Goal: Task Accomplishment & Management: Manage account settings

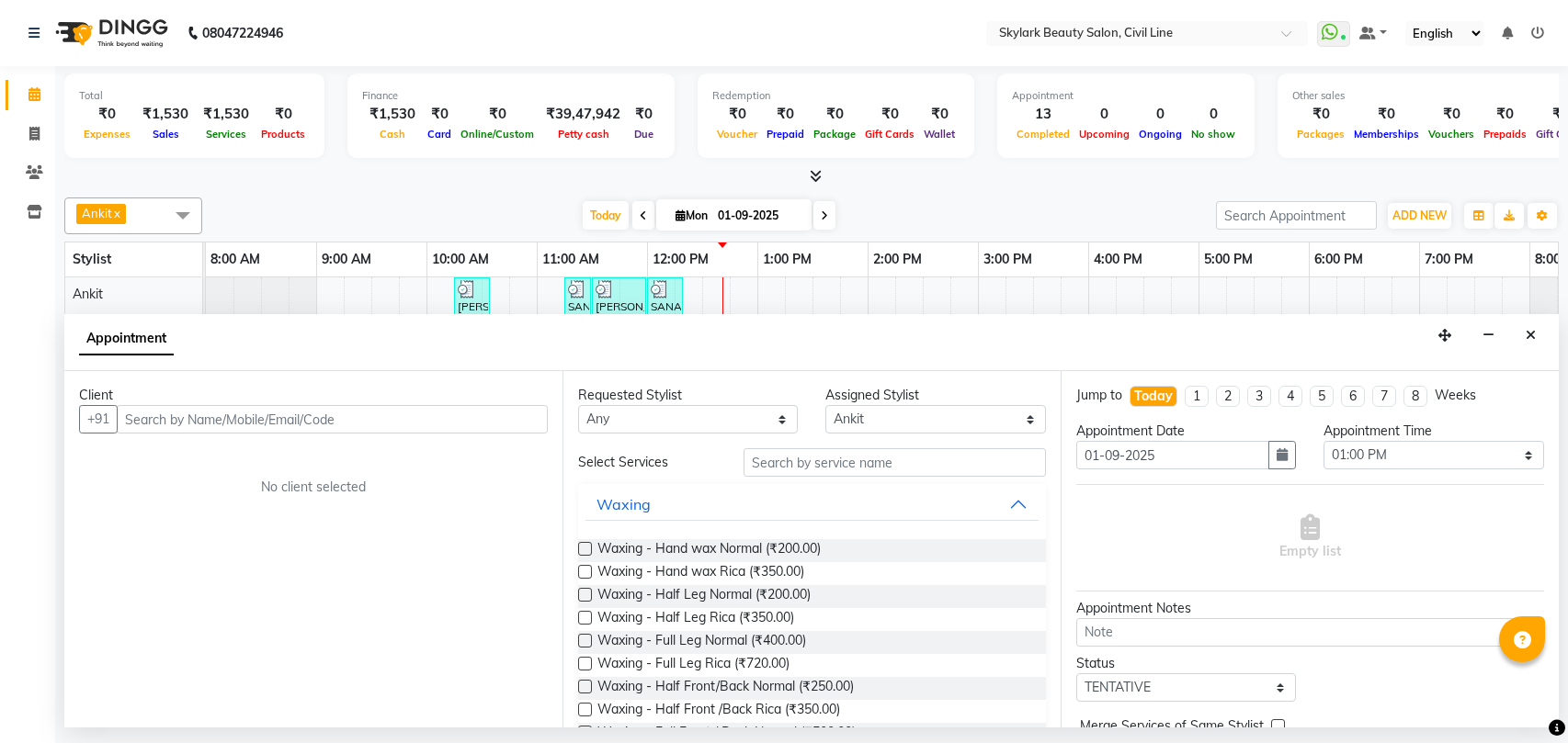
select select "28120"
select select "780"
select select "tentative"
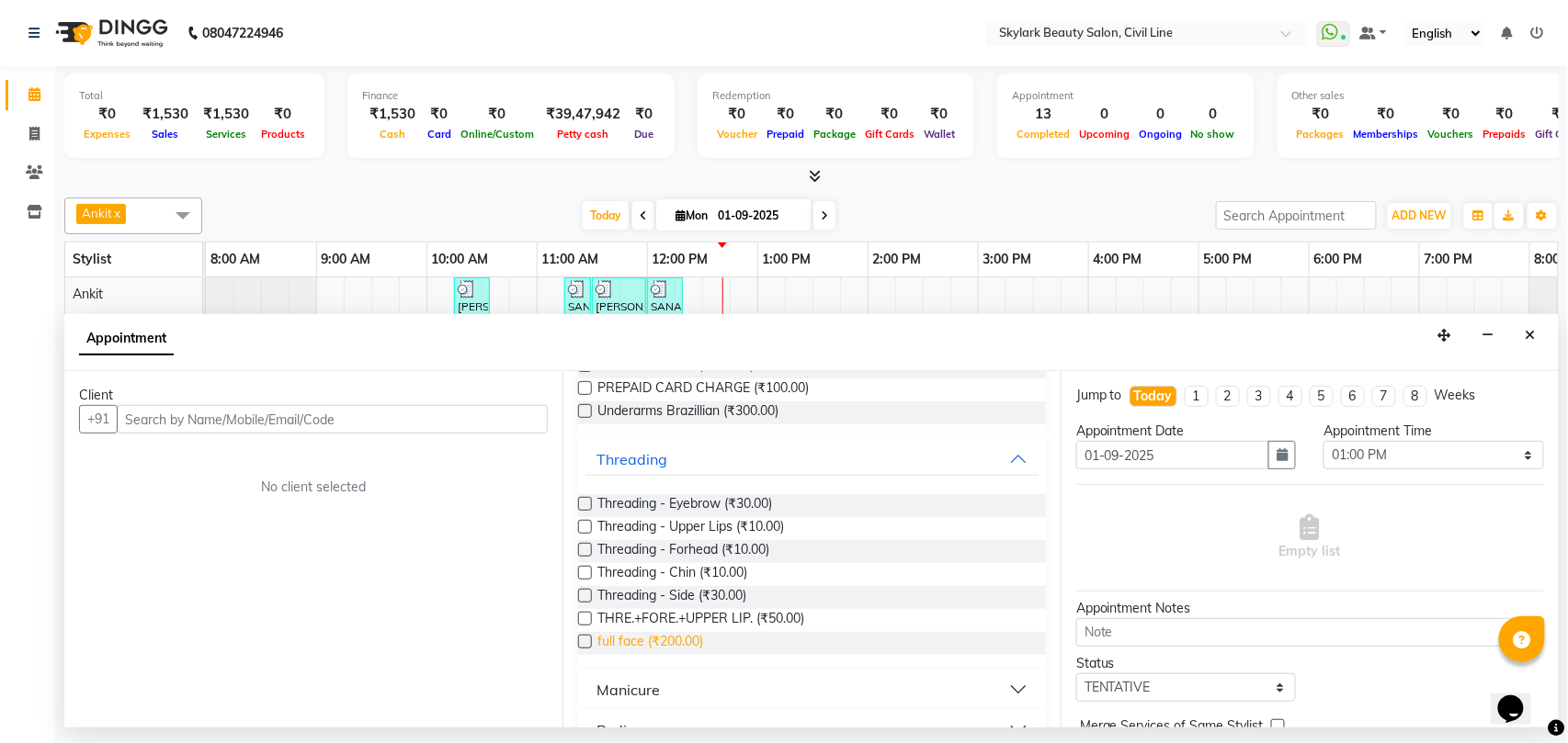
click at [667, 643] on span "full face (₹200.00)" at bounding box center [650, 644] width 105 height 23
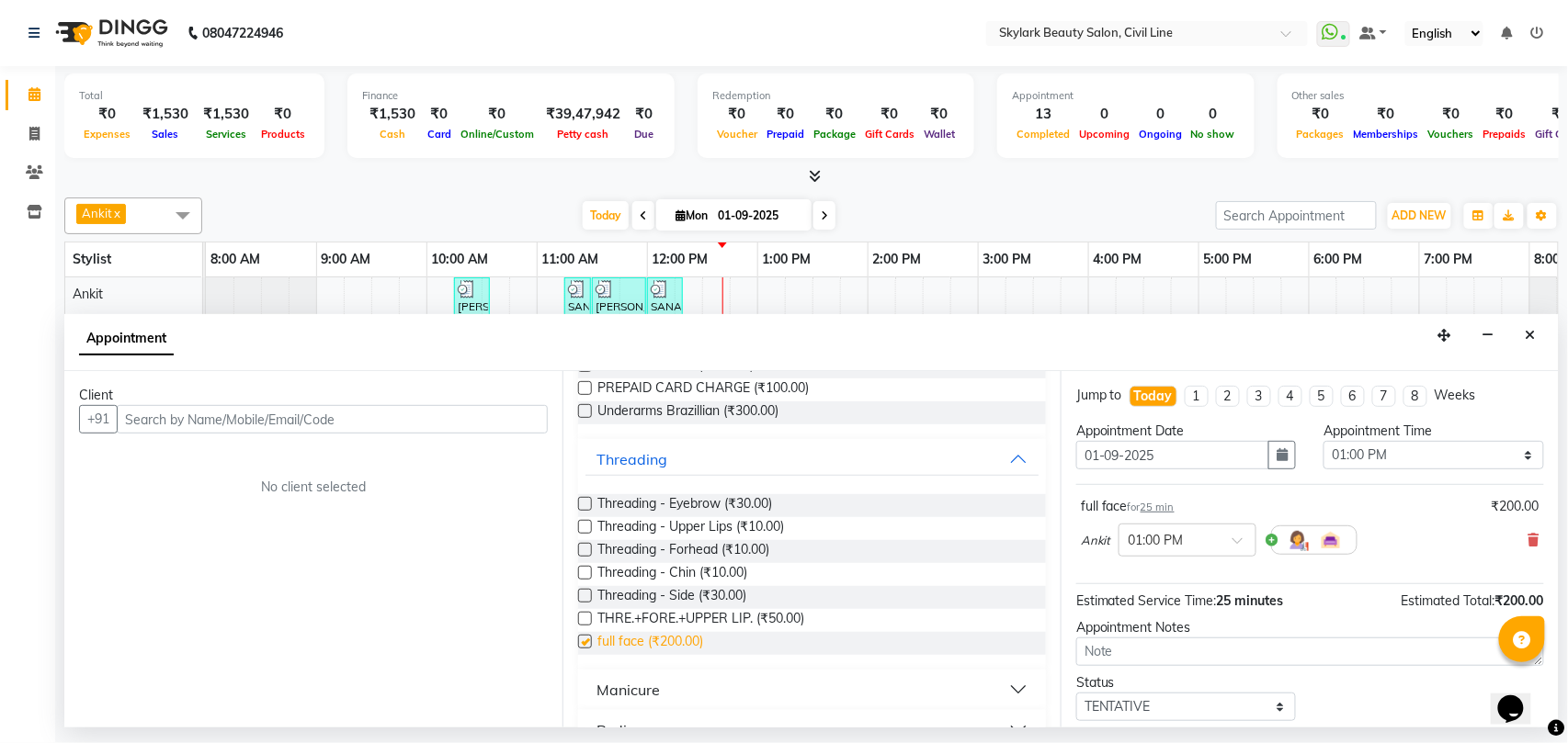
checkbox input "false"
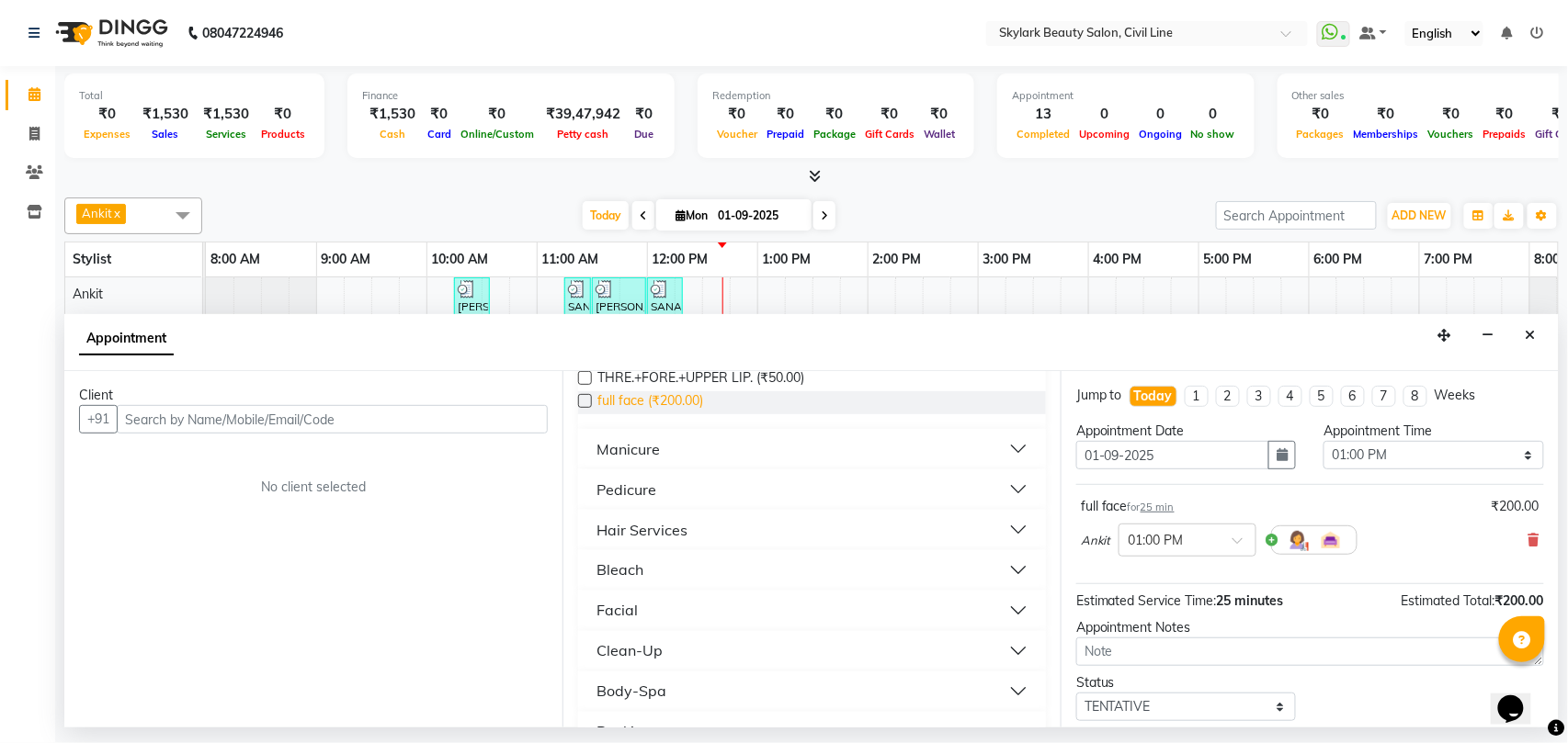
scroll to position [979, 0]
click at [658, 526] on div "Hair Services" at bounding box center [642, 526] width 91 height 22
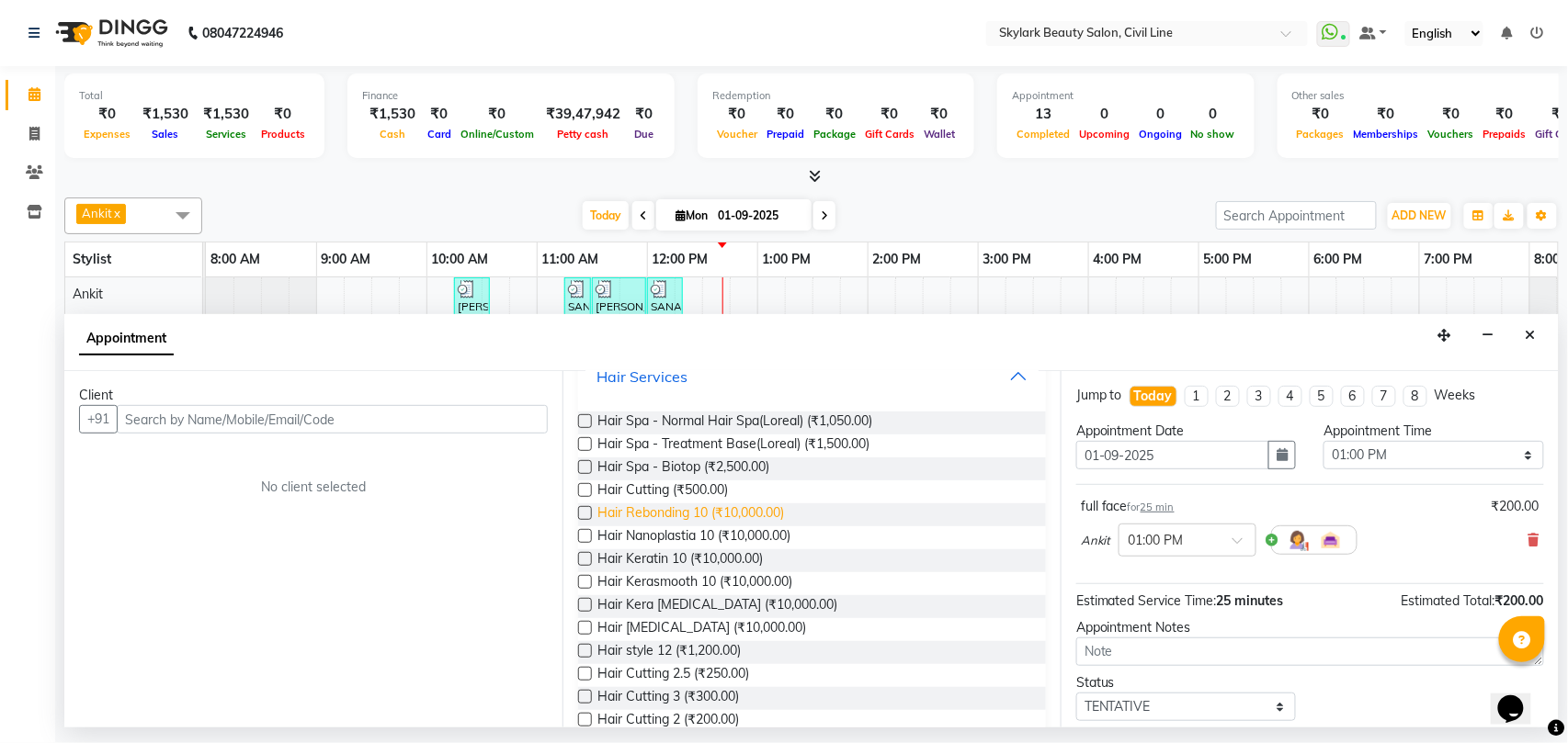
scroll to position [1346, 0]
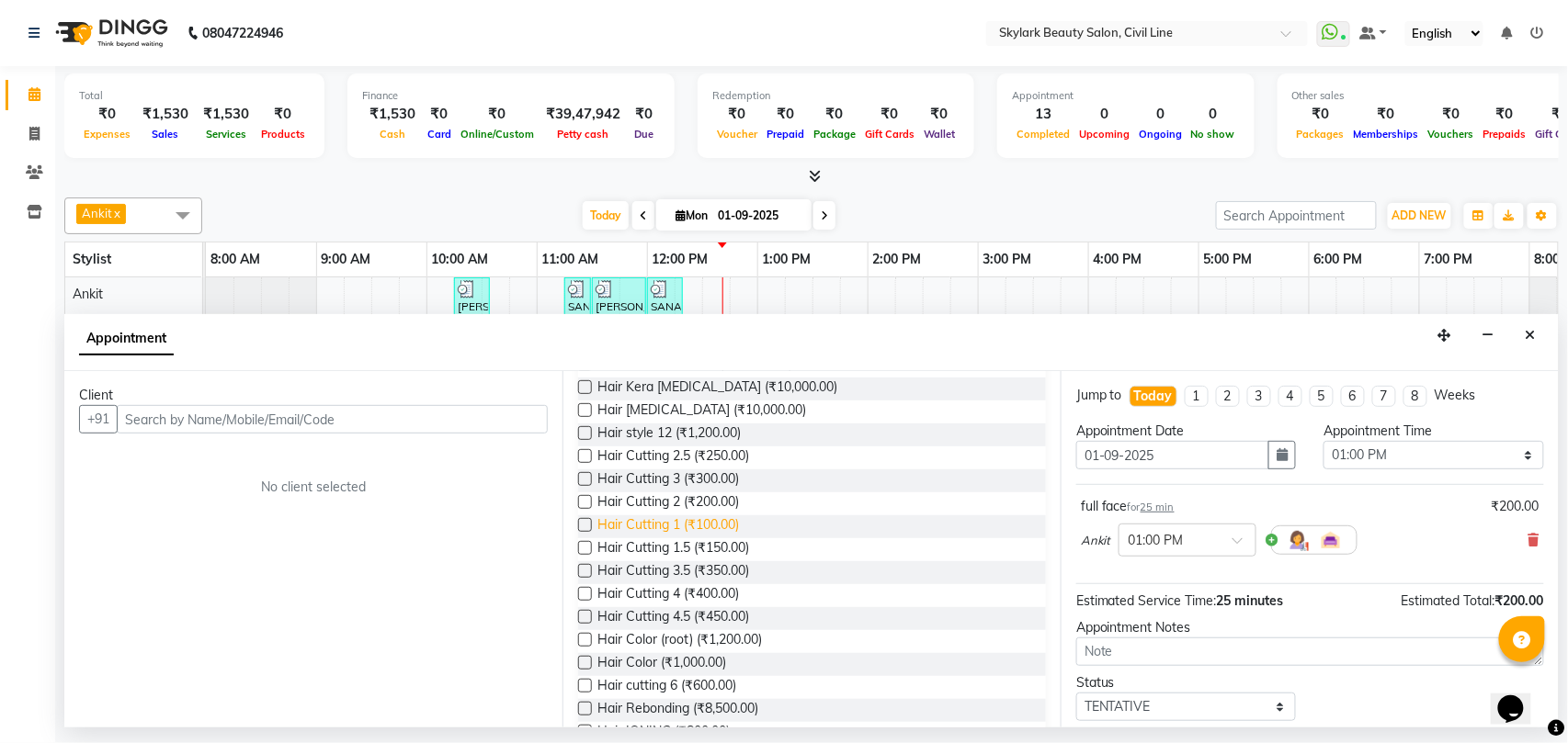
click at [714, 530] on span "Hair Cutting 1 (₹100.00)" at bounding box center [668, 527] width 142 height 23
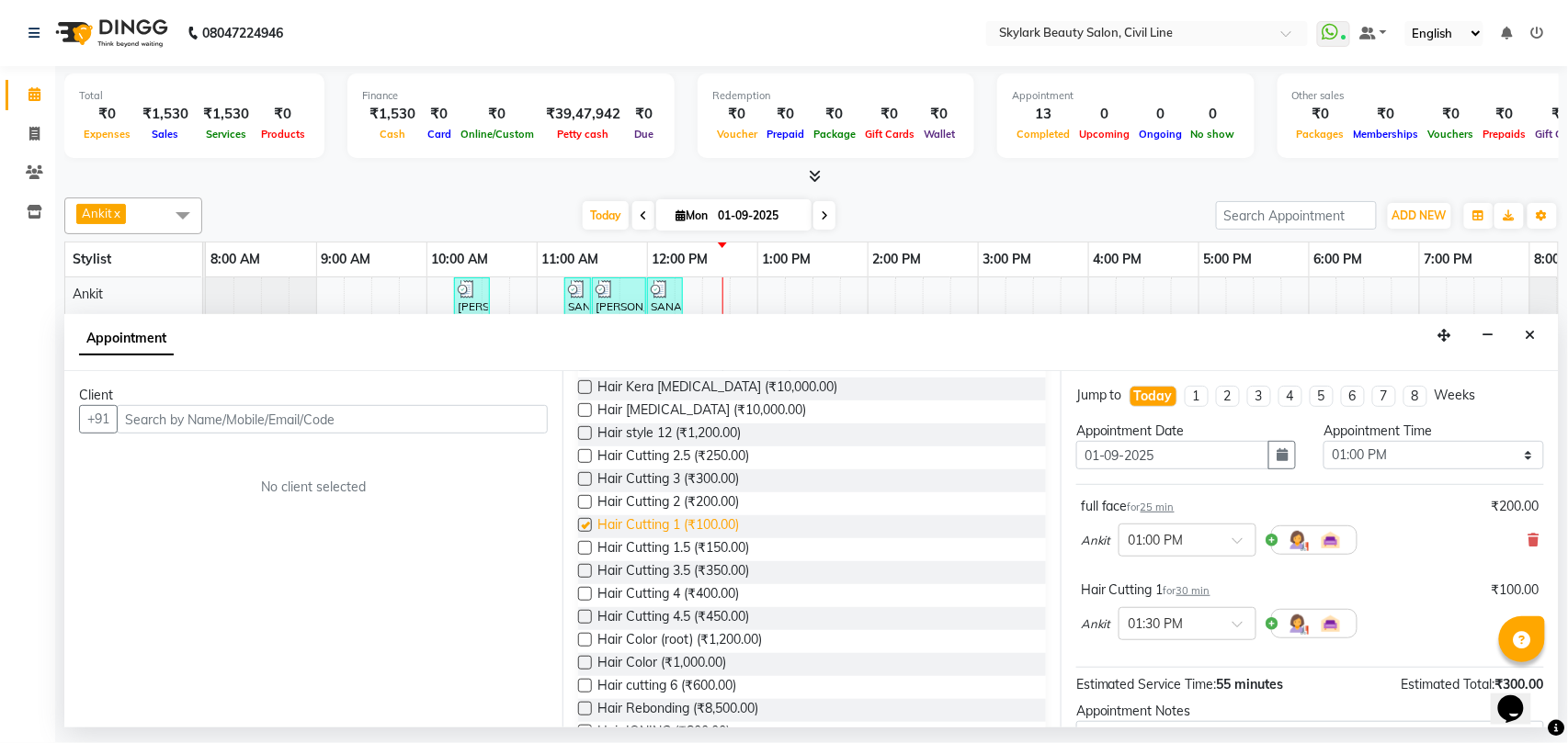
checkbox input "false"
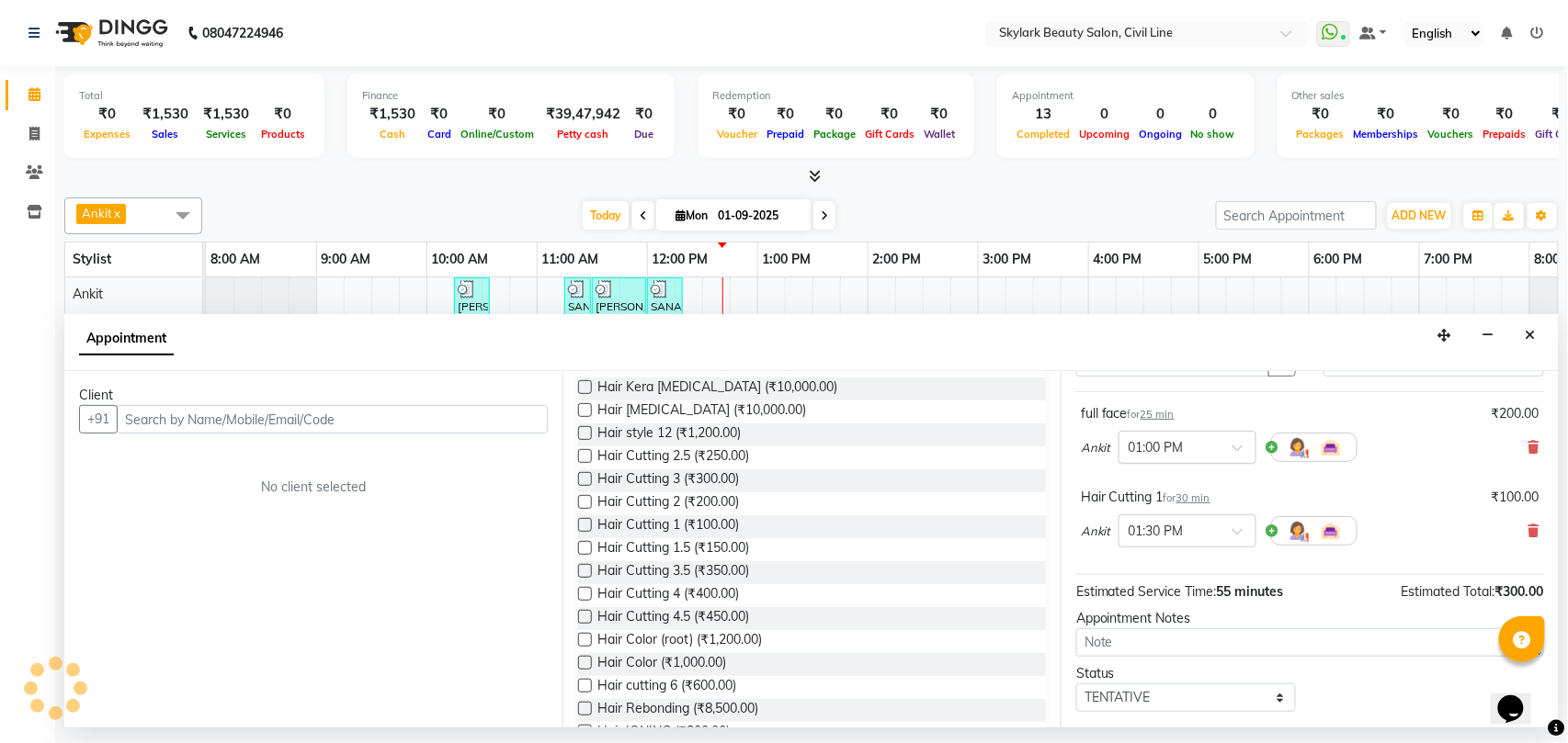
scroll to position [197, 0]
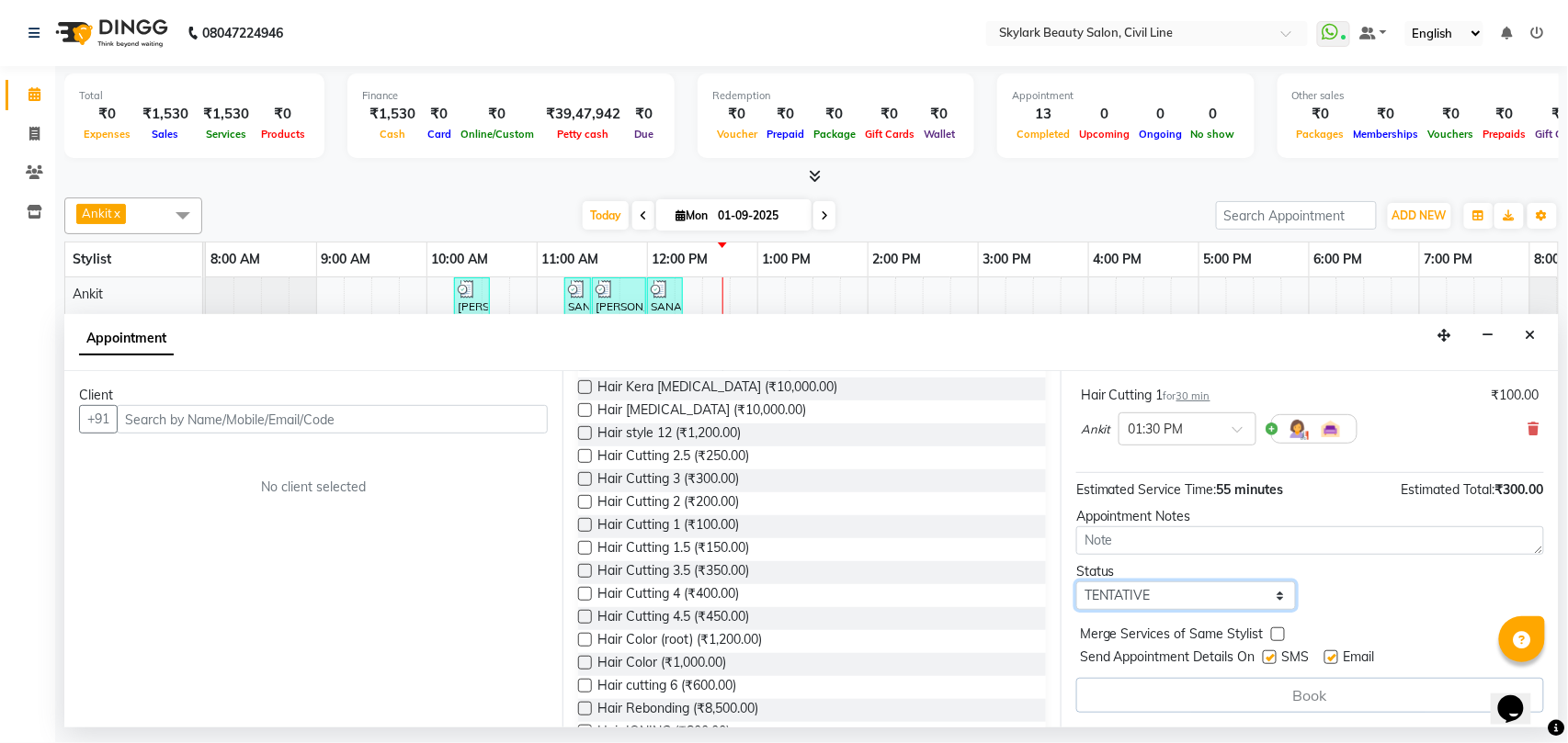
click at [1134, 592] on select "Select TENTATIVE CONFIRM CHECK-IN UPCOMING" at bounding box center [1186, 595] width 219 height 29
select select "check-in"
click at [1077, 583] on select "Select TENTATIVE CONFIRM CHECK-IN UPCOMING" at bounding box center [1186, 595] width 219 height 29
click at [419, 431] on input "text" at bounding box center [332, 420] width 431 height 29
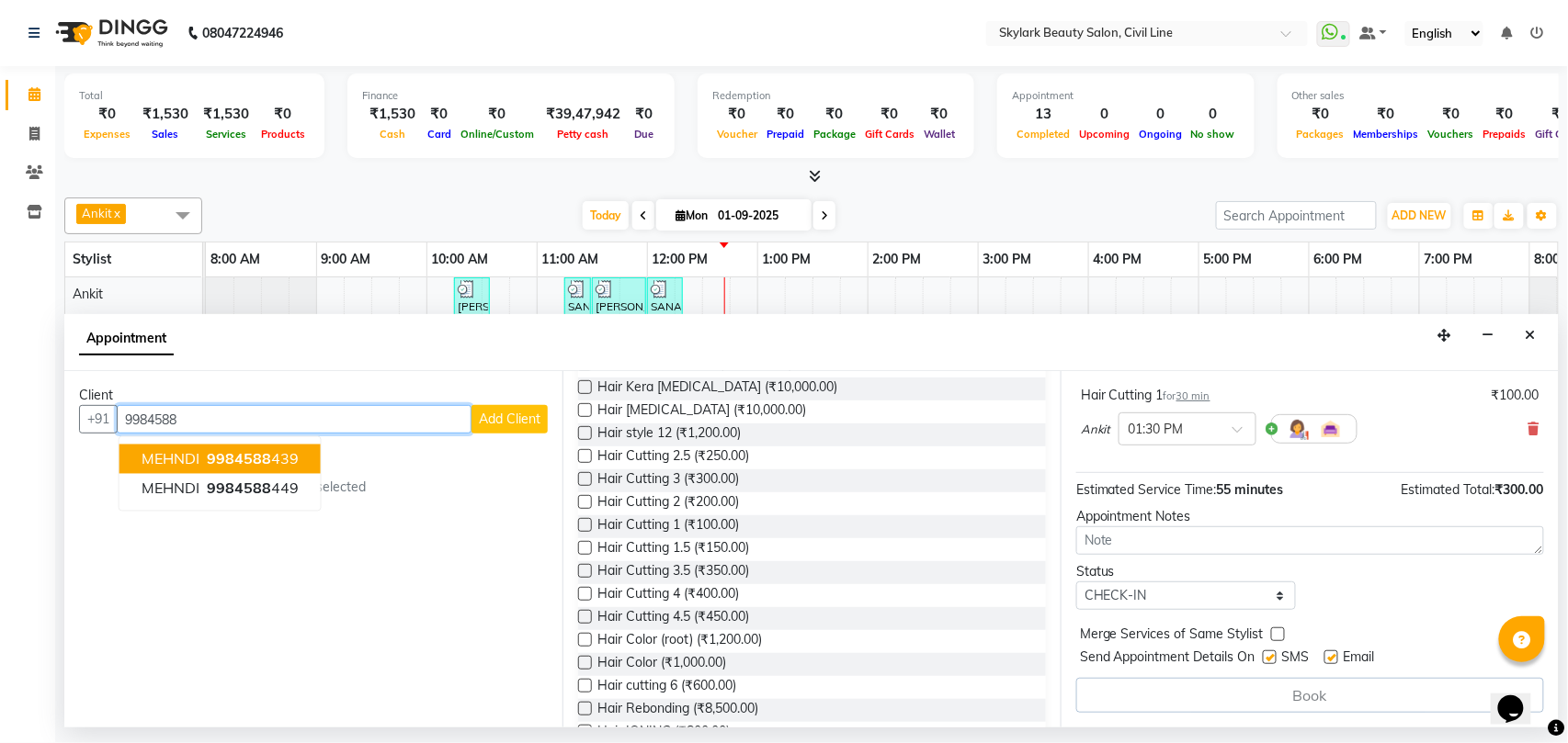
click at [261, 460] on span "9984588" at bounding box center [238, 458] width 65 height 18
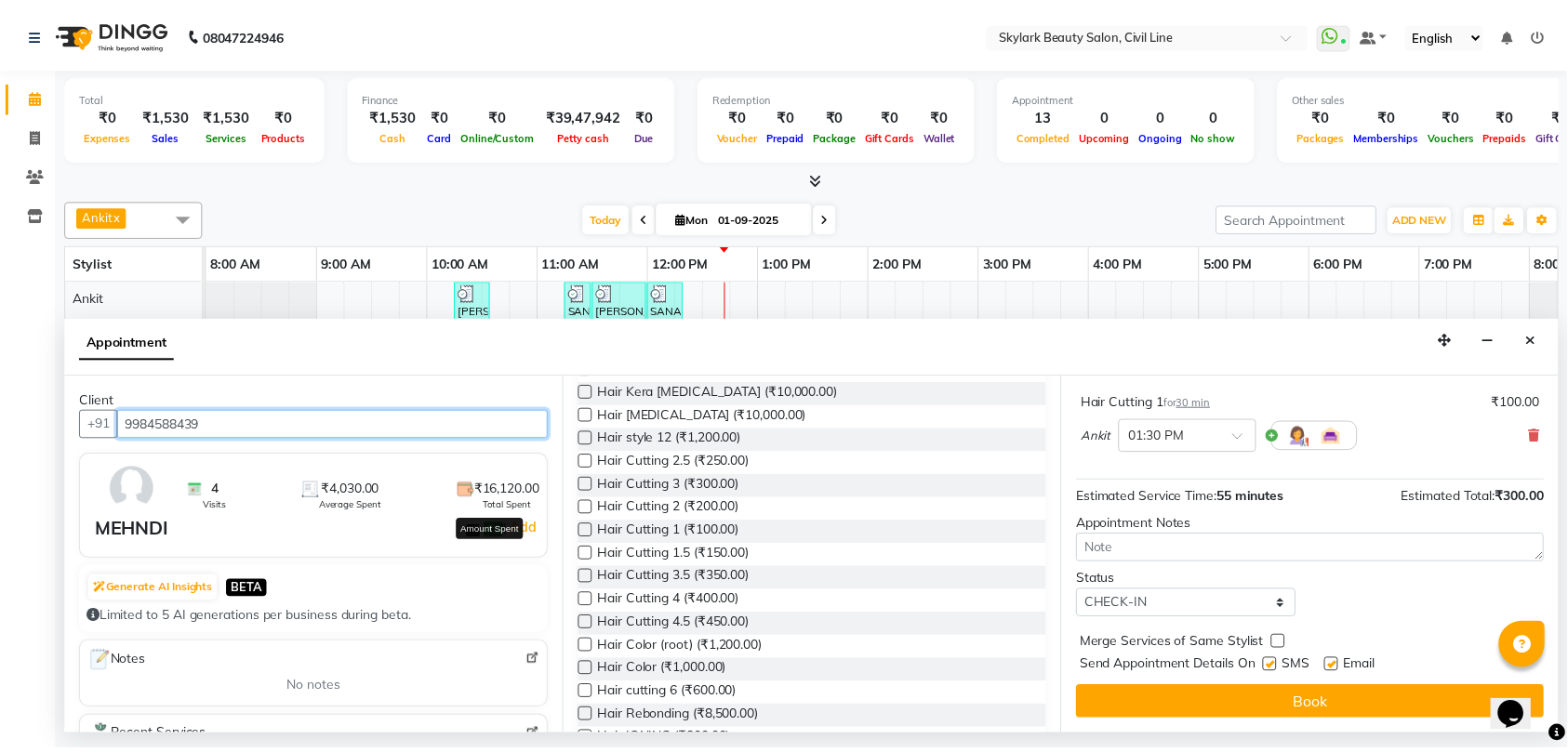
scroll to position [198, 0]
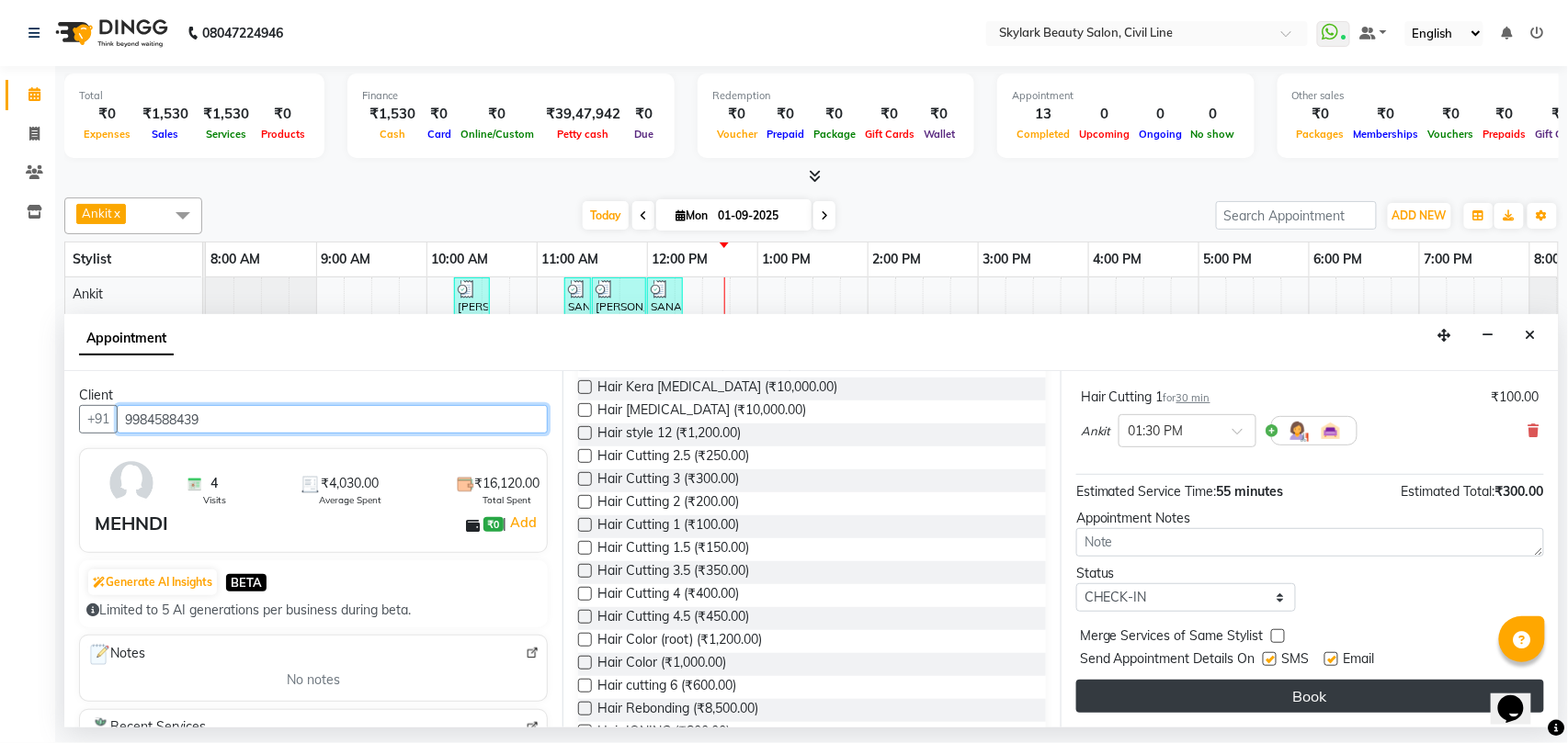
type input "9984588439"
click at [1165, 699] on button "Book" at bounding box center [1310, 696] width 467 height 33
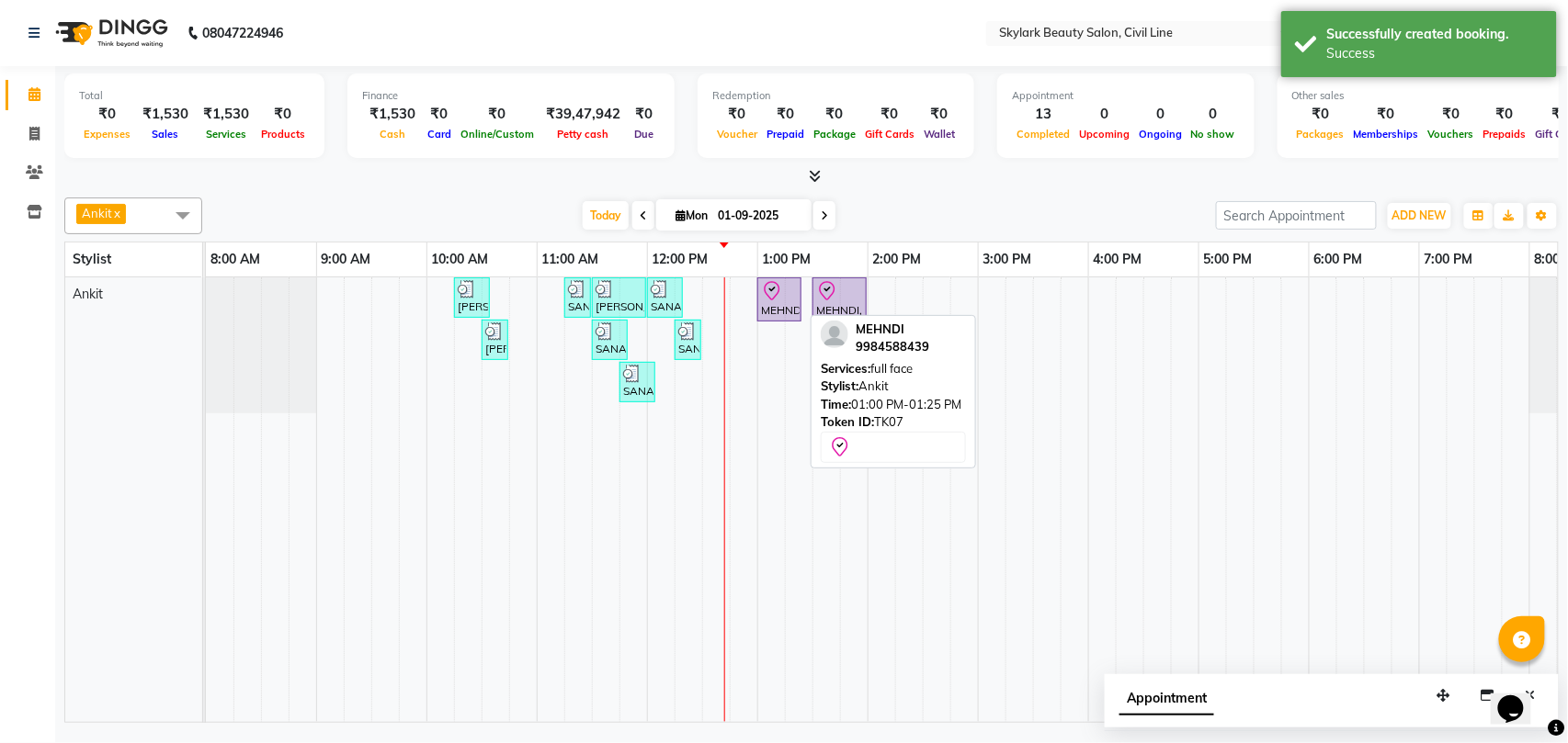
click at [784, 295] on div at bounding box center [779, 290] width 37 height 22
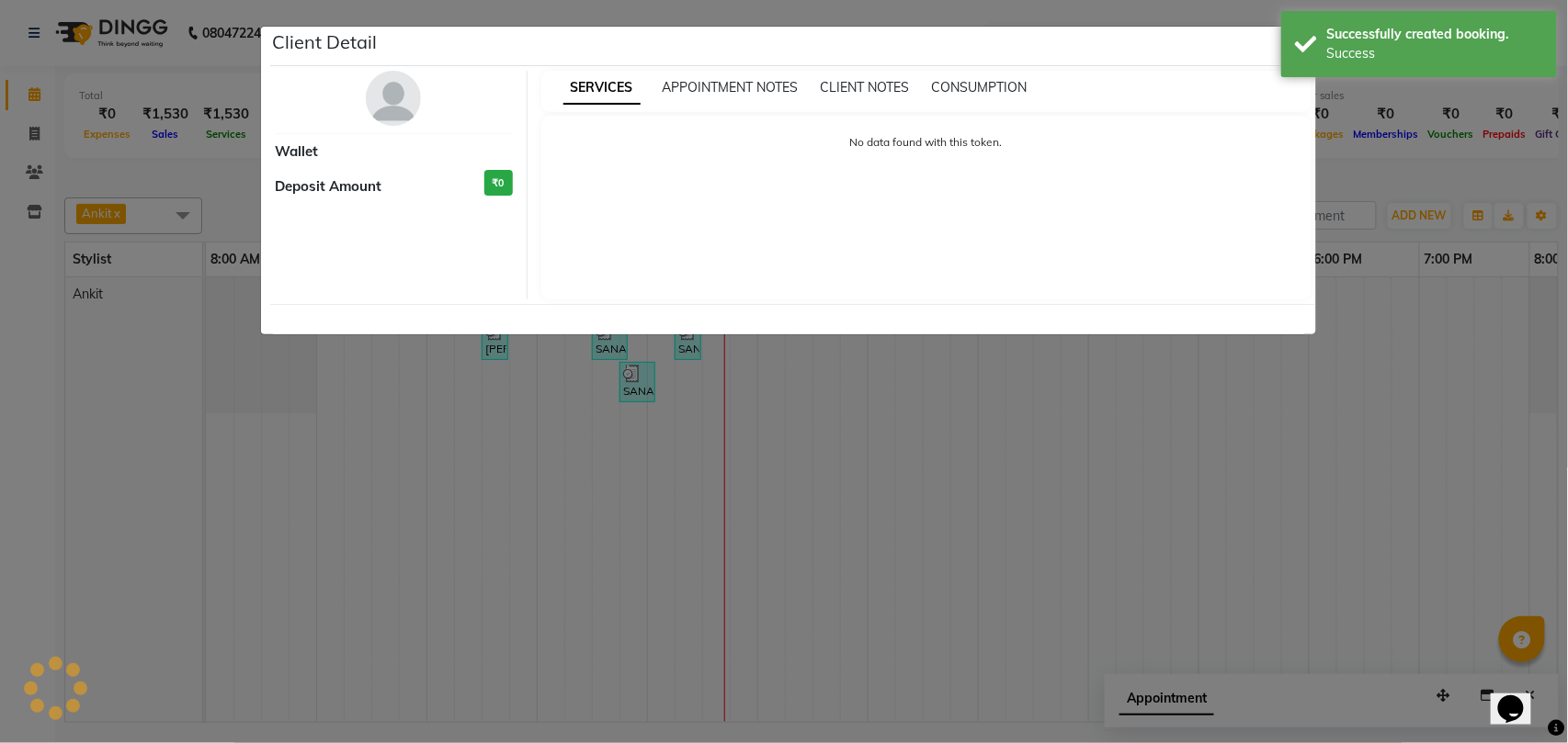
select select "8"
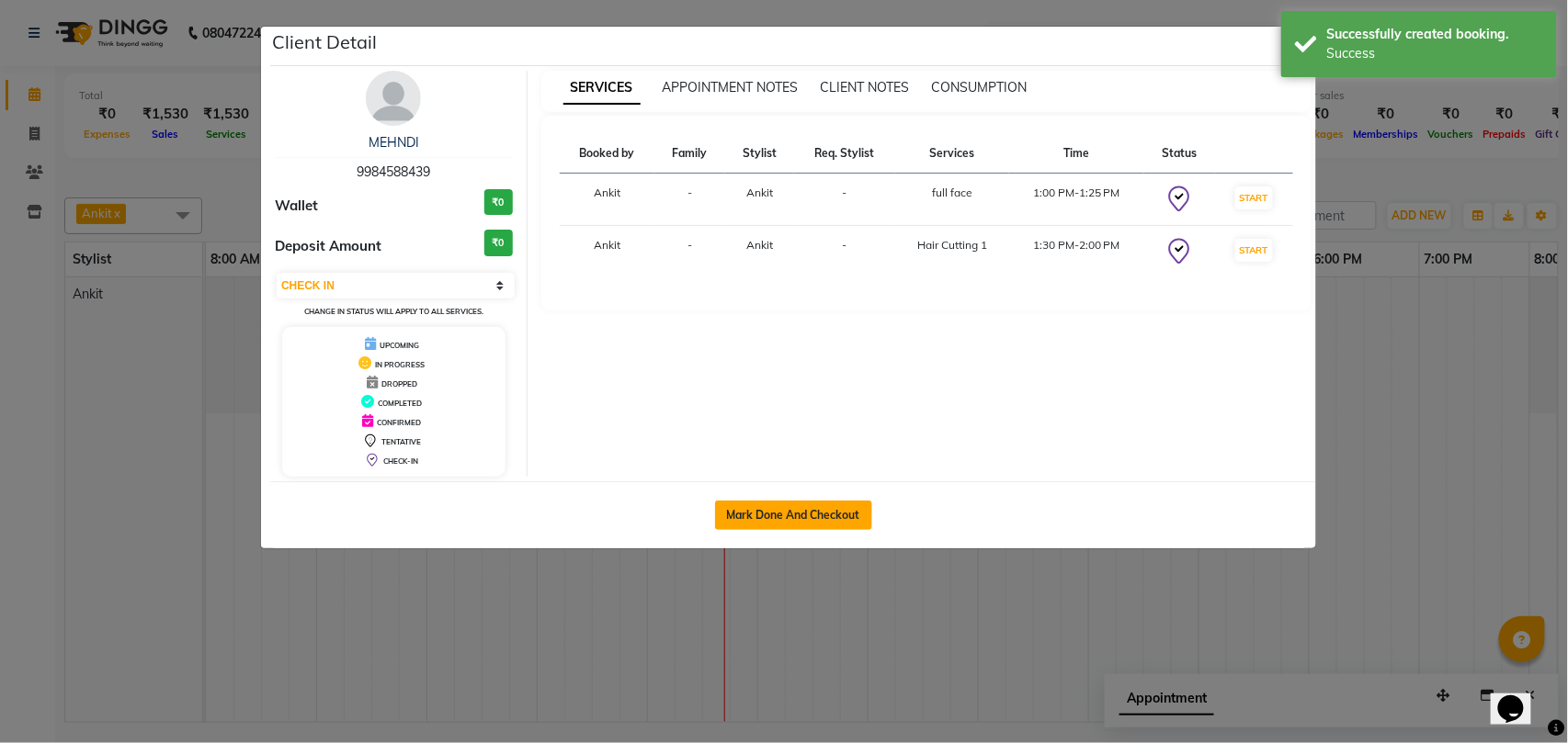
click at [813, 511] on button "Mark Done And Checkout" at bounding box center [793, 515] width 157 height 29
select select "service"
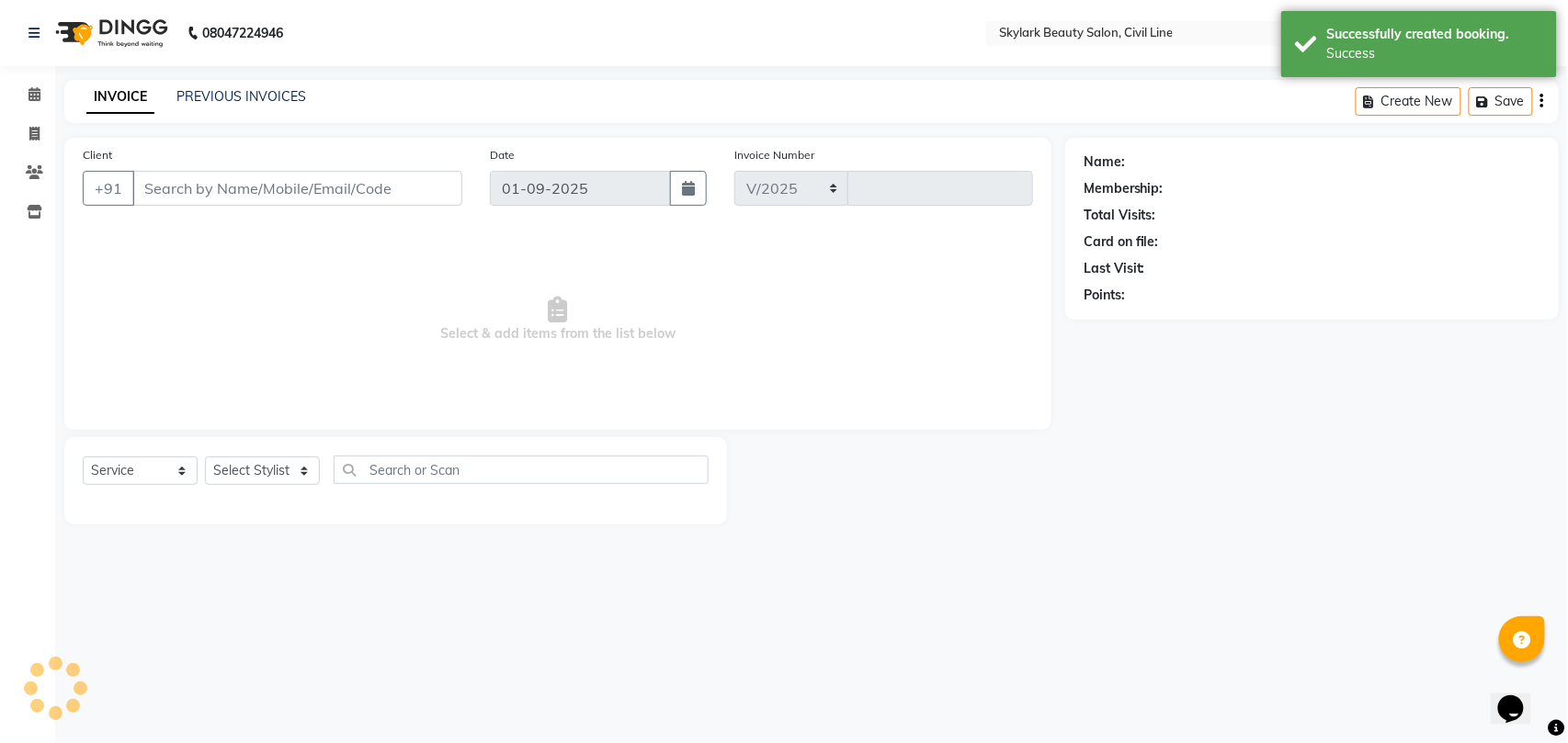
select select "4588"
type input "6164"
type input "9984588439"
select select "28120"
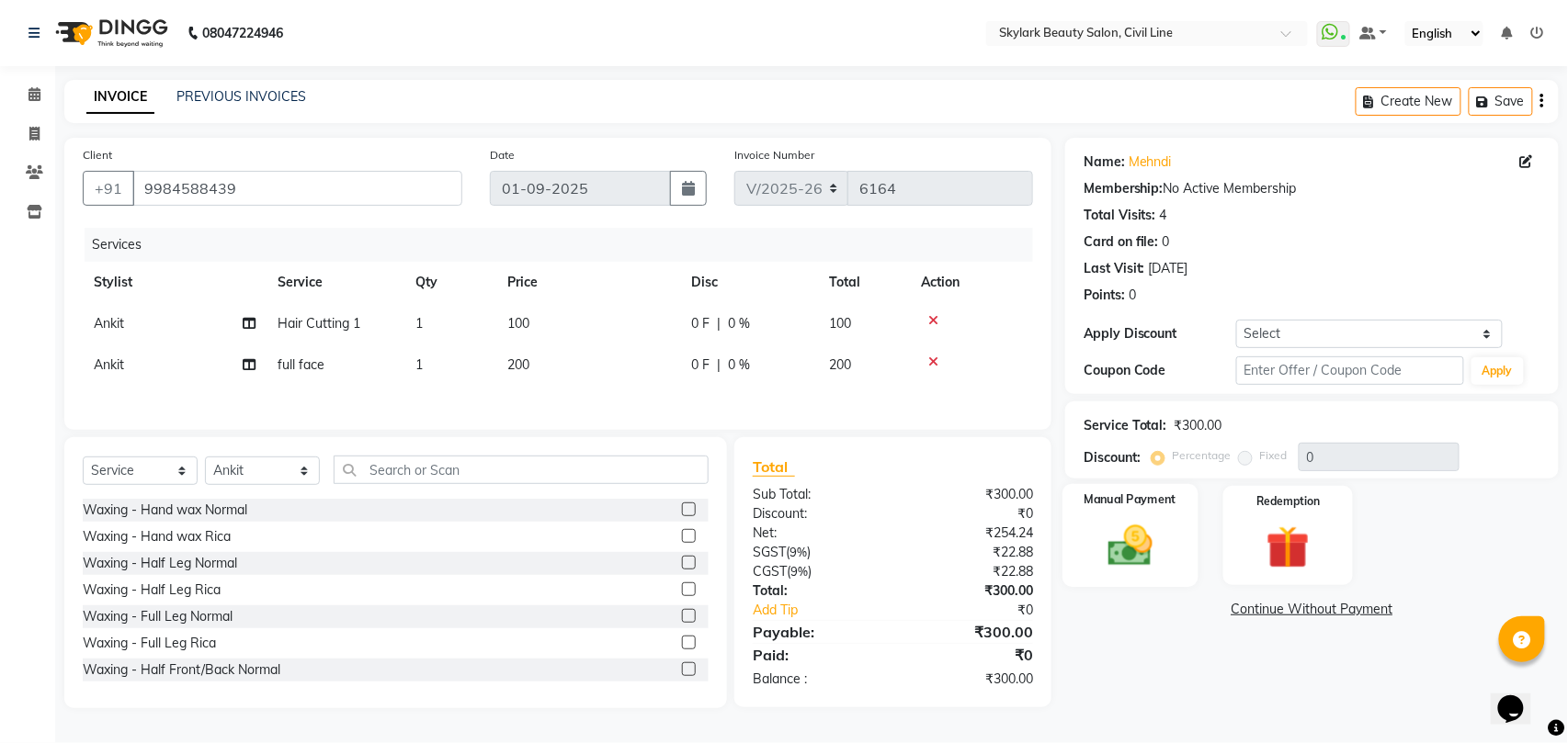
click at [1112, 538] on img at bounding box center [1130, 545] width 72 height 51
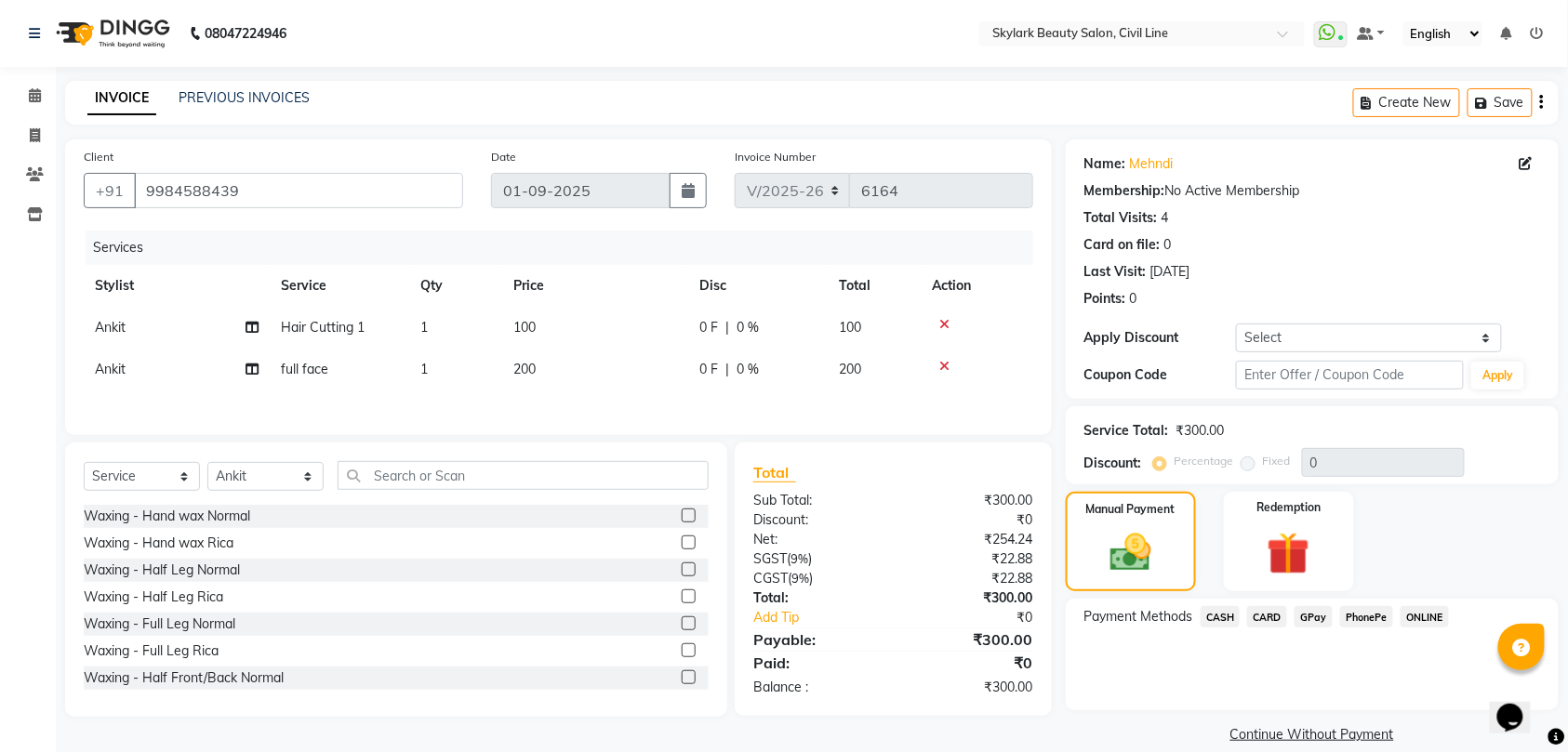
click at [1229, 615] on span "CASH" at bounding box center [1220, 617] width 40 height 21
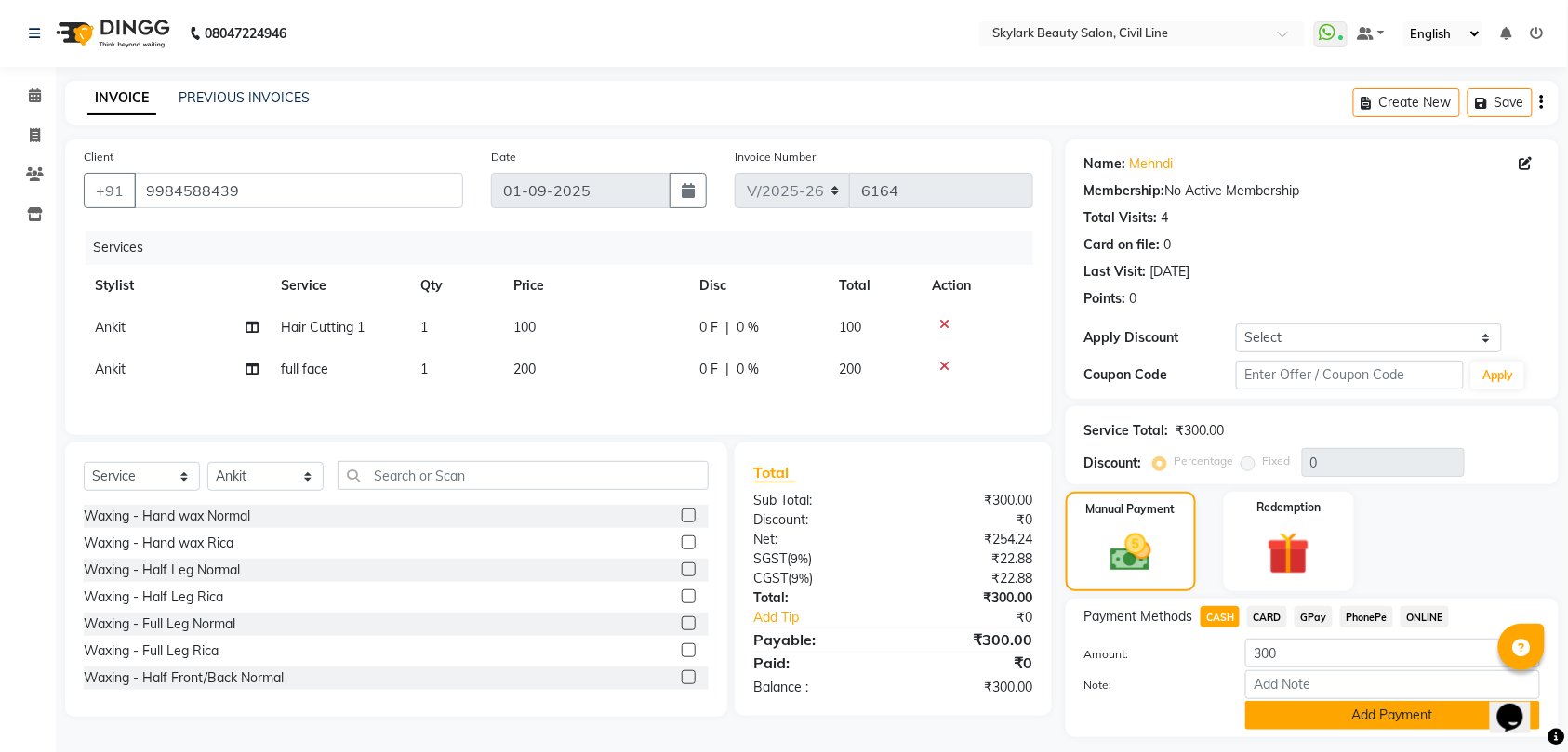
click at [1273, 712] on button "Add Payment" at bounding box center [1392, 716] width 295 height 29
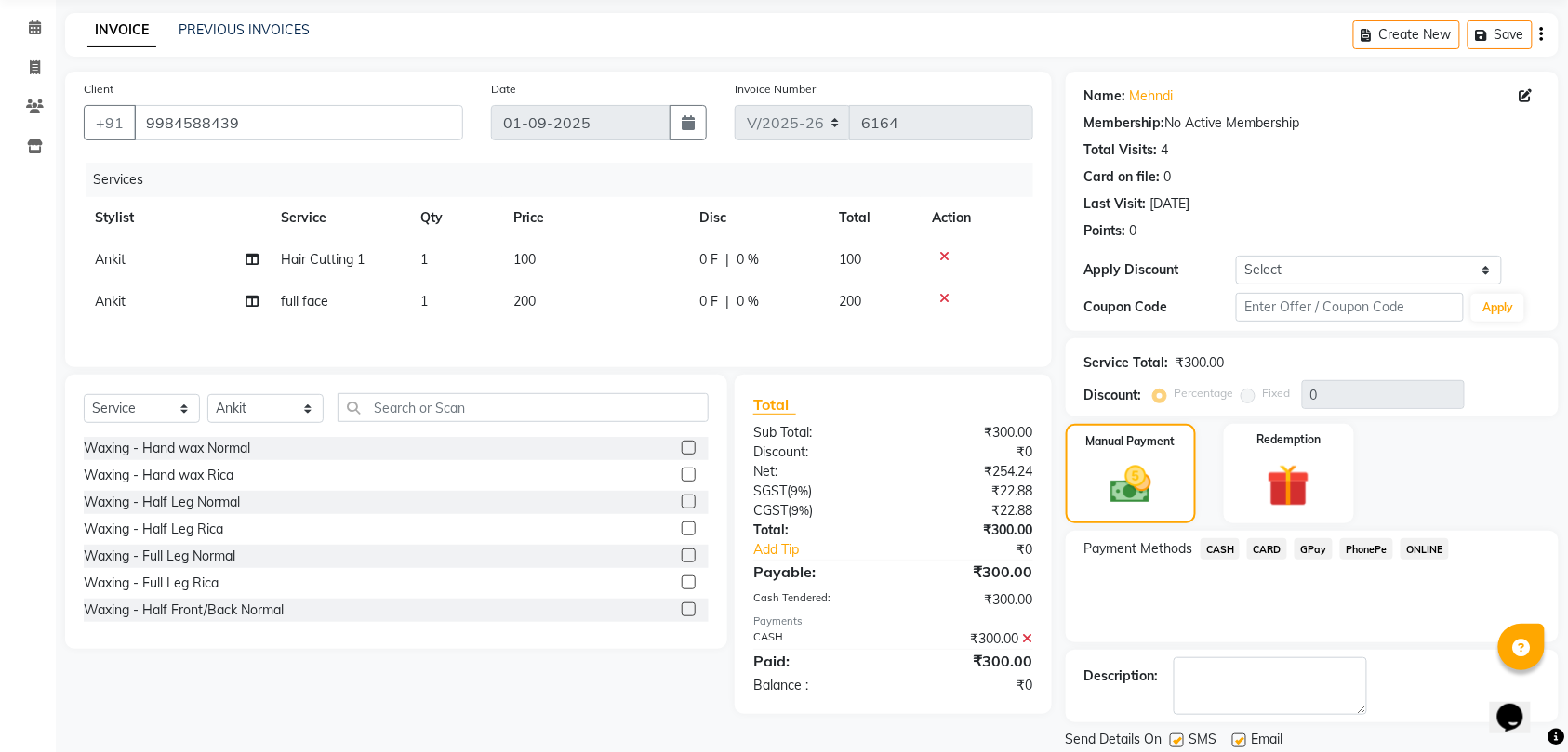
scroll to position [131, 0]
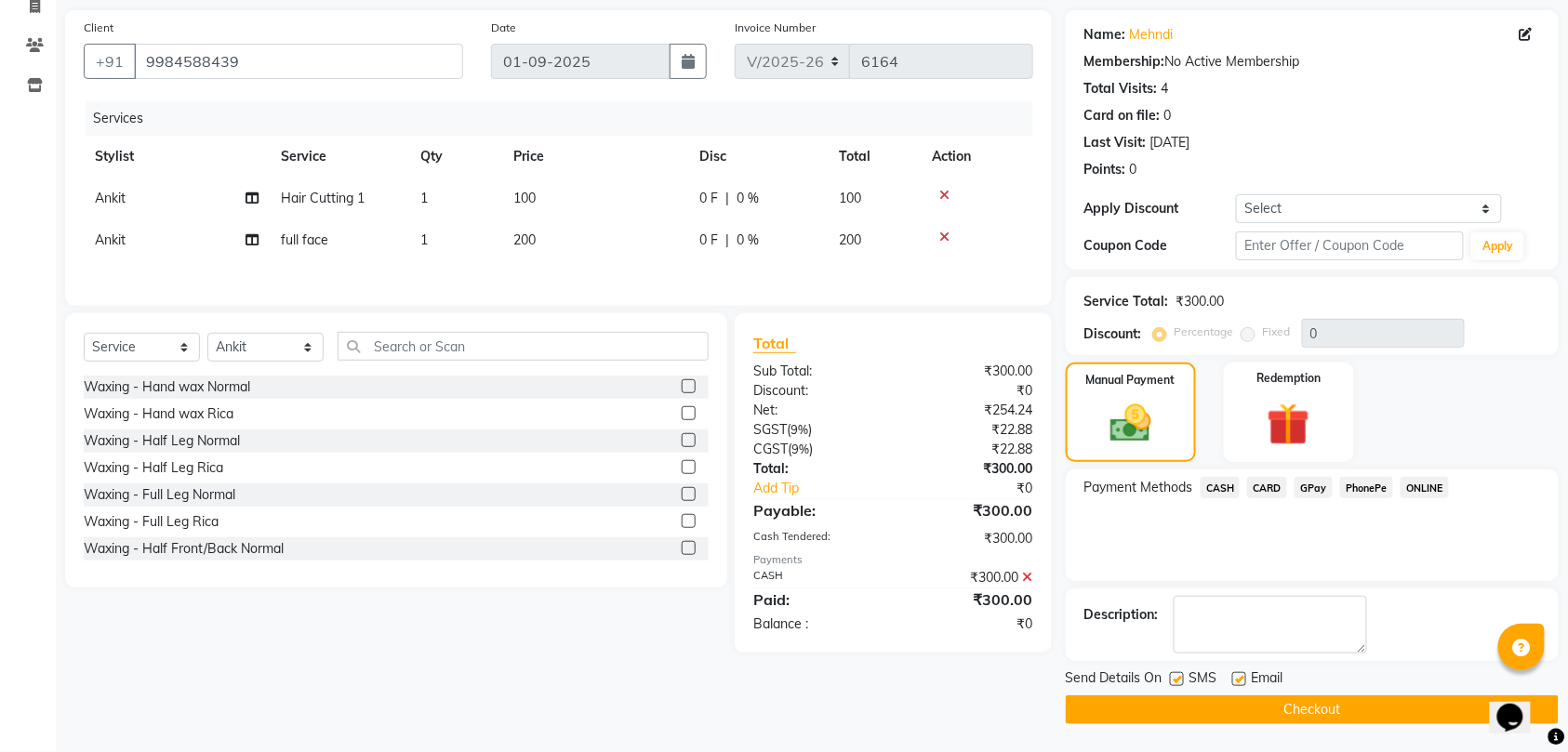
click at [1166, 712] on button "Checkout" at bounding box center [1312, 710] width 492 height 29
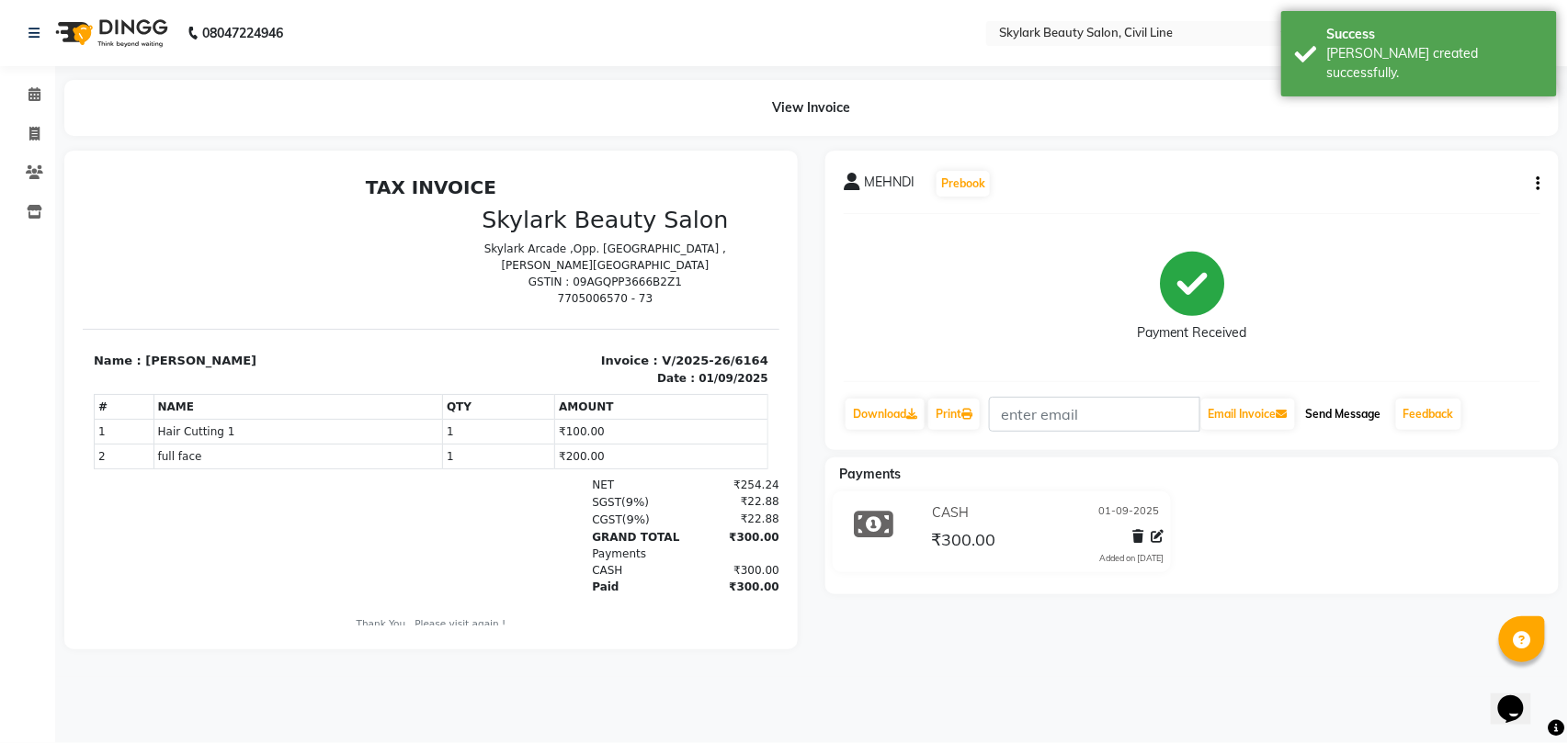
click at [1339, 409] on button "Send Message" at bounding box center [1343, 414] width 90 height 31
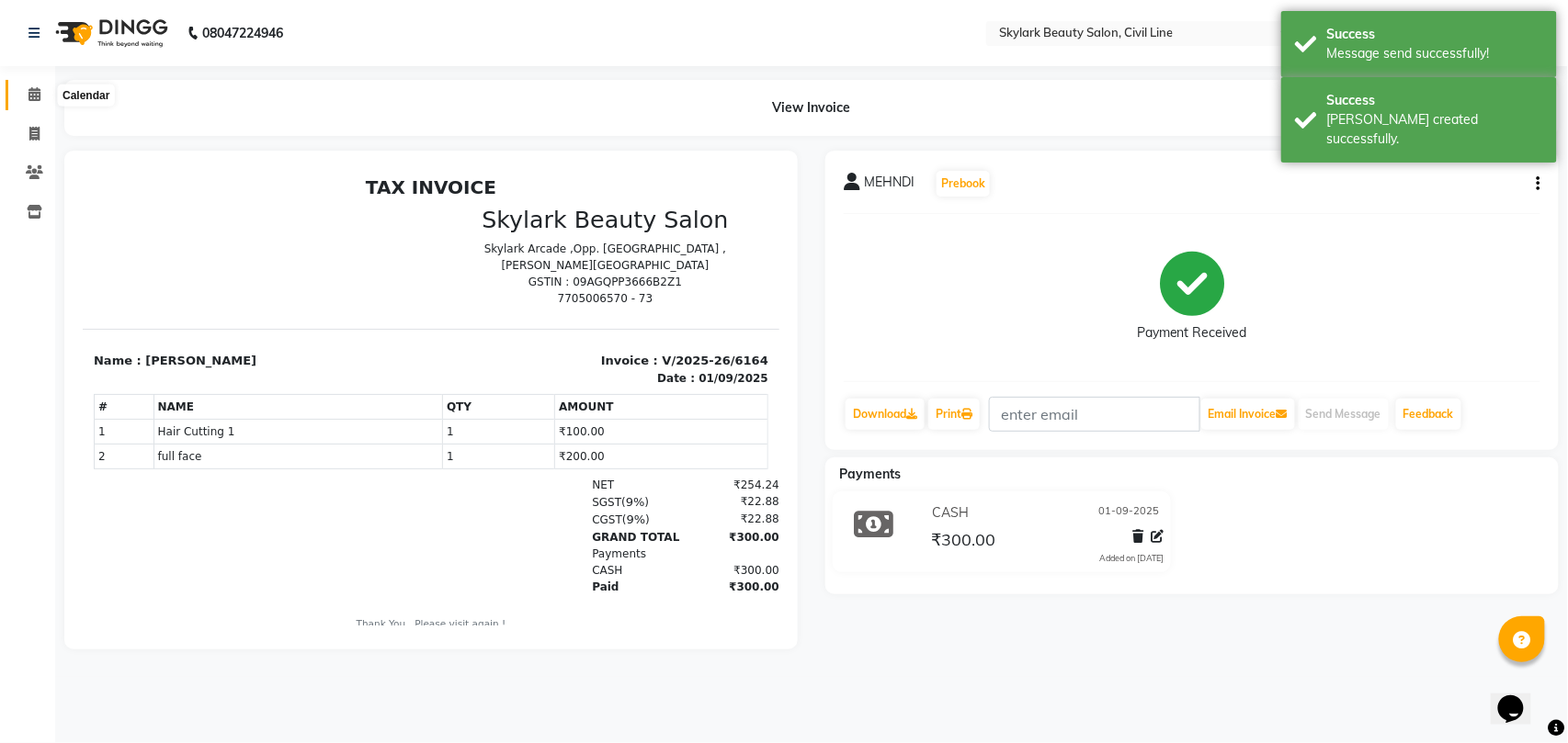
click at [34, 93] on icon at bounding box center [35, 94] width 12 height 14
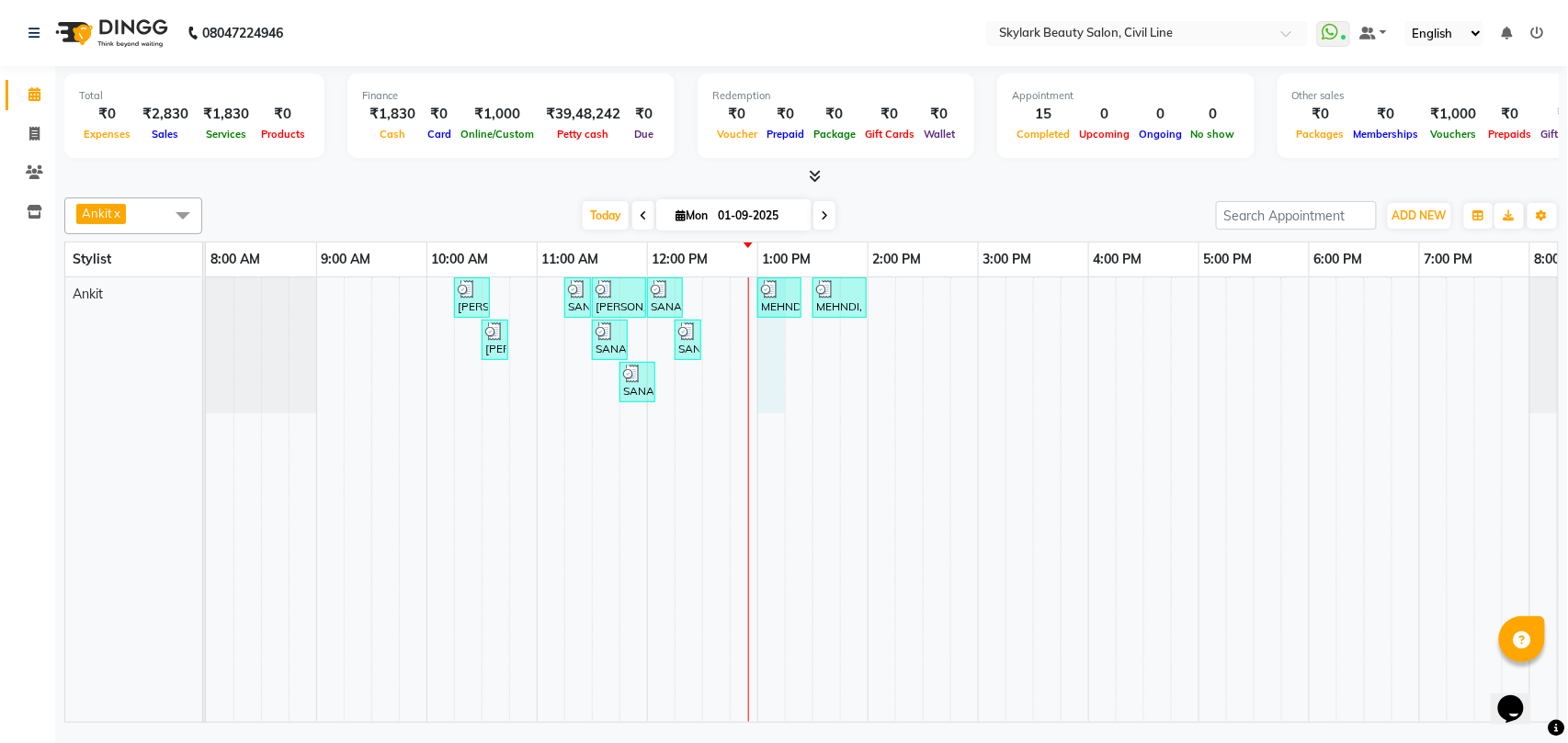
click at [770, 379] on div "[PERSON_NAME], TK02, 10:15 AM-10:35 AM, Waxing - Hand wax Normal SANA, TK05, 11…" at bounding box center [922, 499] width 1434 height 445
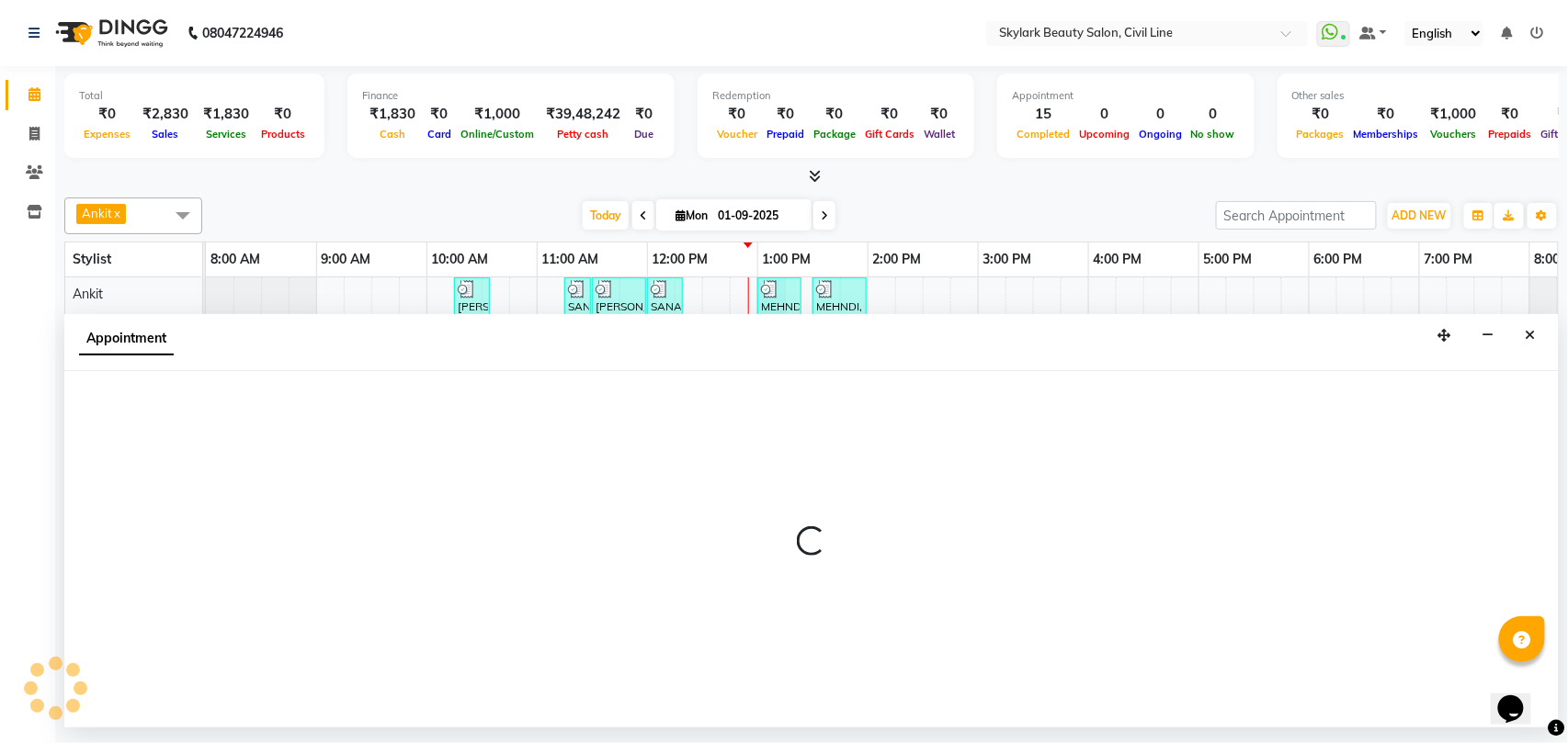
select select "28120"
select select "tentative"
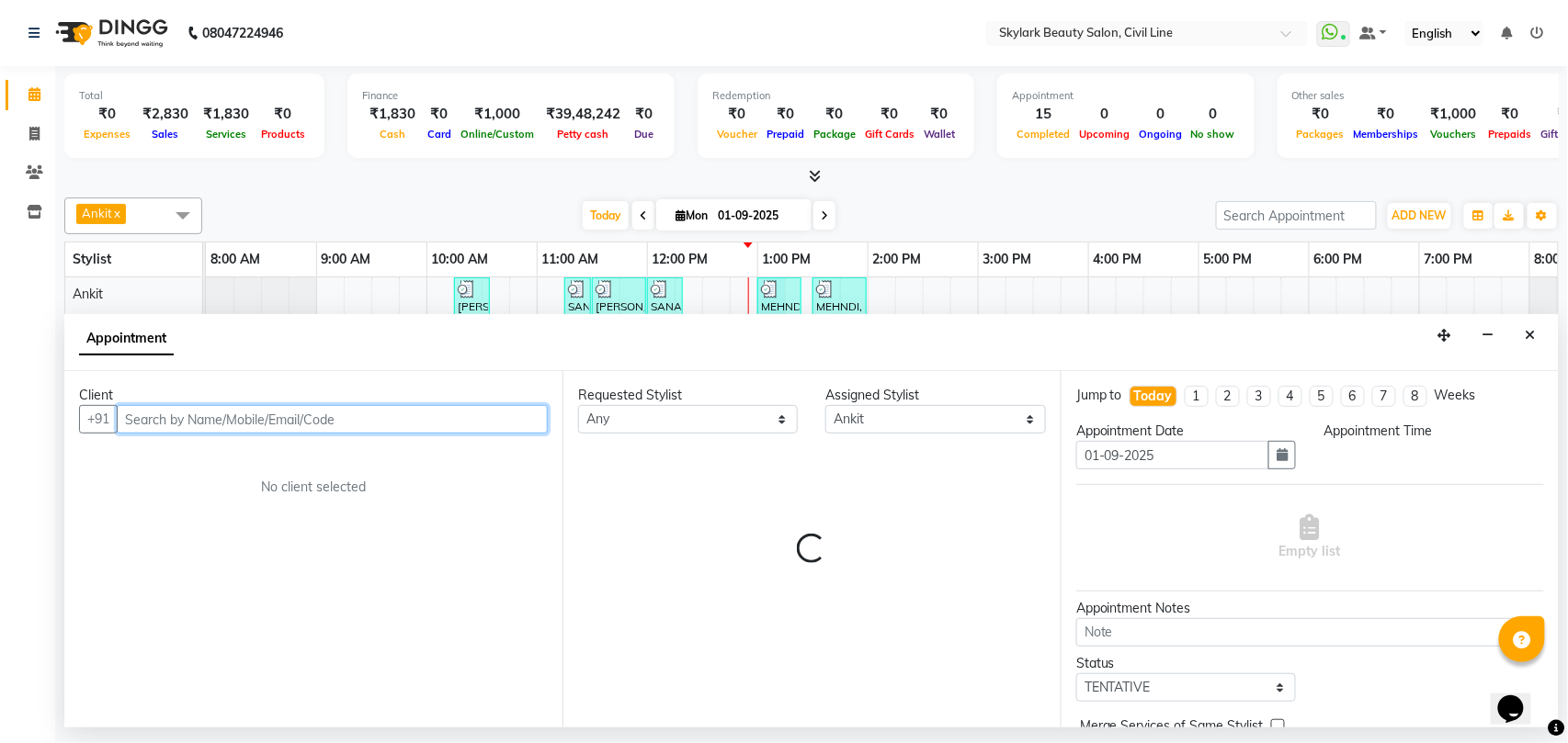
select select "780"
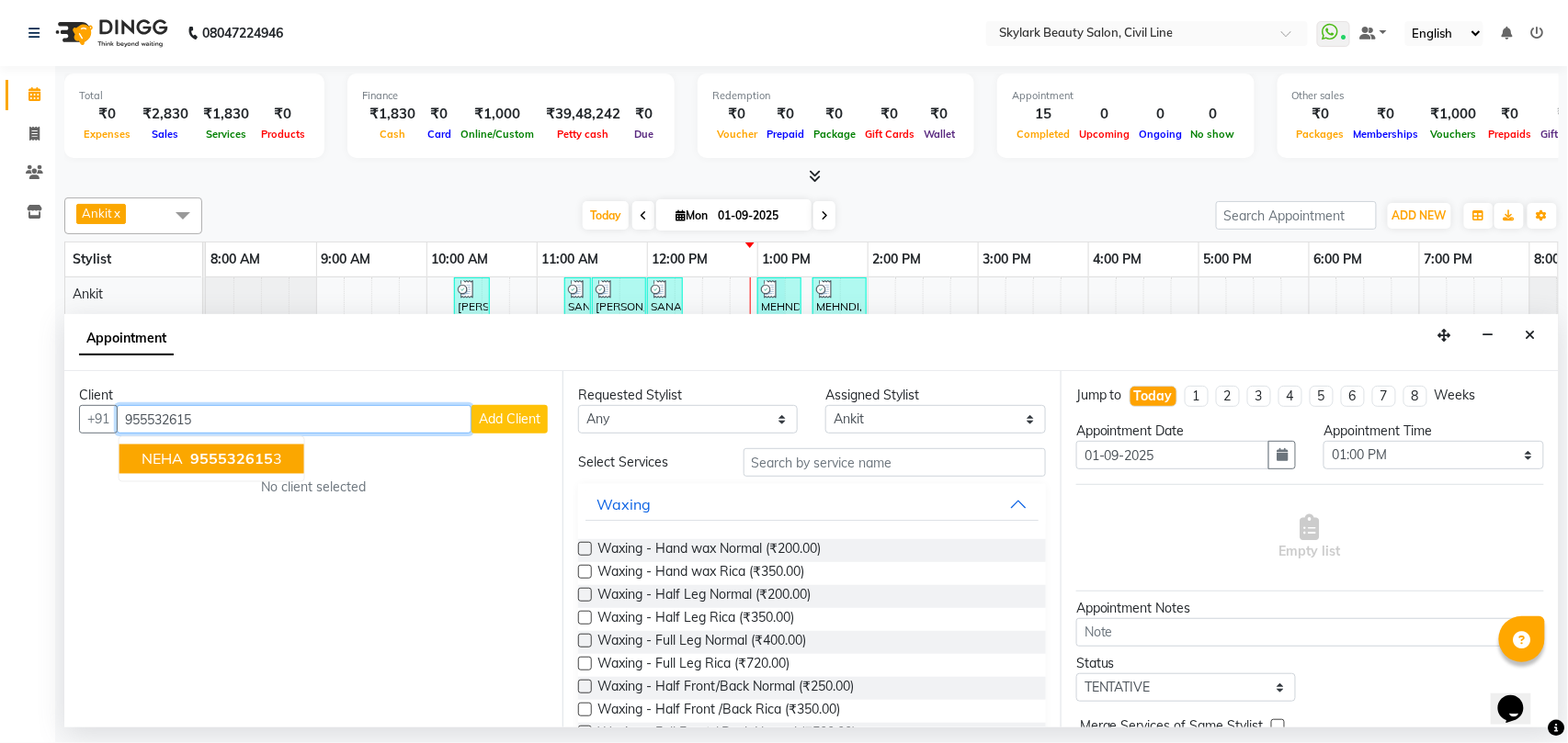
click at [243, 463] on span "955532615" at bounding box center [232, 458] width 83 height 18
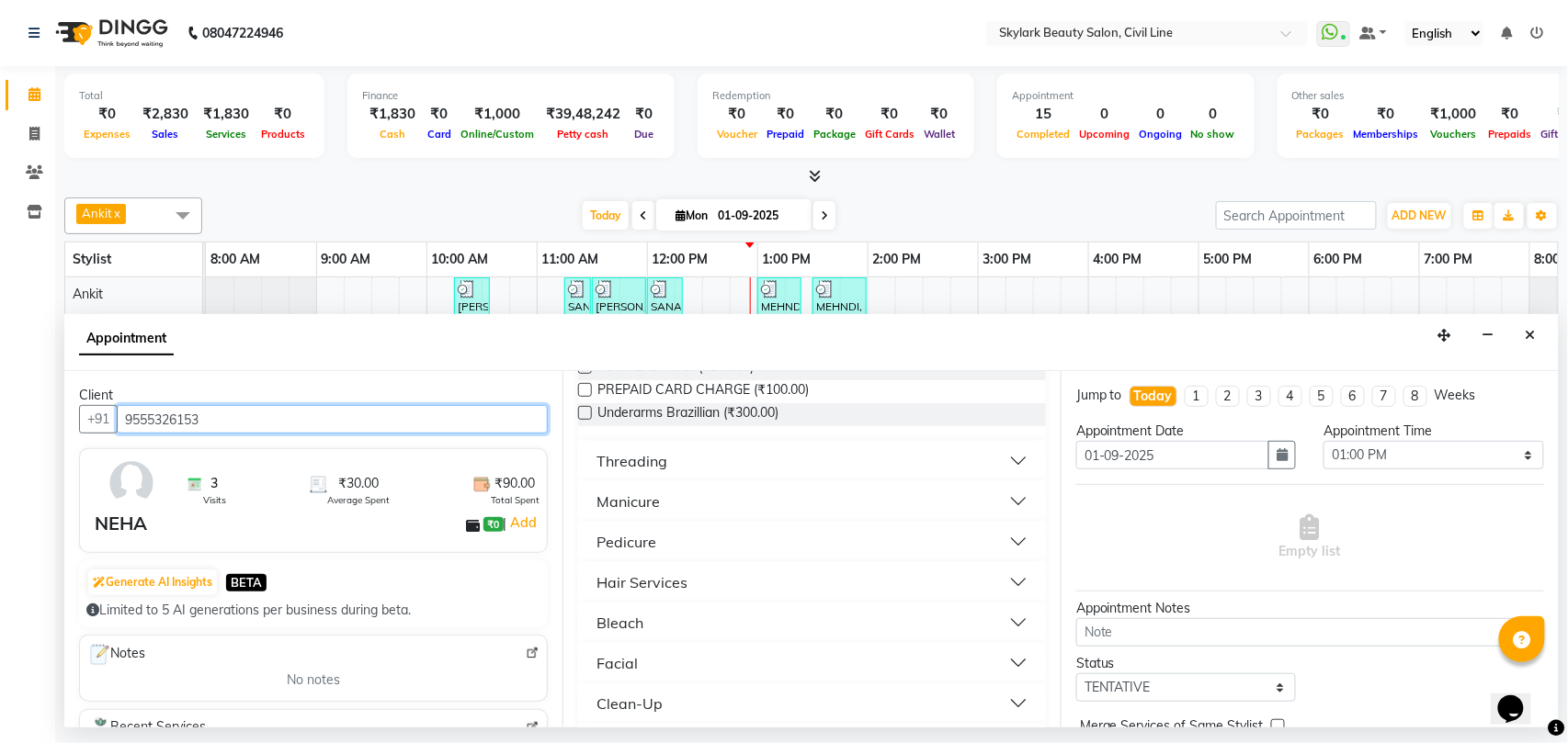
scroll to position [734, 0]
type input "9555326153"
click at [651, 470] on div "Threading" at bounding box center [631, 458] width 70 height 22
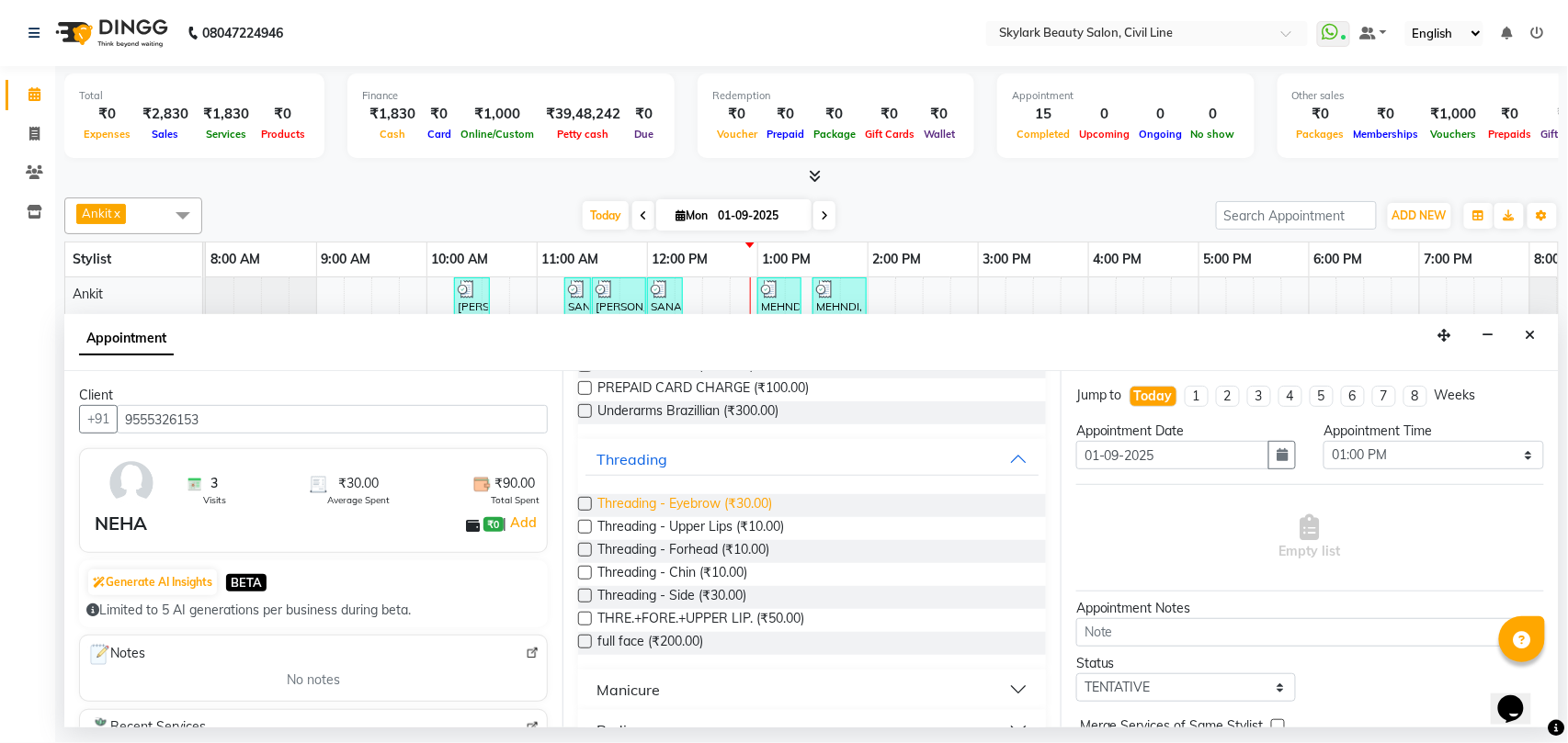
click at [696, 502] on span "Threading - Eyebrow (₹30.00)" at bounding box center [685, 506] width 175 height 23
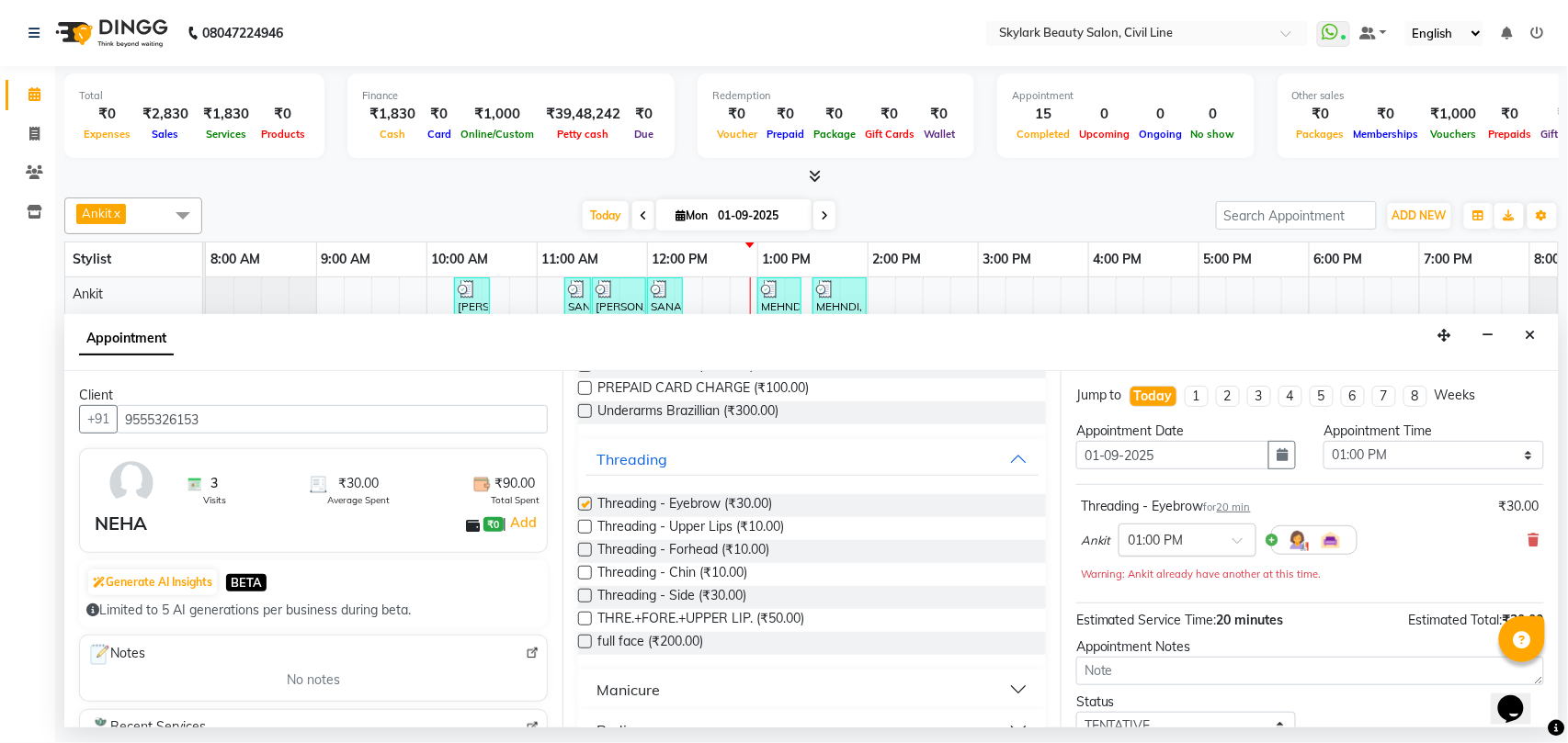
checkbox input "false"
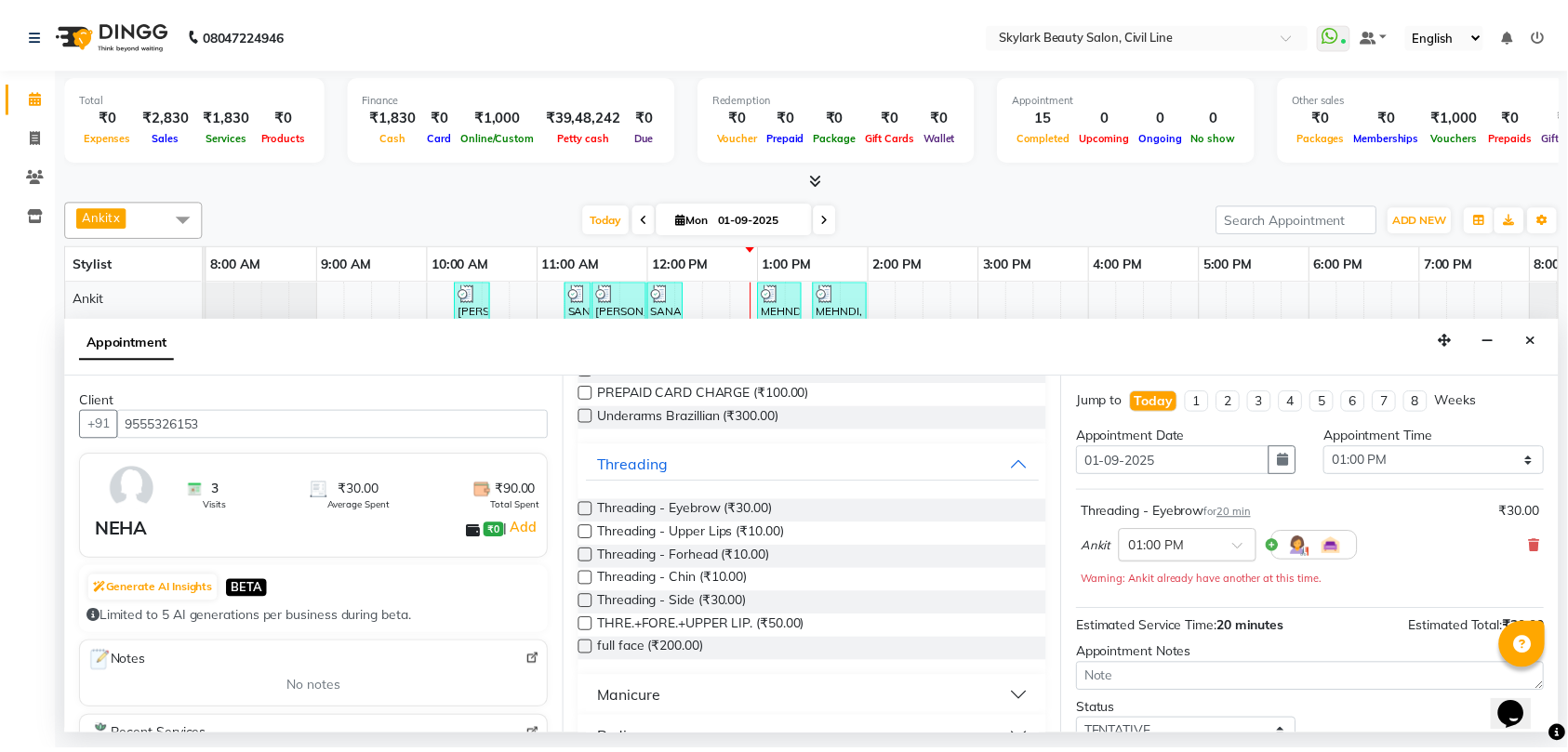
scroll to position [132, 0]
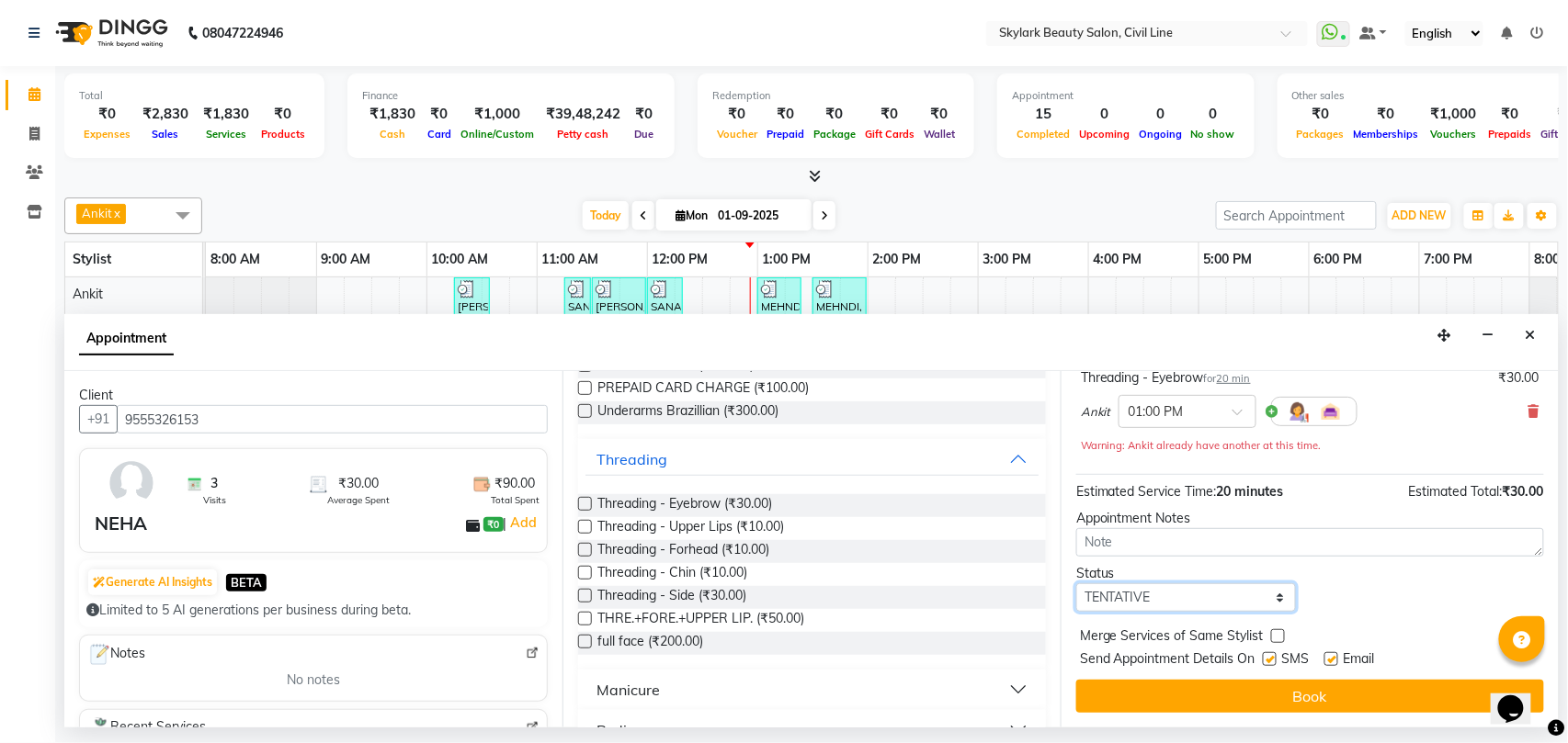
click at [1112, 599] on select "Select TENTATIVE CONFIRM CHECK-IN UPCOMING" at bounding box center [1186, 597] width 219 height 29
select select "check-in"
click at [1077, 585] on select "Select TENTATIVE CONFIRM CHECK-IN UPCOMING" at bounding box center [1186, 597] width 219 height 29
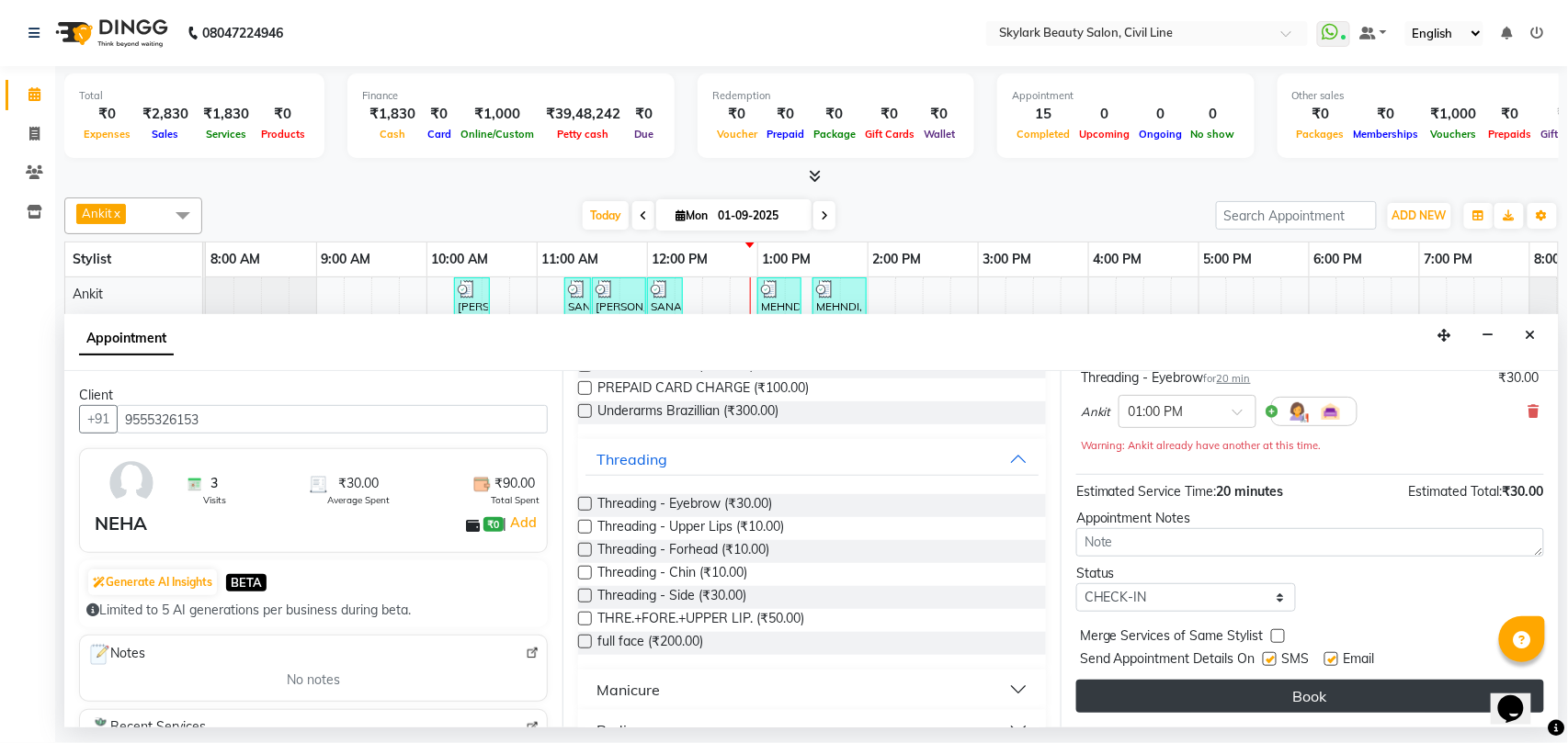
click at [1155, 688] on button "Book" at bounding box center [1310, 696] width 467 height 33
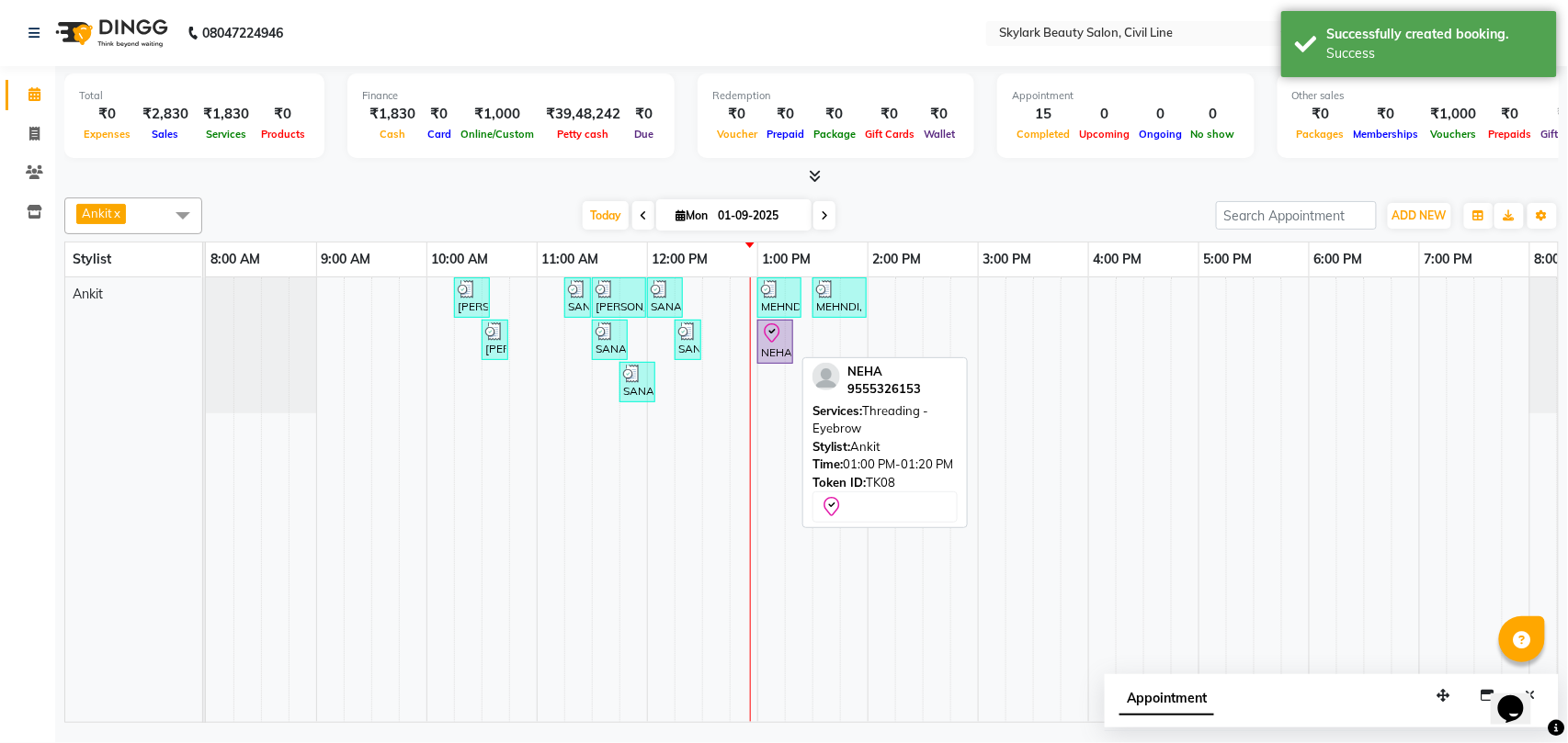
click at [767, 353] on div "NEHA, TK08, 01:00 PM-01:20 PM, Threading - Eyebrow" at bounding box center [774, 342] width 32 height 39
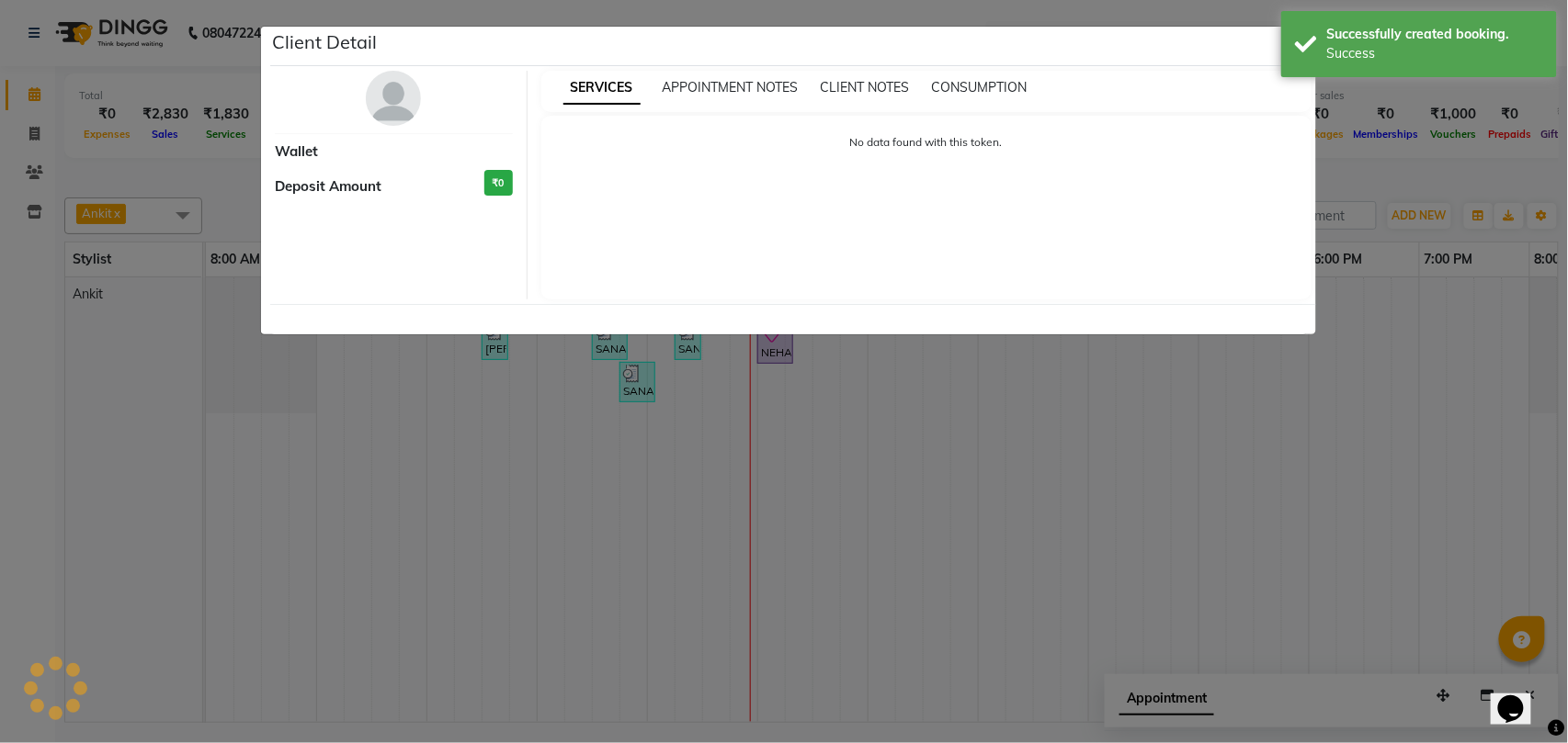
select select "8"
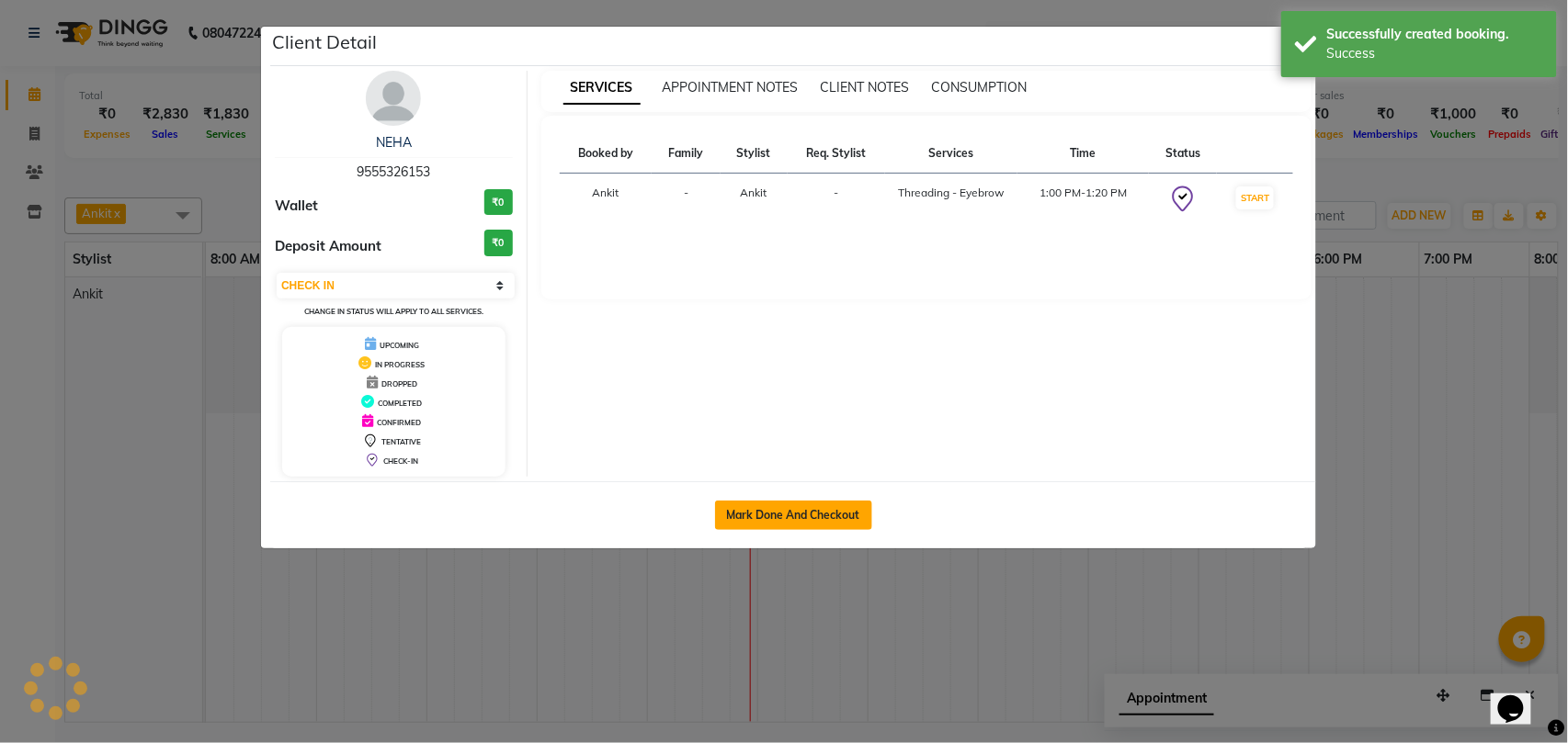
click at [809, 516] on button "Mark Done And Checkout" at bounding box center [793, 515] width 157 height 29
select select "service"
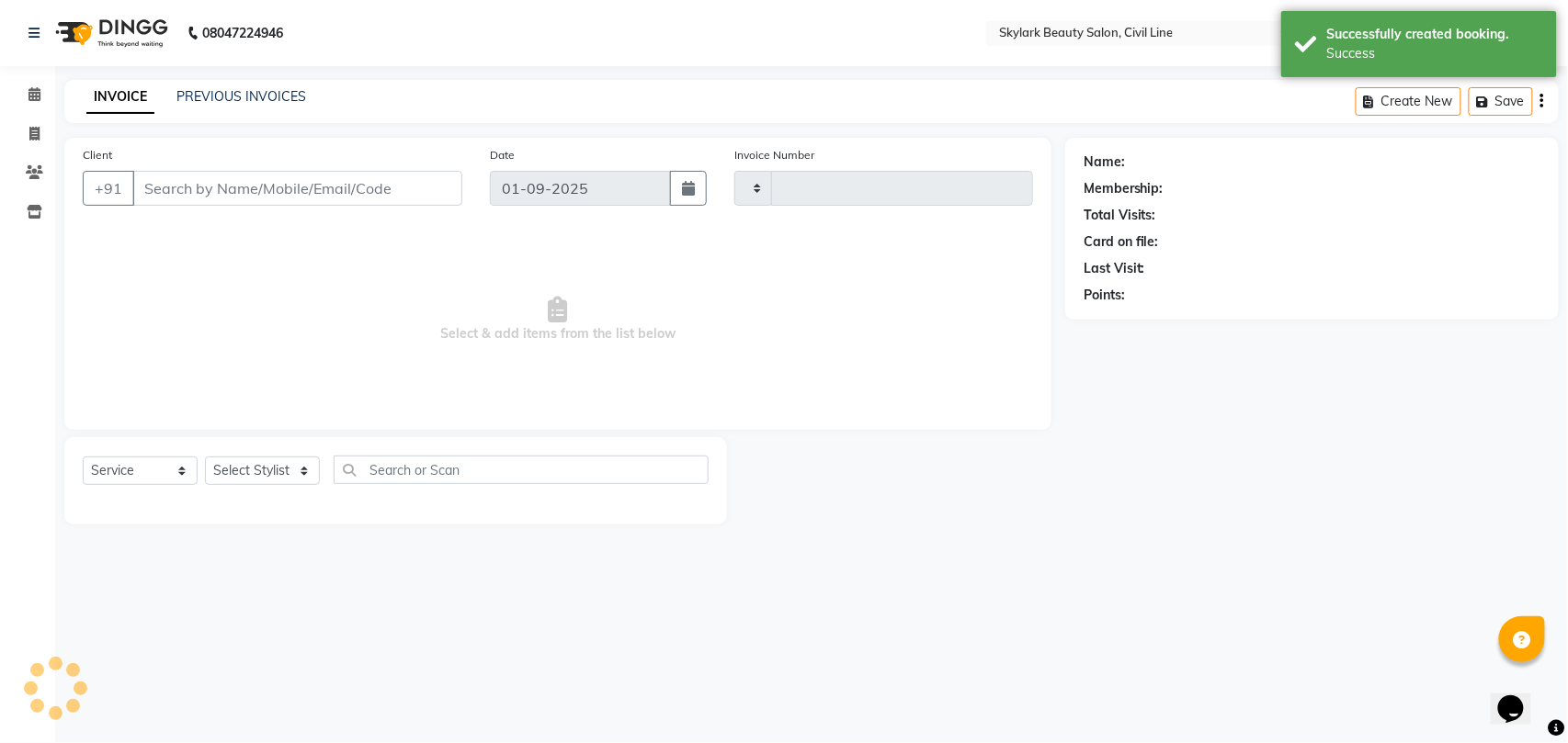
type input "6165"
select select "4588"
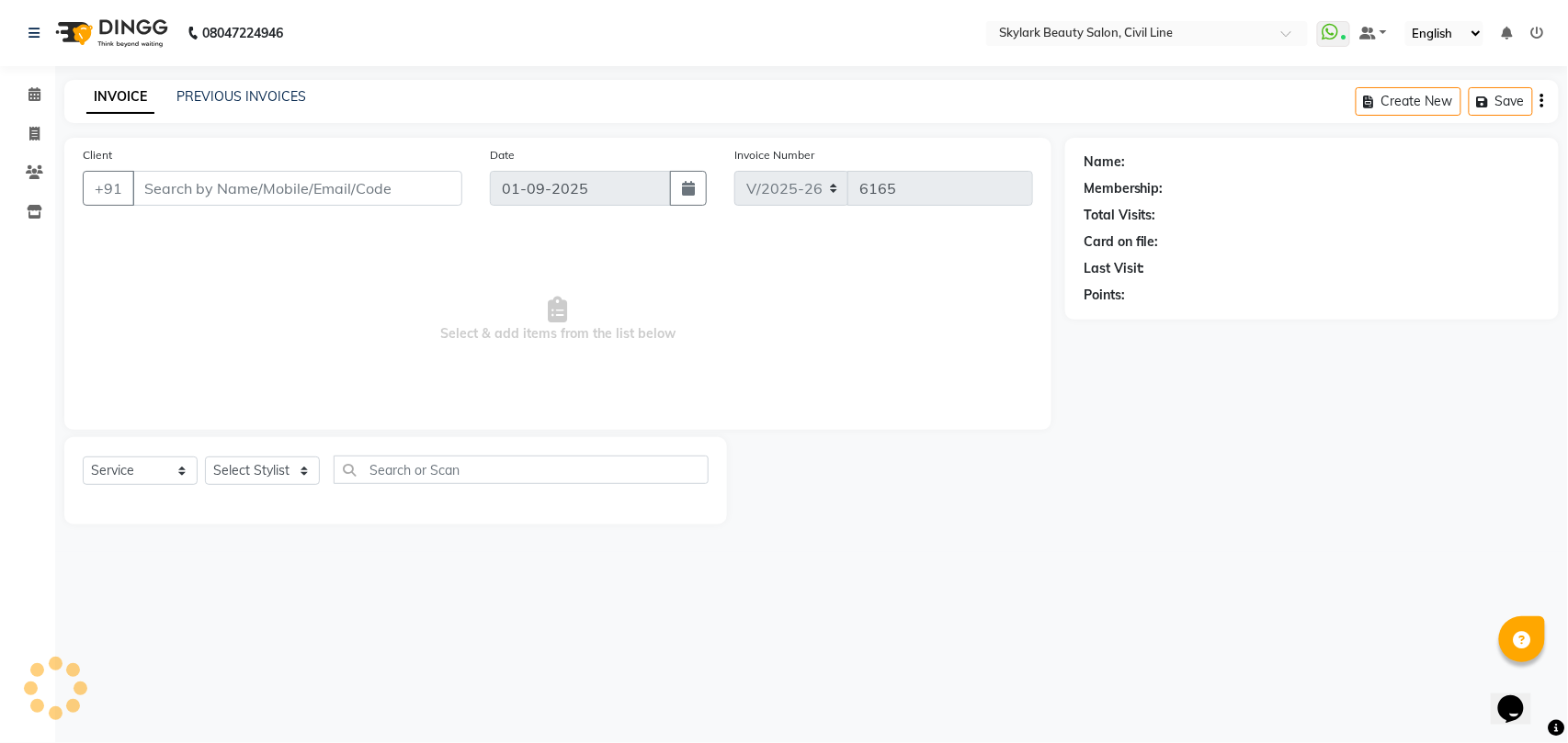
type input "9555326153"
select select "28120"
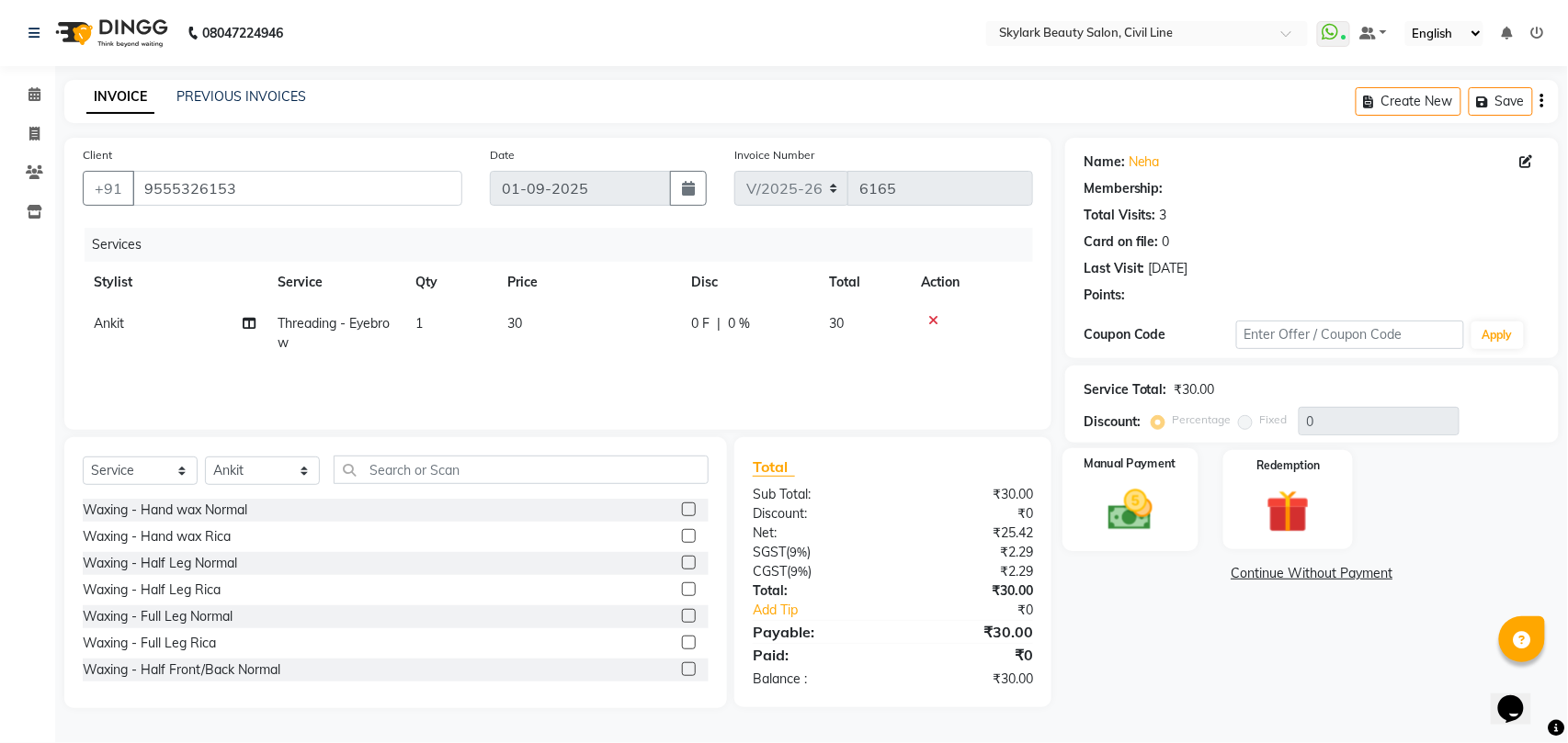
click at [1100, 522] on img at bounding box center [1130, 509] width 72 height 51
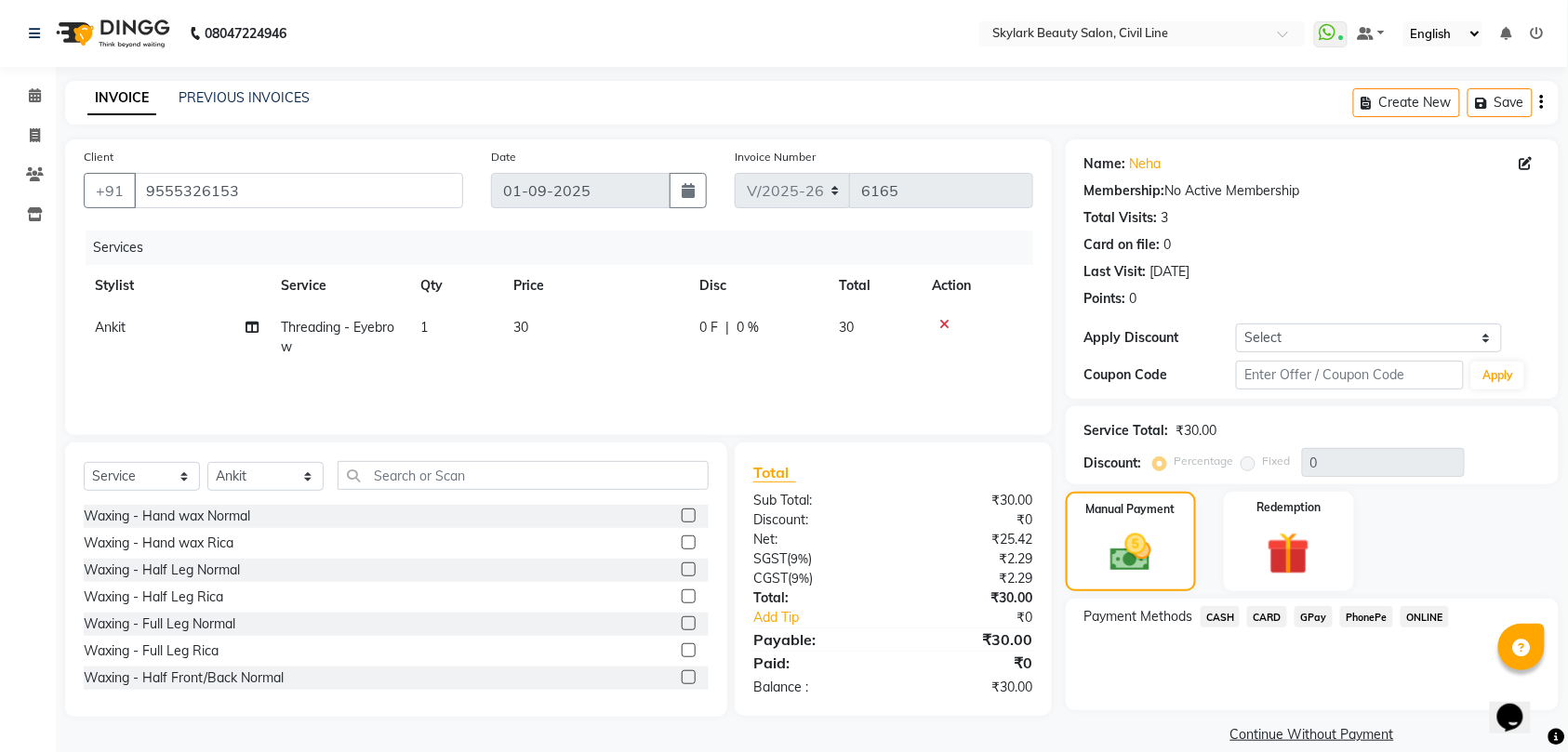
click at [1217, 611] on span "CASH" at bounding box center [1220, 617] width 40 height 21
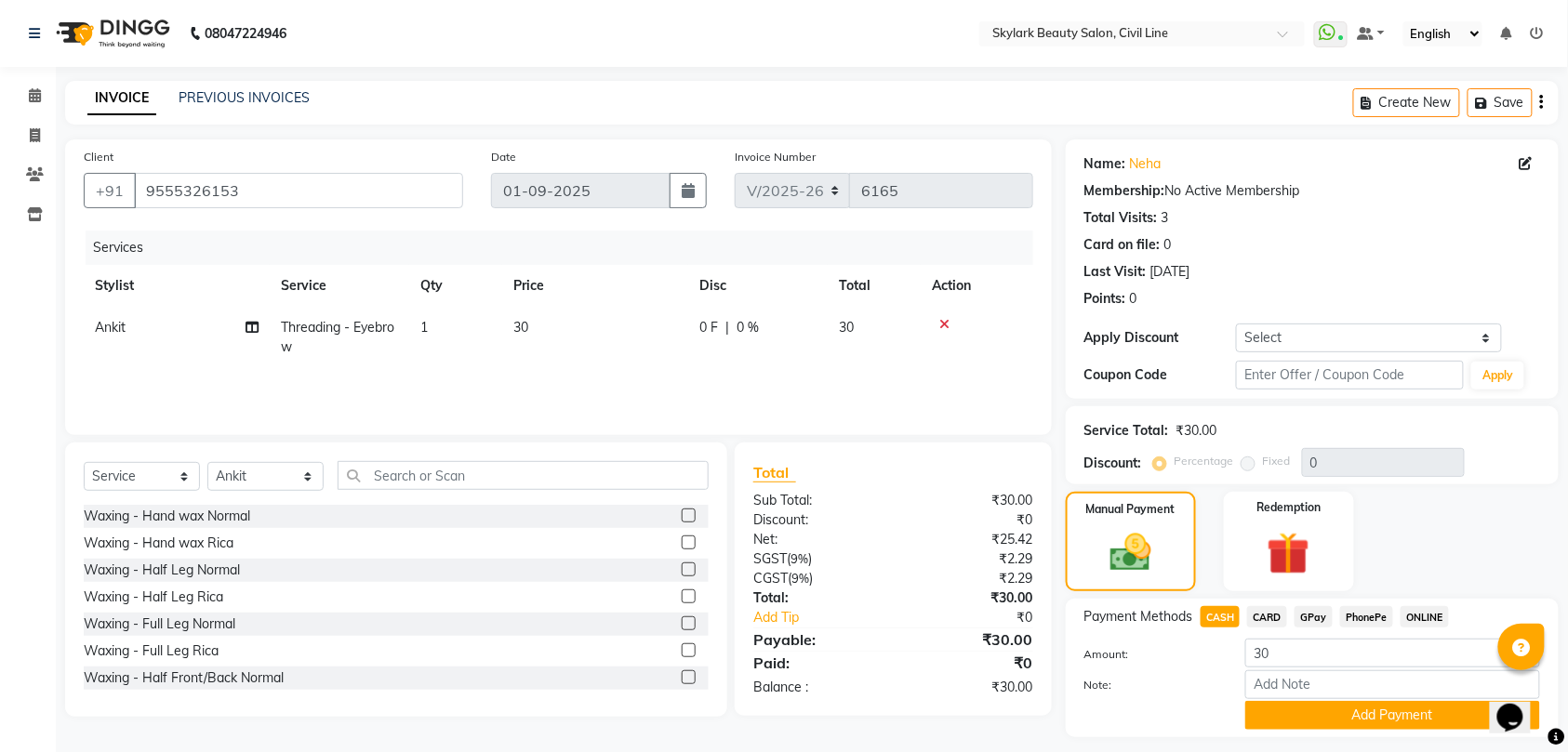
click at [1302, 700] on div "Note:" at bounding box center [1311, 686] width 484 height 31
drag, startPoint x: 1301, startPoint y: 714, endPoint x: 1262, endPoint y: 689, distance: 46.3
click at [1300, 715] on button "Add Payment" at bounding box center [1392, 716] width 295 height 29
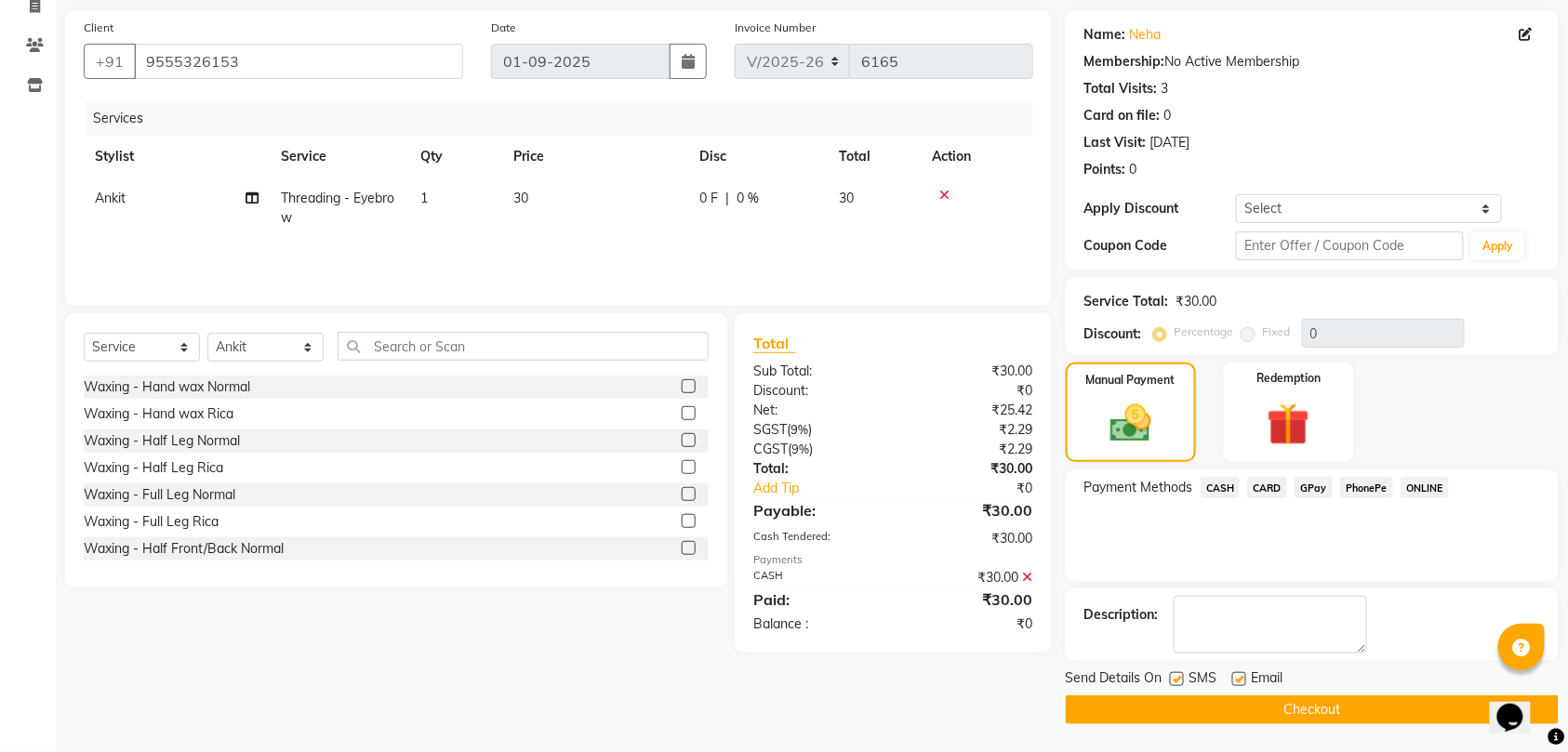
scroll to position [131, 0]
click at [1185, 700] on button "Checkout" at bounding box center [1312, 710] width 492 height 29
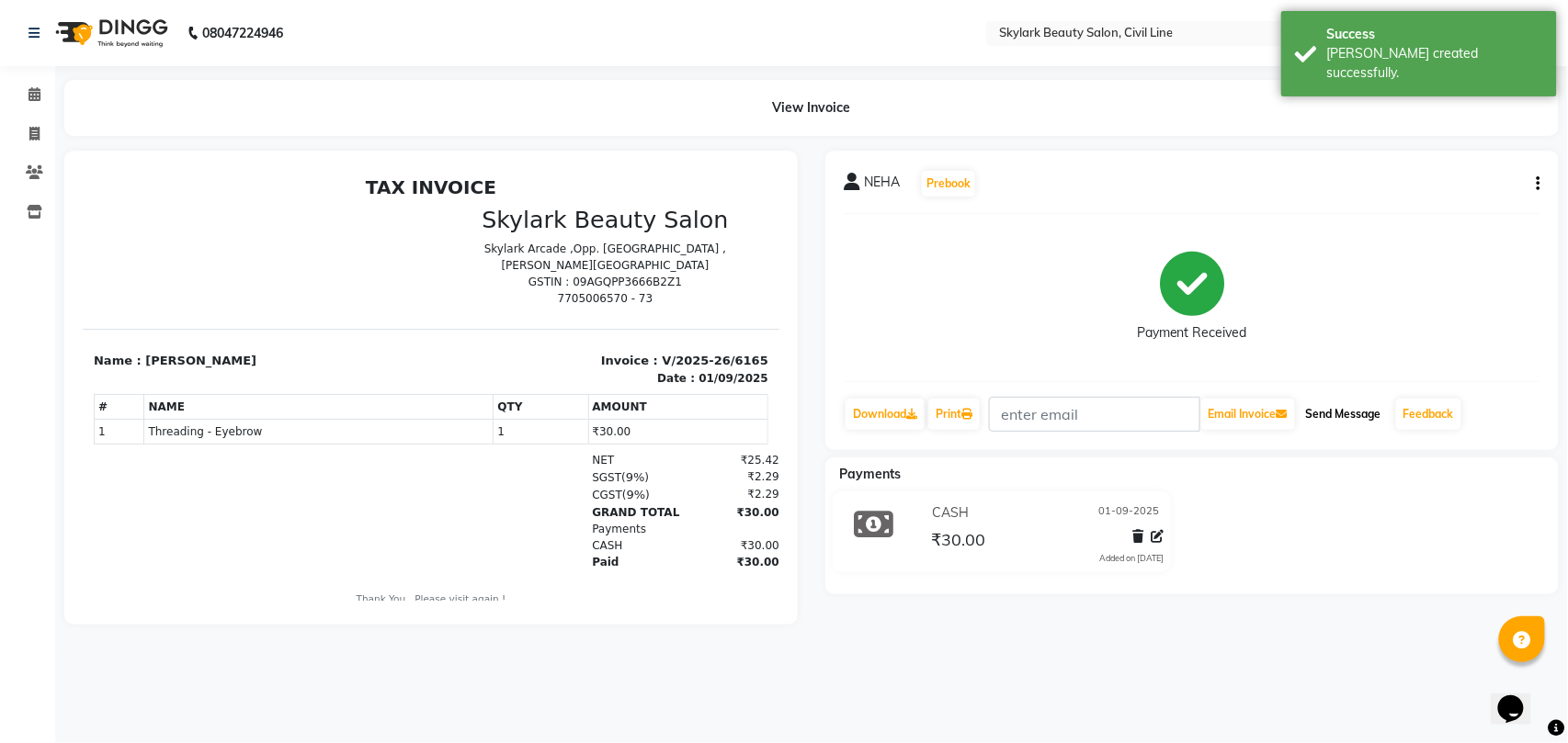
click at [1357, 419] on button "Send Message" at bounding box center [1343, 414] width 90 height 31
click at [31, 97] on icon at bounding box center [35, 94] width 12 height 14
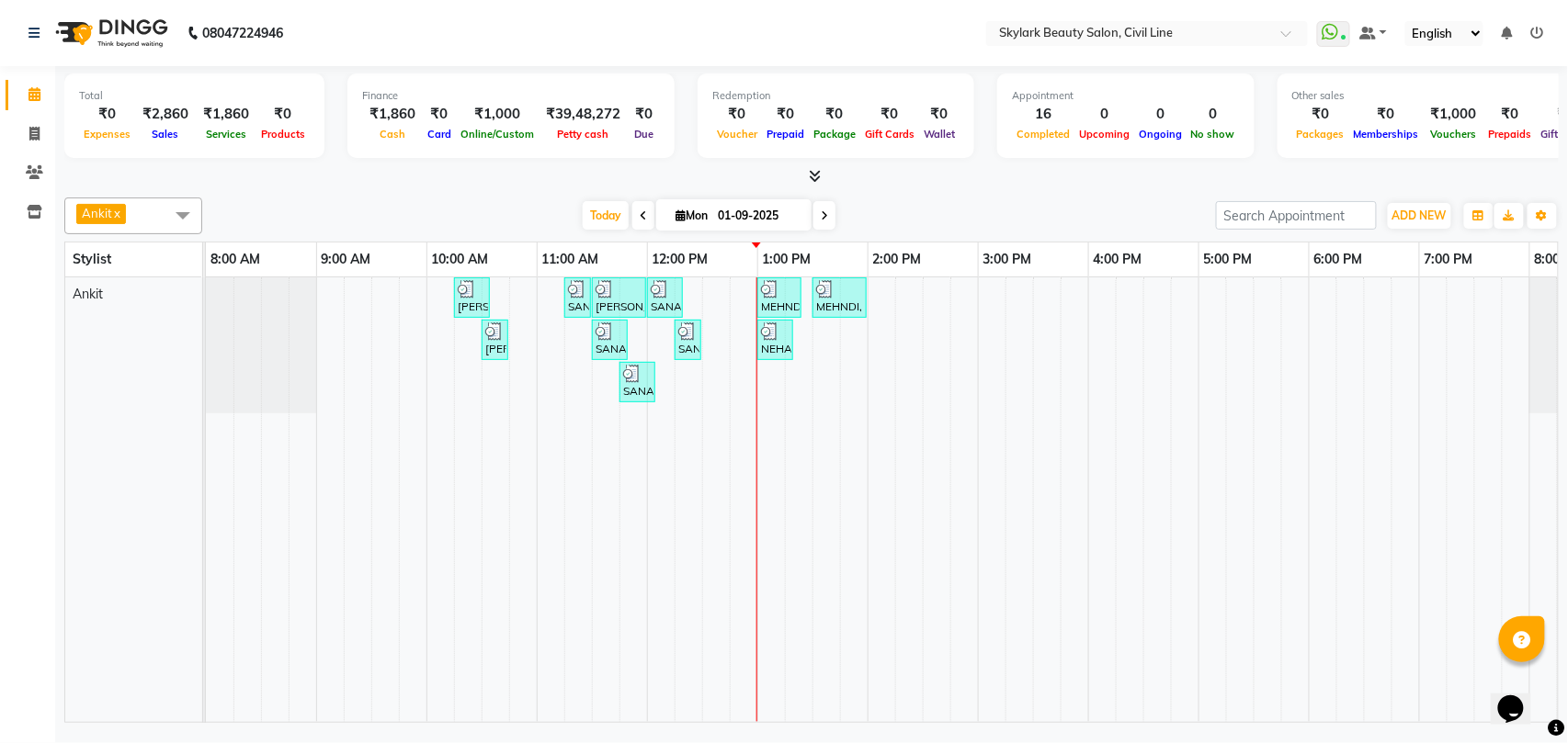
click at [799, 383] on div "[PERSON_NAME], TK02, 10:15 AM-10:35 AM, Waxing - Hand wax Normal SANA, TK05, 11…" at bounding box center [922, 499] width 1434 height 445
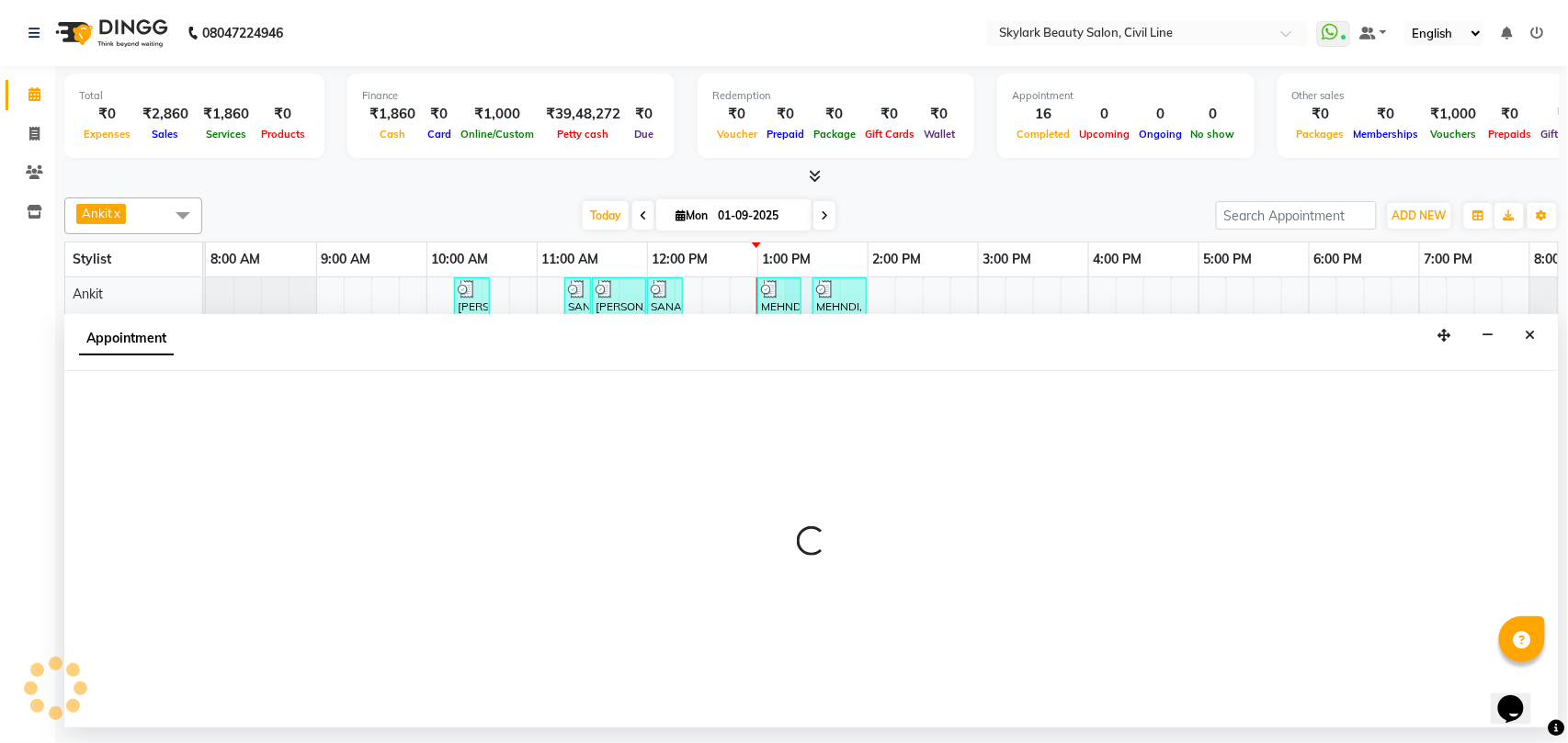
select select "28120"
select select "tentative"
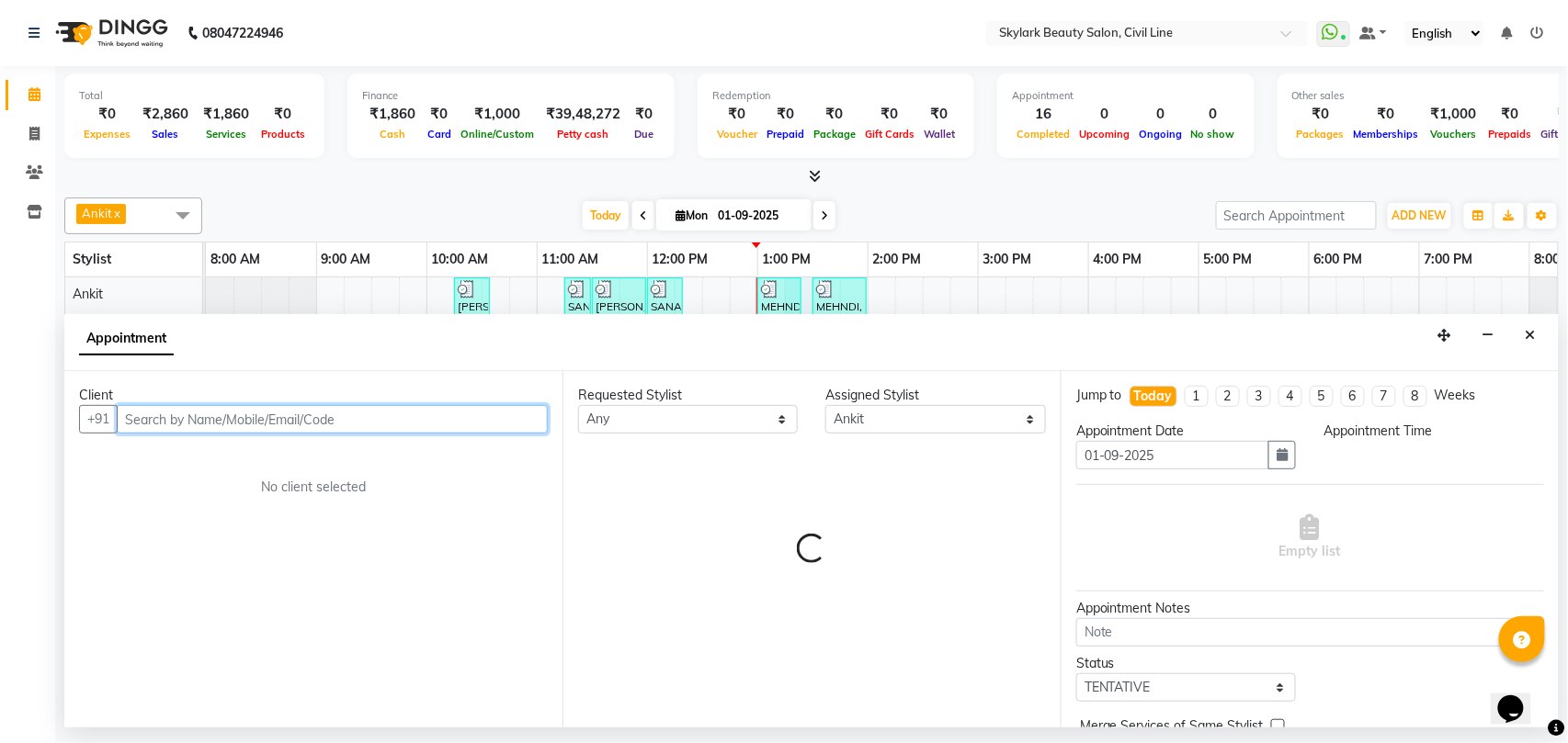
select select "795"
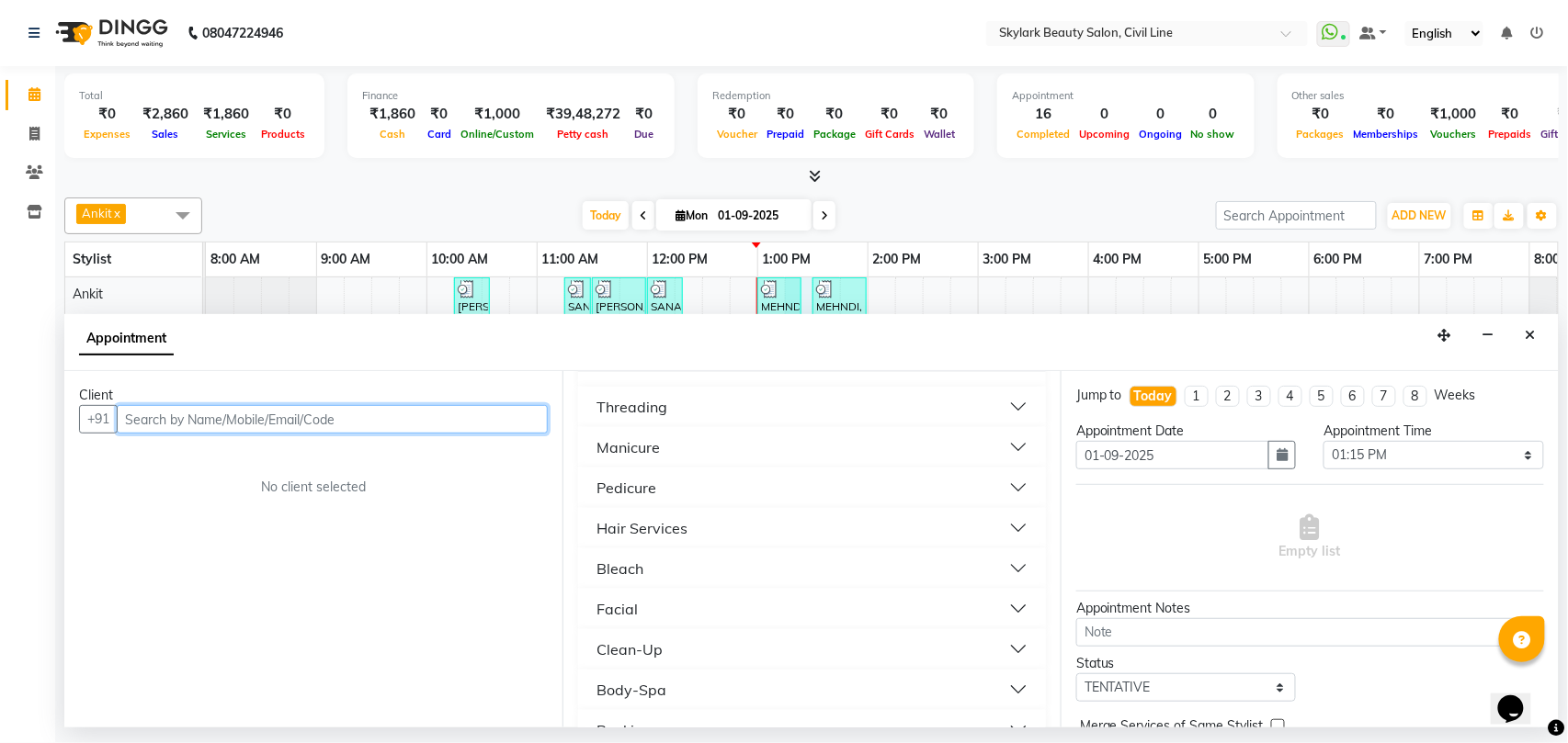
scroll to position [857, 0]
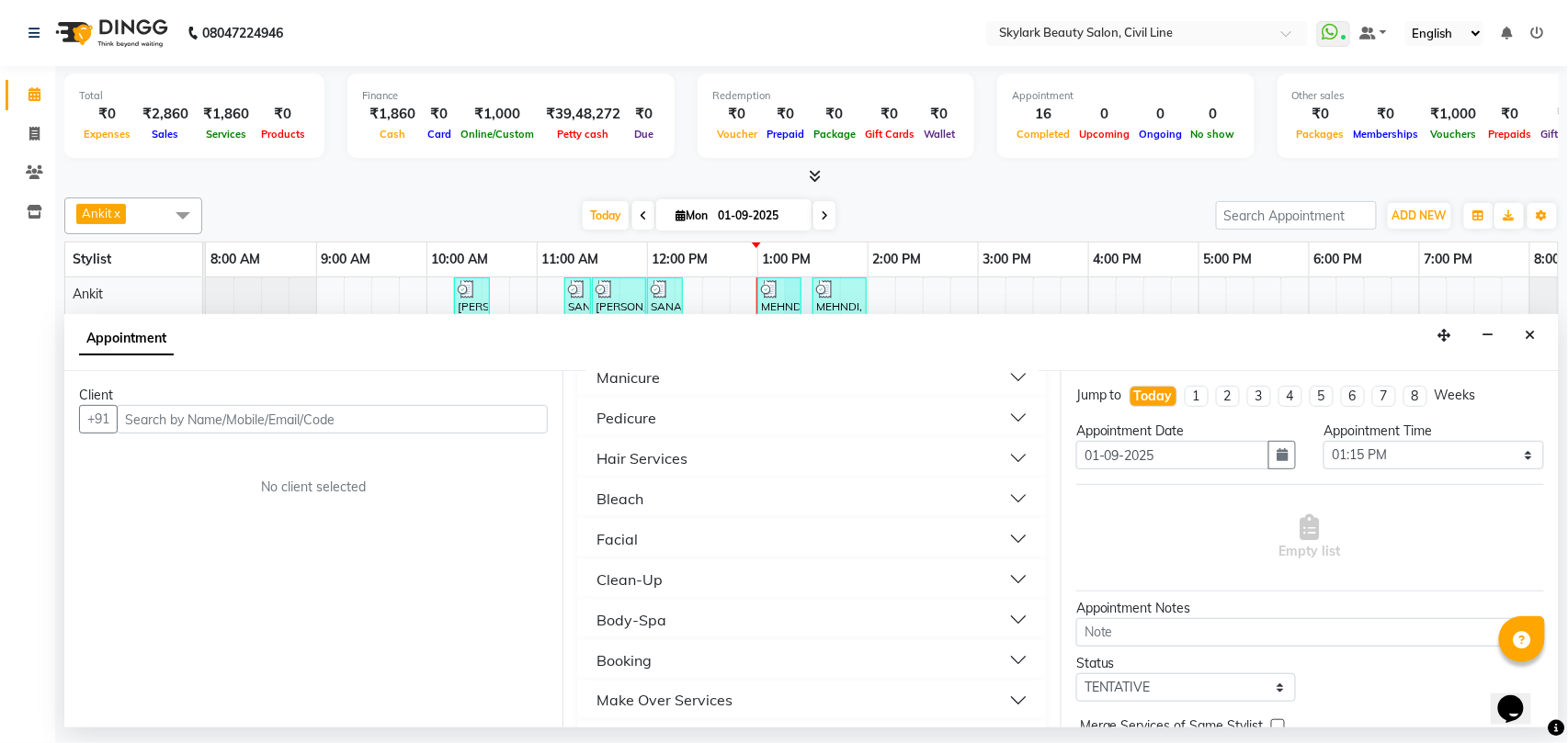
click at [618, 584] on div "Clean-Up" at bounding box center [630, 579] width 67 height 22
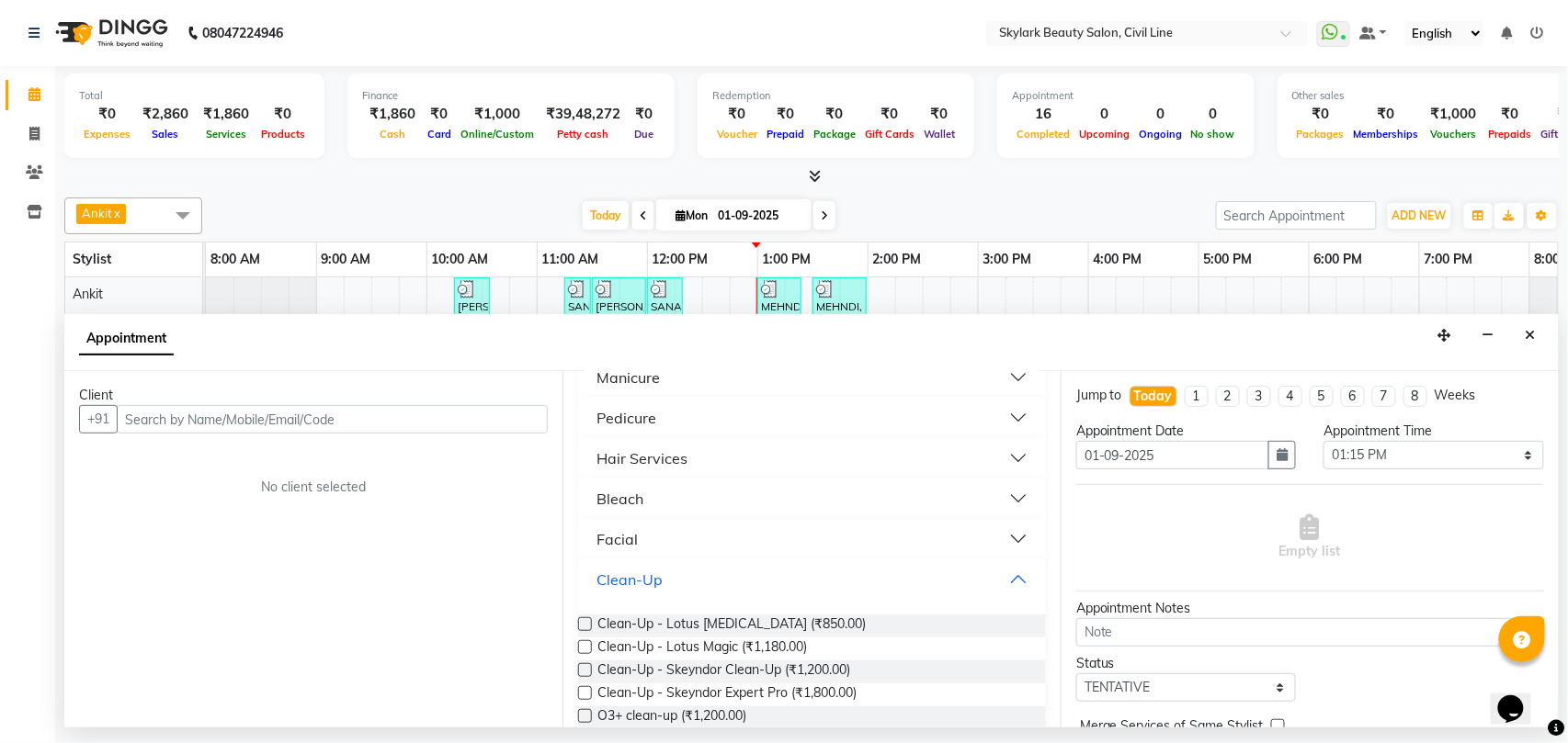
scroll to position [979, 0]
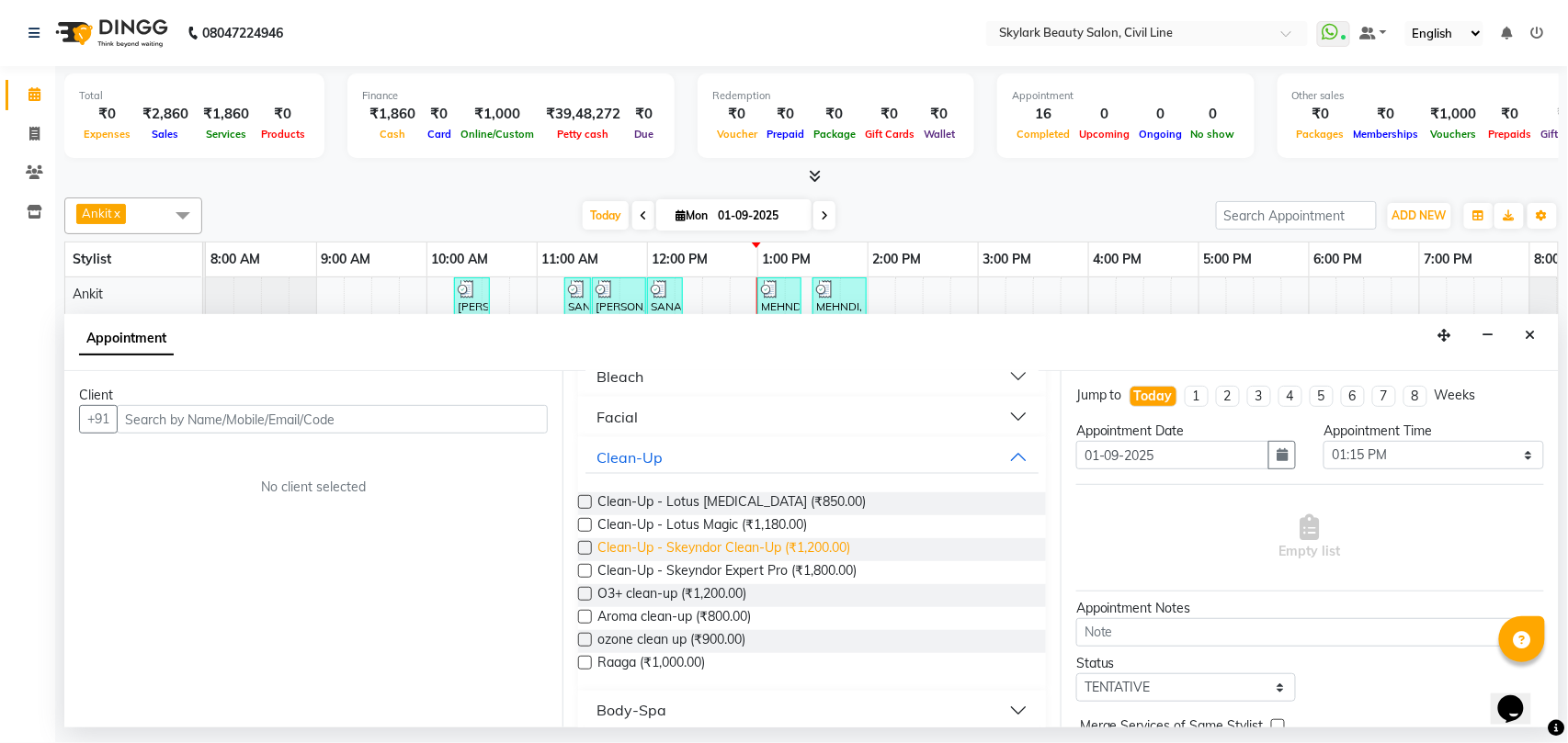
click at [803, 551] on span "Clean-Up - Skeyndor Clean-Up (₹1,200.00)" at bounding box center [724, 550] width 253 height 23
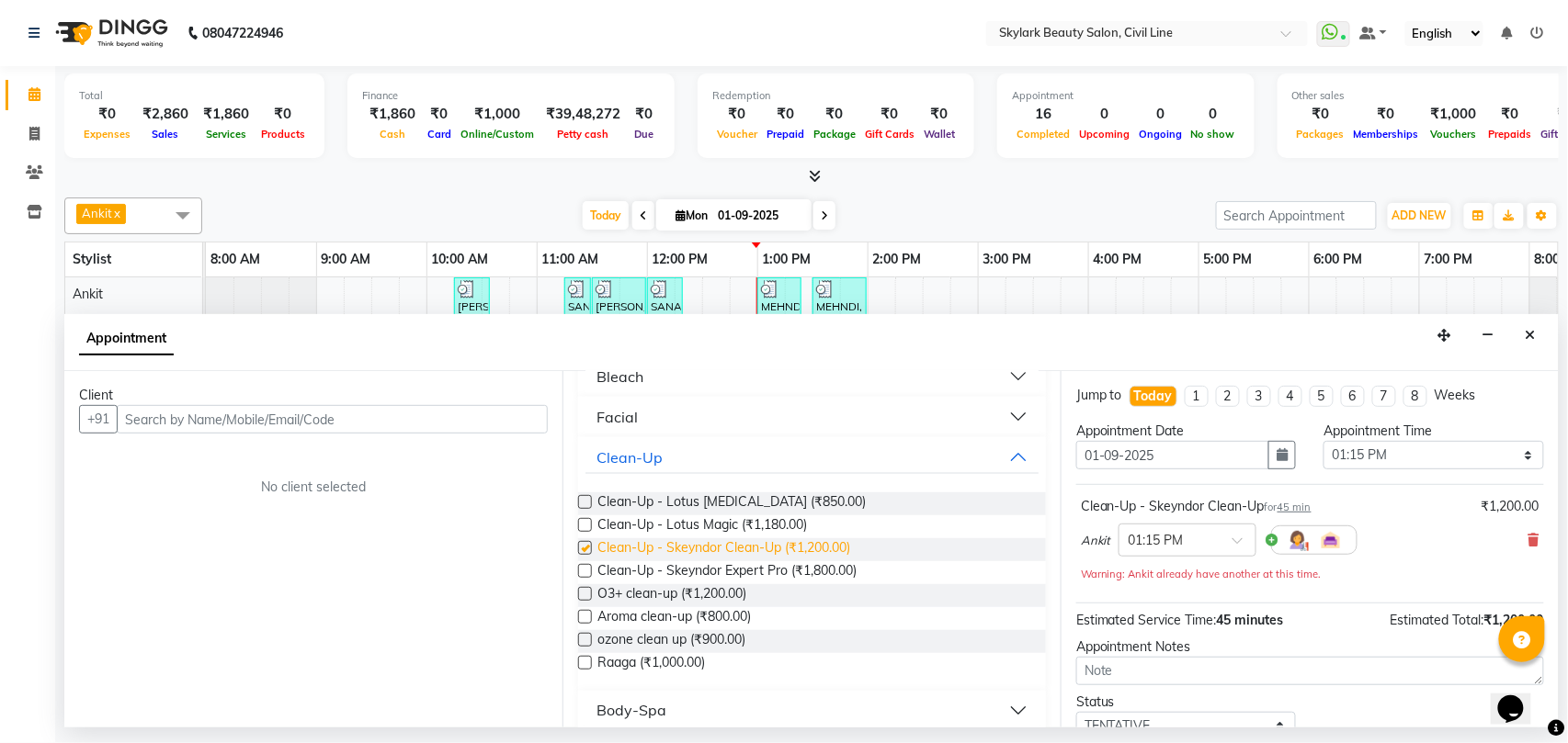
checkbox input "false"
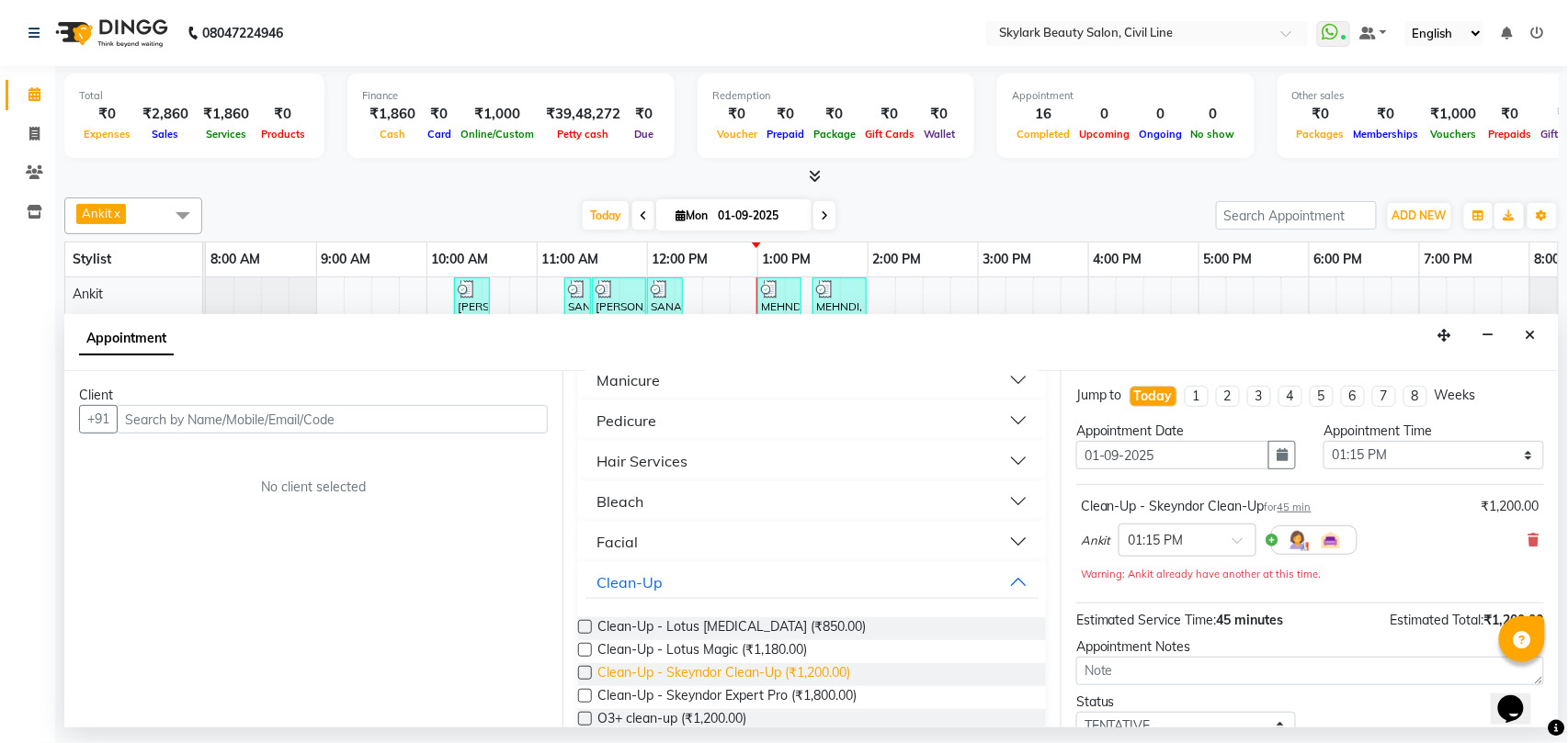
scroll to position [734, 0]
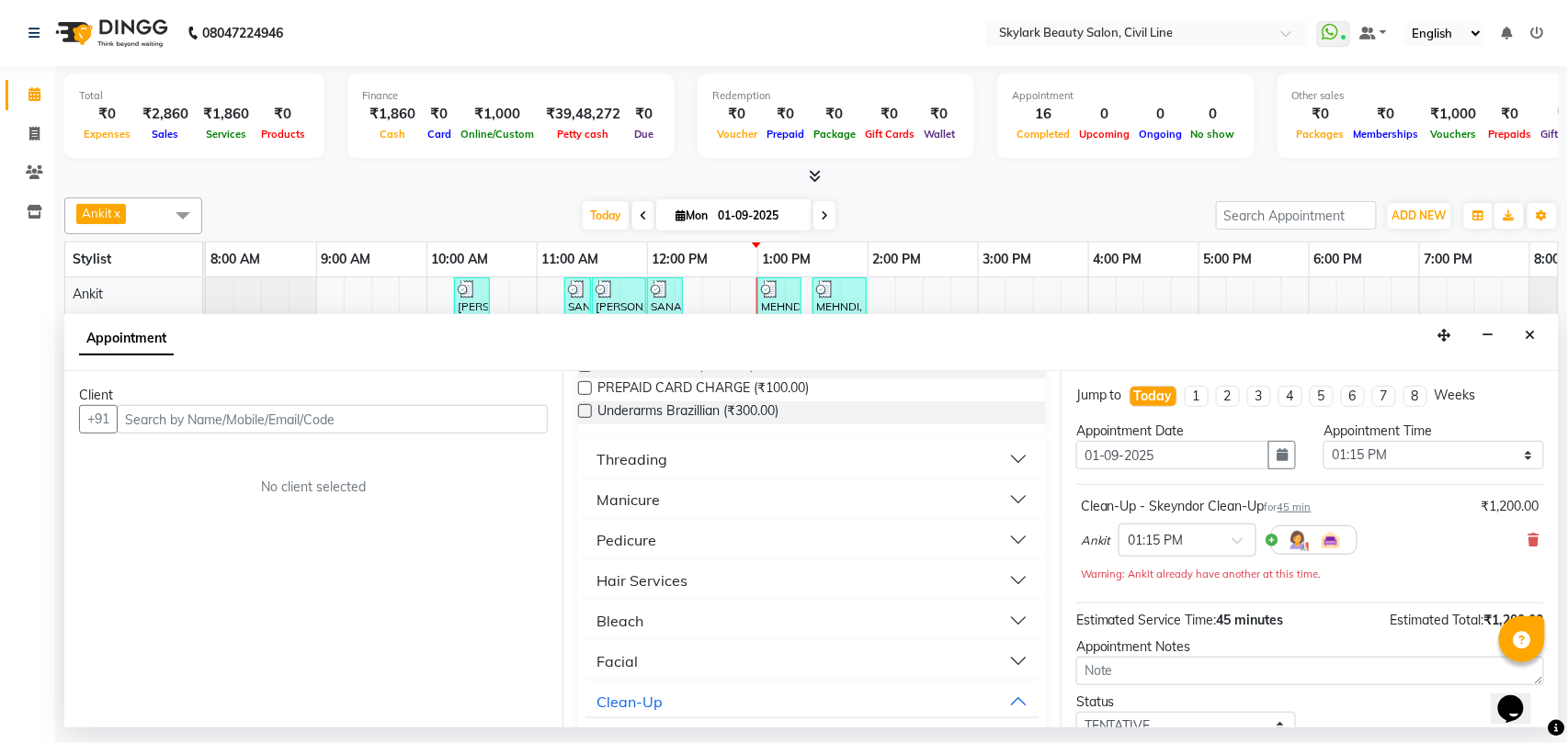
click at [629, 624] on div "Bleach" at bounding box center [620, 620] width 47 height 22
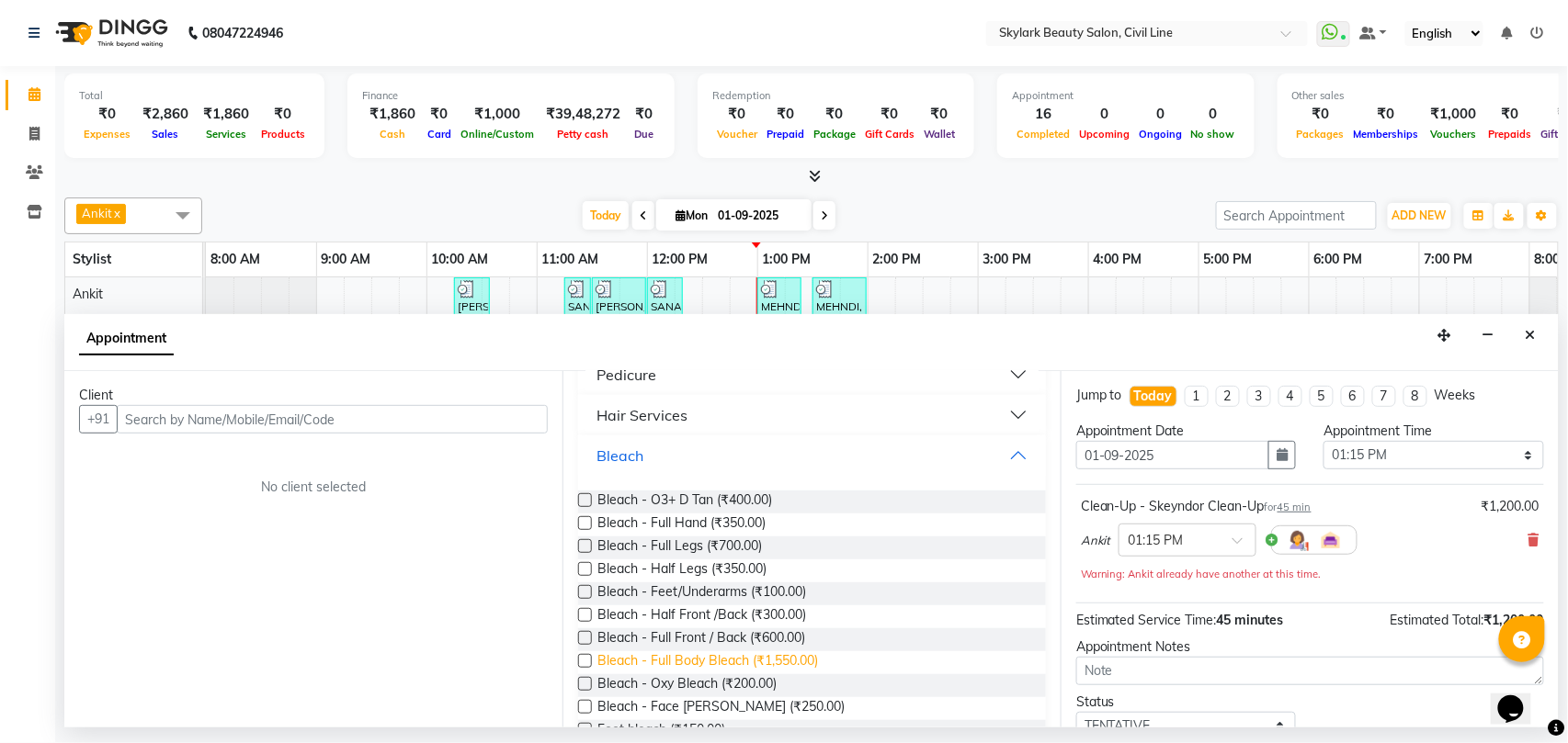
scroll to position [979, 0]
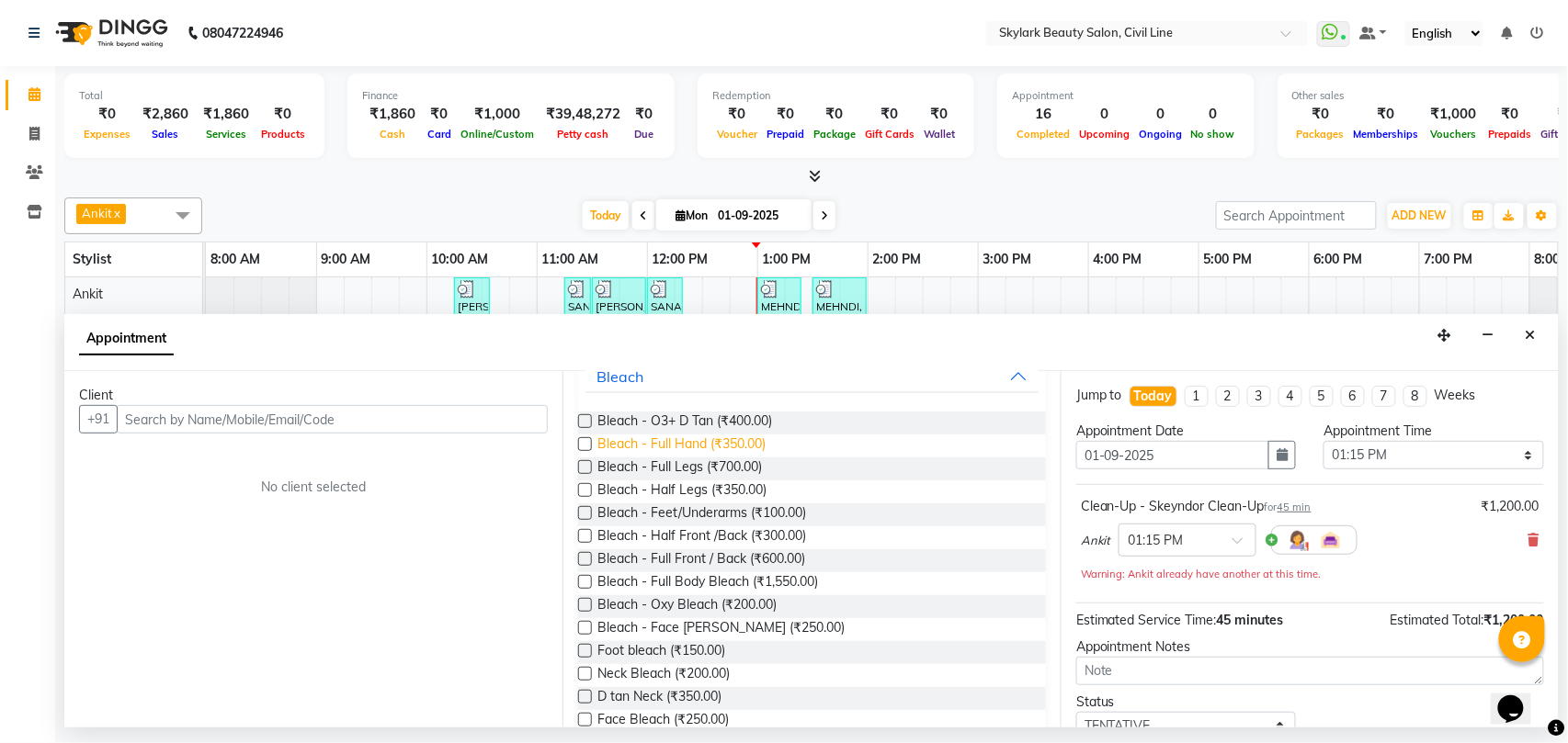
click at [718, 445] on span "Bleach - Full Hand (₹350.00)" at bounding box center [682, 446] width 168 height 23
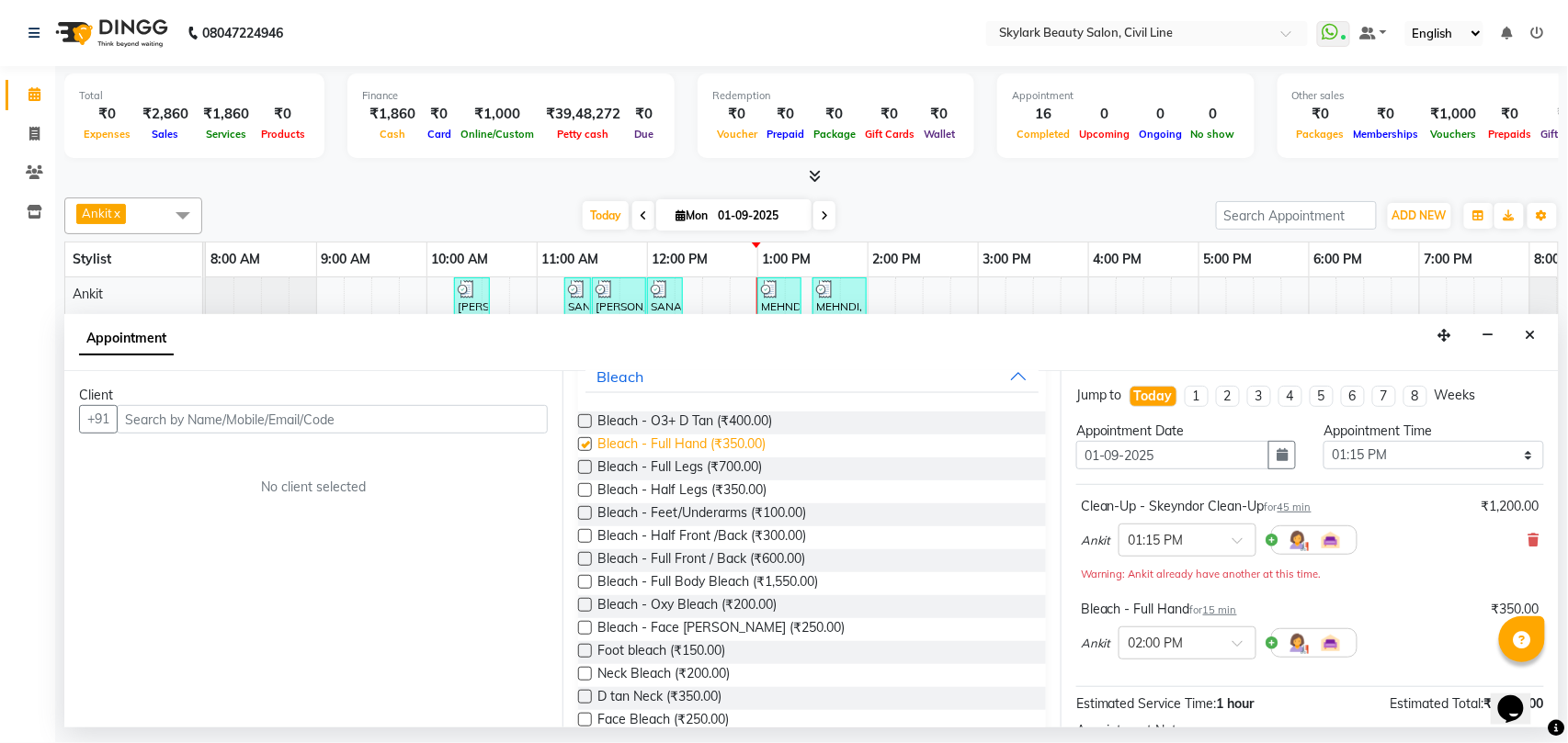
checkbox input "false"
click at [689, 673] on span "Neck Bleach (₹200.00)" at bounding box center [663, 675] width 132 height 23
checkbox input "false"
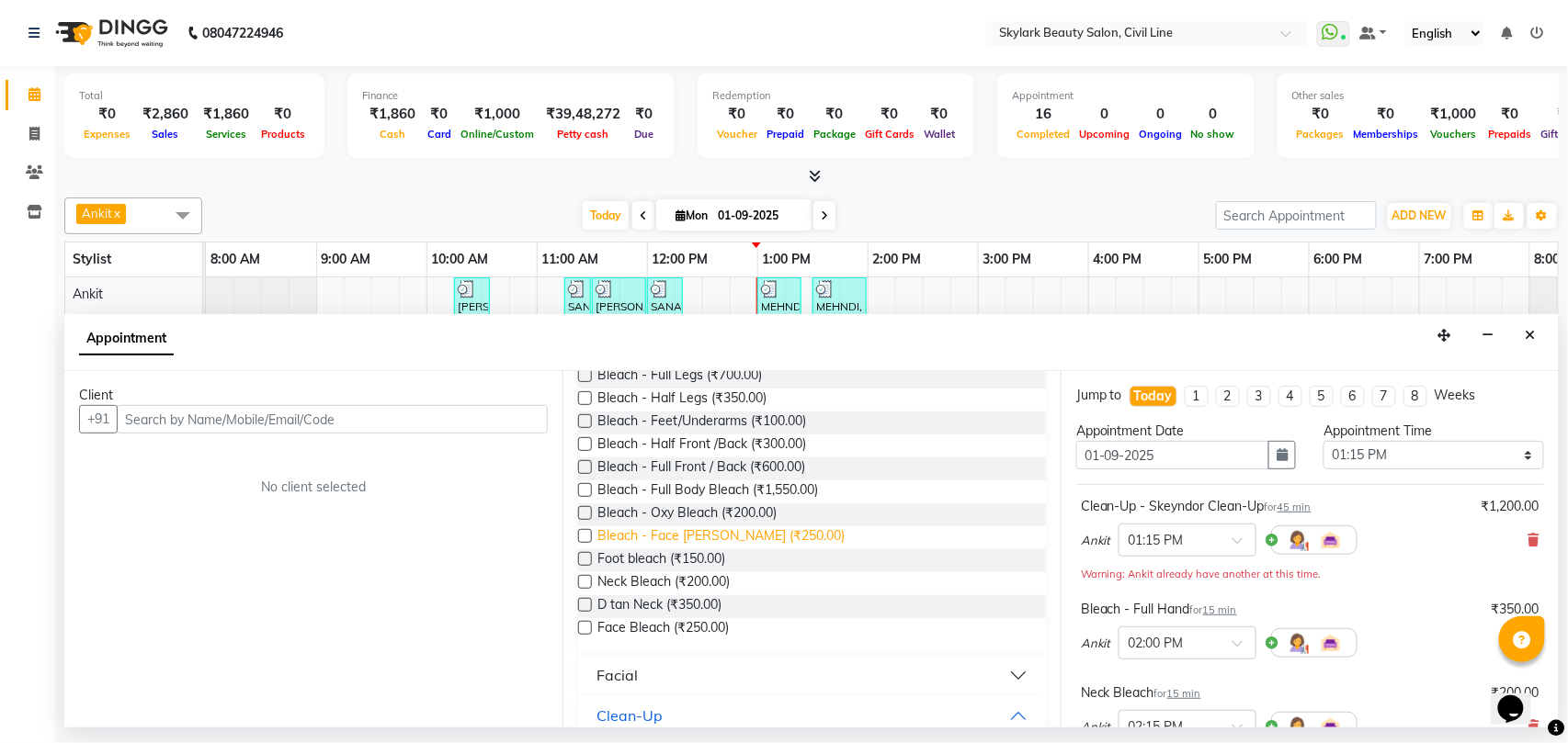
scroll to position [1102, 0]
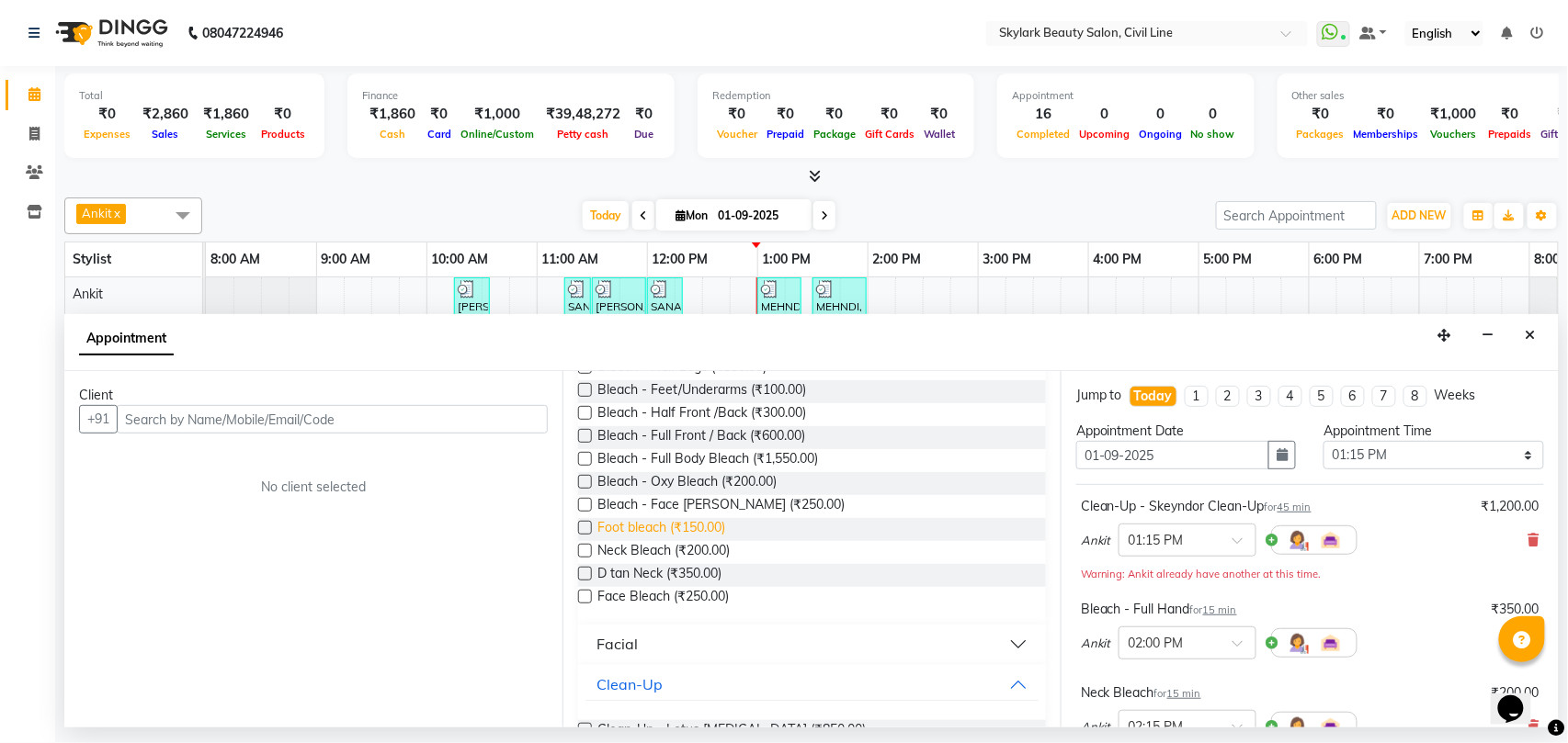
click at [670, 529] on span "Foot bleach (₹150.00)" at bounding box center [661, 530] width 127 height 23
checkbox input "false"
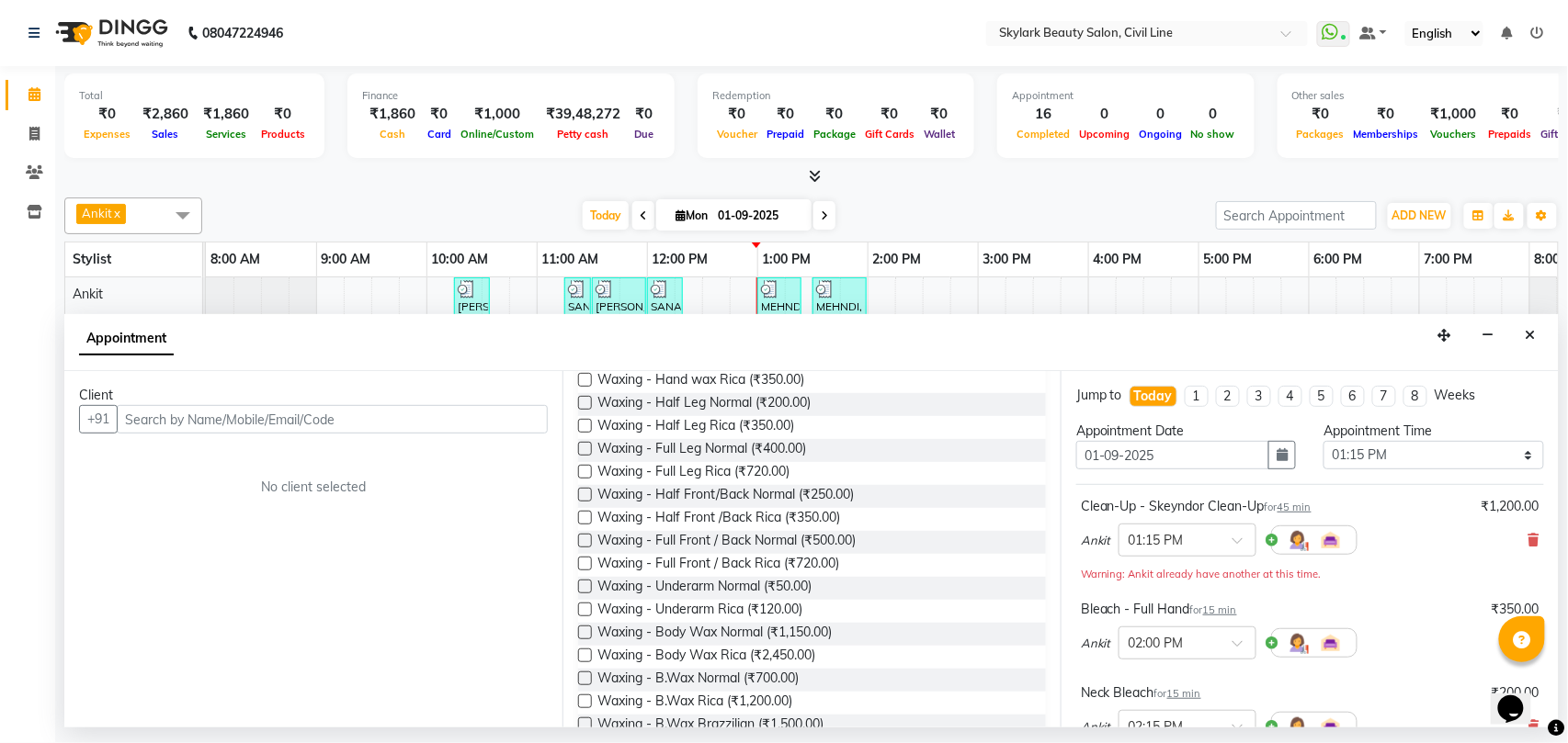
scroll to position [0, 0]
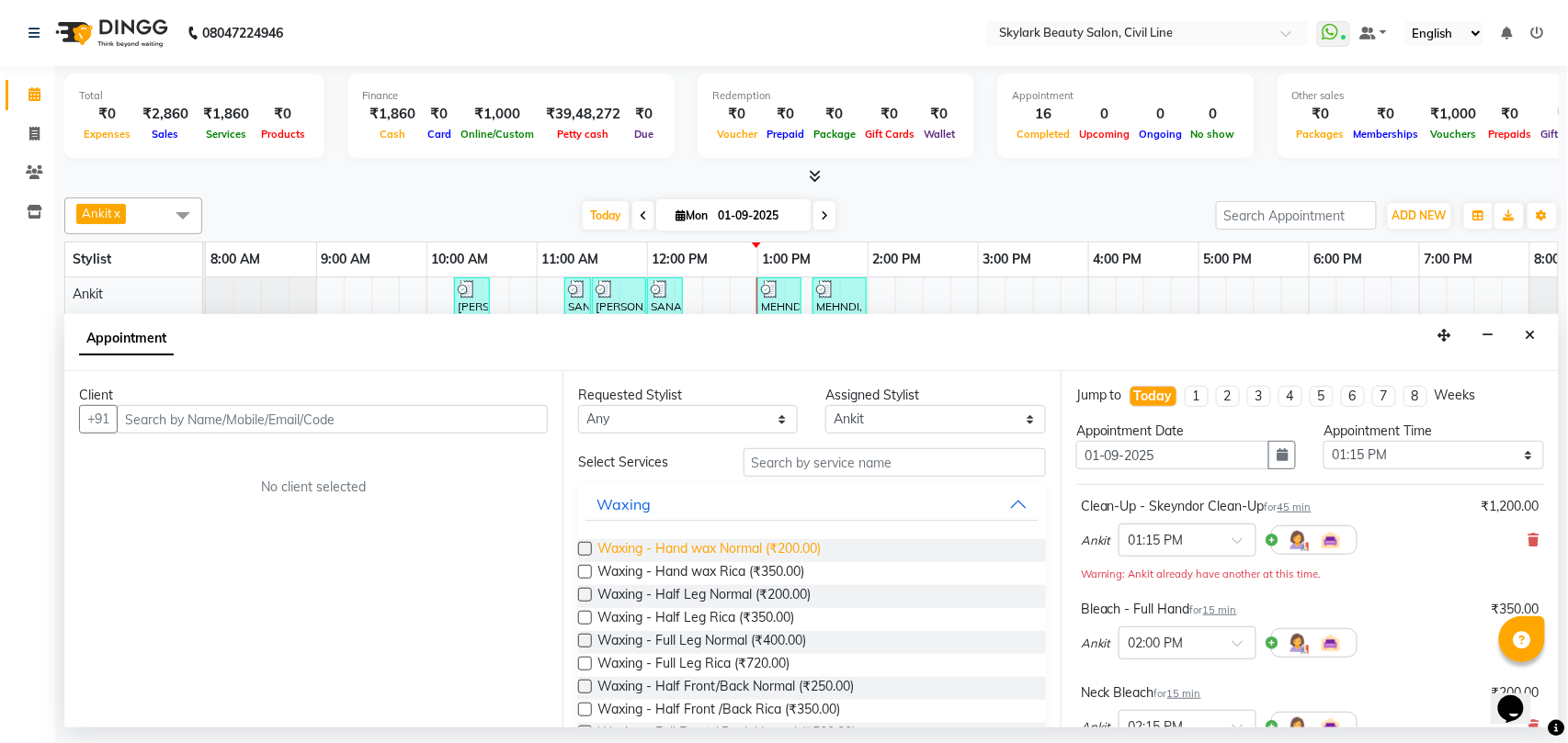
click at [741, 548] on span "Waxing - Hand wax Normal (₹200.00)" at bounding box center [709, 551] width 223 height 23
checkbox input "false"
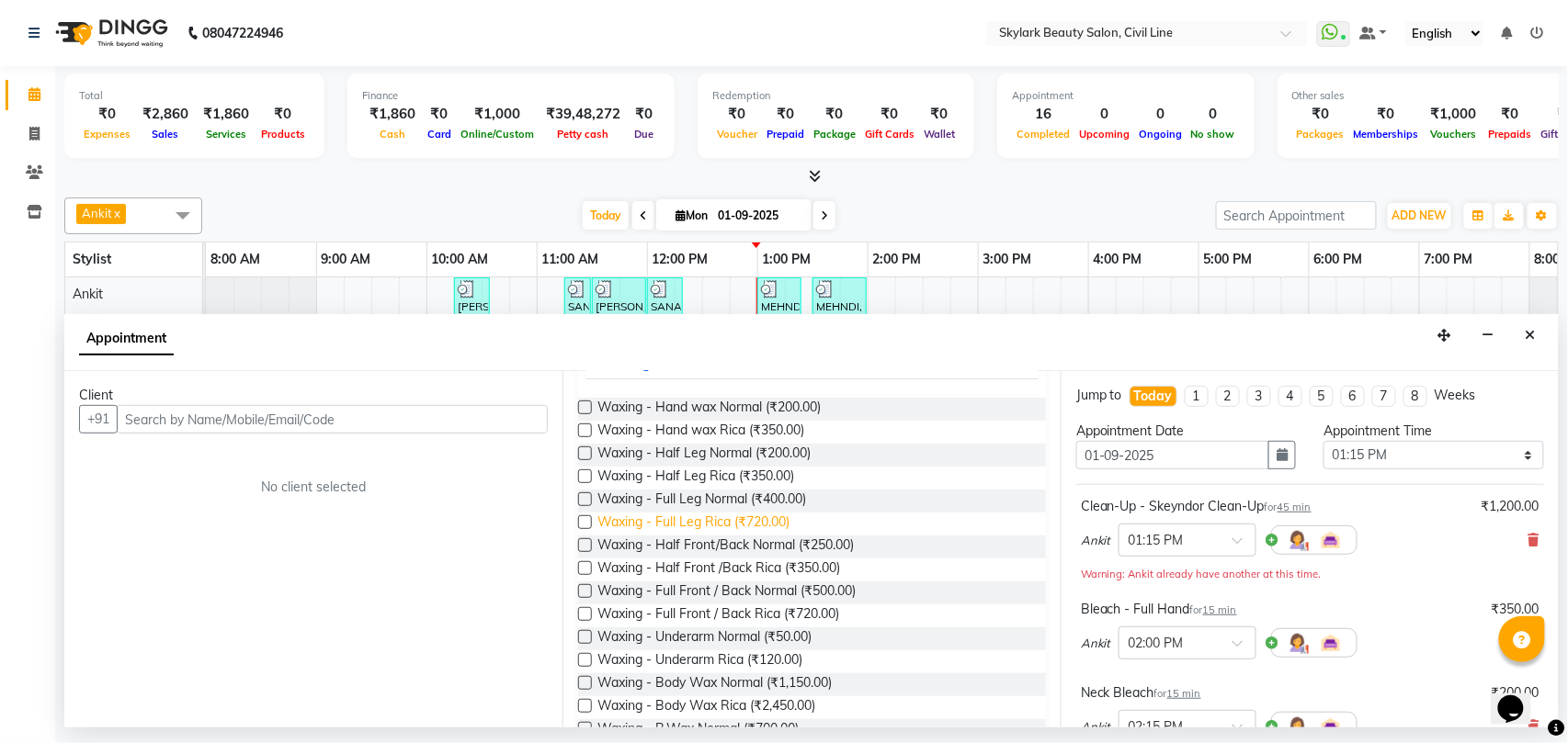
scroll to position [244, 0]
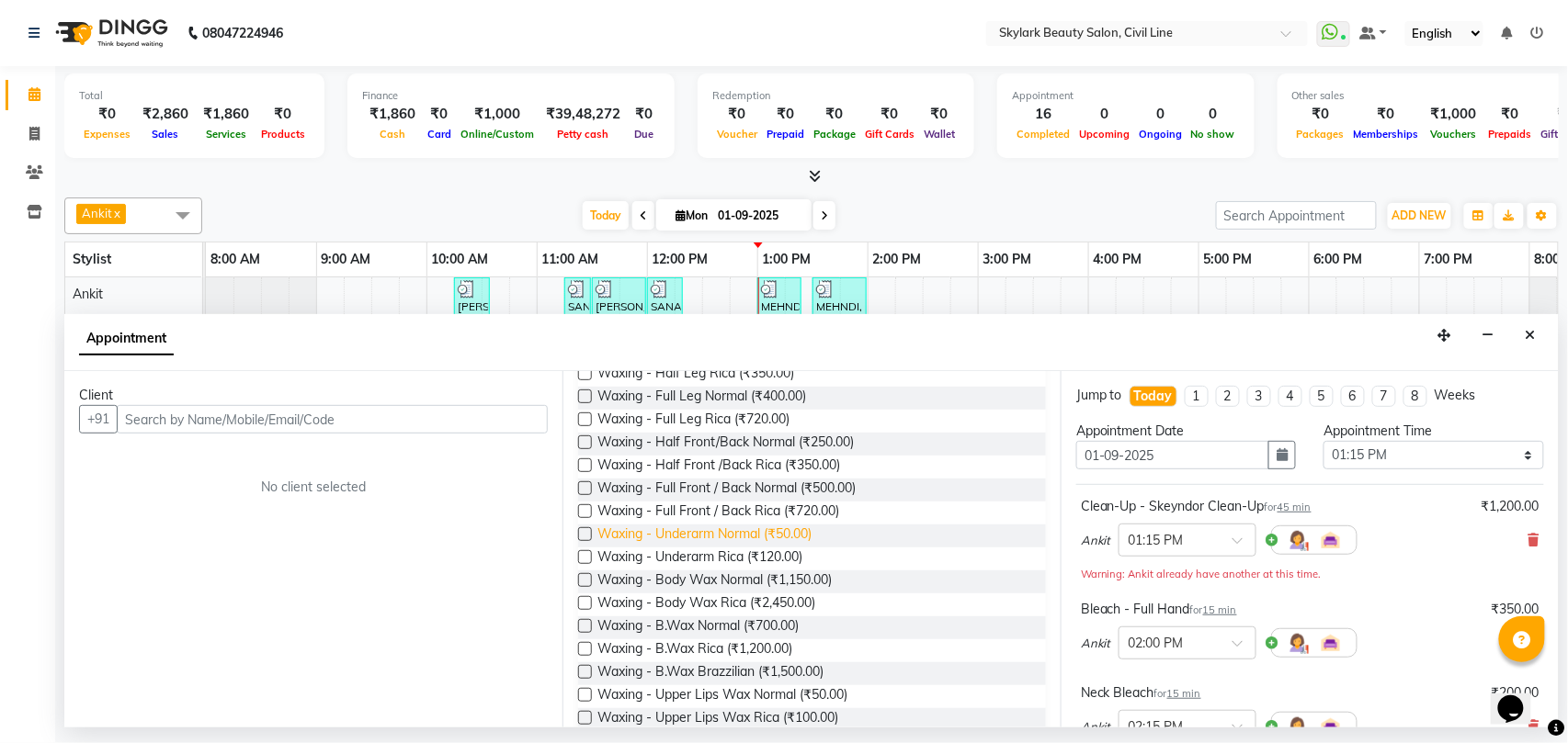
click at [784, 537] on span "Waxing - Underarm Normal (₹50.00)" at bounding box center [705, 536] width 214 height 23
checkbox input "false"
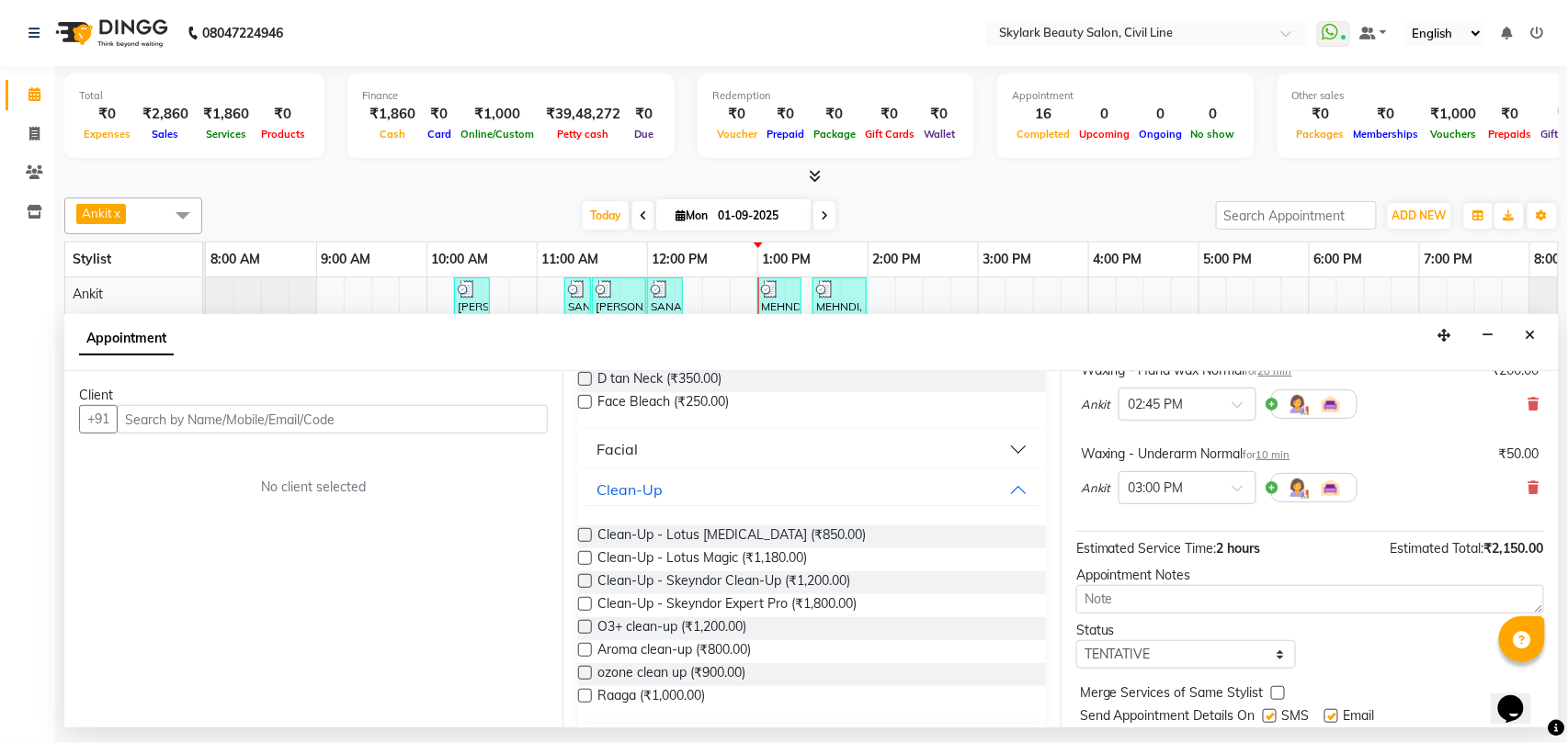
scroll to position [1346, 0]
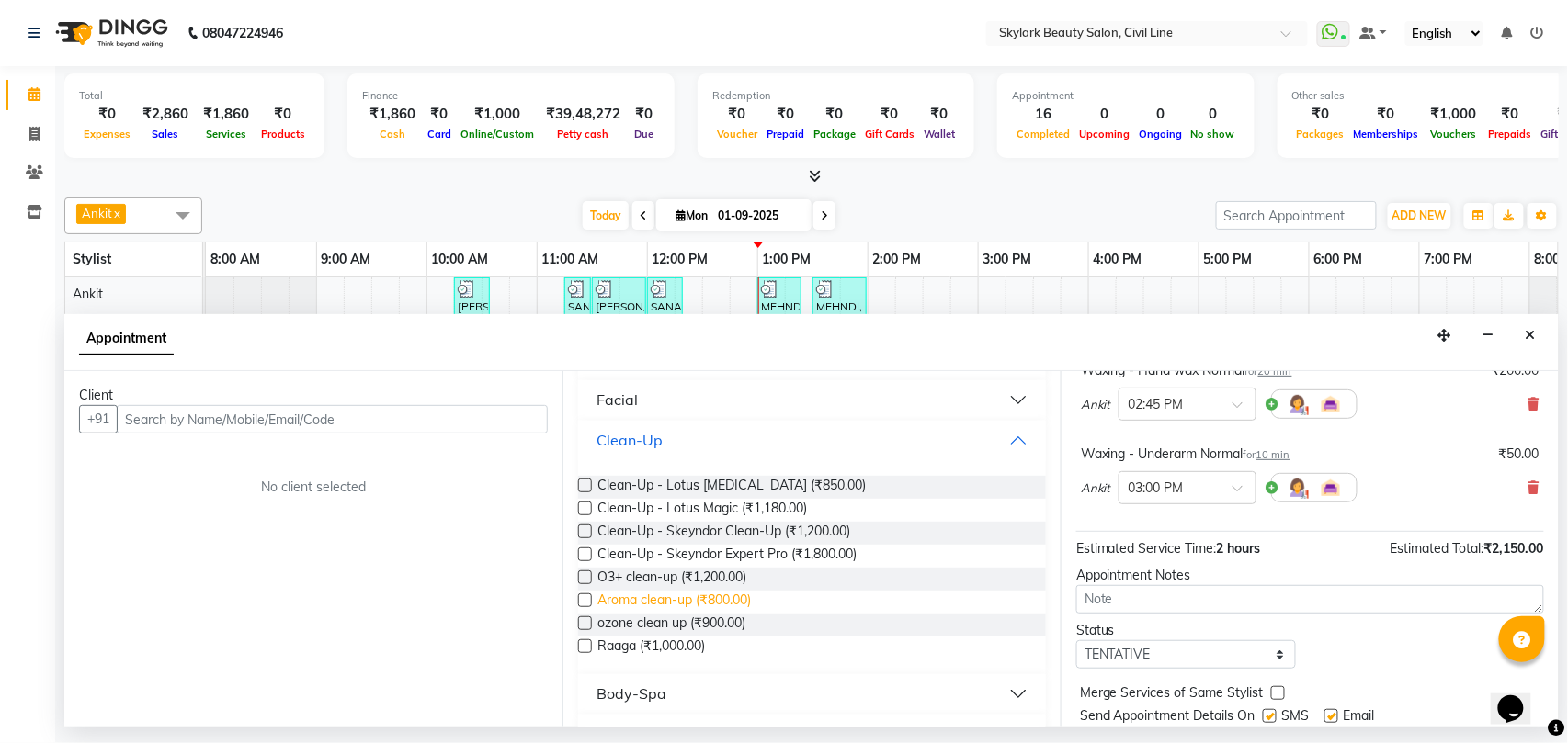
click at [711, 603] on span "Aroma clean-up (₹800.00)" at bounding box center [674, 602] width 154 height 23
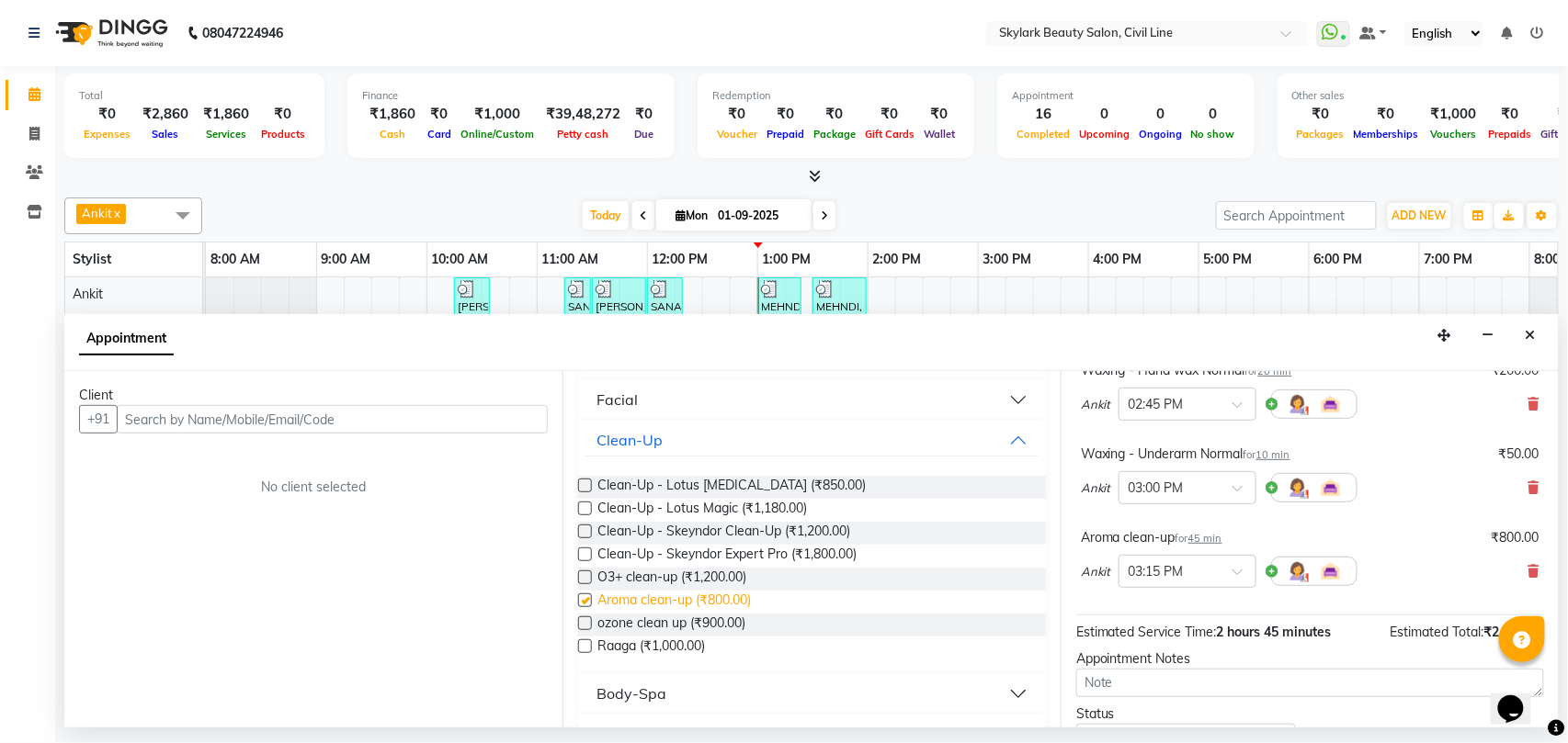
checkbox input "false"
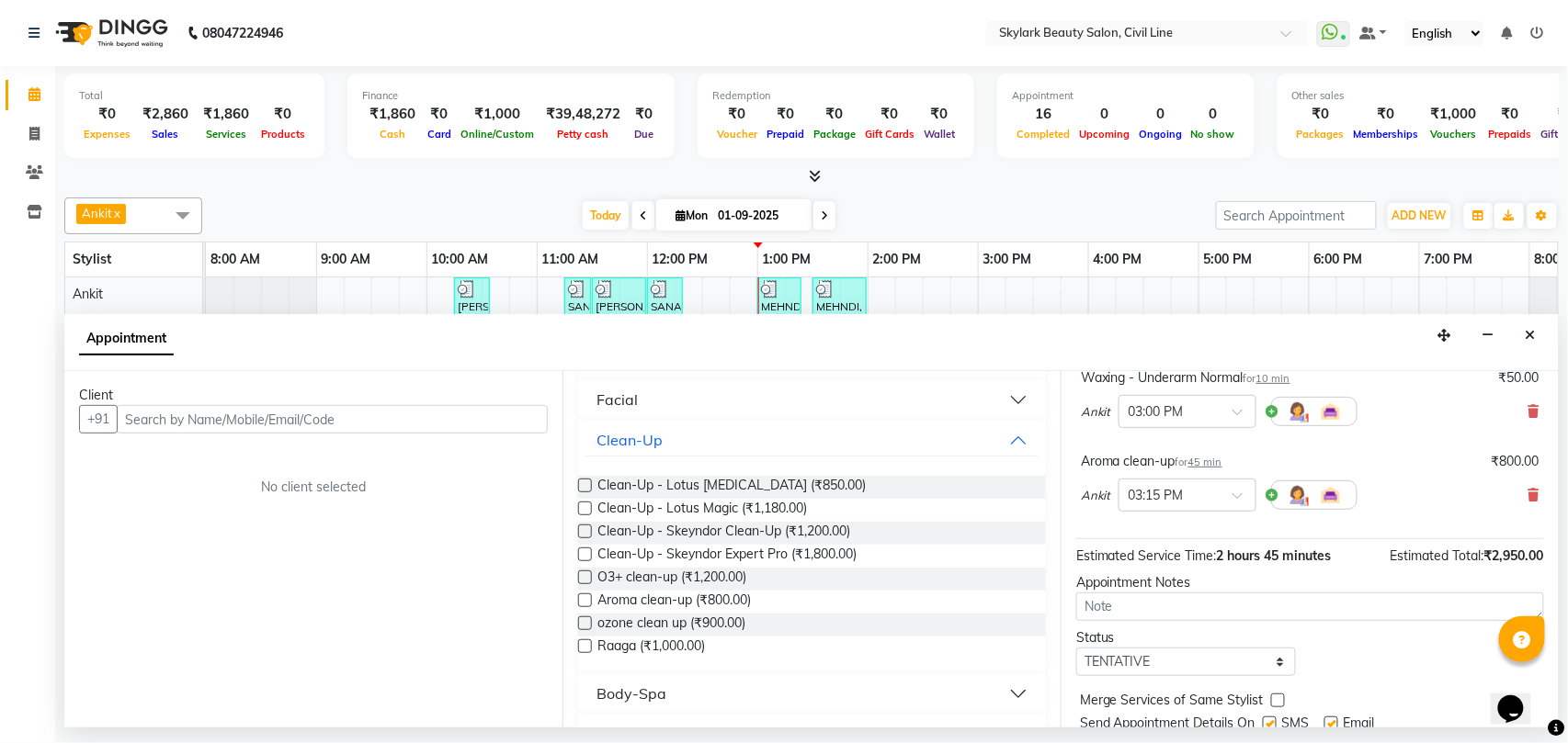
scroll to position [634, 0]
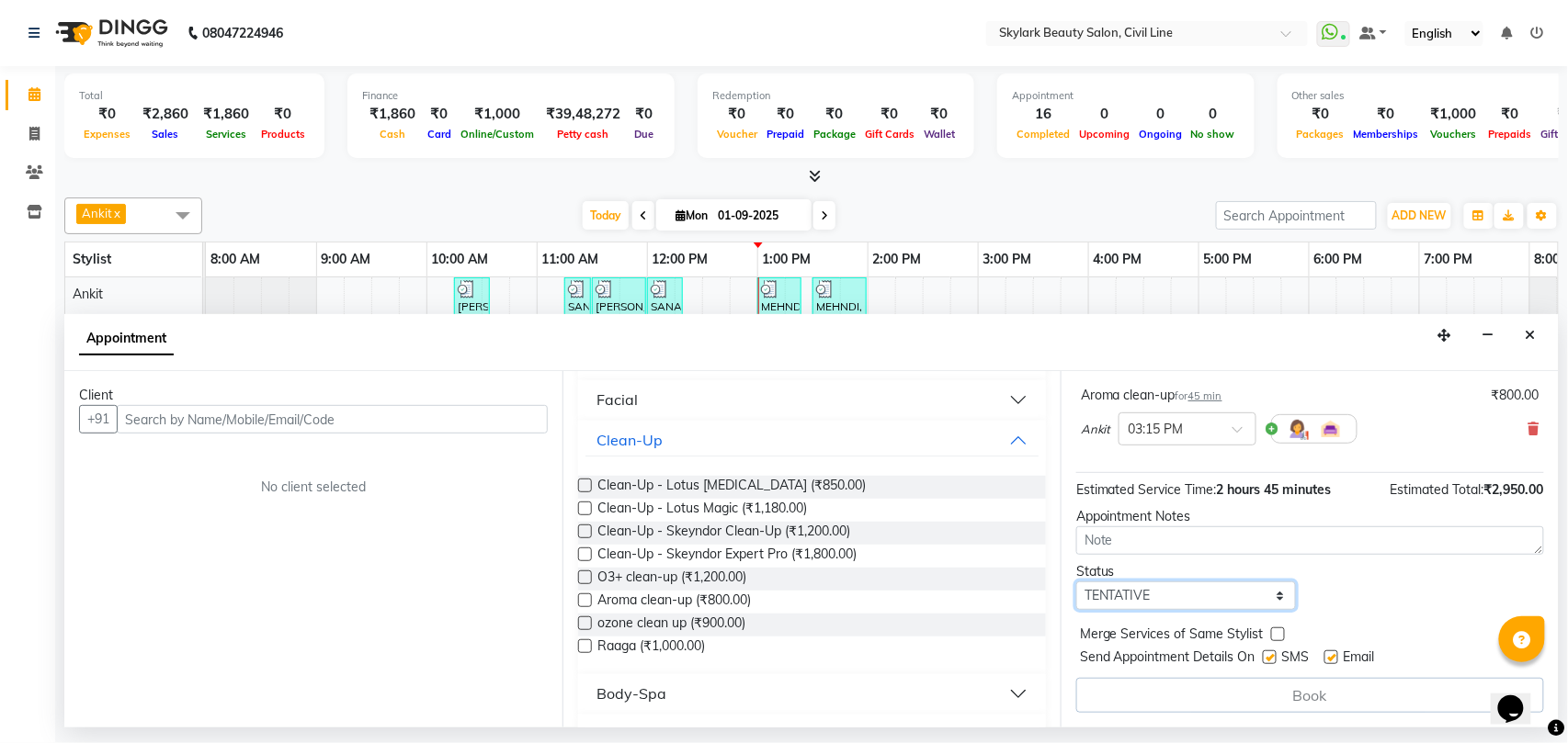
click at [1129, 593] on select "Select TENTATIVE CONFIRM CHECK-IN UPCOMING" at bounding box center [1186, 595] width 219 height 29
select select "check-in"
click at [1077, 583] on select "Select TENTATIVE CONFIRM CHECK-IN UPCOMING" at bounding box center [1186, 595] width 219 height 29
click at [372, 423] on input "text" at bounding box center [332, 420] width 431 height 29
type input "7565039475"
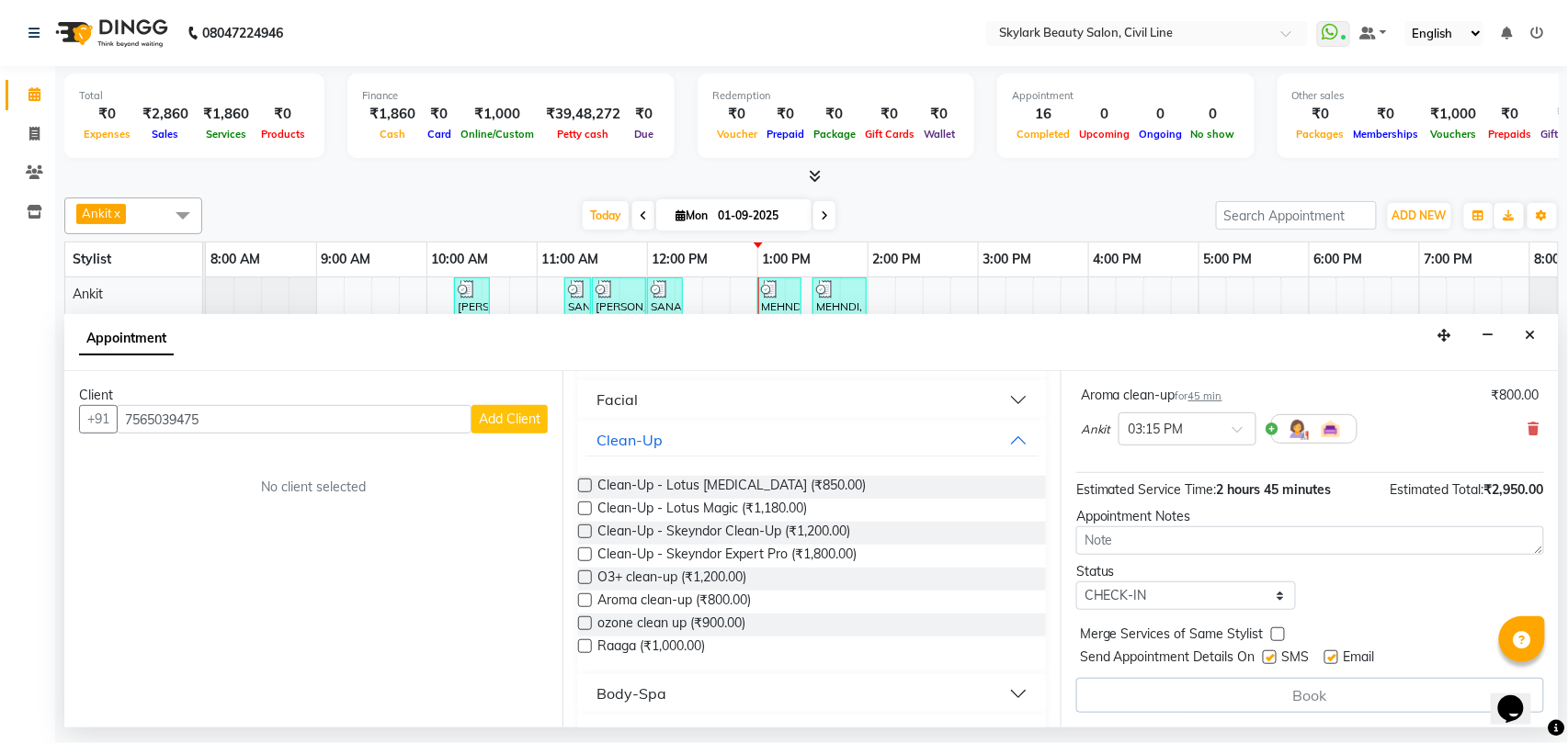
click at [502, 424] on span "Add Client" at bounding box center [510, 418] width 62 height 16
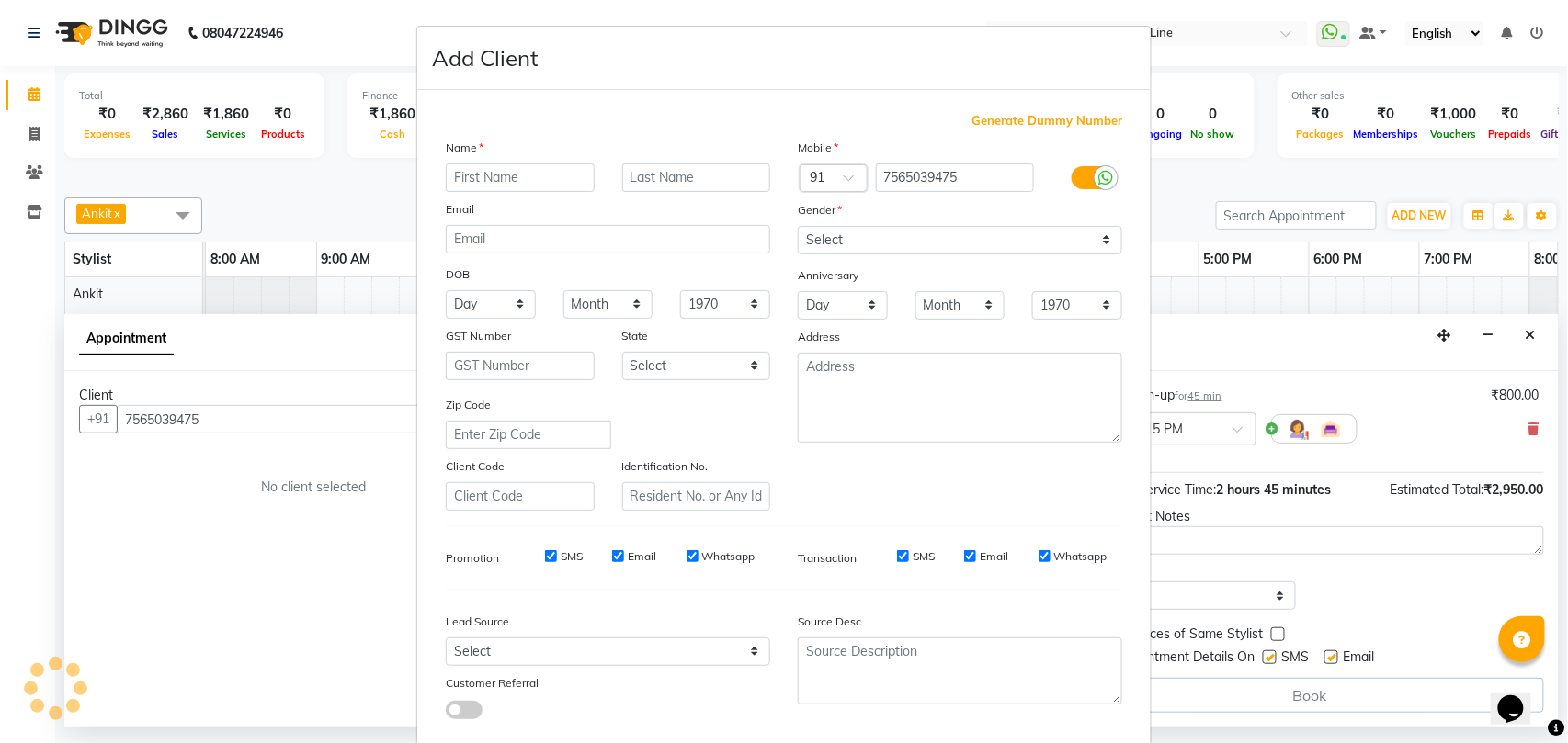
type input "P"
type input "KOMAL"
click at [818, 244] on select "Select [DEMOGRAPHIC_DATA] [DEMOGRAPHIC_DATA] Other Prefer Not To Say" at bounding box center [960, 240] width 324 height 29
select select "[DEMOGRAPHIC_DATA]"
click at [798, 226] on select "Select [DEMOGRAPHIC_DATA] [DEMOGRAPHIC_DATA] Other Prefer Not To Say" at bounding box center [960, 240] width 324 height 29
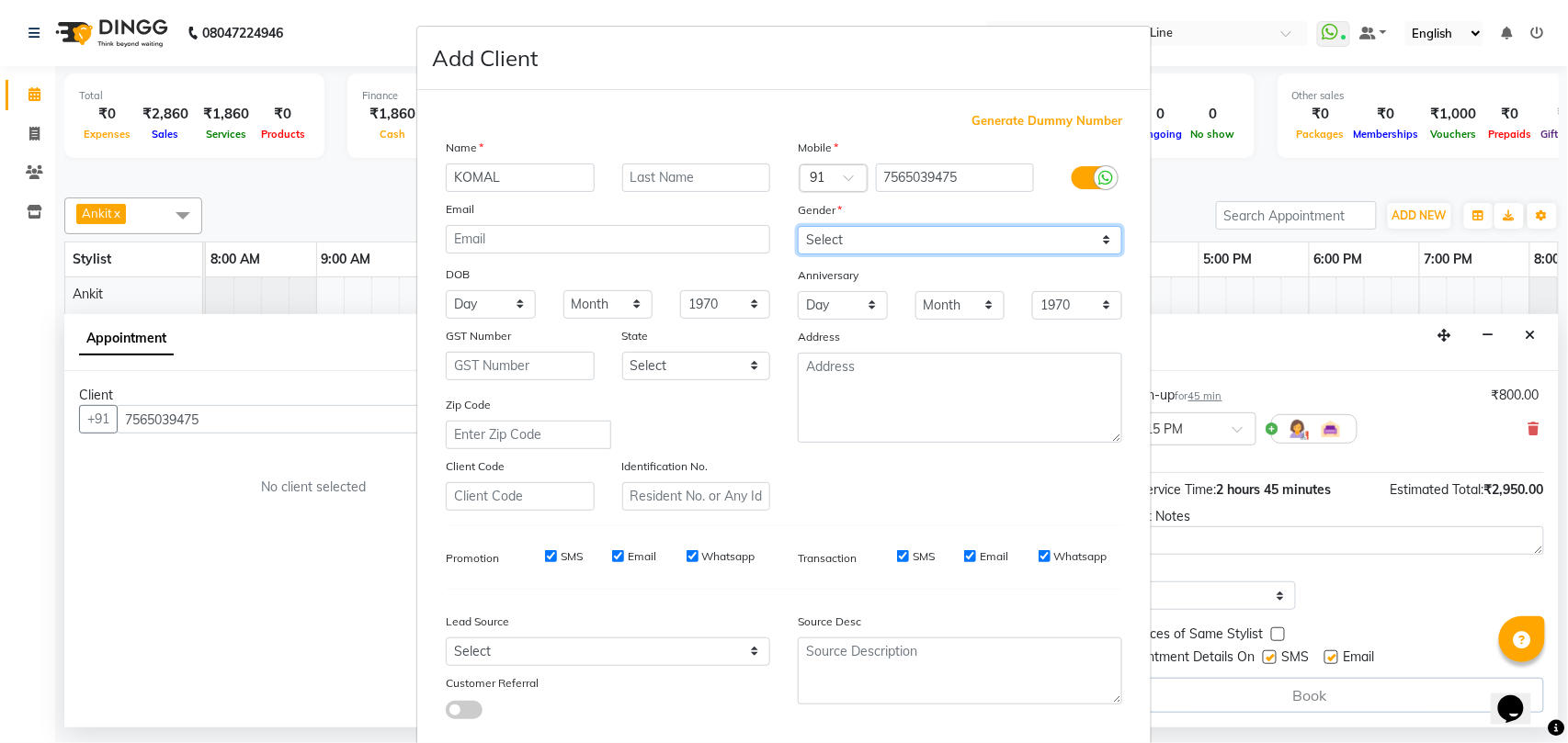
scroll to position [100, 0]
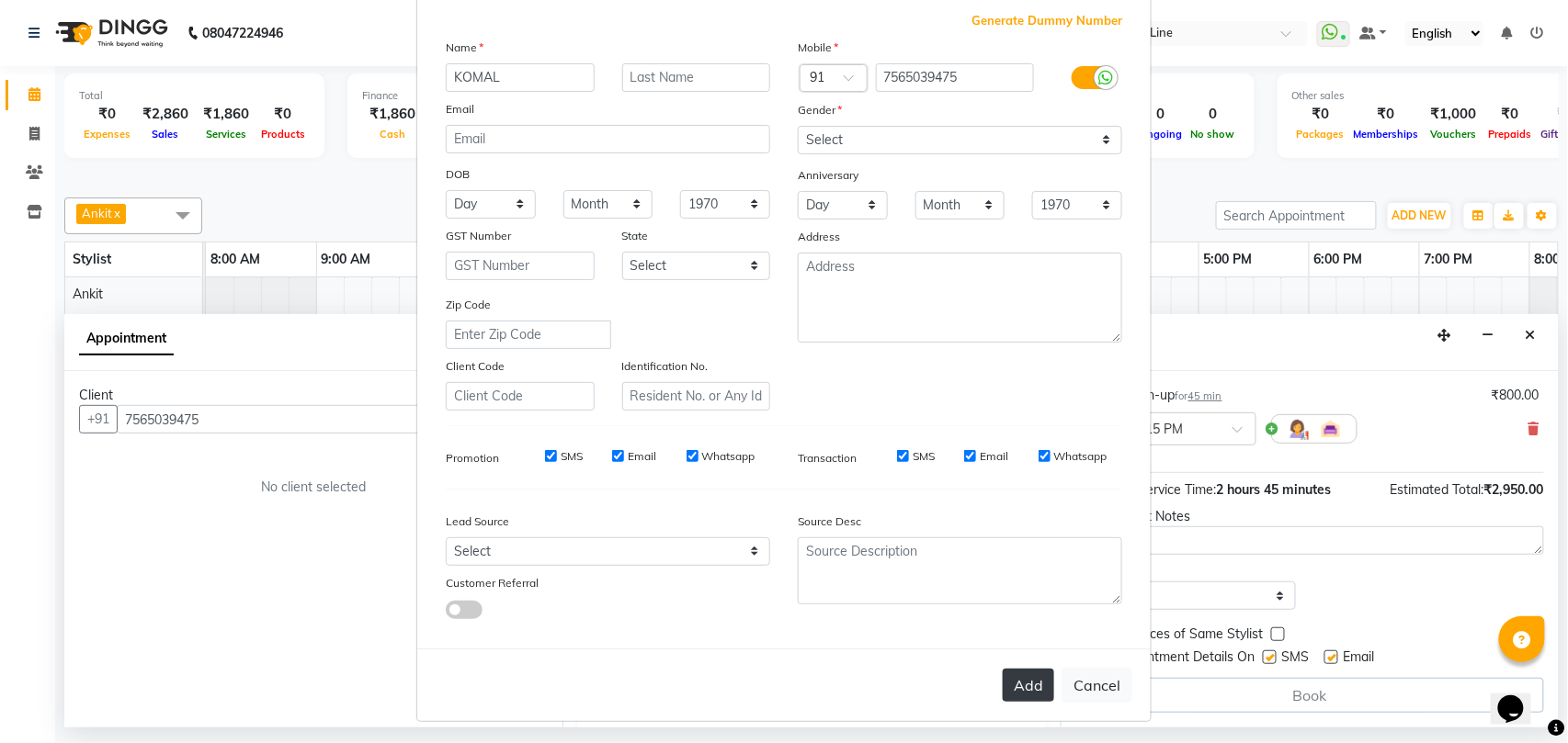
click at [1011, 673] on button "Add" at bounding box center [1027, 685] width 51 height 33
select select
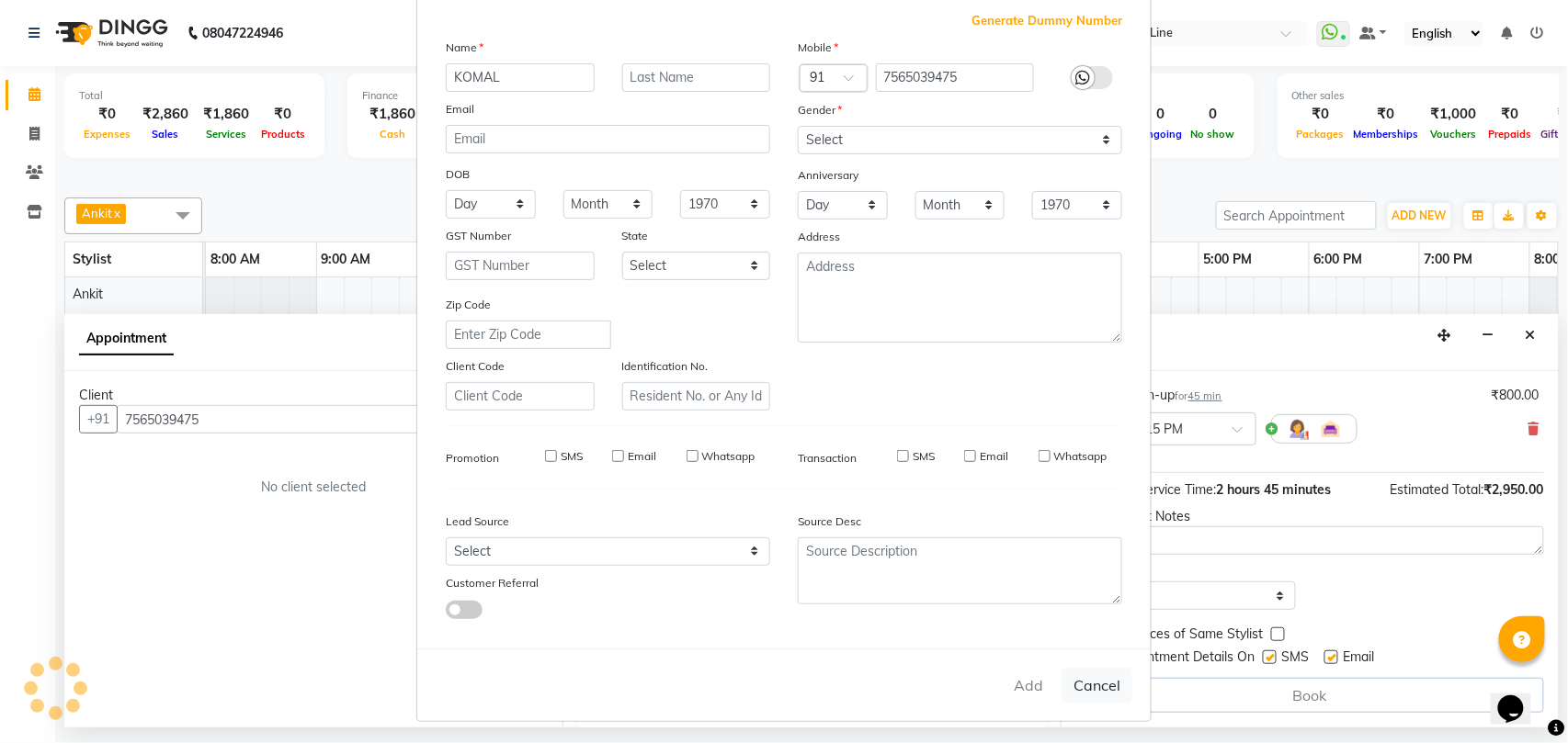
select select
checkbox input "false"
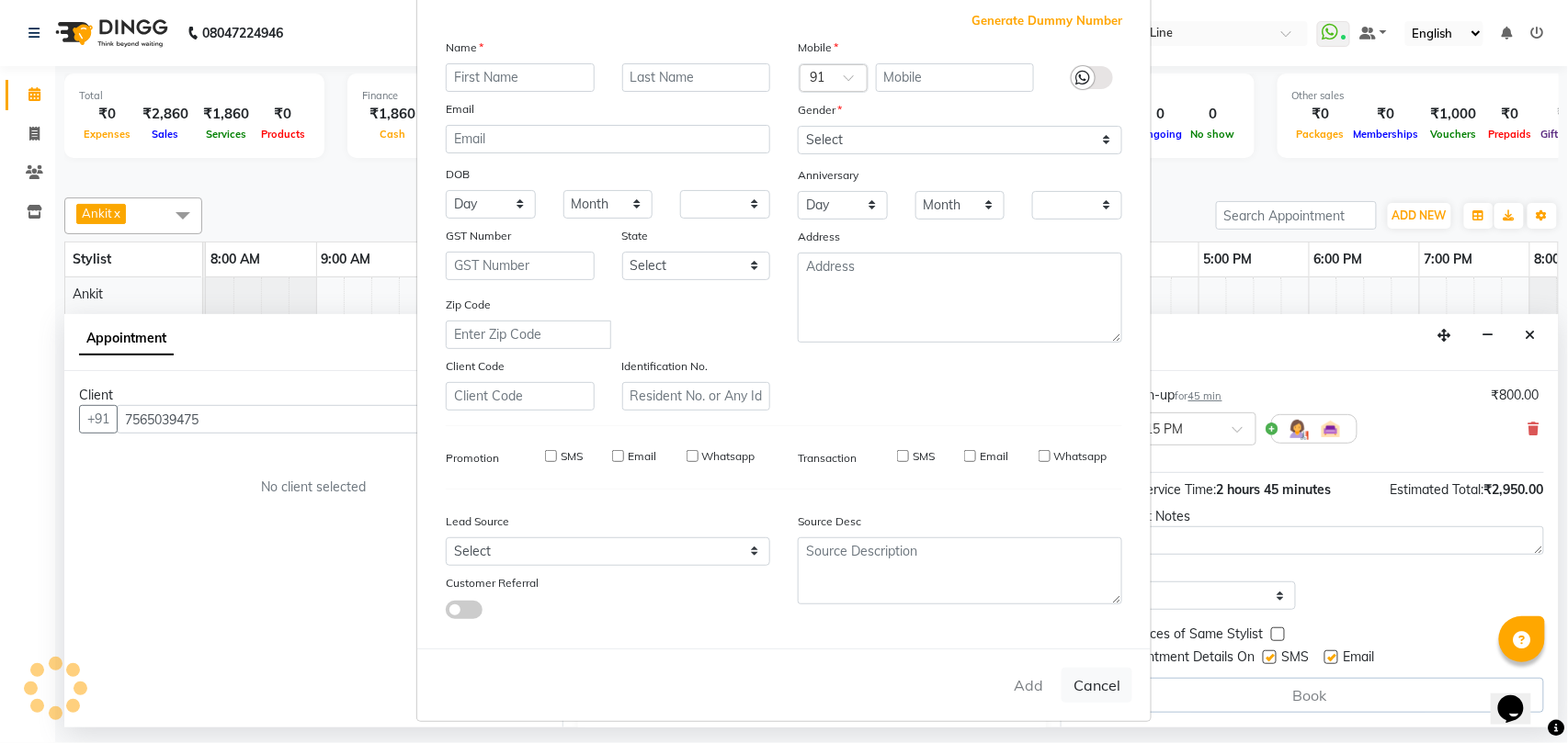
checkbox input "false"
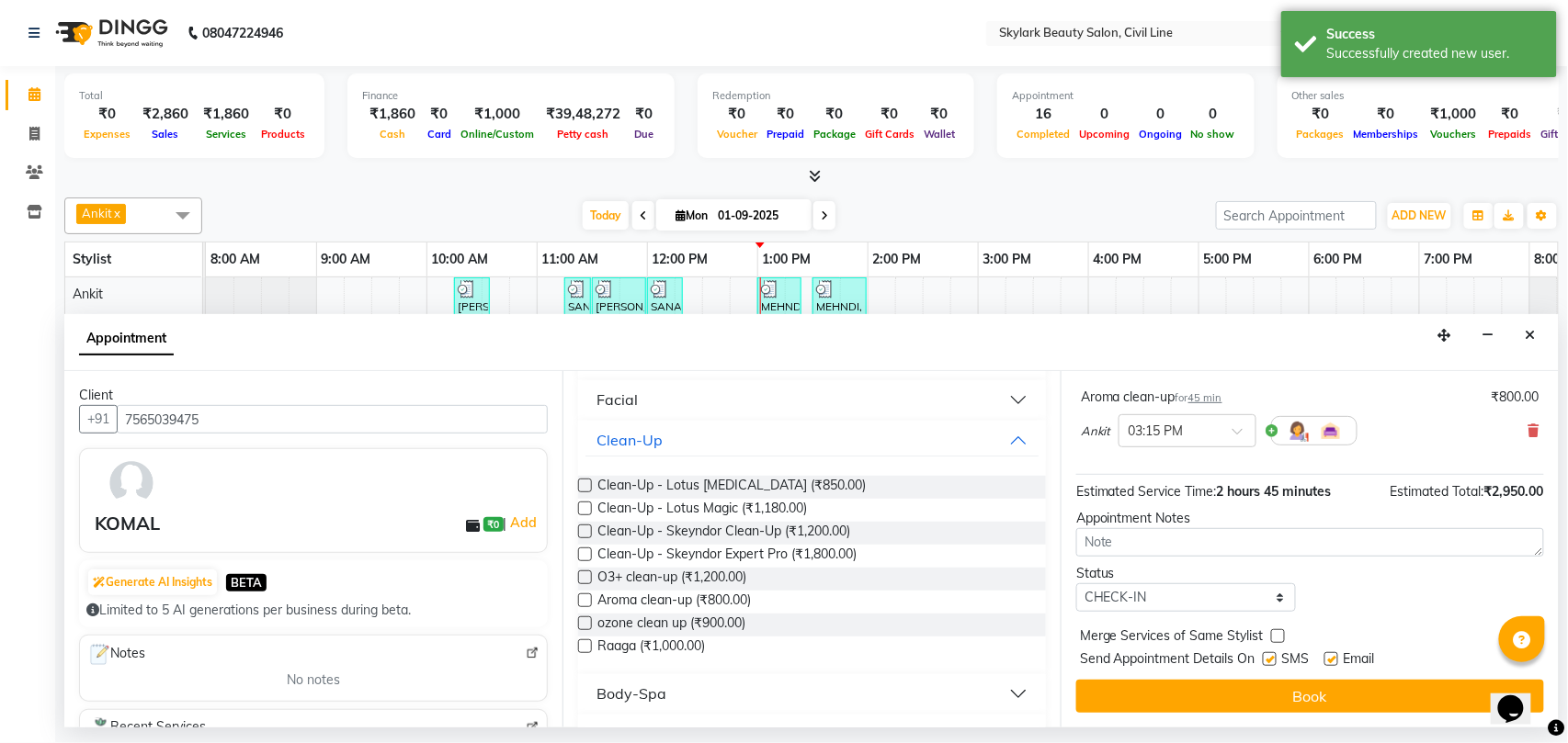
scroll to position [633, 0]
click at [1528, 427] on icon at bounding box center [1533, 430] width 11 height 13
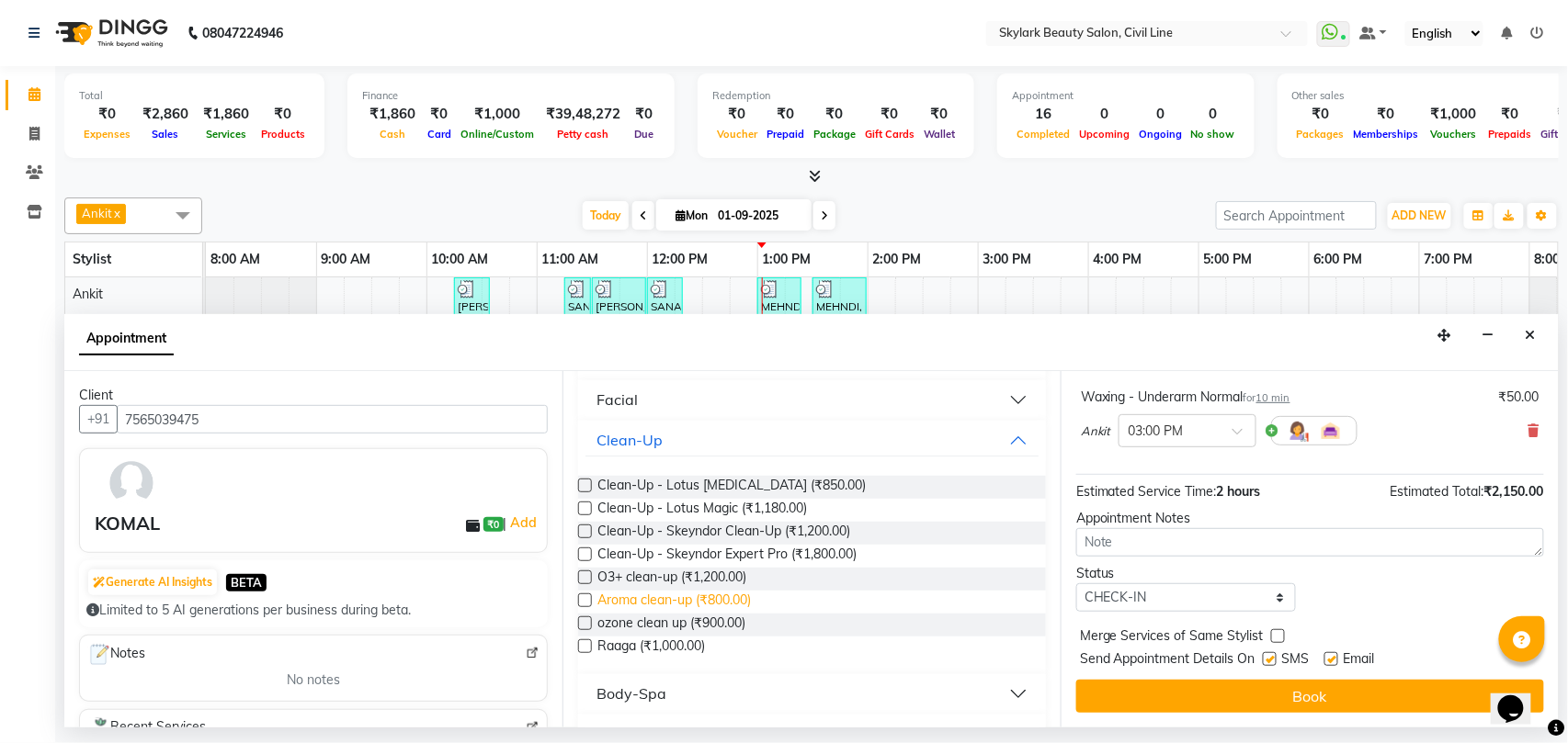
click at [710, 600] on span "Aroma clean-up (₹800.00)" at bounding box center [674, 602] width 154 height 23
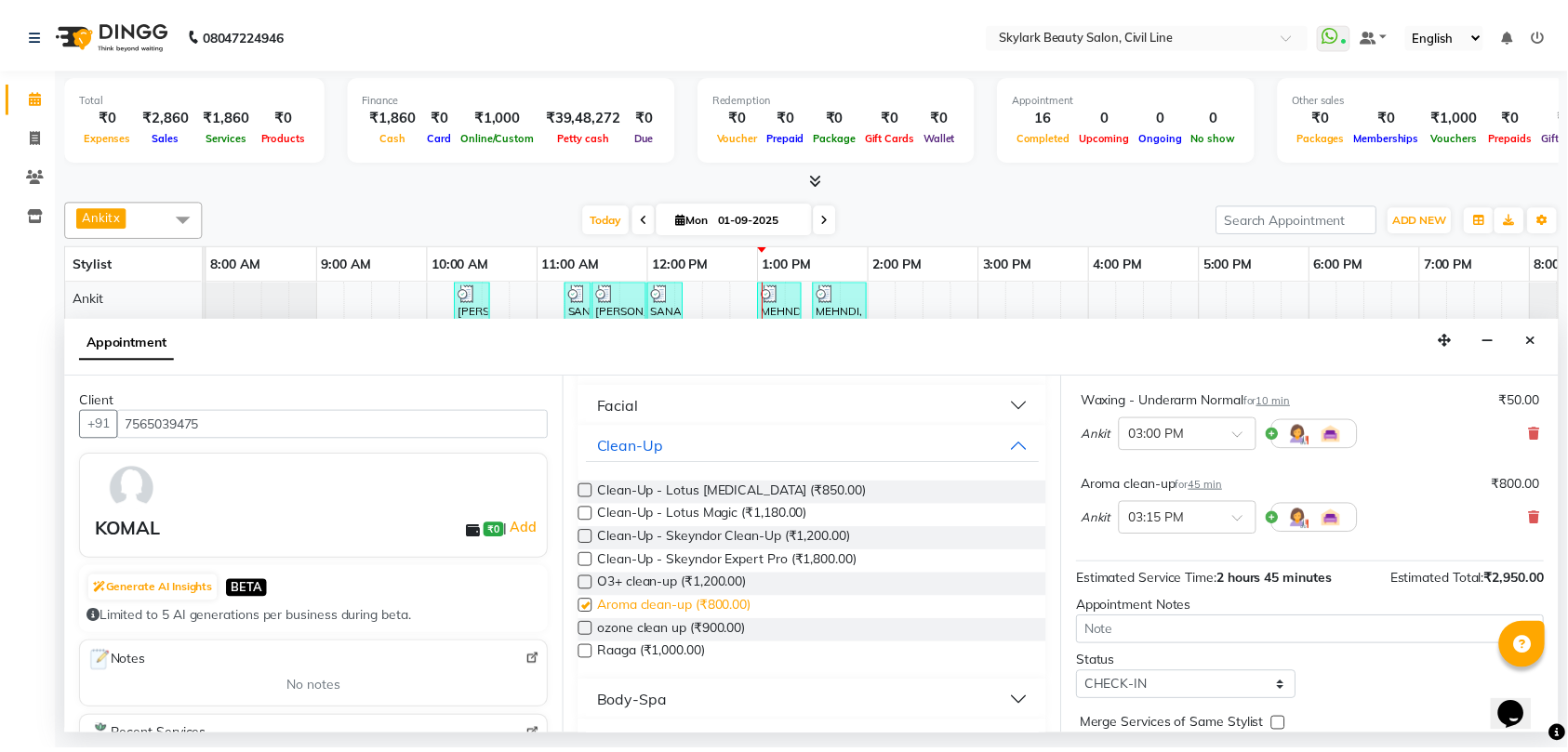
scroll to position [641, 0]
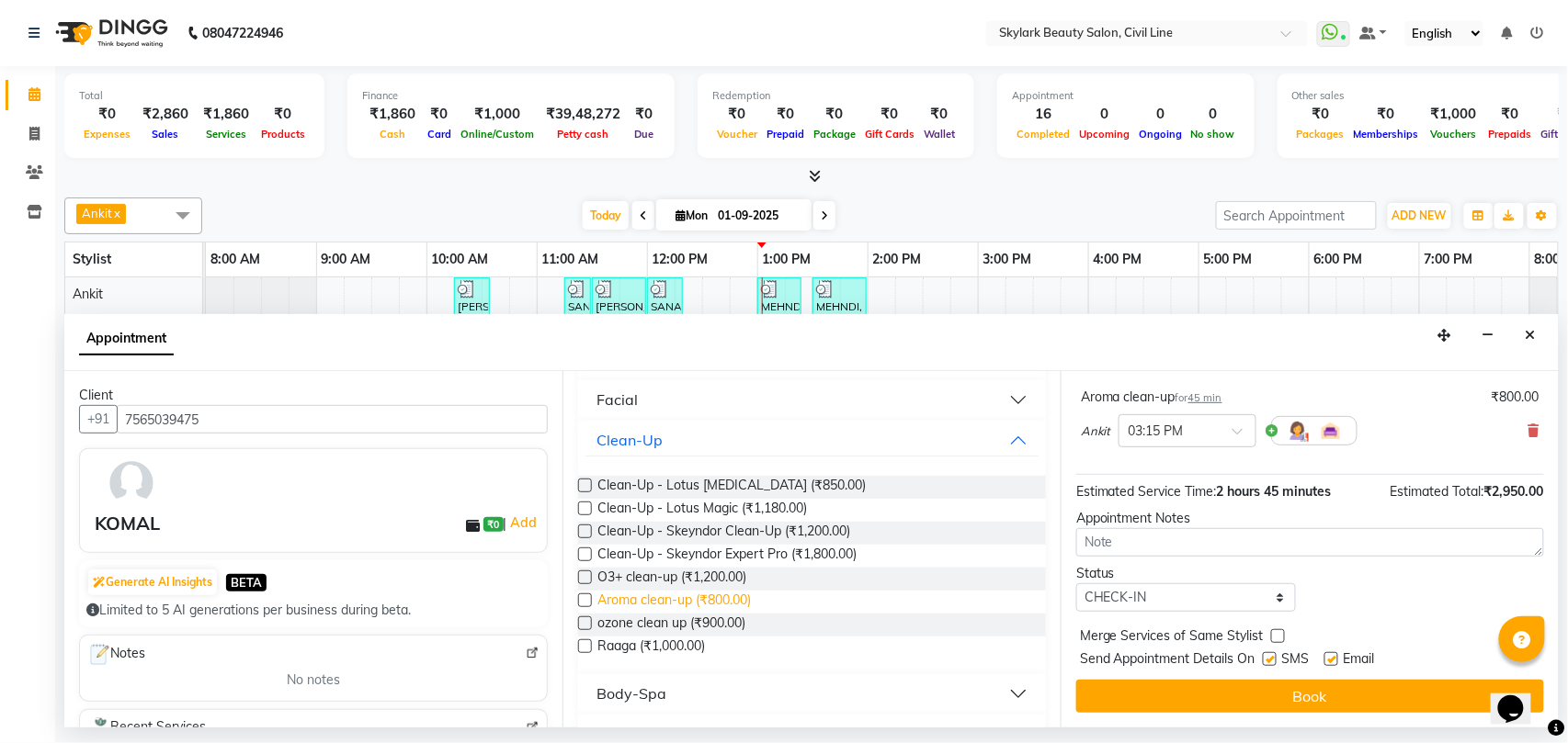
checkbox input "false"
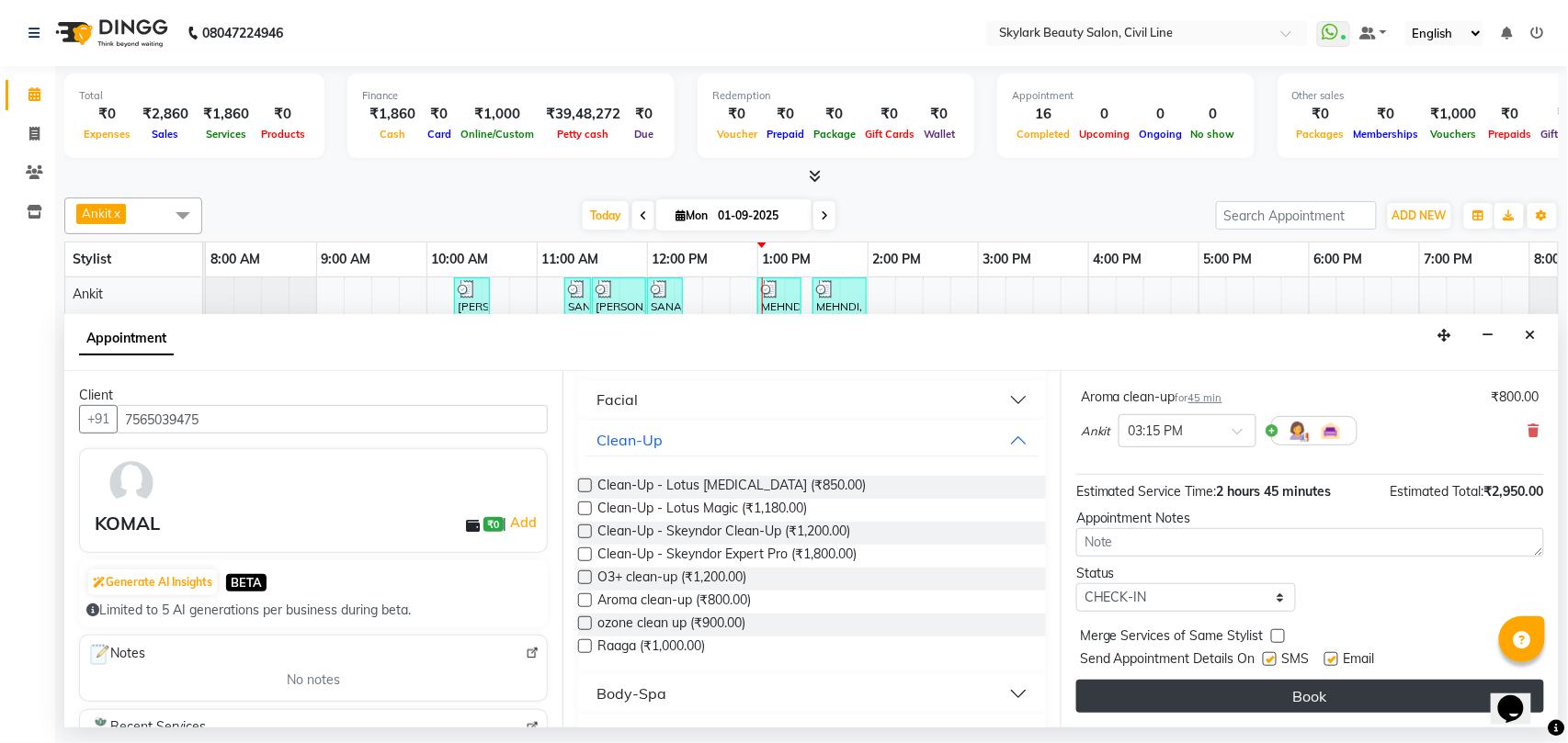
click at [1254, 688] on button "Book" at bounding box center [1310, 696] width 467 height 33
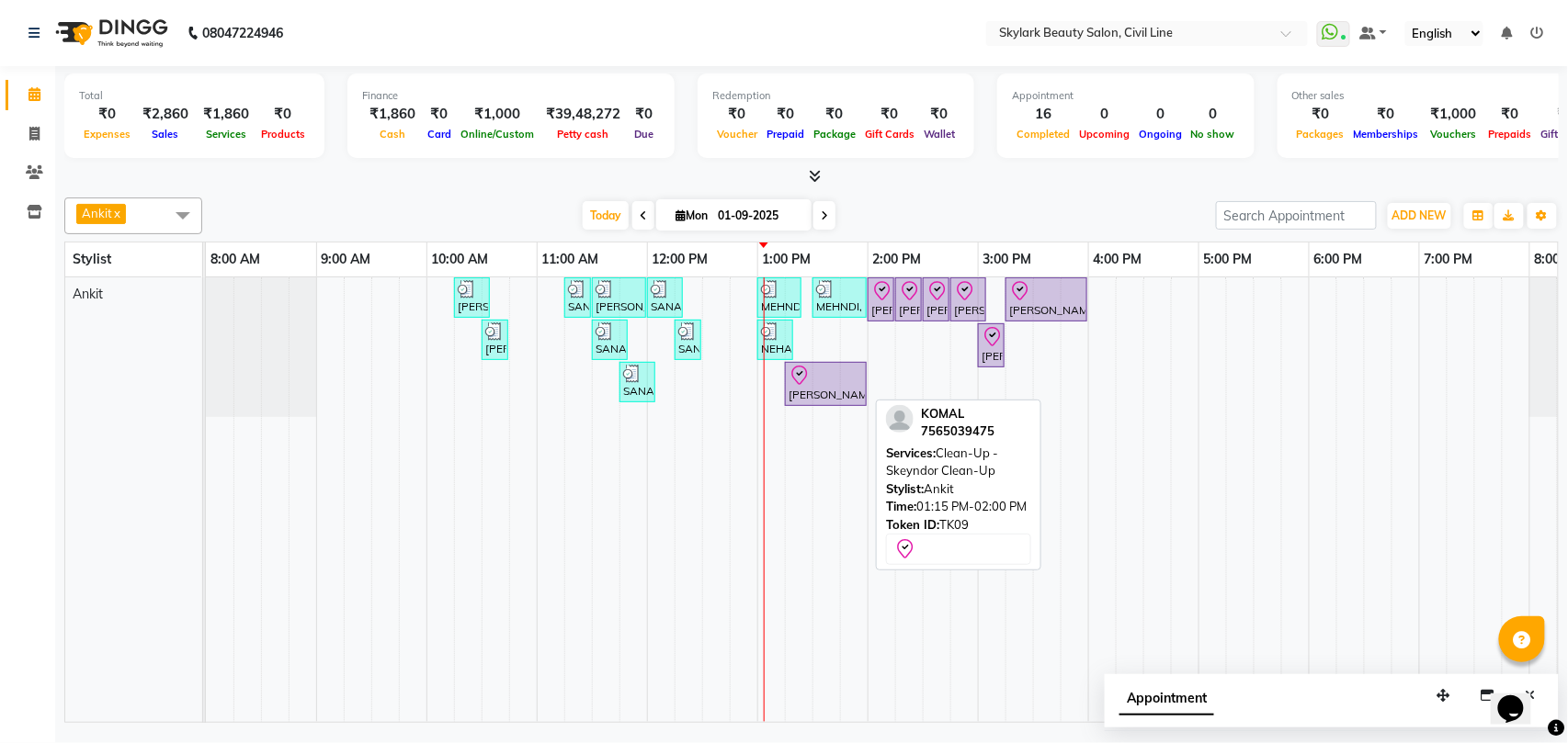
click at [836, 393] on div "[PERSON_NAME], TK09, 01:15 PM-02:00 PM, Clean-Up - Skeyndor Clean-Up" at bounding box center [826, 384] width 78 height 39
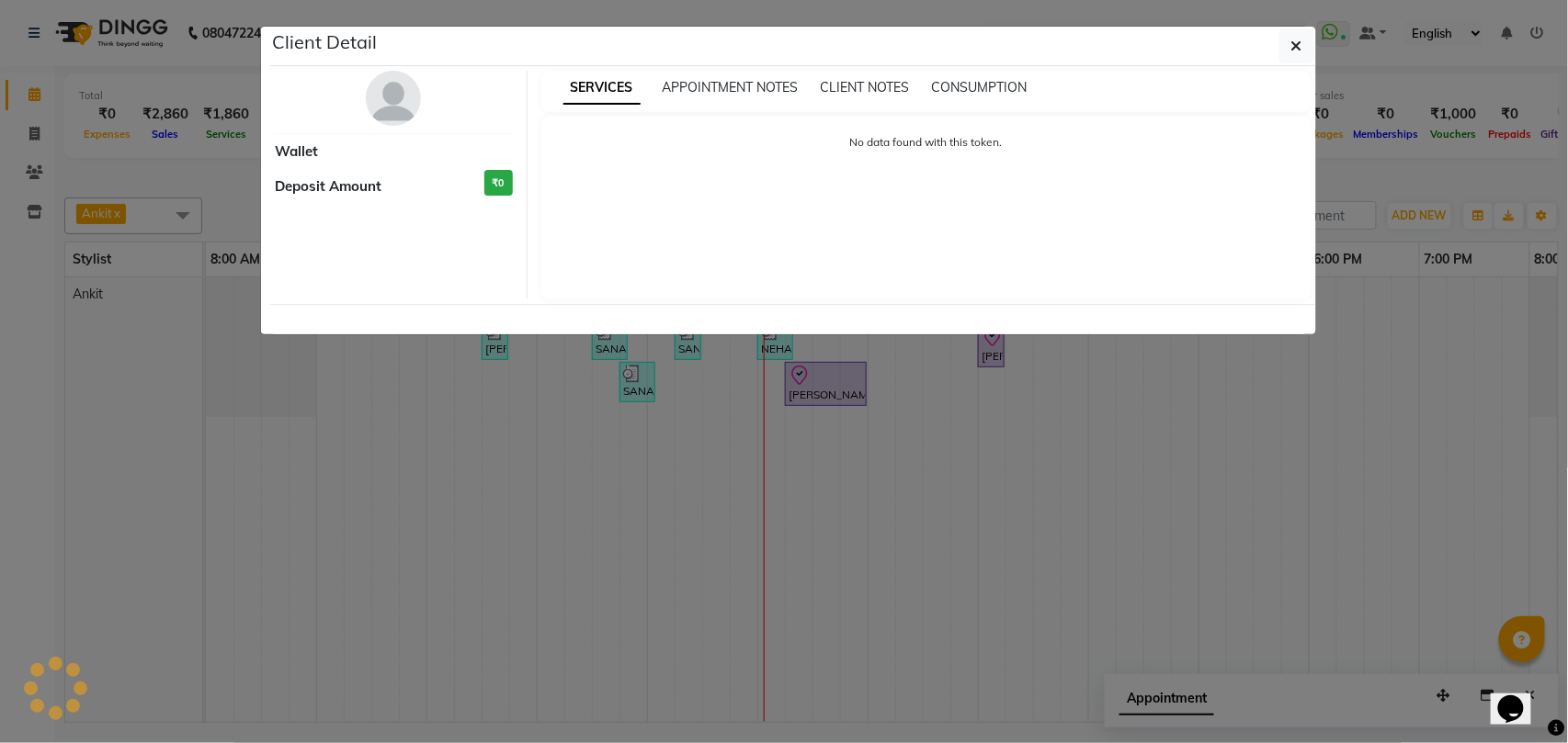
select select "8"
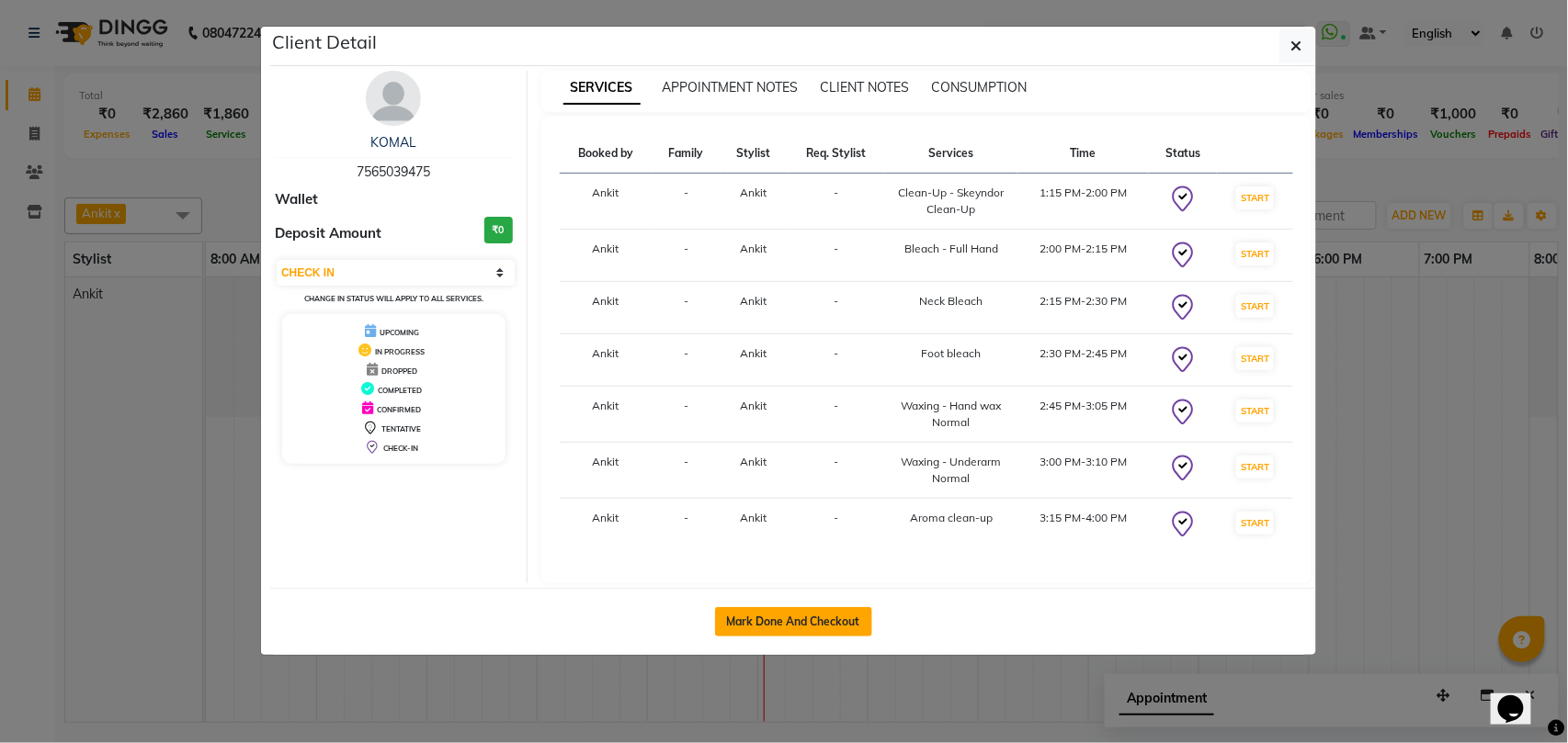
click at [831, 633] on button "Mark Done And Checkout" at bounding box center [793, 621] width 157 height 29
select select "service"
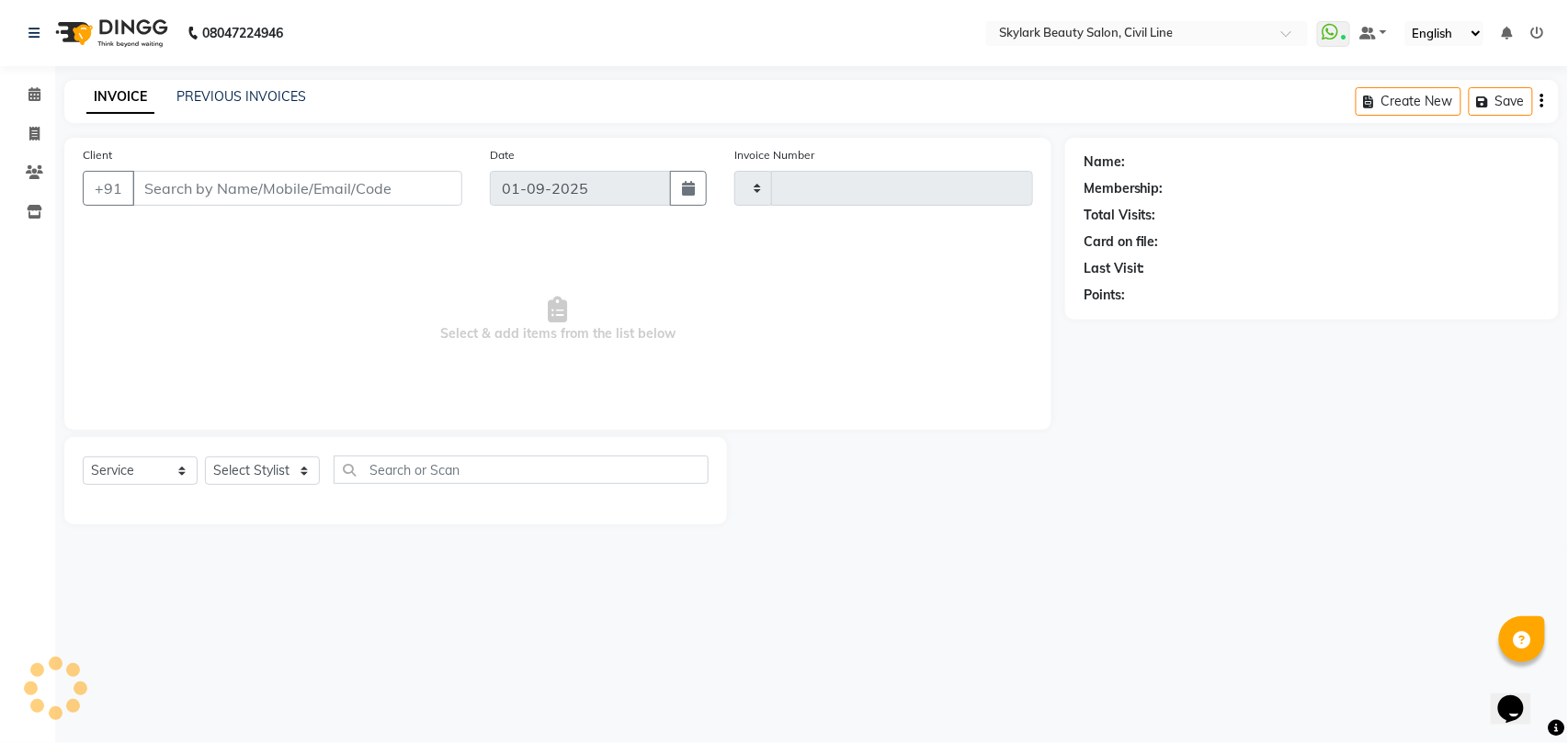
type input "6166"
select select "4588"
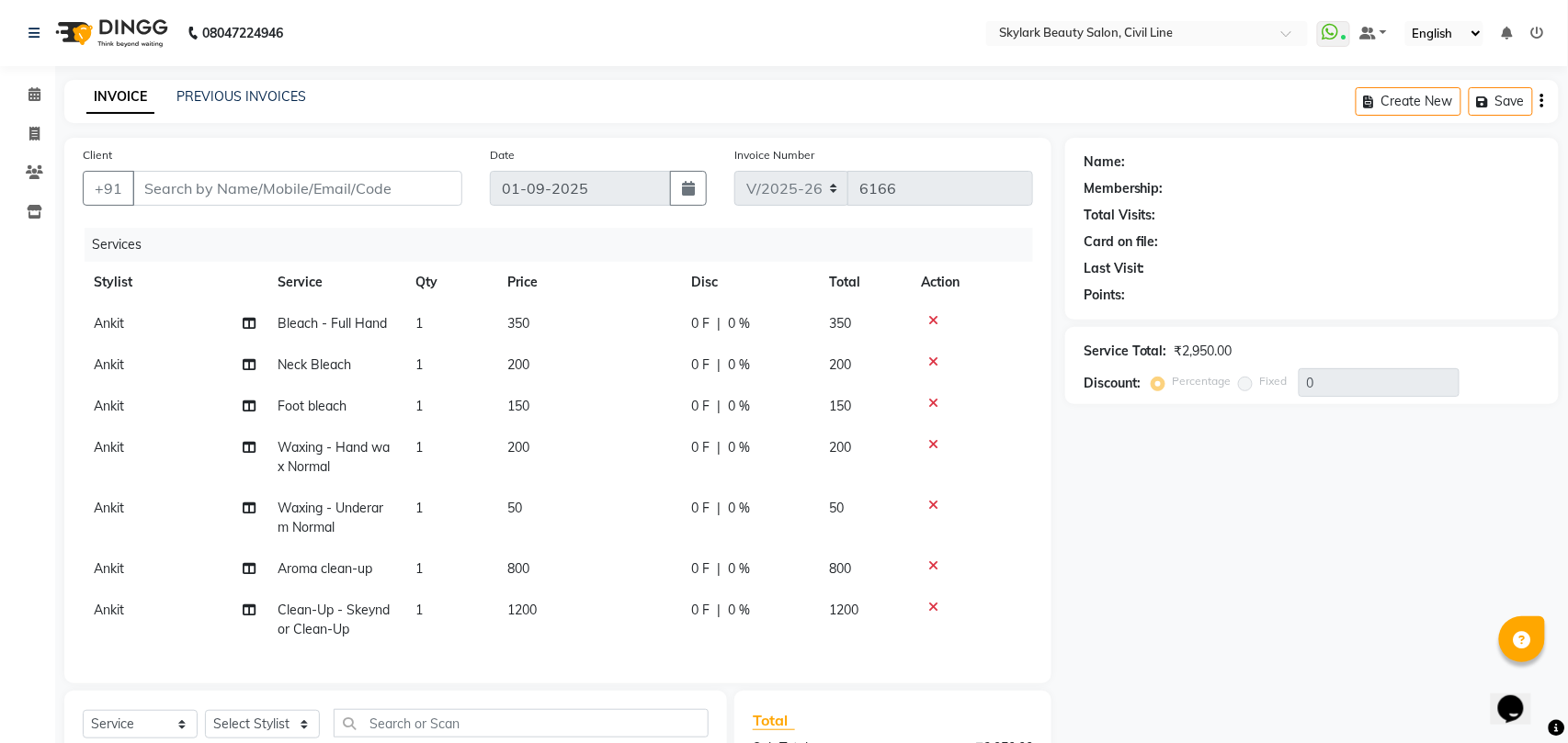
type input "7565039475"
select select "28120"
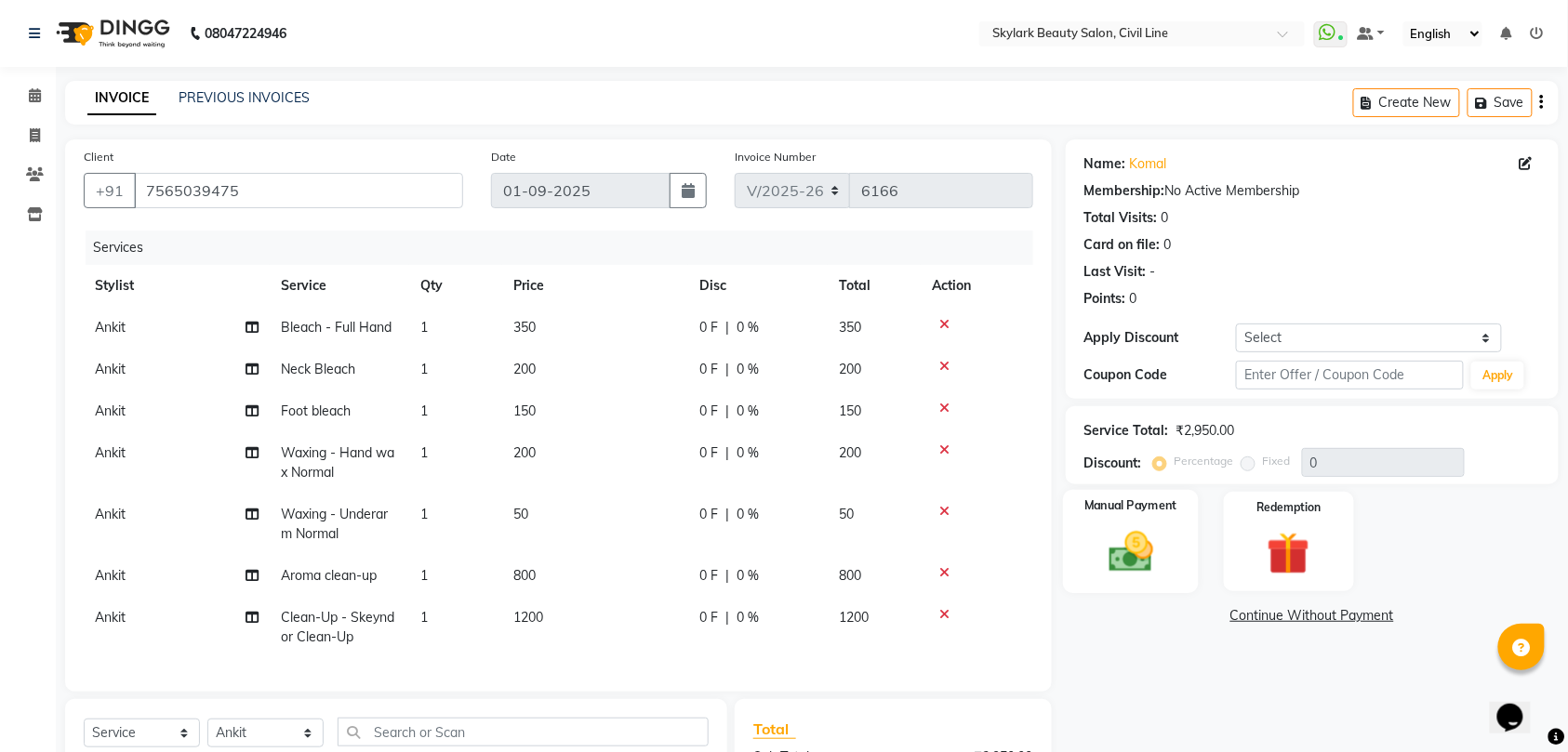
click at [1123, 525] on div "Manual Payment" at bounding box center [1130, 542] width 136 height 104
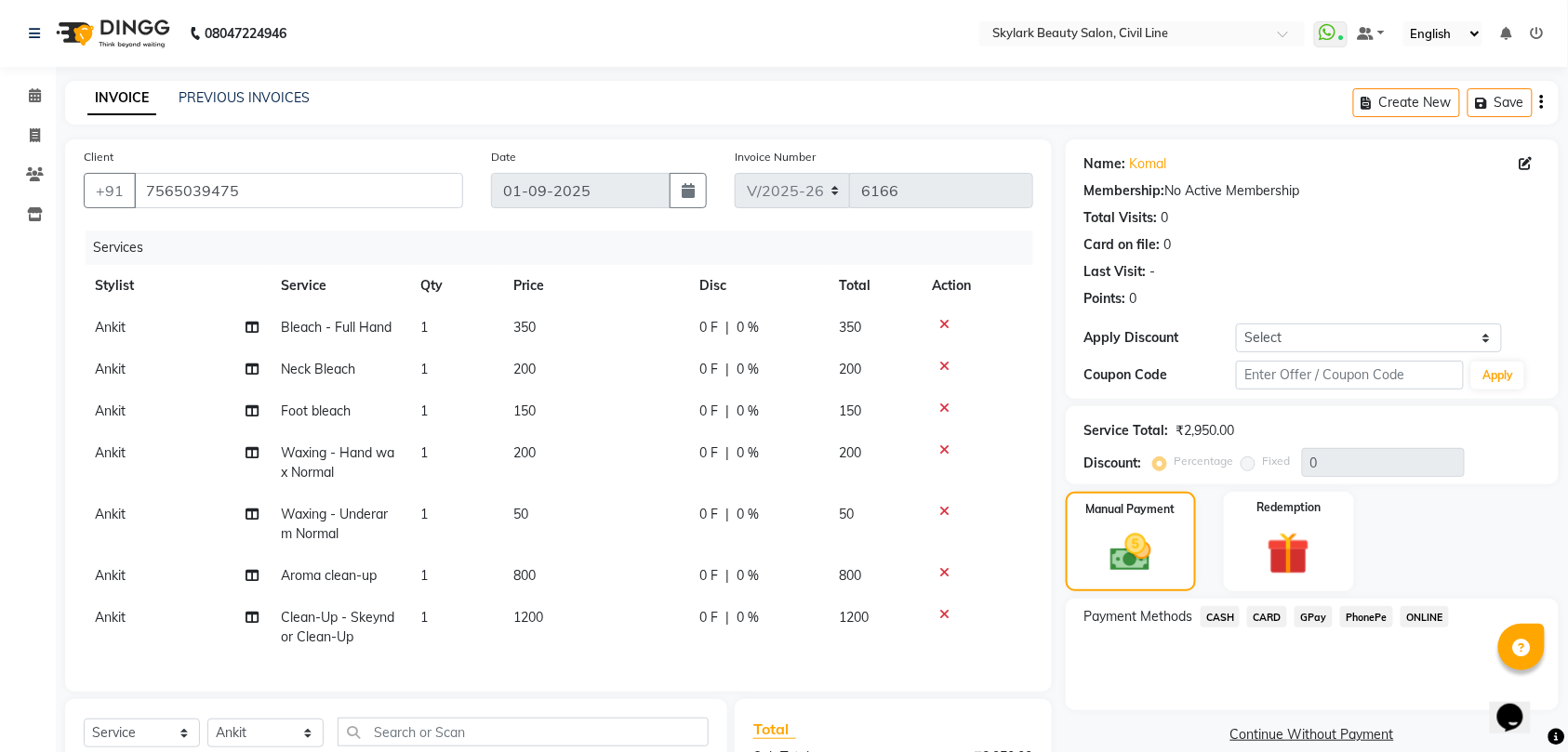
click at [1216, 618] on span "CASH" at bounding box center [1220, 617] width 40 height 21
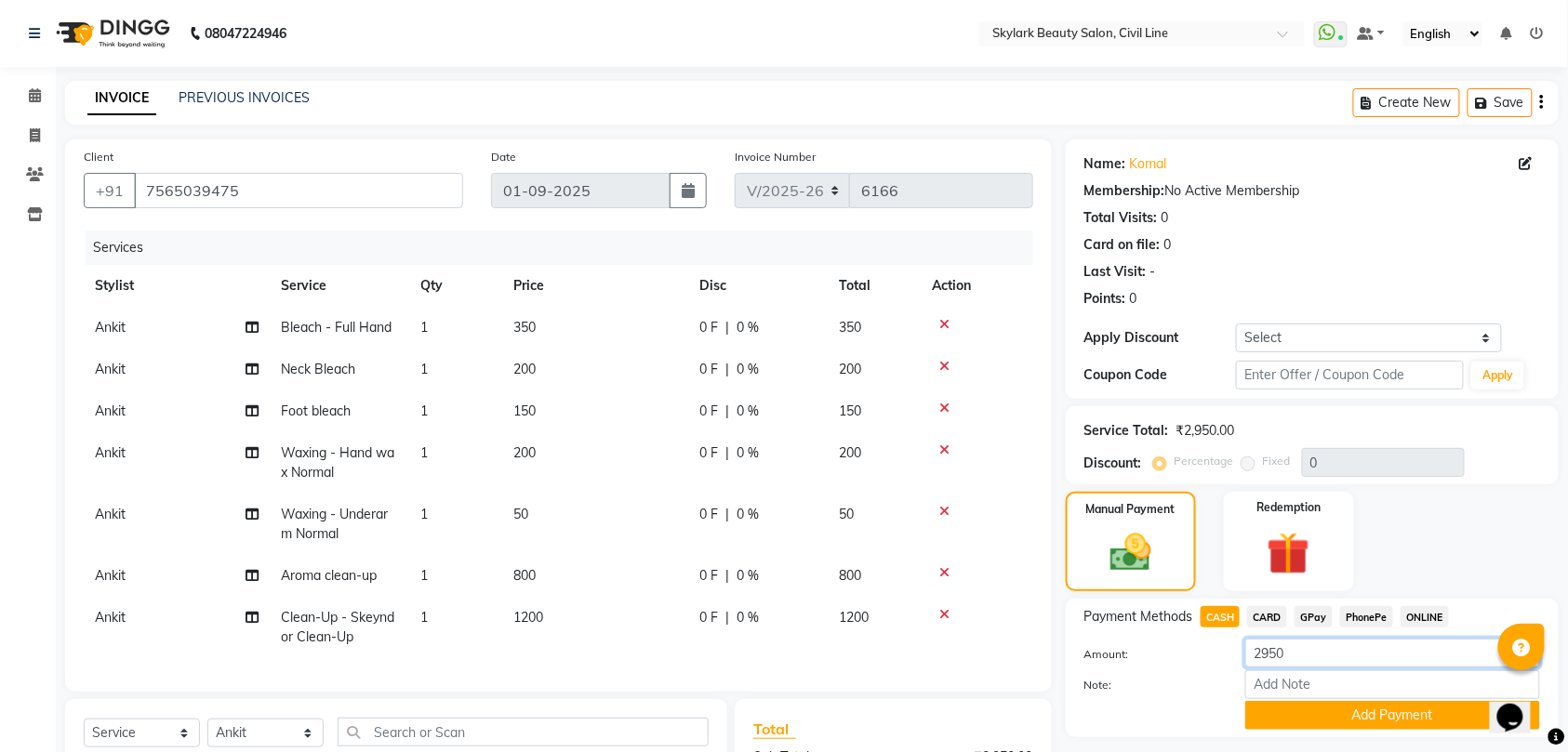
click at [1294, 658] on input "2950" at bounding box center [1392, 653] width 295 height 29
type input "2150"
click at [1298, 718] on button "Add Payment" at bounding box center [1392, 716] width 295 height 29
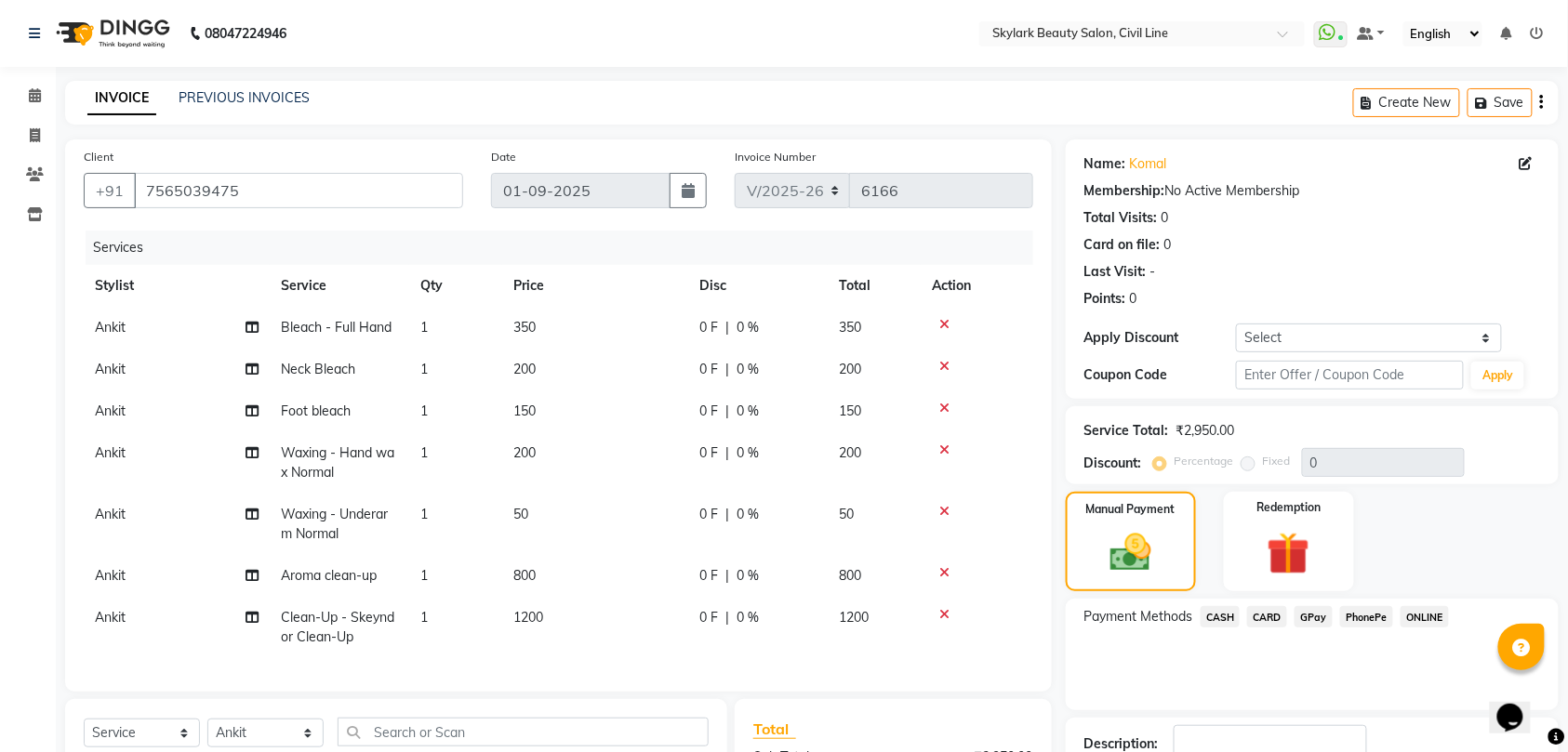
click at [1314, 609] on span "GPay" at bounding box center [1313, 617] width 38 height 21
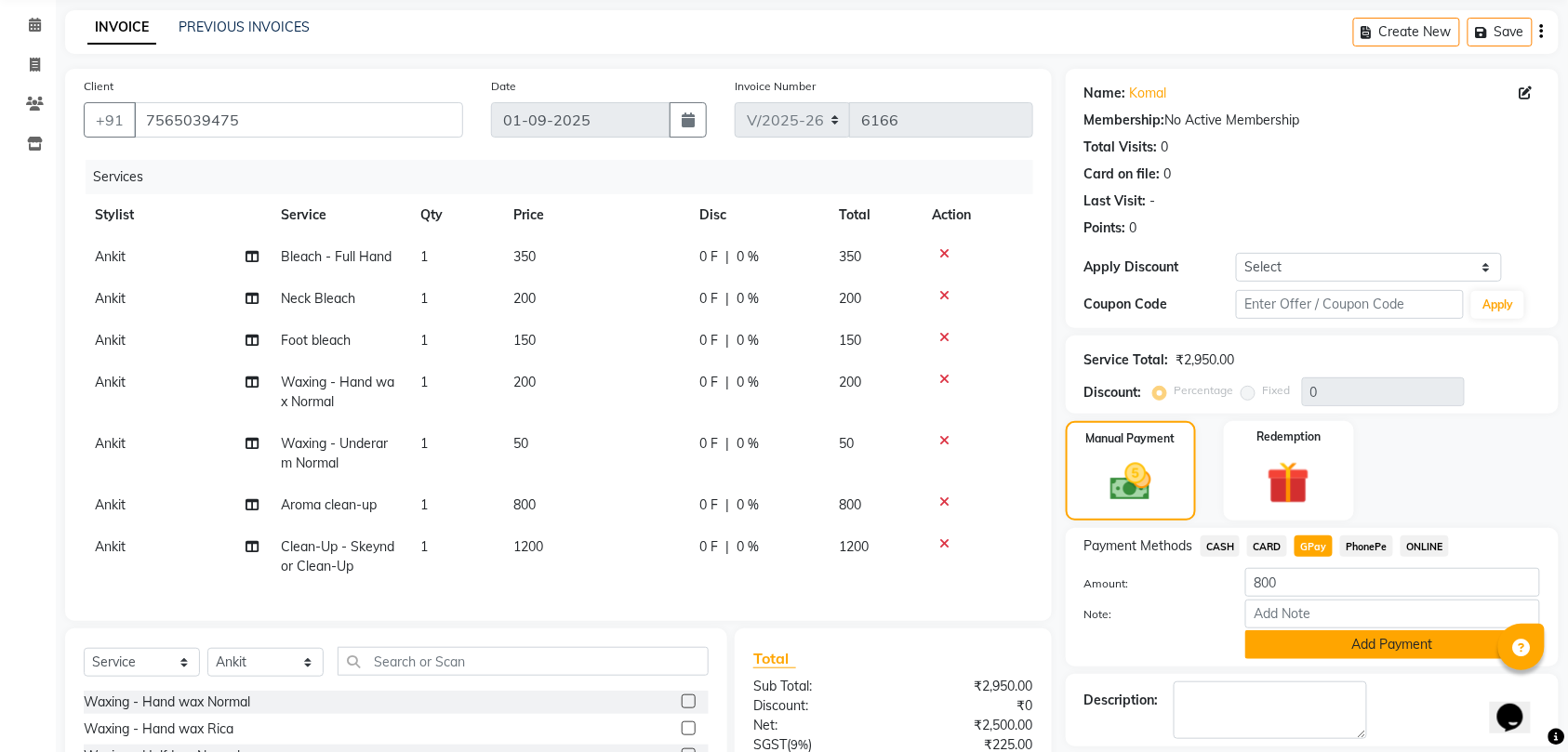
scroll to position [124, 0]
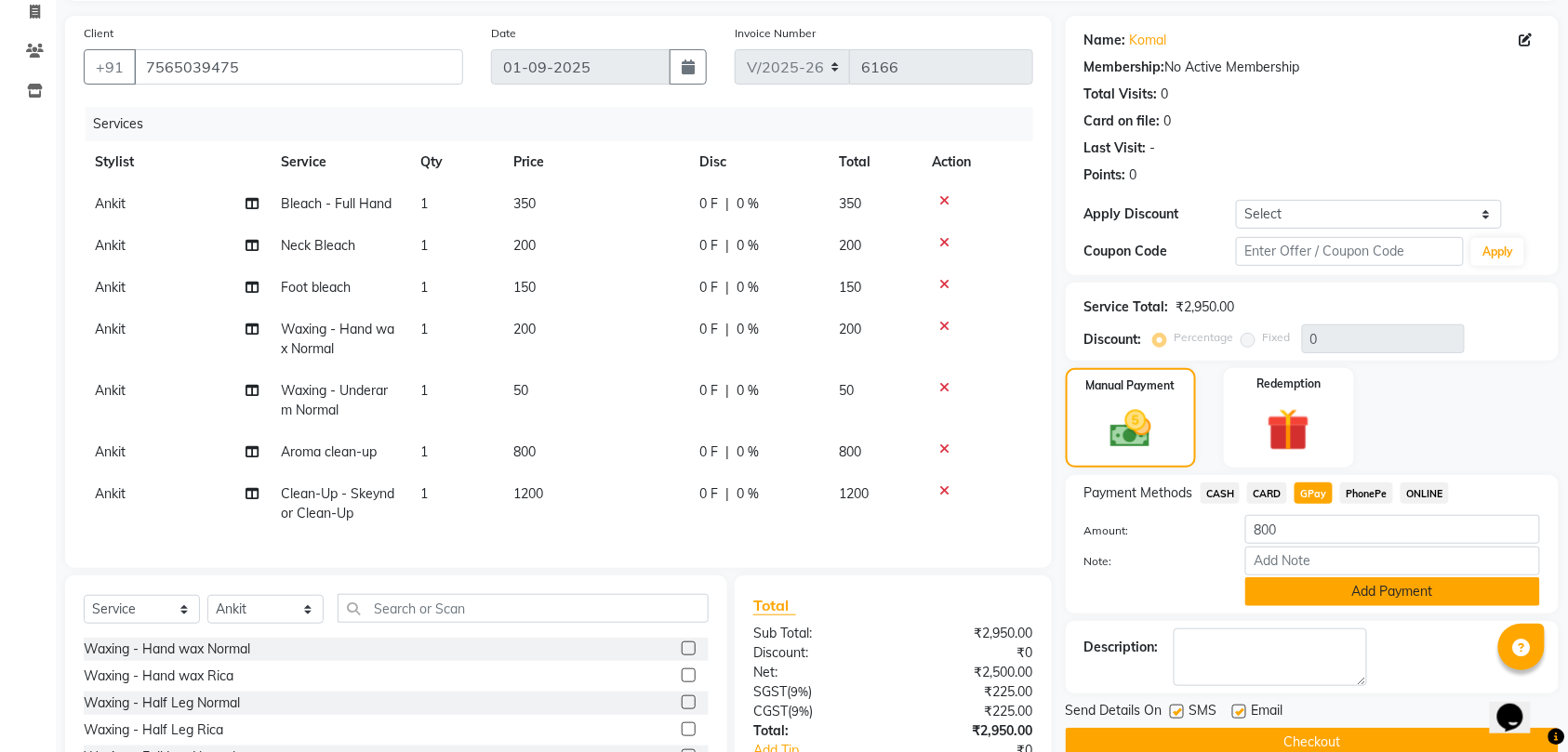
click at [1285, 599] on button "Add Payment" at bounding box center [1392, 592] width 295 height 29
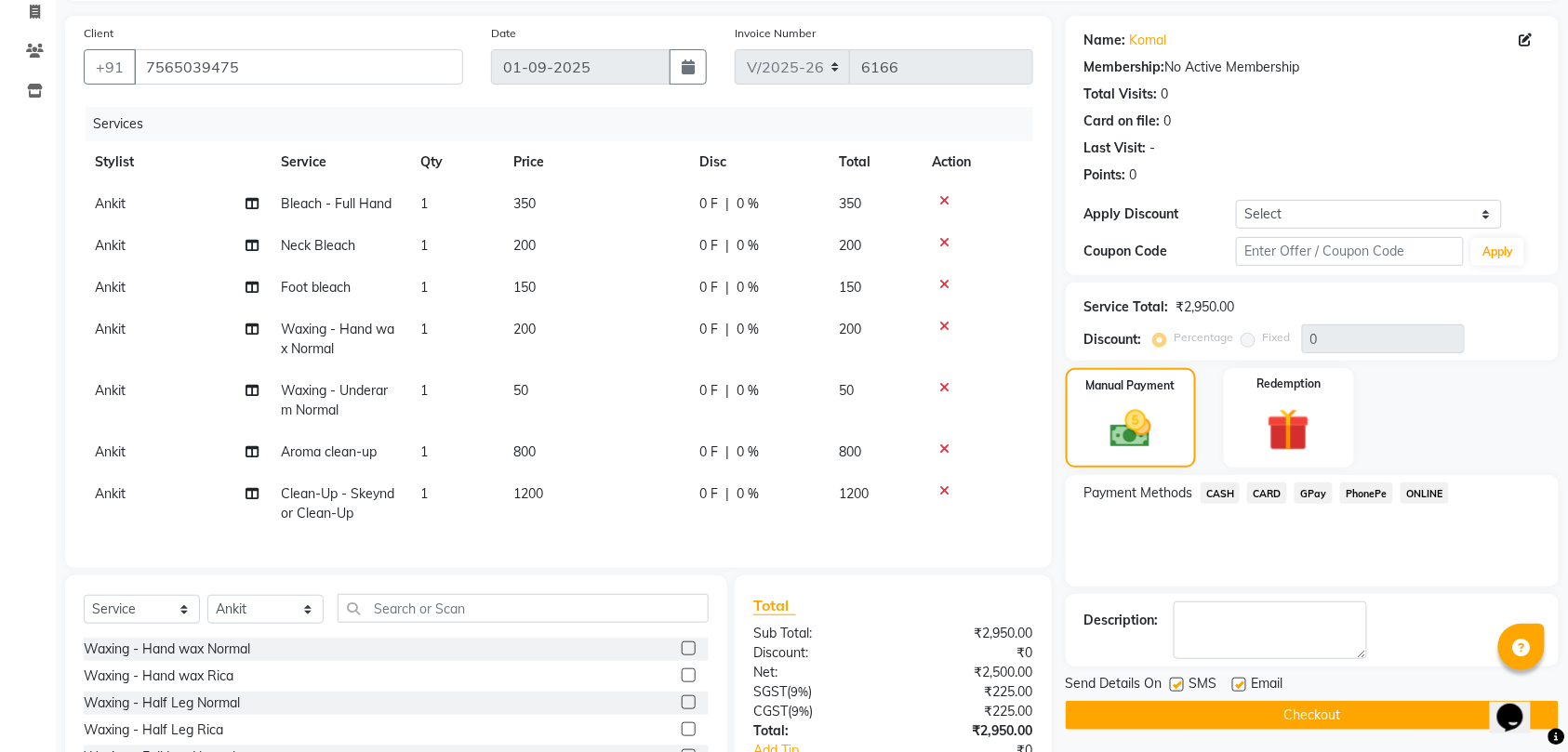
click at [1247, 710] on button "Checkout" at bounding box center [1312, 716] width 492 height 29
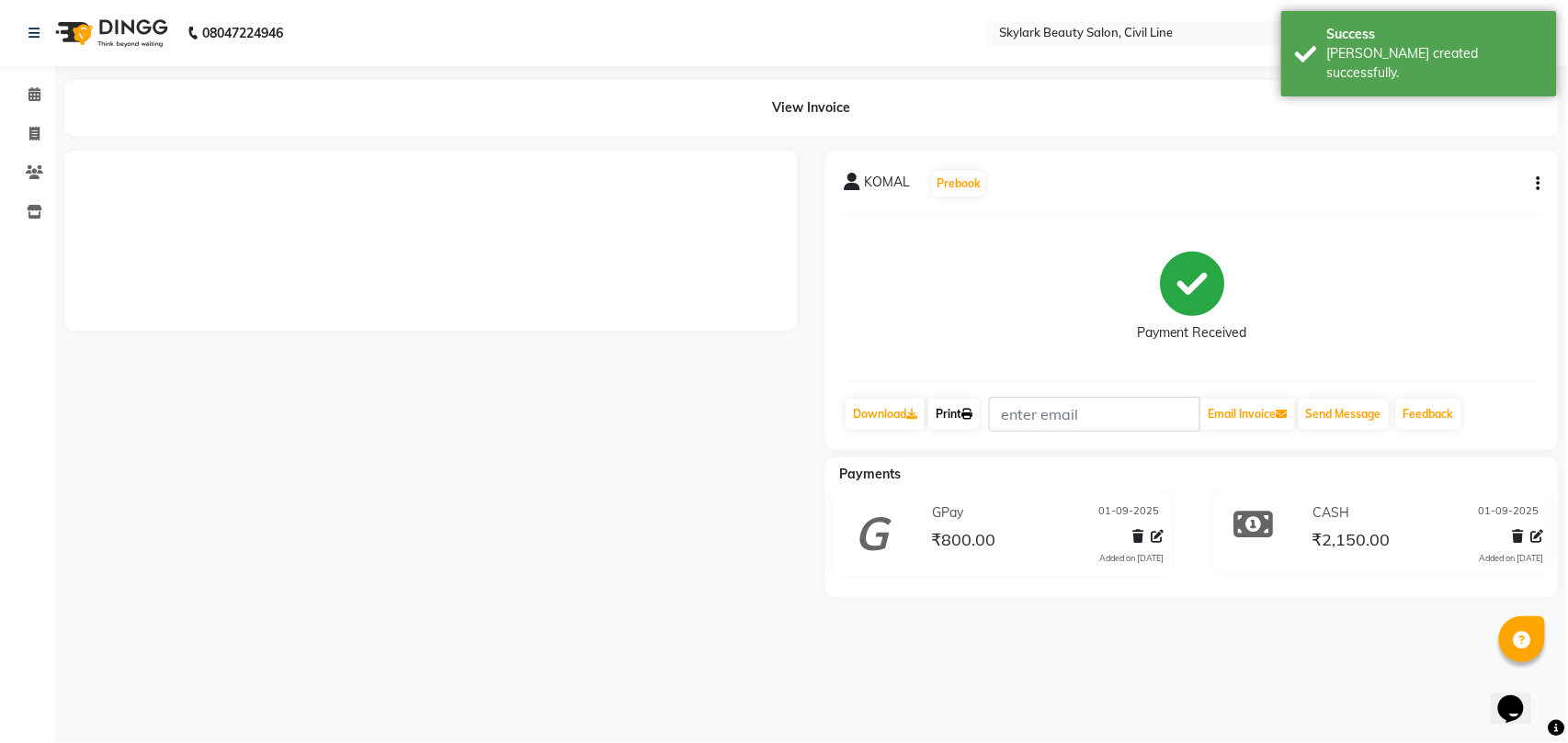
click at [941, 411] on link "Print" at bounding box center [953, 414] width 51 height 31
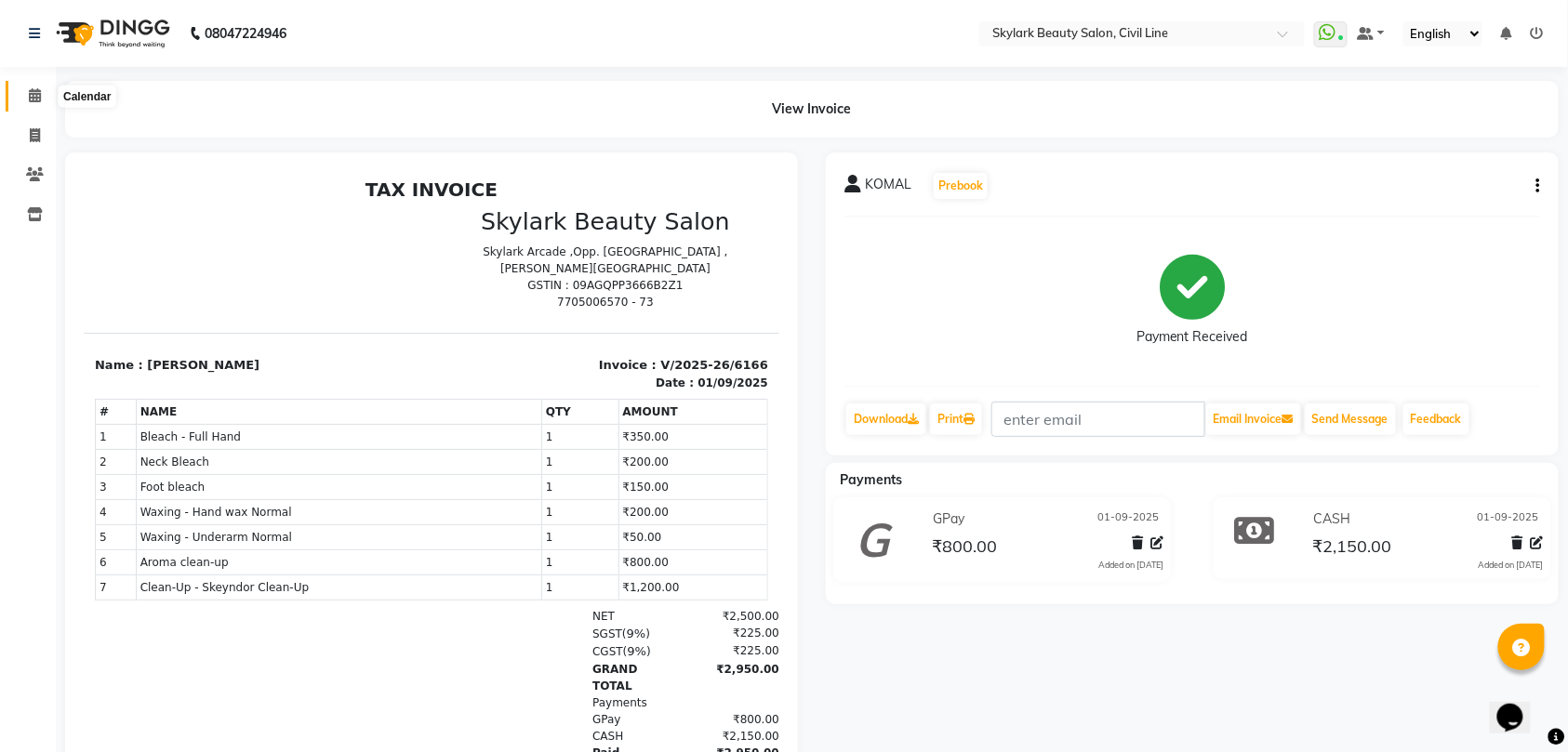
click at [29, 101] on icon at bounding box center [35, 95] width 12 height 14
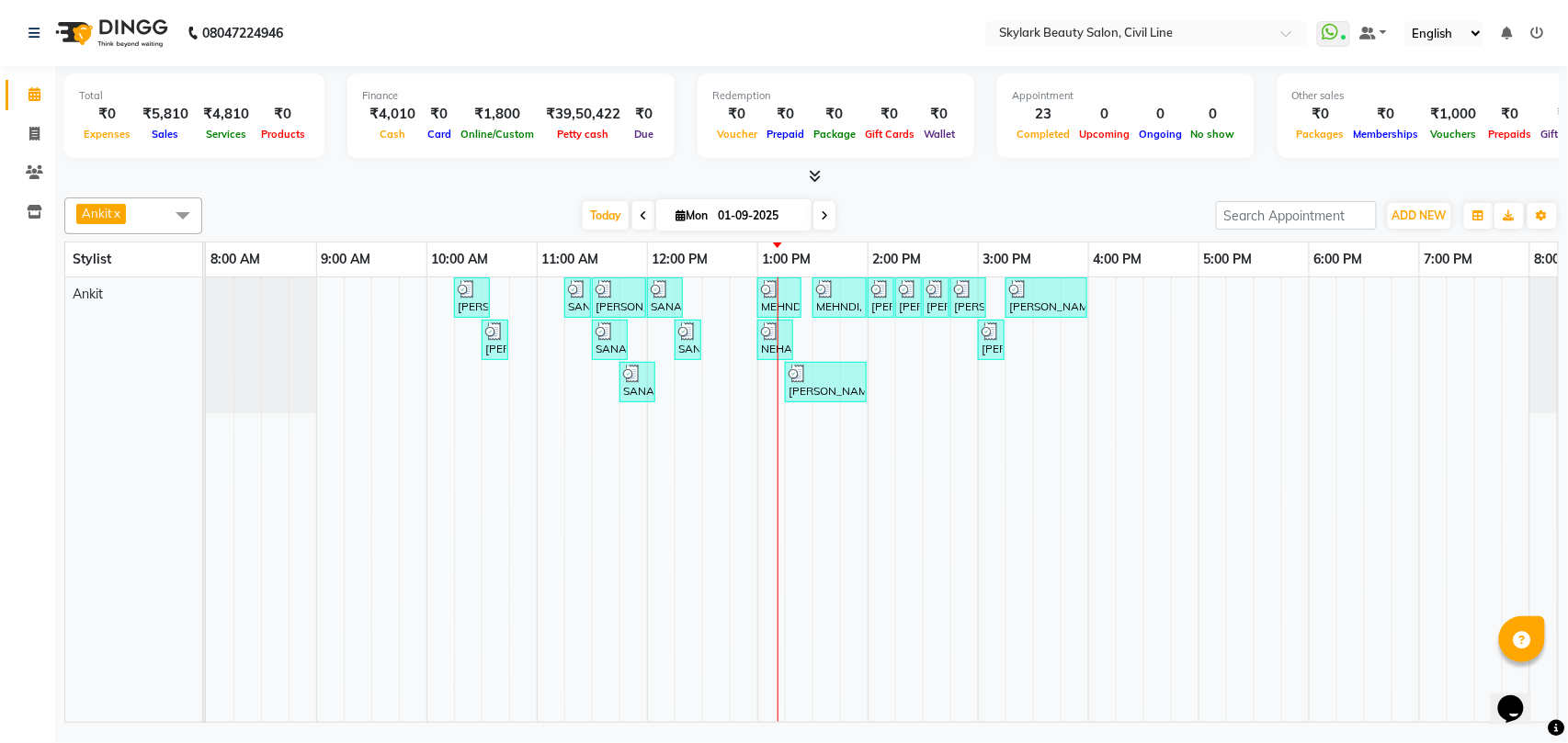
click at [879, 350] on div "[PERSON_NAME], TK02, 10:15 AM-10:35 AM, Waxing - Hand wax Normal SANA, TK05, 11…" at bounding box center [922, 499] width 1434 height 445
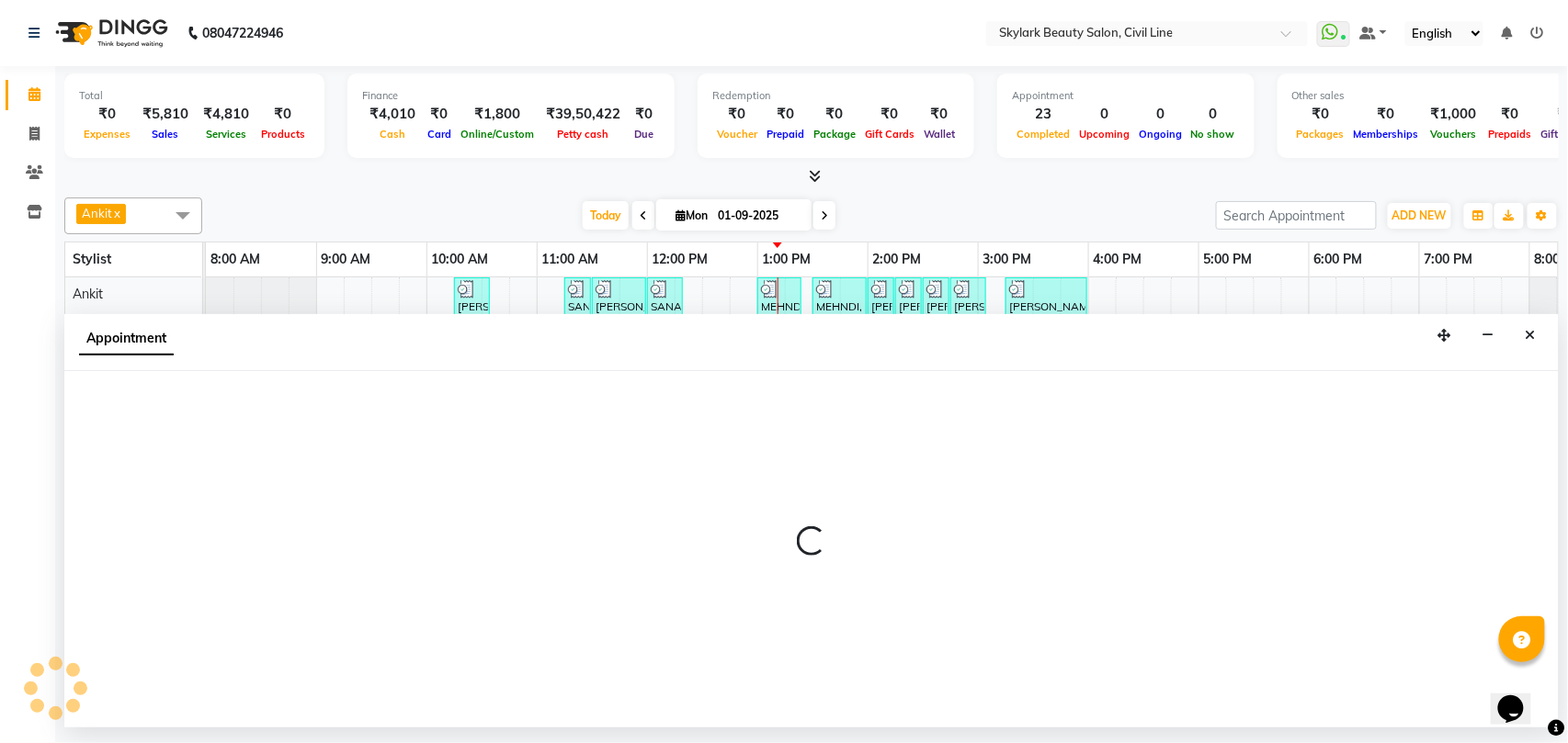
select select "28120"
select select "840"
select select "tentative"
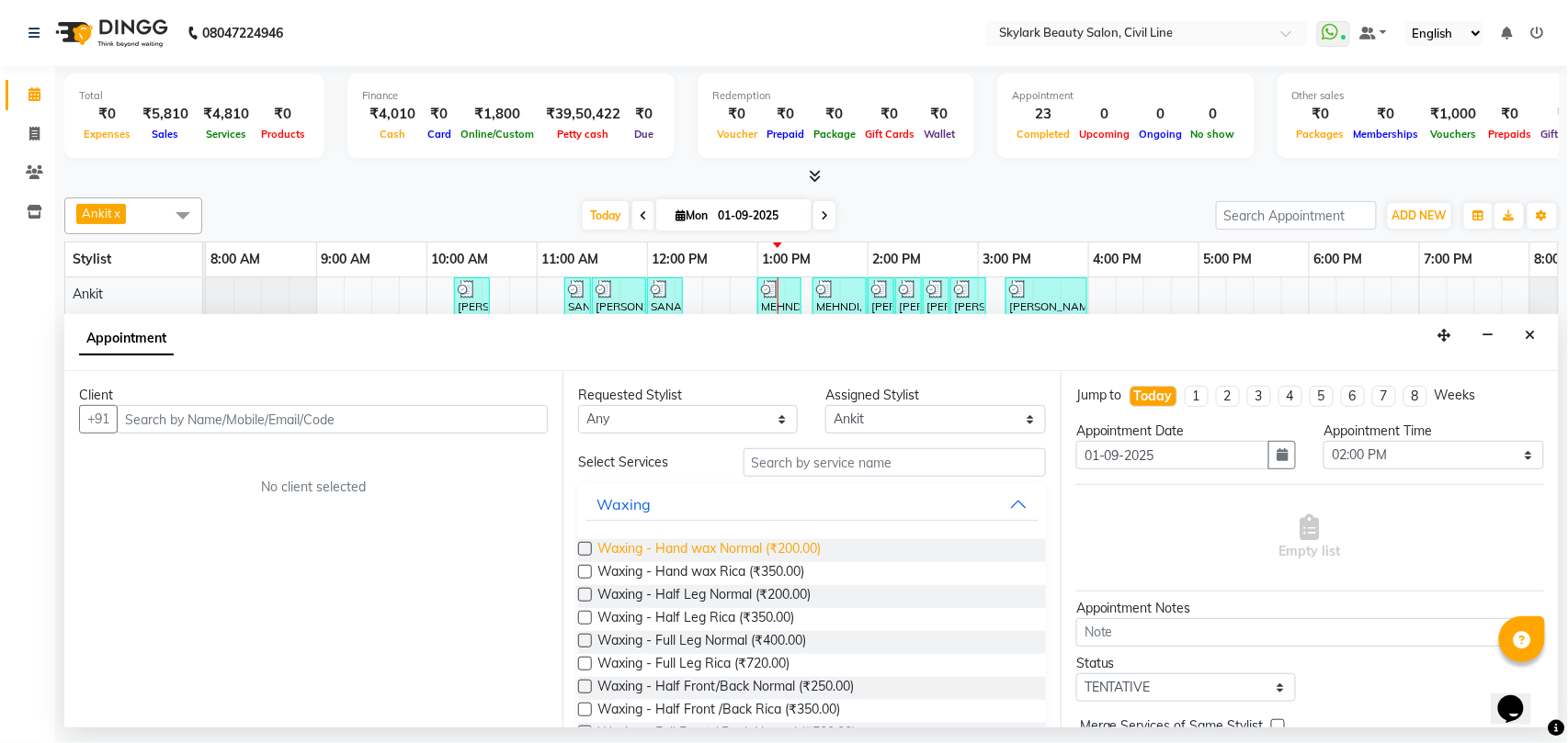
click at [707, 549] on span "Waxing - Hand wax Normal (₹200.00)" at bounding box center [709, 551] width 223 height 23
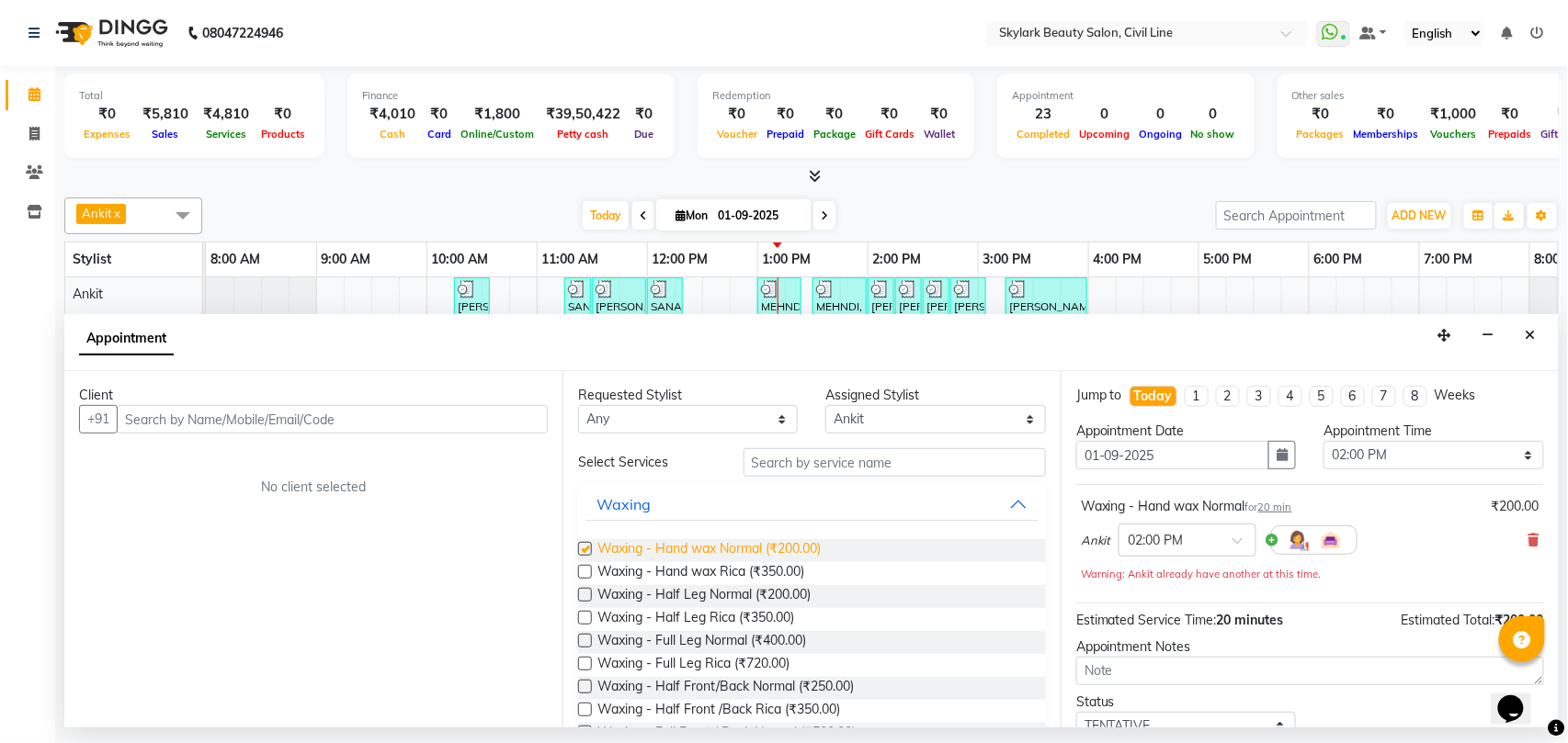
checkbox input "false"
click at [734, 595] on span "Waxing - Half Leg Normal (₹200.00)" at bounding box center [704, 596] width 213 height 23
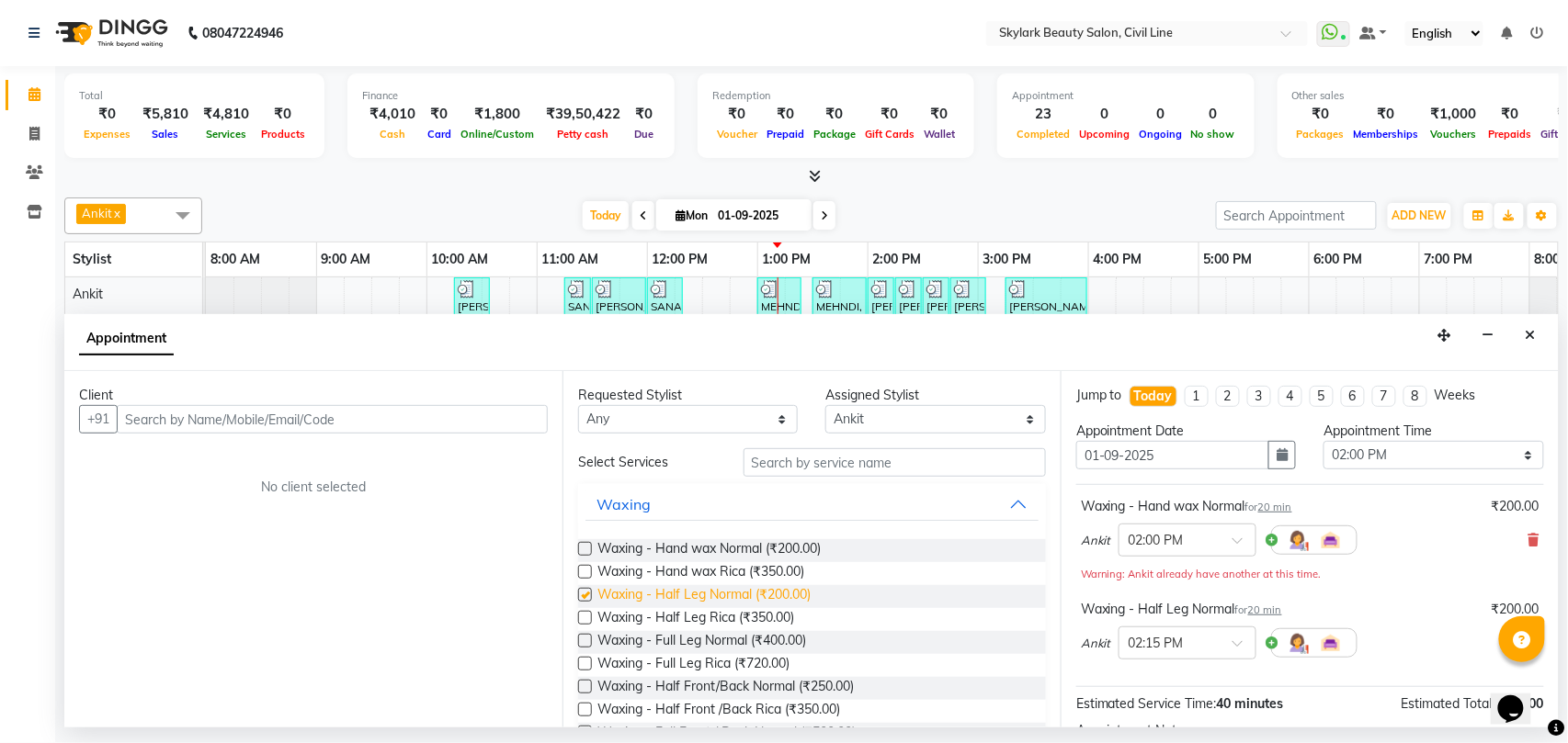
checkbox input "false"
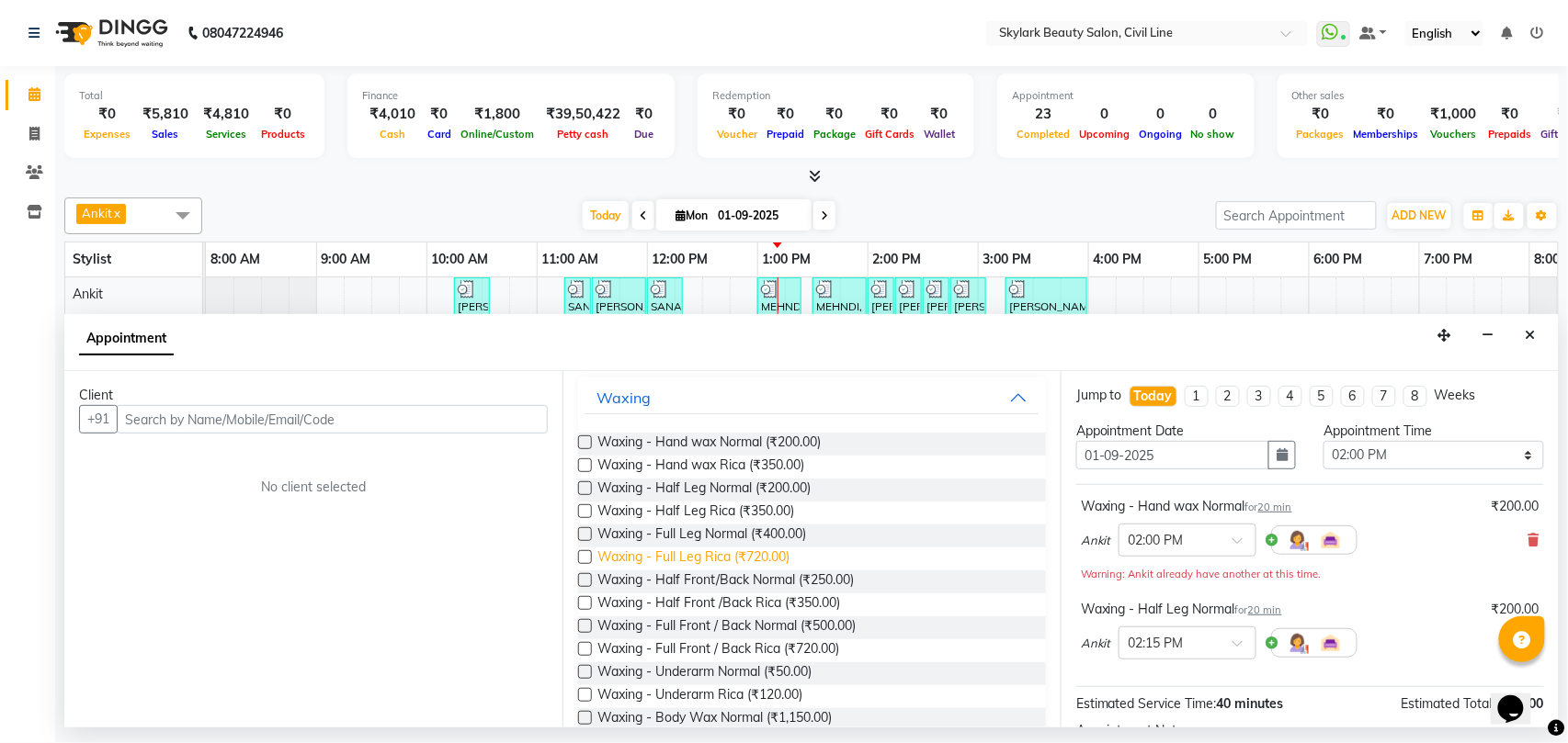
scroll to position [244, 0]
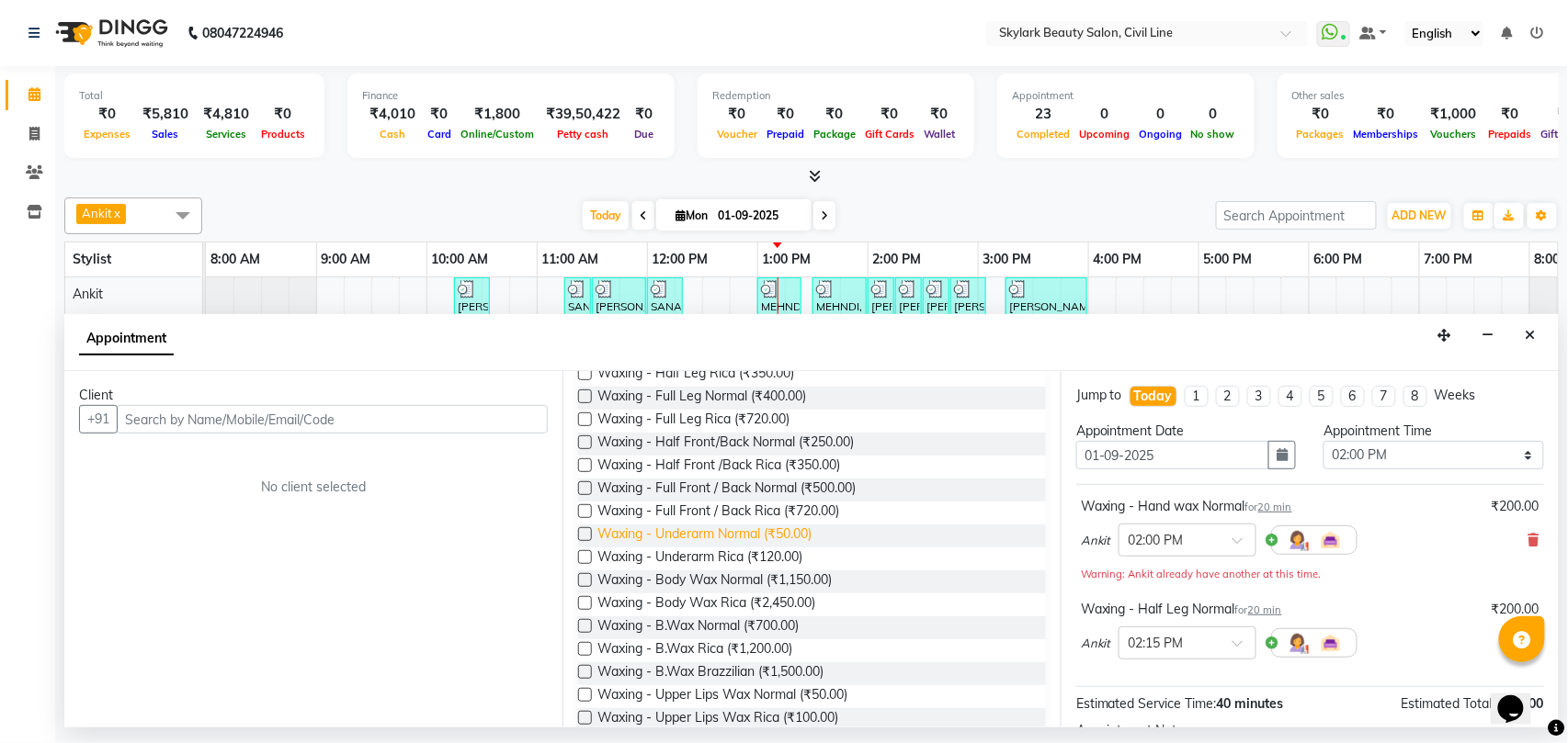
click at [788, 535] on span "Waxing - Underarm Normal (₹50.00)" at bounding box center [705, 536] width 214 height 23
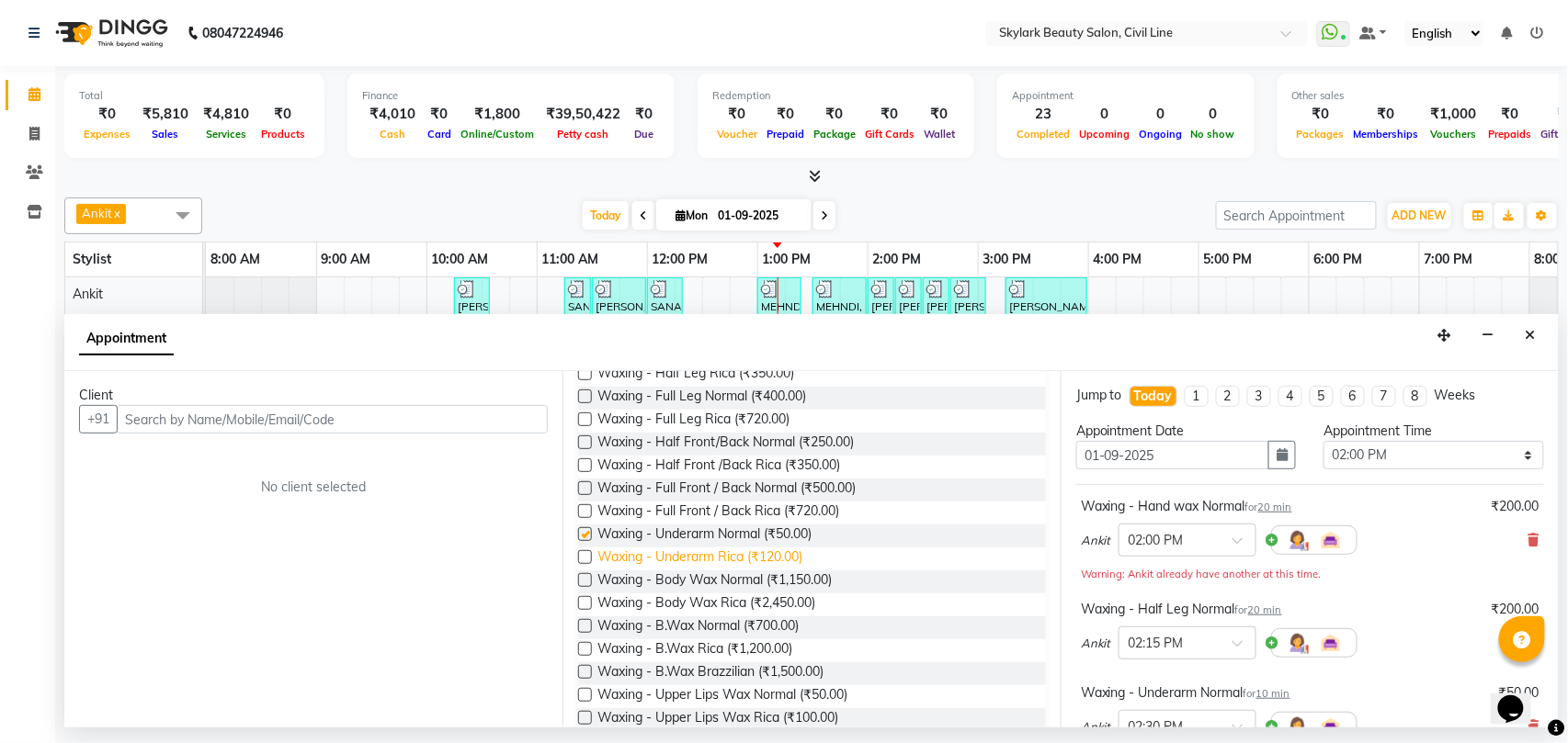
checkbox input "false"
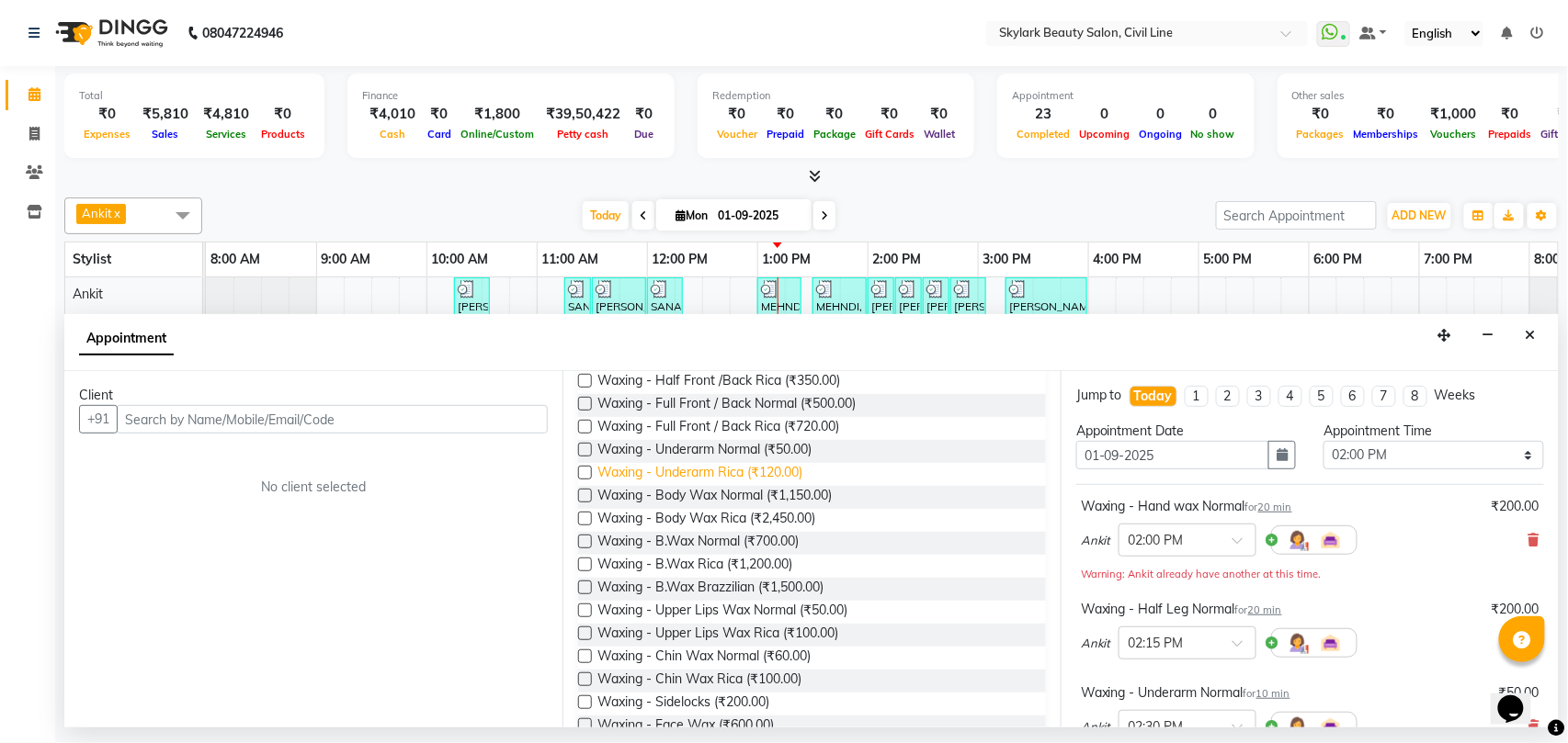
scroll to position [368, 0]
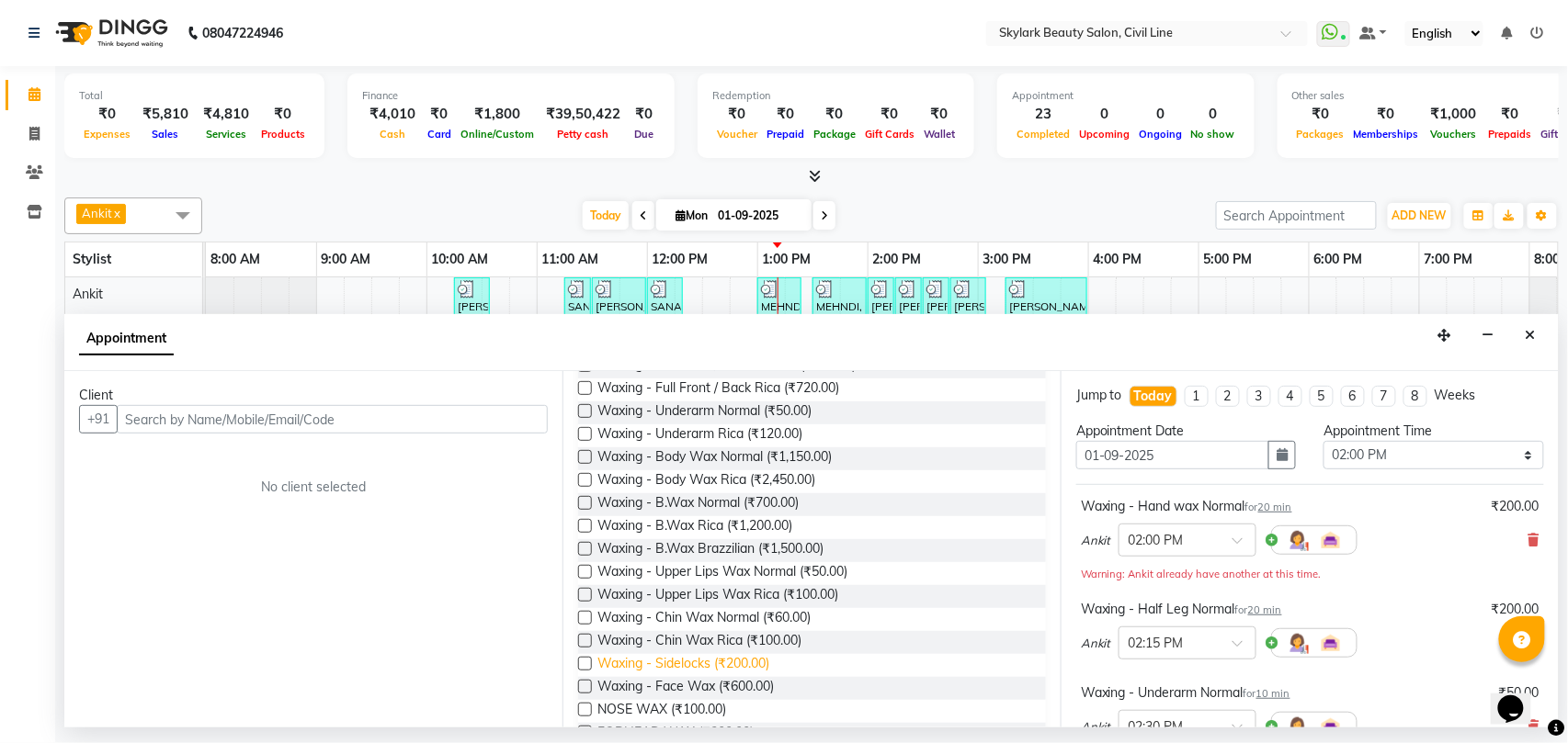
click at [714, 663] on span "Waxing - Sidelocks (₹200.00)" at bounding box center [684, 666] width 172 height 23
checkbox input "false"
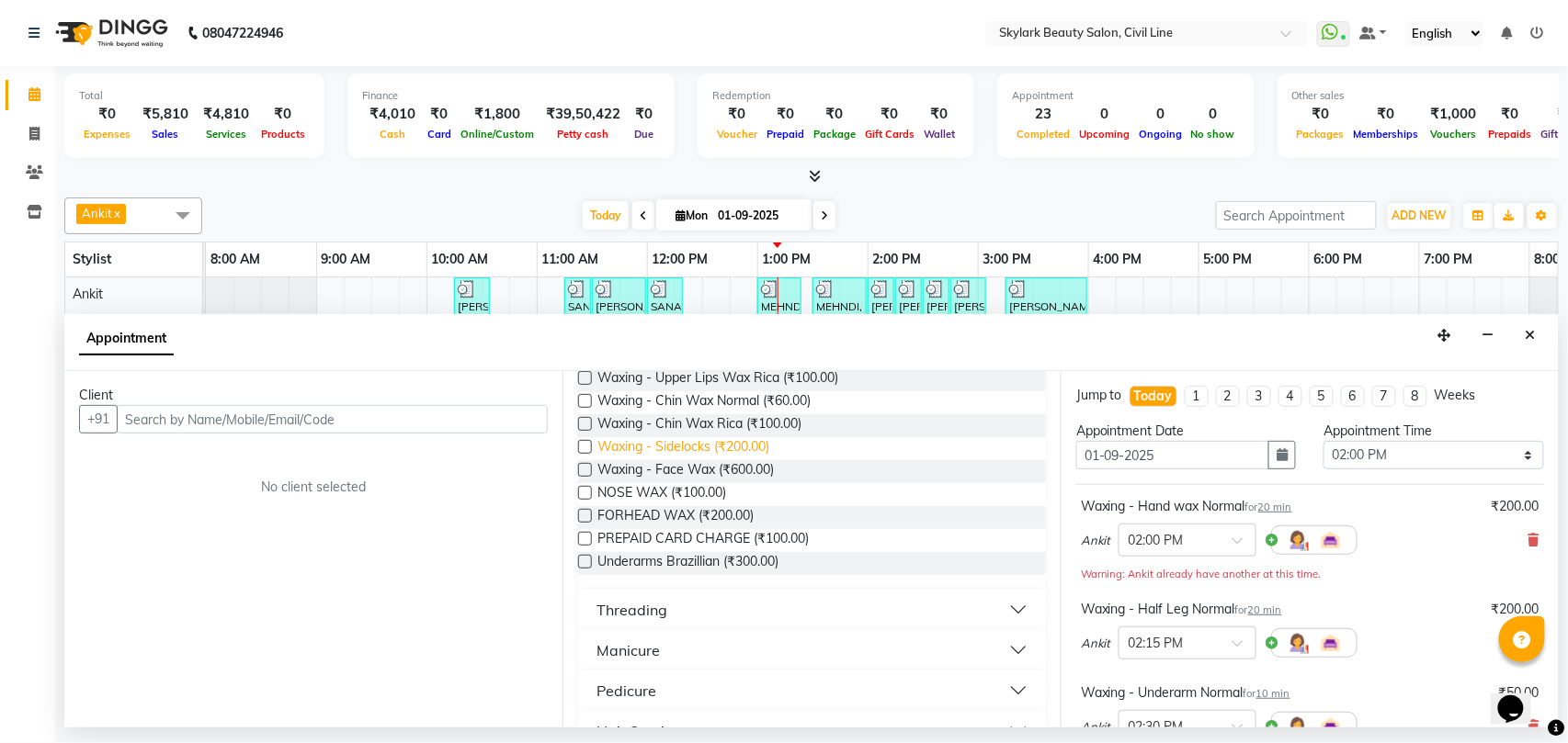
scroll to position [612, 0]
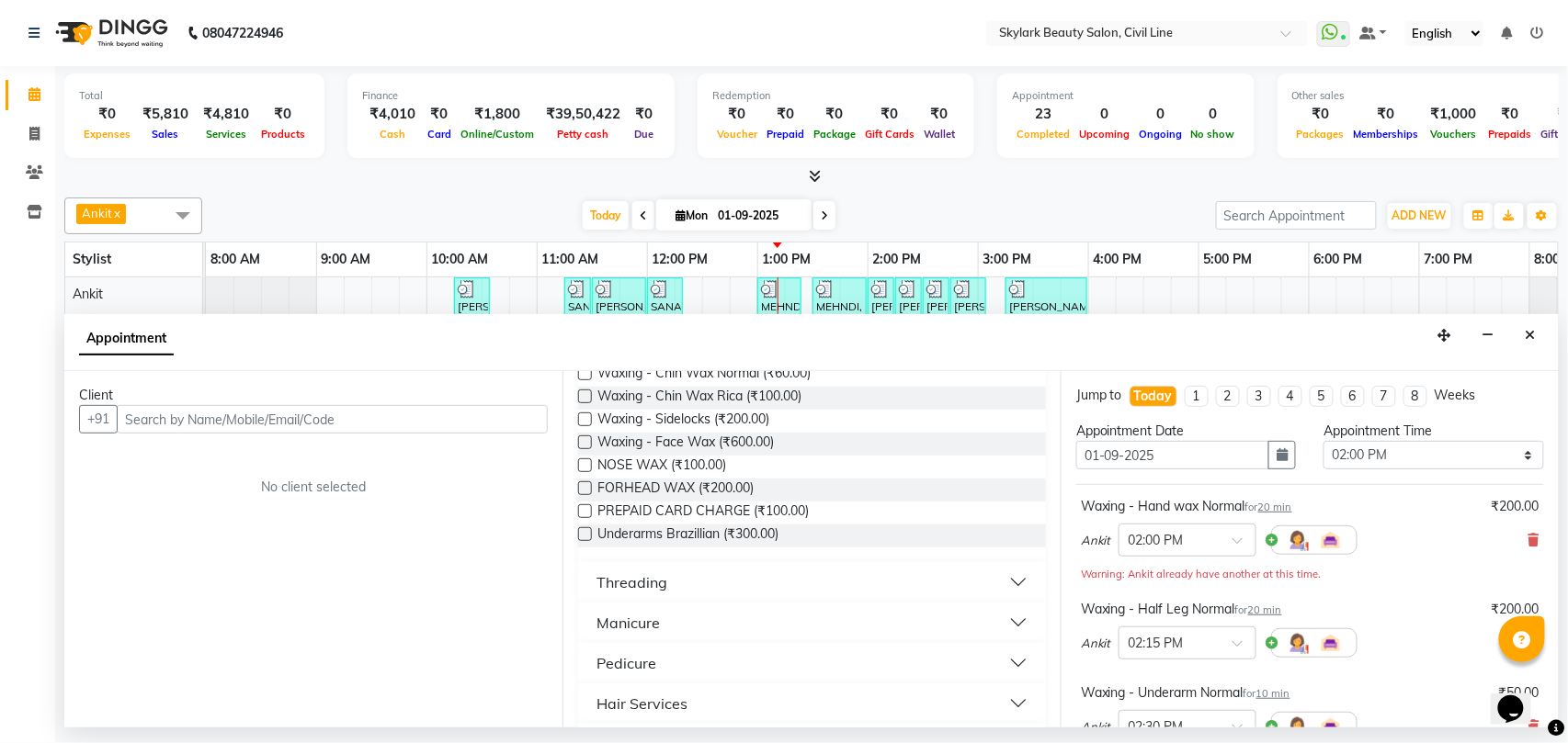
click at [641, 584] on div "Threading" at bounding box center [631, 582] width 70 height 22
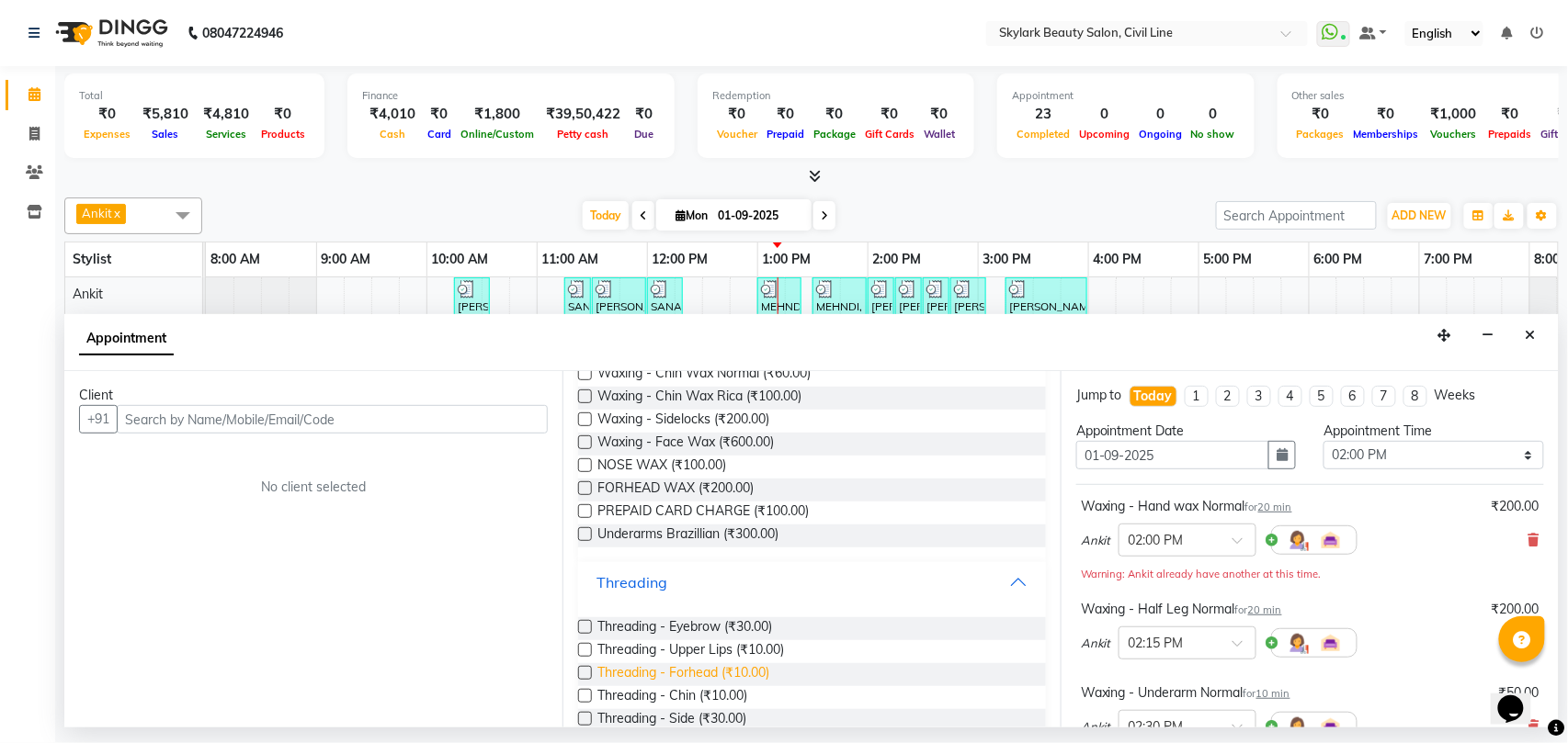
scroll to position [734, 0]
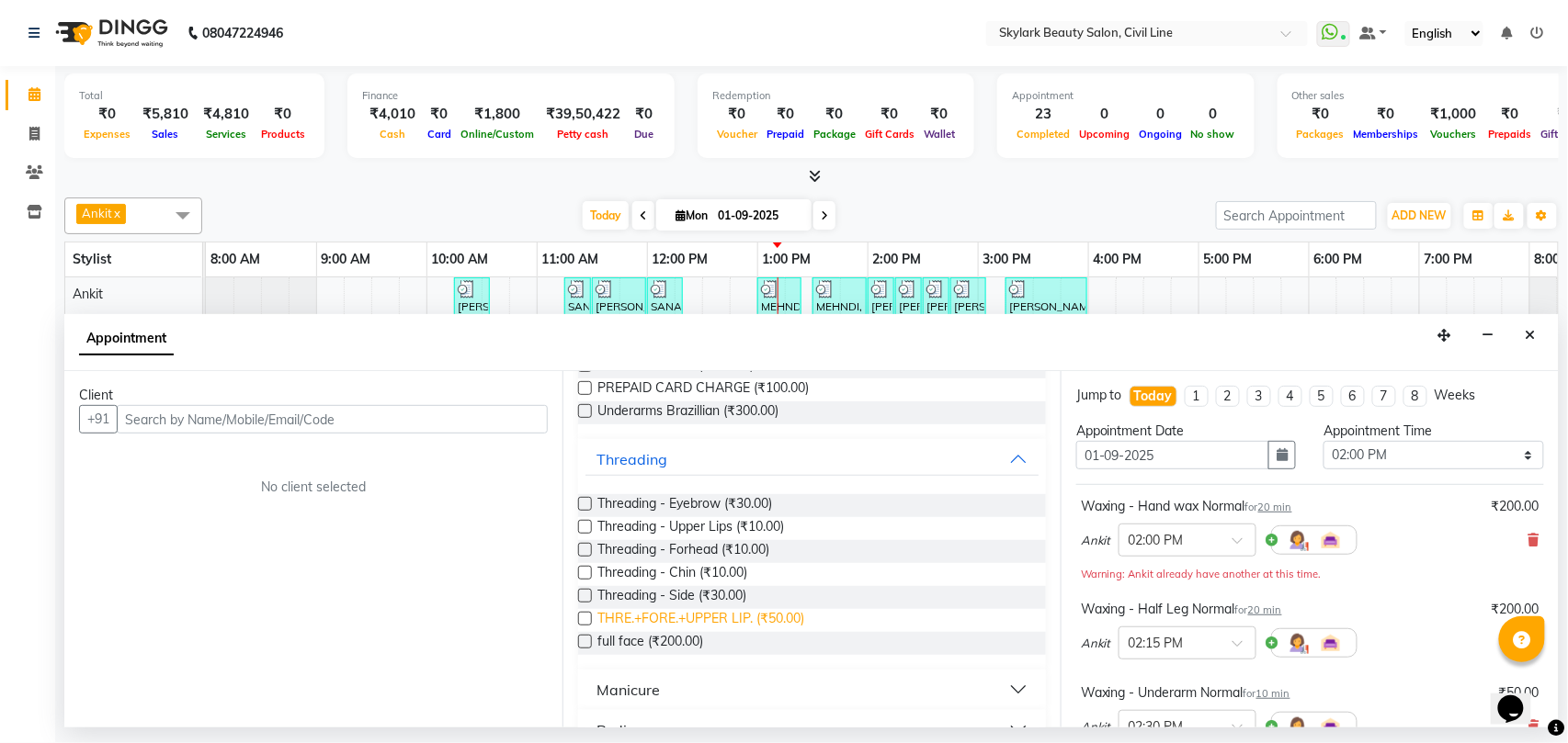
click at [751, 615] on span "THRE.+FORE.+UPPER LIP. (₹50.00)" at bounding box center [701, 620] width 207 height 23
checkbox input "false"
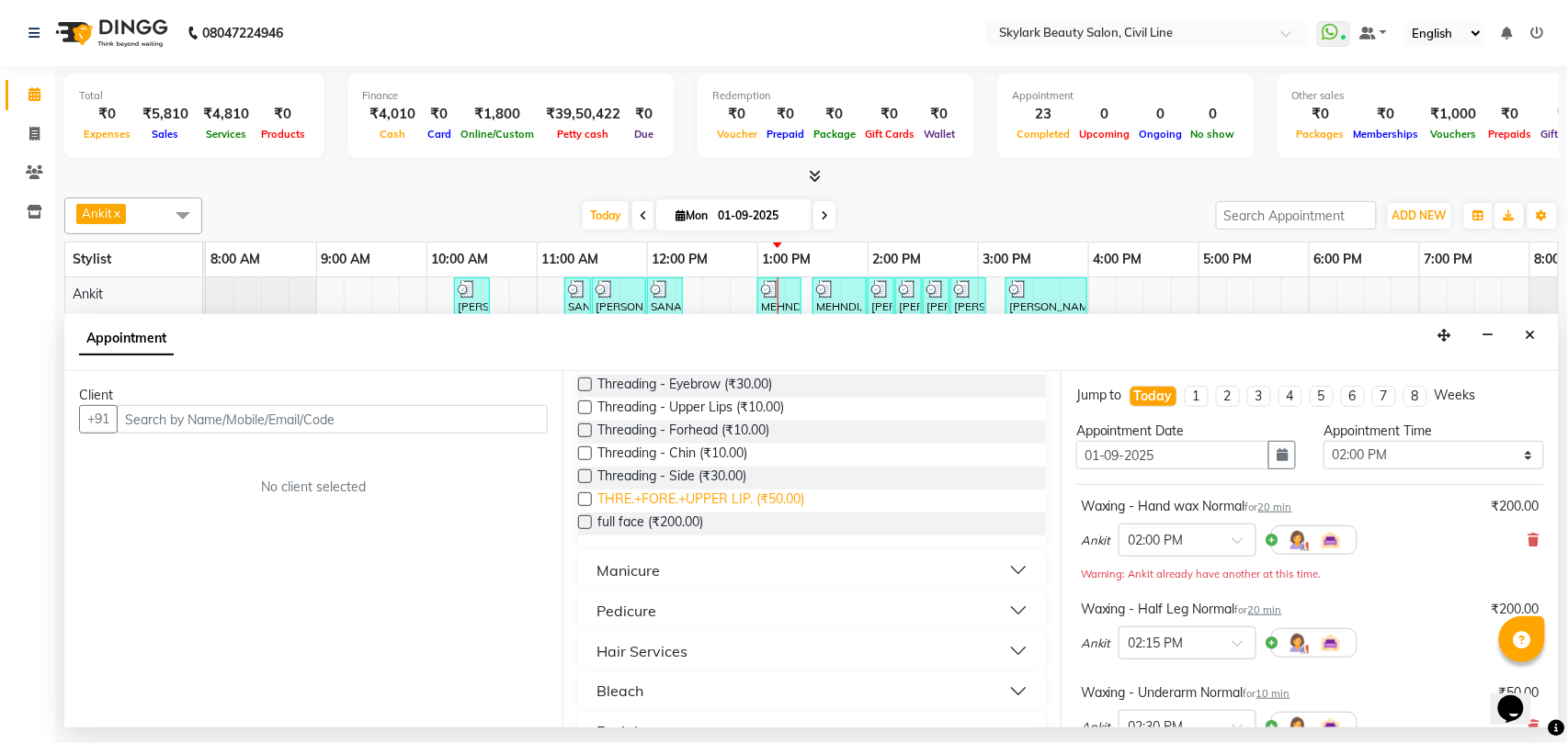
scroll to position [979, 0]
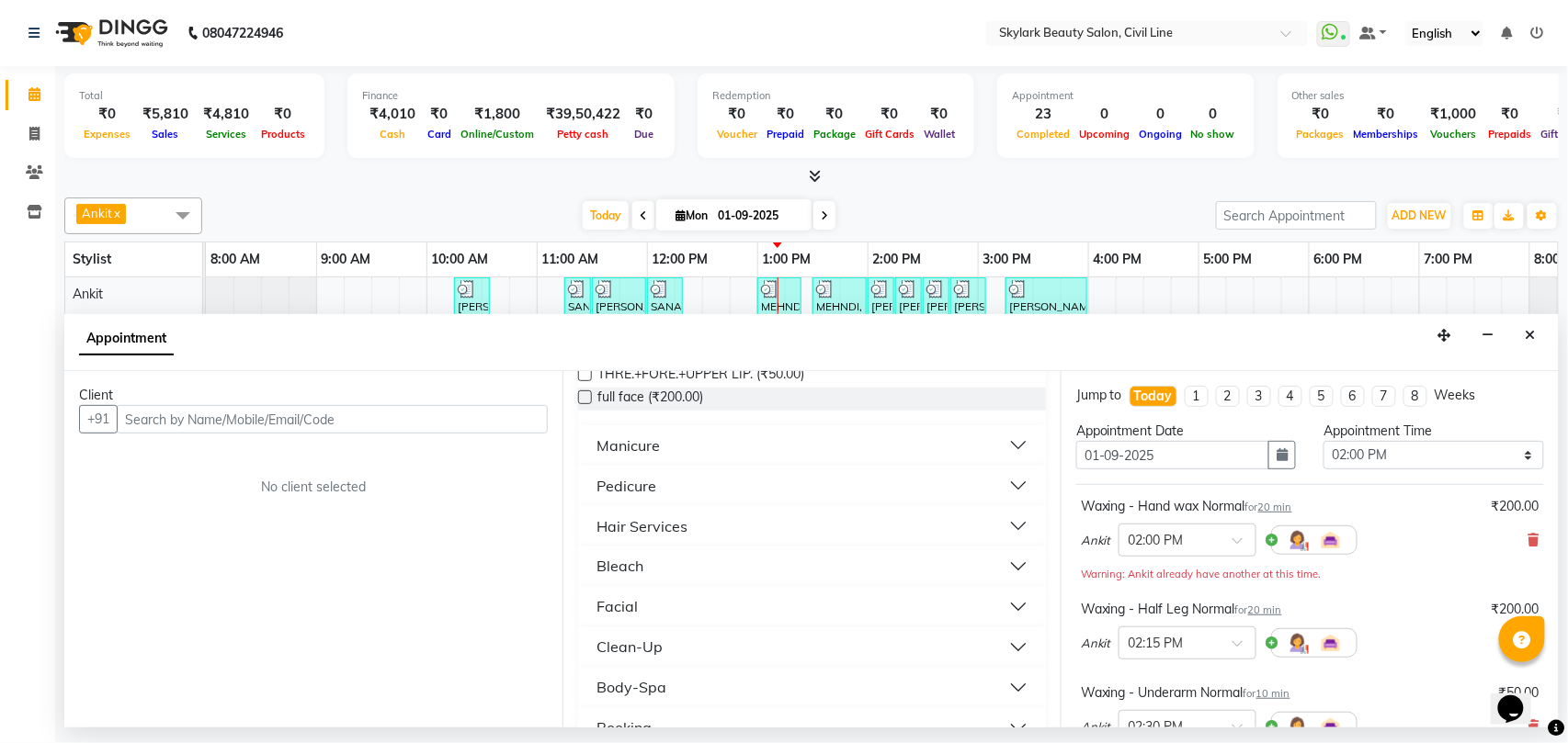
click at [634, 647] on div "Clean-Up" at bounding box center [630, 647] width 67 height 22
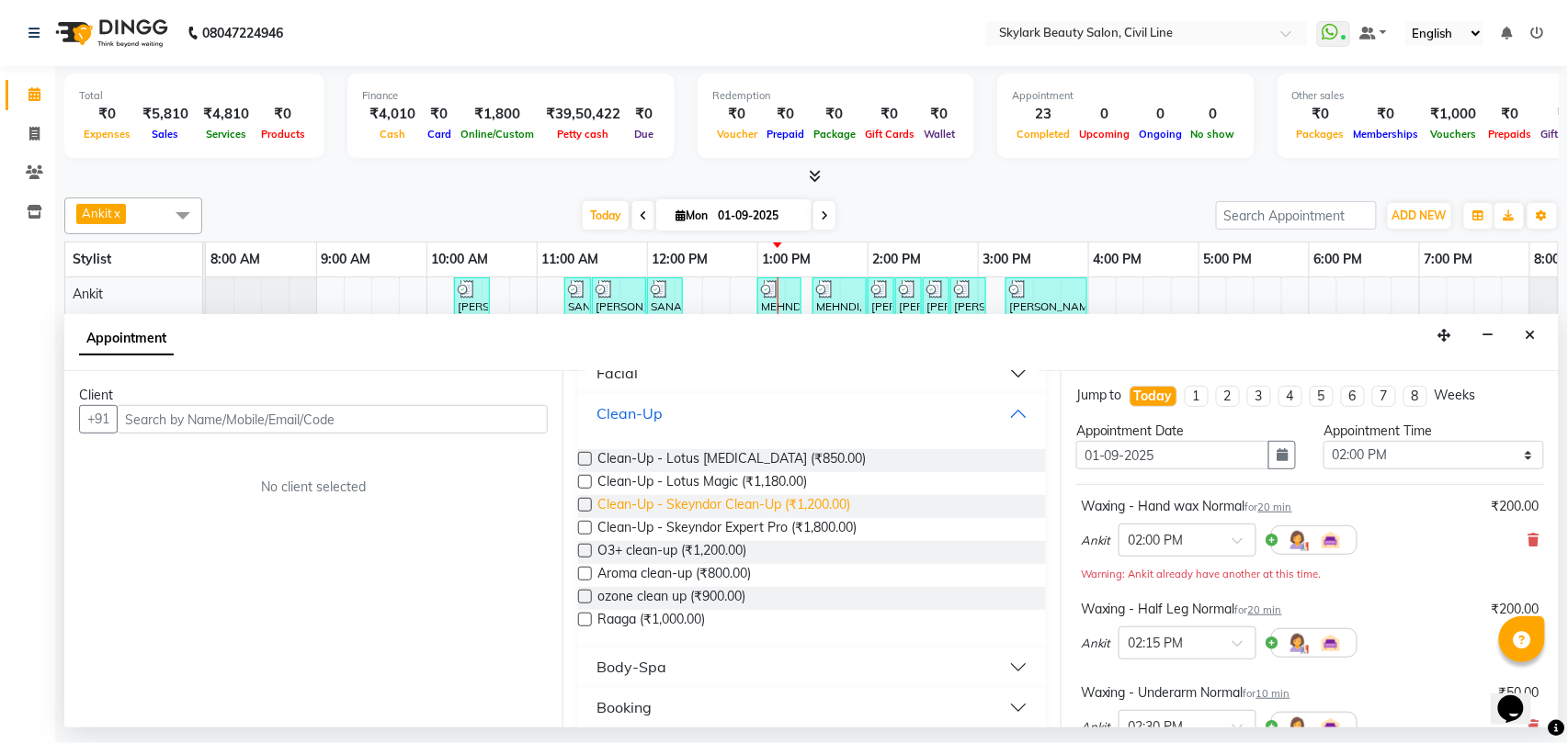
scroll to position [1225, 0]
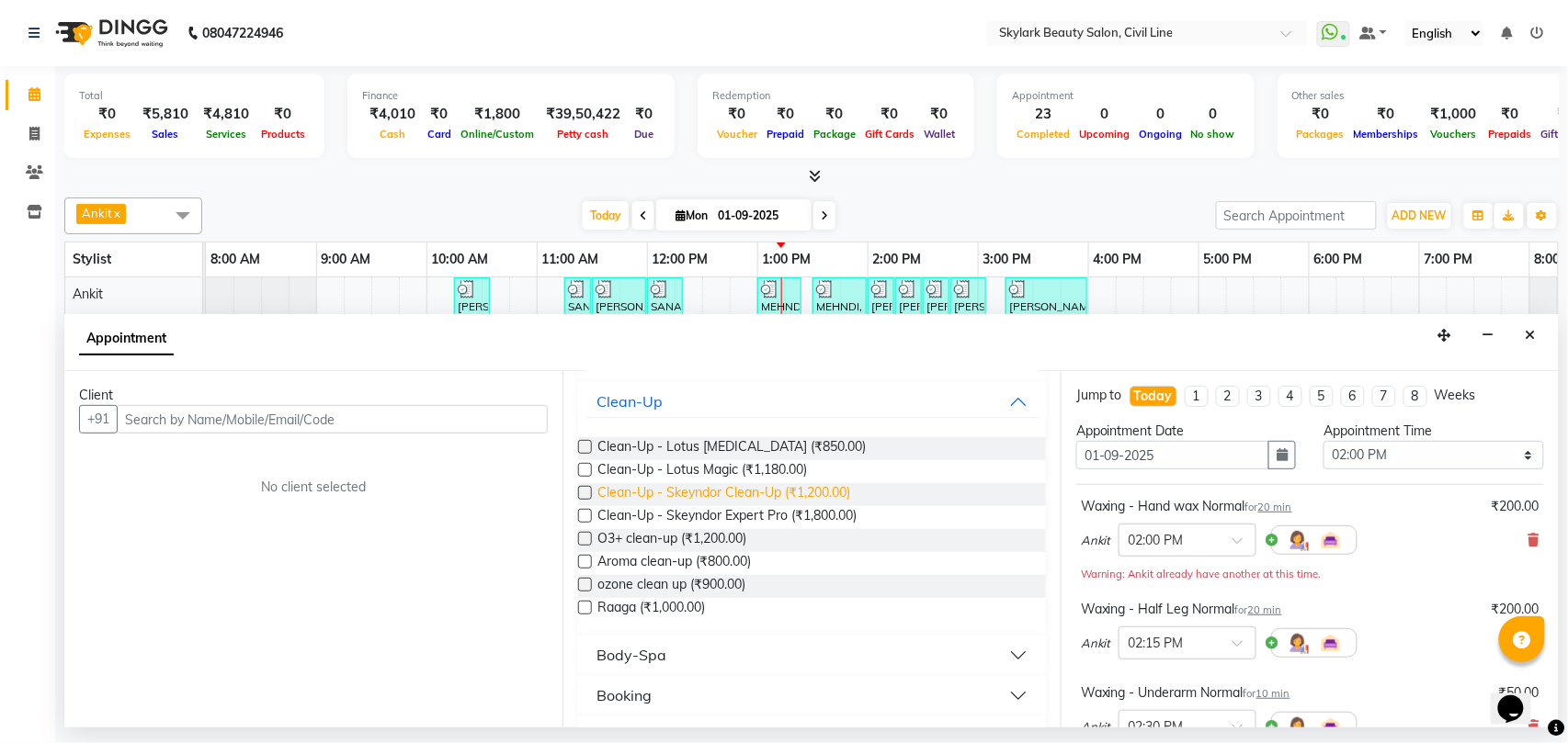
click at [789, 498] on span "Clean-Up - Skeyndor Clean-Up (₹1,200.00)" at bounding box center [724, 495] width 253 height 23
checkbox input "false"
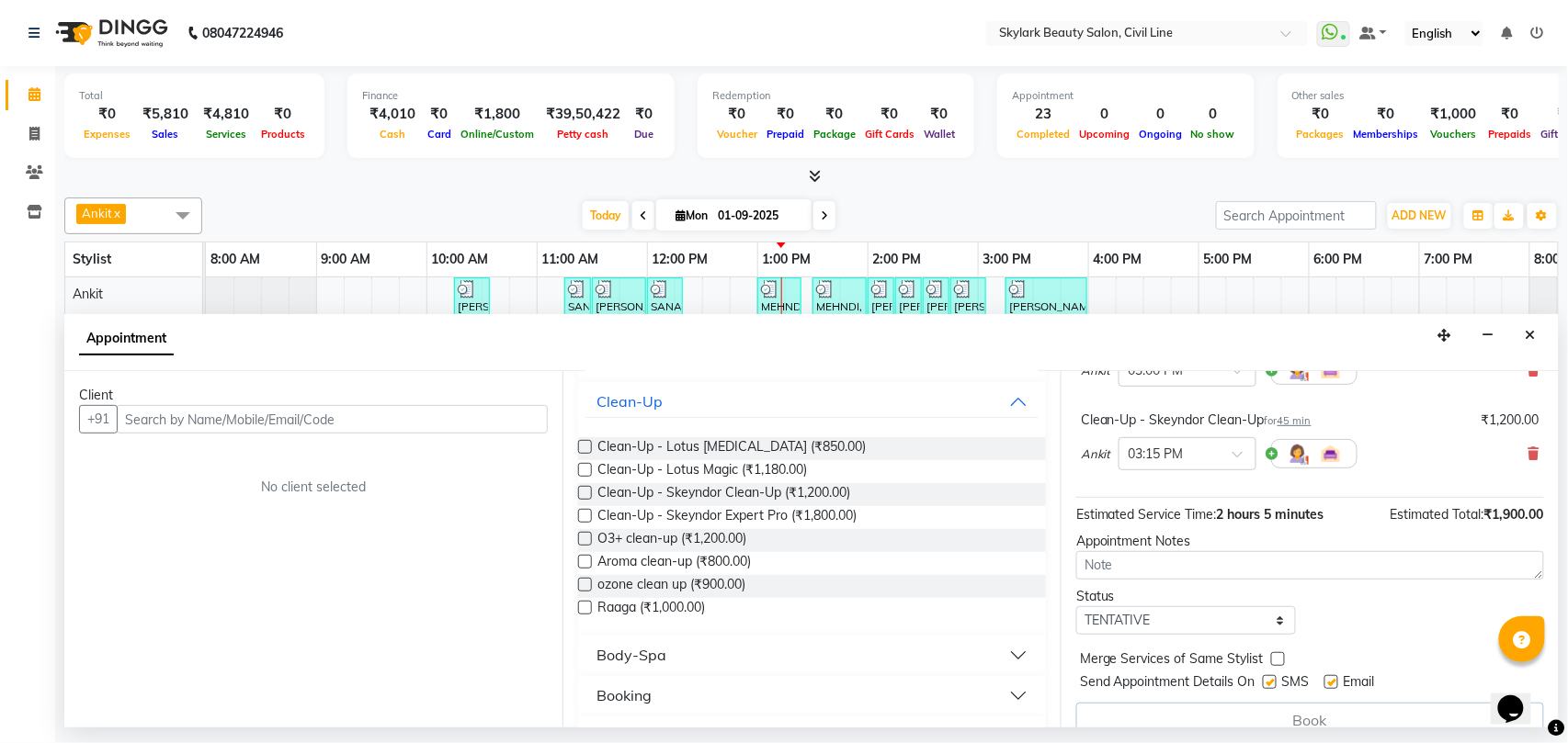
scroll to position [551, 0]
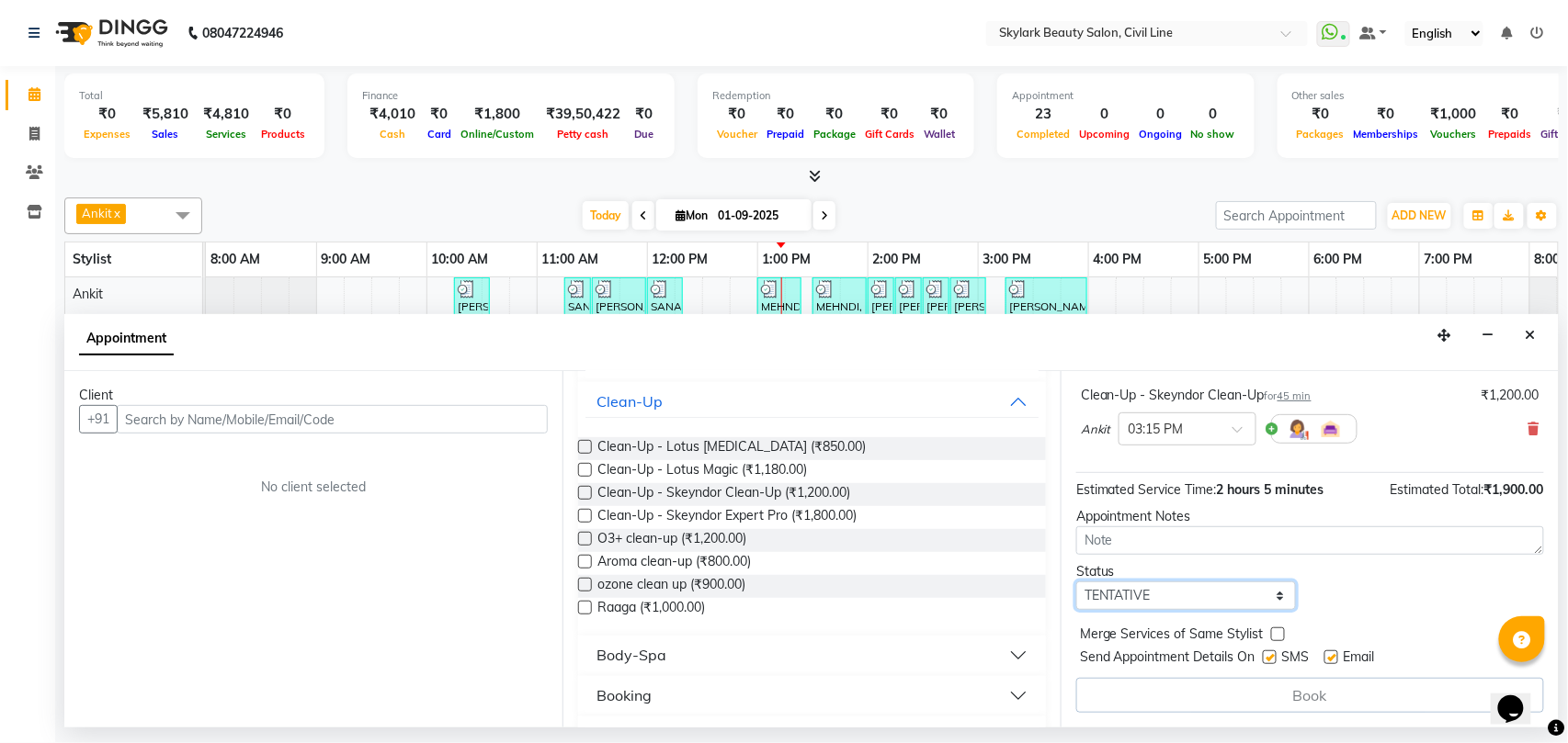
click at [1118, 599] on select "Select TENTATIVE CONFIRM CHECK-IN UPCOMING" at bounding box center [1186, 595] width 219 height 29
select select "check-in"
click at [1077, 583] on select "Select TENTATIVE CONFIRM CHECK-IN UPCOMING" at bounding box center [1186, 595] width 219 height 29
click at [331, 417] on input "text" at bounding box center [332, 420] width 431 height 29
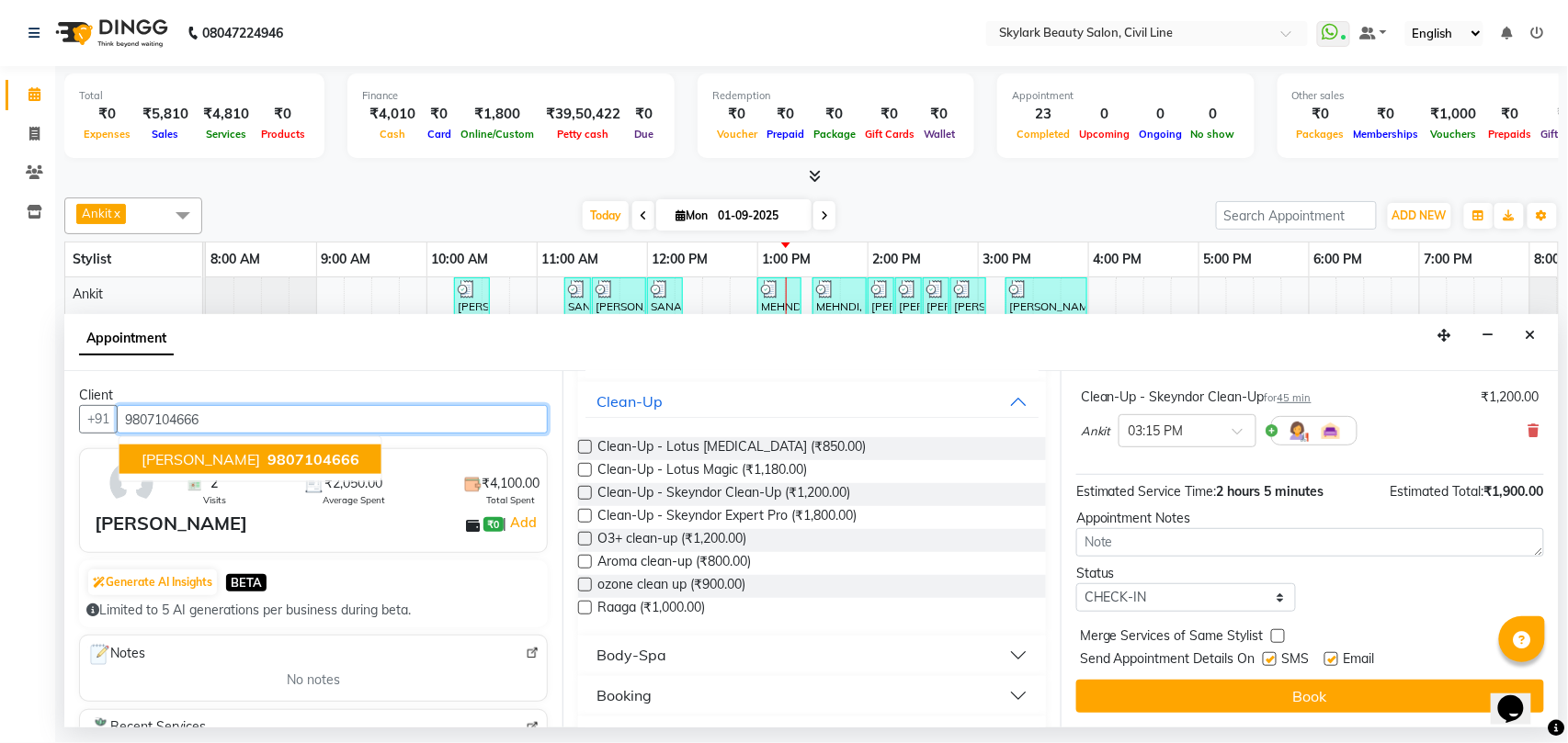
scroll to position [548, 0]
click at [267, 459] on span "9807104666" at bounding box center [313, 458] width 92 height 18
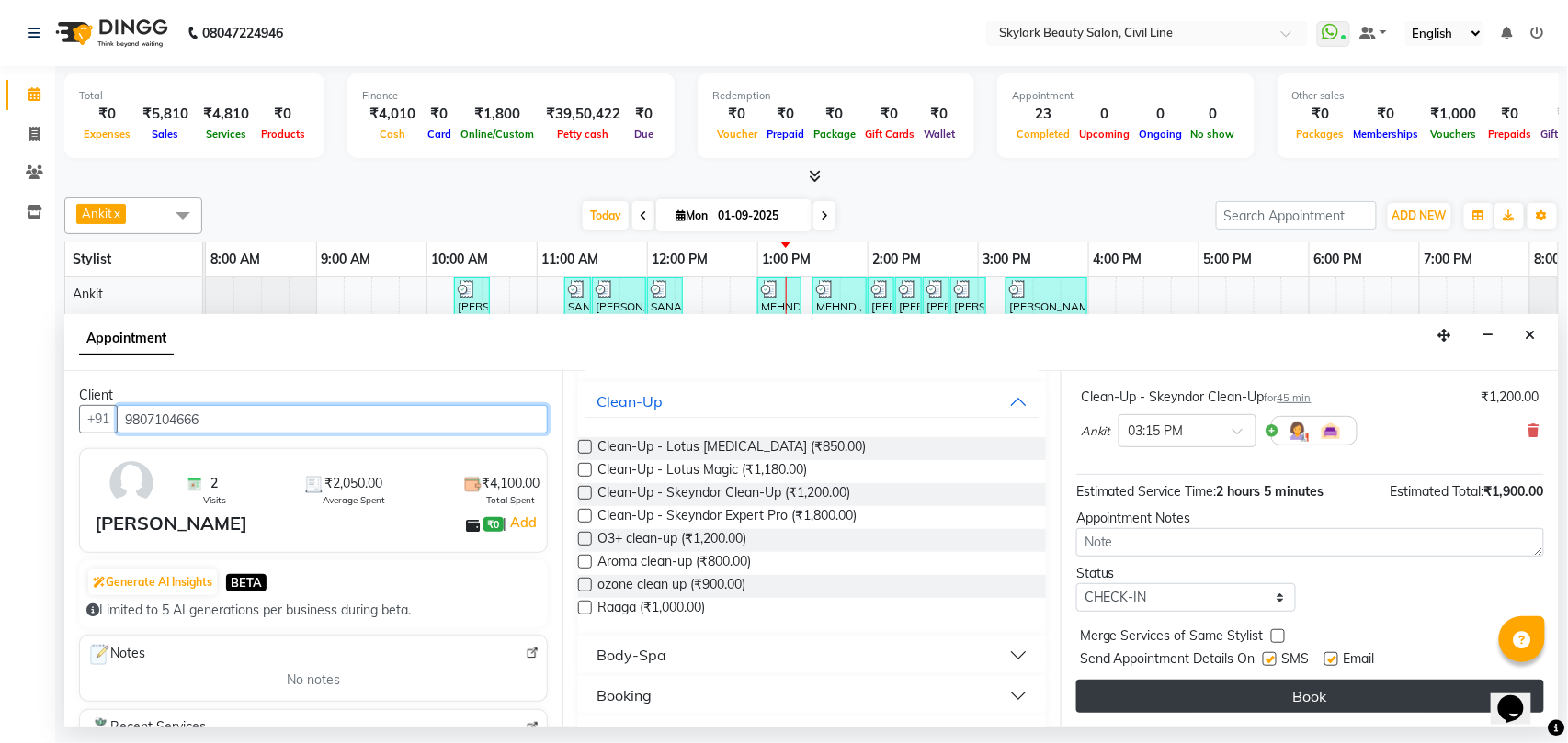
type input "9807104666"
click at [1302, 699] on button "Book" at bounding box center [1310, 696] width 467 height 33
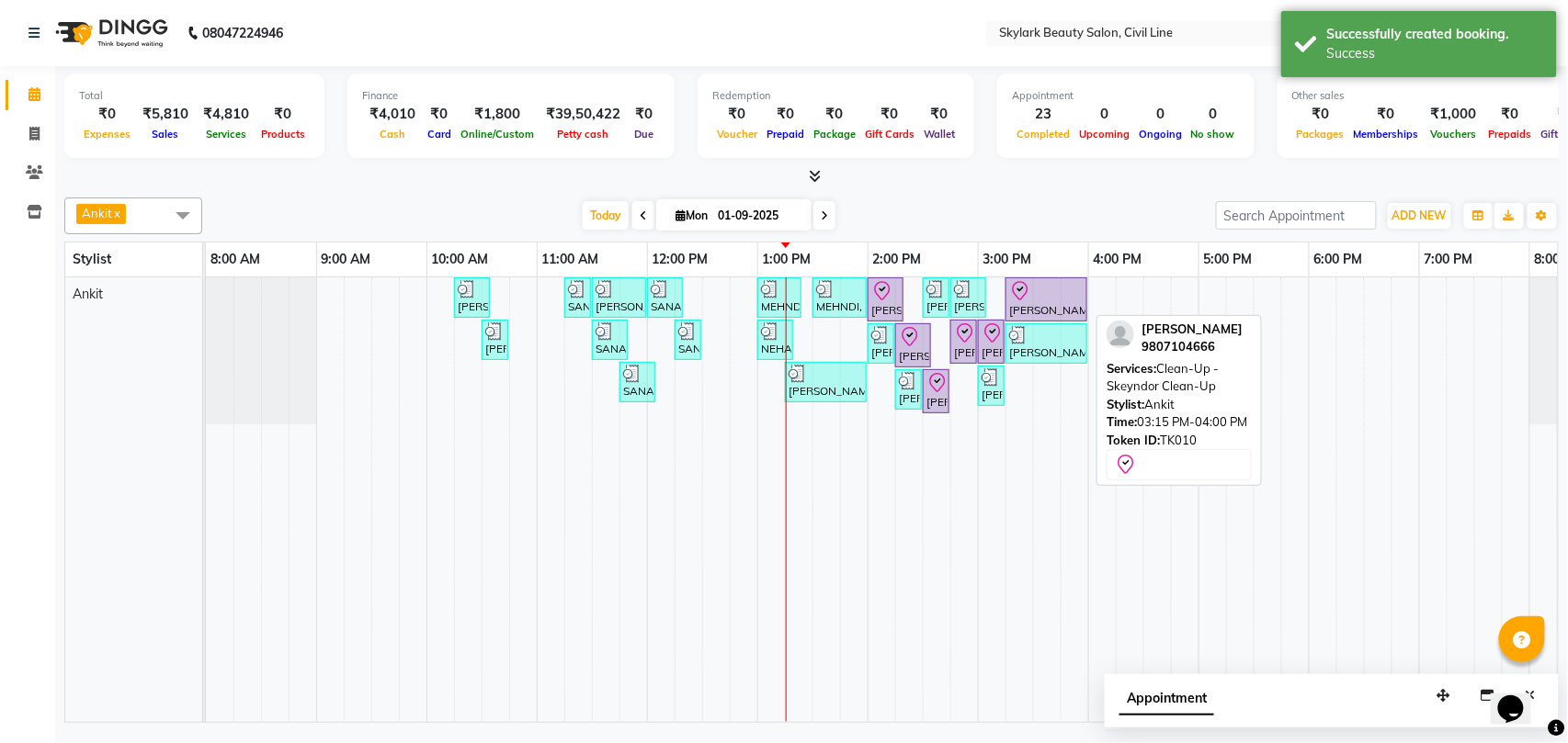
click at [1042, 302] on div at bounding box center [1046, 290] width 74 height 22
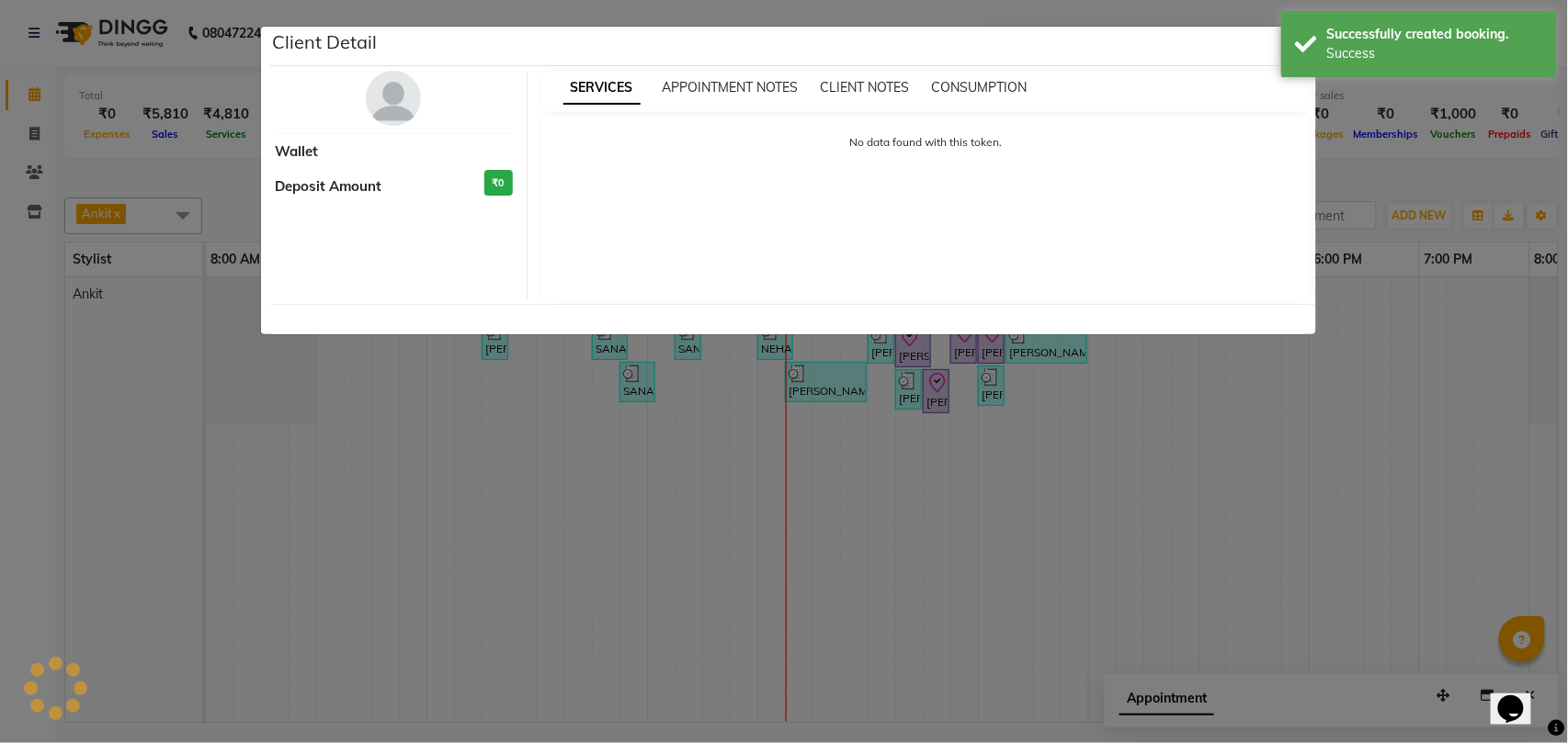
select select "8"
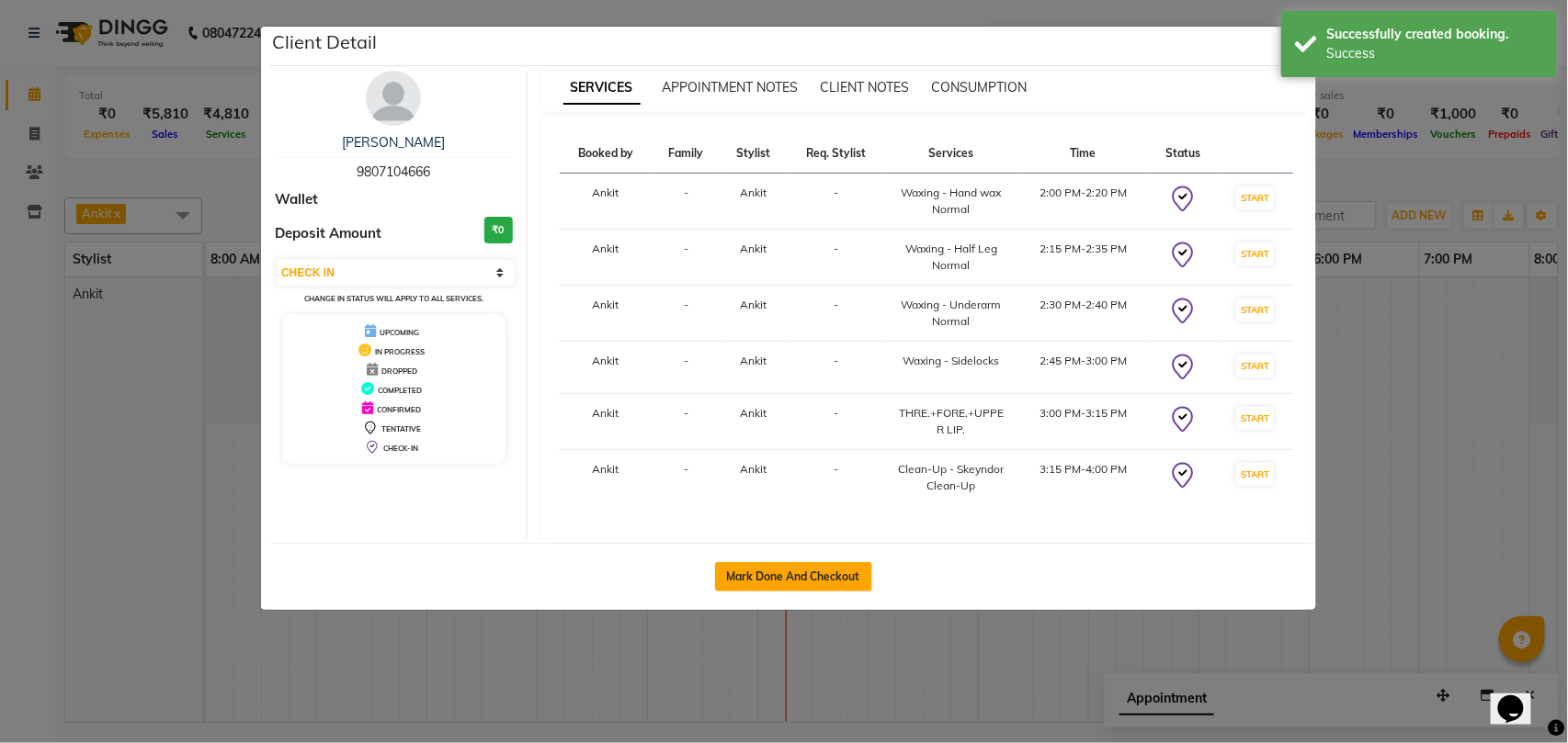
click at [788, 581] on button "Mark Done And Checkout" at bounding box center [793, 576] width 157 height 29
select select "service"
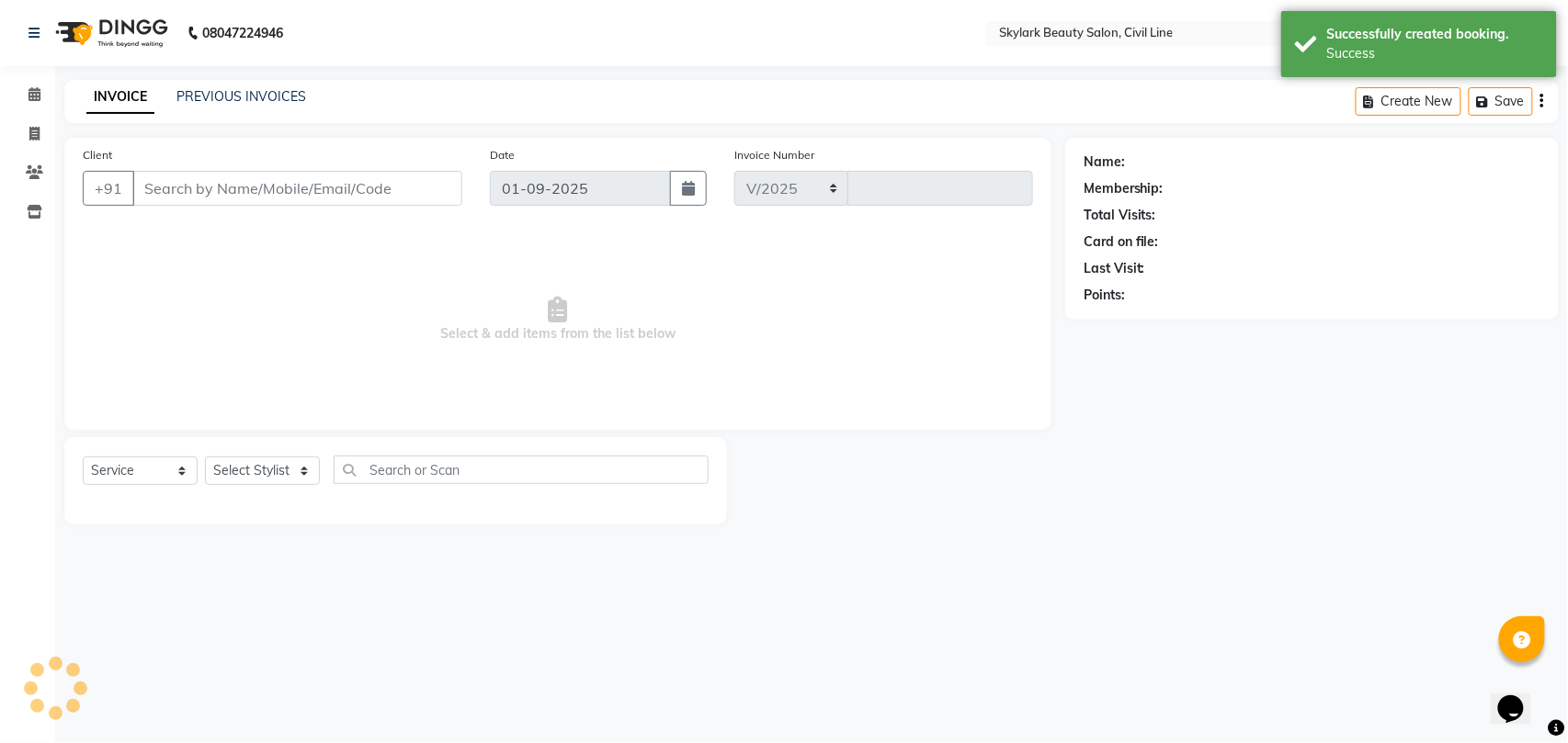
select select "4588"
type input "6167"
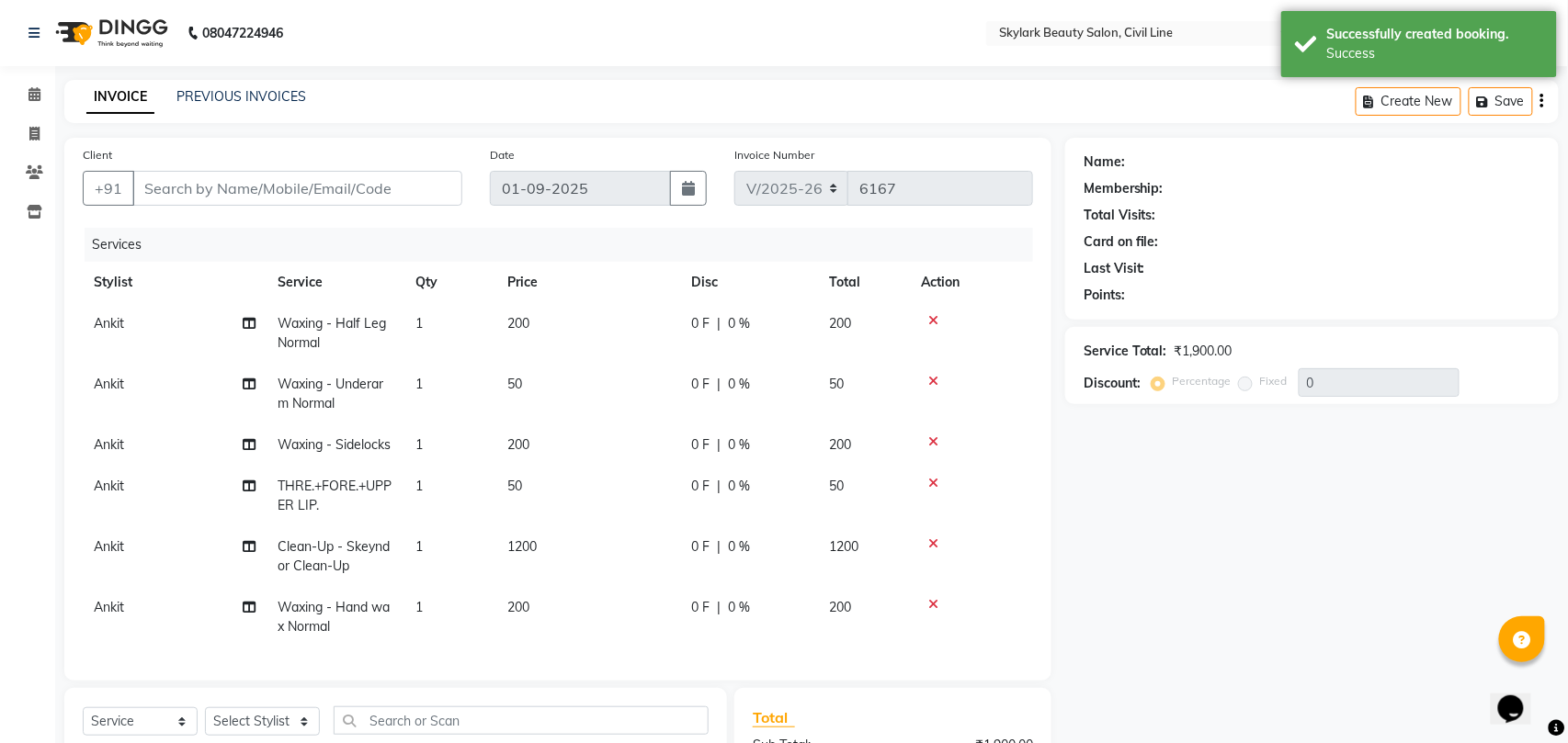
type input "9807104666"
select select "28120"
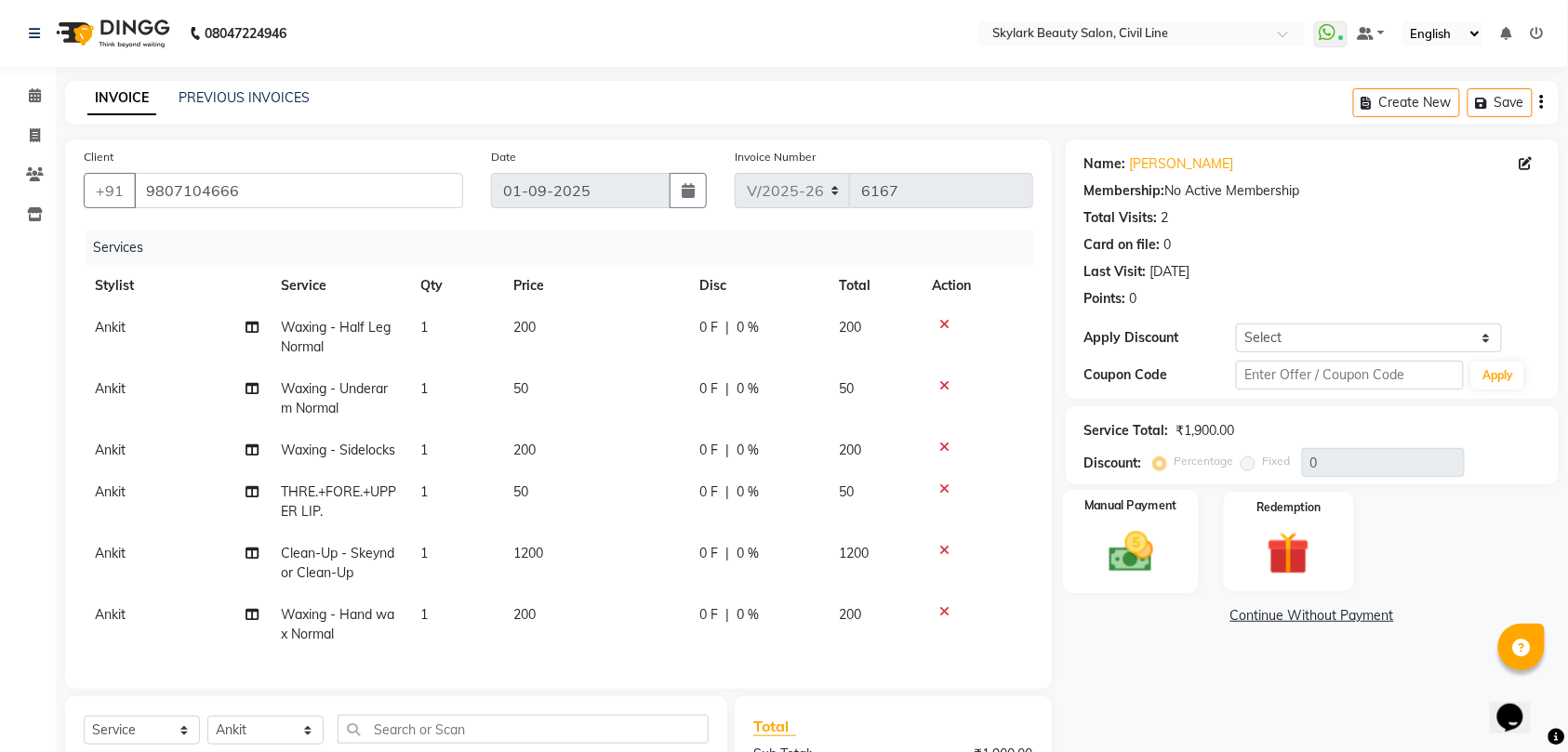
click at [1140, 568] on img at bounding box center [1130, 552] width 72 height 51
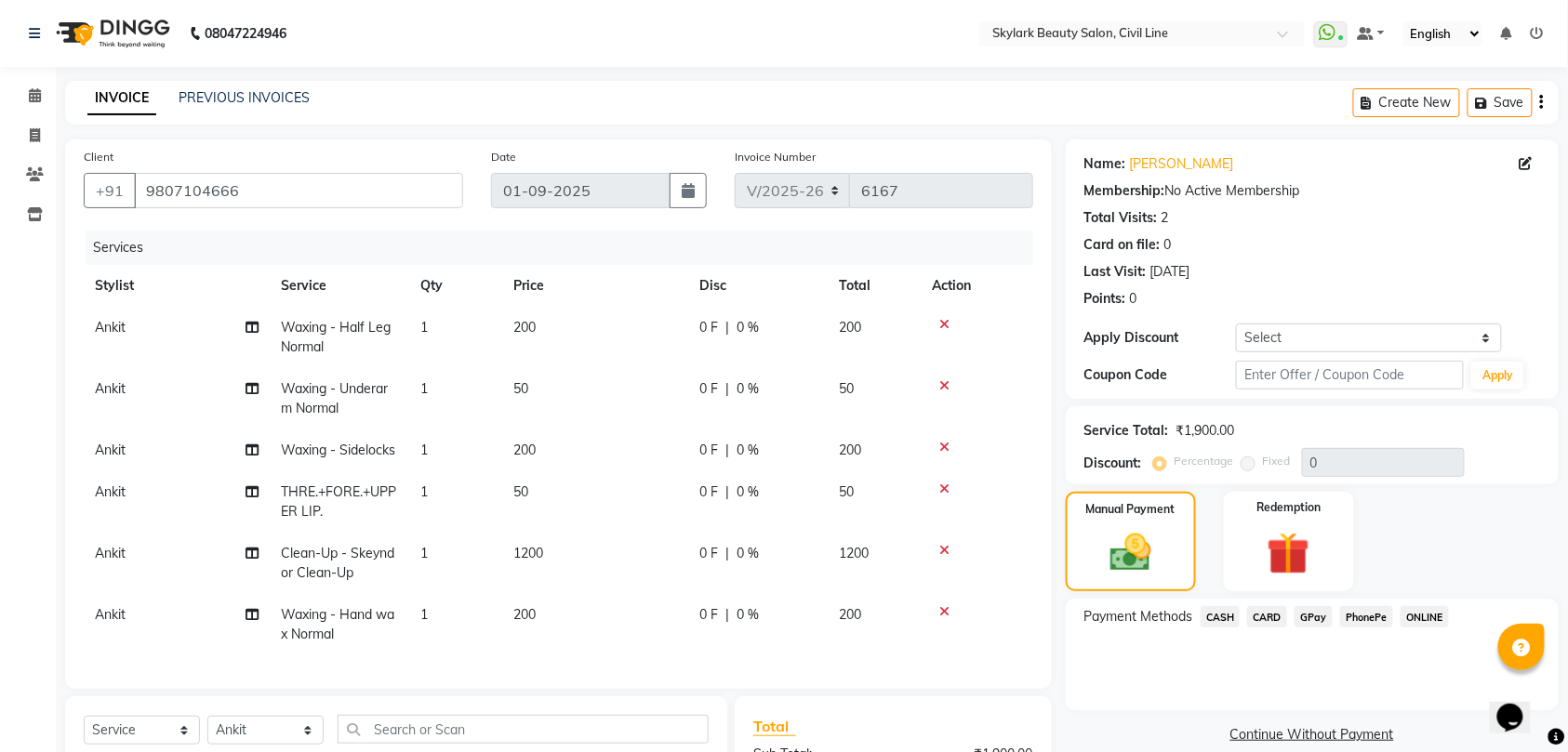
click at [1224, 615] on span "CASH" at bounding box center [1220, 617] width 40 height 21
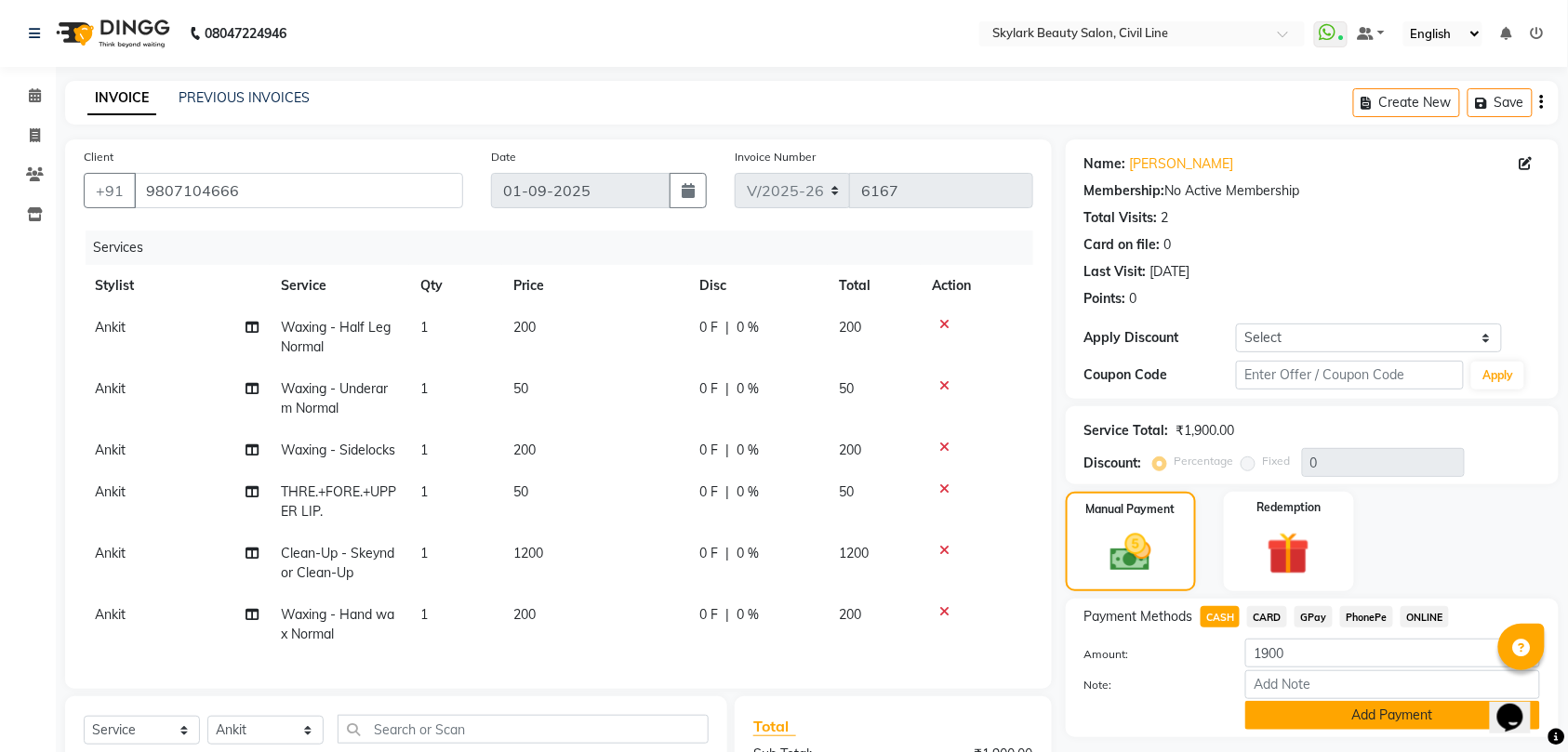
click at [1318, 714] on button "Add Payment" at bounding box center [1392, 716] width 295 height 29
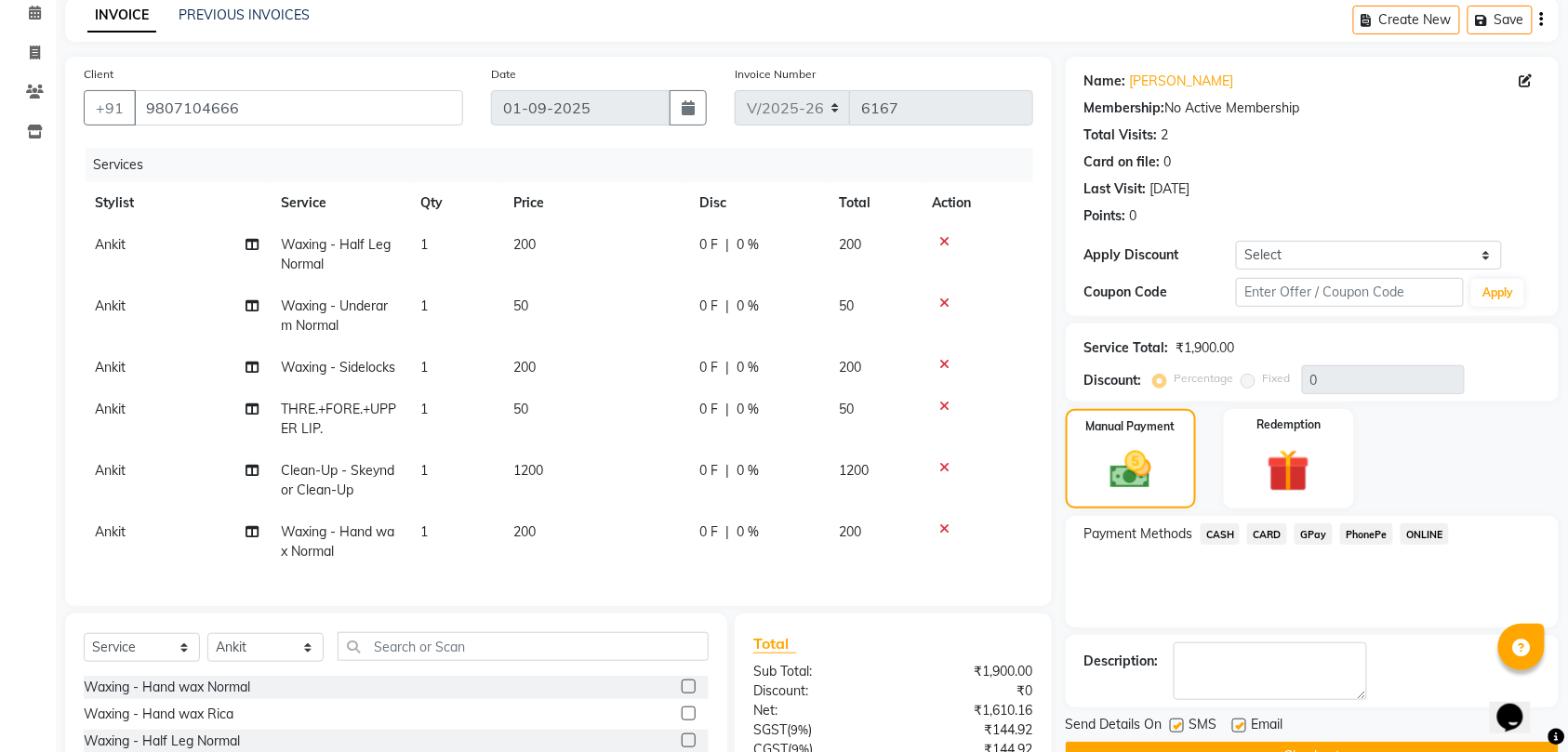
scroll to position [247, 0]
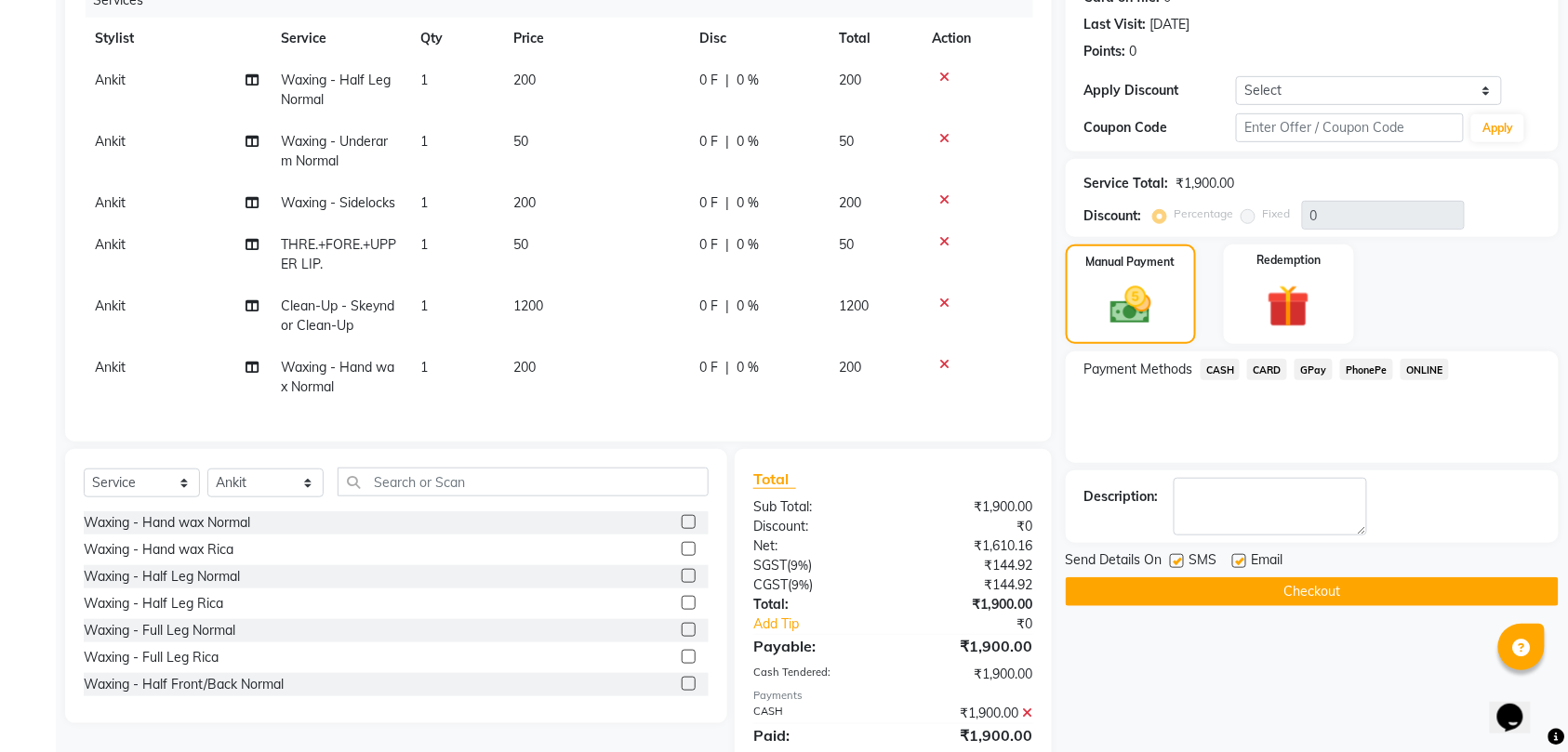
click at [1296, 603] on button "Checkout" at bounding box center [1312, 592] width 492 height 29
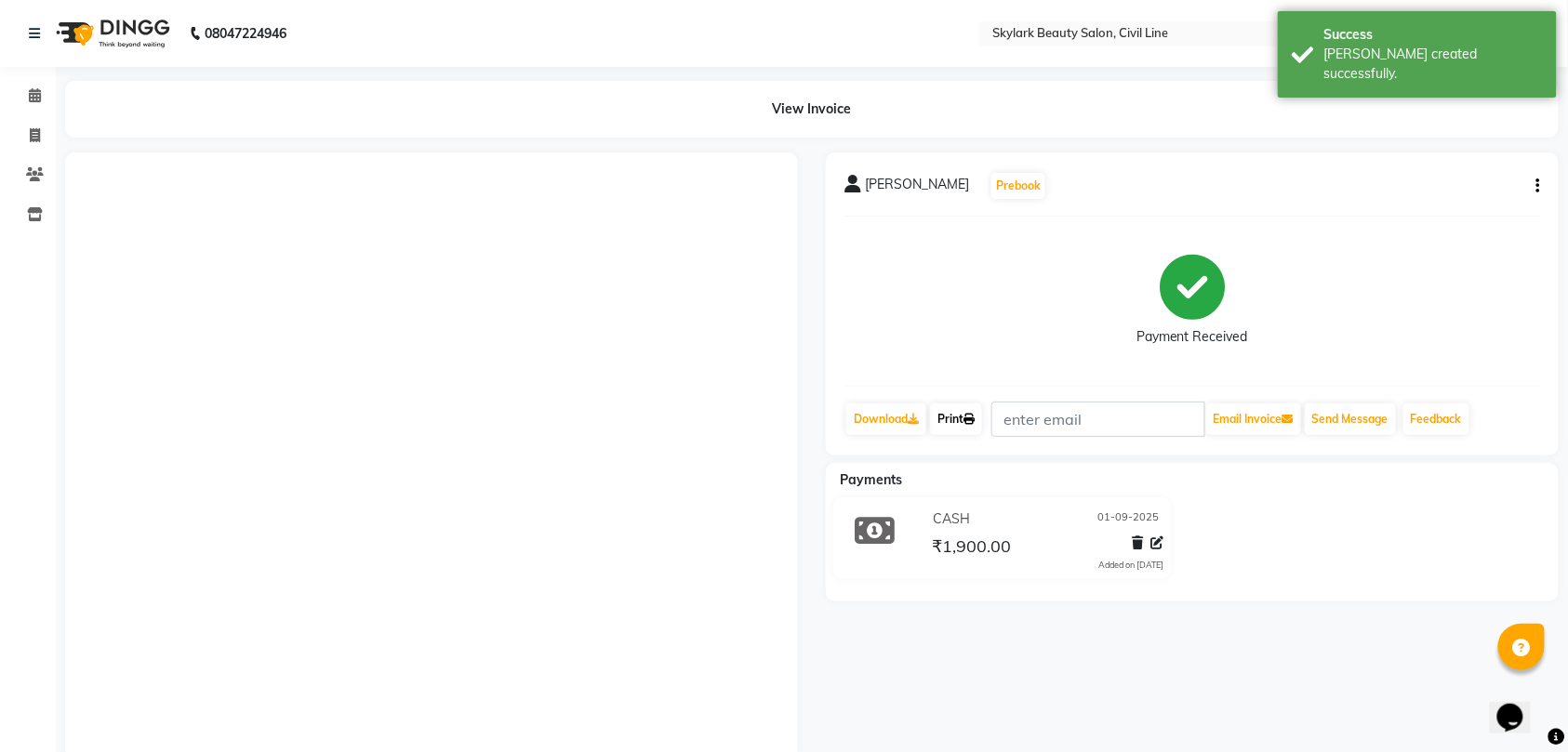
click at [955, 414] on link "Print" at bounding box center [955, 419] width 52 height 31
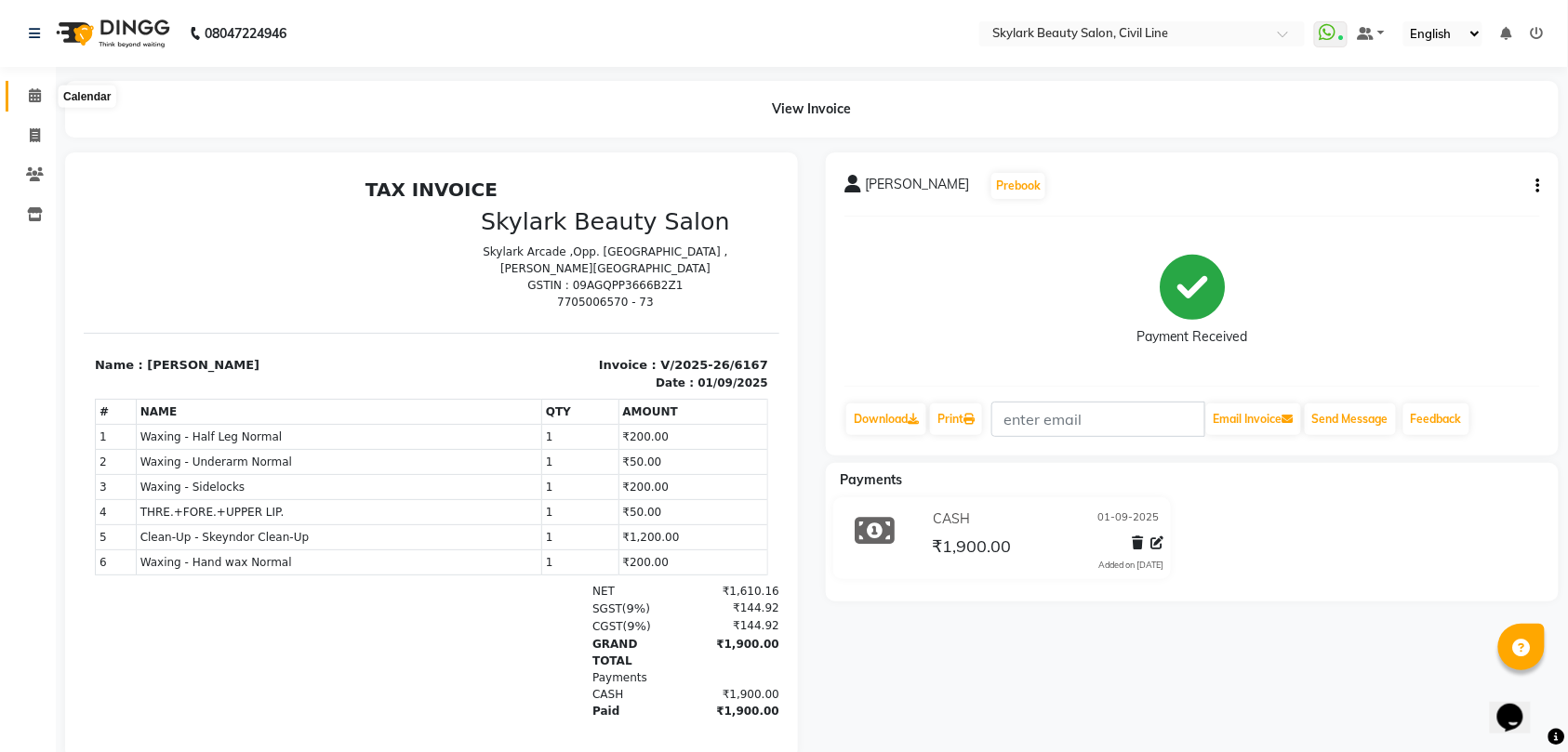
click at [38, 94] on icon at bounding box center [35, 95] width 12 height 14
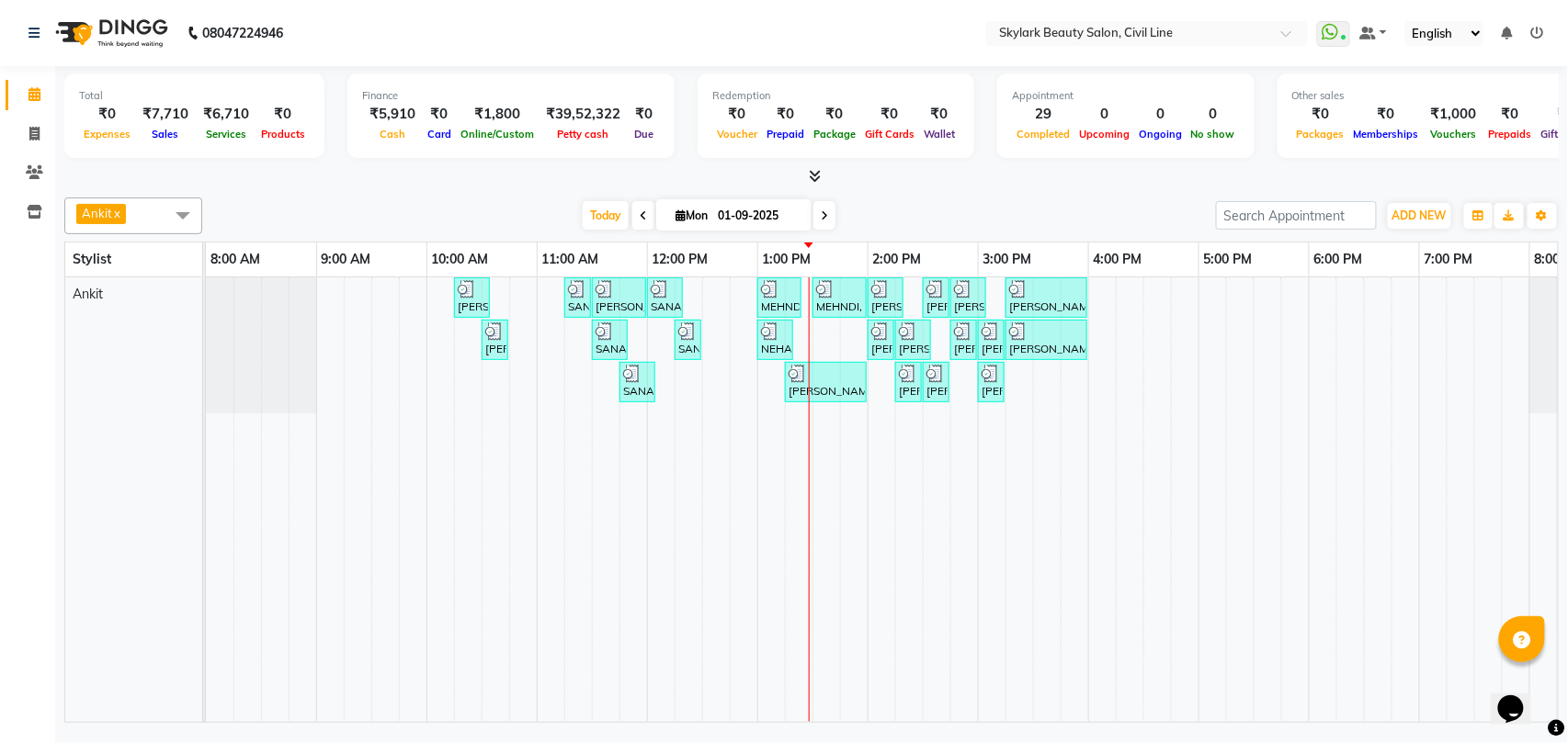
click at [854, 439] on td at bounding box center [854, 499] width 28 height 445
click at [818, 424] on td at bounding box center [826, 499] width 28 height 445
click at [740, 372] on div "[PERSON_NAME], TK02, 10:15 AM-10:35 AM, Waxing - Hand wax Normal SANA, TK05, 11…" at bounding box center [922, 499] width 1434 height 445
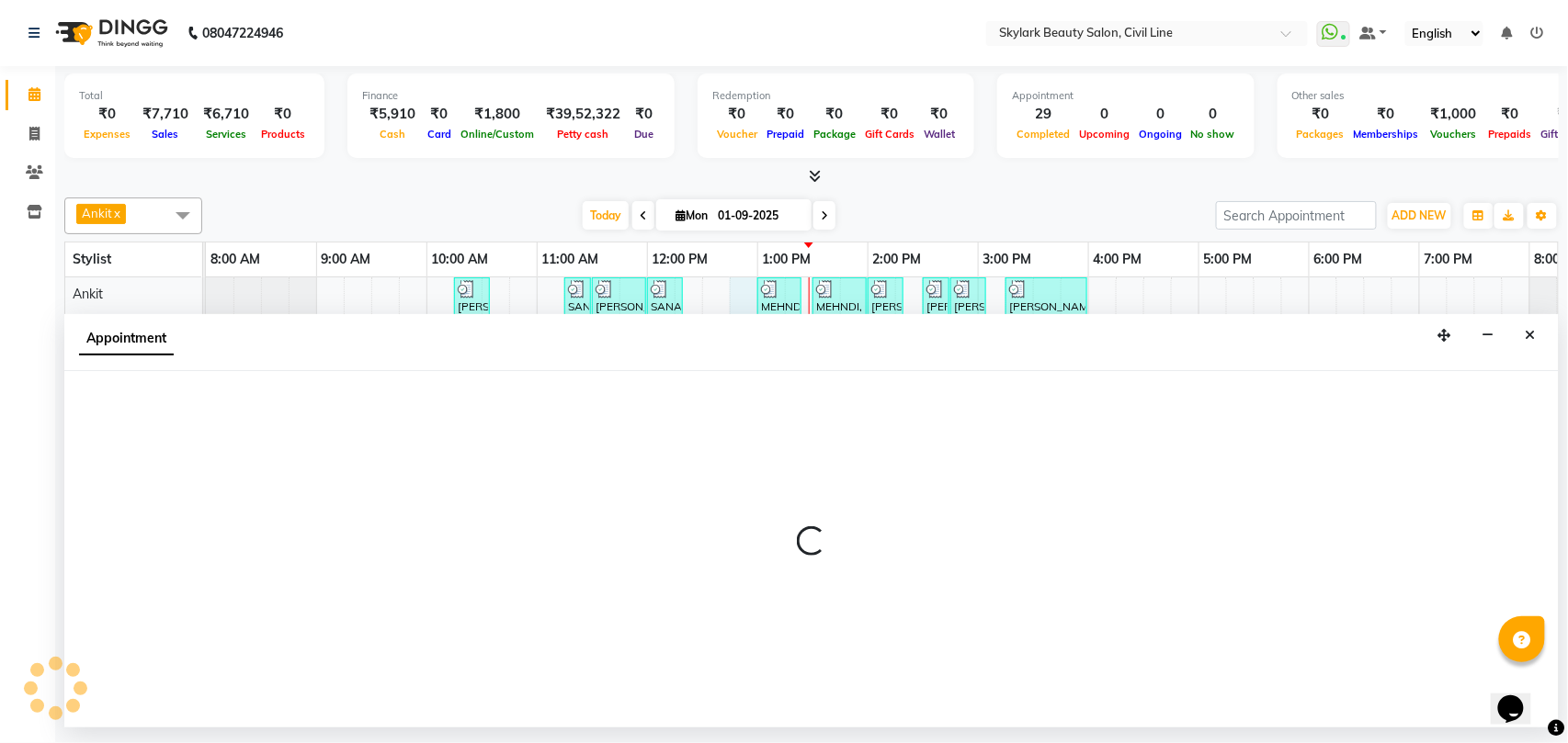
select select "28120"
select select "tentative"
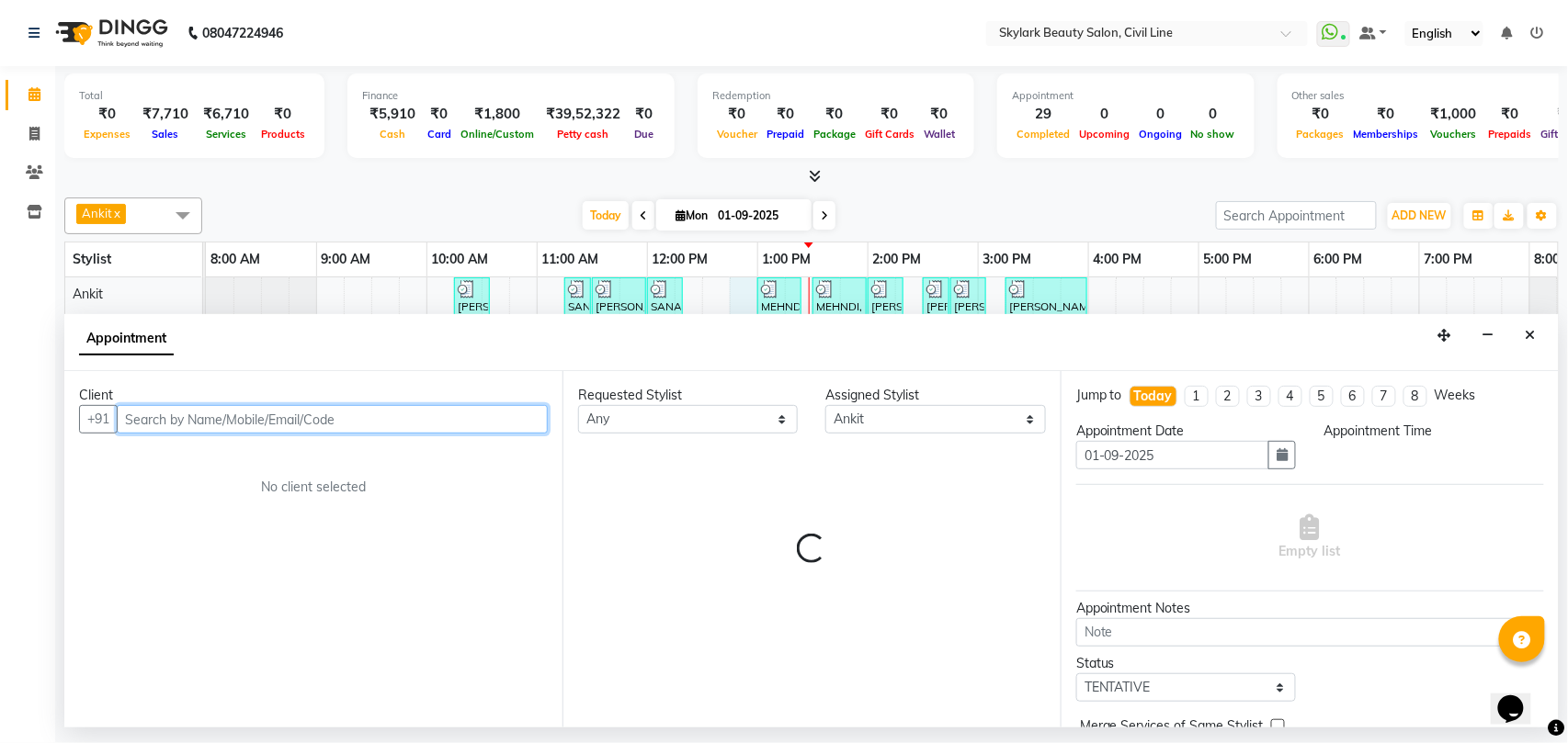
select select "765"
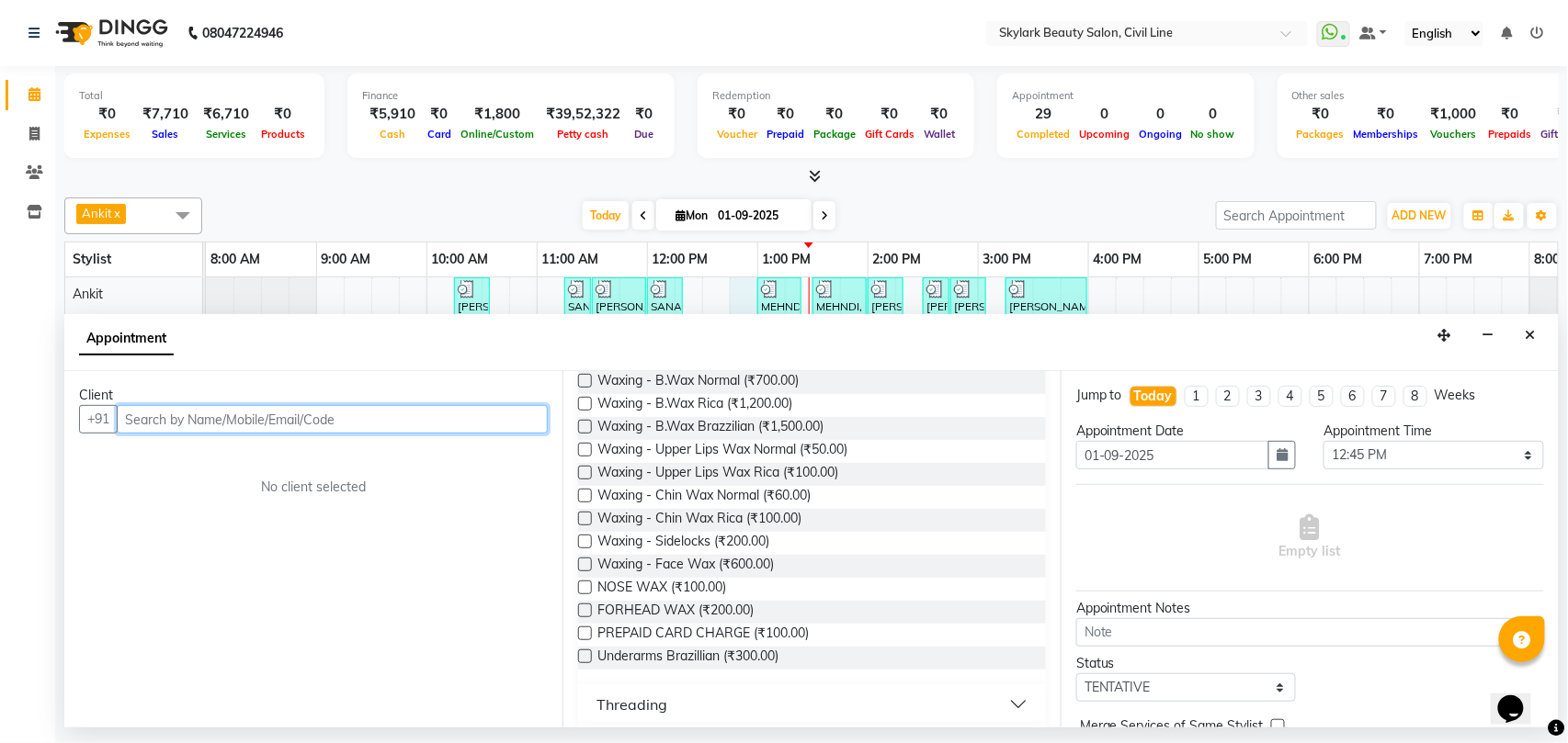
scroll to position [734, 0]
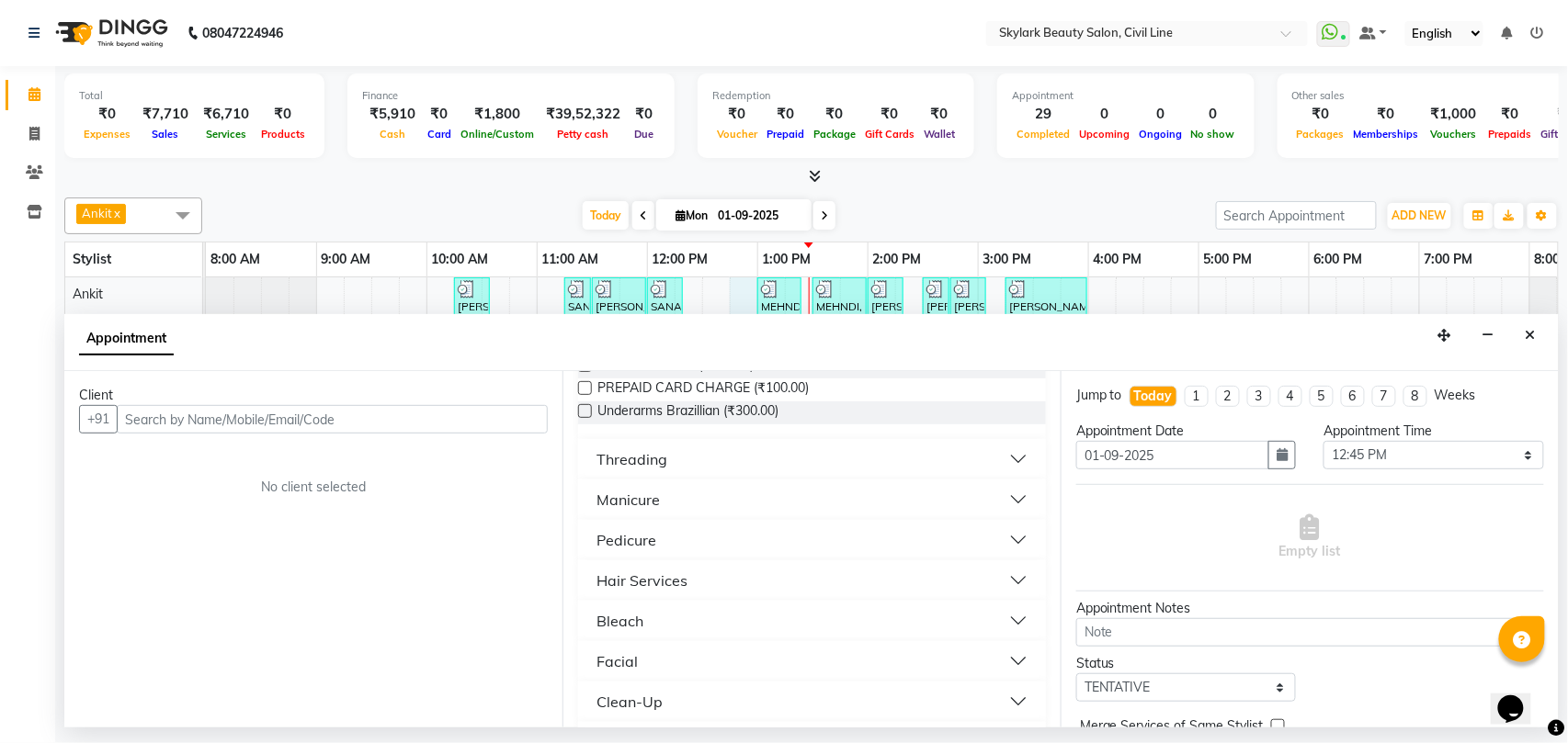
click at [618, 455] on div "Threading" at bounding box center [631, 458] width 70 height 22
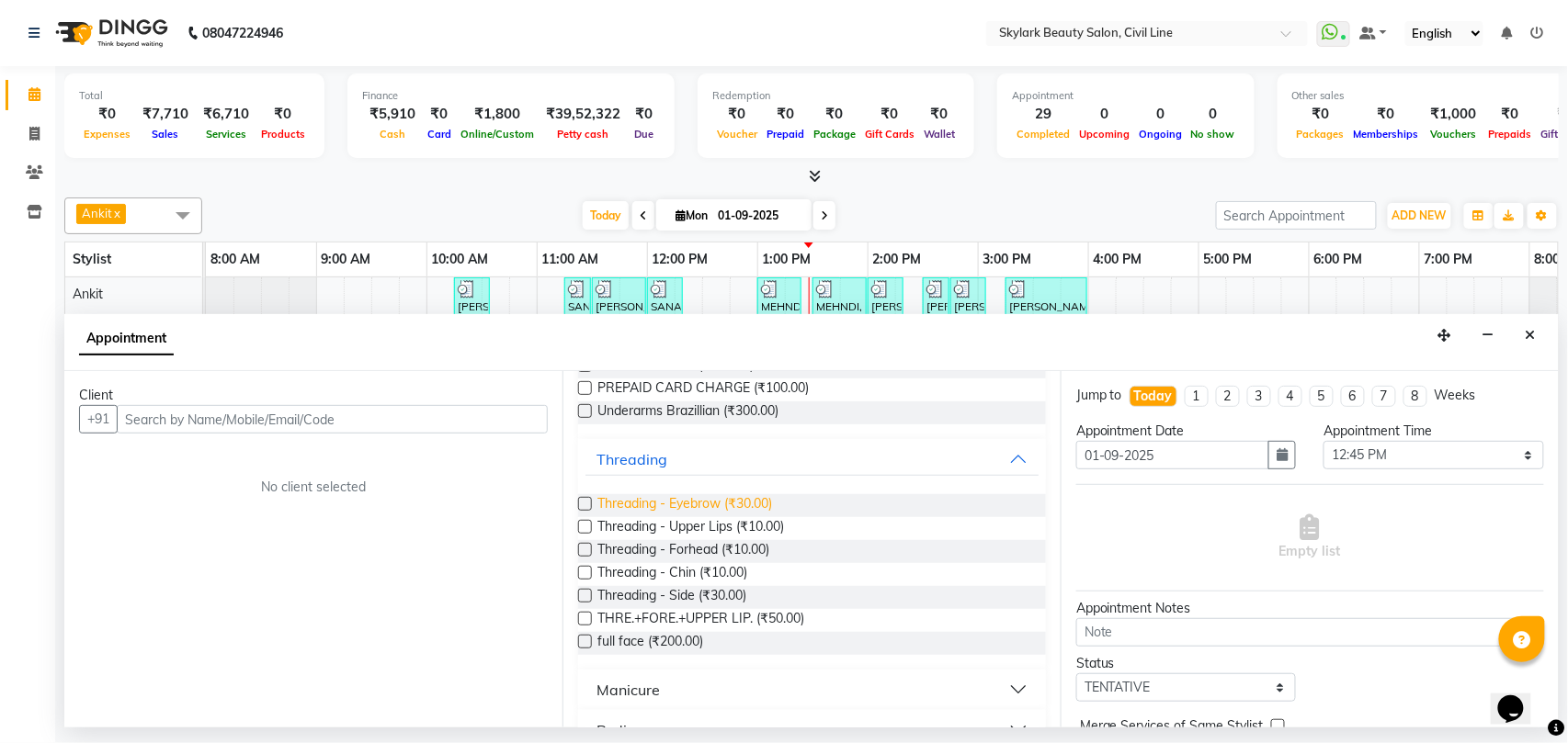
click at [691, 504] on span "Threading - Eyebrow (₹30.00)" at bounding box center [685, 506] width 175 height 23
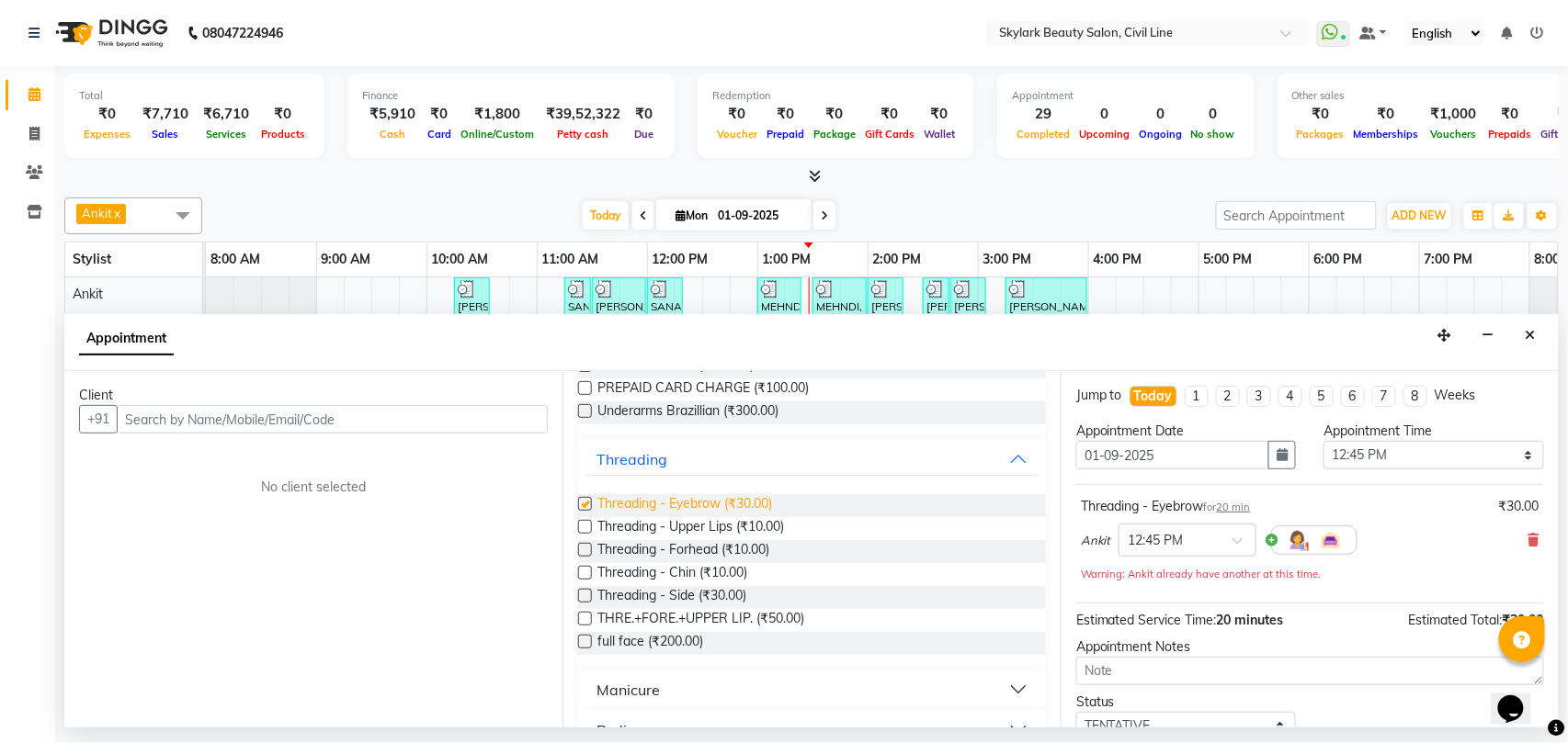
checkbox input "false"
click at [682, 548] on span "Threading - Forhead (₹10.00)" at bounding box center [684, 552] width 172 height 23
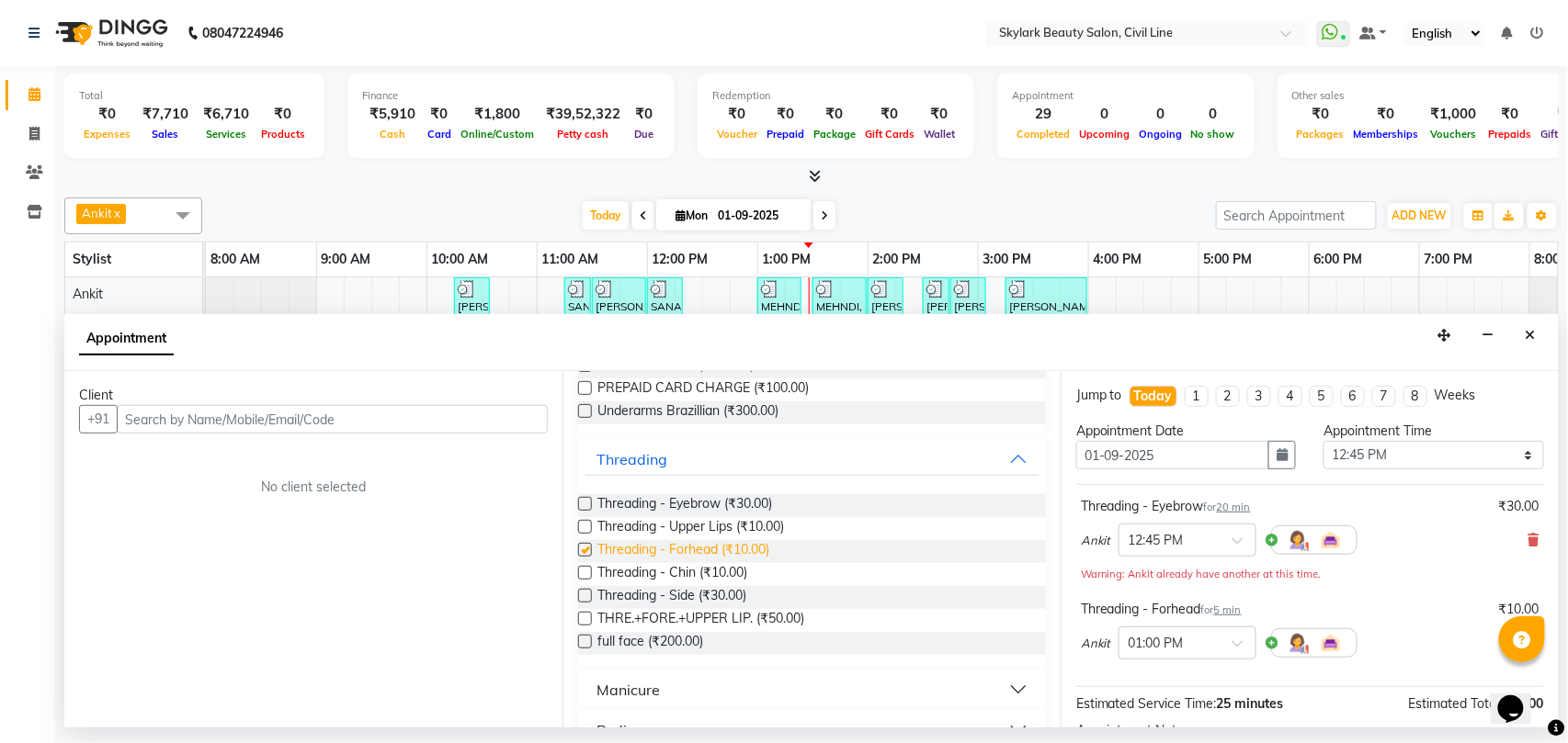
checkbox input "false"
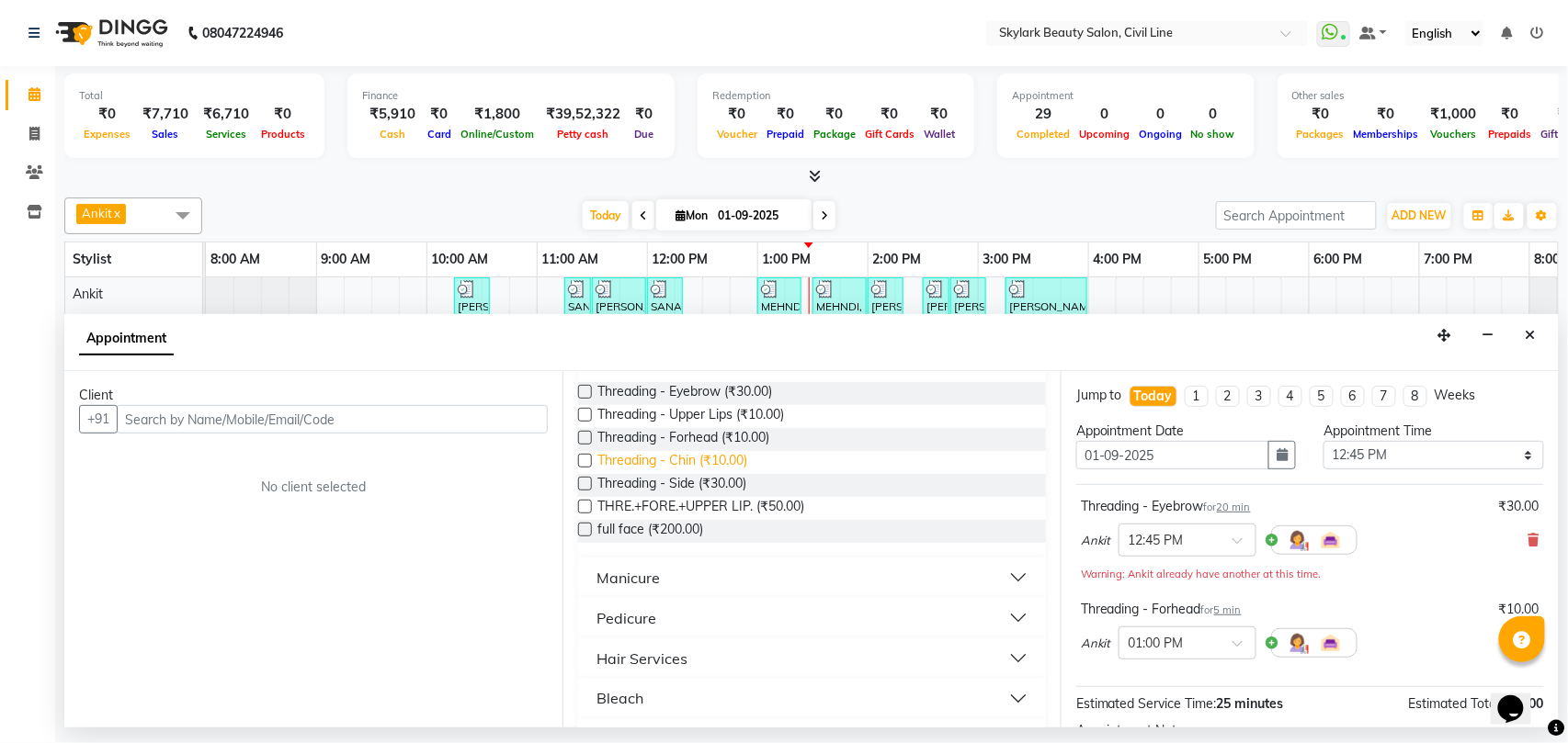
scroll to position [979, 0]
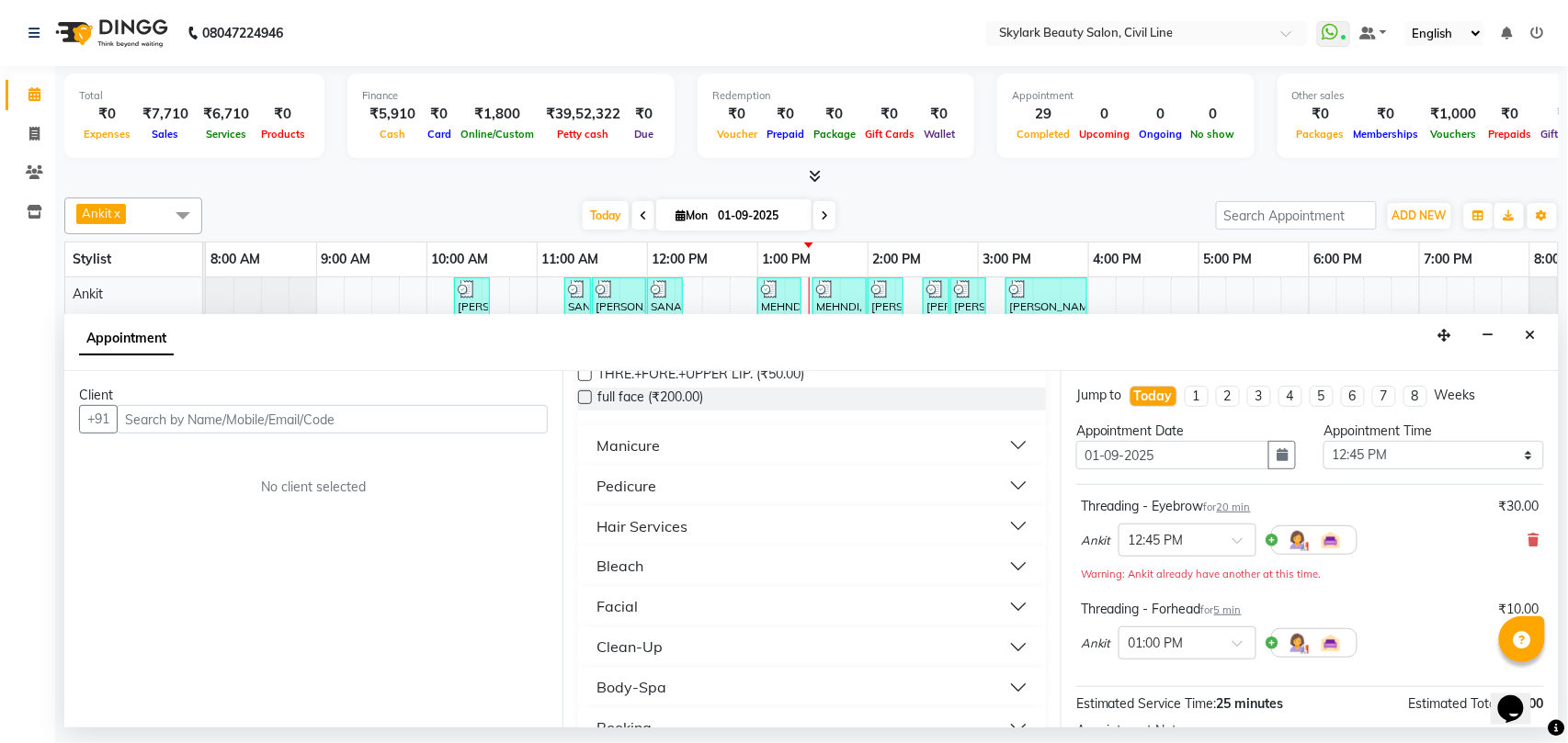
click at [619, 614] on div "Facial" at bounding box center [617, 607] width 42 height 22
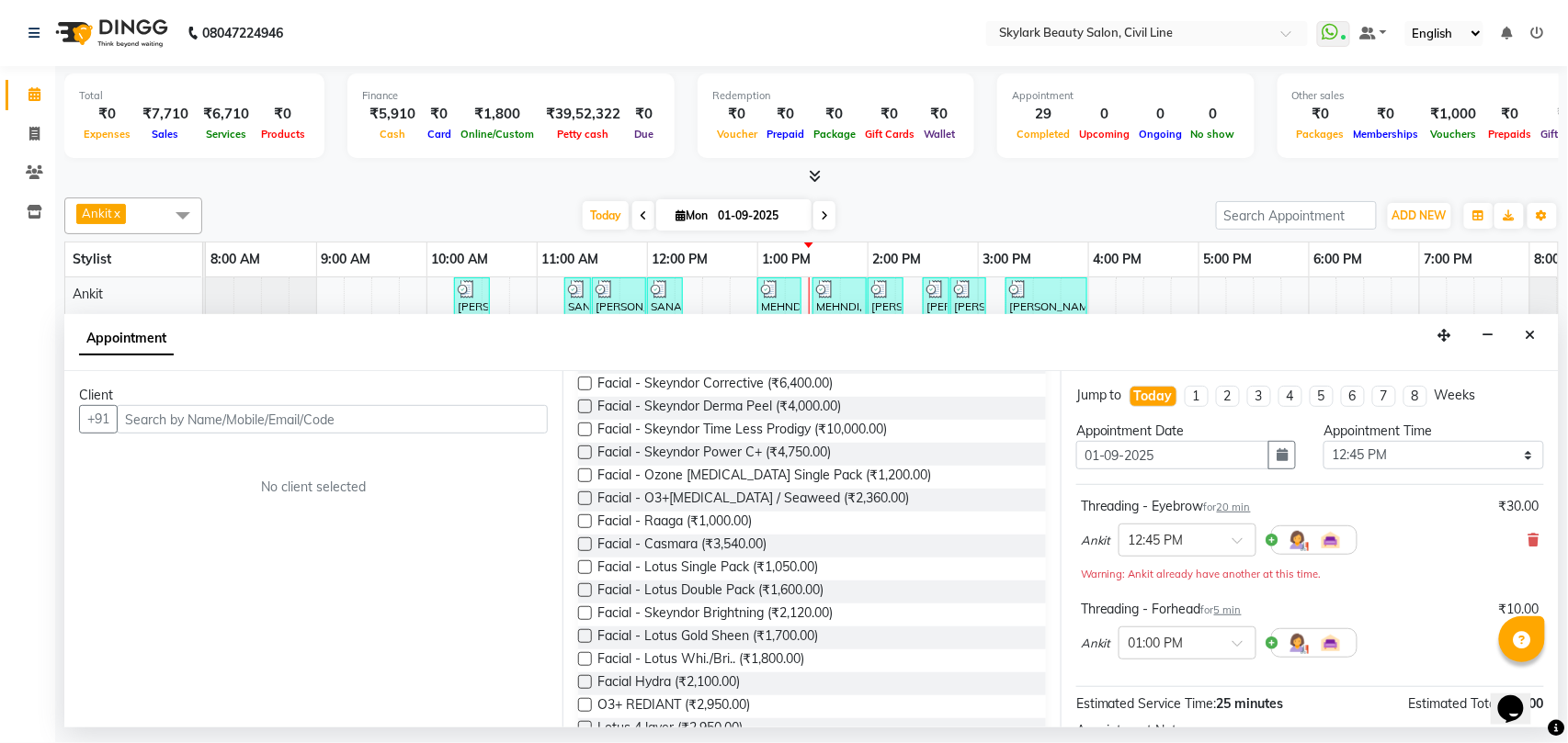
scroll to position [1470, 0]
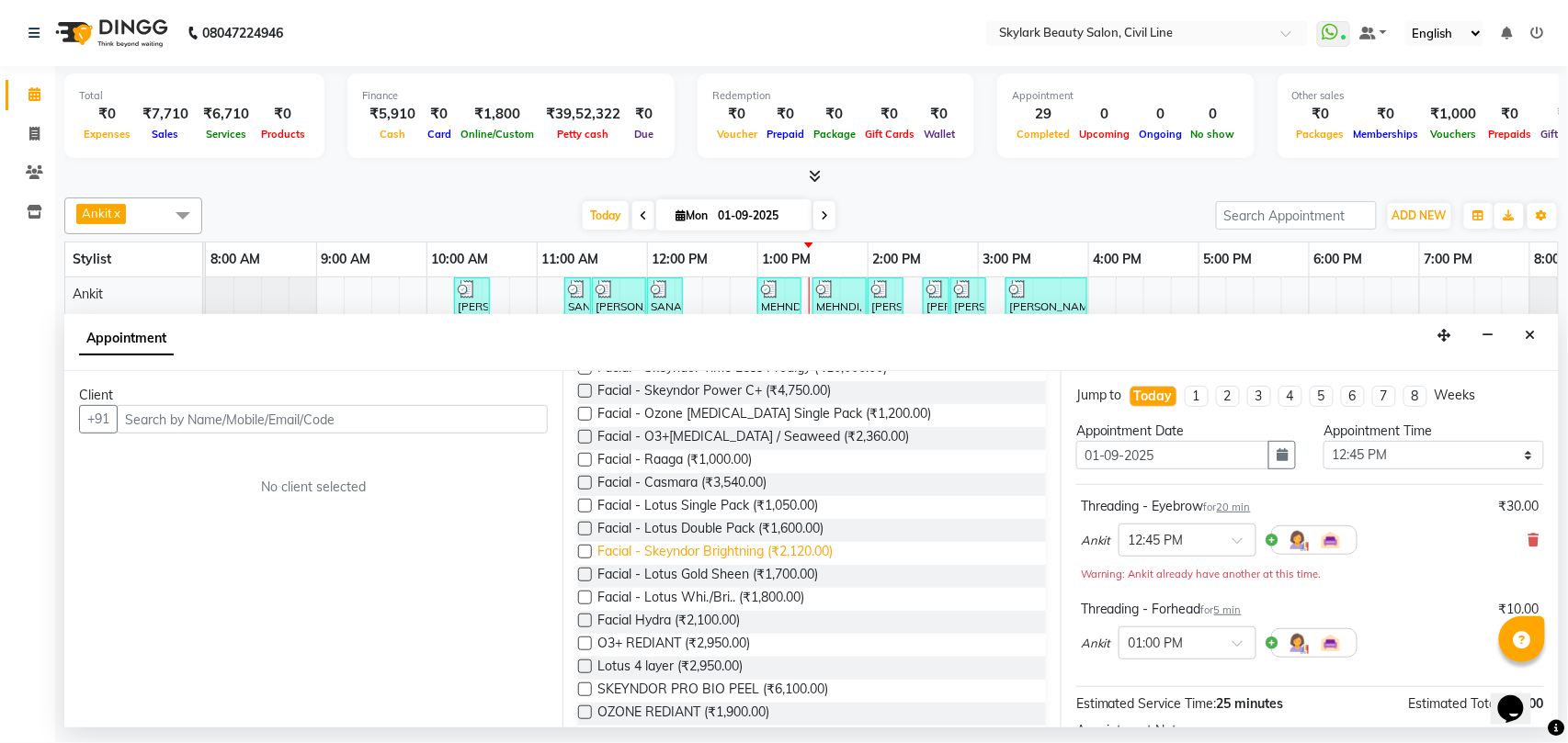
click at [799, 551] on span "Facial - Skeyndor Brightning (₹2,120.00)" at bounding box center [715, 554] width 236 height 23
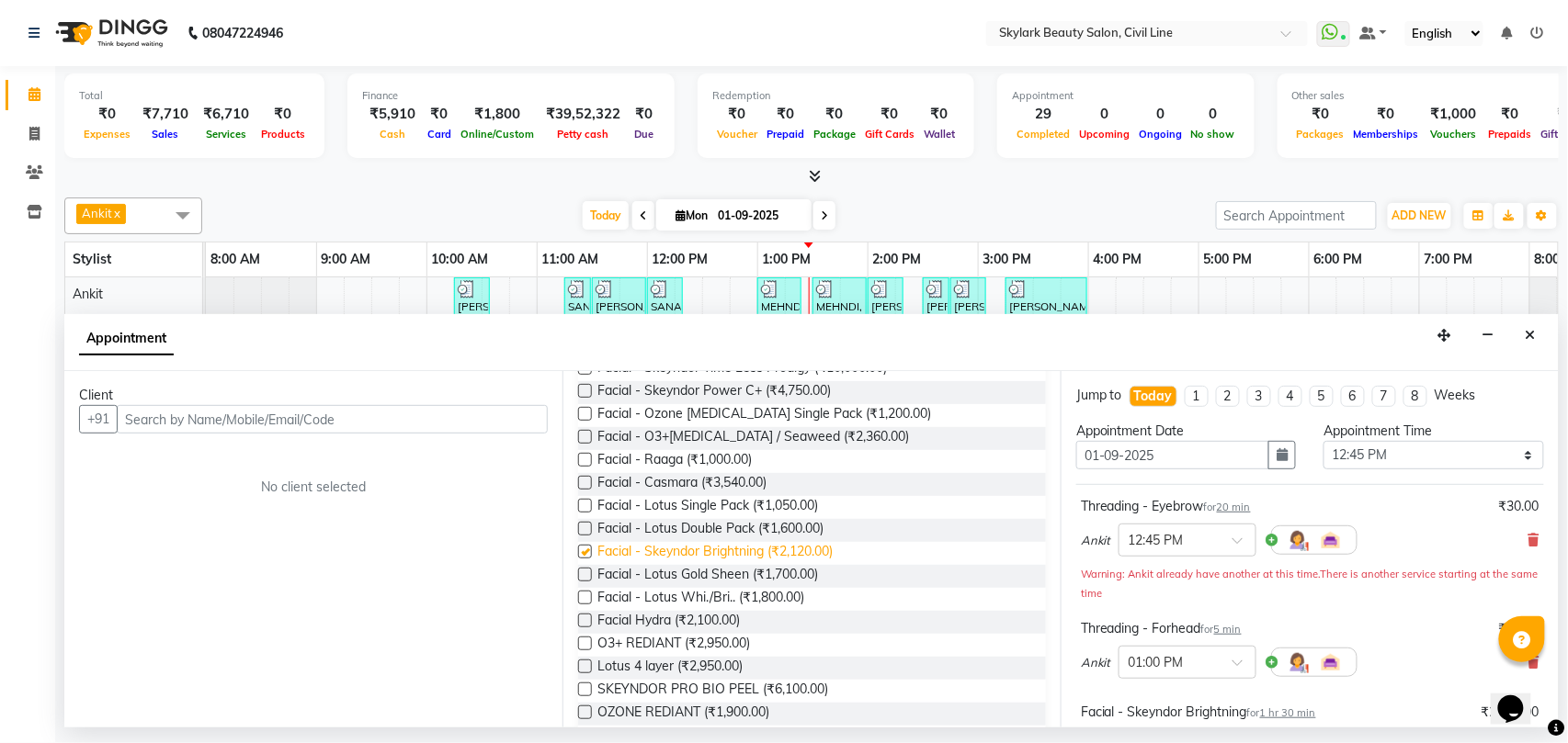
checkbox input "false"
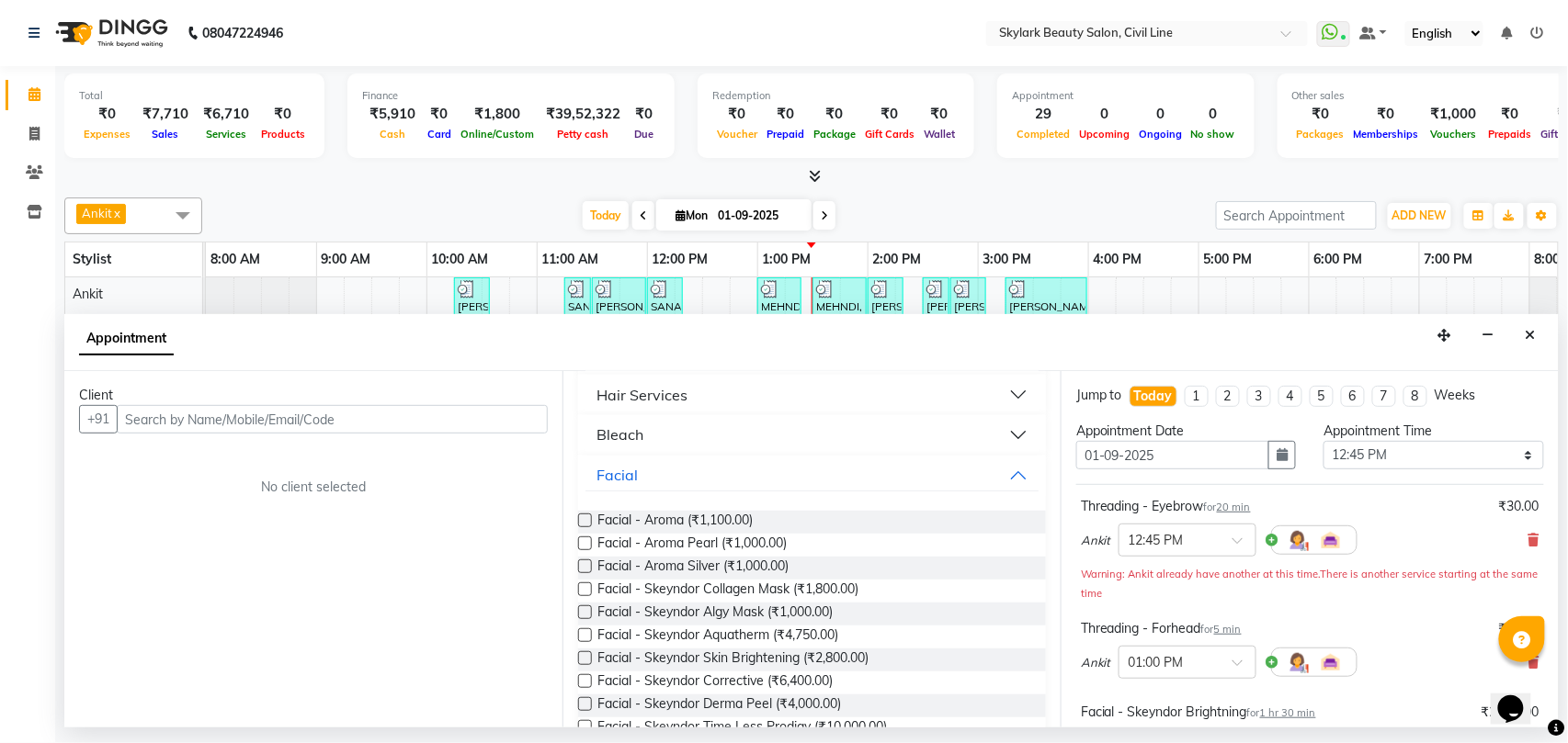
scroll to position [979, 0]
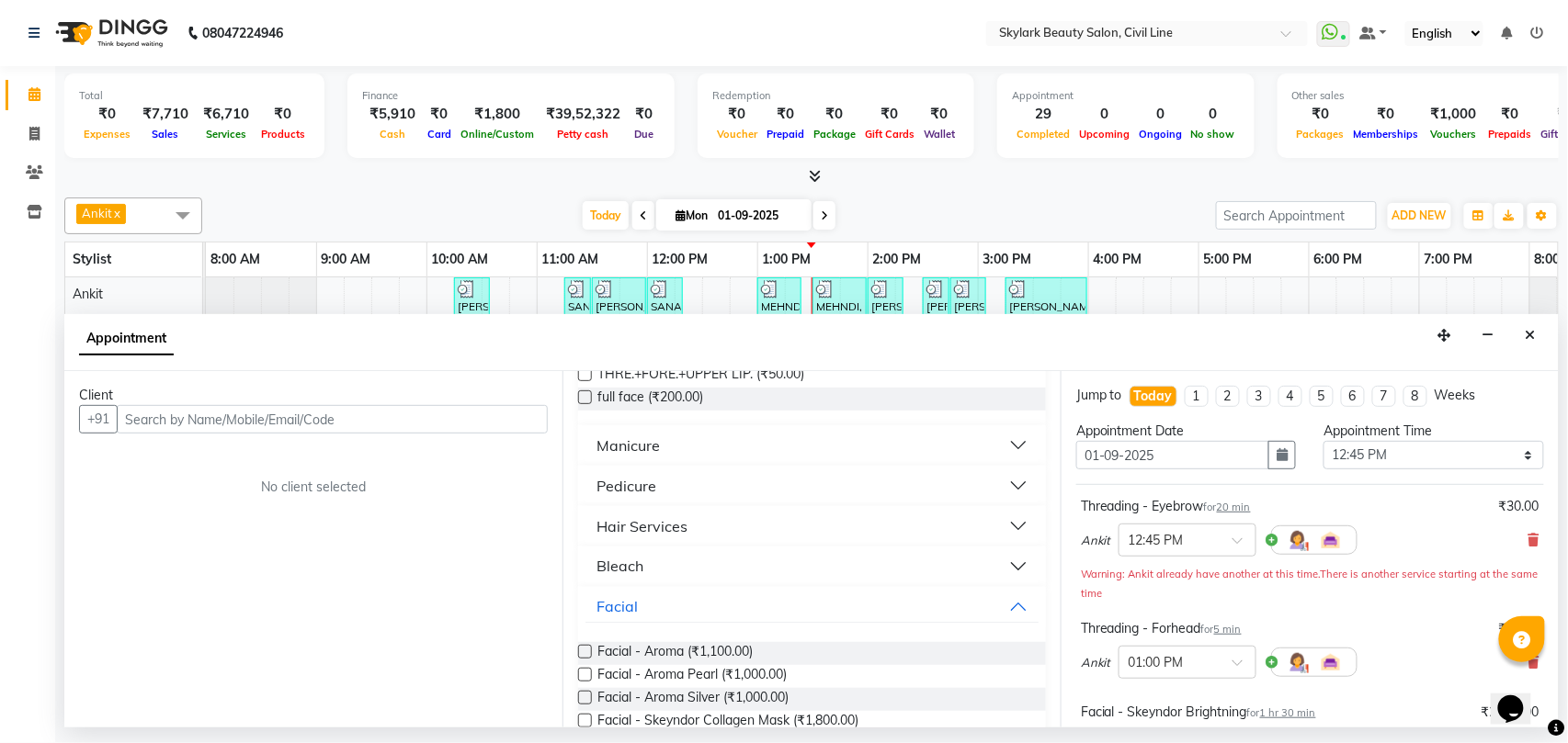
click at [621, 563] on div "Bleach" at bounding box center [620, 566] width 47 height 22
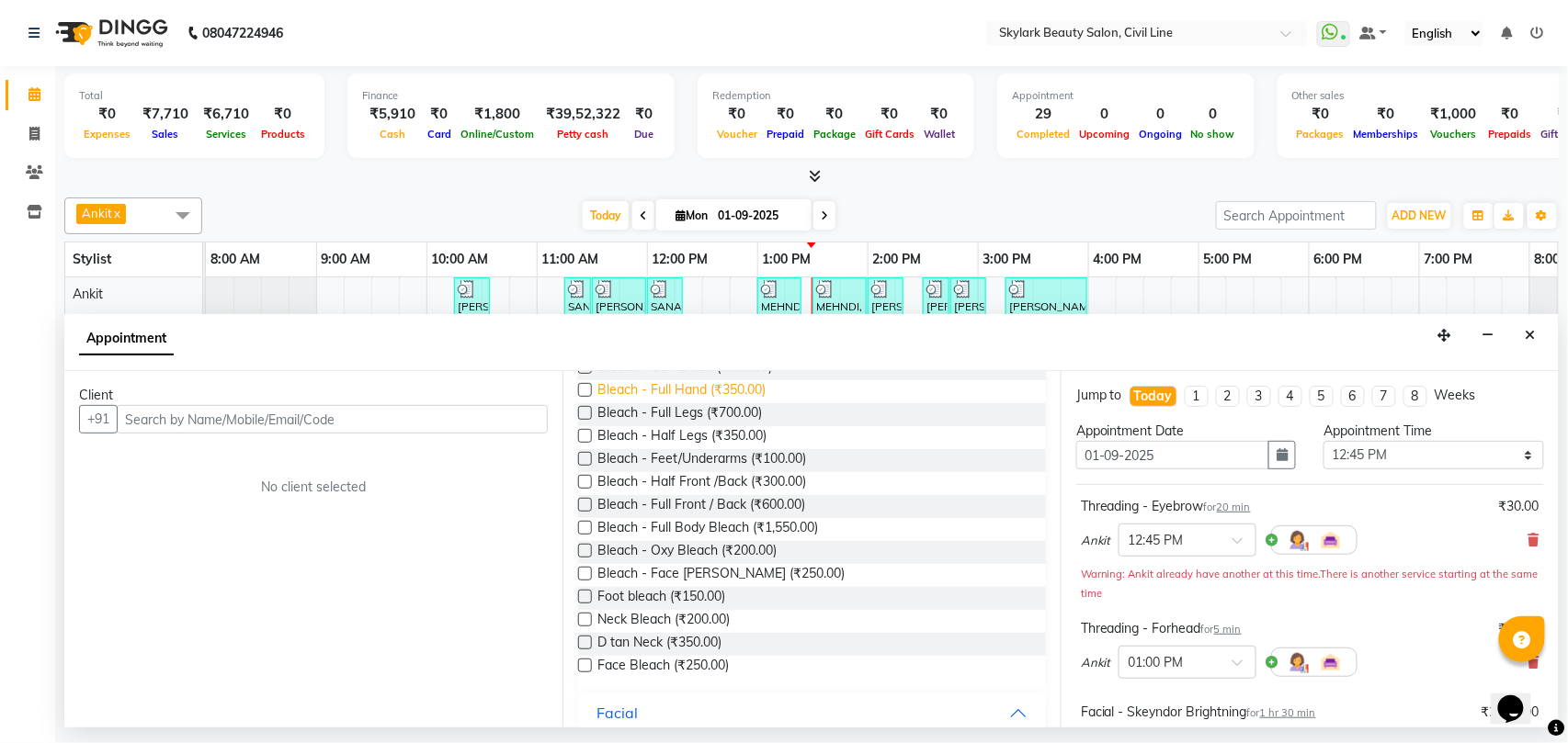
scroll to position [1225, 0]
click at [702, 661] on span "Face Bleach (₹250.00)" at bounding box center [663, 667] width 131 height 23
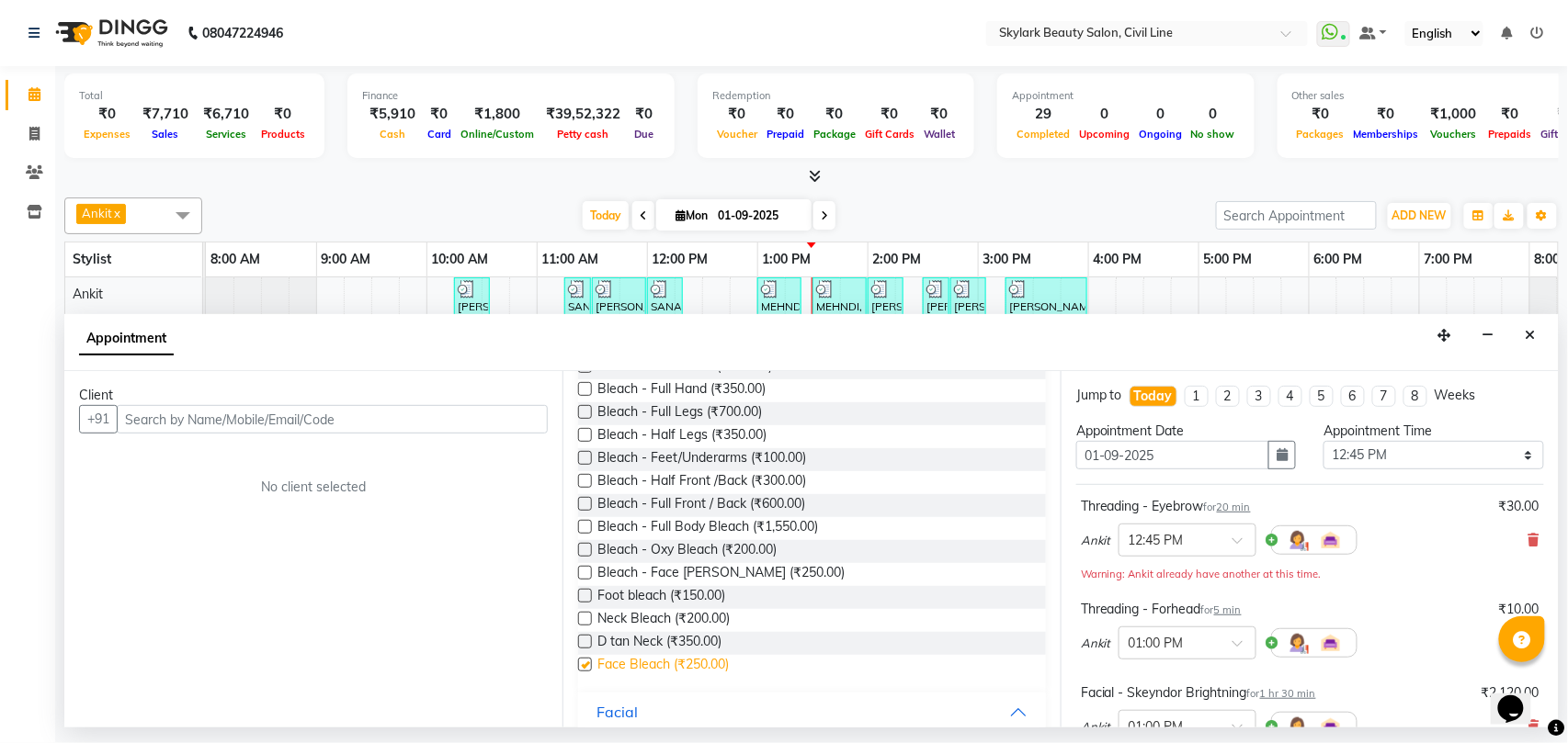
checkbox input "false"
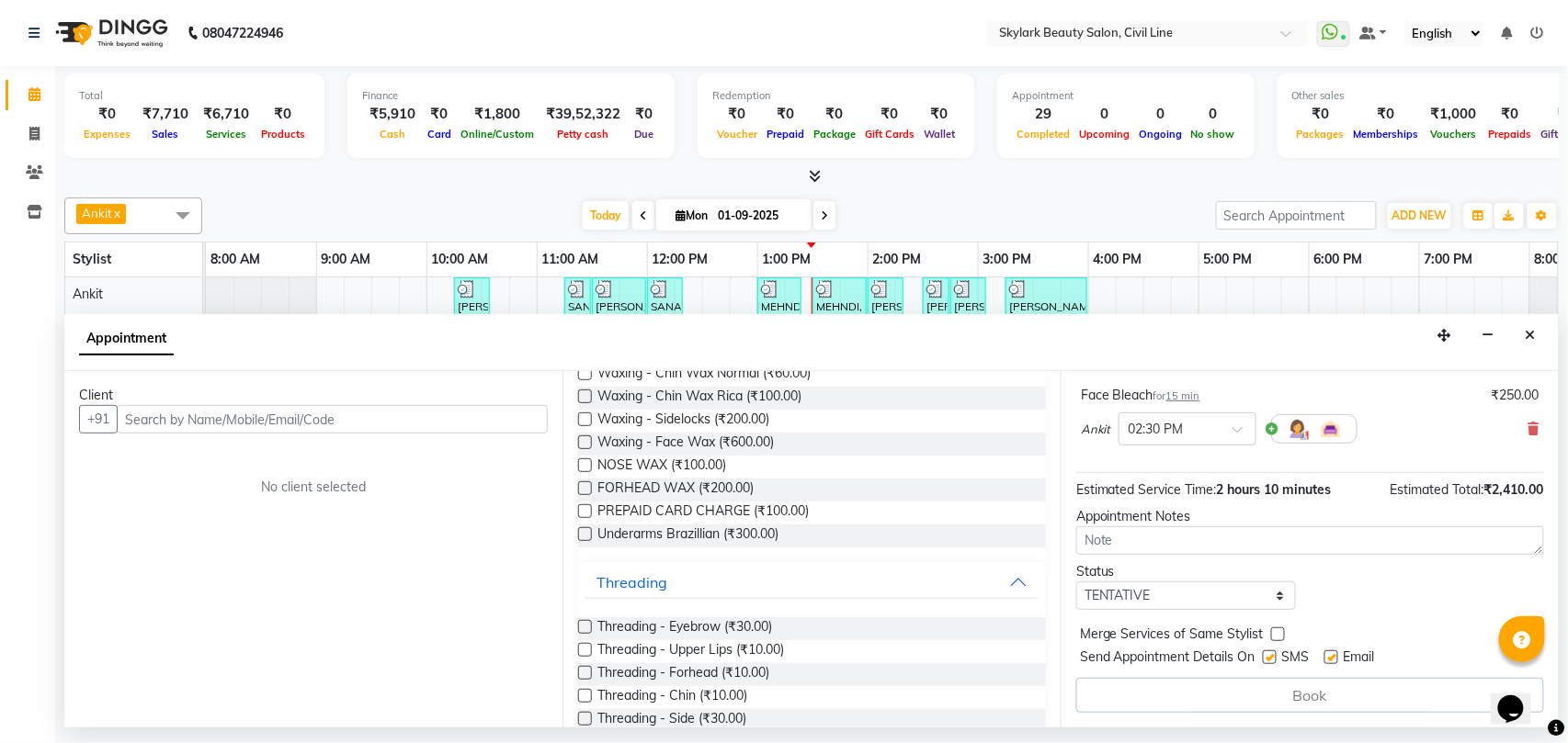
scroll to position [489, 0]
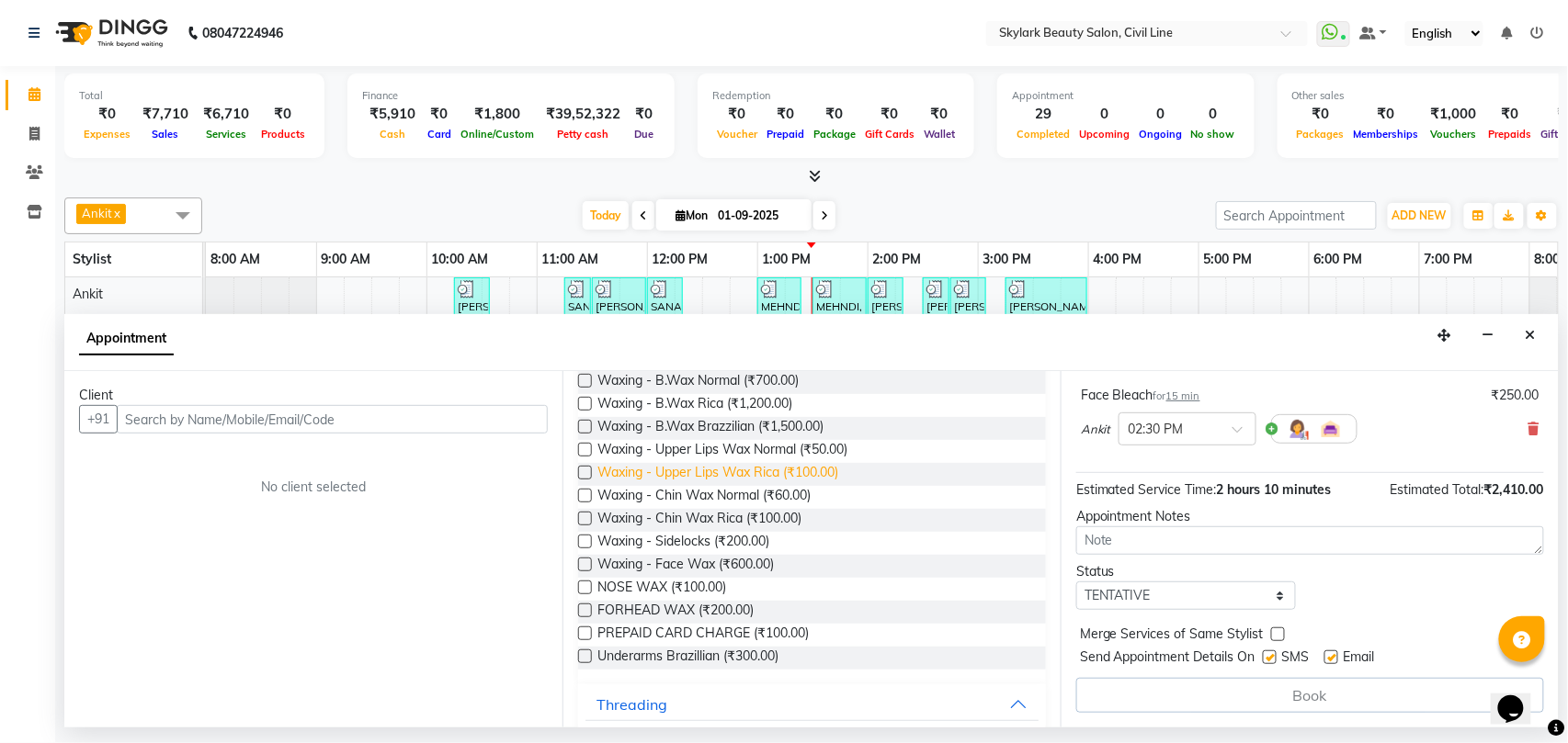
click at [685, 474] on span "Waxing - Upper Lips Wax Rica (₹100.00)" at bounding box center [717, 475] width 240 height 23
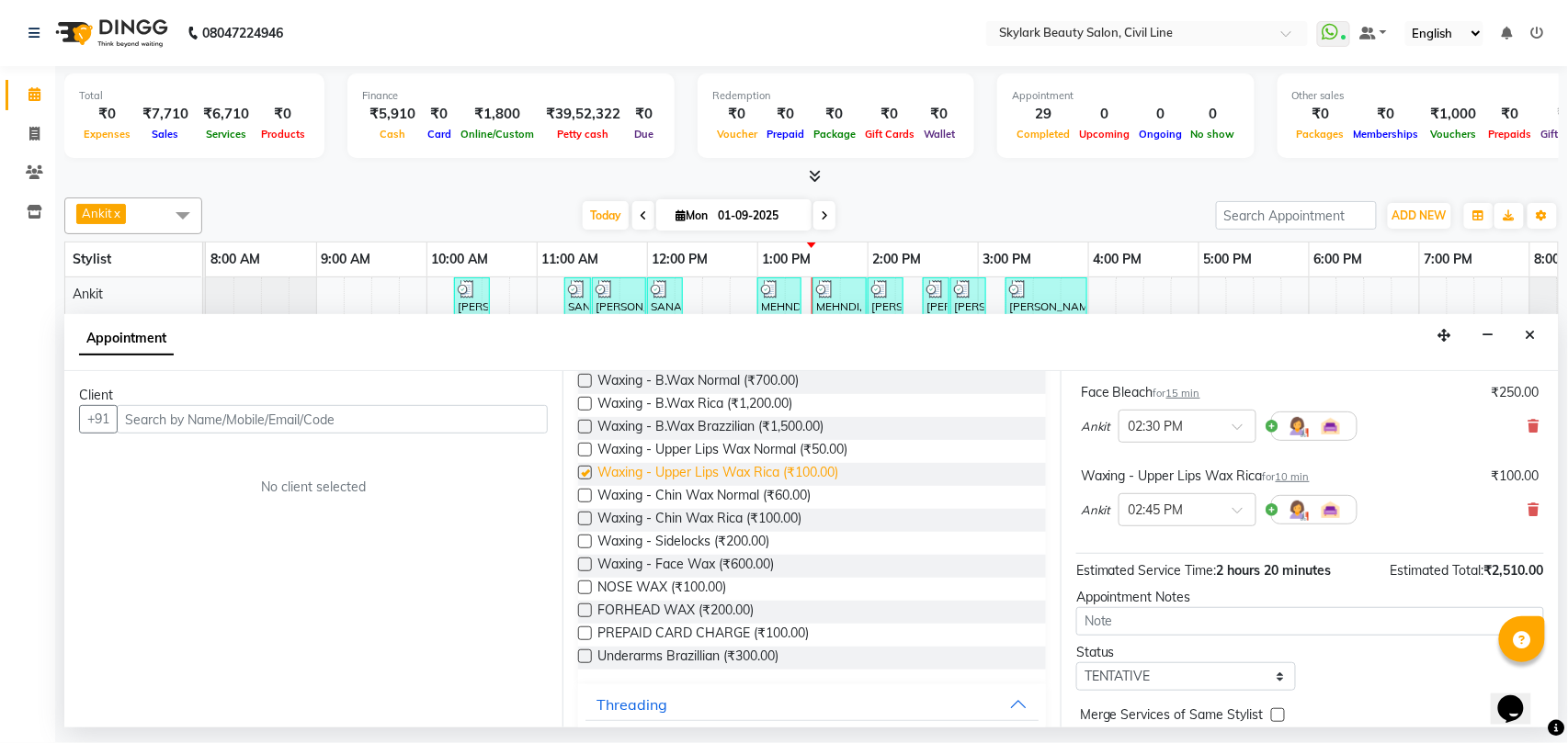
checkbox input "false"
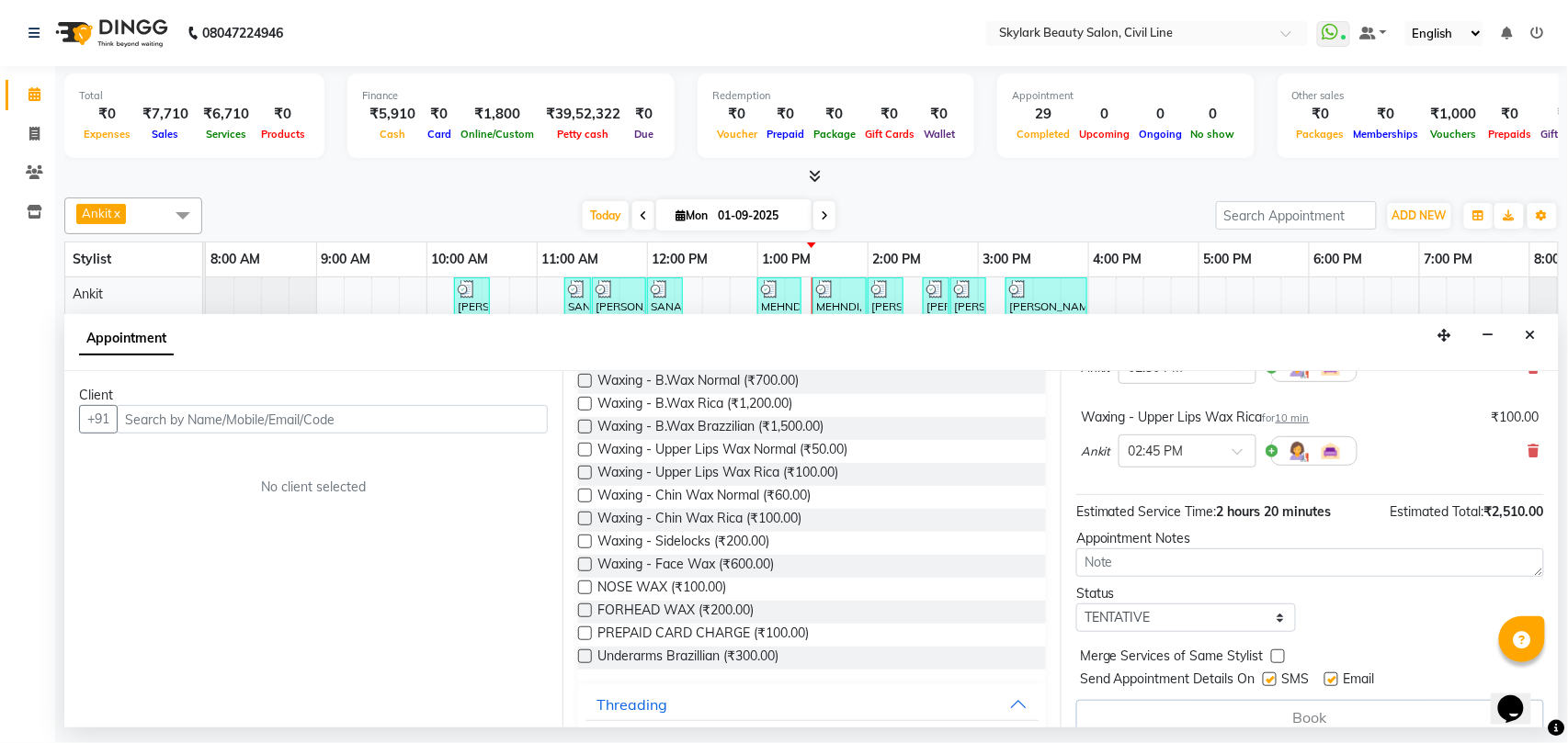
scroll to position [467, 0]
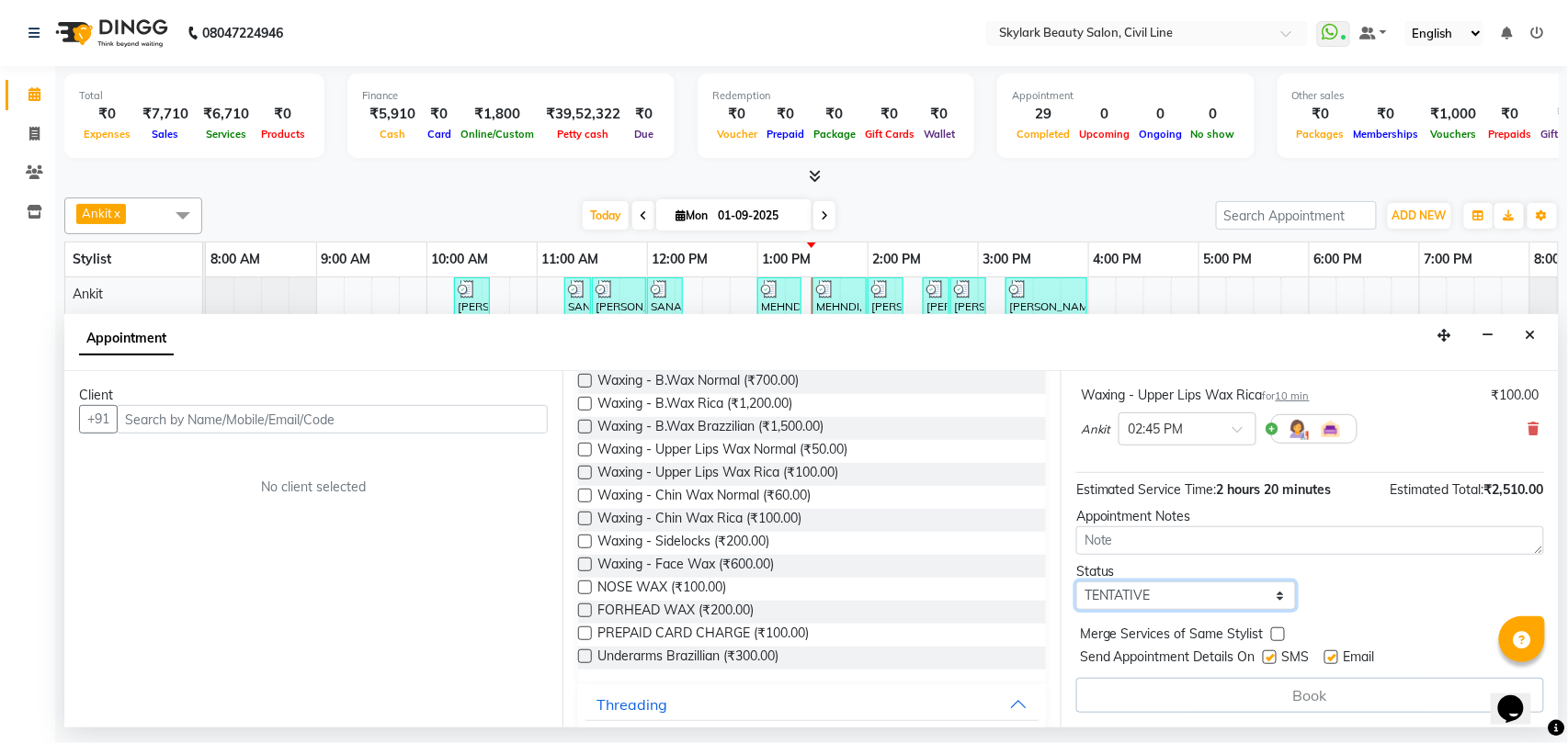
click at [1114, 590] on select "Select TENTATIVE CONFIRM CHECK-IN UPCOMING" at bounding box center [1186, 595] width 219 height 29
select select "check-in"
click at [1077, 582] on select "Select TENTATIVE CONFIRM CHECK-IN UPCOMING" at bounding box center [1186, 595] width 219 height 29
click at [261, 416] on input "text" at bounding box center [332, 420] width 431 height 29
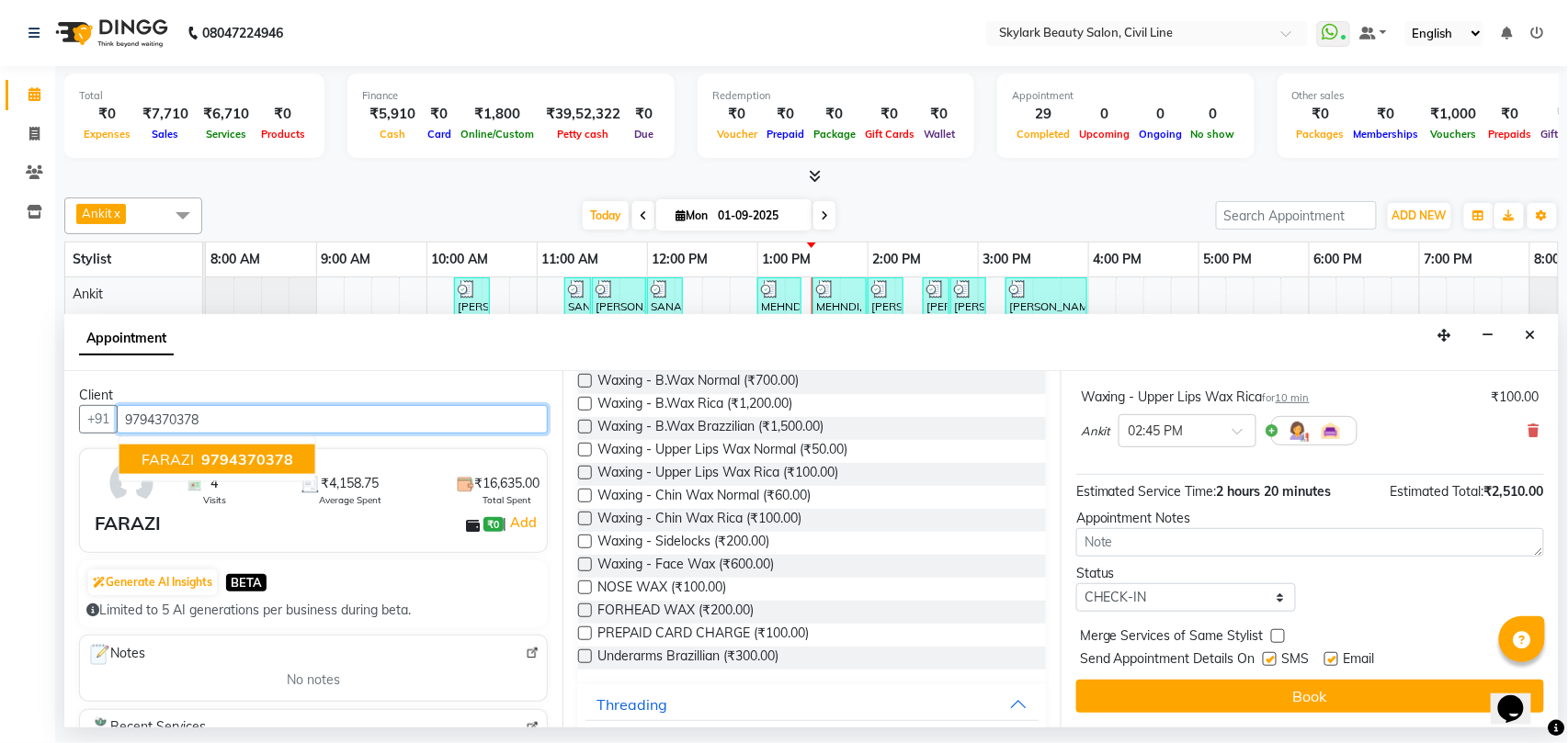
scroll to position [465, 0]
click at [199, 463] on ngb-highlight "9794370378" at bounding box center [245, 458] width 96 height 18
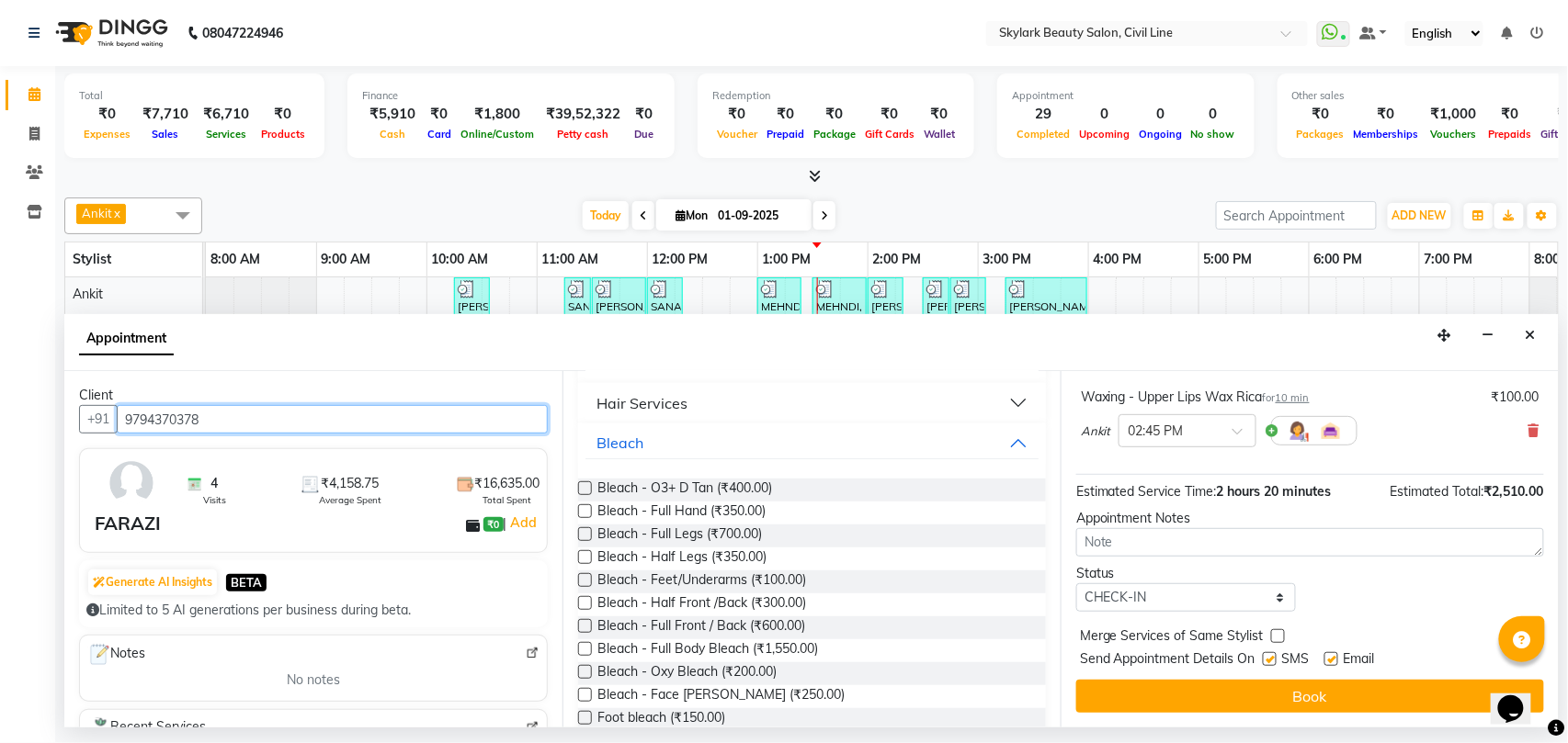
scroll to position [1225, 0]
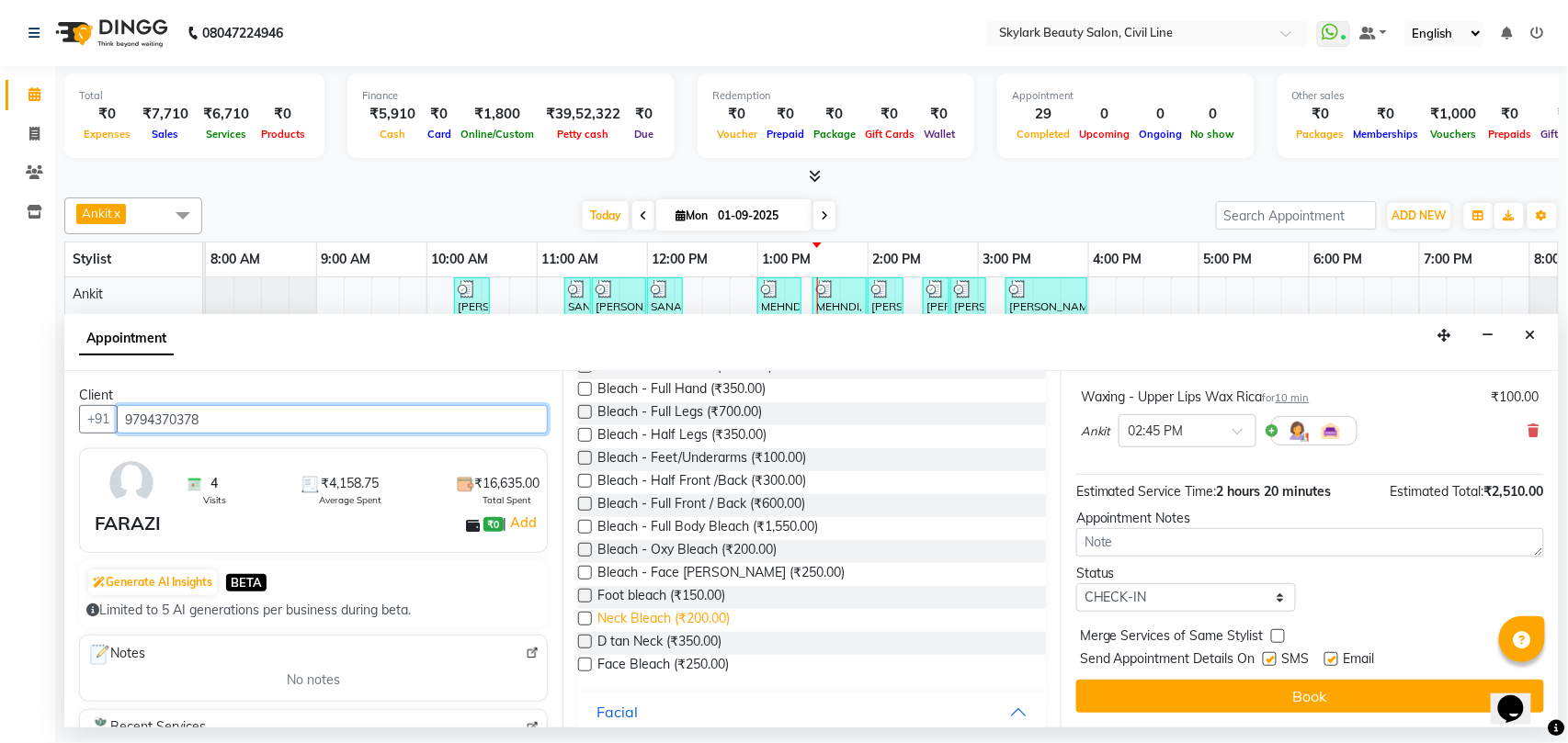
type input "9794370378"
click at [667, 621] on span "Neck Bleach (₹200.00)" at bounding box center [663, 620] width 132 height 23
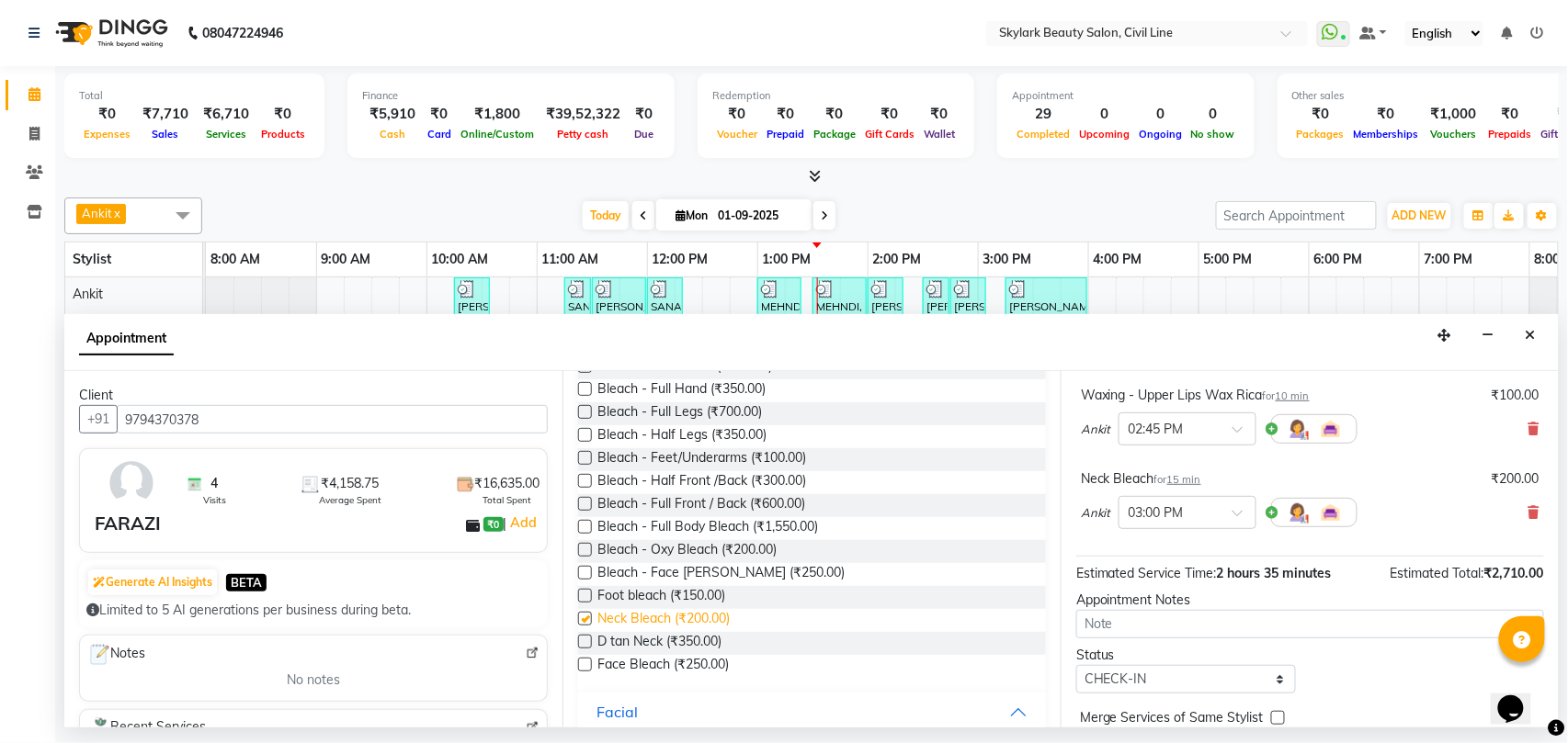
checkbox input "false"
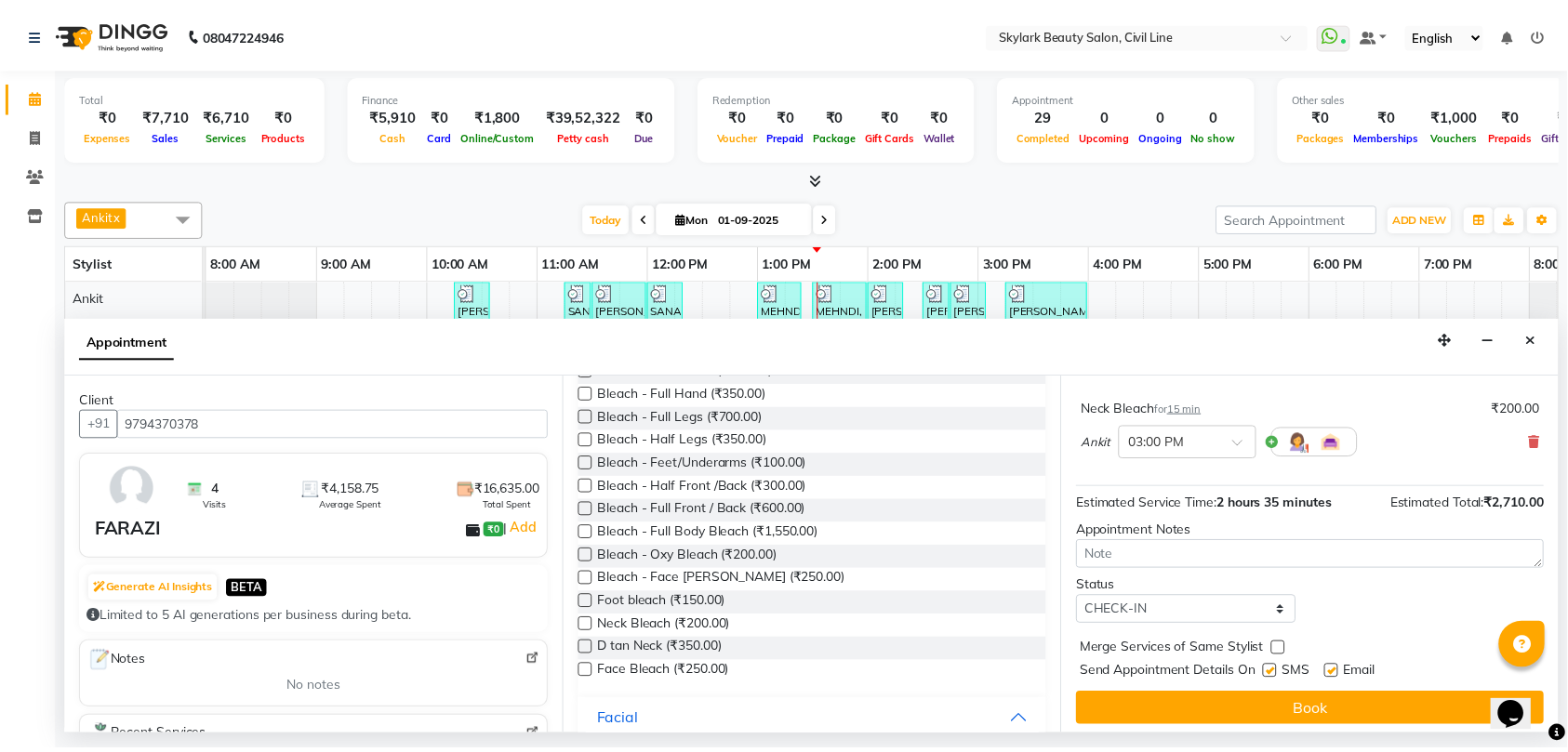
scroll to position [555, 0]
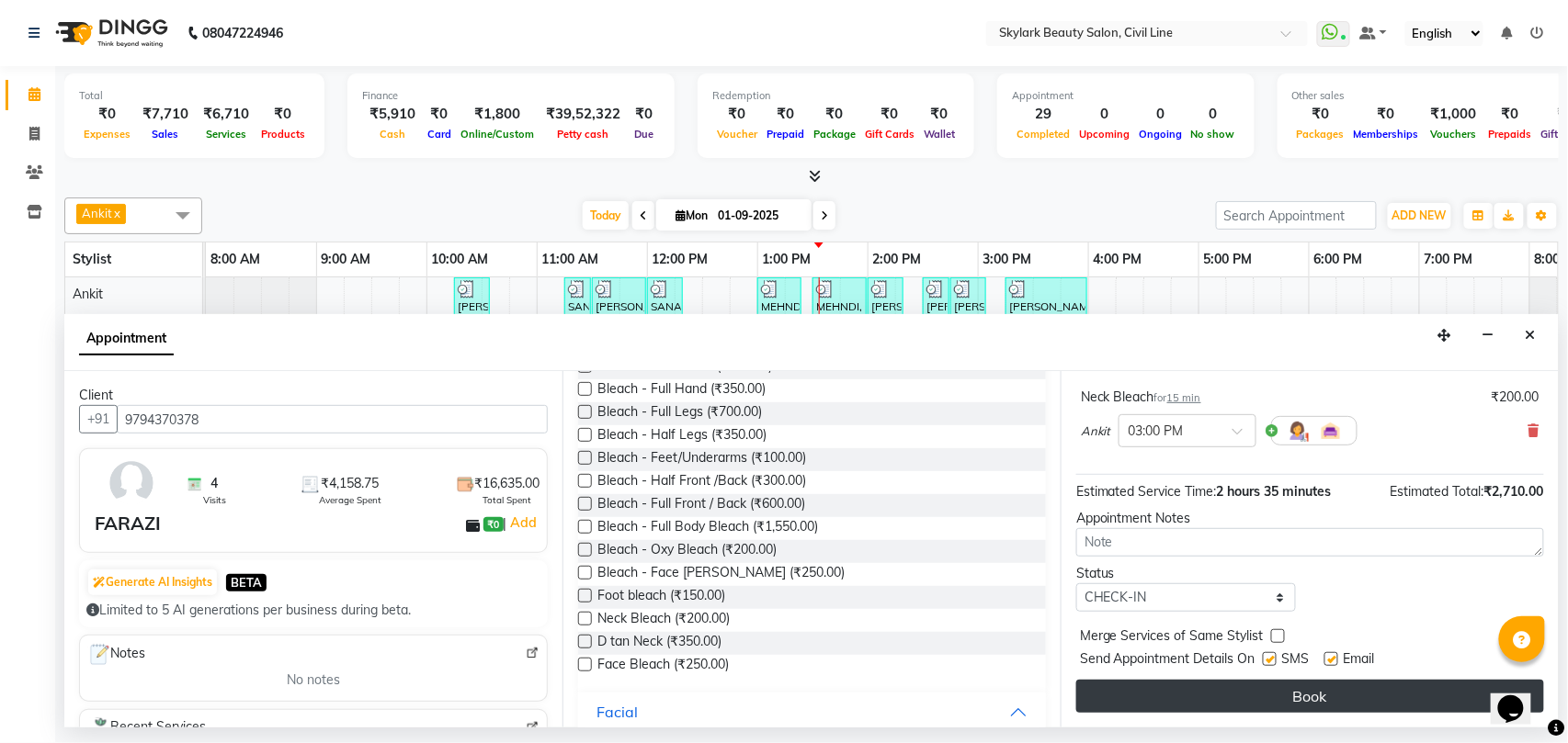
click at [1159, 695] on button "Book" at bounding box center [1310, 696] width 467 height 33
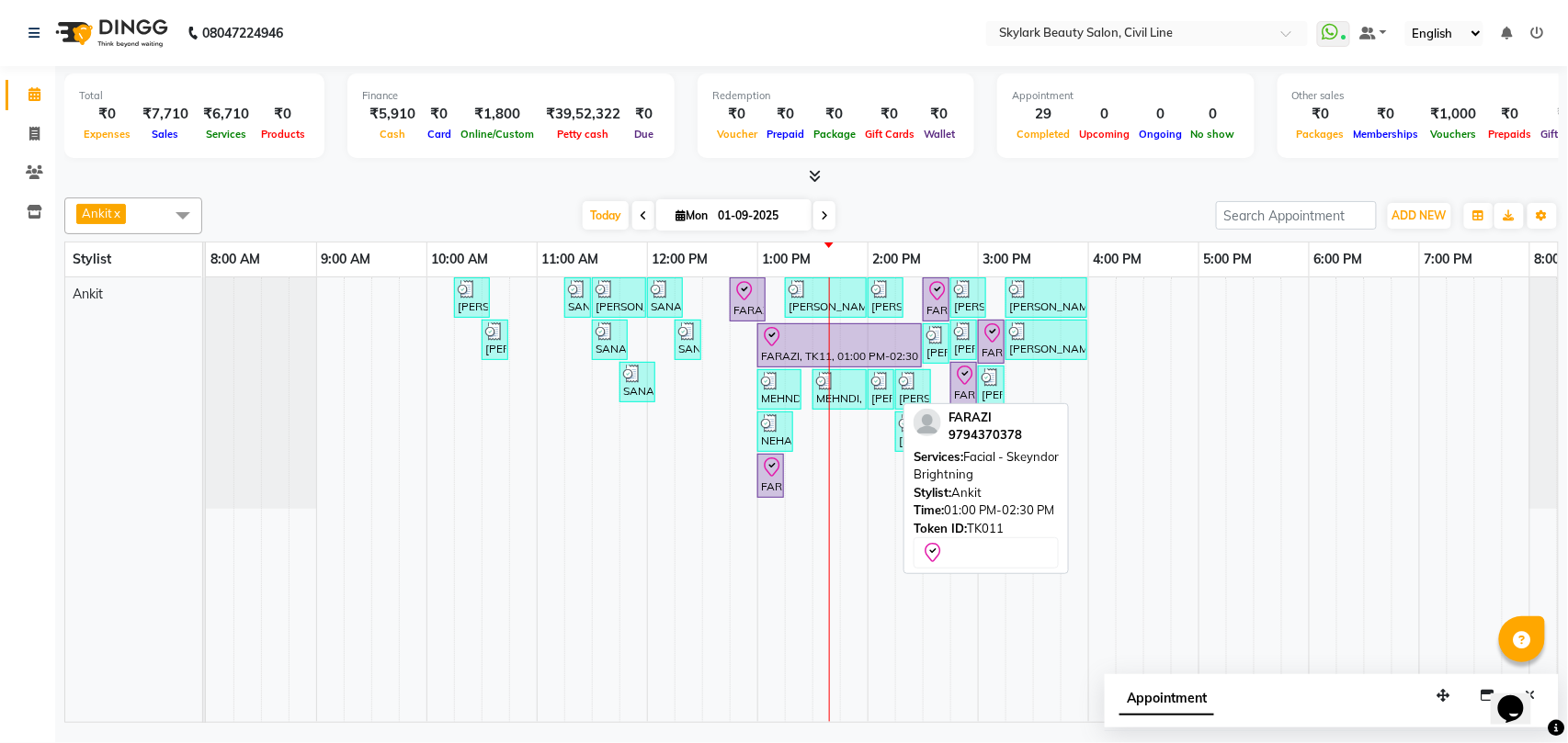
click at [861, 331] on div at bounding box center [839, 337] width 157 height 22
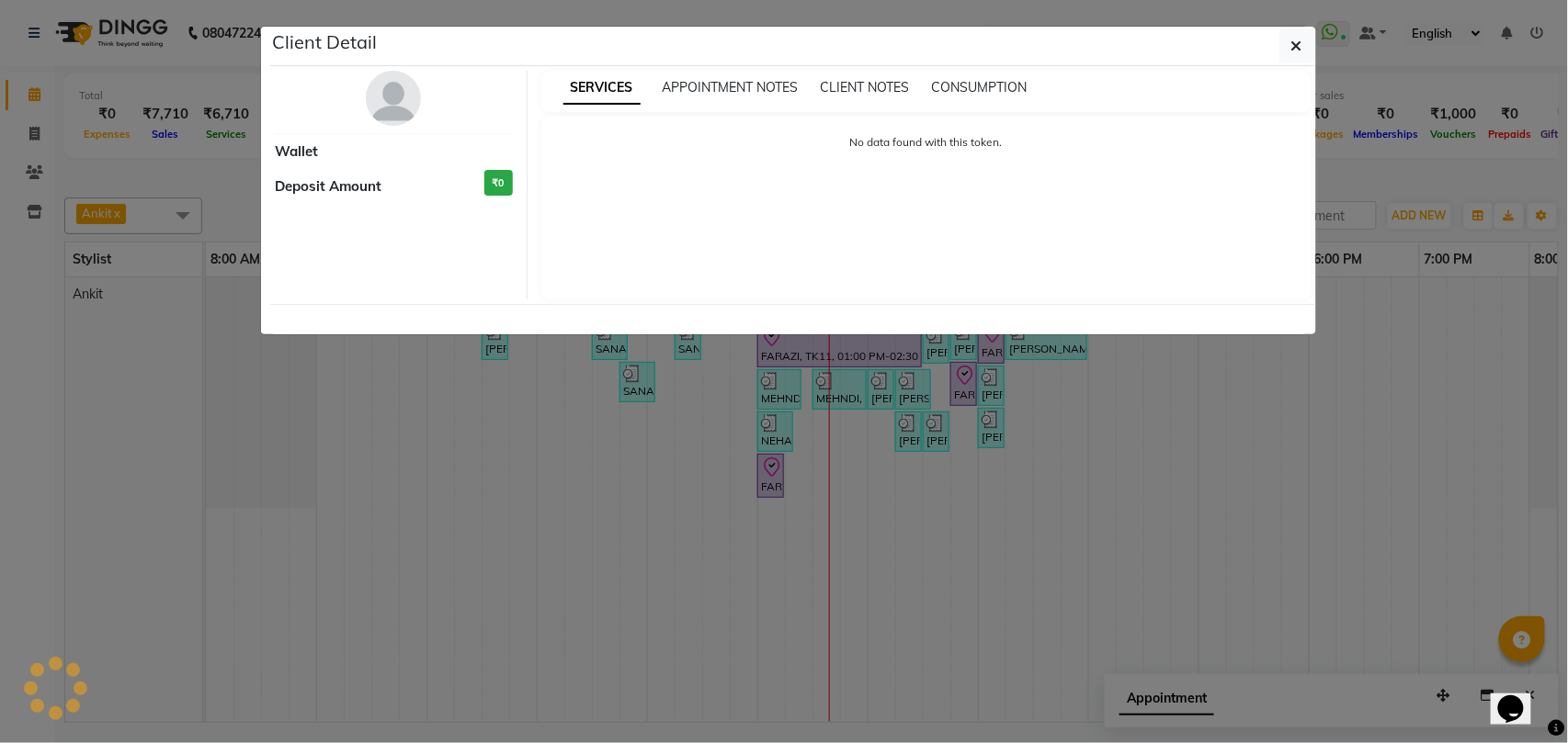
select select "8"
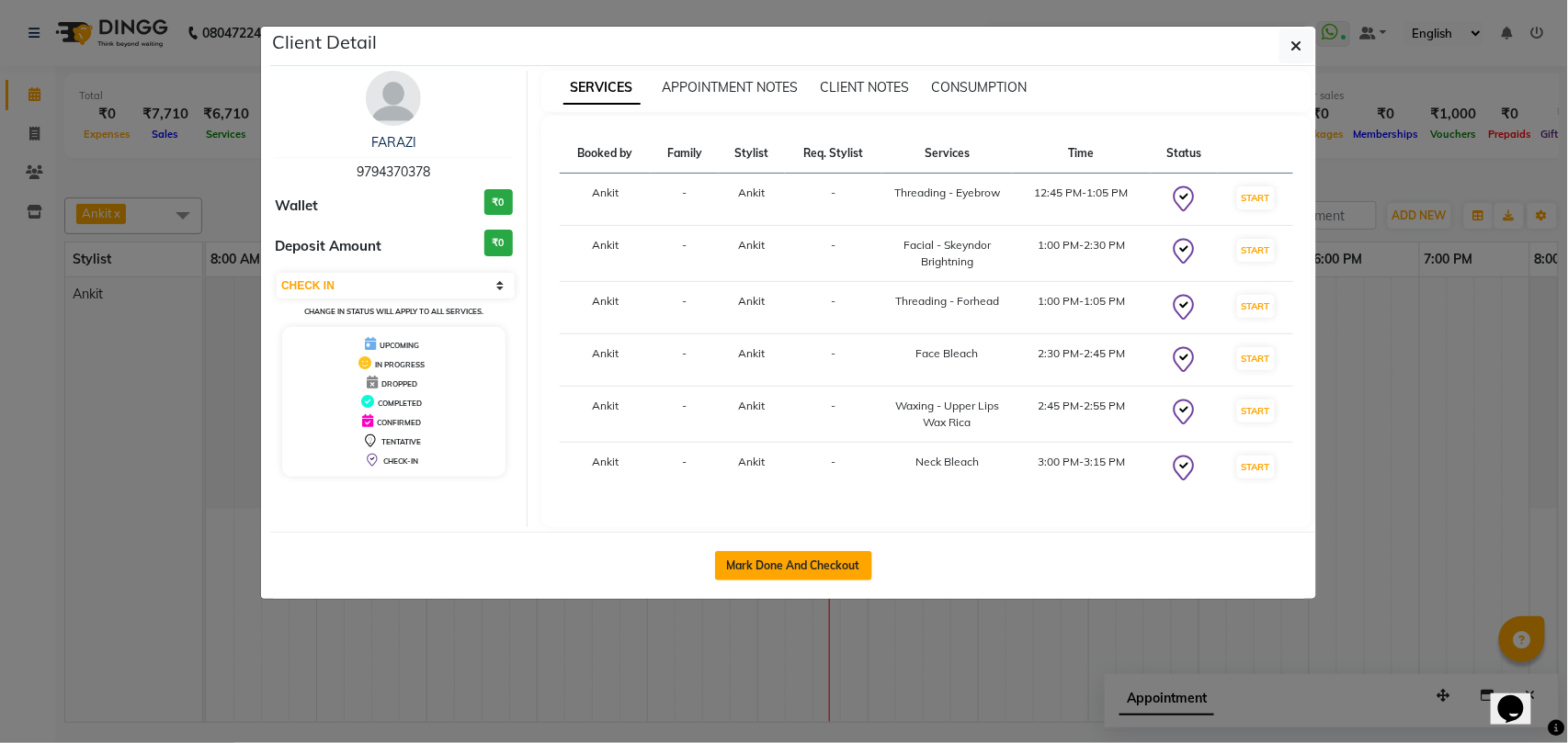
click at [755, 565] on button "Mark Done And Checkout" at bounding box center [793, 565] width 157 height 29
select select "service"
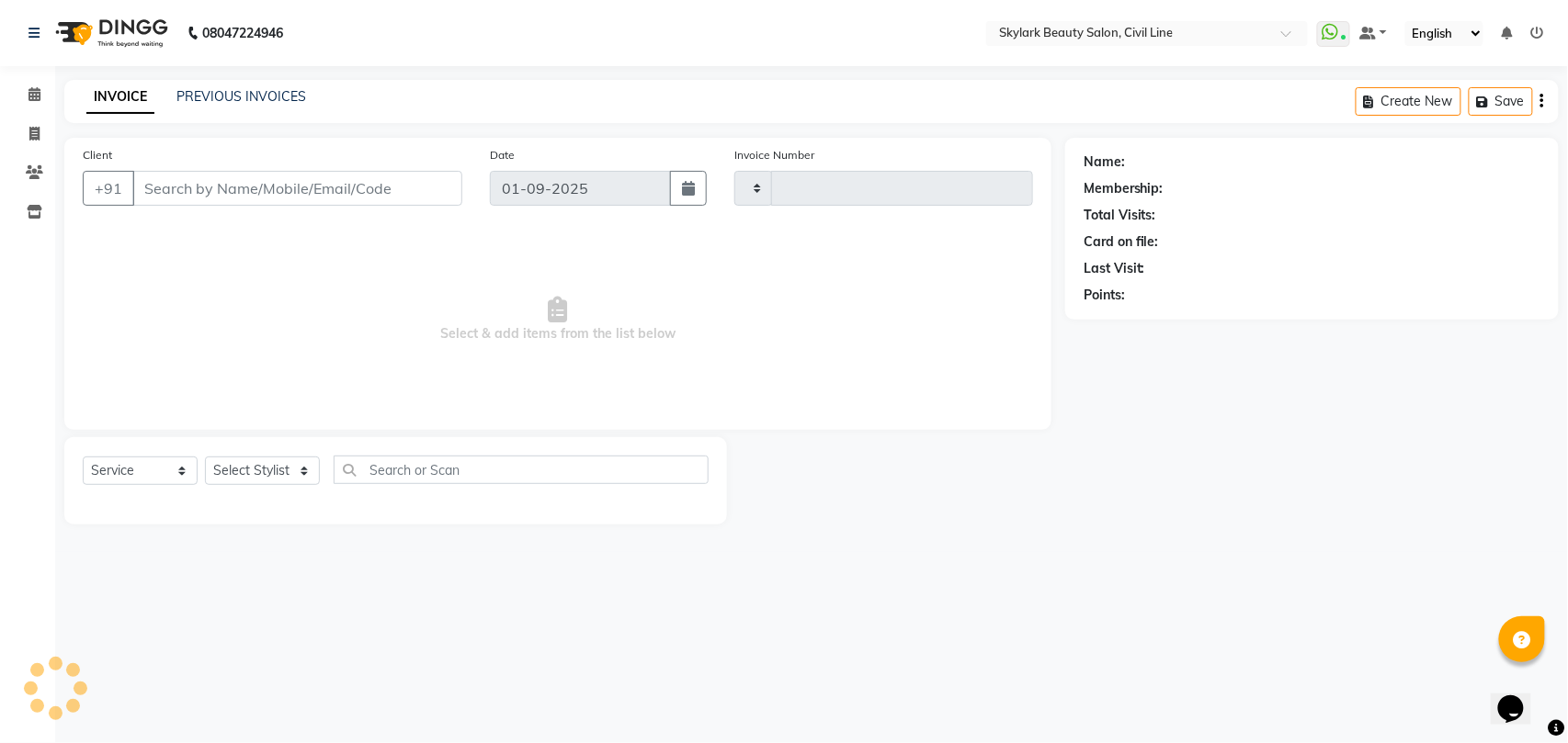
type input "6168"
select select "4588"
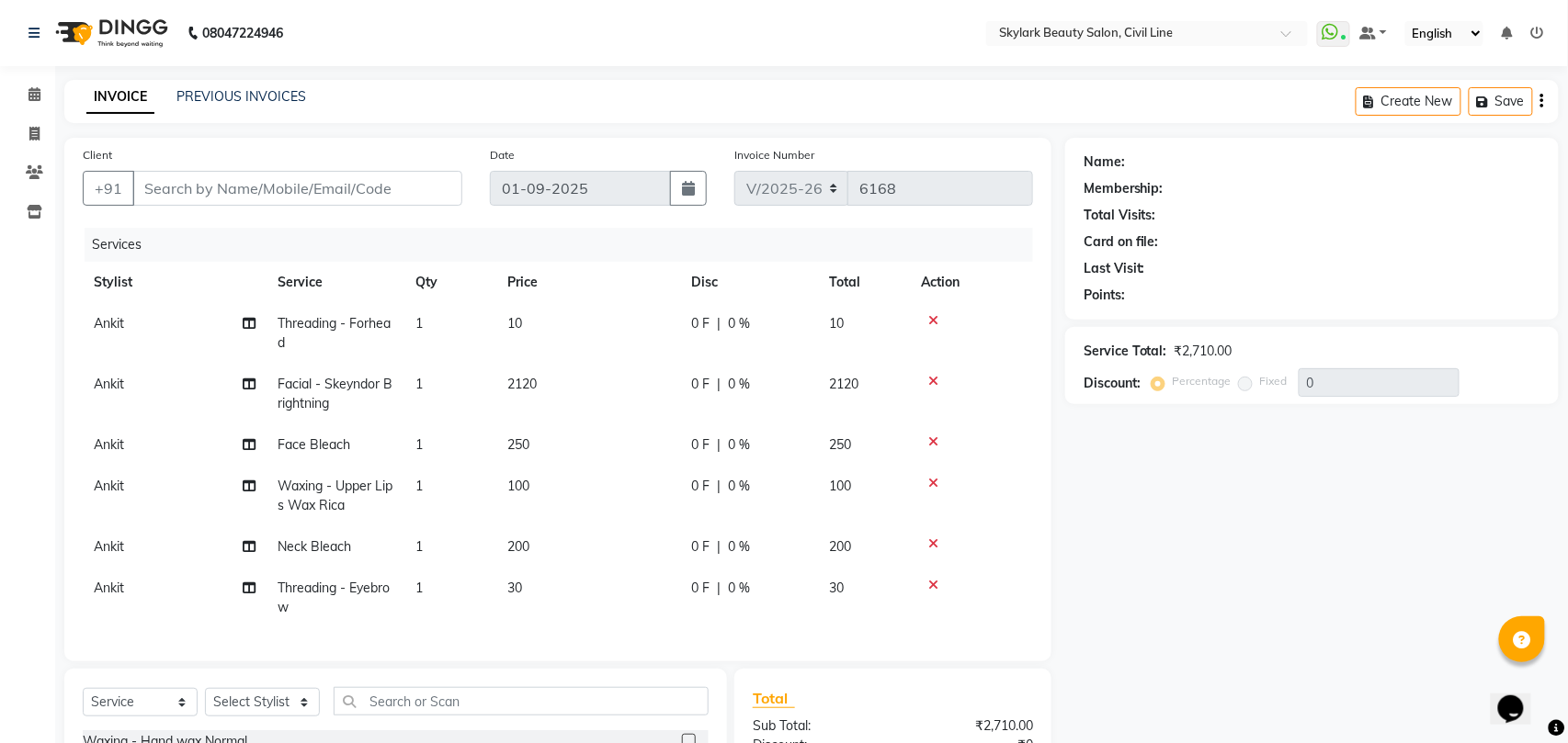
type input "9794370378"
select select "28120"
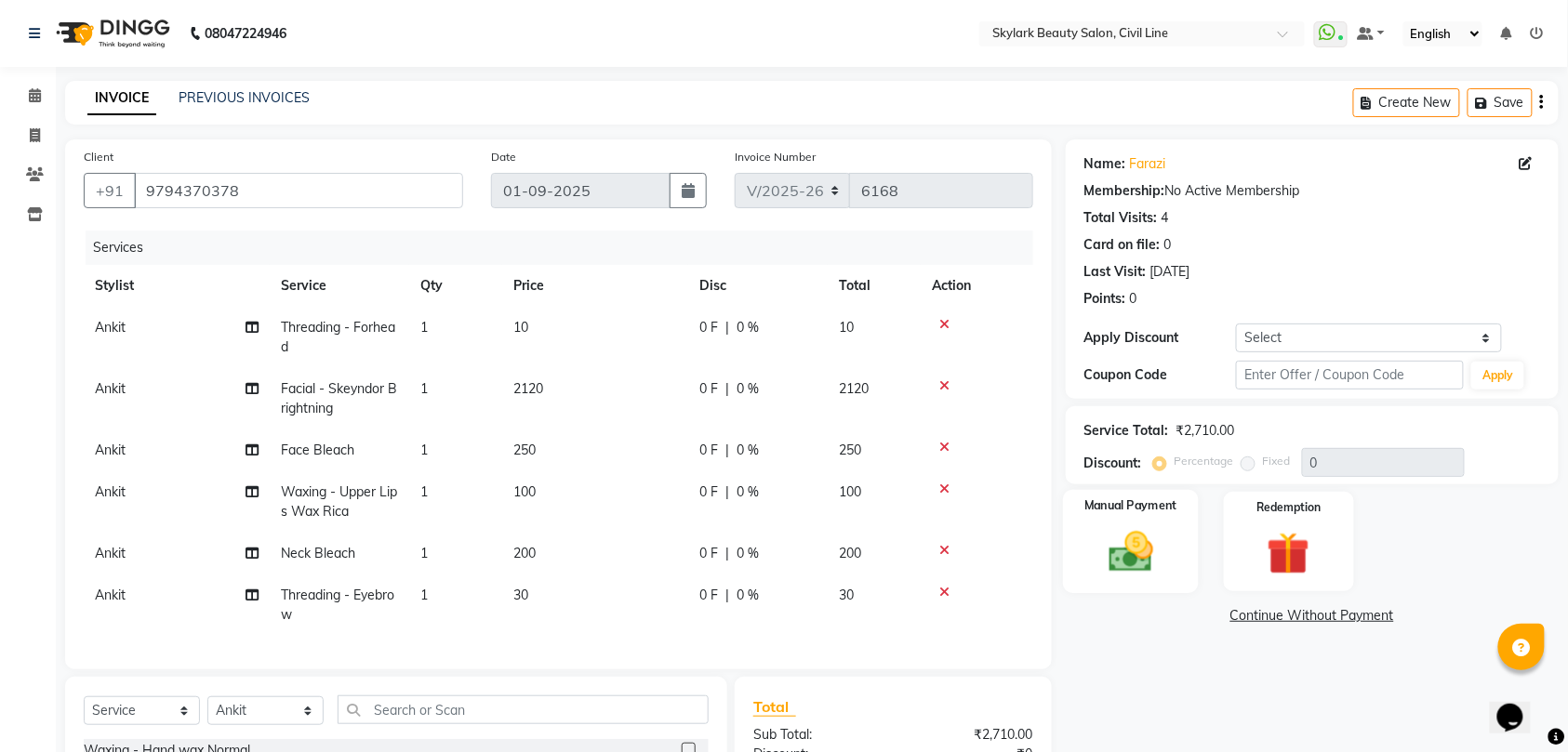
click at [1123, 544] on img at bounding box center [1130, 552] width 72 height 51
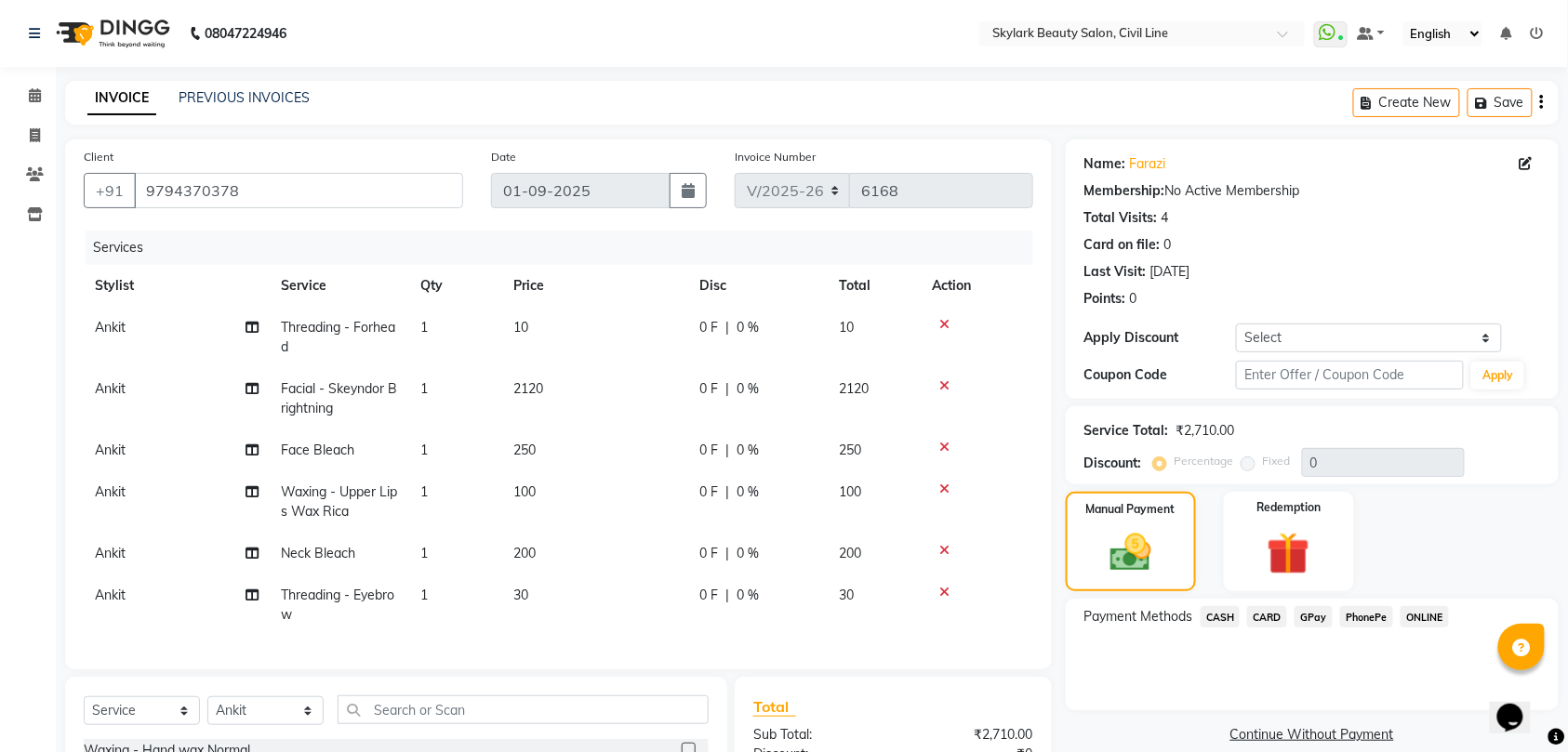
click at [1314, 615] on span "GPay" at bounding box center [1313, 617] width 38 height 21
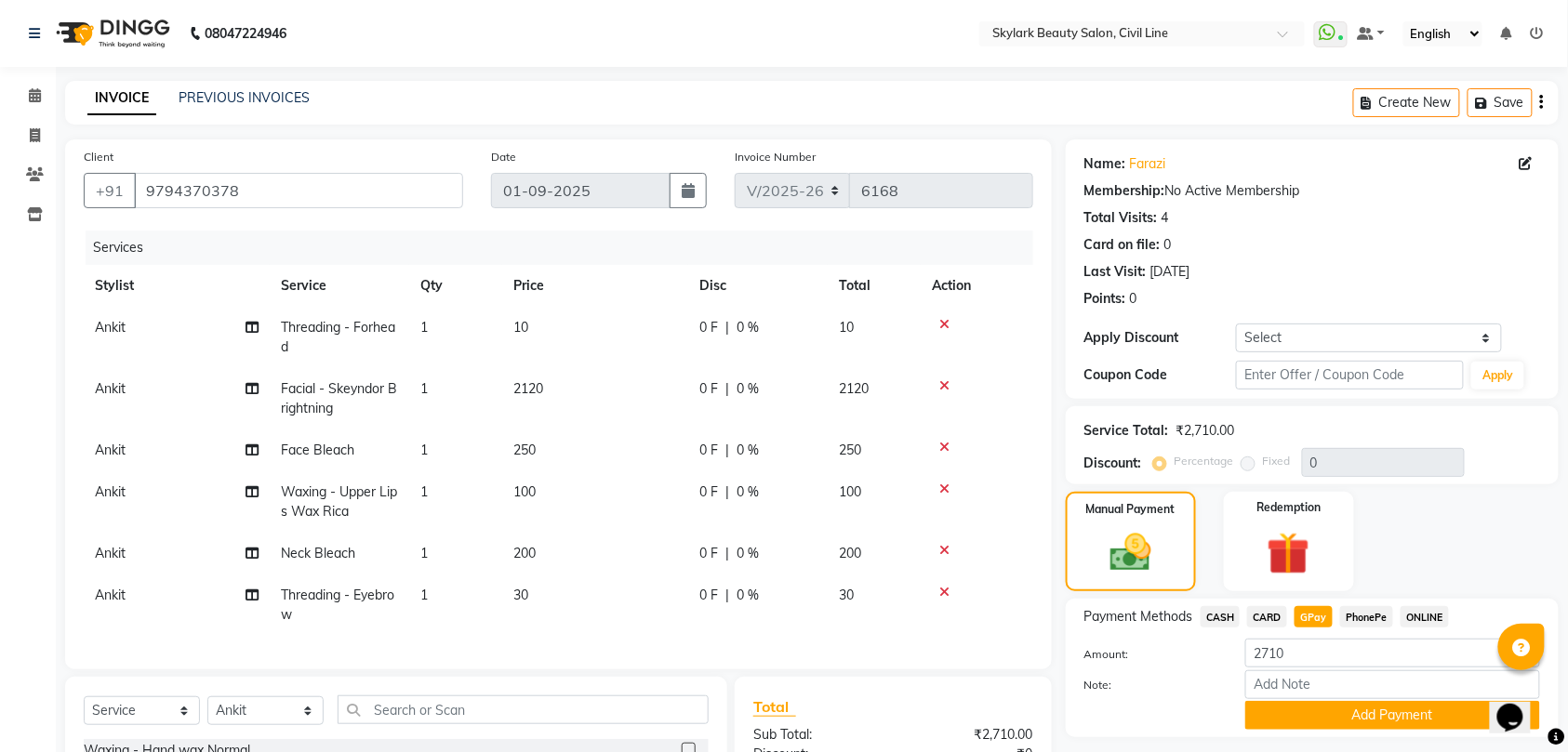
click at [1272, 718] on button "Add Payment" at bounding box center [1392, 716] width 295 height 29
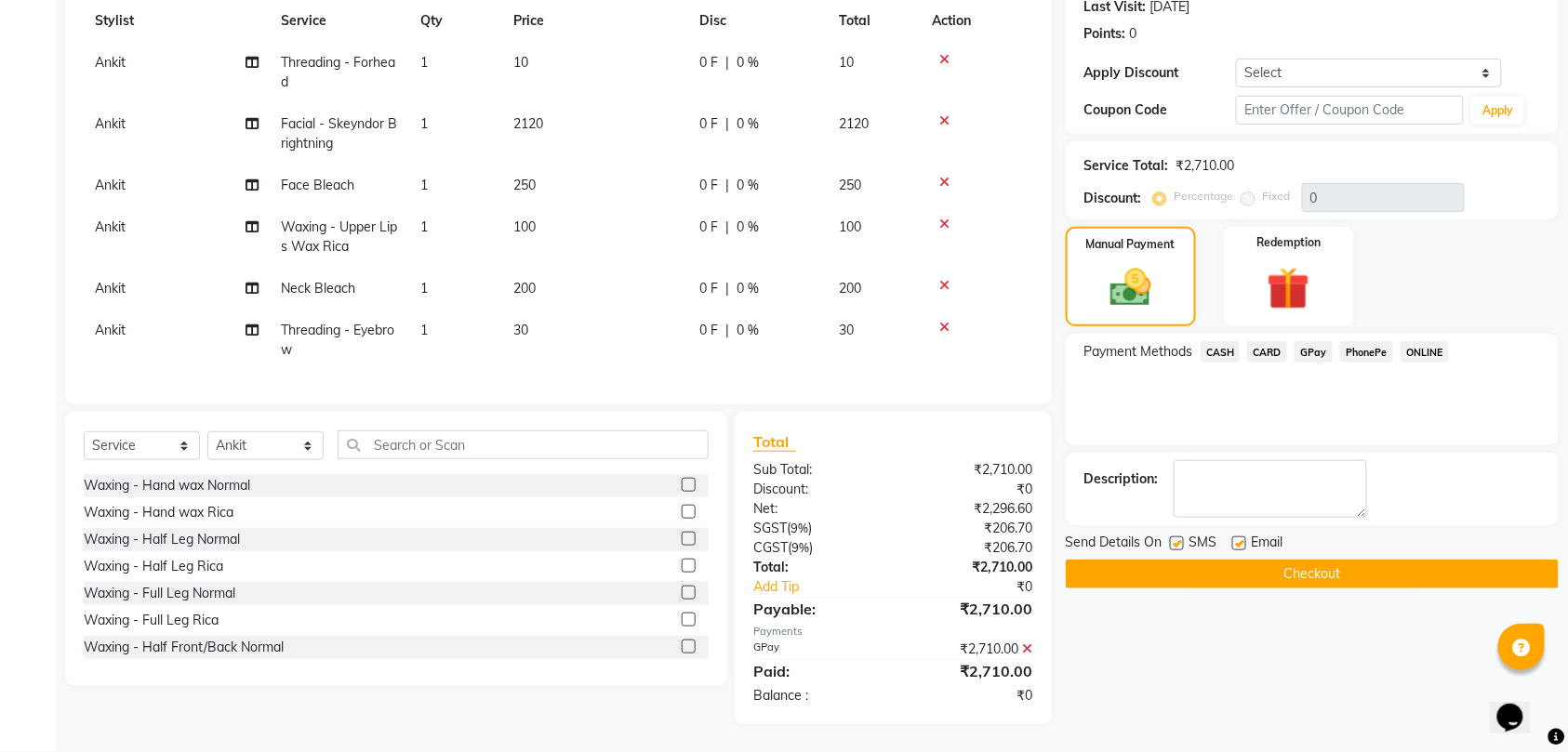
scroll to position [283, 0]
click at [1200, 562] on button "Checkout" at bounding box center [1312, 574] width 492 height 29
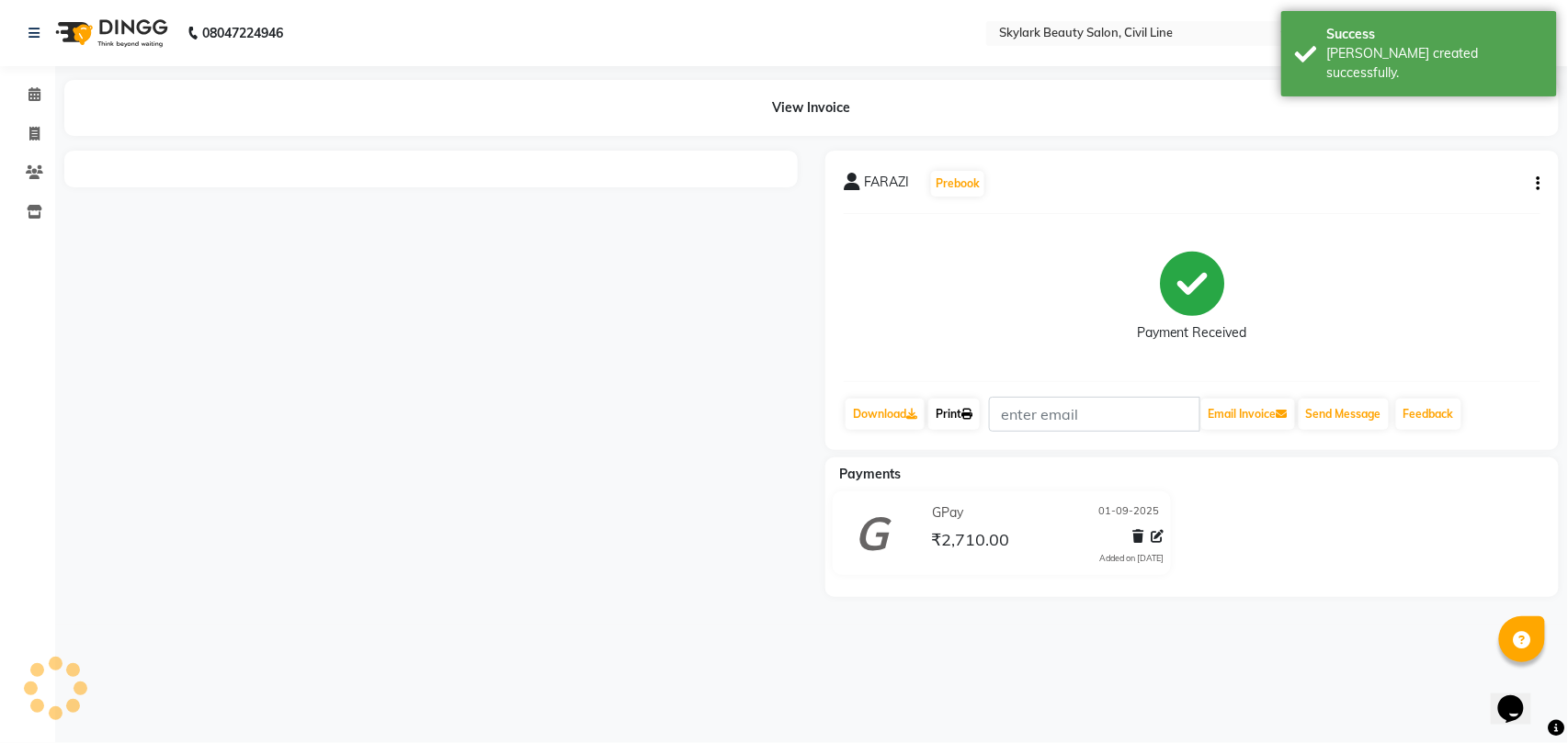
click at [950, 406] on link "Print" at bounding box center [953, 414] width 51 height 31
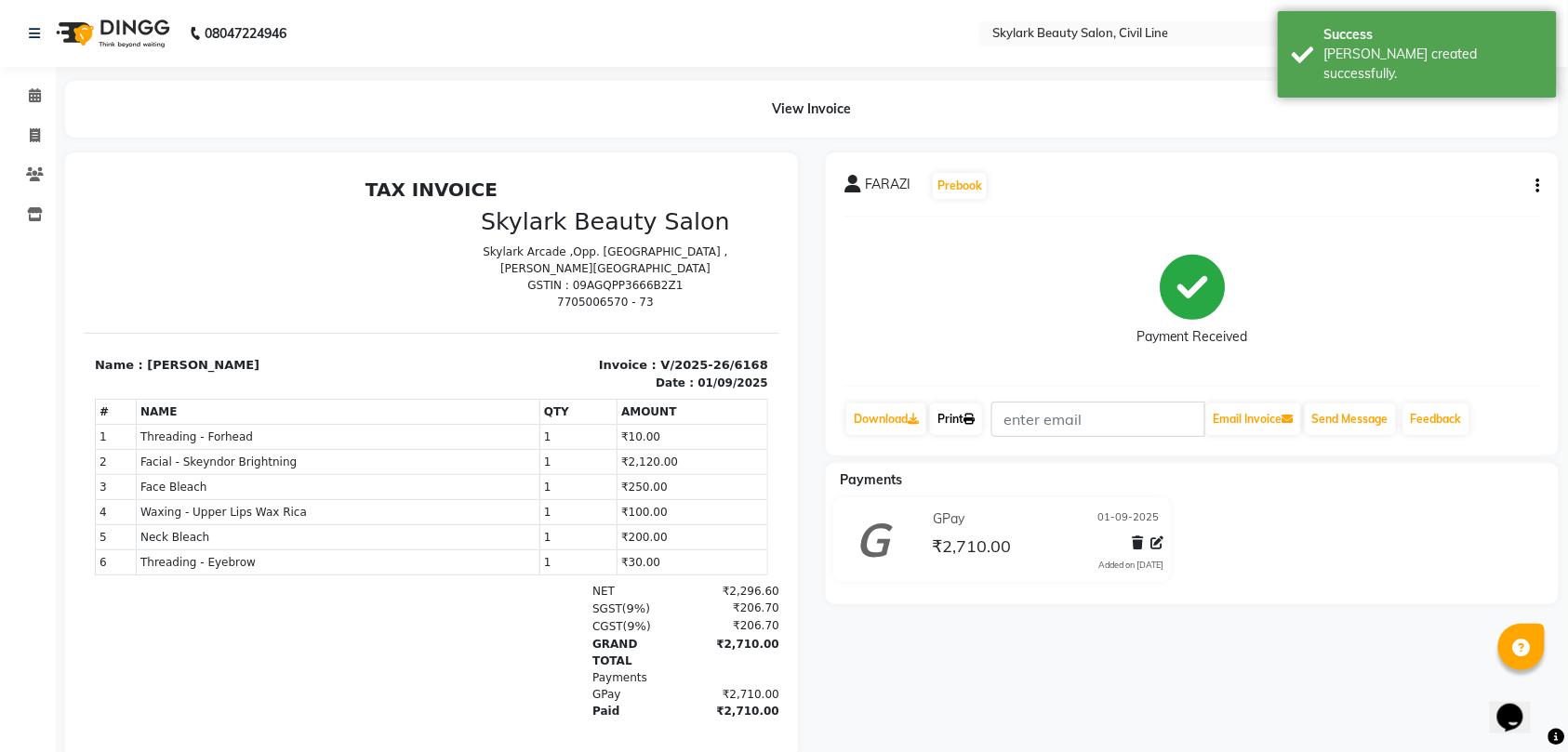
click at [963, 420] on link "Print" at bounding box center [955, 419] width 52 height 31
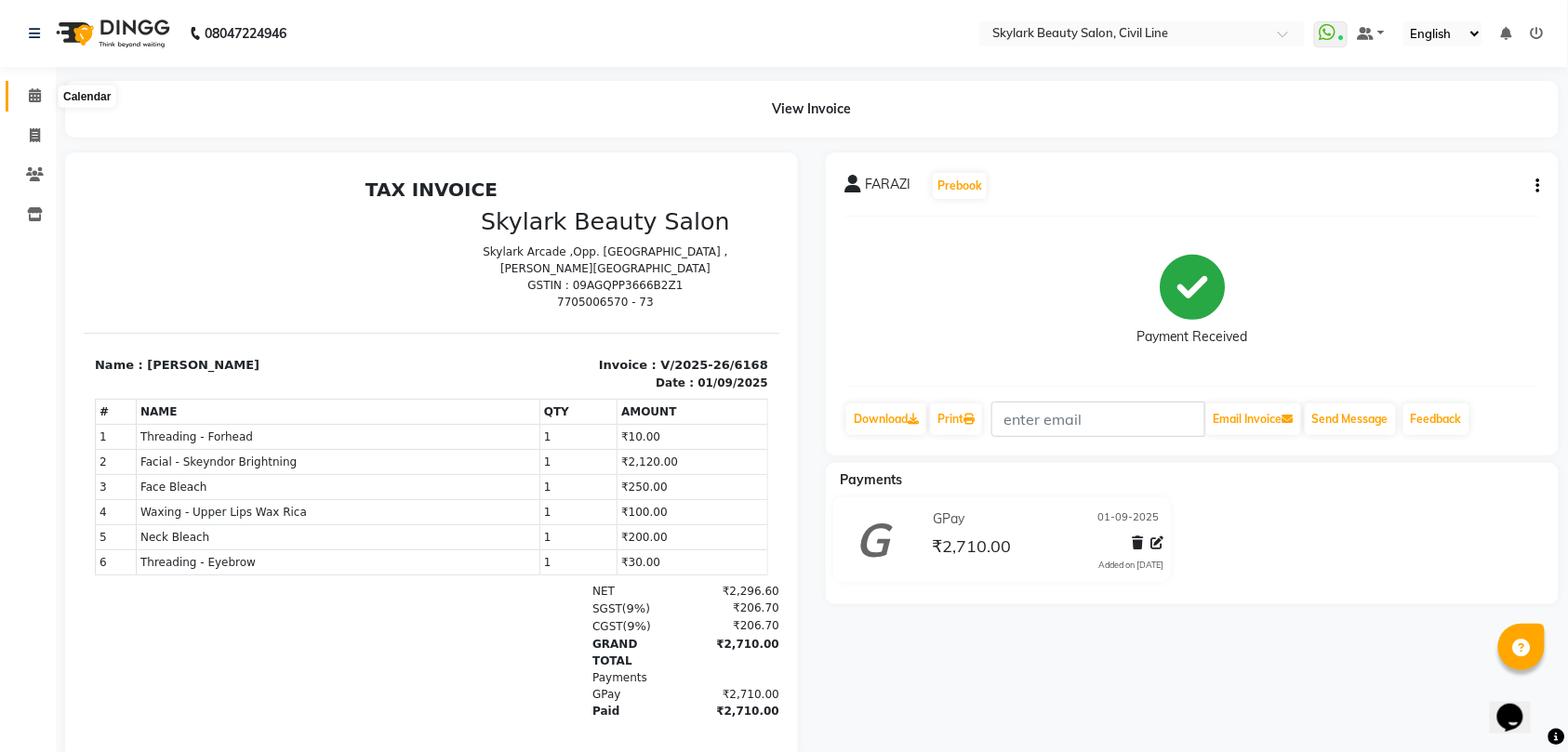
click at [33, 95] on icon at bounding box center [35, 95] width 12 height 14
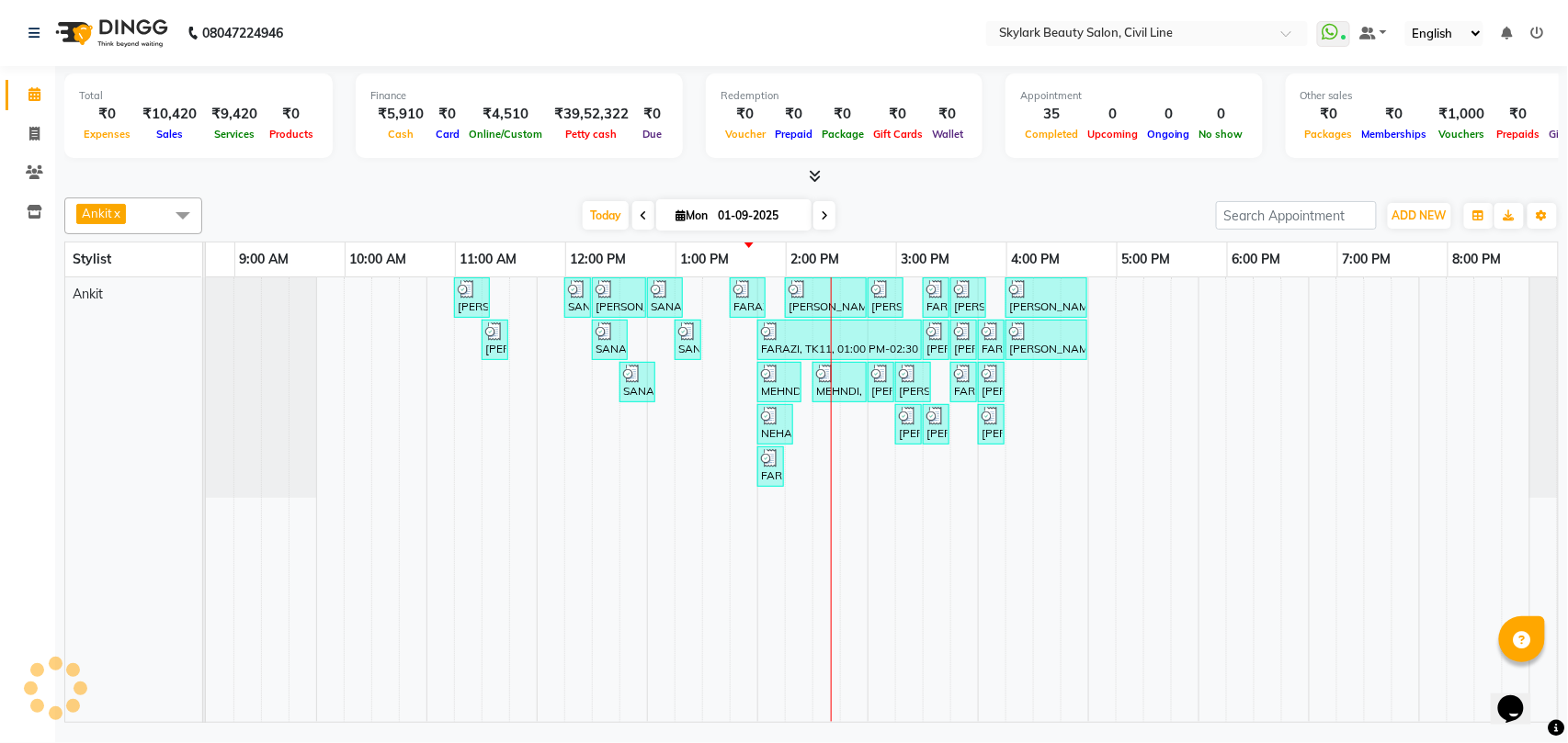
scroll to position [0, 82]
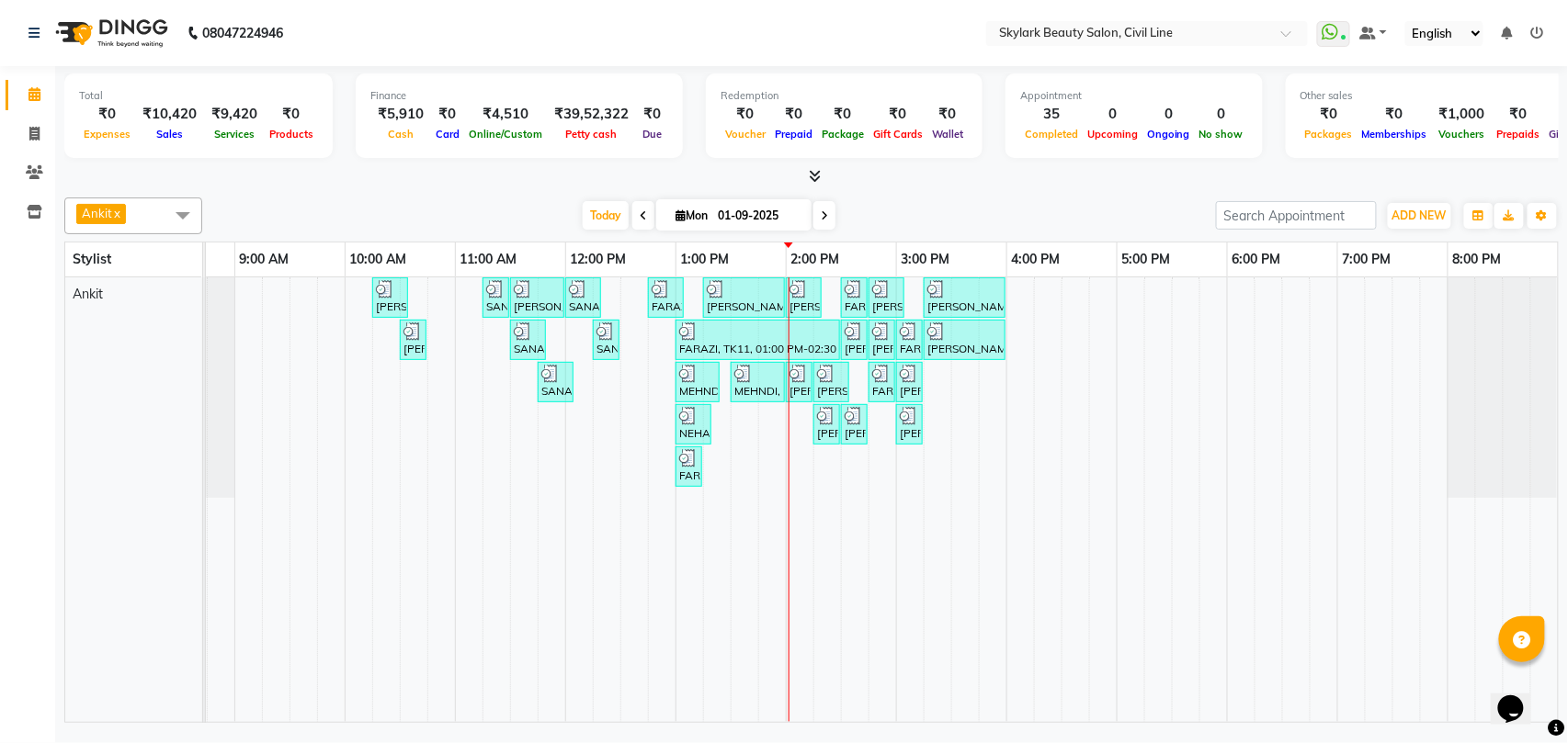
click at [770, 412] on div "[PERSON_NAME], TK02, 10:15 AM-10:35 AM, Waxing - Hand wax Normal SANA, TK05, 11…" at bounding box center [840, 499] width 1434 height 445
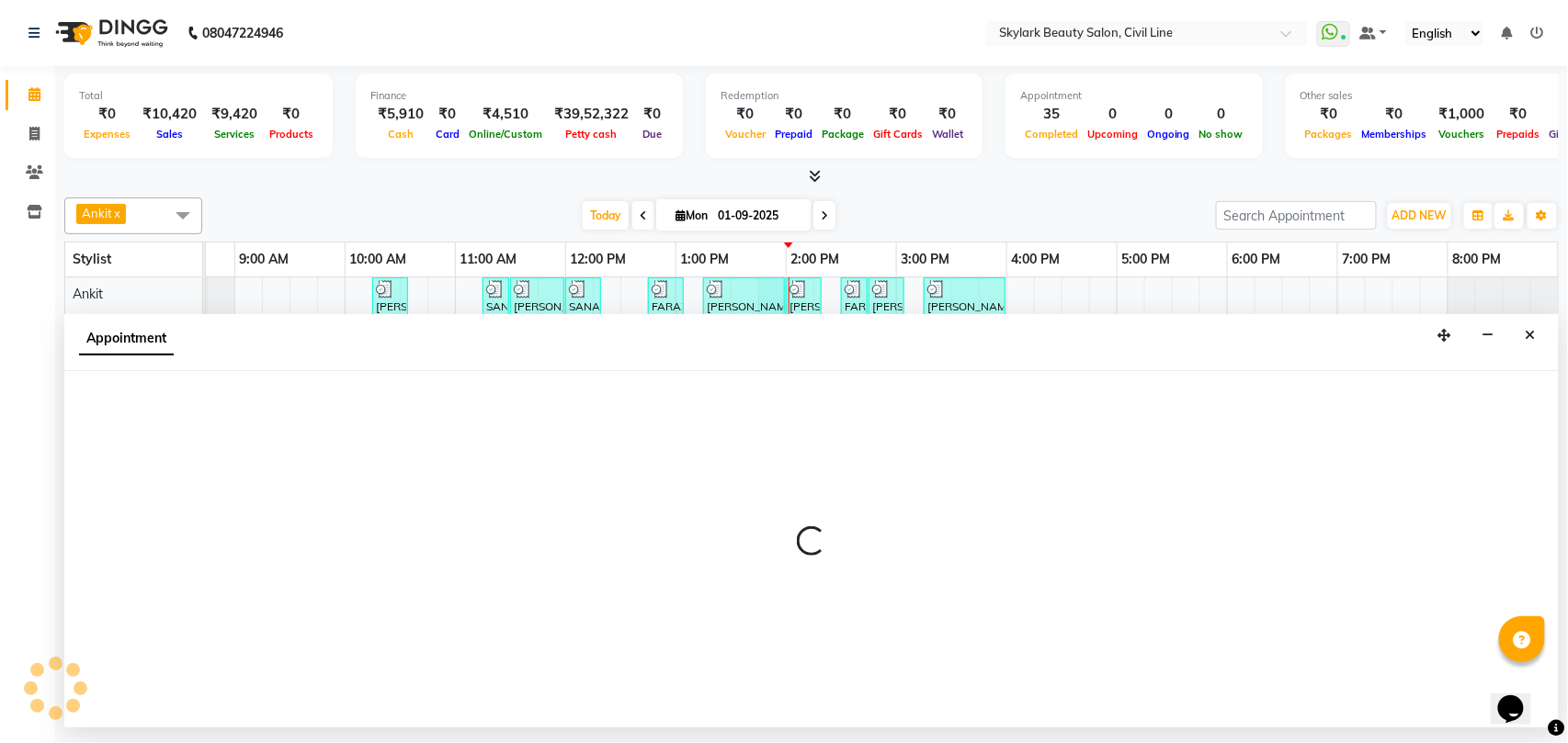
select select "28120"
select select "tentative"
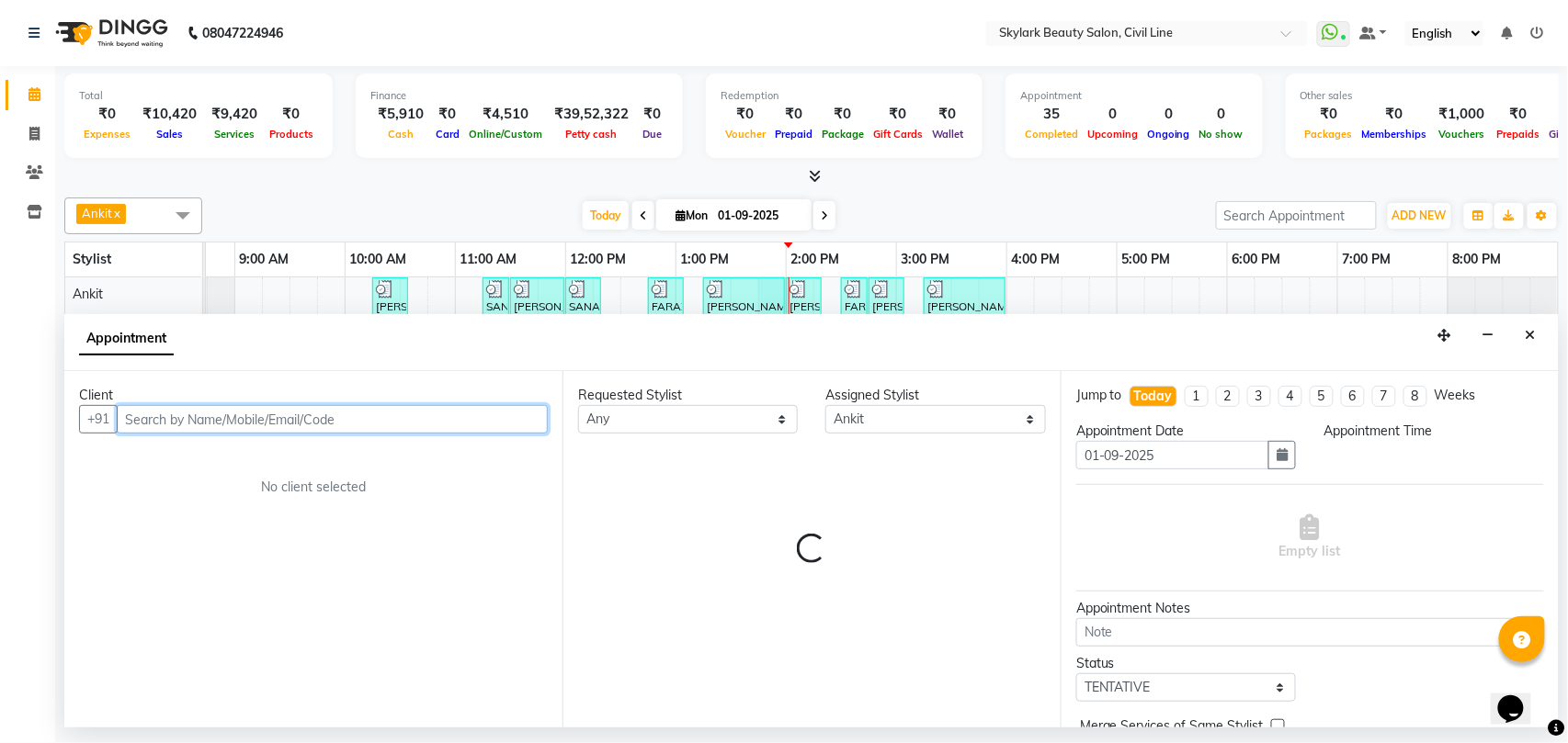
select select "825"
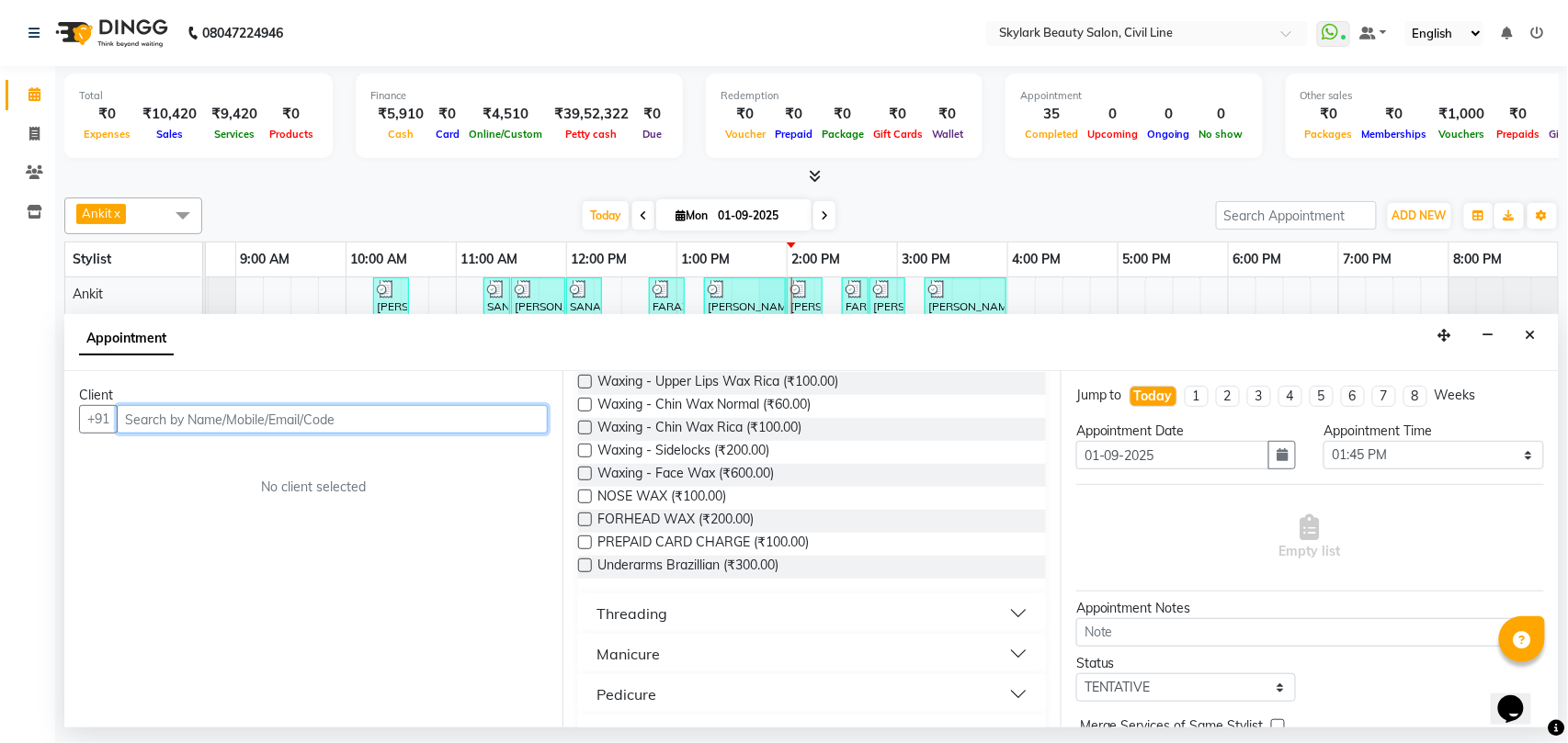
scroll to position [612, 0]
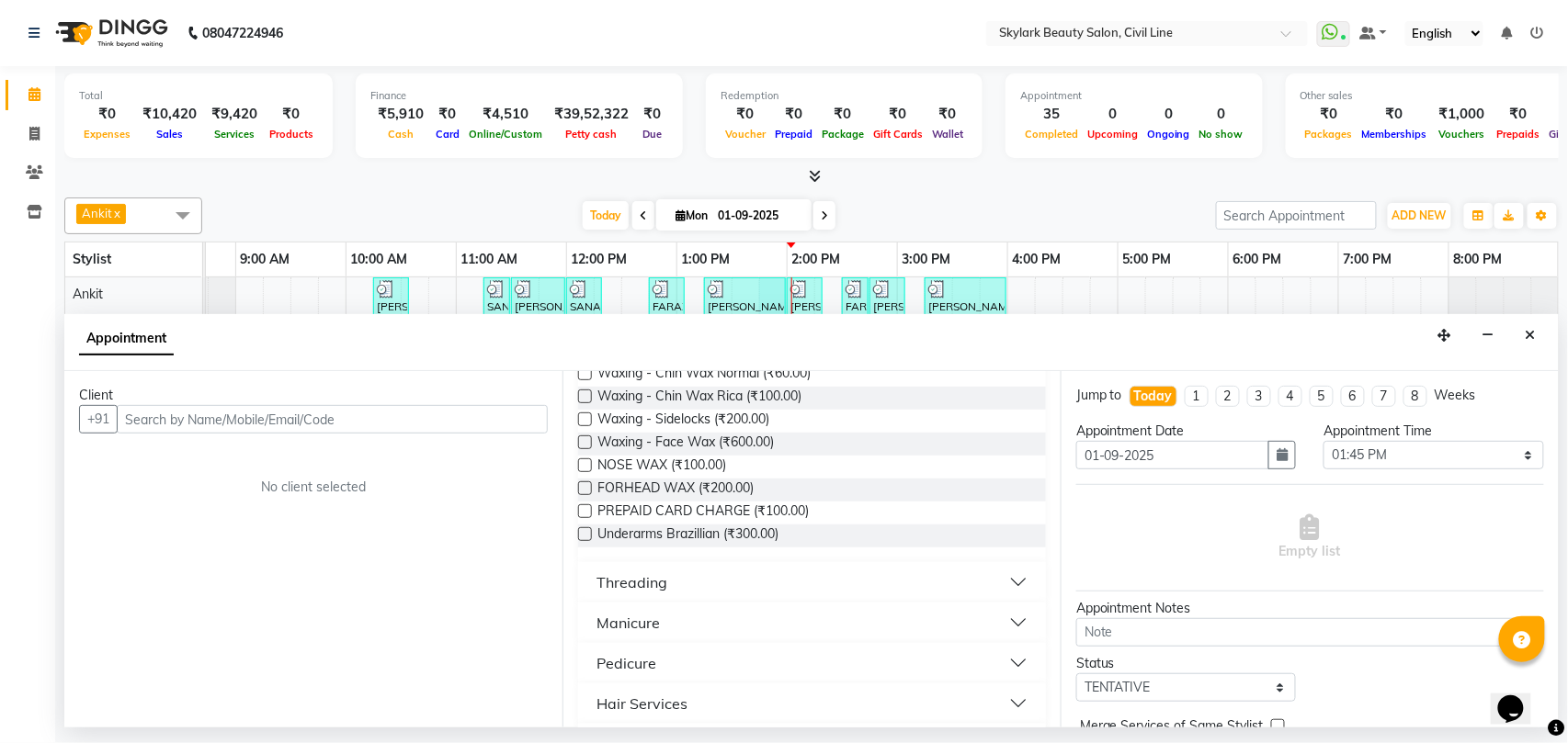
click at [648, 586] on div "Threading" at bounding box center [631, 582] width 70 height 22
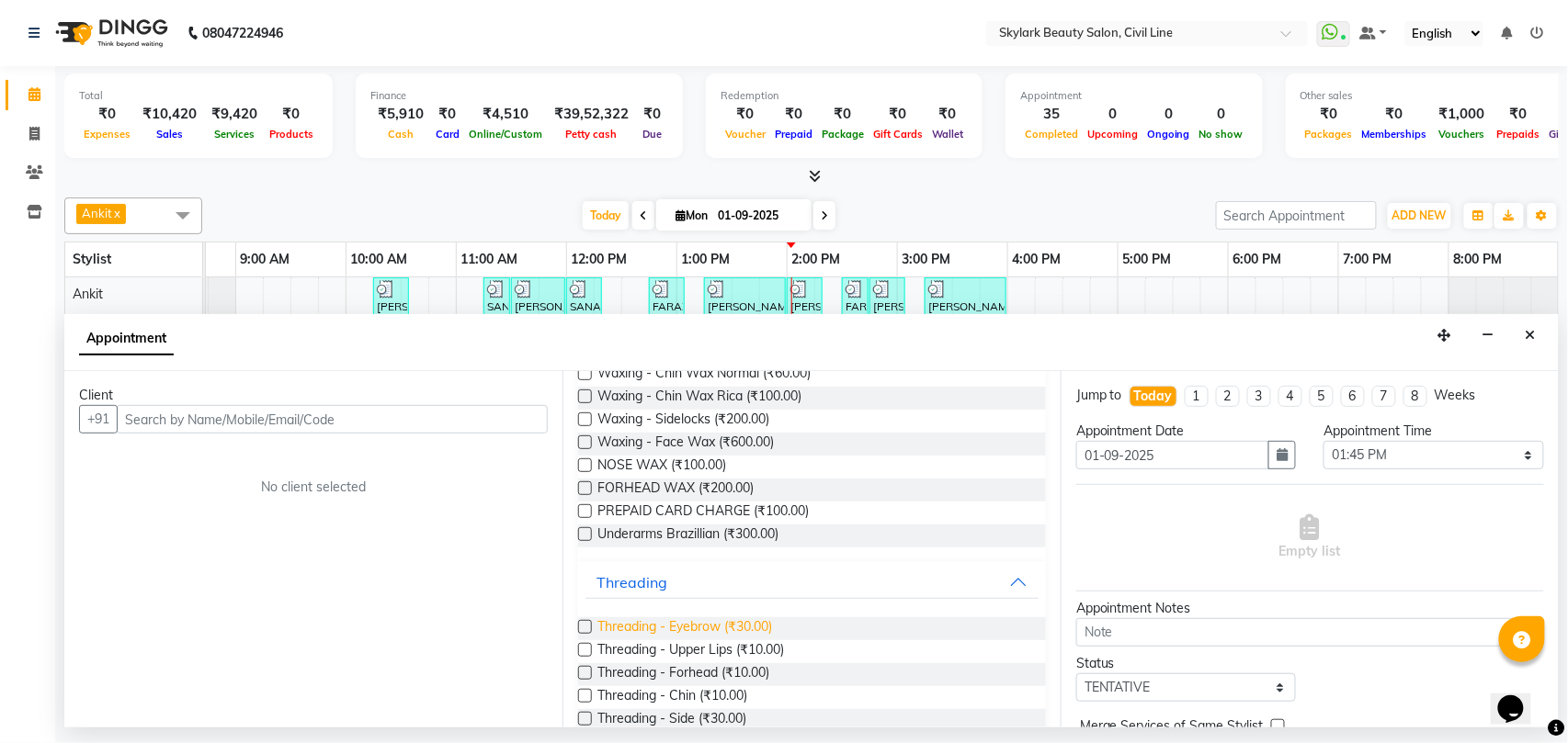
click at [711, 633] on span "Threading - Eyebrow (₹30.00)" at bounding box center [685, 629] width 175 height 23
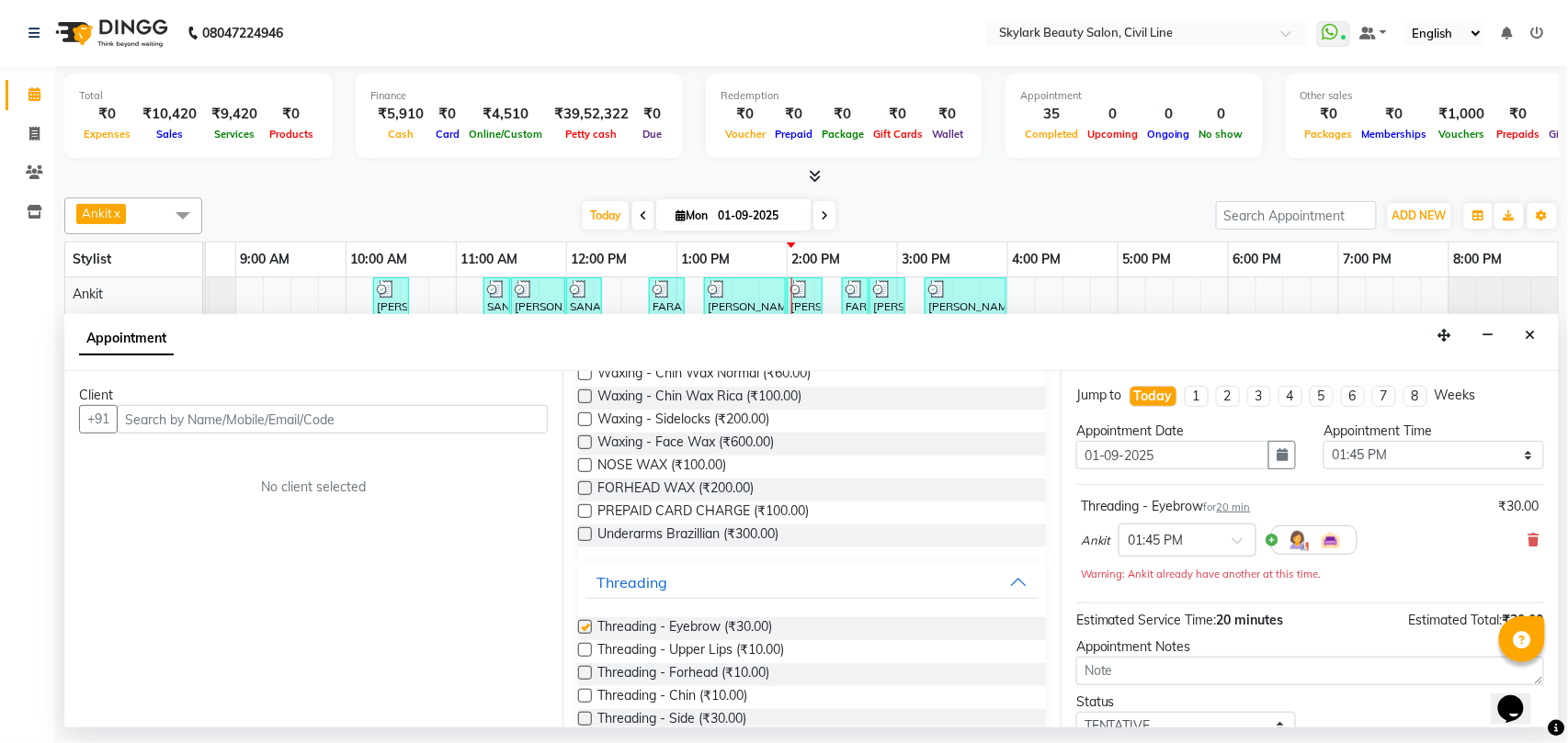
checkbox input "false"
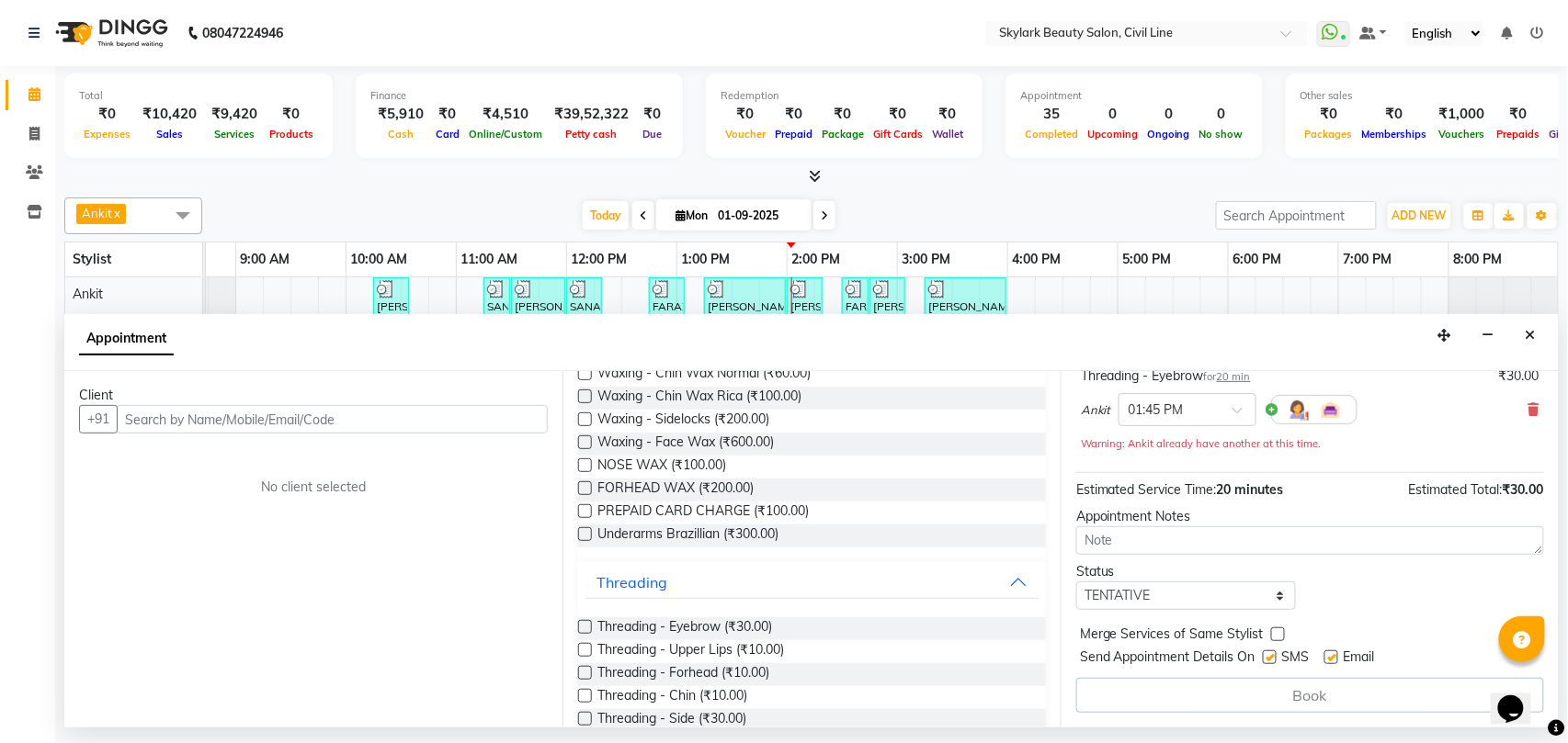
scroll to position [133, 0]
click at [1134, 593] on select "Select TENTATIVE CONFIRM CHECK-IN UPCOMING" at bounding box center [1186, 595] width 219 height 29
select select "check-in"
click at [1077, 582] on select "Select TENTATIVE CONFIRM CHECK-IN UPCOMING" at bounding box center [1186, 595] width 219 height 29
click at [397, 425] on input "text" at bounding box center [332, 420] width 431 height 29
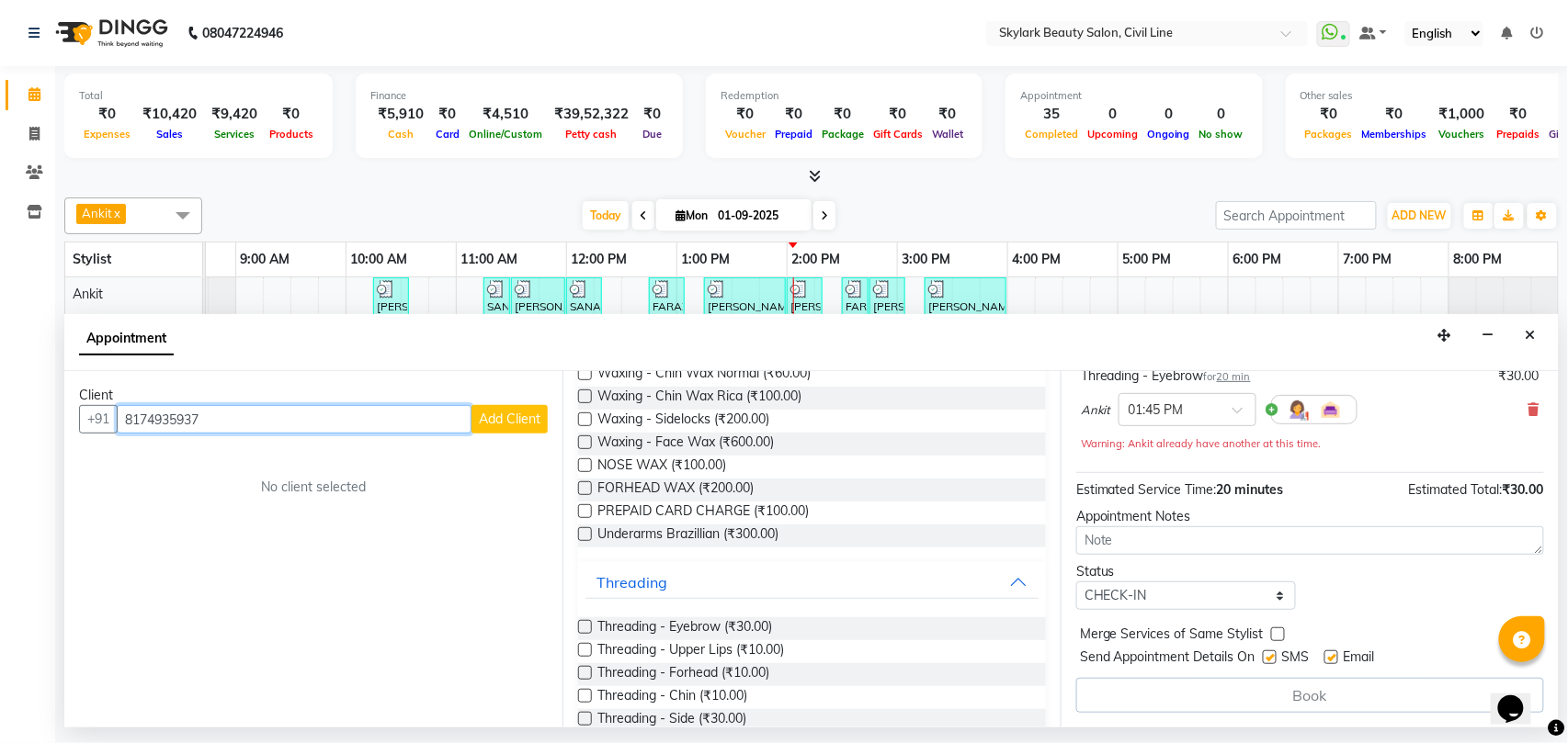
type input "8174935937"
click at [517, 416] on span "Add Client" at bounding box center [510, 418] width 62 height 16
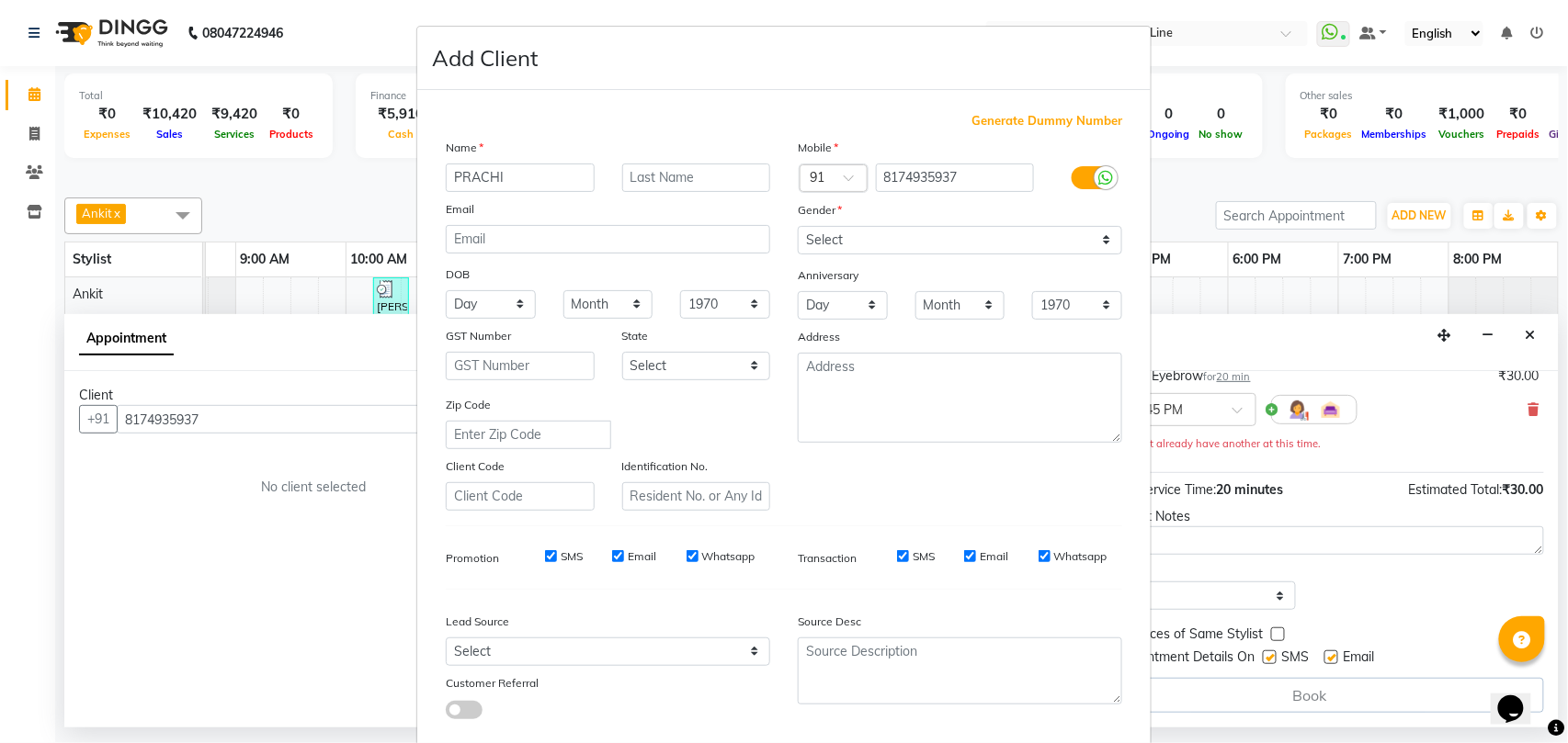
type input "PRACHI"
click at [832, 236] on select "Select [DEMOGRAPHIC_DATA] [DEMOGRAPHIC_DATA] Other Prefer Not To Say" at bounding box center [960, 240] width 324 height 29
select select "[DEMOGRAPHIC_DATA]"
click at [798, 226] on select "Select [DEMOGRAPHIC_DATA] [DEMOGRAPHIC_DATA] Other Prefer Not To Say" at bounding box center [960, 240] width 324 height 29
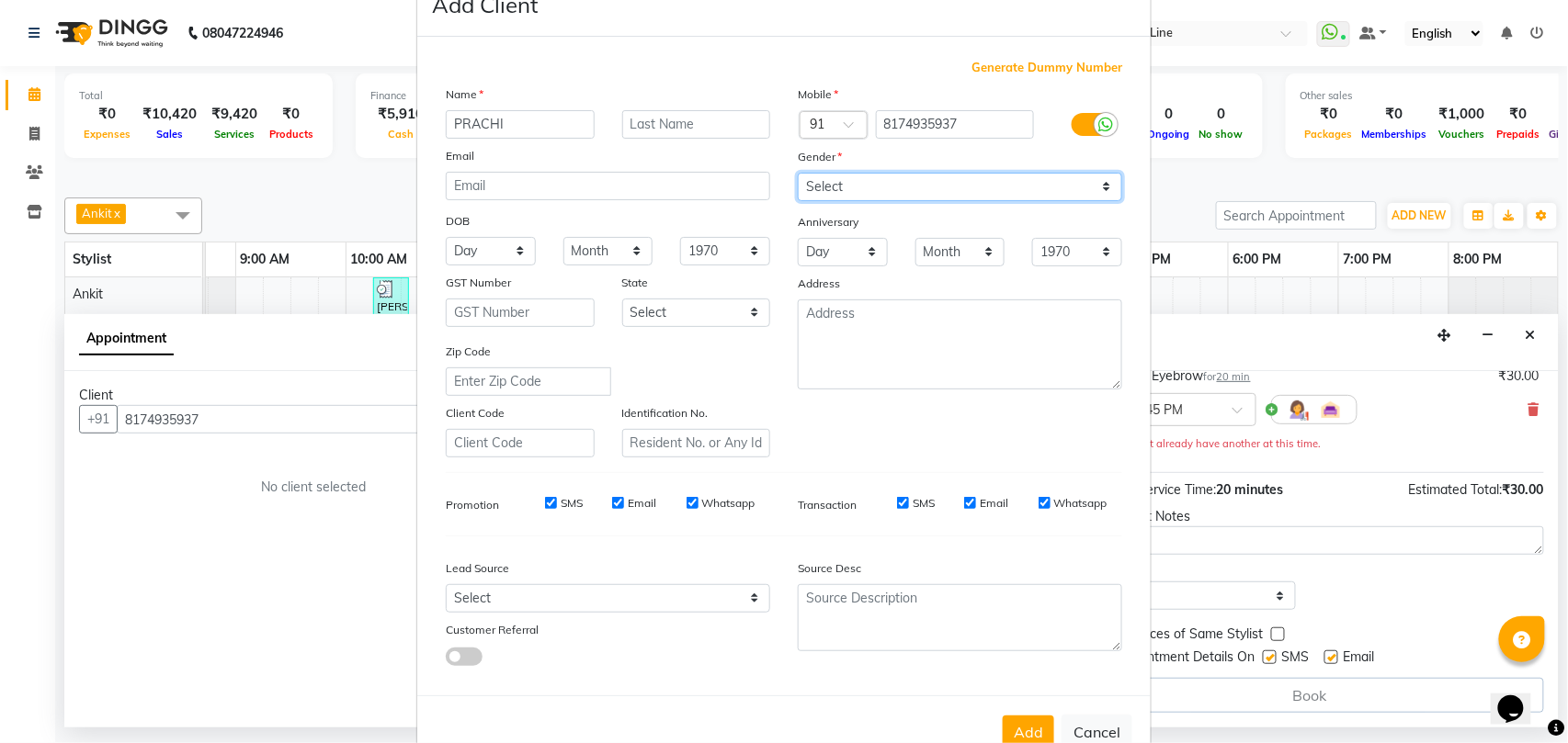
scroll to position [100, 0]
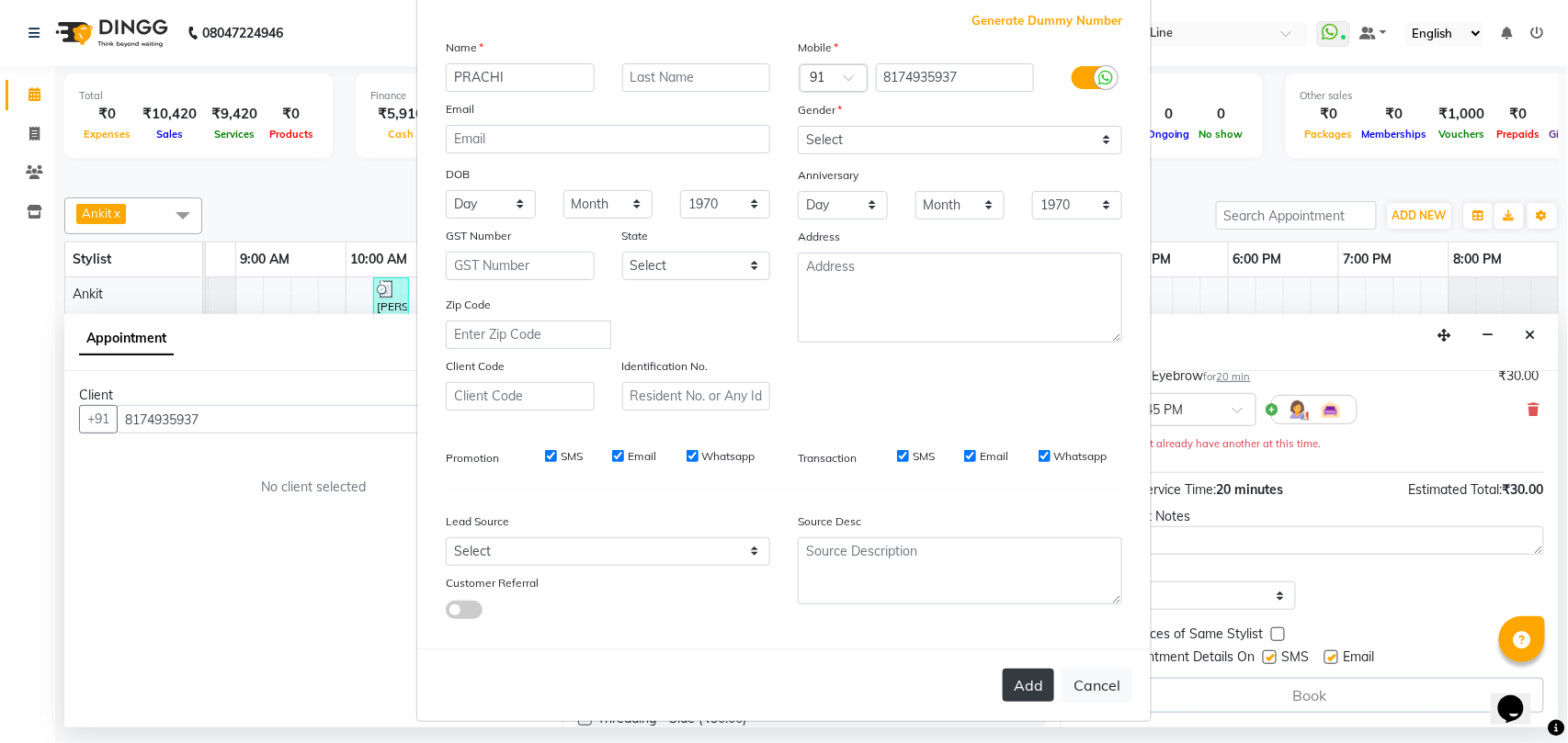
click at [1030, 674] on button "Add" at bounding box center [1027, 685] width 51 height 33
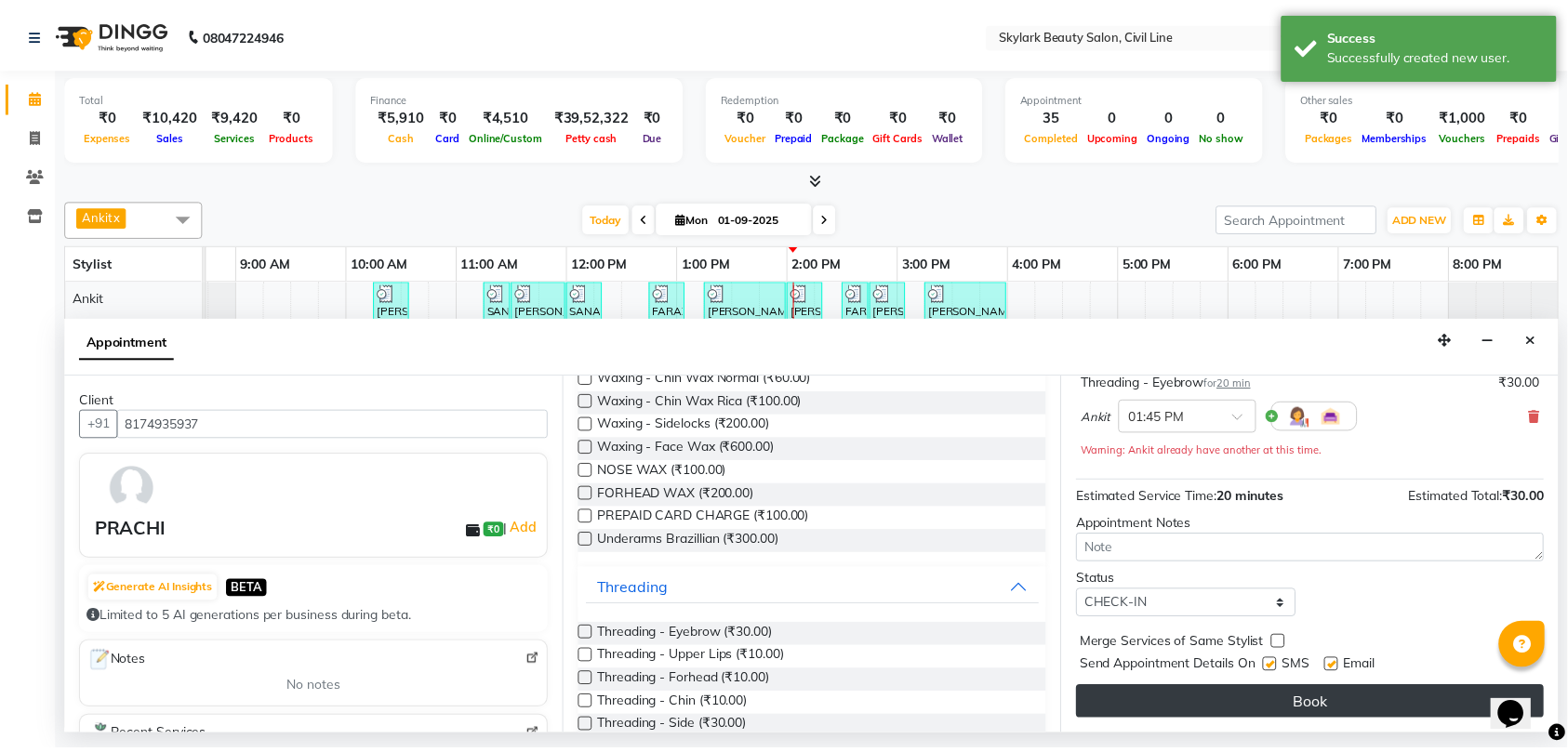
scroll to position [132, 0]
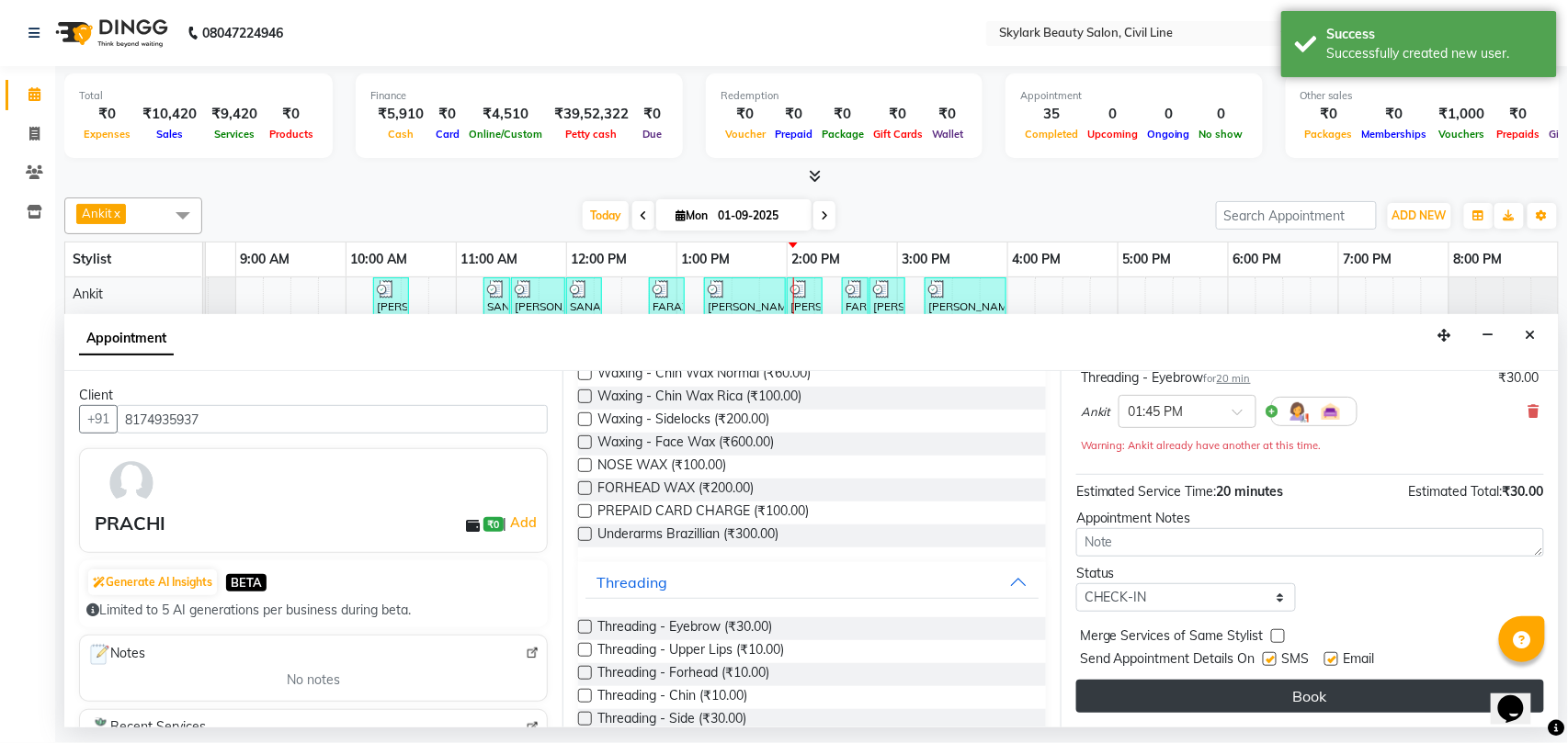
click at [1206, 692] on button "Book" at bounding box center [1310, 696] width 467 height 33
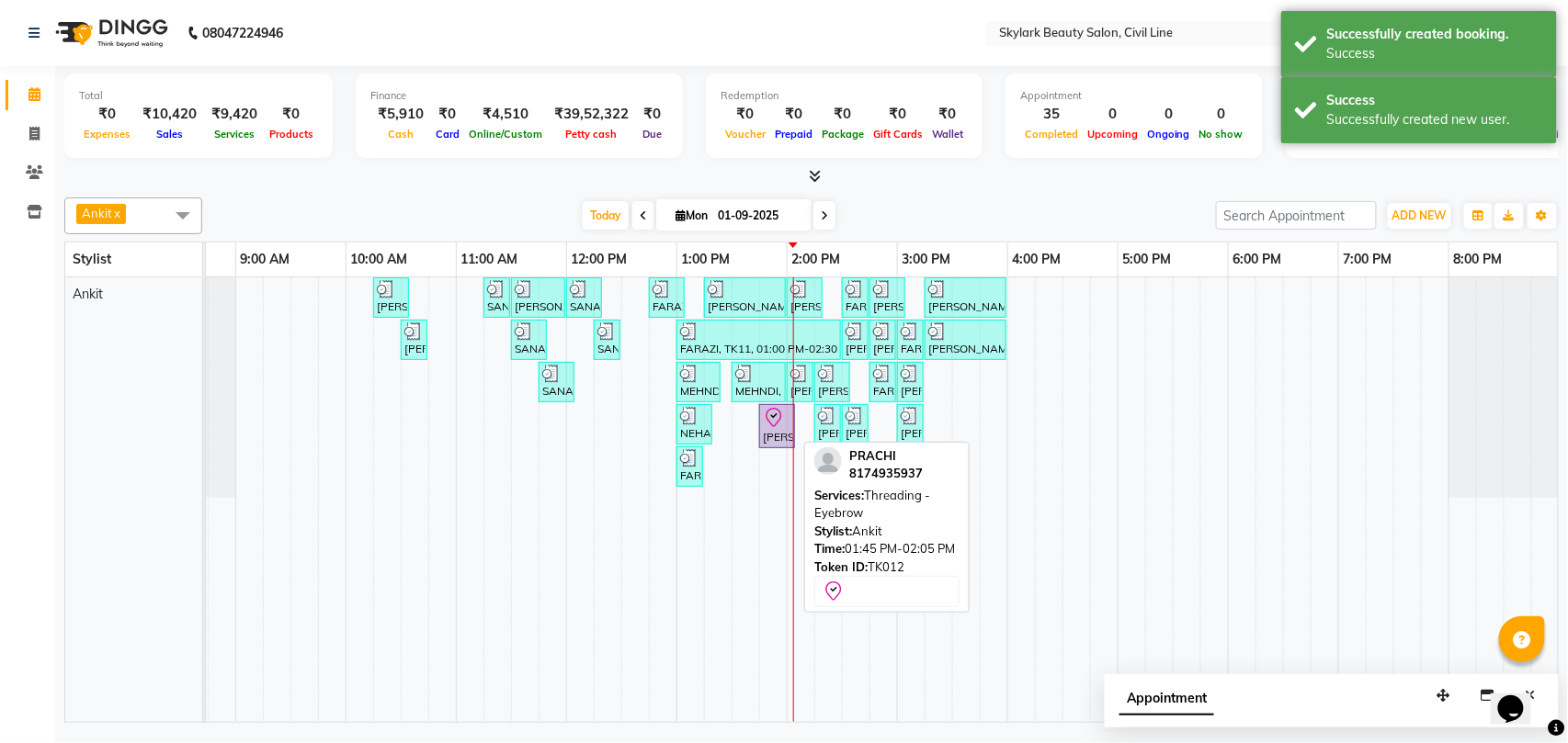
click at [769, 428] on icon at bounding box center [773, 418] width 22 height 22
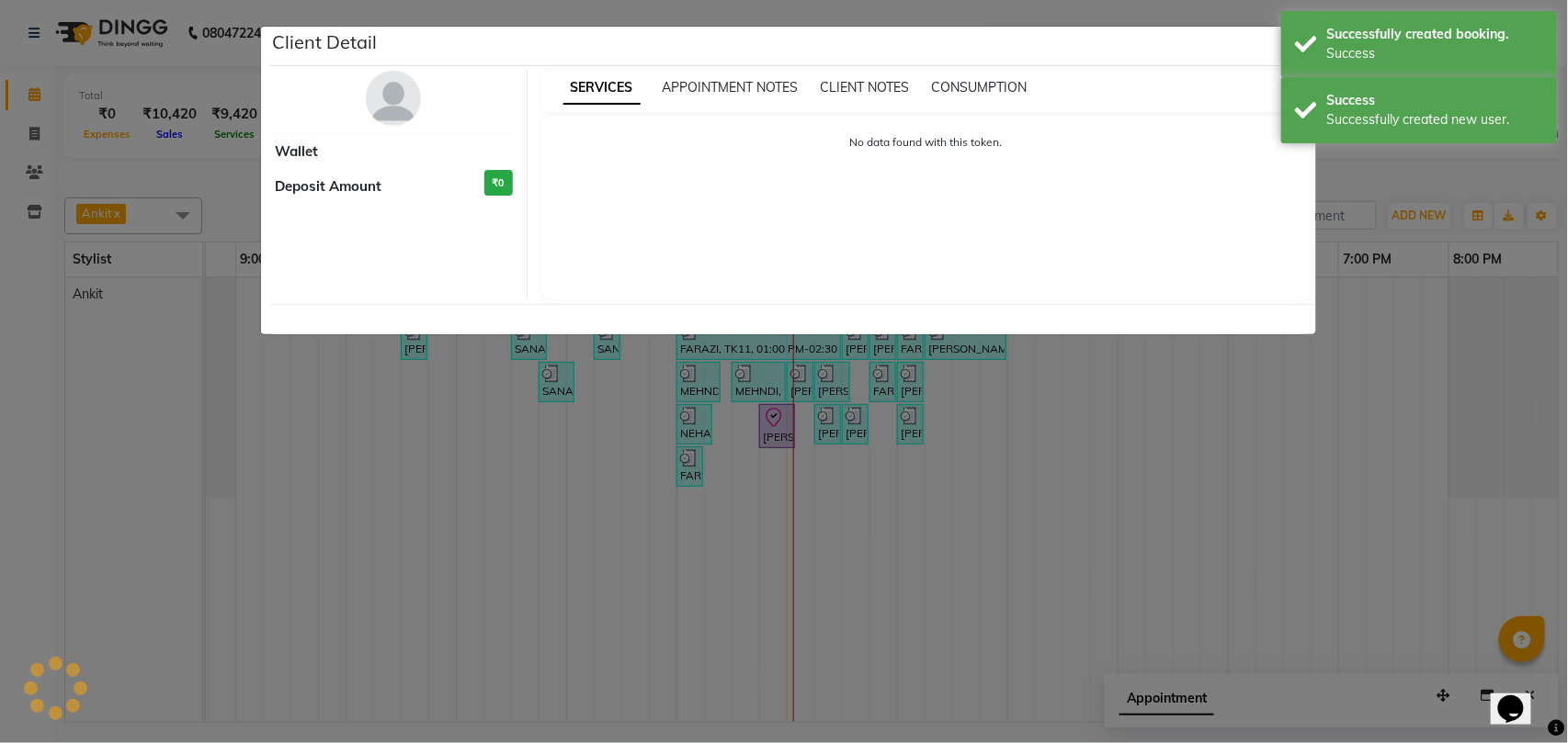
select select "8"
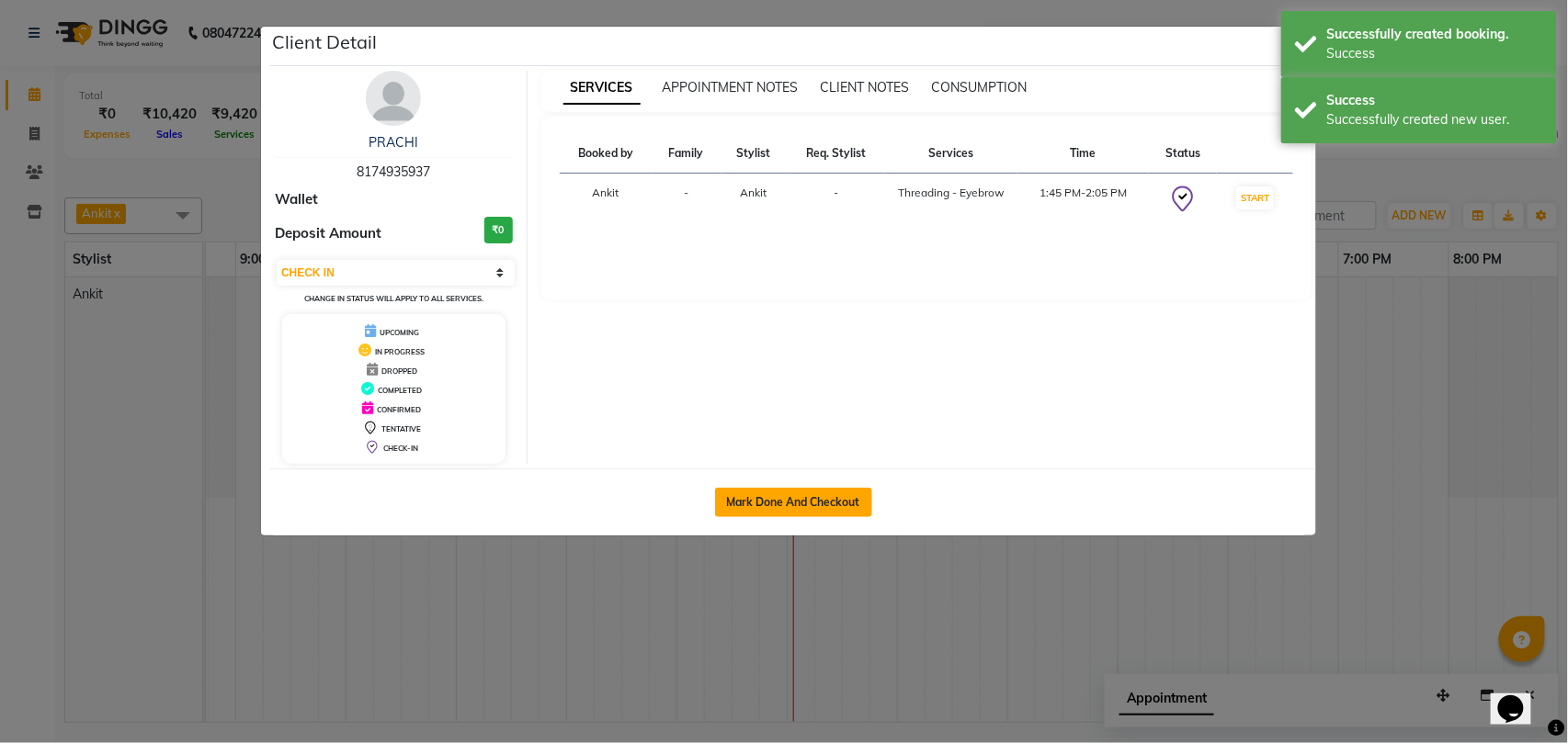
click at [770, 504] on button "Mark Done And Checkout" at bounding box center [793, 502] width 157 height 29
select select "service"
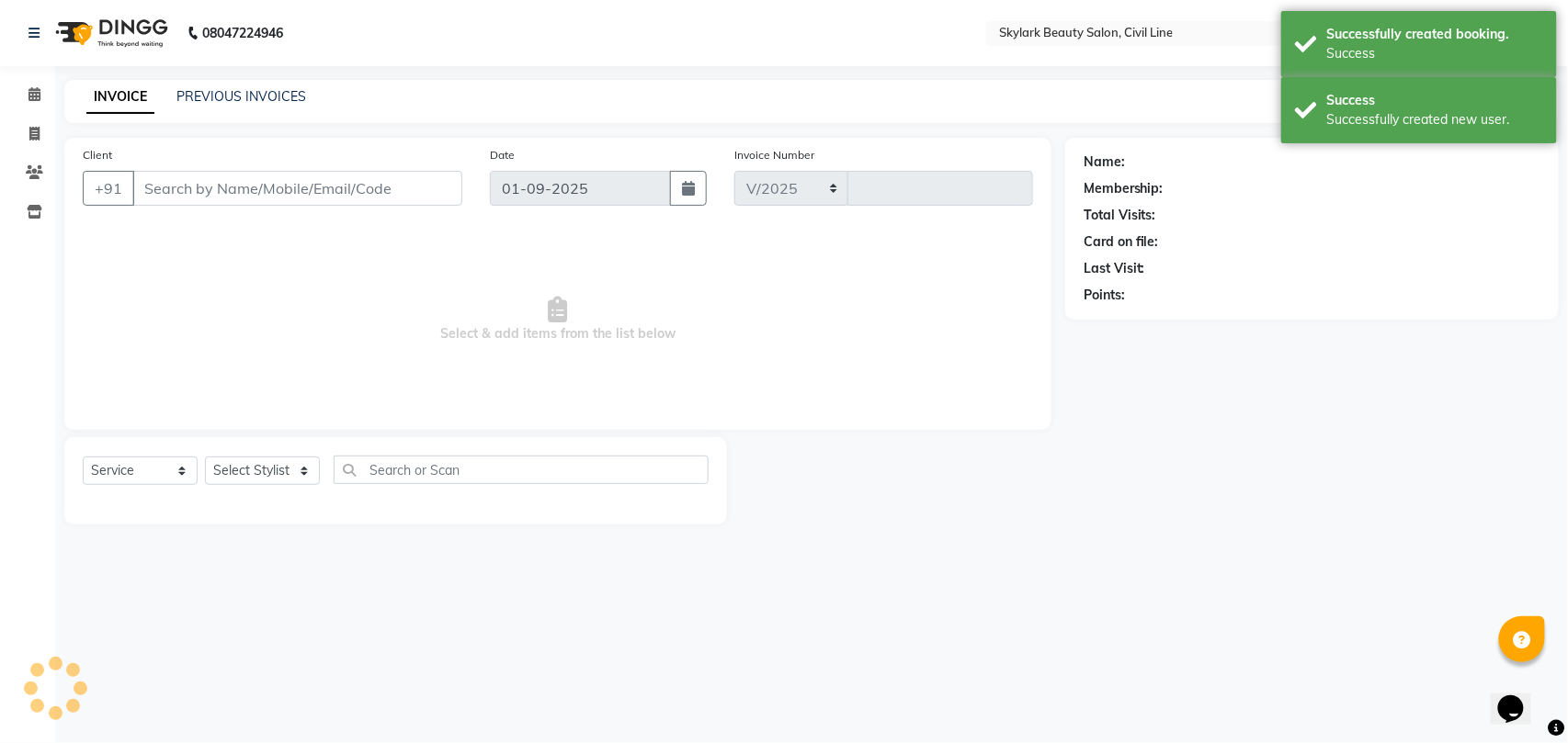
select select "4588"
type input "6169"
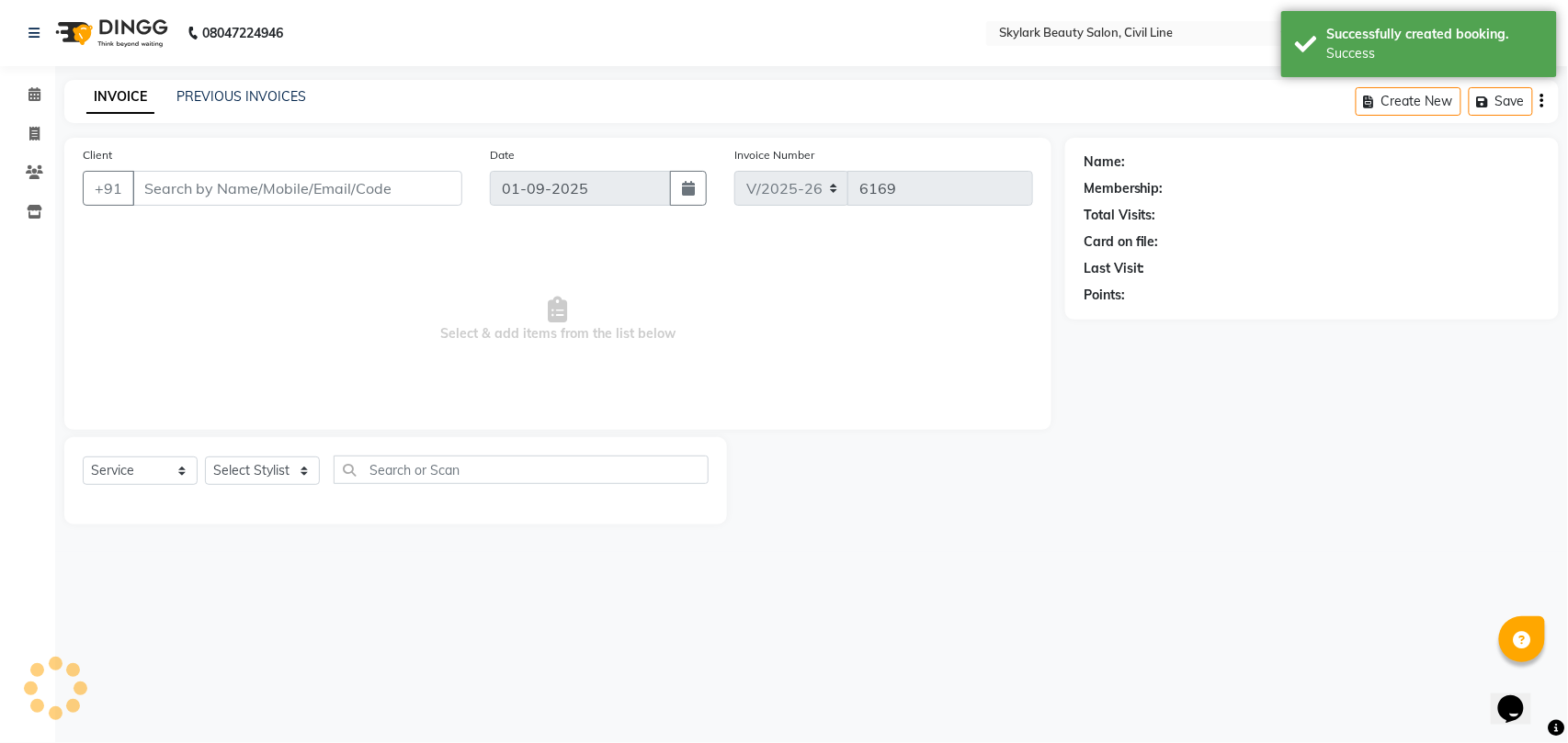
type input "8174935937"
select select "28120"
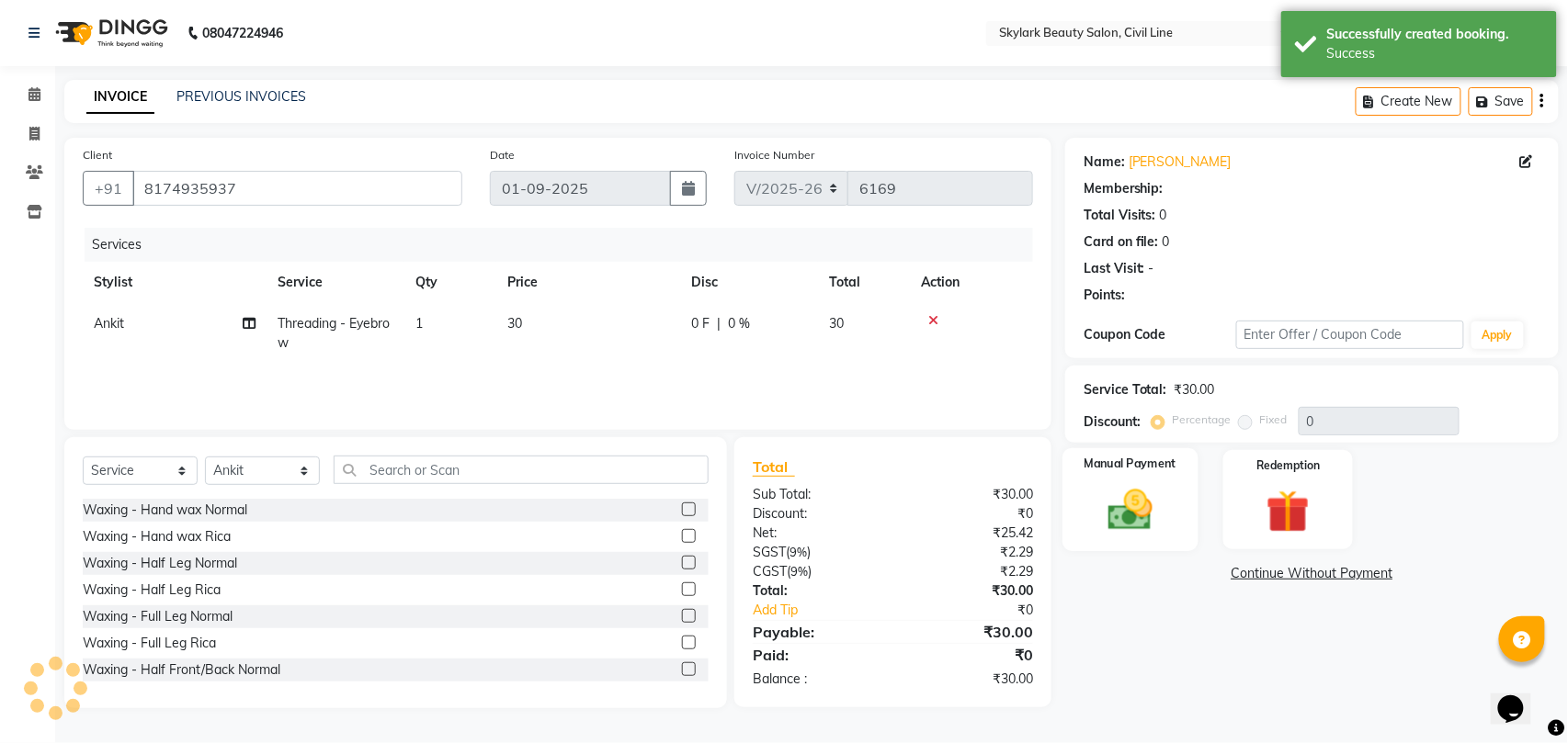
click at [1106, 511] on img at bounding box center [1130, 509] width 72 height 51
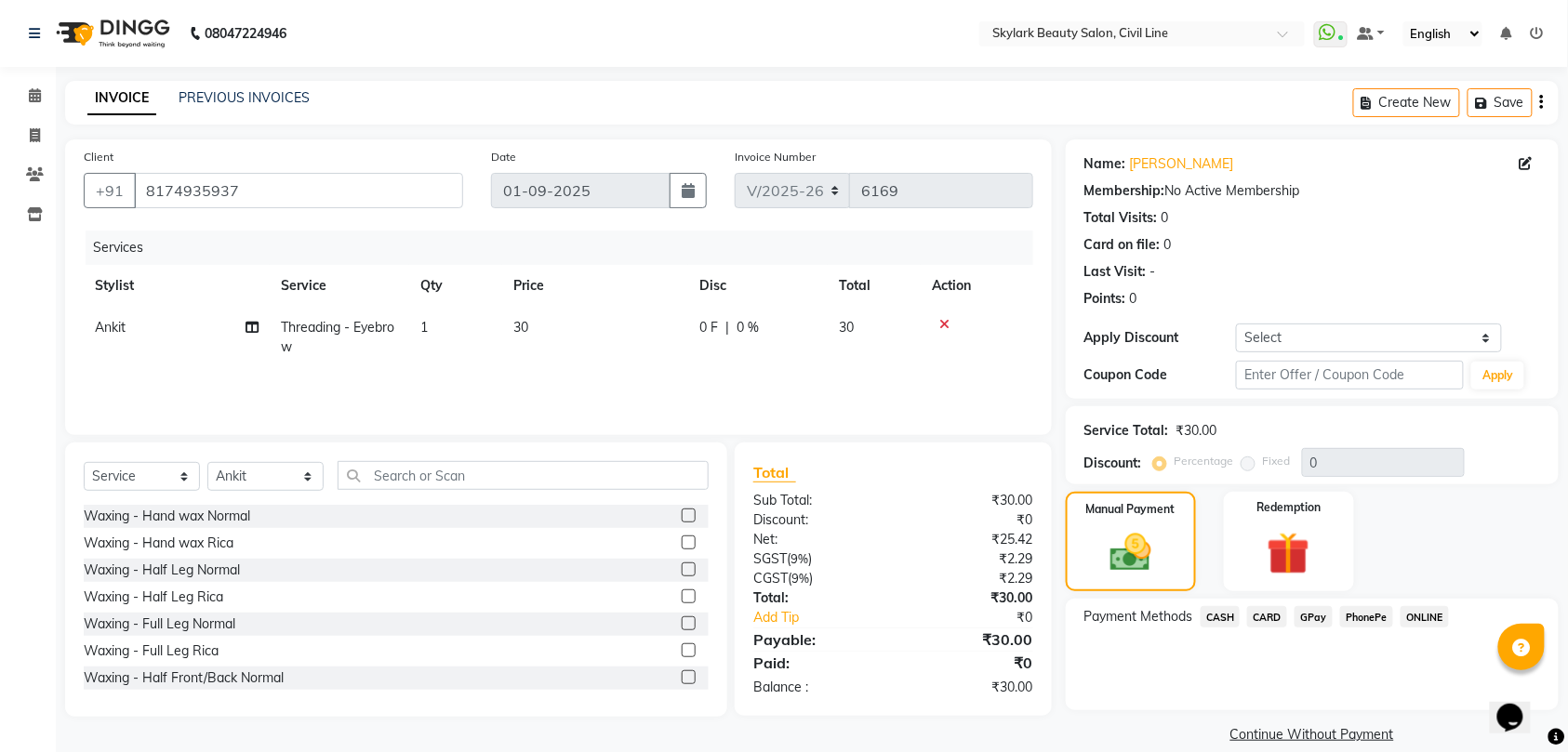
click at [1208, 615] on span "CASH" at bounding box center [1220, 617] width 40 height 21
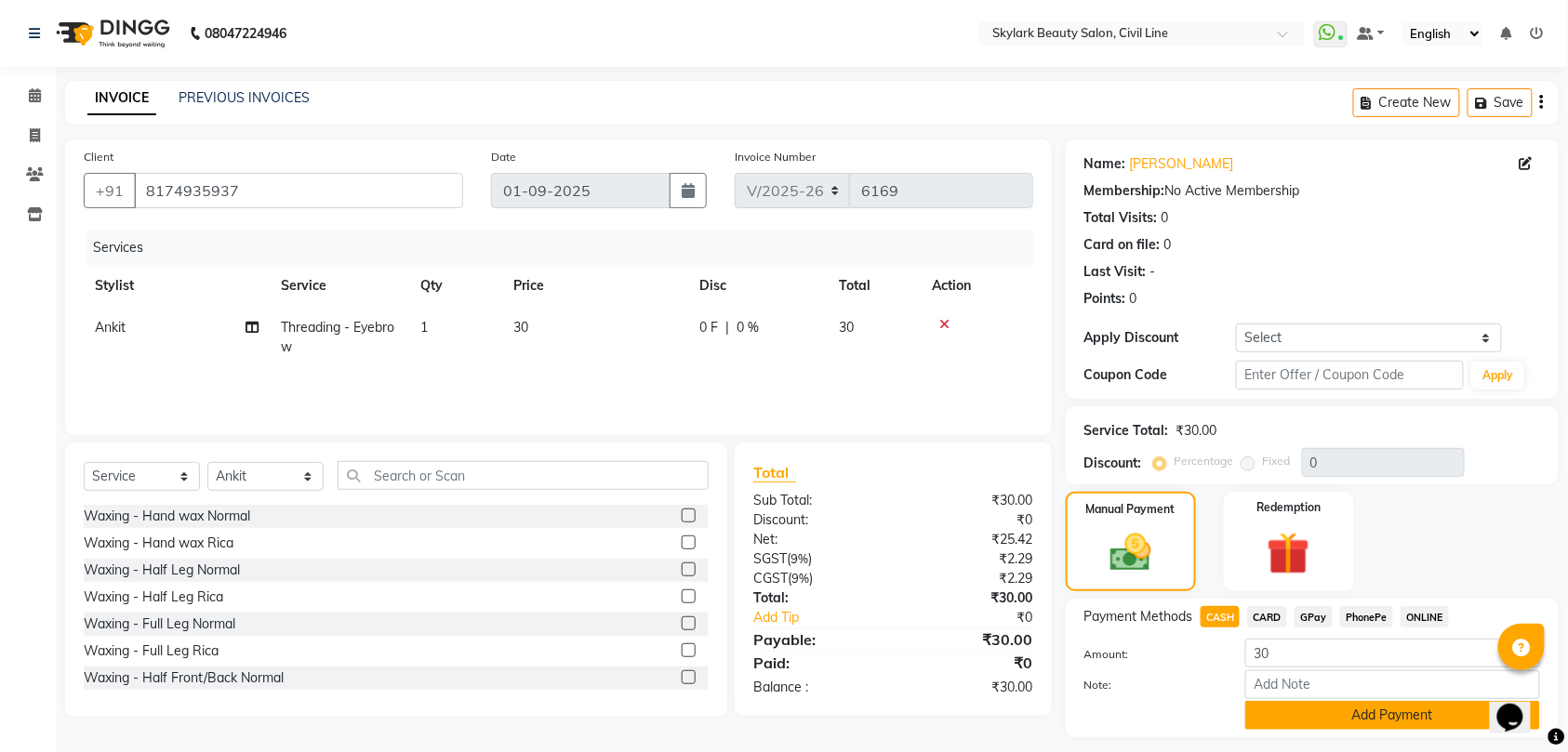
click at [1282, 723] on button "Add Payment" at bounding box center [1392, 716] width 295 height 29
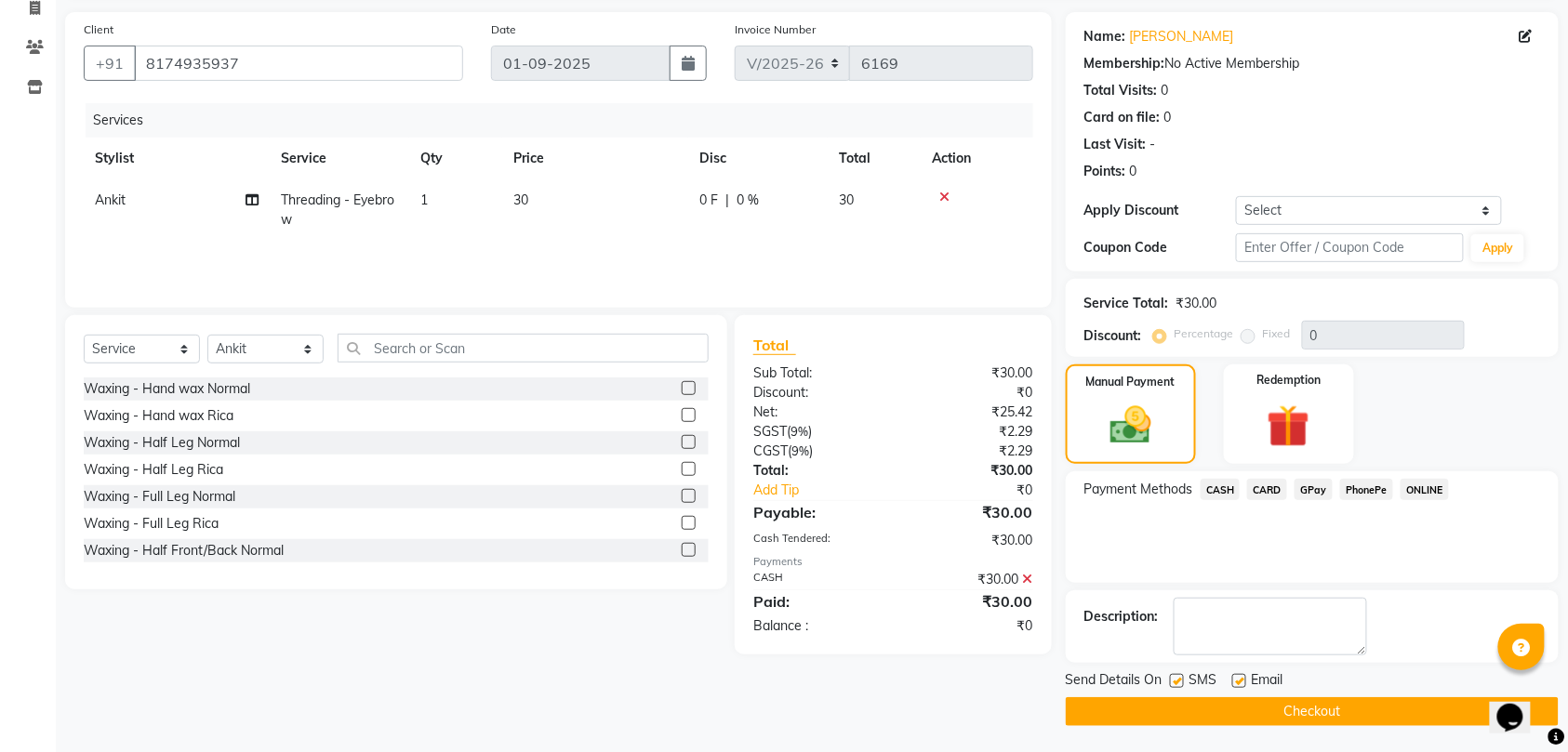
scroll to position [131, 0]
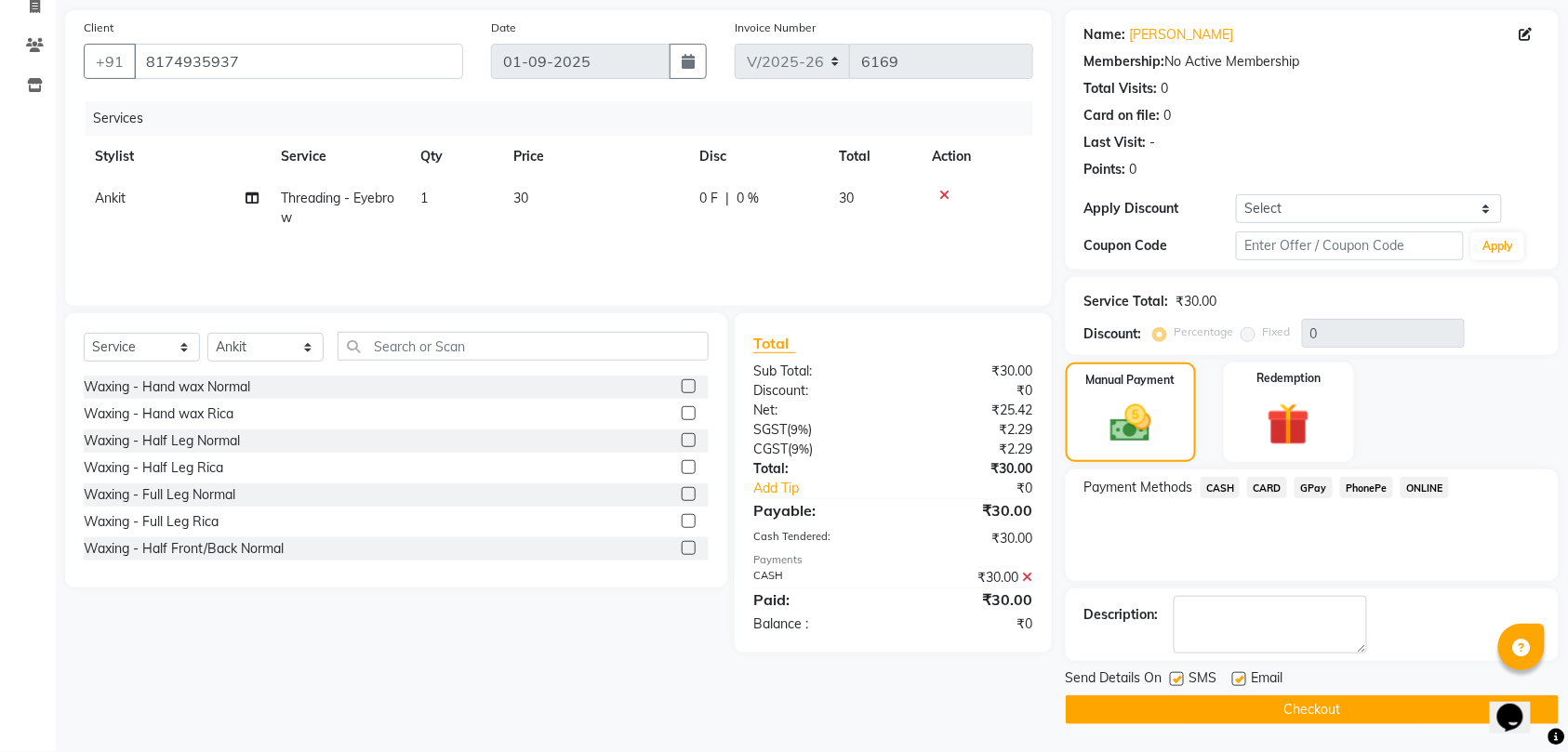
click at [1246, 703] on button "Checkout" at bounding box center [1312, 710] width 492 height 29
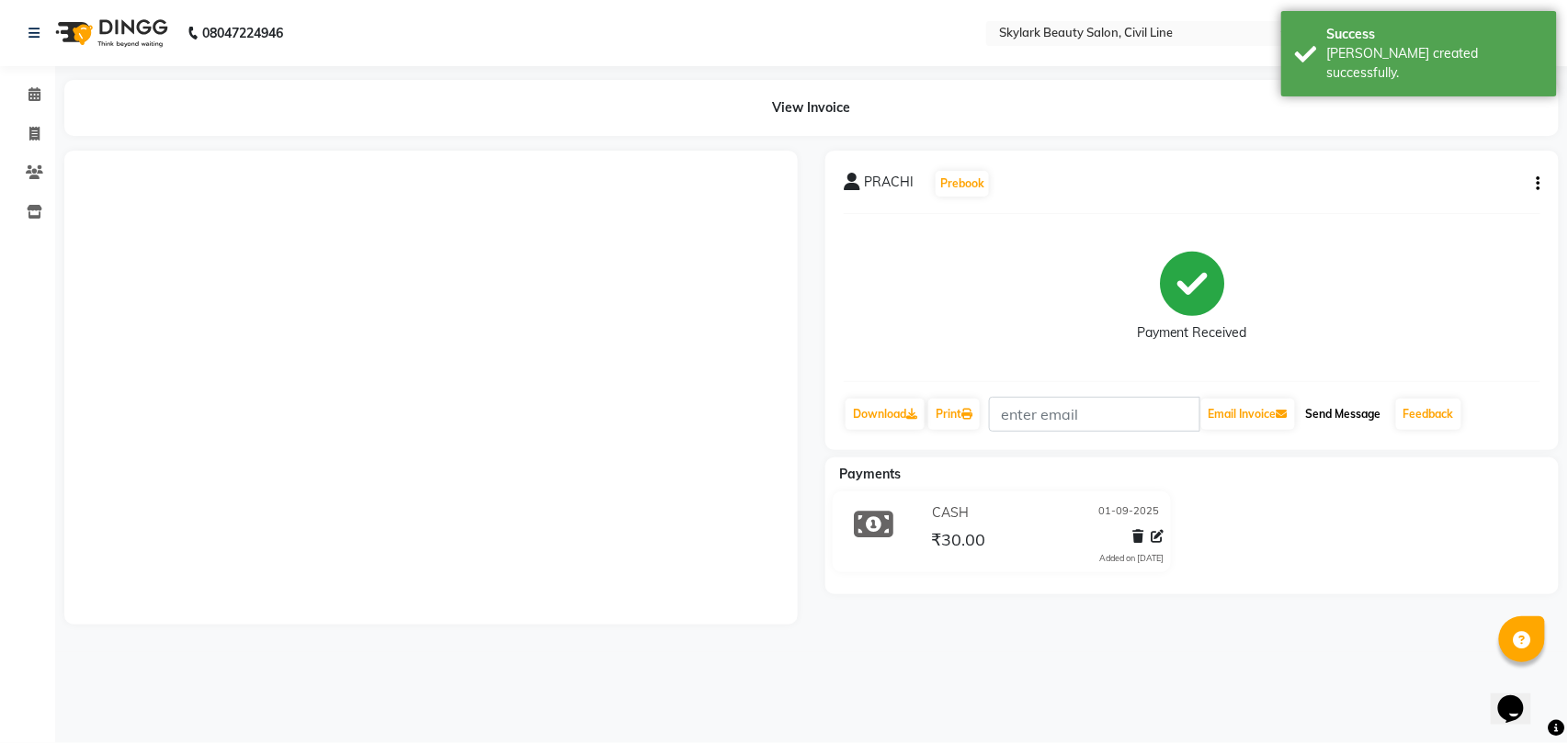
click at [1340, 420] on button "Send Message" at bounding box center [1343, 414] width 90 height 31
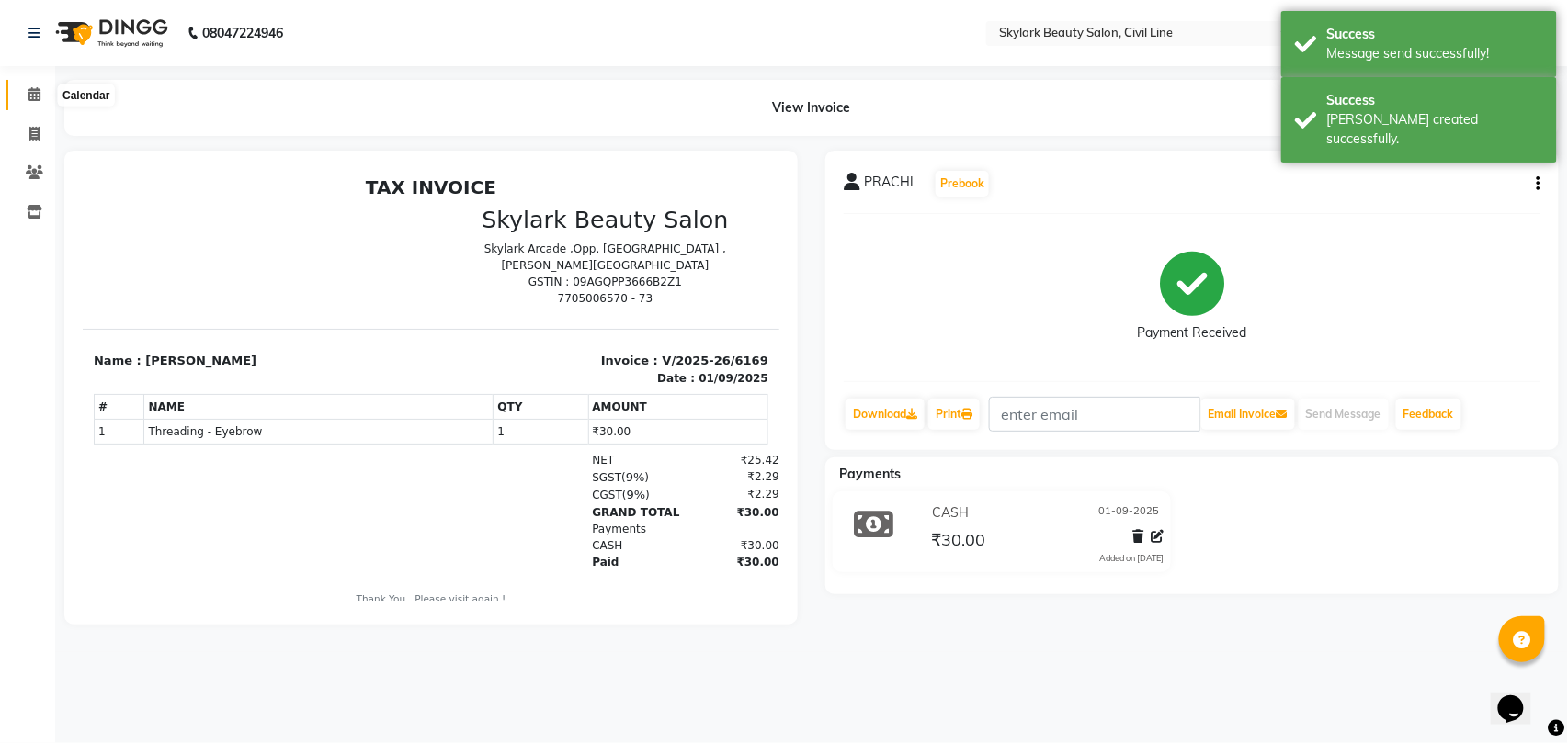
click at [30, 94] on icon at bounding box center [35, 94] width 12 height 14
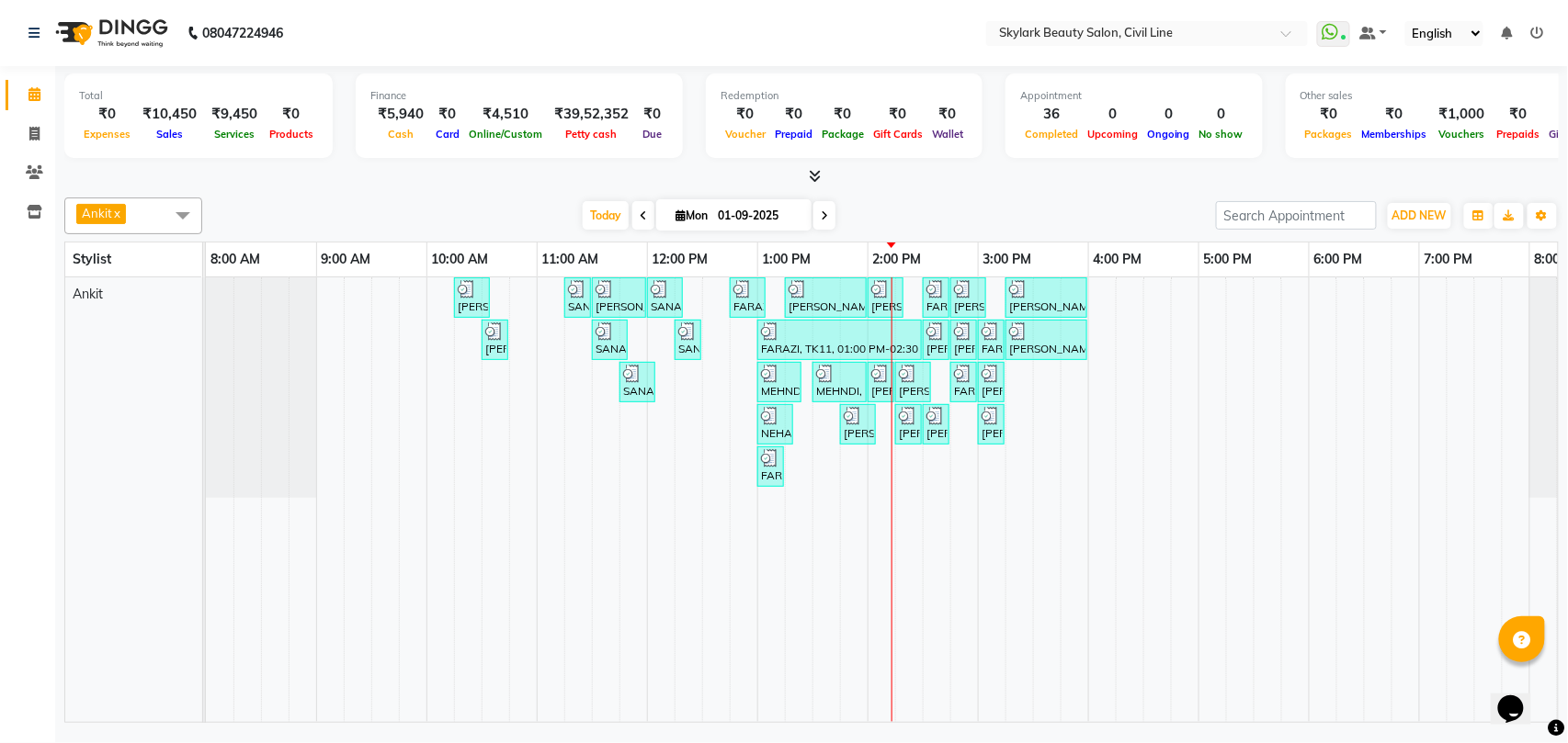
click at [911, 471] on div "[PERSON_NAME], TK02, 10:15 AM-10:35 AM, Waxing - Hand wax Normal SANA, TK05, 11…" at bounding box center [922, 499] width 1434 height 445
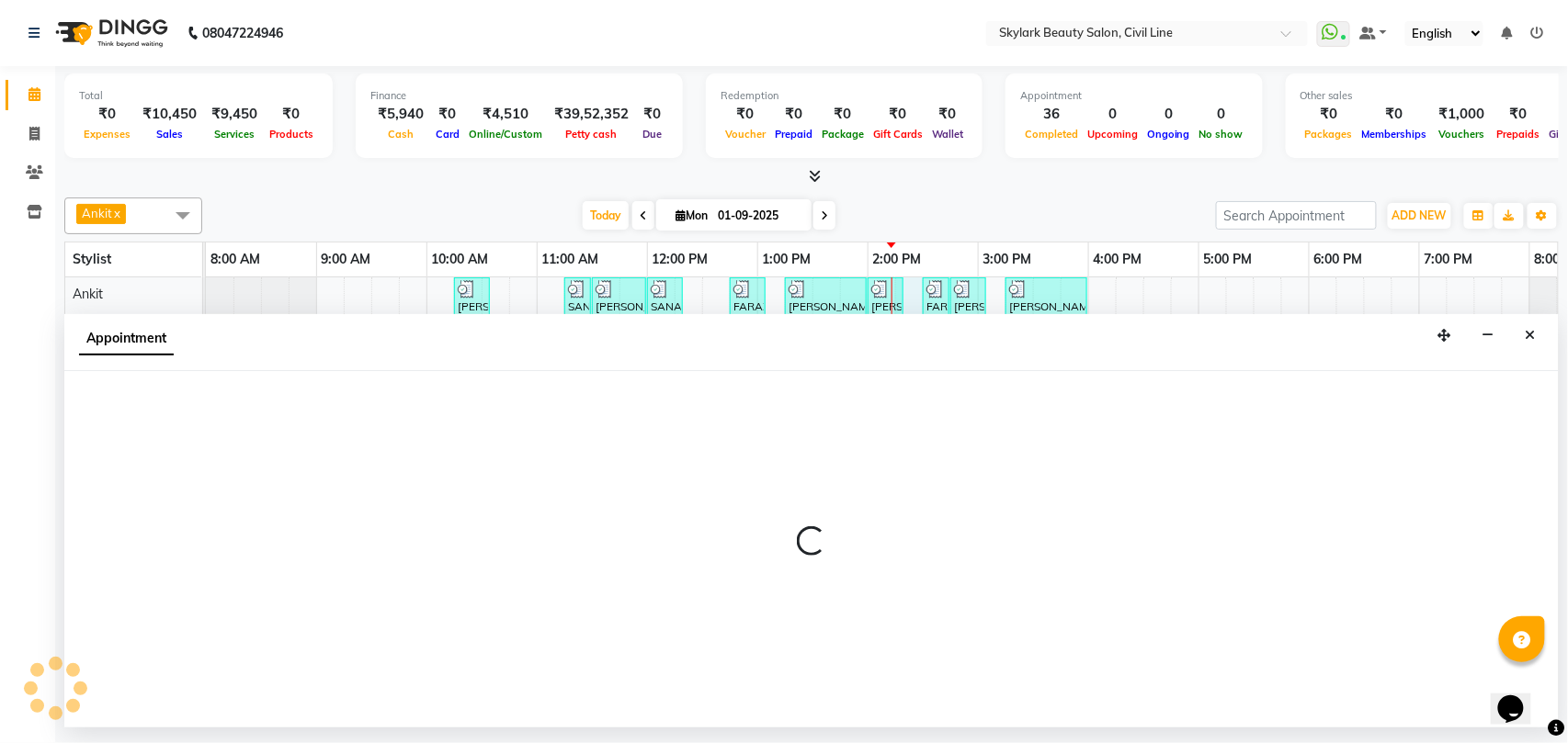
select select "28120"
select select "tentative"
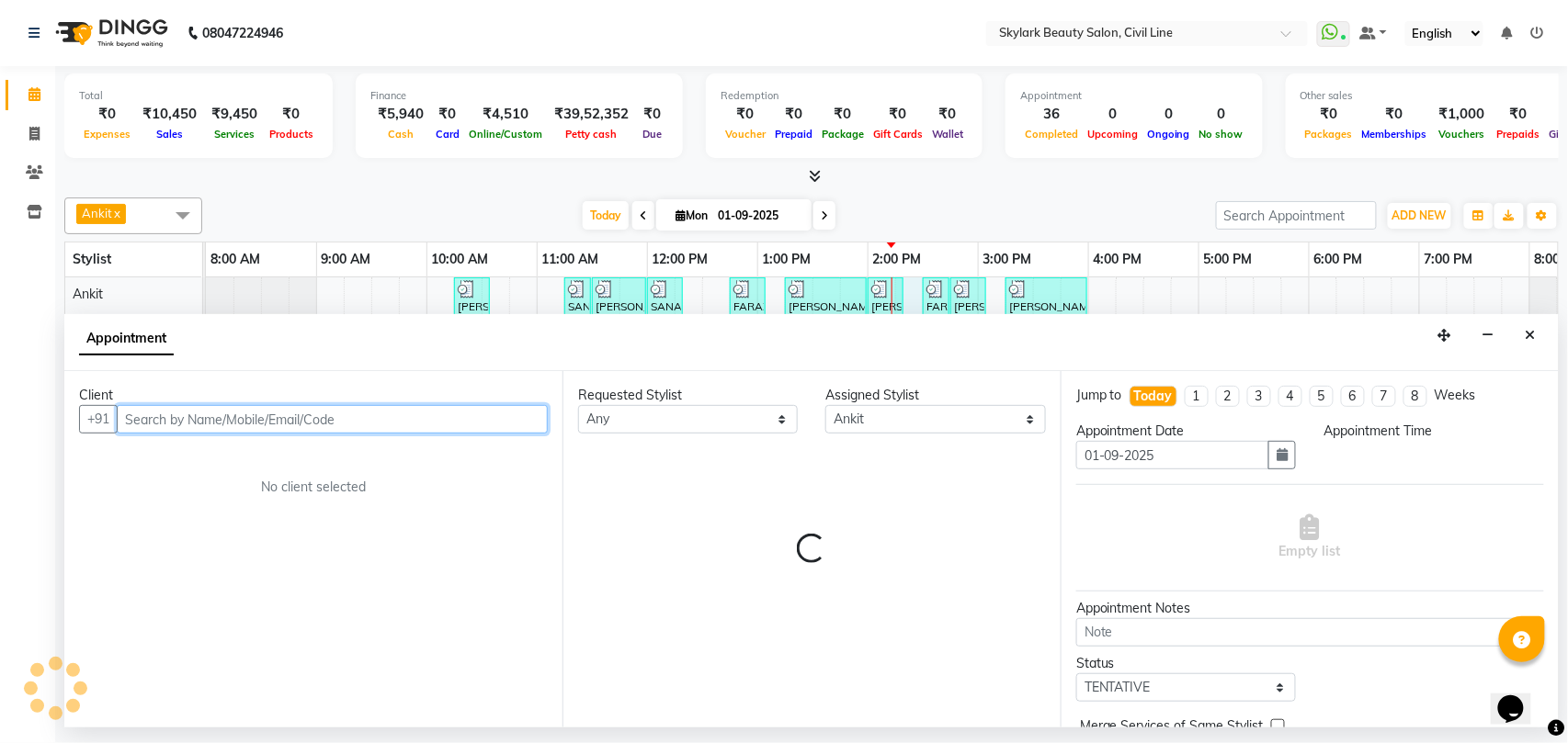
select select "855"
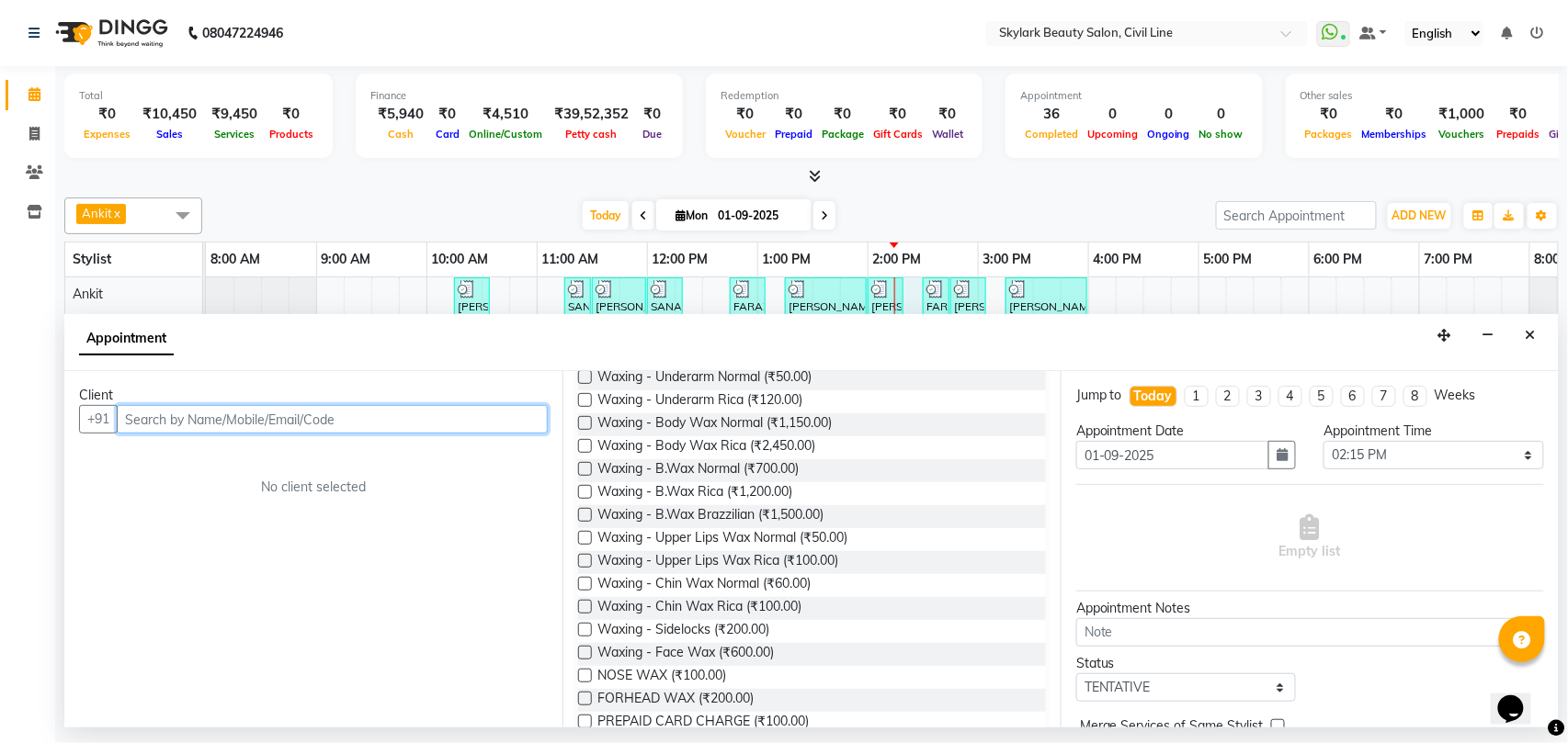
scroll to position [368, 0]
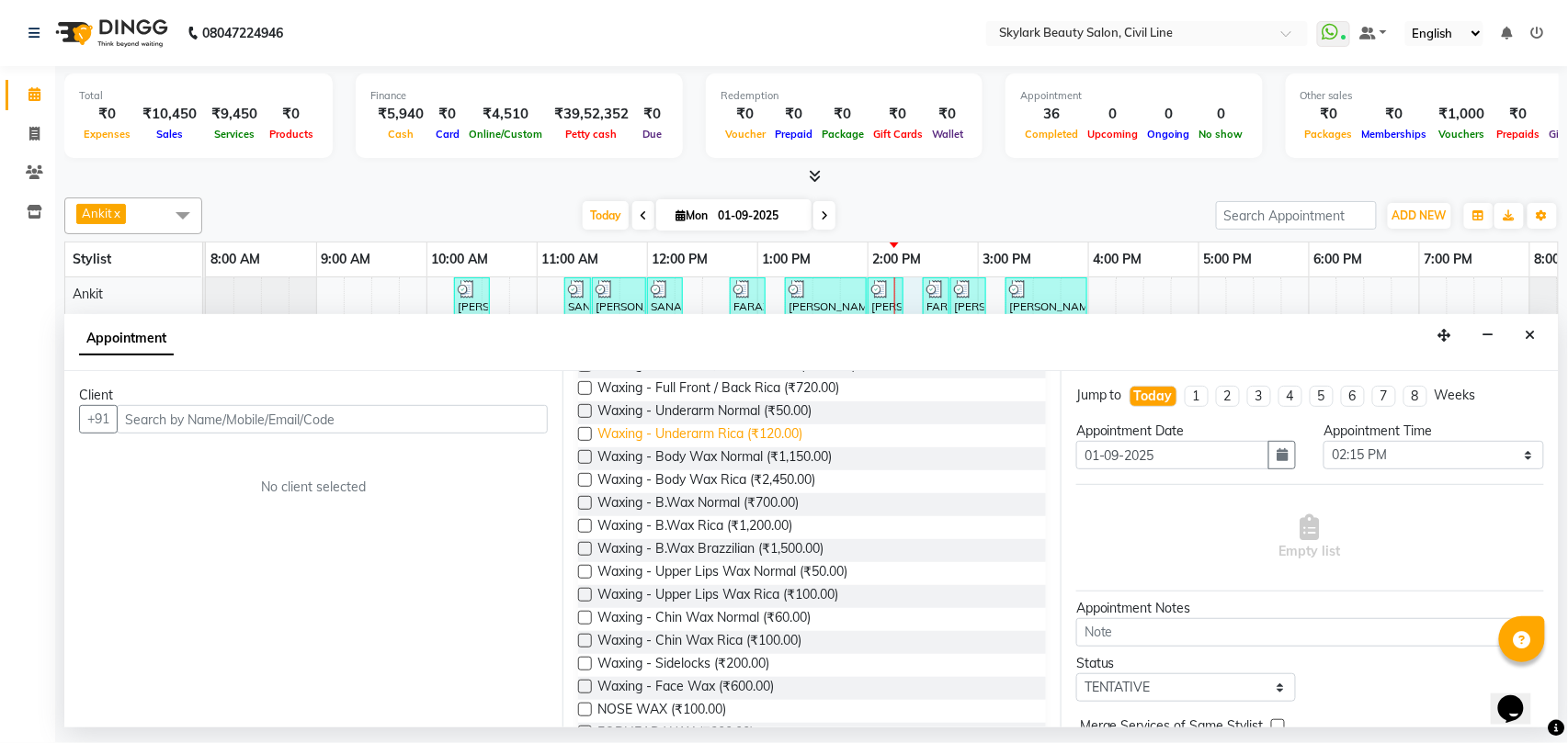
click at [721, 433] on span "Waxing - Underarm Rica (₹120.00)" at bounding box center [700, 436] width 205 height 23
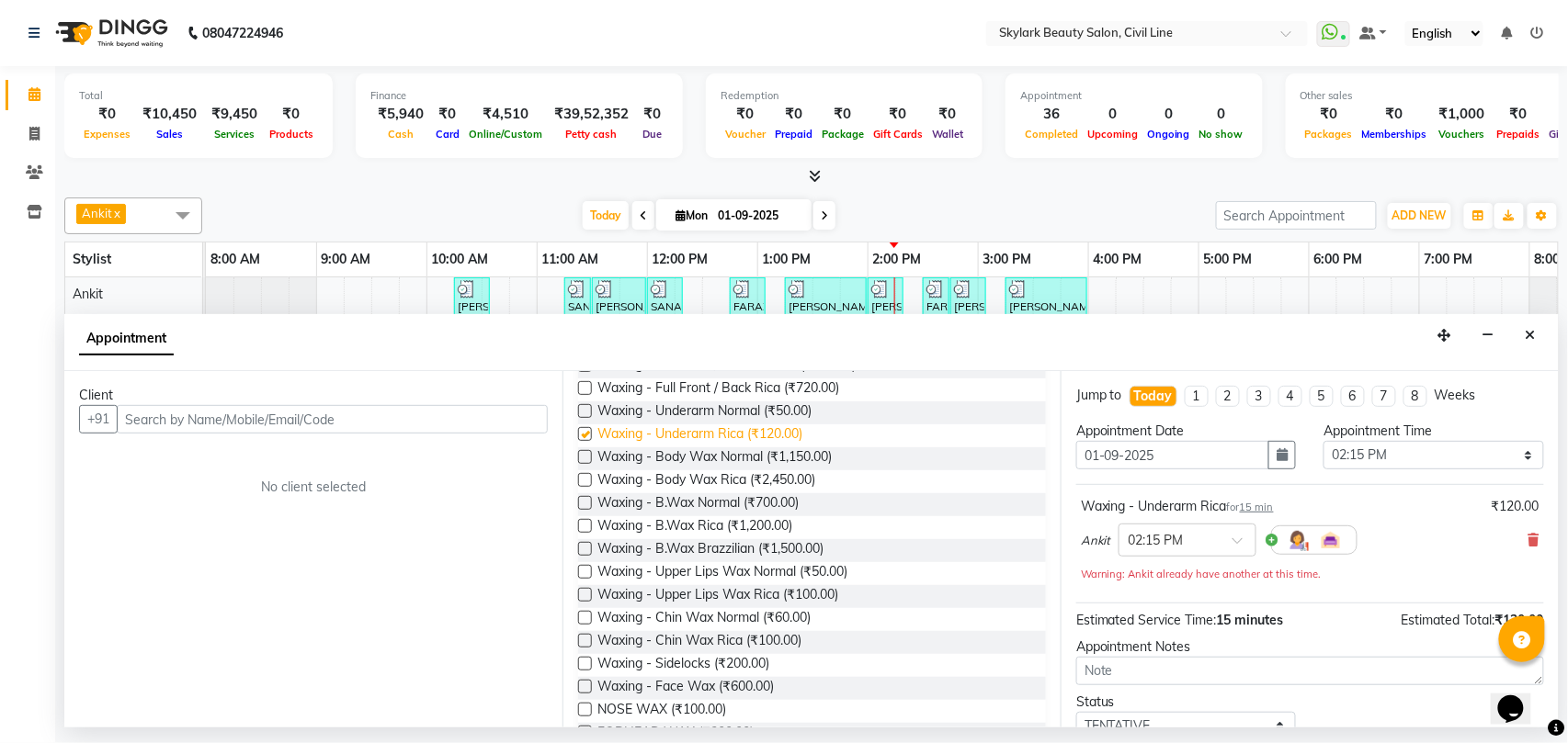
checkbox input "false"
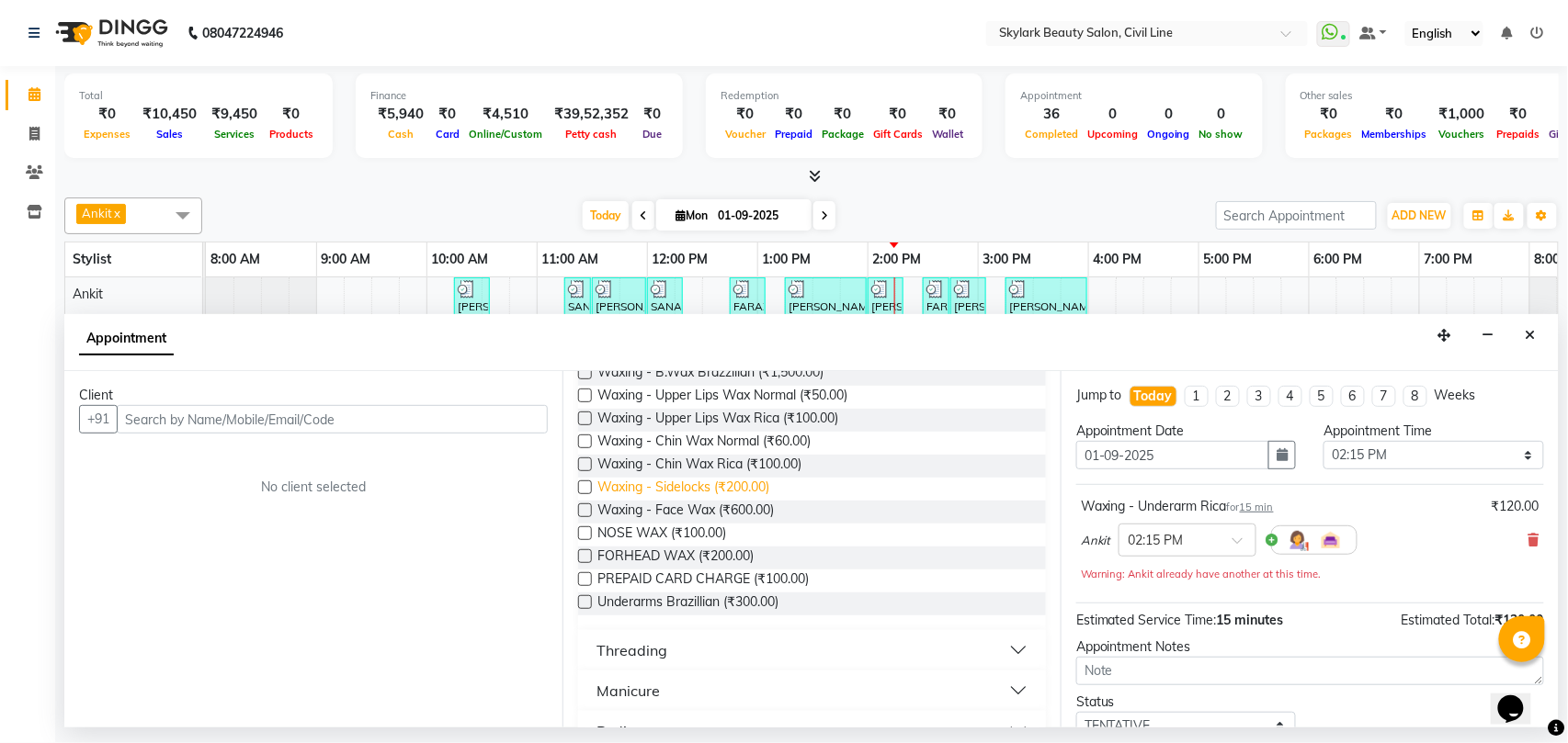
scroll to position [612, 0]
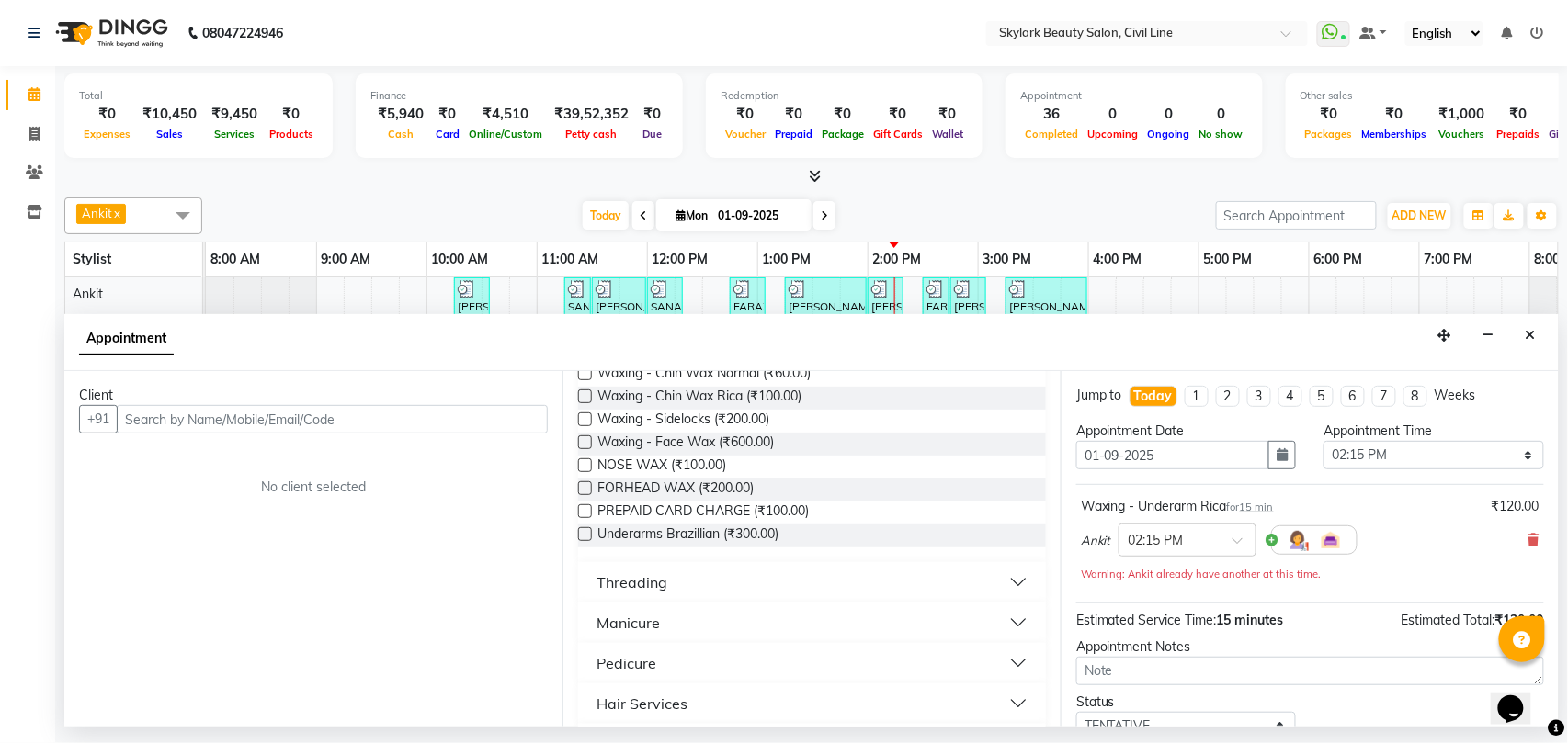
click at [641, 581] on div "Threading" at bounding box center [631, 582] width 70 height 22
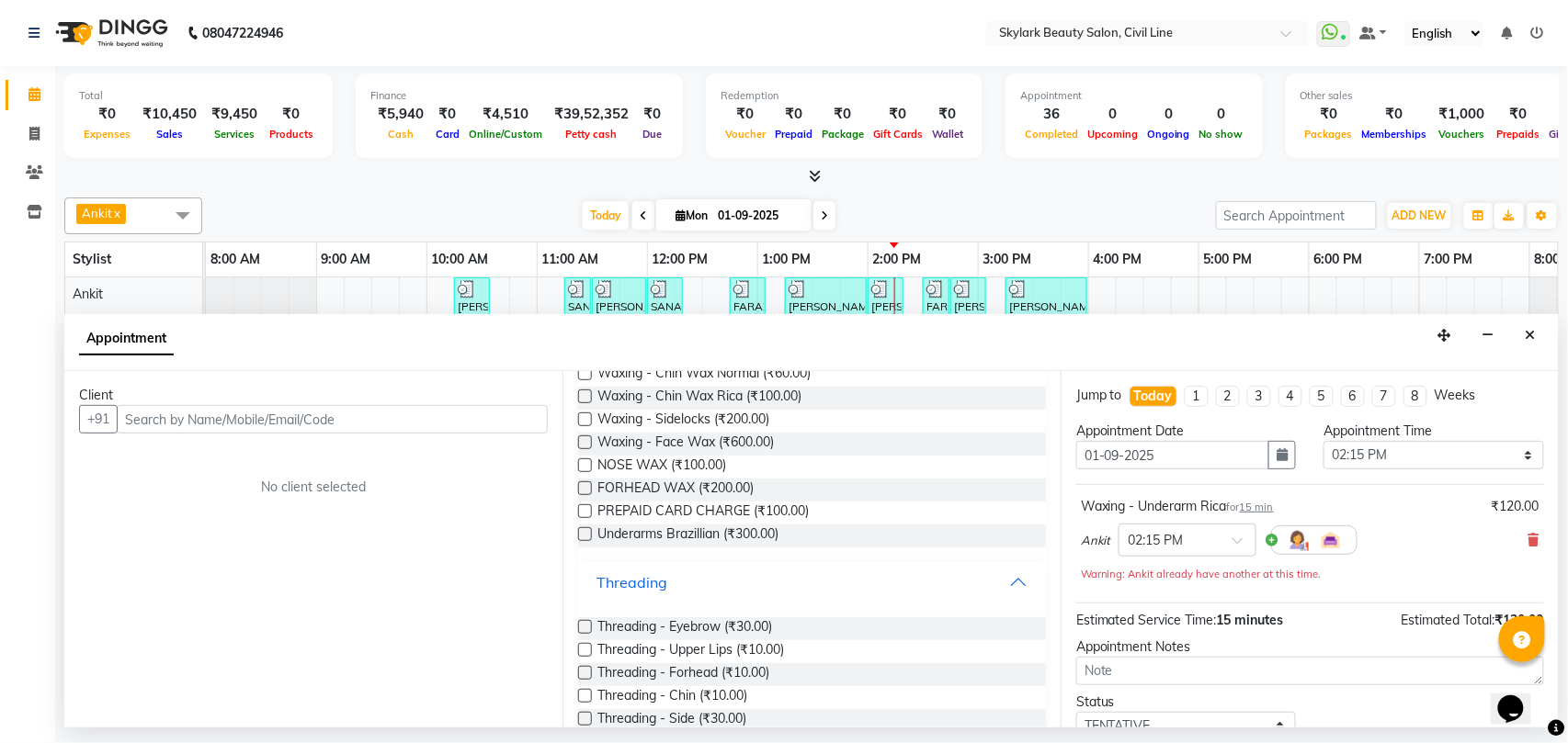
scroll to position [734, 0]
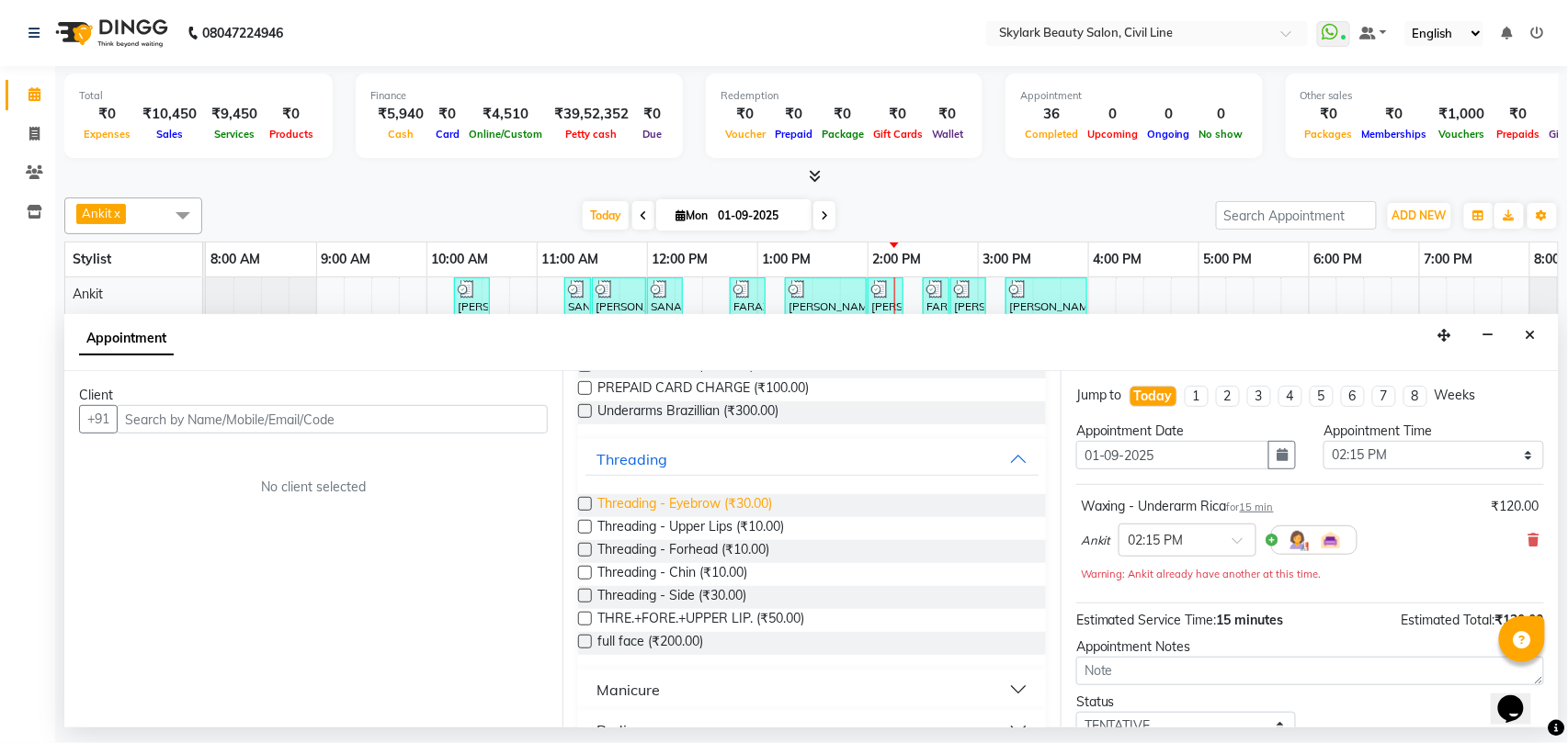
click at [740, 500] on span "Threading - Eyebrow (₹30.00)" at bounding box center [685, 506] width 175 height 23
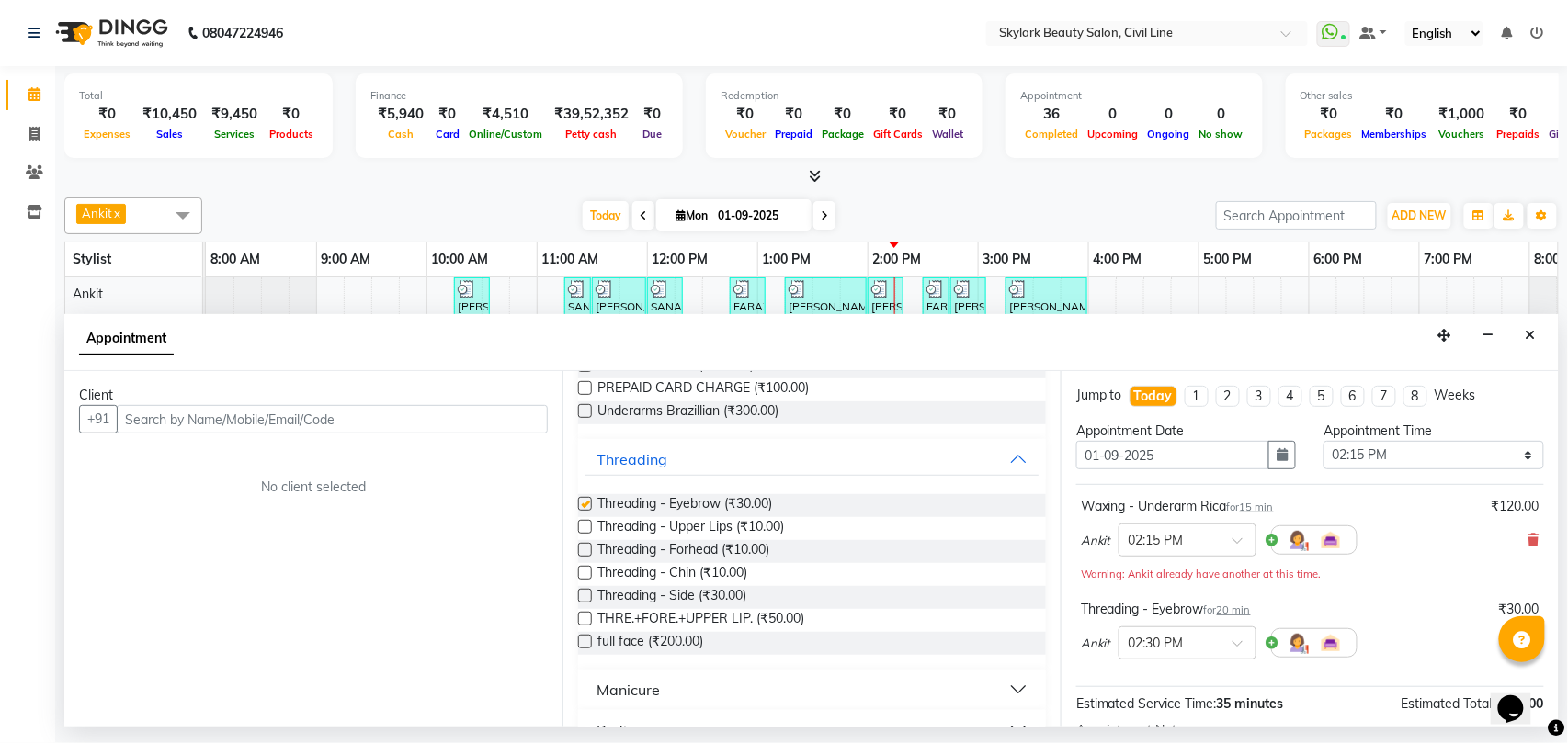
checkbox input "false"
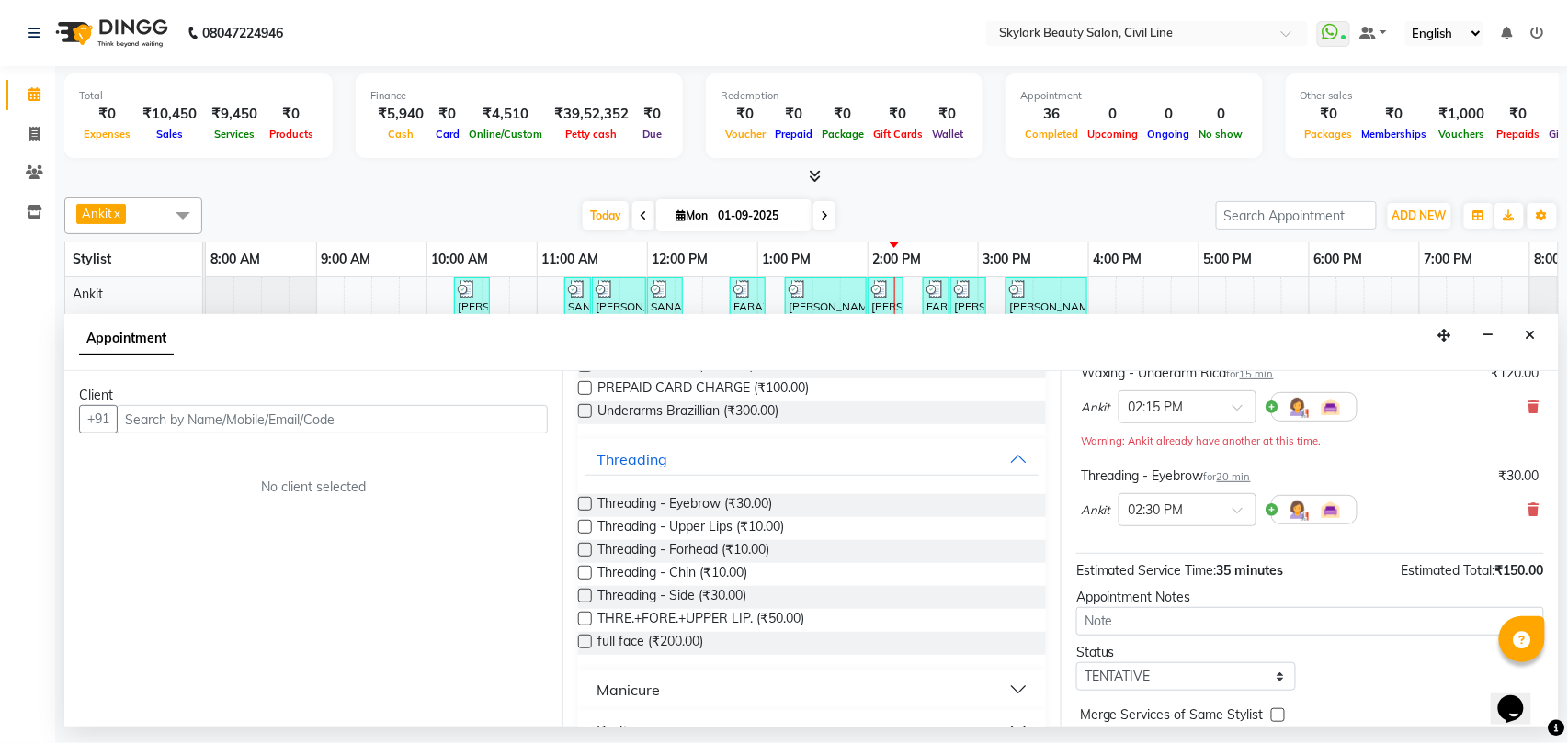
scroll to position [217, 0]
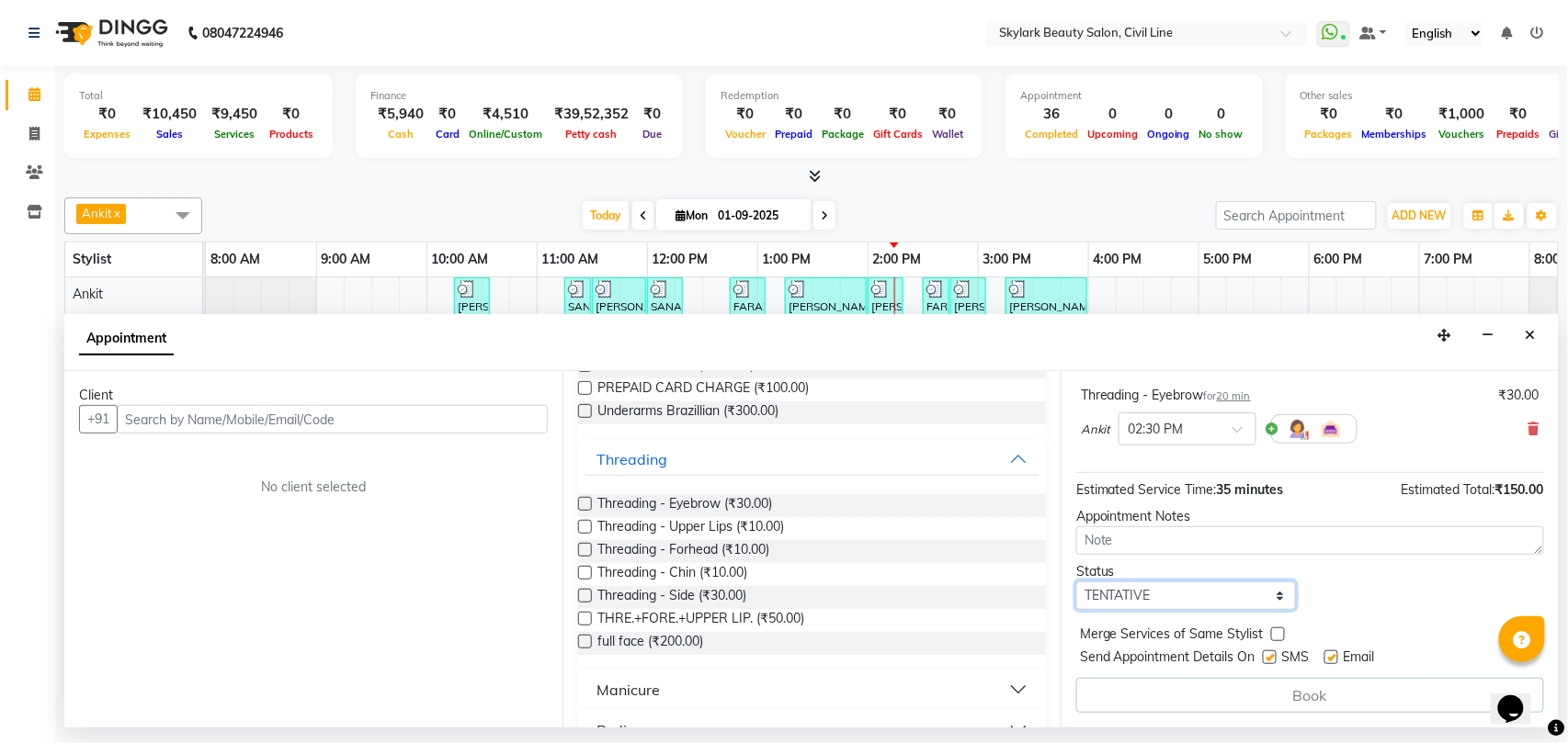
drag, startPoint x: 1133, startPoint y: 599, endPoint x: 1129, endPoint y: 584, distance: 15.5
click at [1133, 599] on select "Select TENTATIVE CONFIRM CHECK-IN UPCOMING" at bounding box center [1186, 595] width 219 height 29
select select "check-in"
click at [1077, 583] on select "Select TENTATIVE CONFIRM CHECK-IN UPCOMING" at bounding box center [1186, 595] width 219 height 29
click at [208, 425] on input "text" at bounding box center [332, 420] width 431 height 29
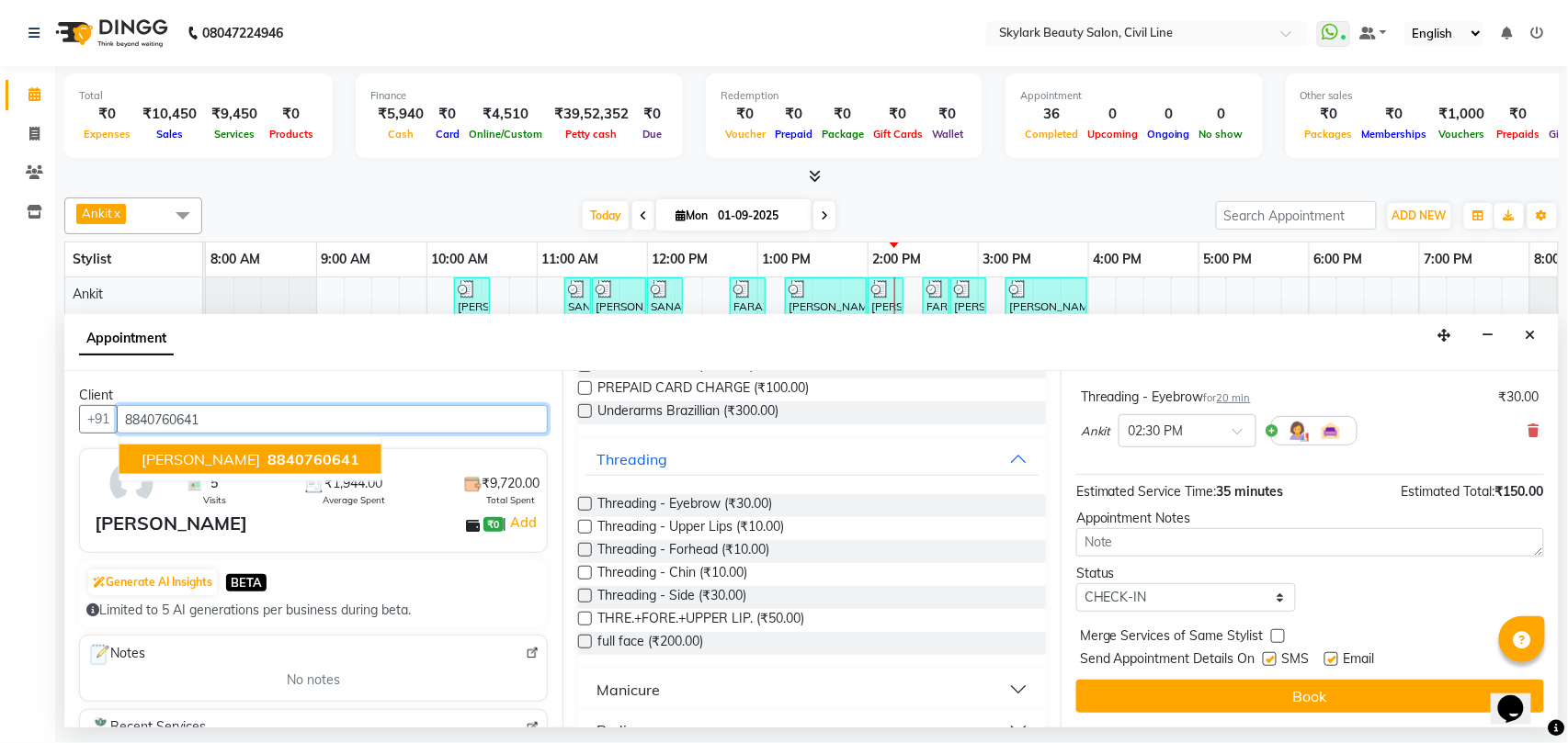
click at [189, 467] on span "[PERSON_NAME]" at bounding box center [201, 458] width 119 height 18
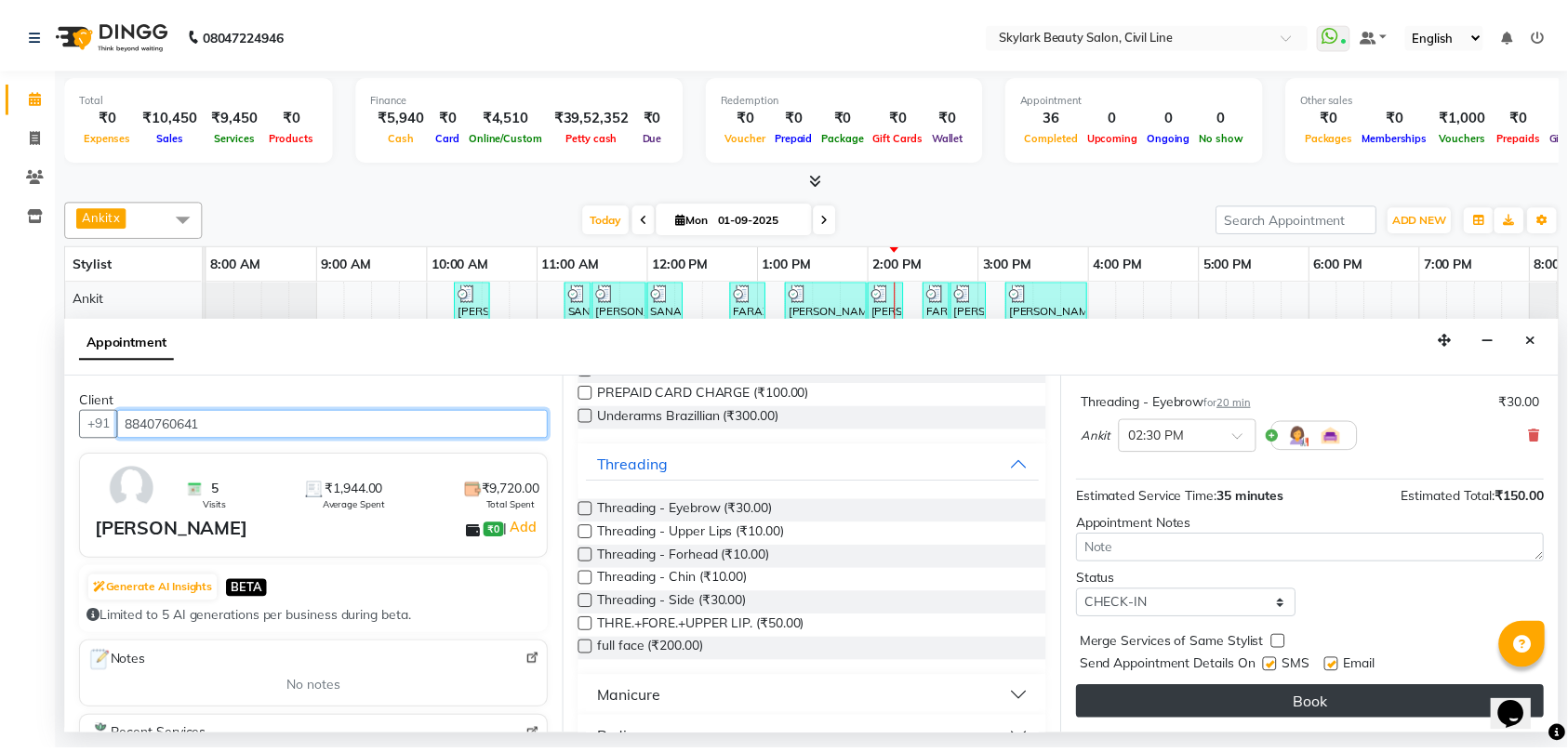
scroll to position [217, 0]
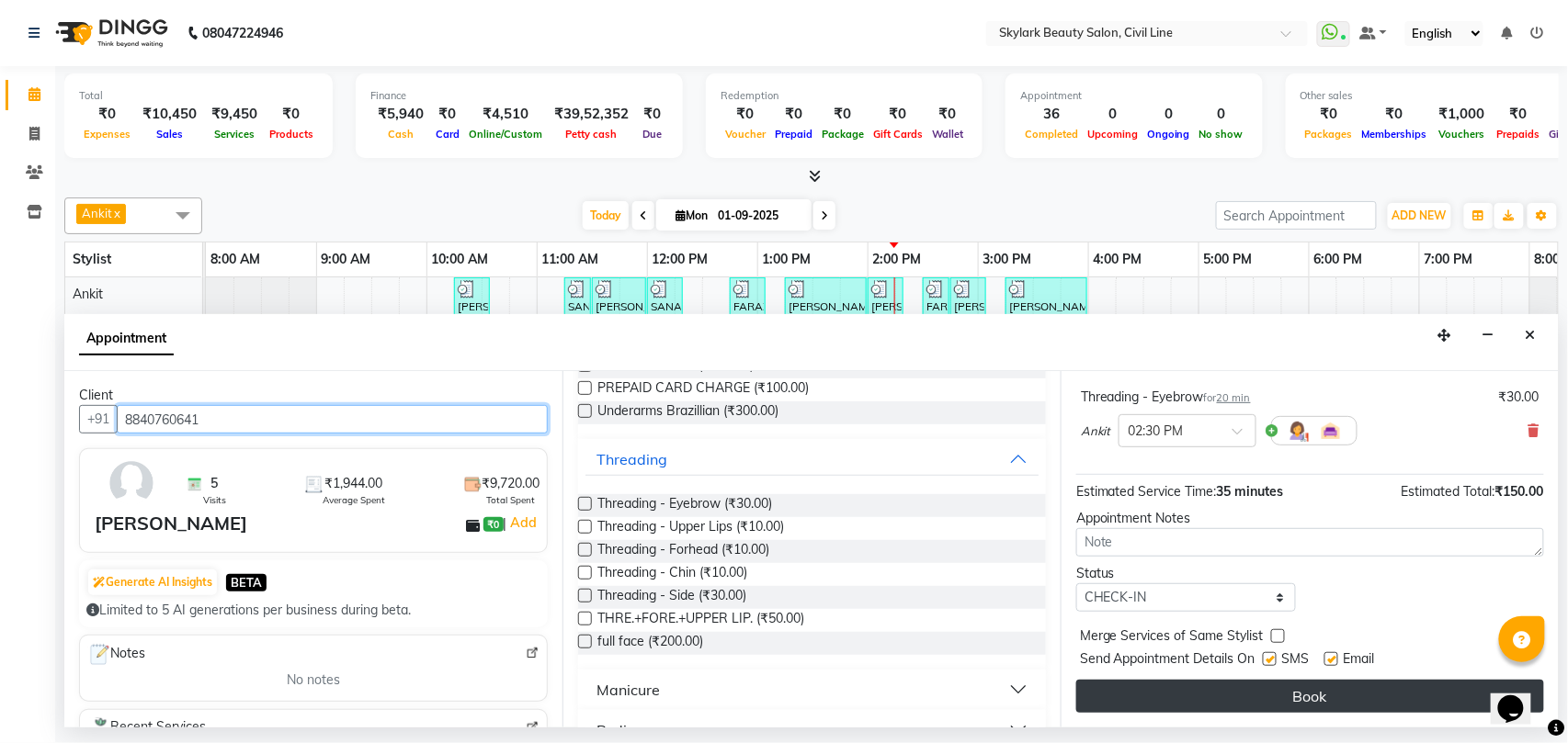
type input "8840760641"
click at [1288, 702] on button "Book" at bounding box center [1310, 696] width 467 height 33
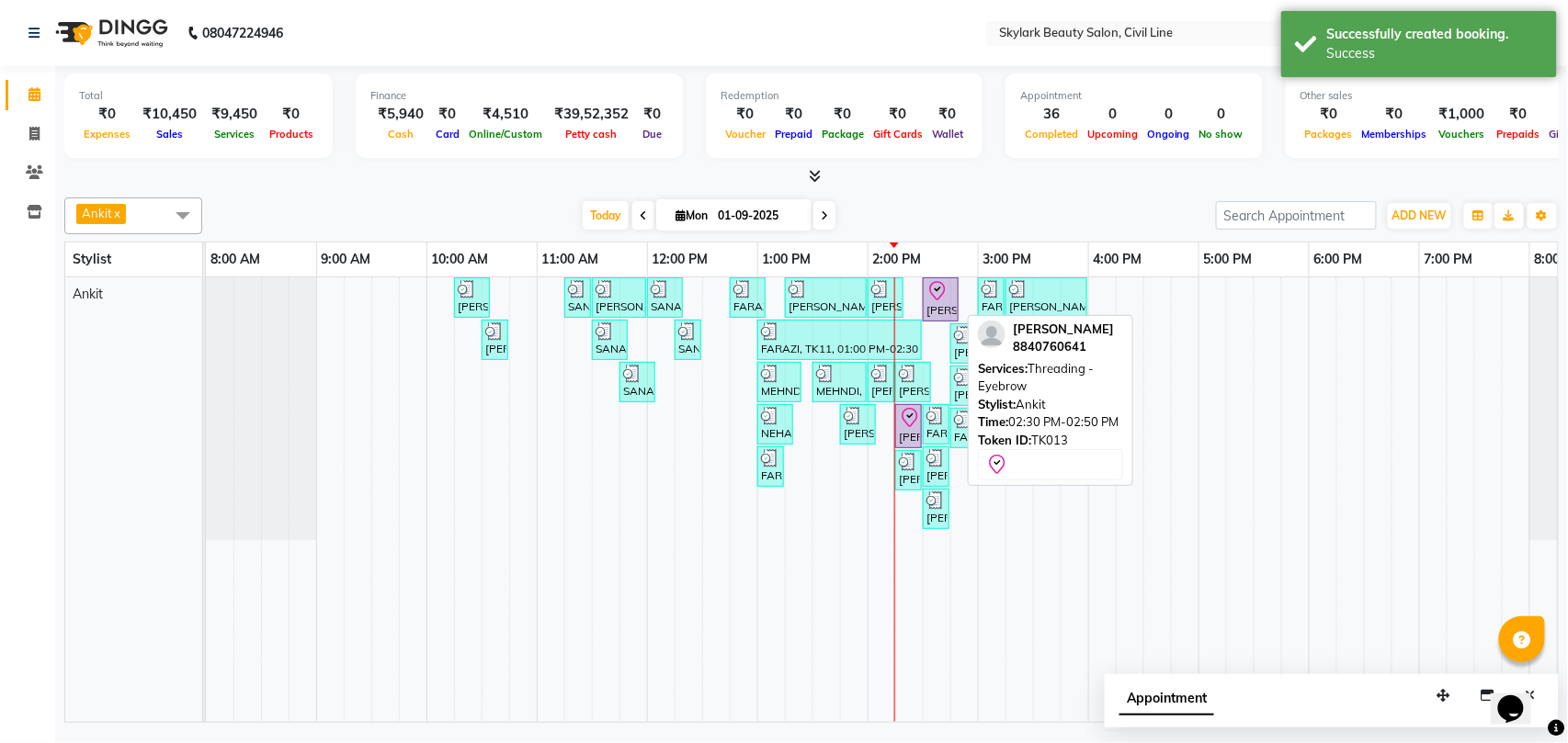
click at [939, 305] on div "[PERSON_NAME], TK13, 02:30 PM-02:50 PM, Threading - Eyebrow" at bounding box center [939, 299] width 32 height 39
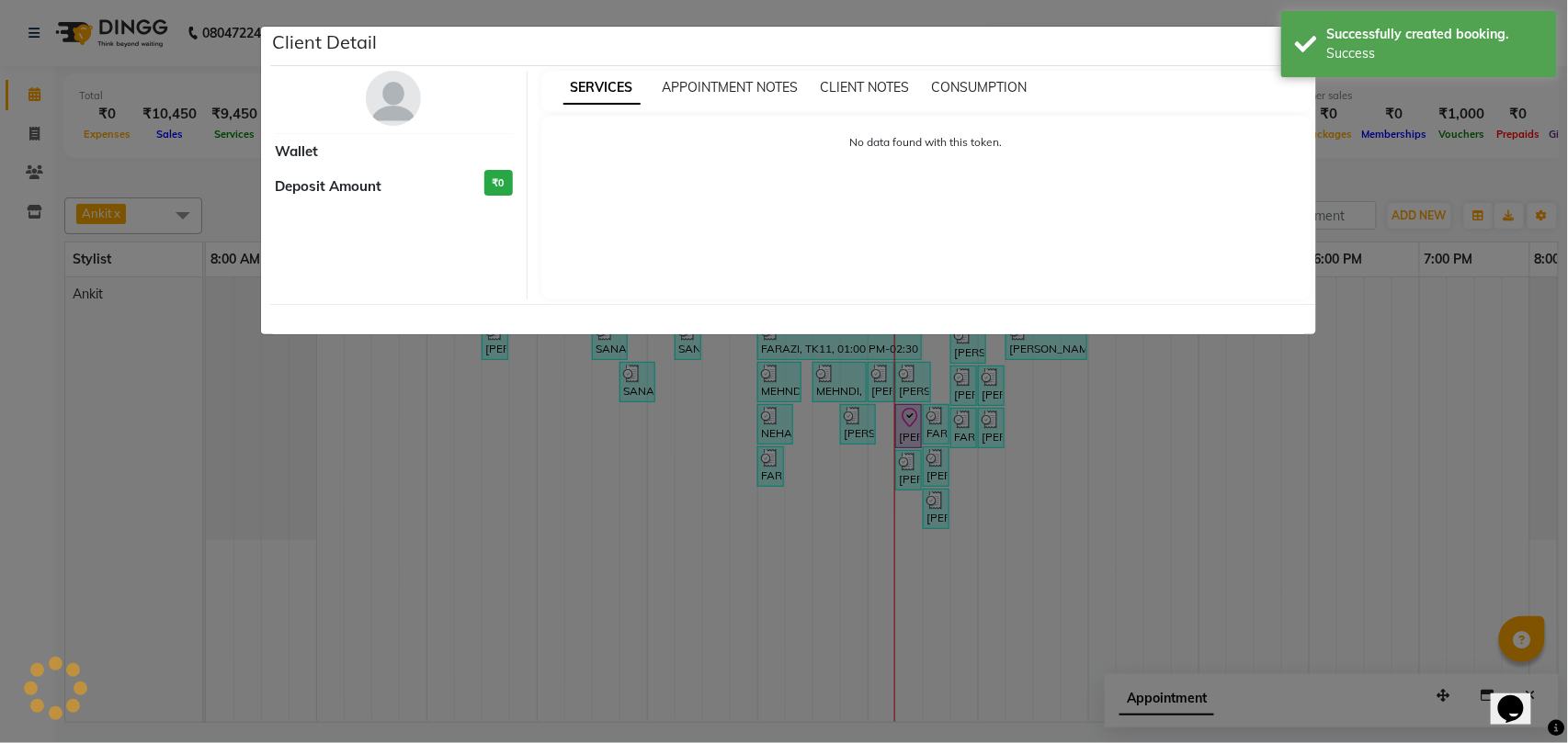
select select "8"
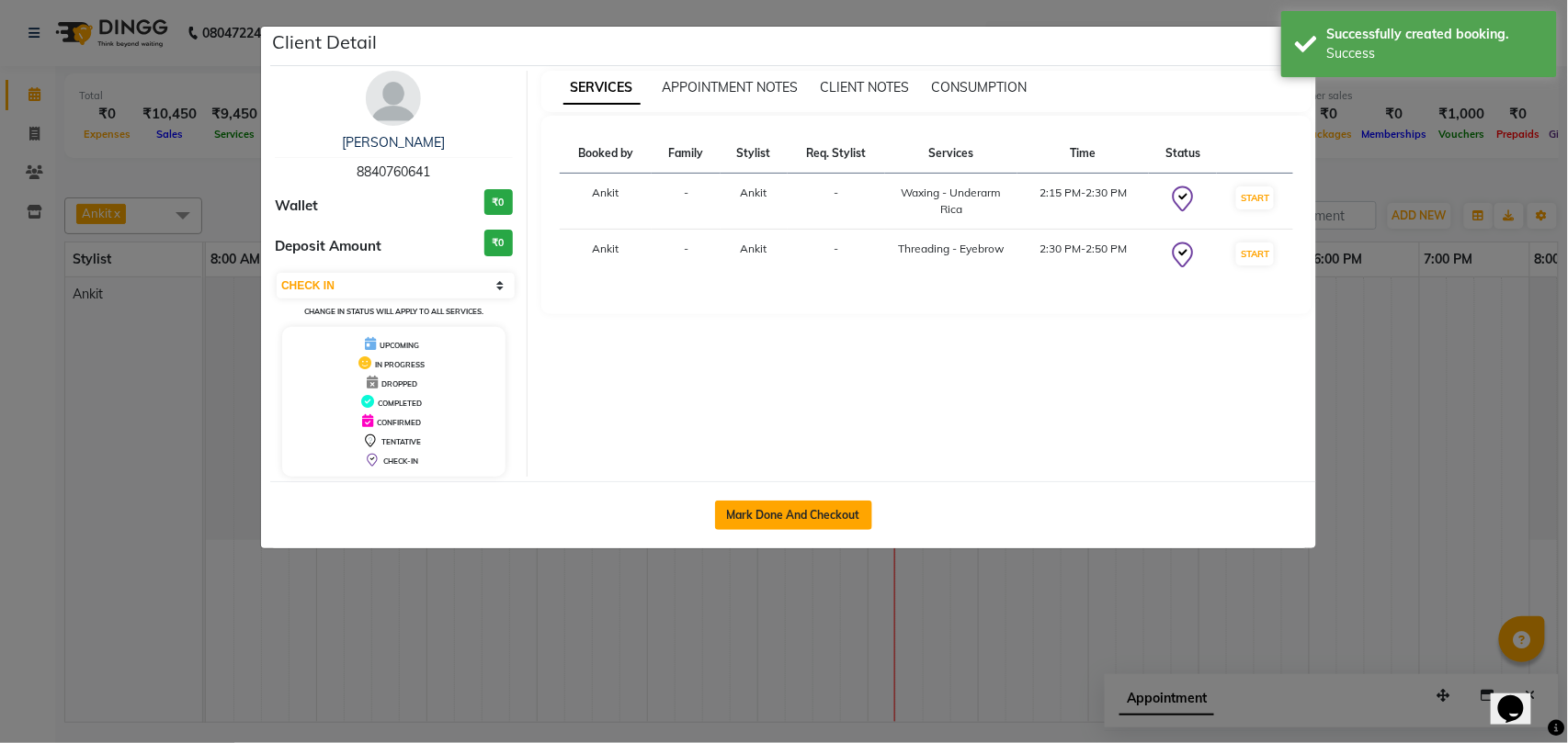
click at [794, 519] on button "Mark Done And Checkout" at bounding box center [793, 515] width 157 height 29
select select "service"
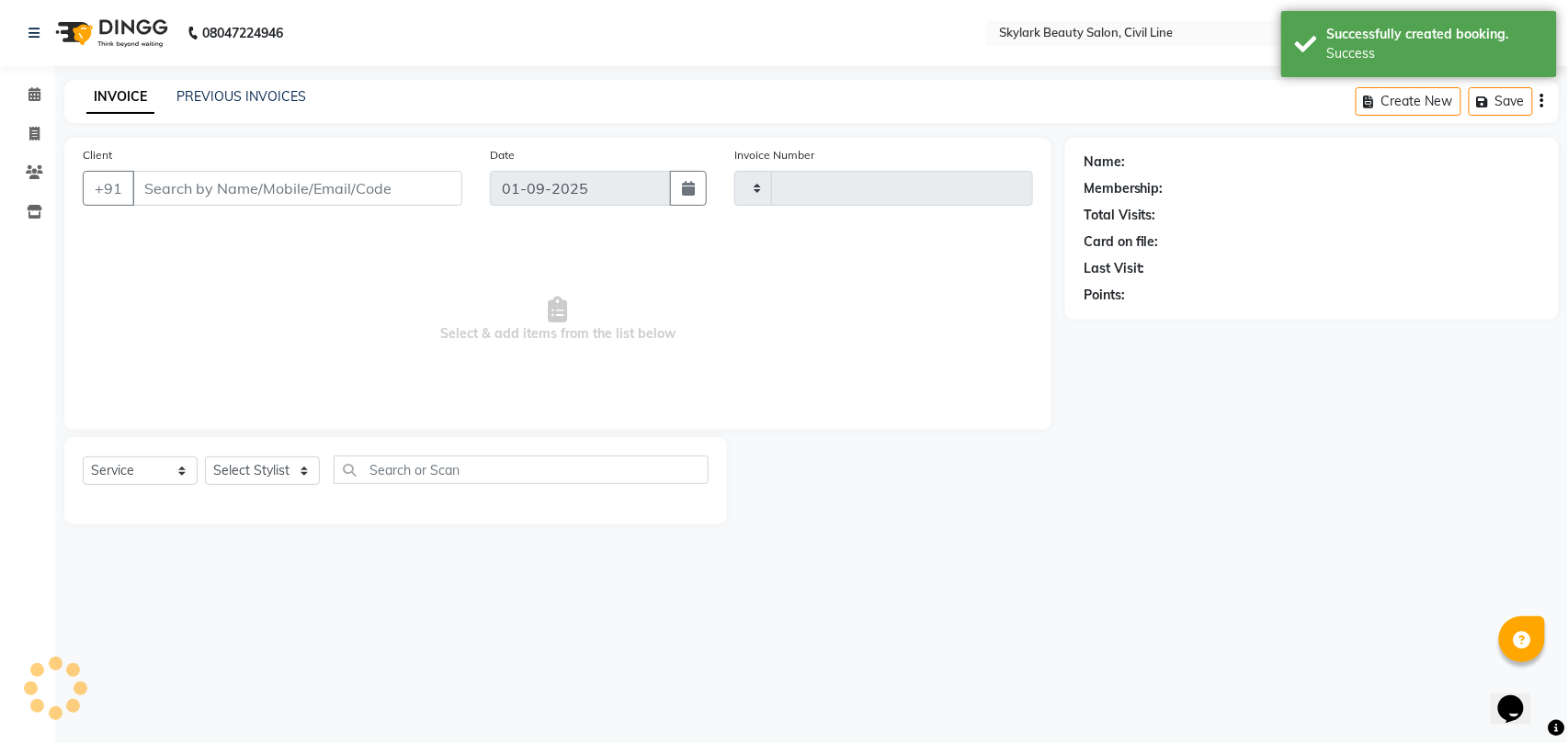
type input "6171"
select select "4588"
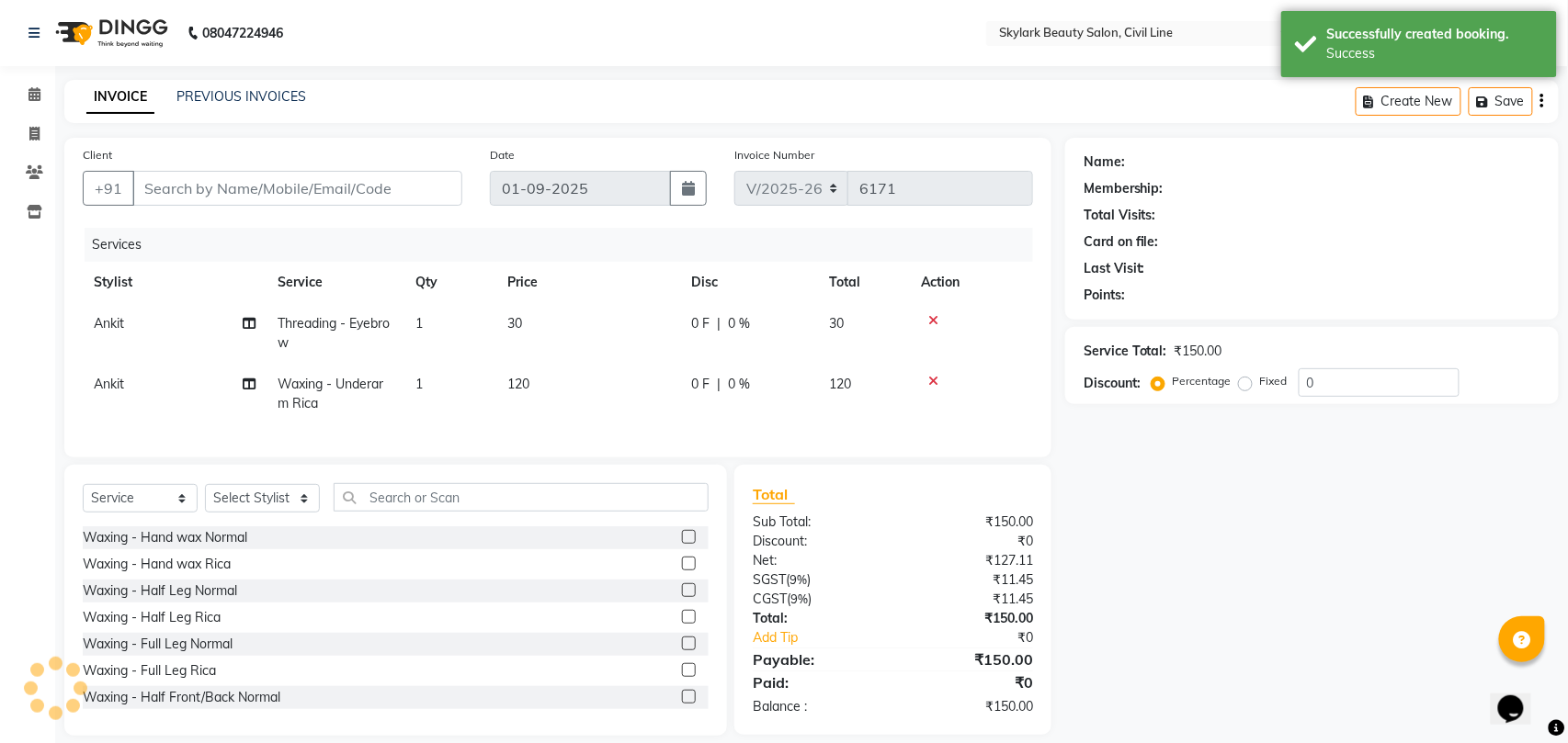
type input "8840760641"
select select "28120"
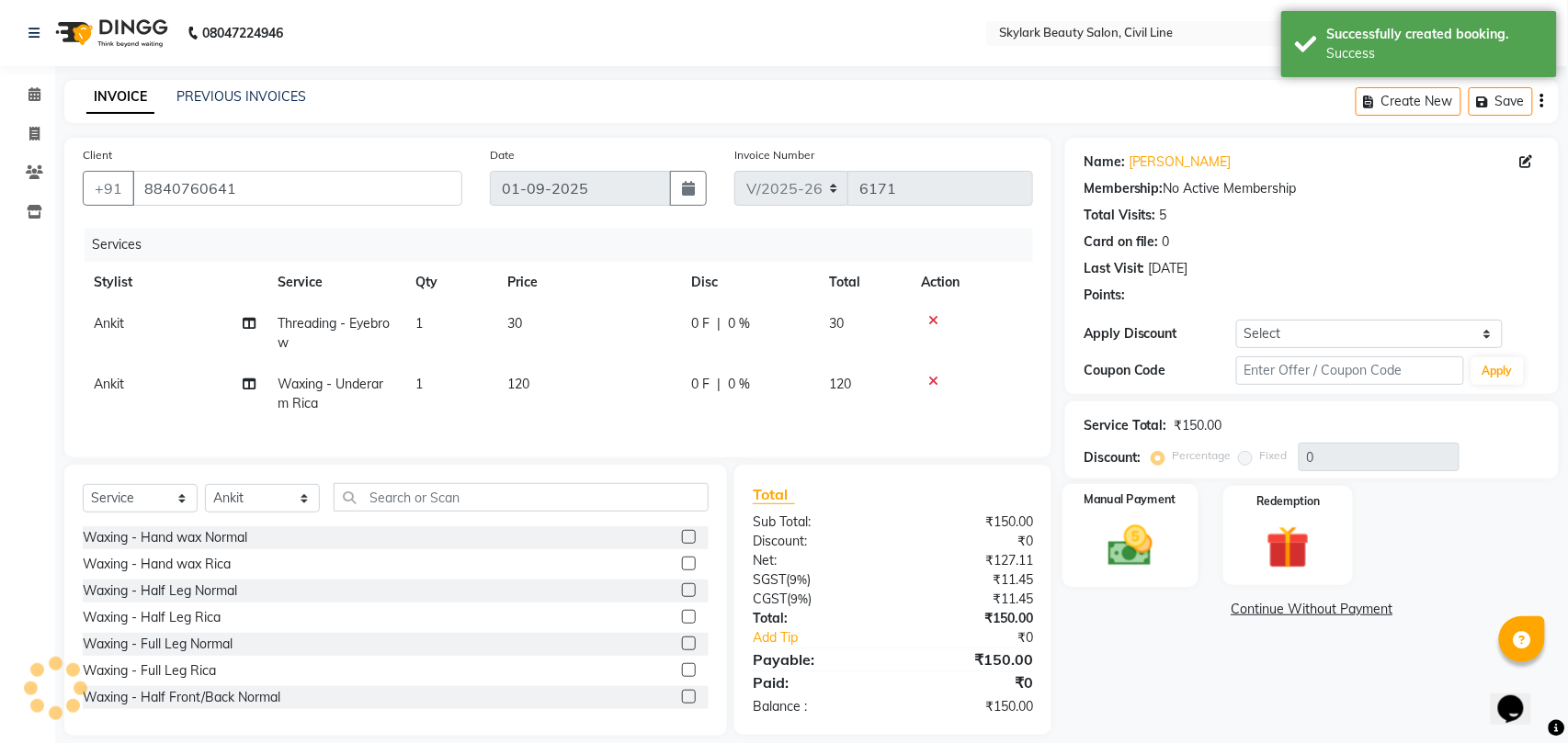
click at [1096, 505] on label "Manual Payment" at bounding box center [1130, 500] width 92 height 17
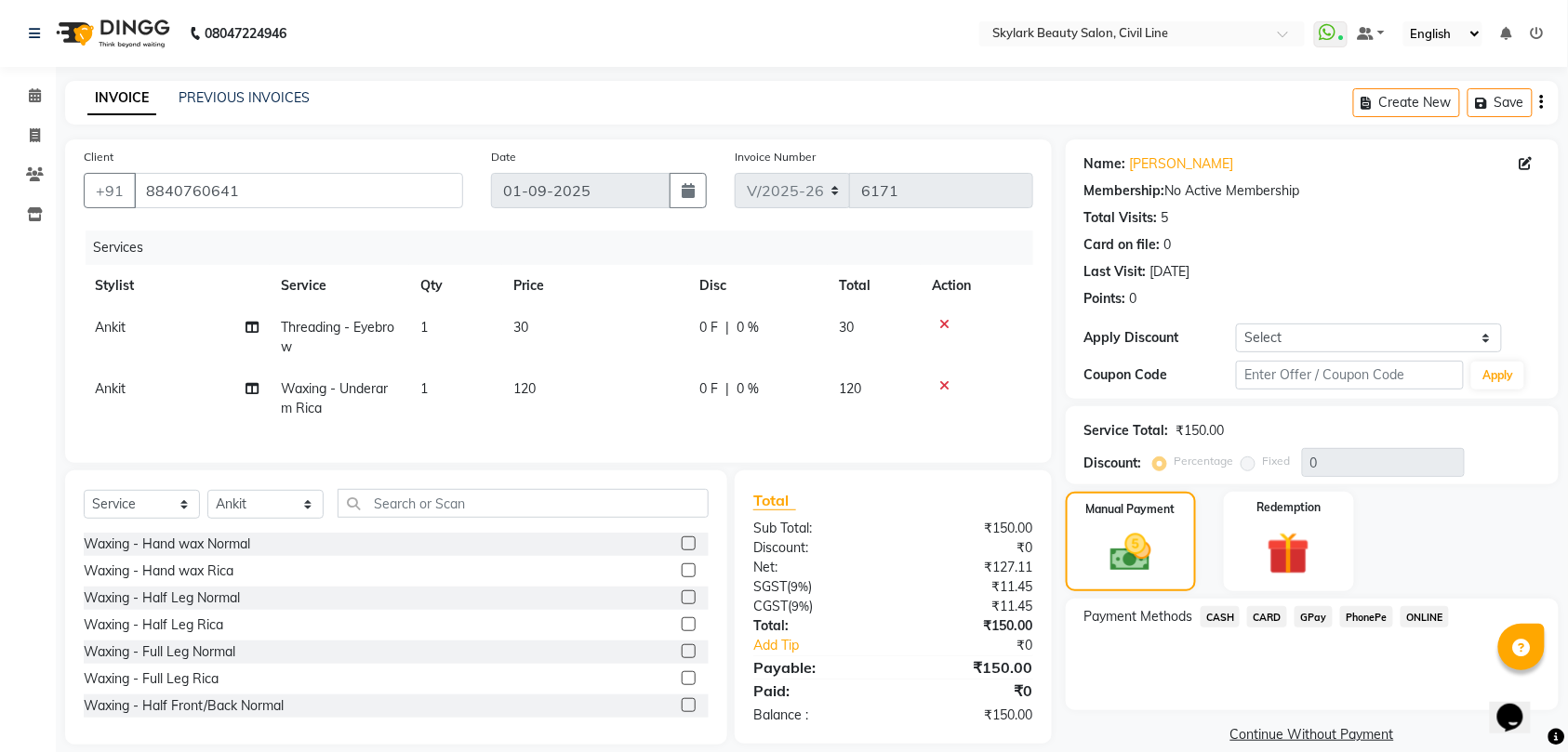
click at [1307, 623] on span "GPay" at bounding box center [1313, 617] width 38 height 21
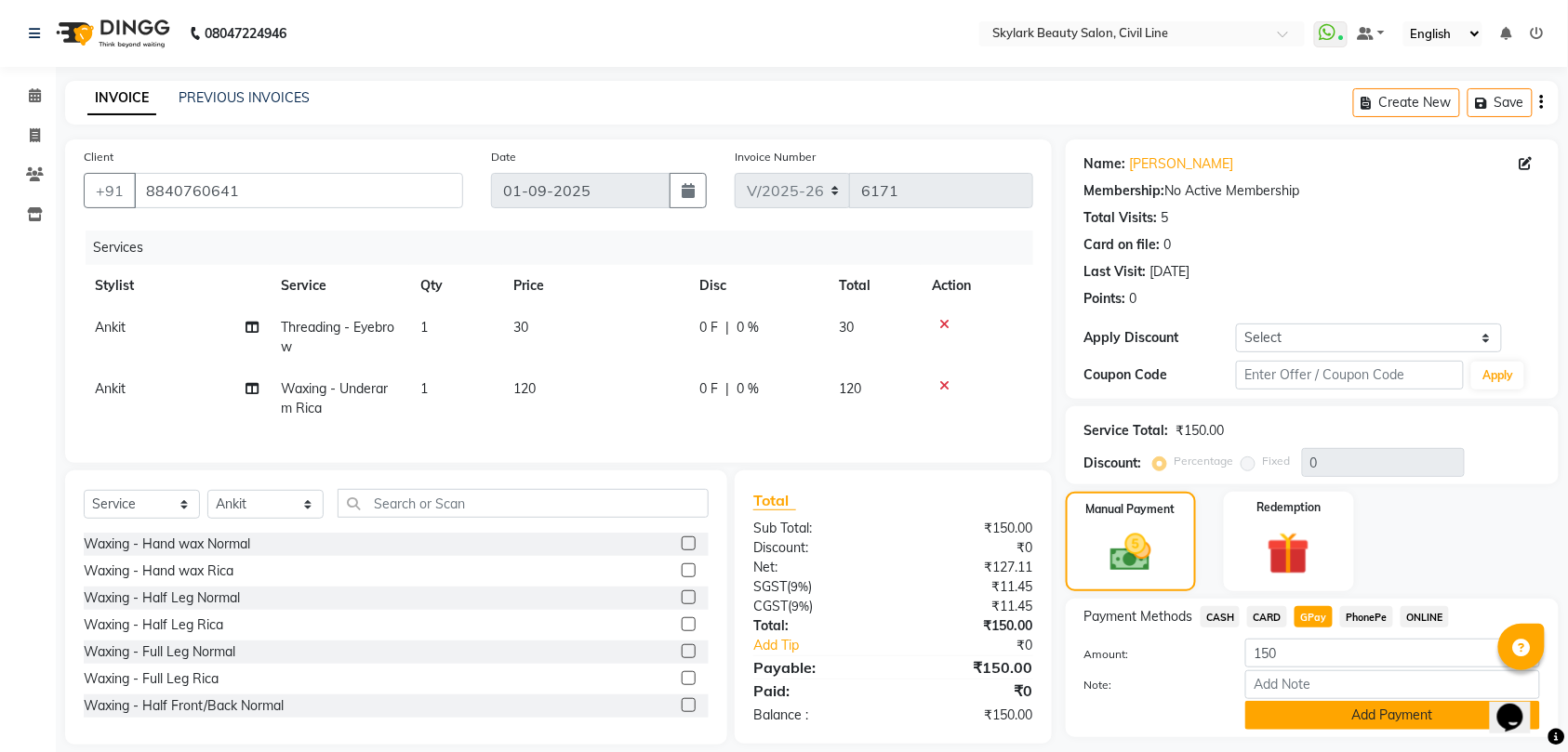
click at [1269, 719] on button "Add Payment" at bounding box center [1392, 716] width 295 height 29
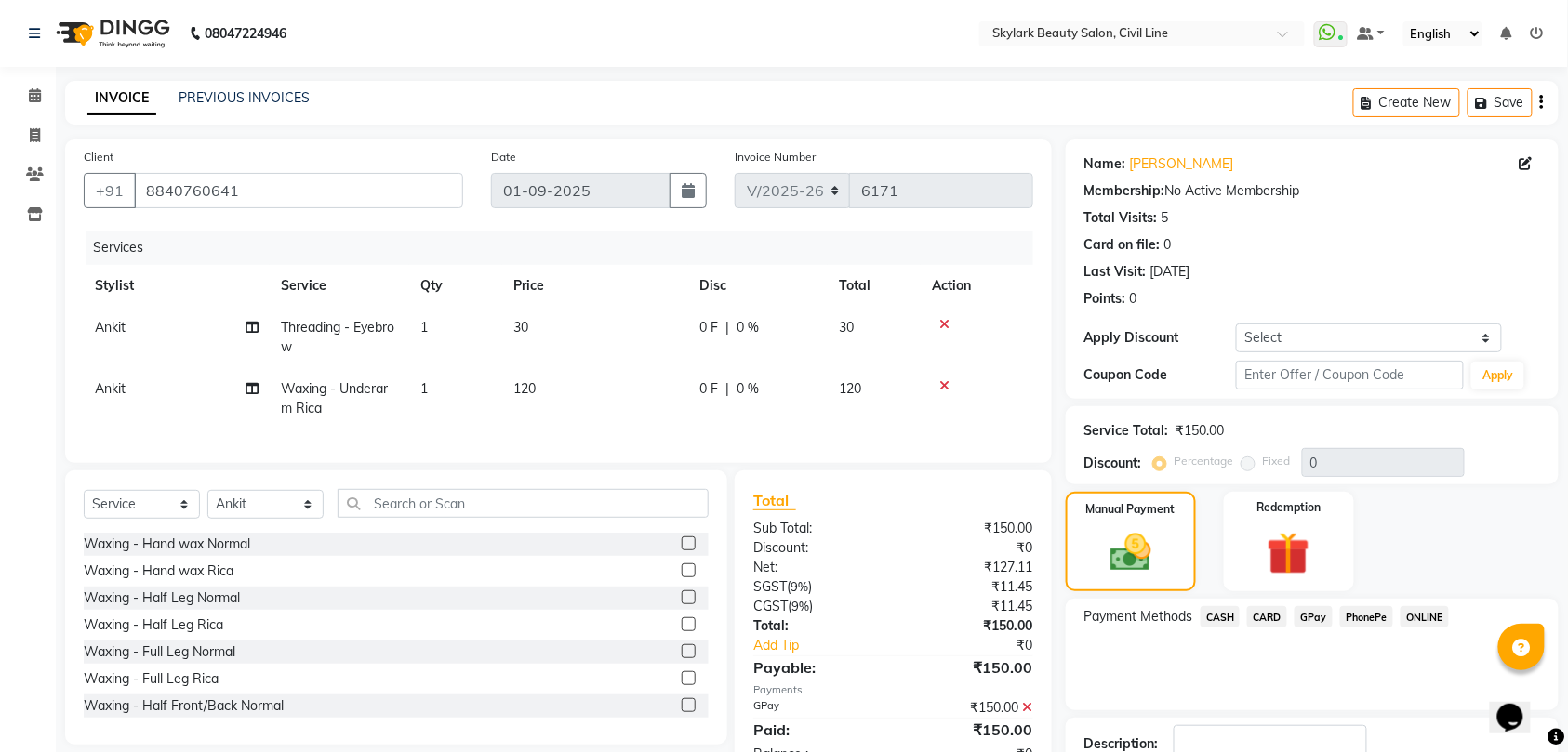
scroll to position [131, 0]
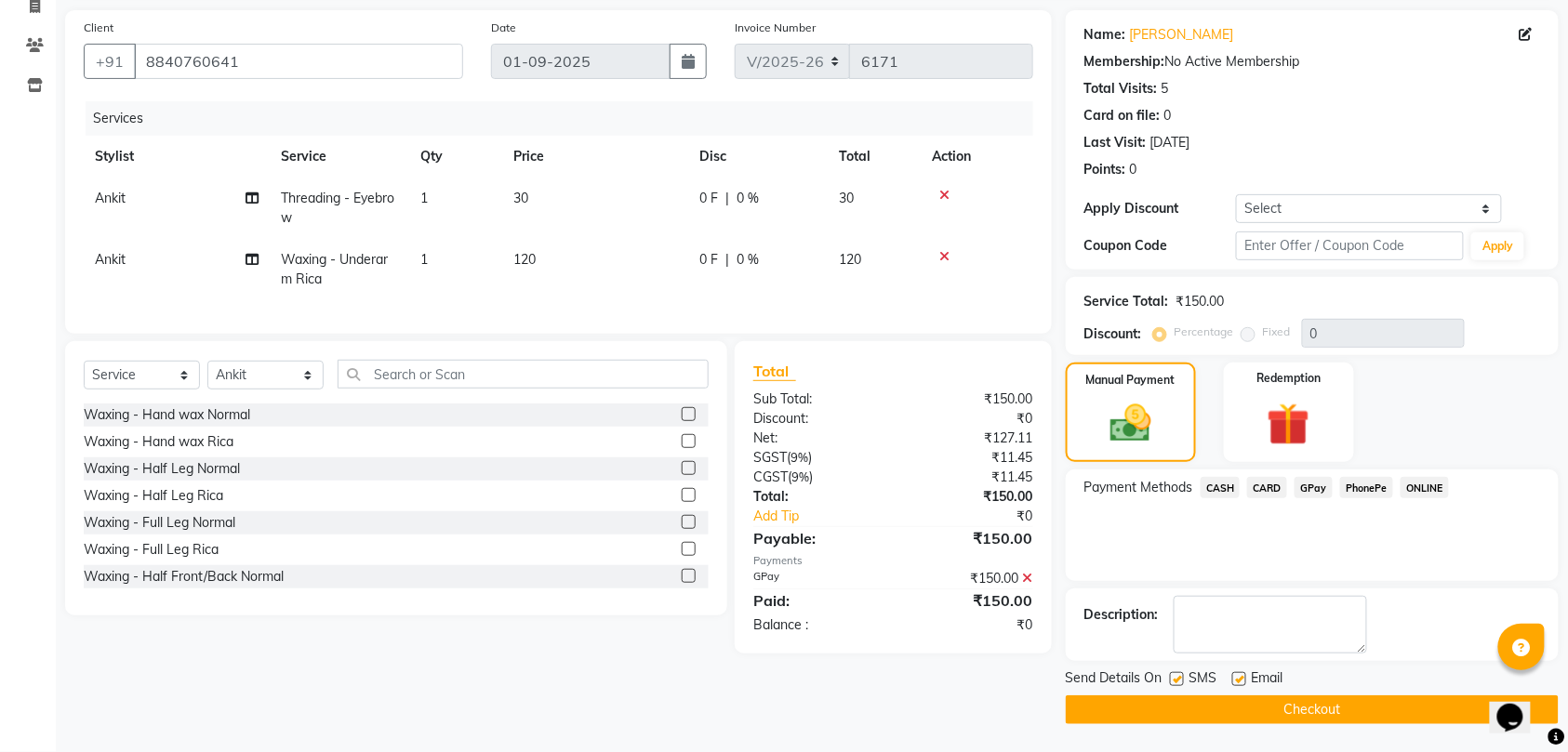
click at [1266, 700] on button "Checkout" at bounding box center [1312, 710] width 492 height 29
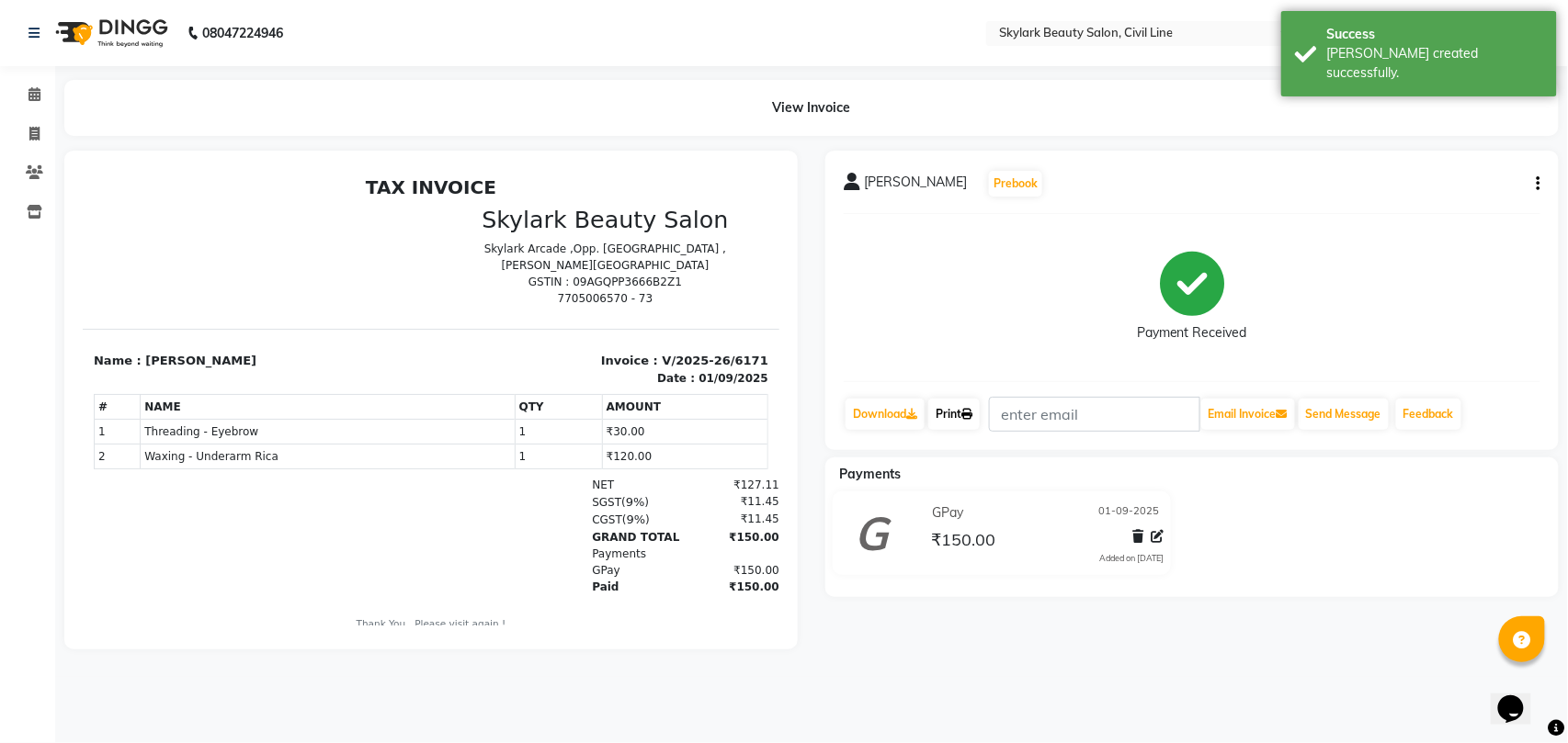
click at [961, 412] on link "Print" at bounding box center [953, 414] width 51 height 31
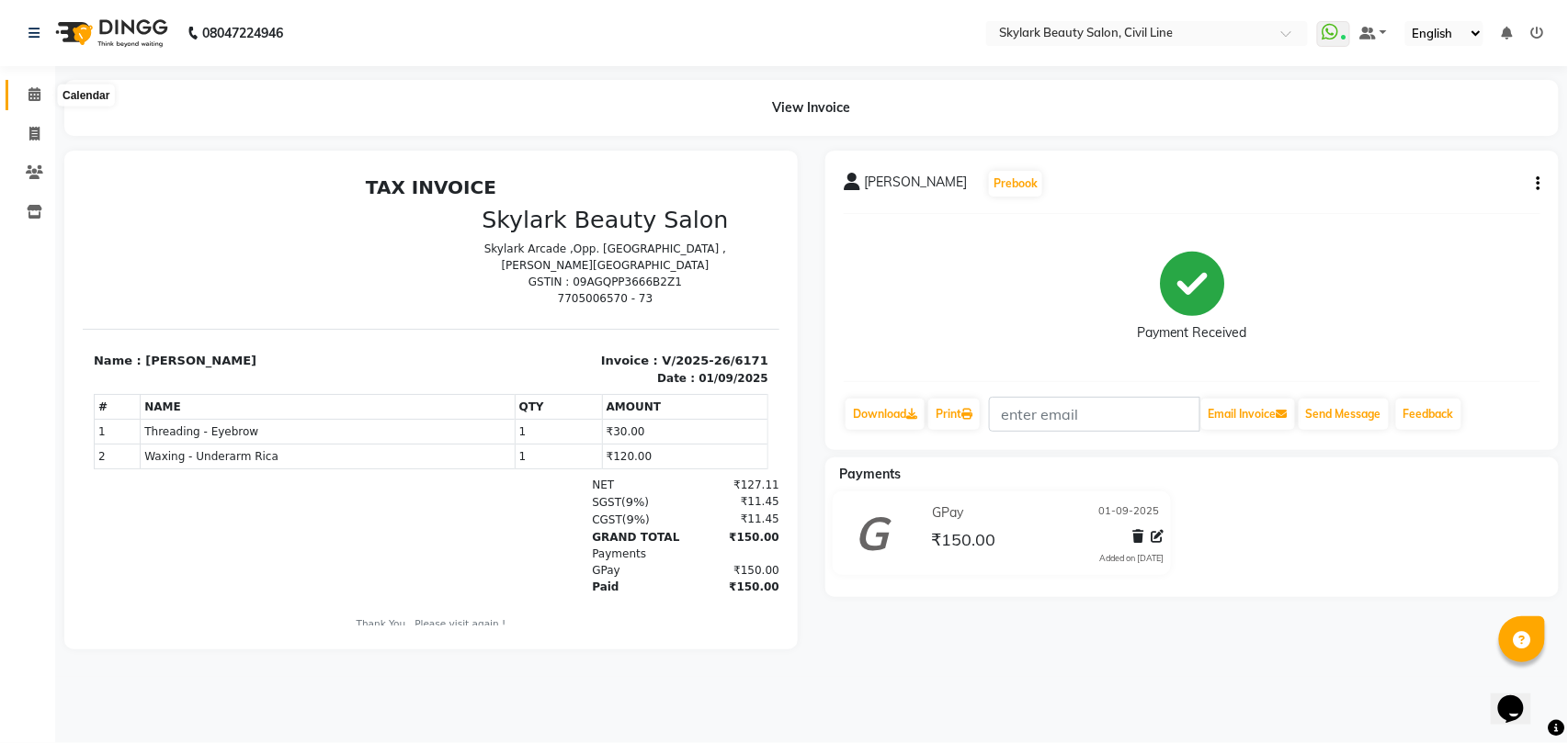
click at [35, 96] on icon at bounding box center [35, 94] width 12 height 14
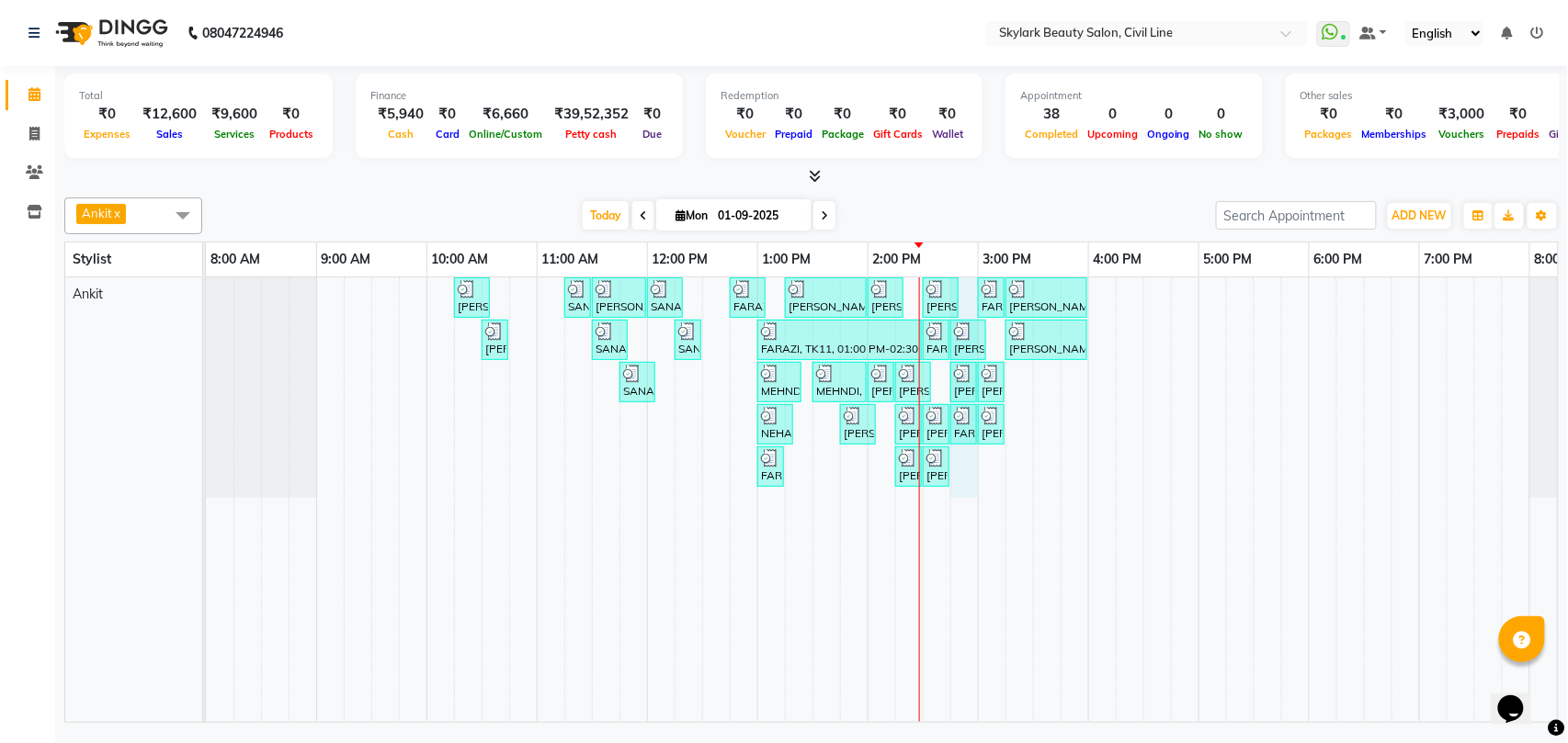
click at [967, 479] on div "[PERSON_NAME], TK02, 10:15 AM-10:35 AM, Waxing - Hand wax Normal SANA, TK05, 11…" at bounding box center [922, 499] width 1434 height 445
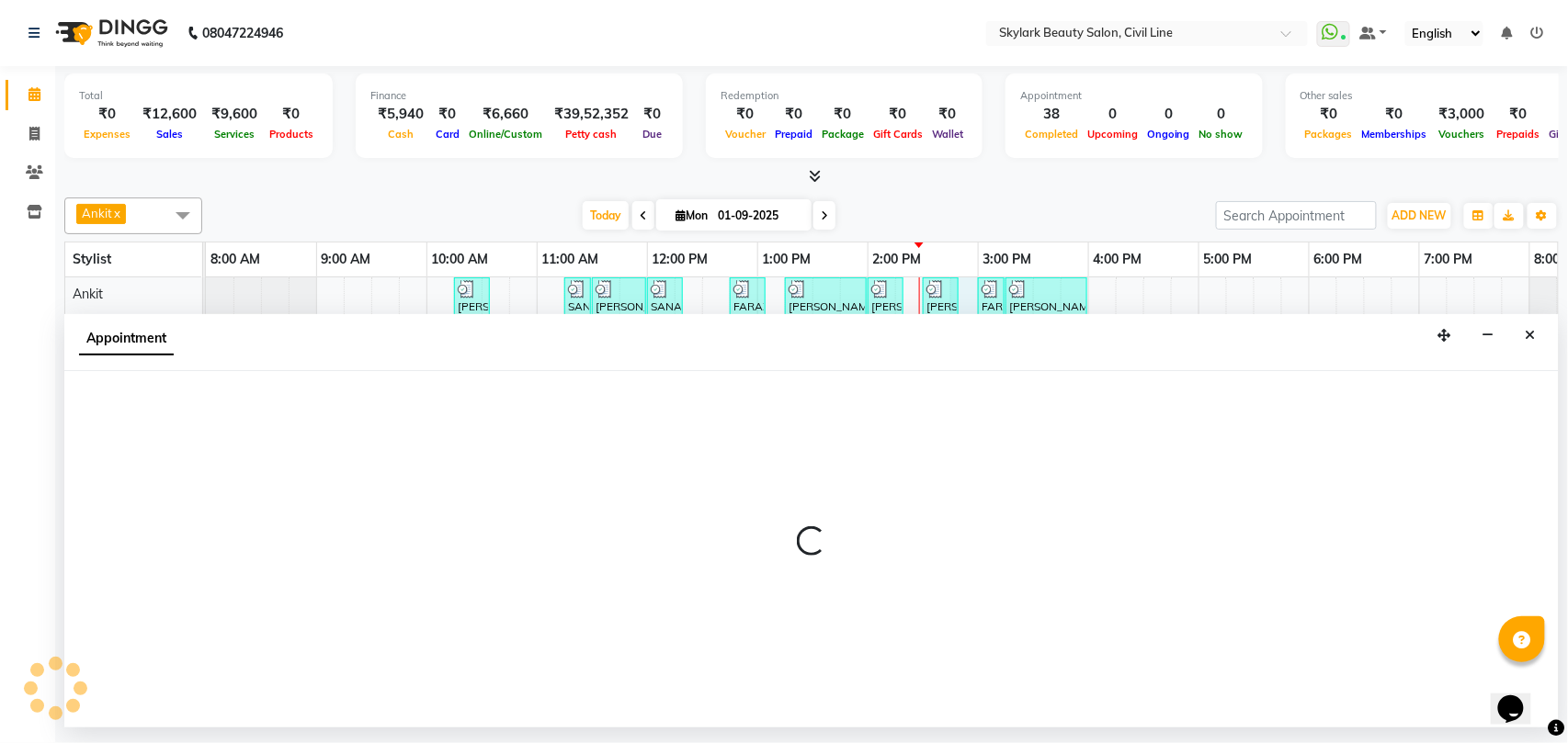
select select "28120"
select select "tentative"
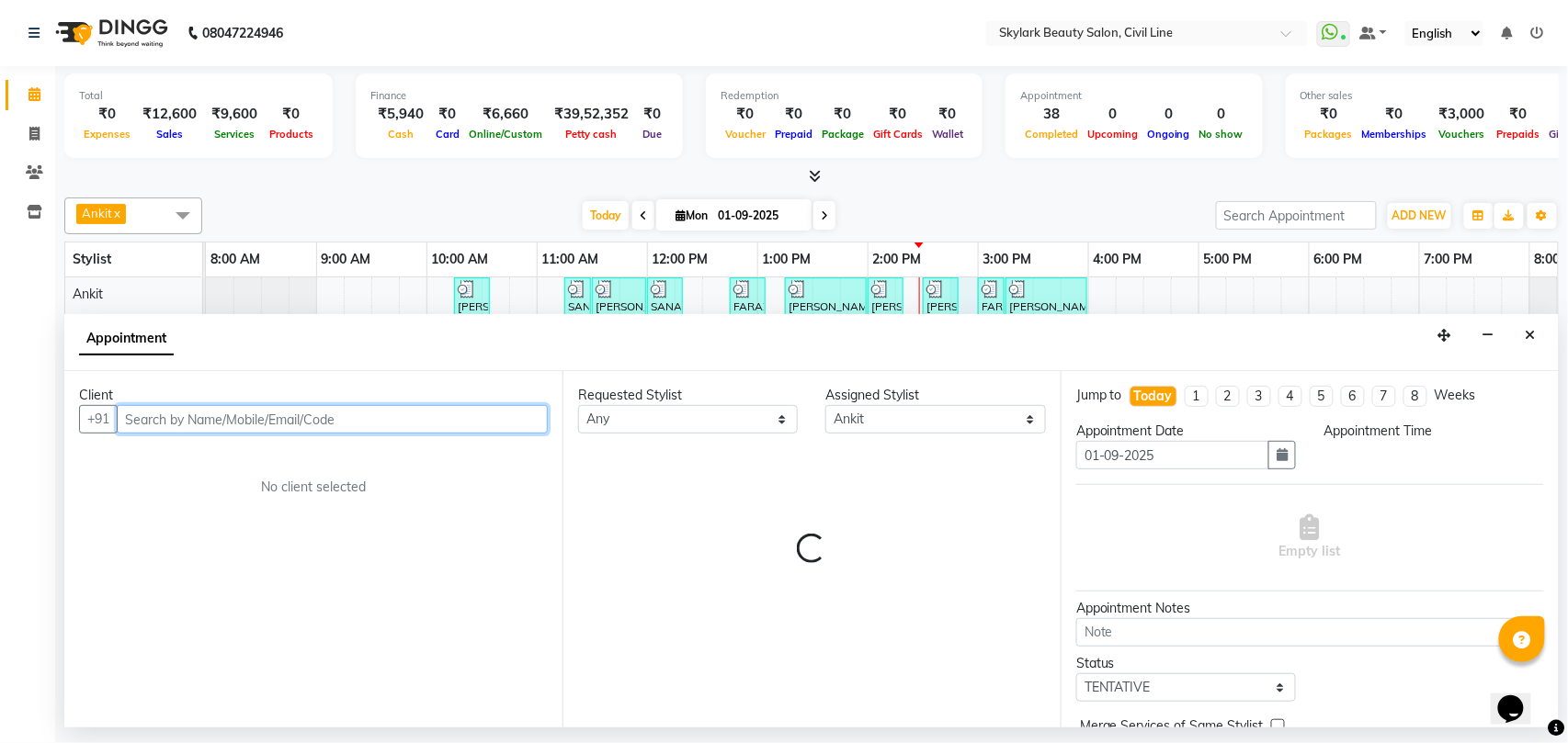
select select "885"
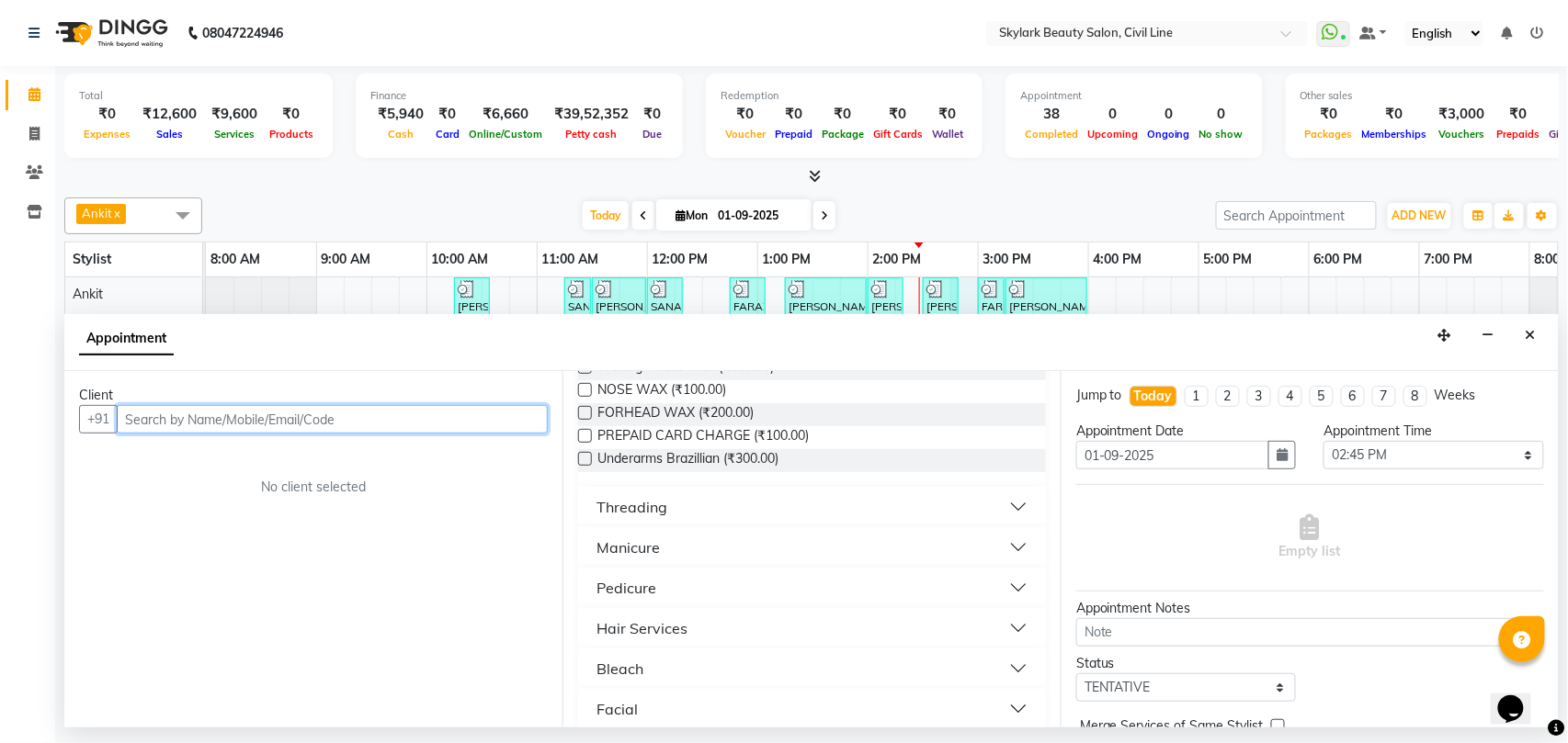
scroll to position [734, 0]
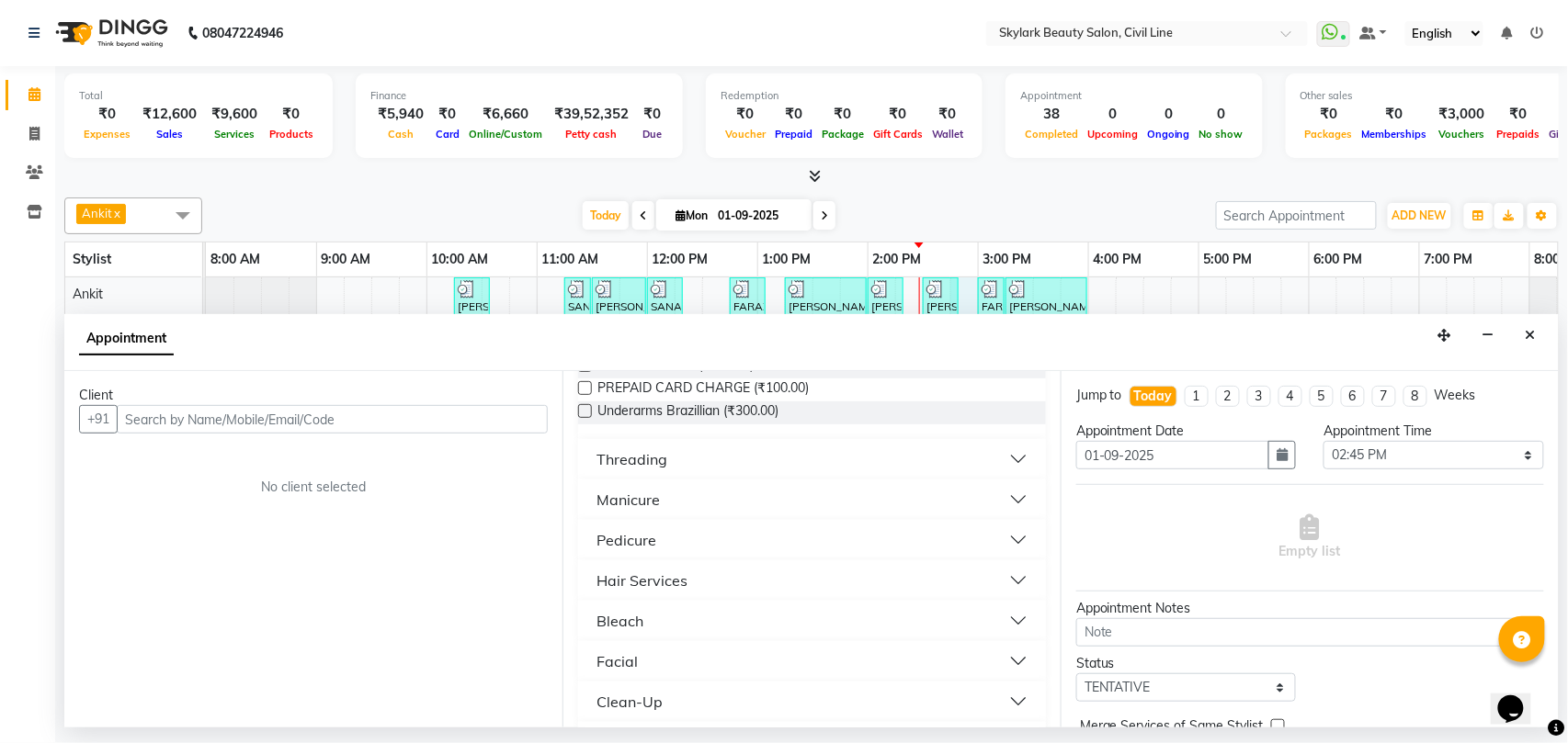
click at [645, 461] on div "Threading" at bounding box center [631, 458] width 70 height 22
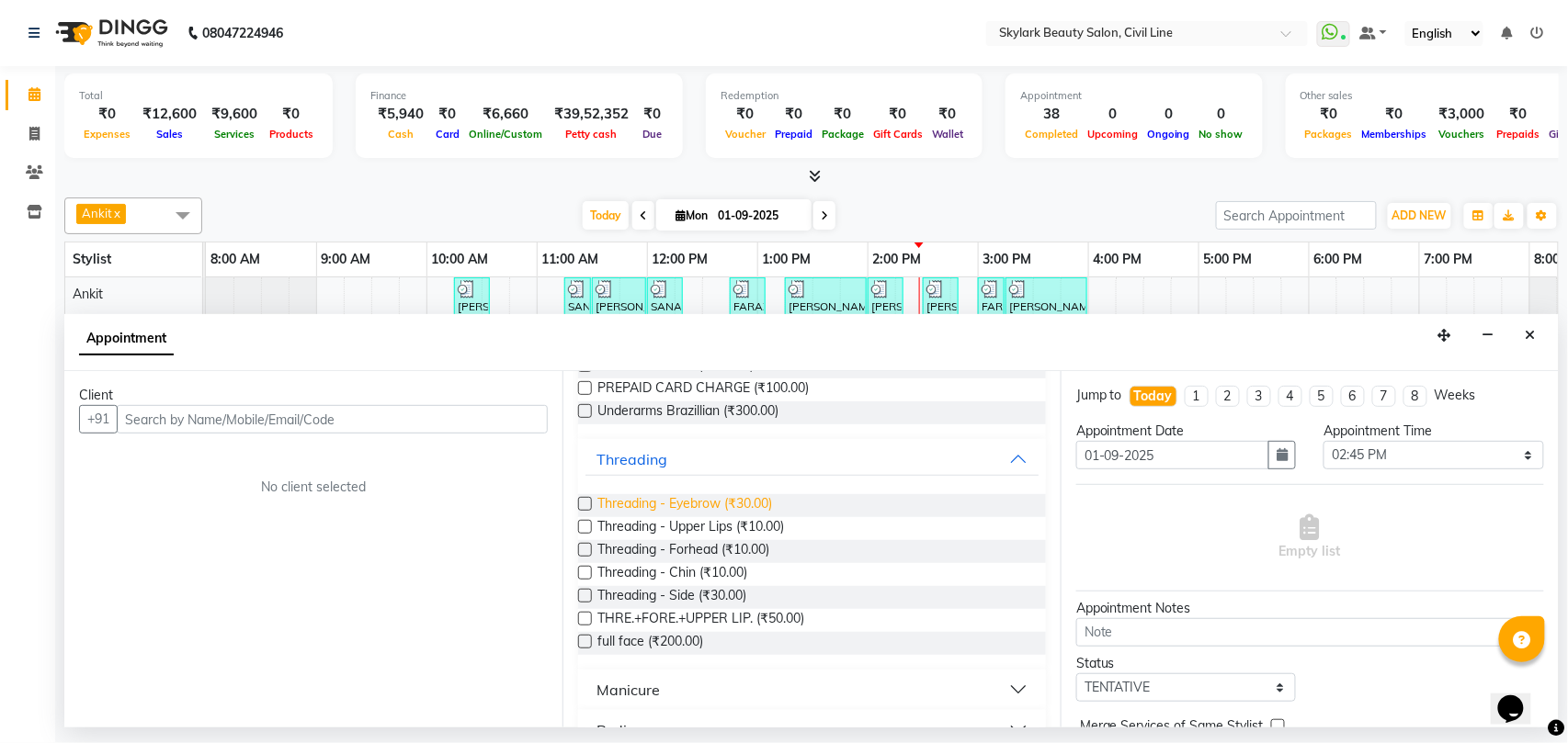
click at [704, 504] on span "Threading - Eyebrow (₹30.00)" at bounding box center [685, 506] width 175 height 23
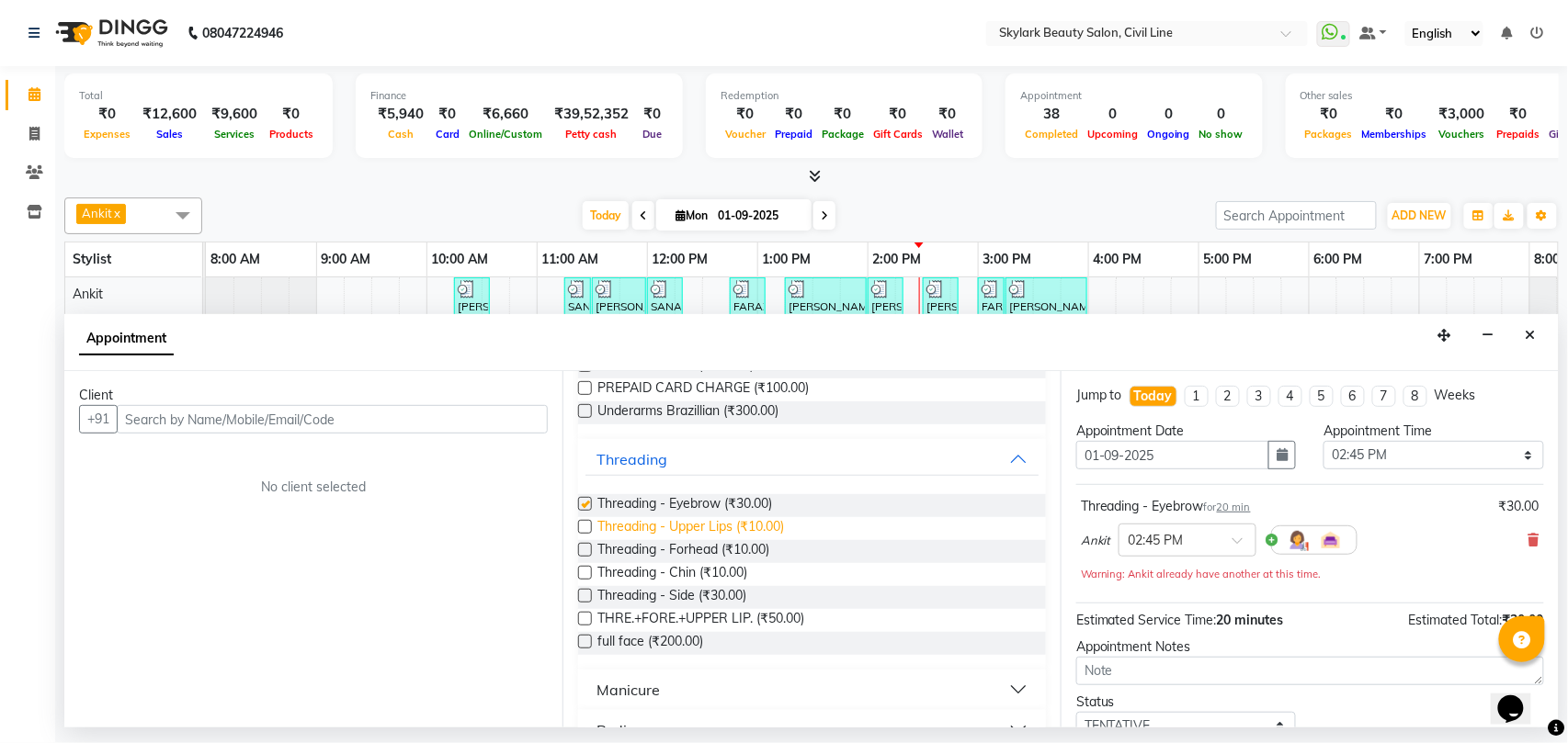
checkbox input "false"
click at [685, 552] on span "Threading - Forhead (₹10.00)" at bounding box center [684, 552] width 172 height 23
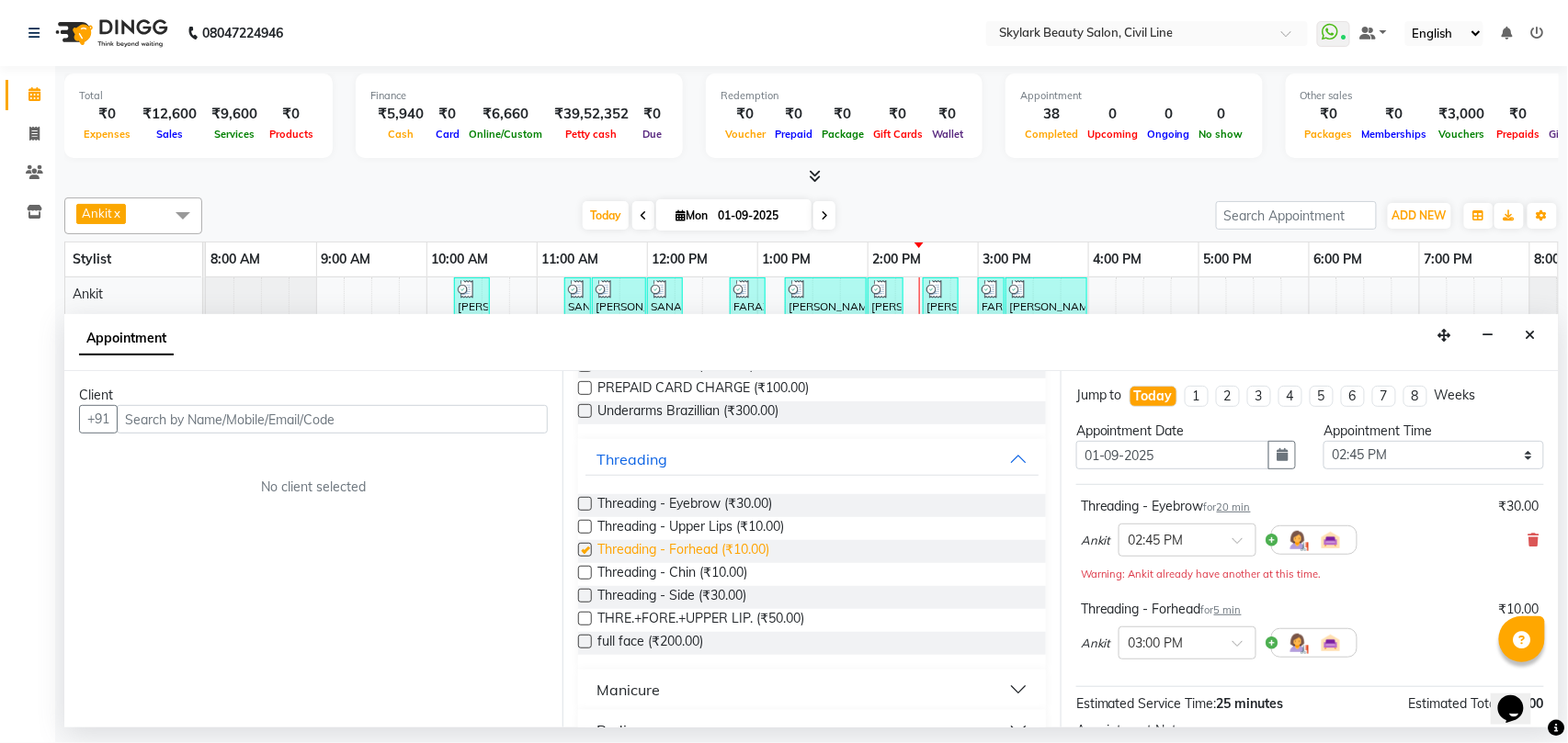
checkbox input "false"
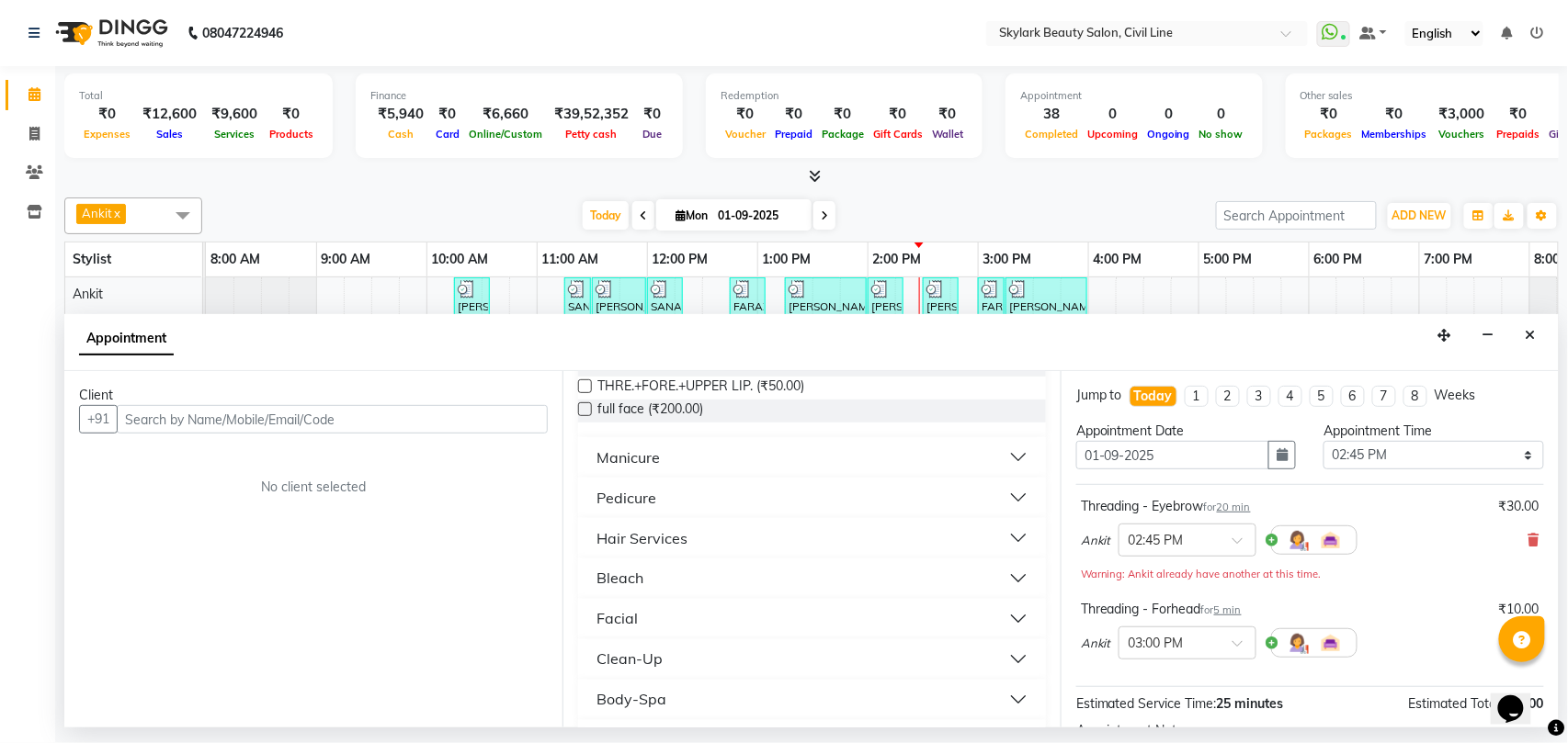
scroll to position [979, 0]
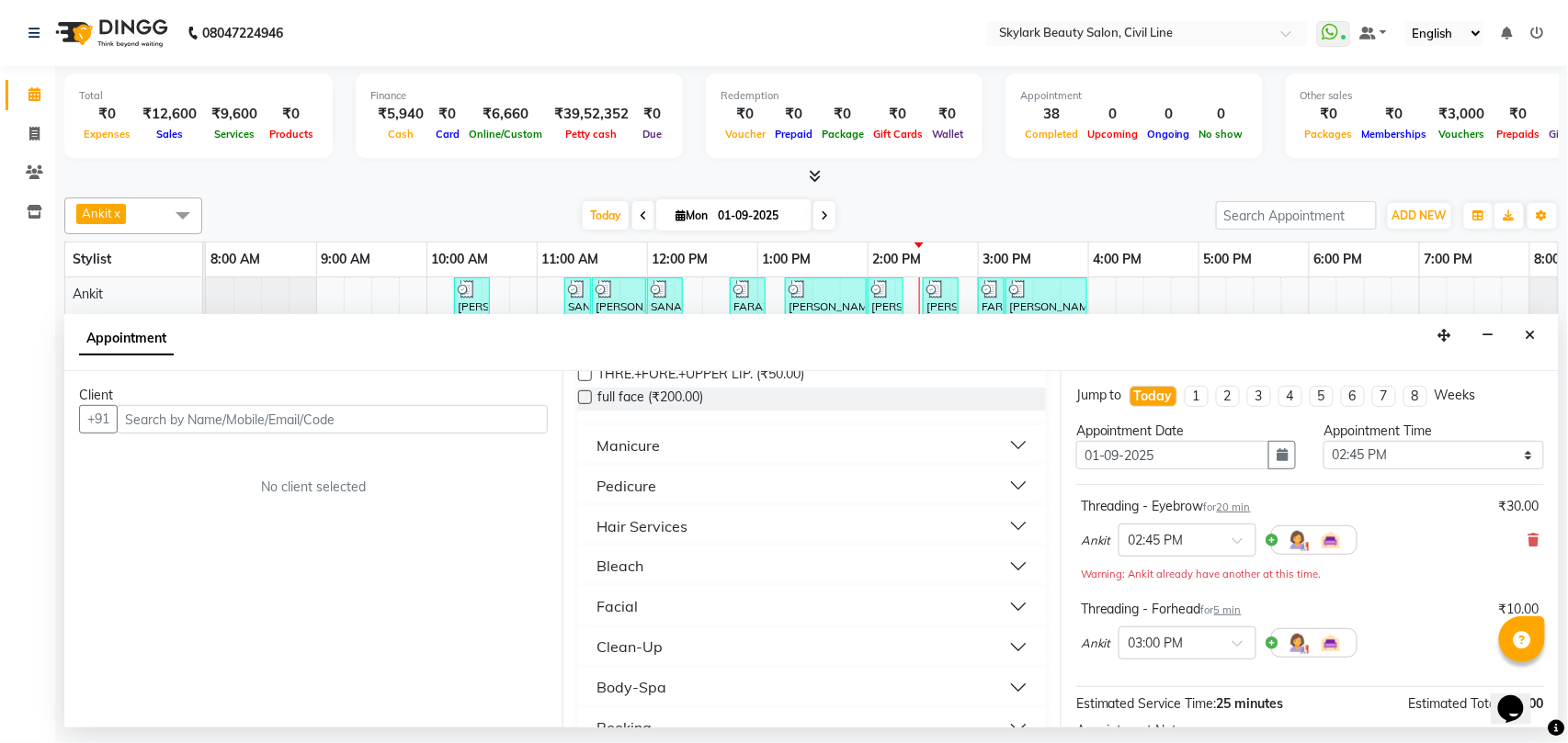
click at [662, 523] on div "Hair Services" at bounding box center [642, 526] width 91 height 22
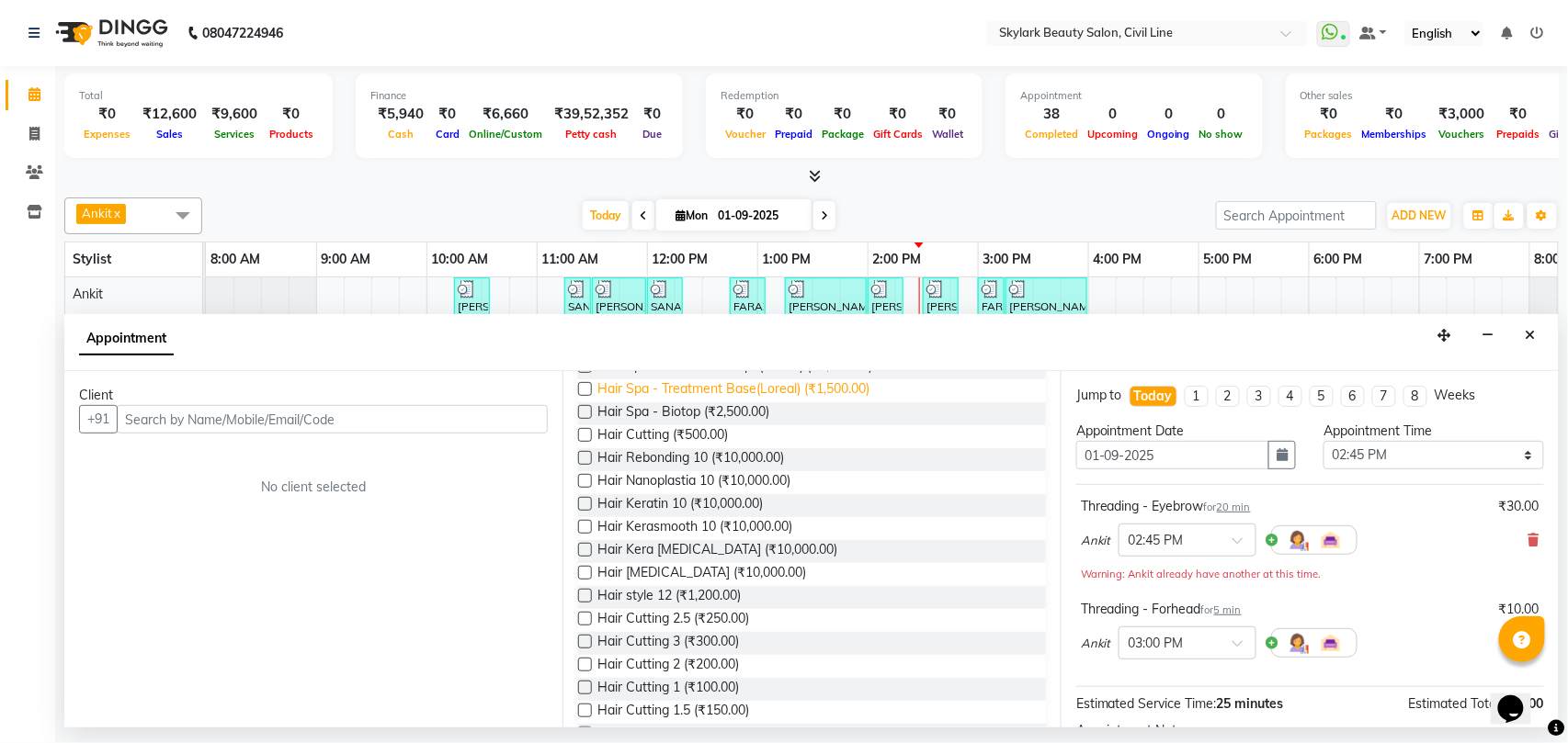
scroll to position [1225, 0]
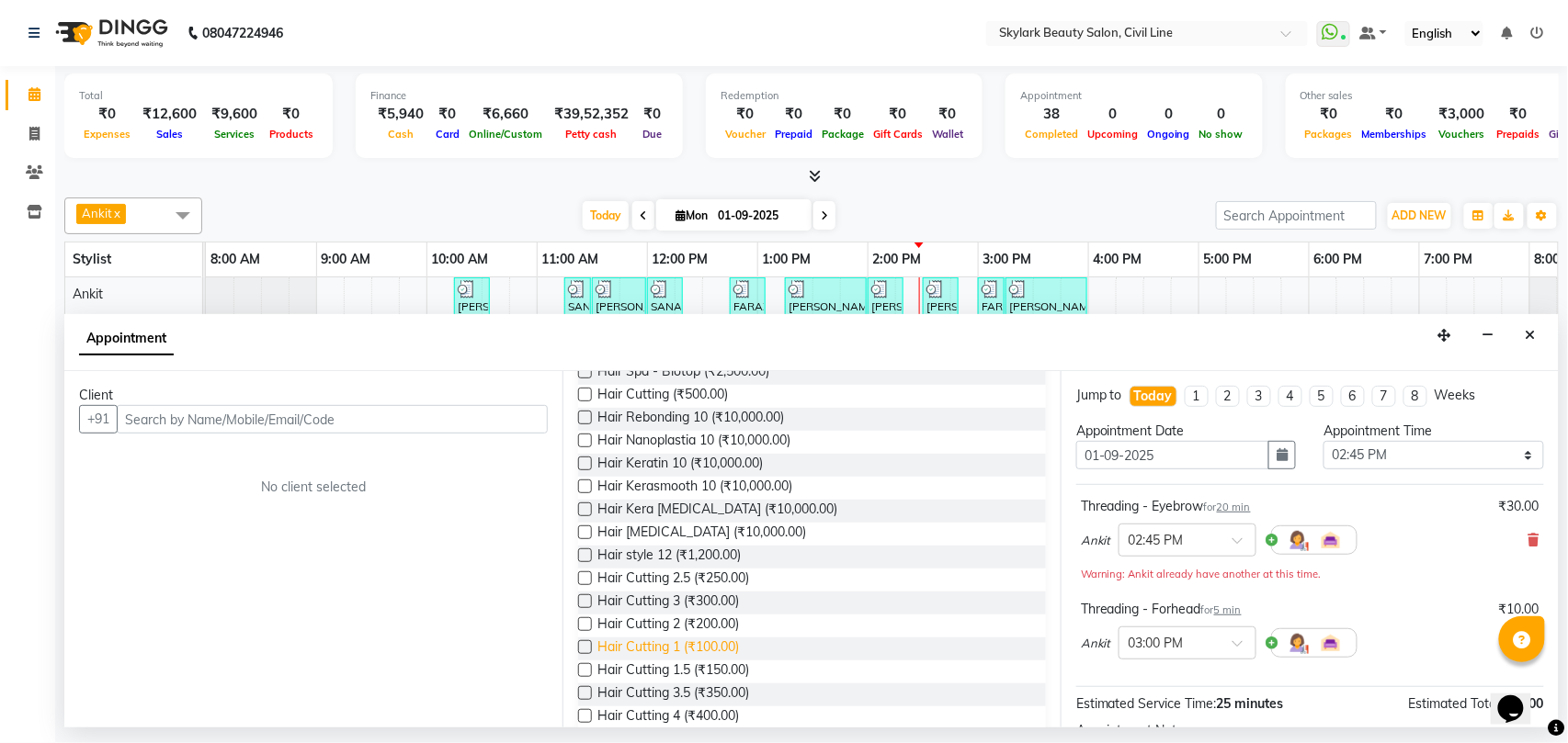
click at [698, 641] on span "Hair Cutting 1 (₹100.00)" at bounding box center [668, 649] width 142 height 23
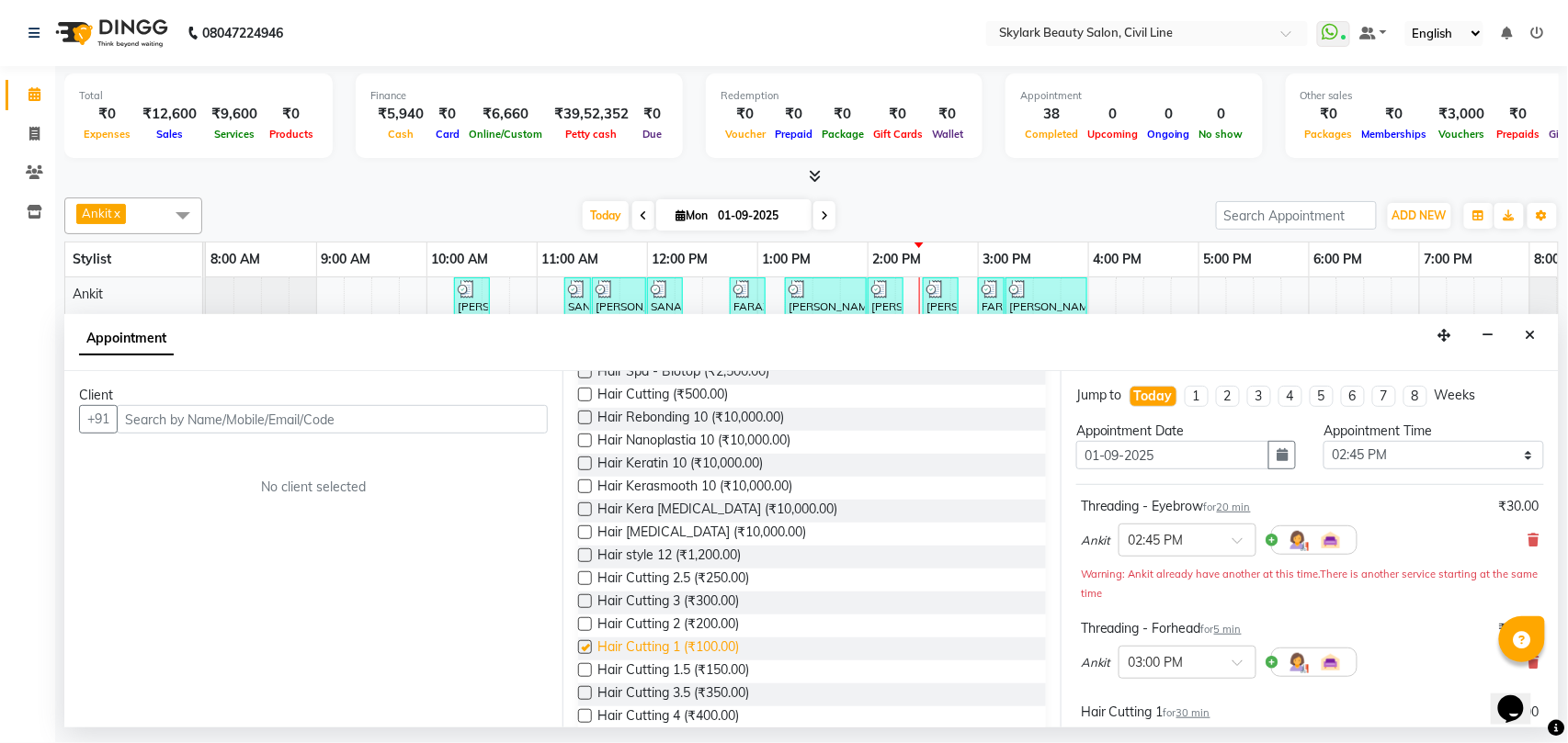
checkbox input "false"
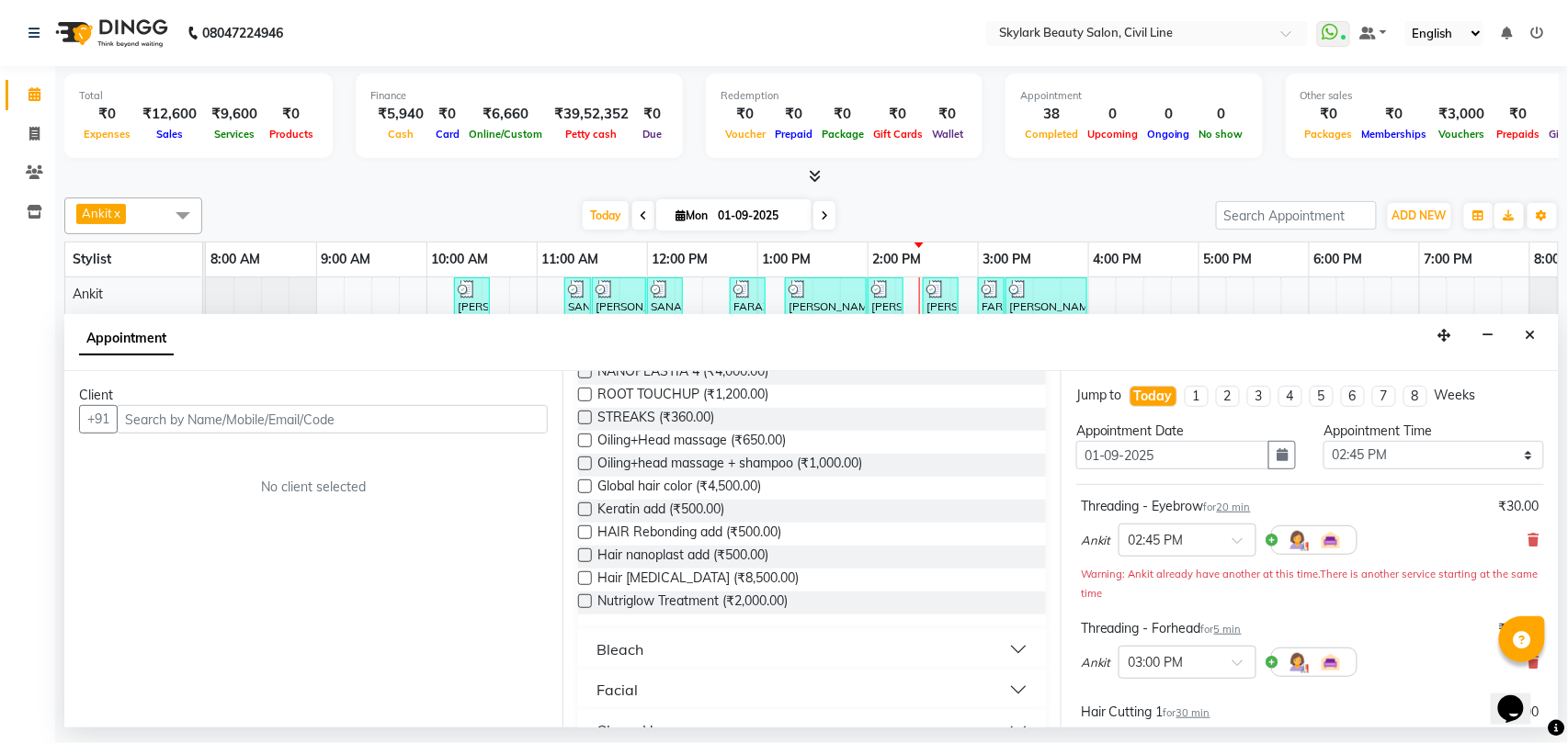
scroll to position [2816, 0]
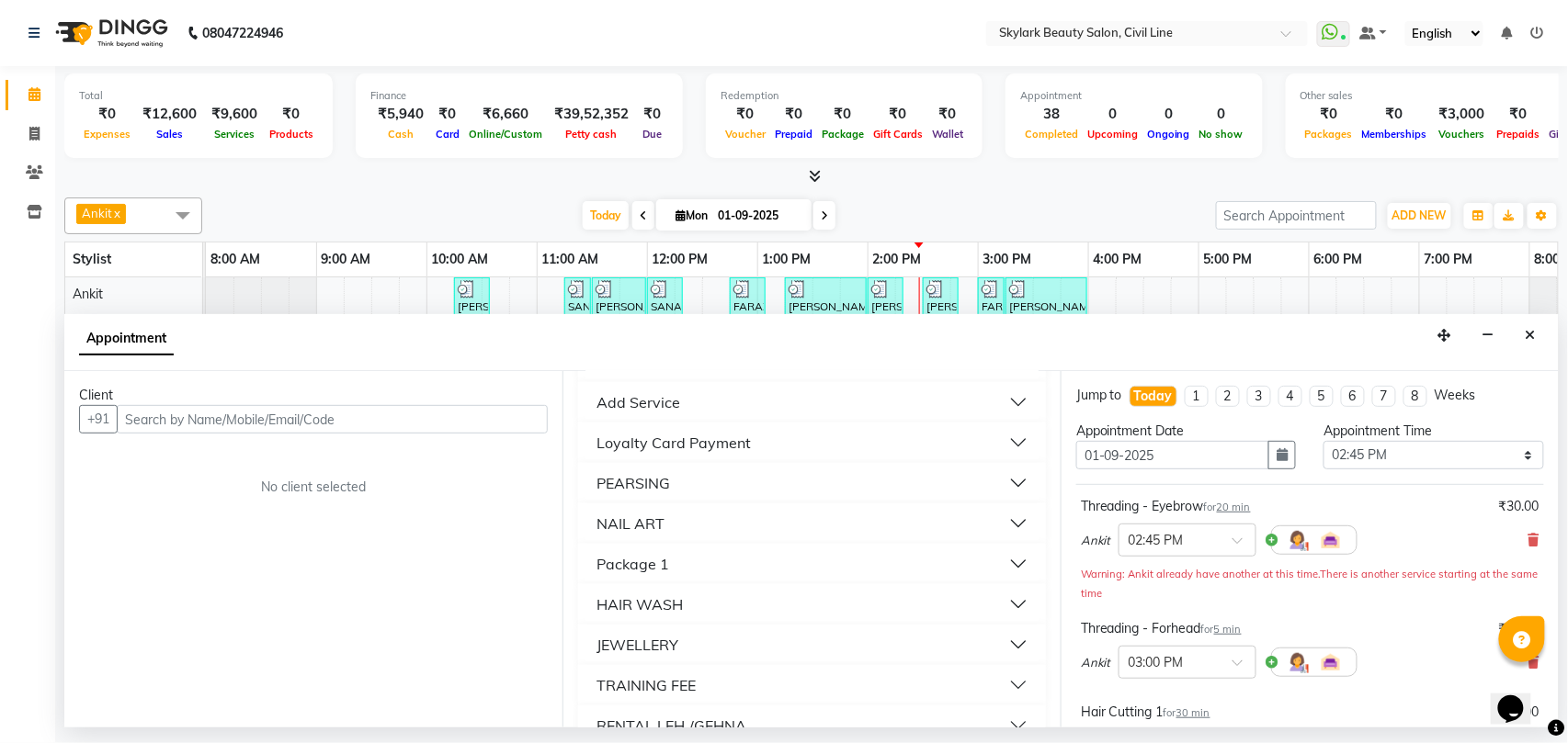
click at [670, 597] on div "HAIR WASH" at bounding box center [639, 604] width 86 height 22
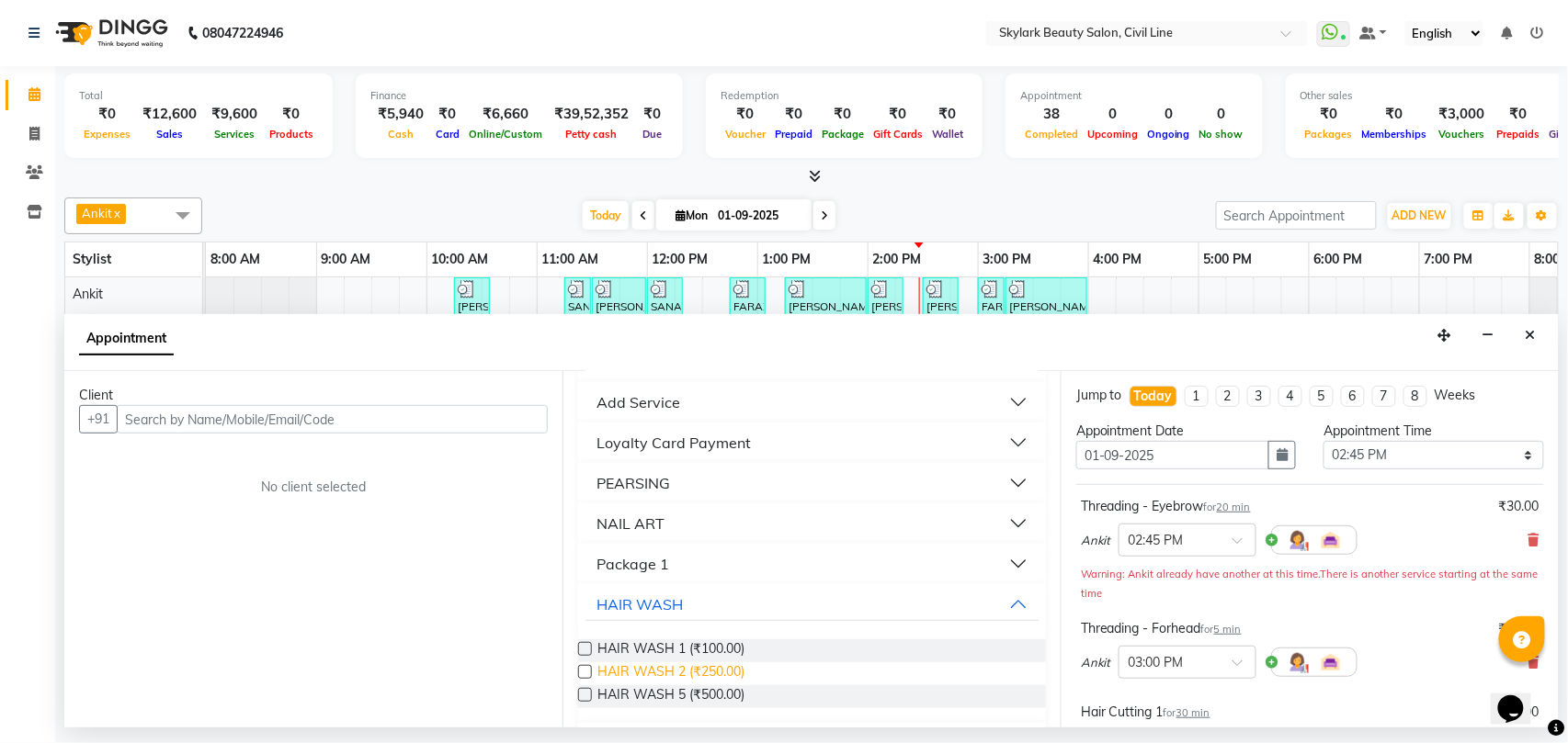
click at [707, 671] on span "HAIR WASH 2 (₹250.00)" at bounding box center [671, 674] width 147 height 23
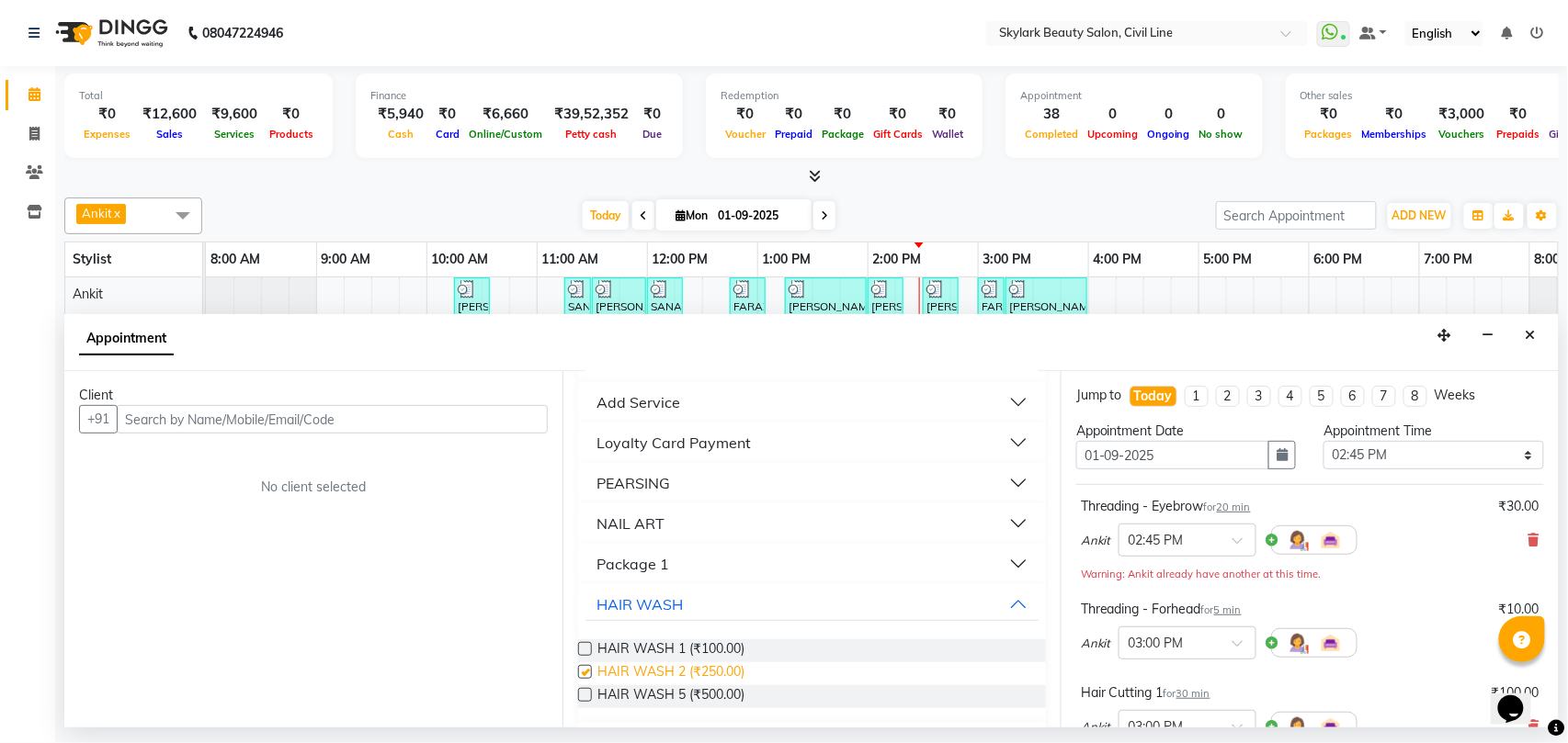
checkbox input "false"
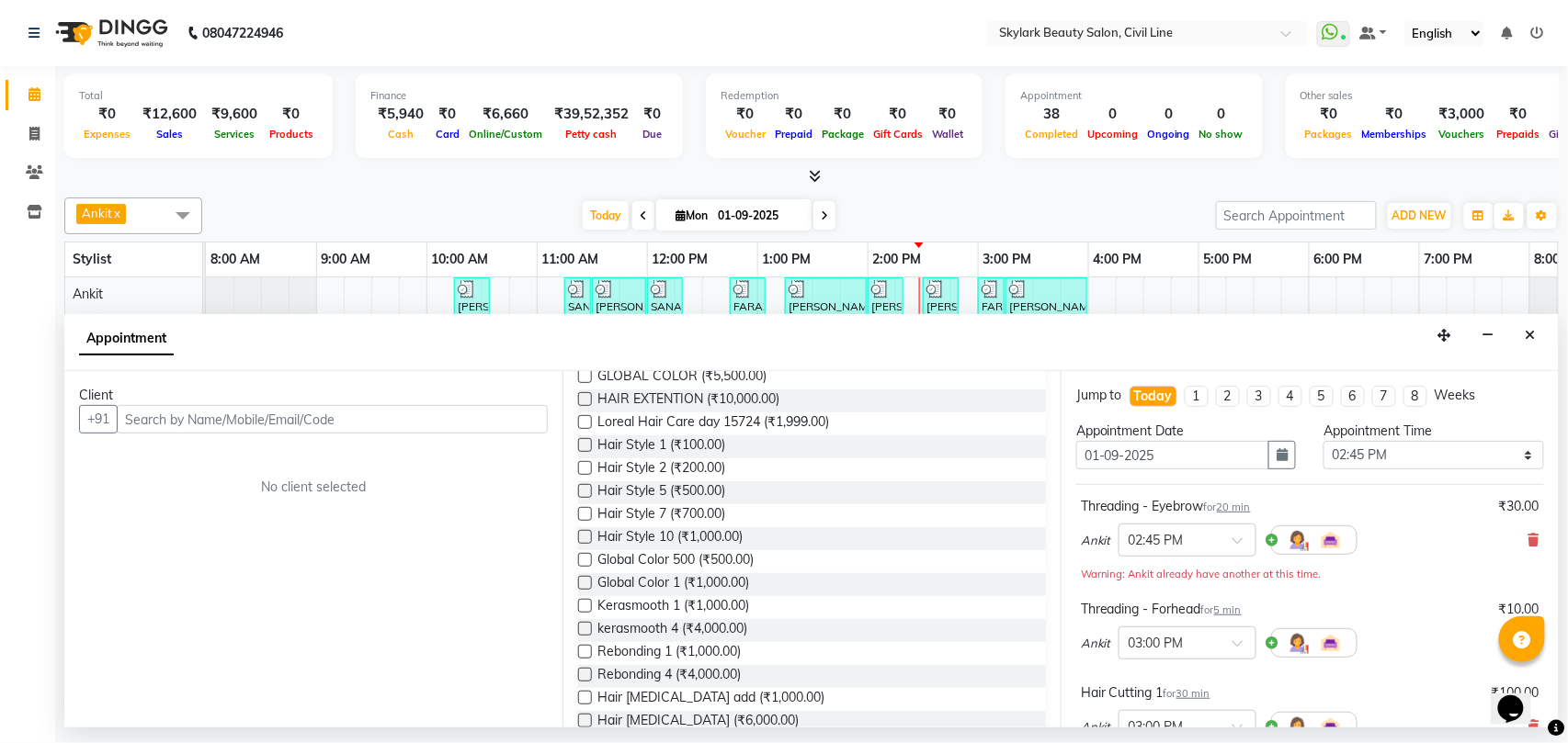
scroll to position [1837, 0]
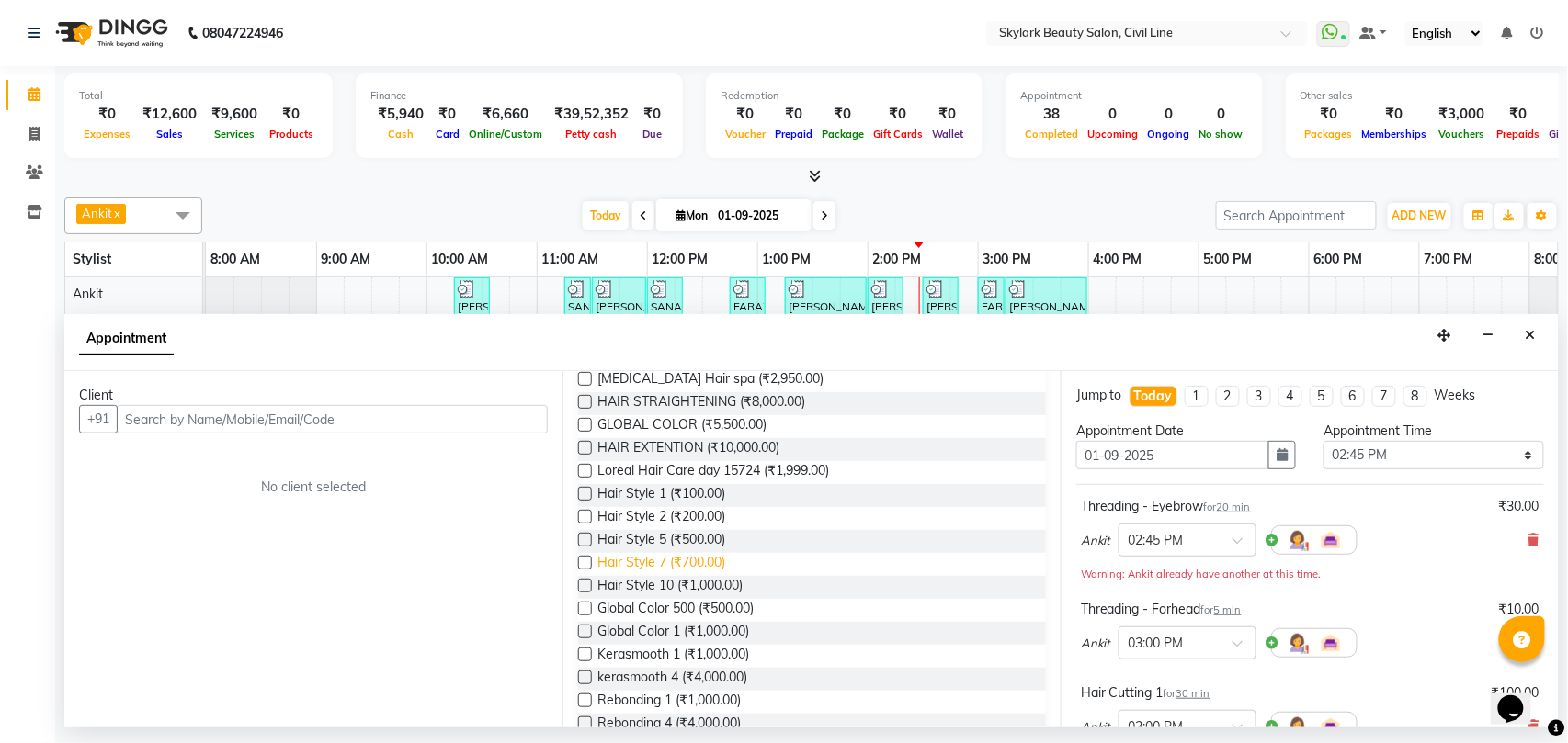
click at [700, 566] on span "Hair Style 7 (₹700.00)" at bounding box center [661, 564] width 127 height 23
checkbox input "false"
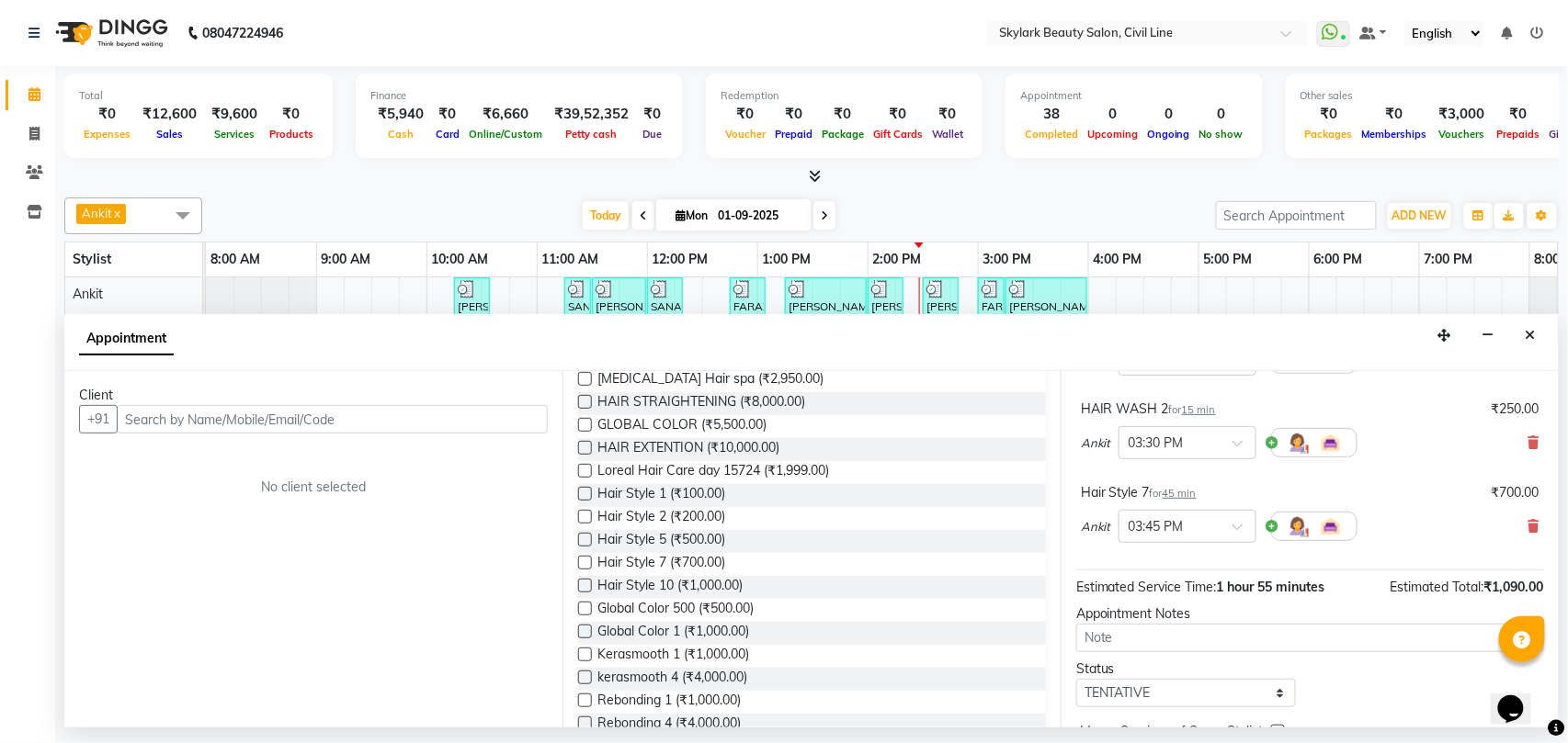
scroll to position [467, 0]
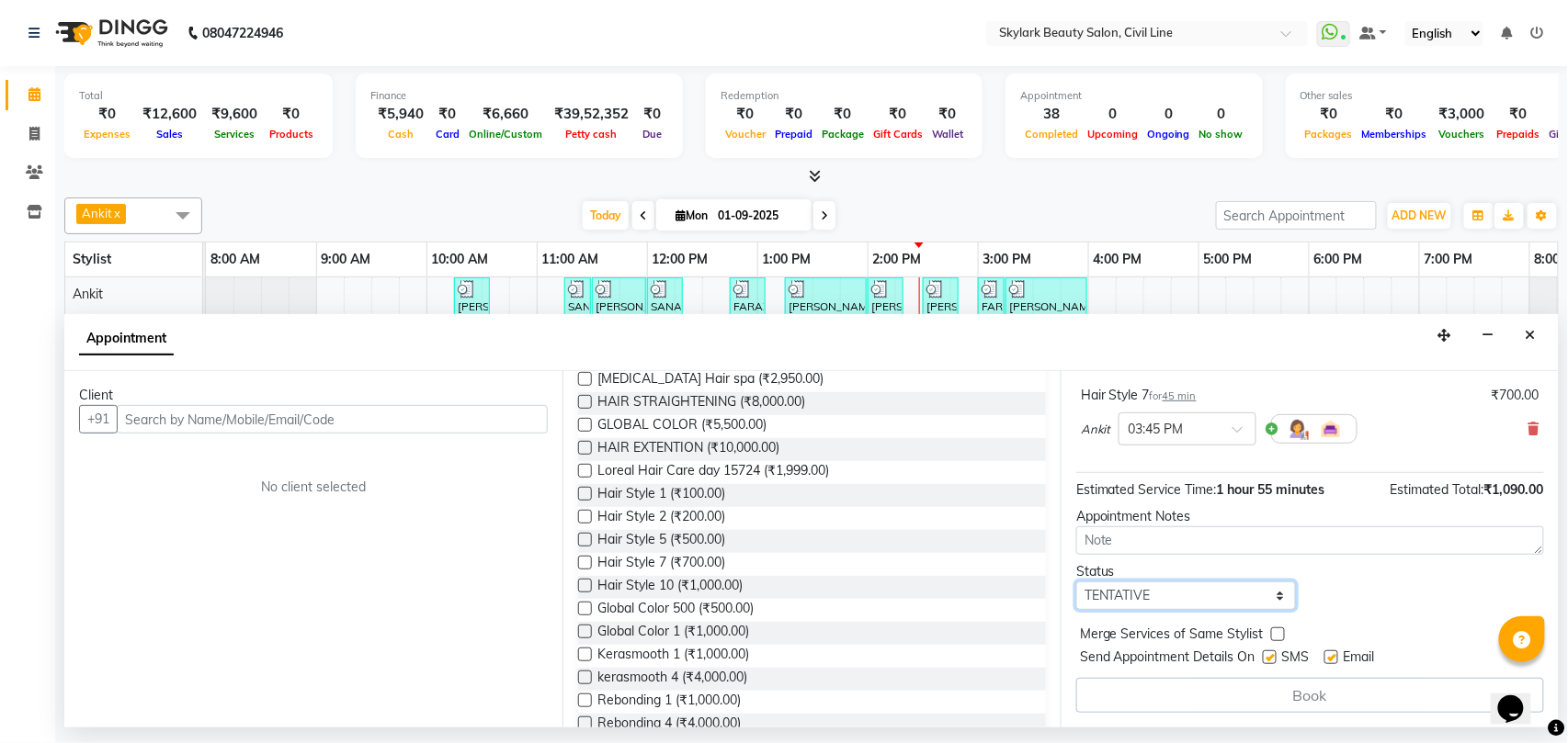
click at [1119, 602] on select "Select TENTATIVE CONFIRM CHECK-IN UPCOMING" at bounding box center [1186, 595] width 219 height 29
select select "check-in"
click at [1077, 582] on select "Select TENTATIVE CONFIRM CHECK-IN UPCOMING" at bounding box center [1186, 595] width 219 height 29
click at [158, 419] on input "text" at bounding box center [332, 420] width 431 height 29
type input "8858570414"
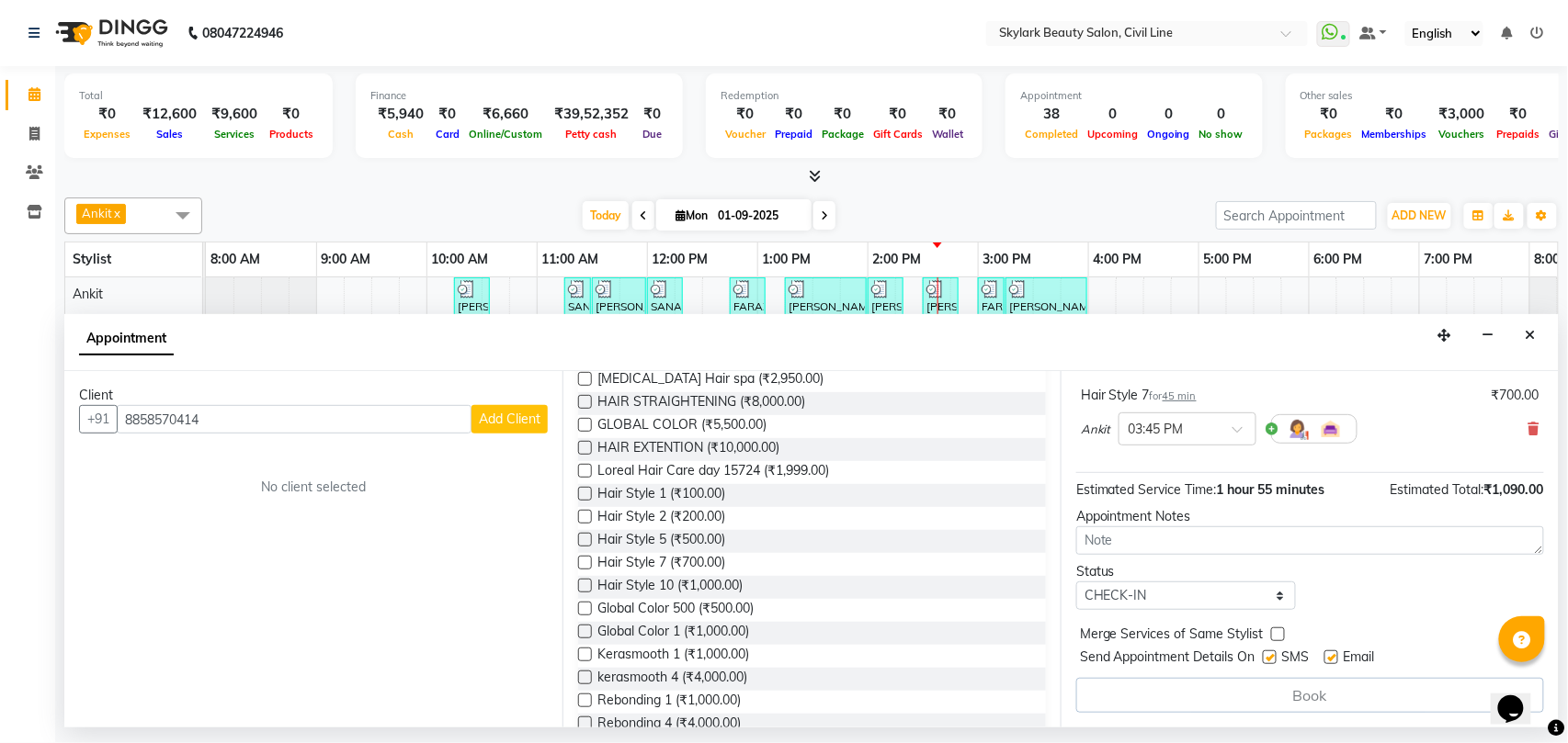
click at [505, 409] on button "Add Client" at bounding box center [509, 420] width 76 height 29
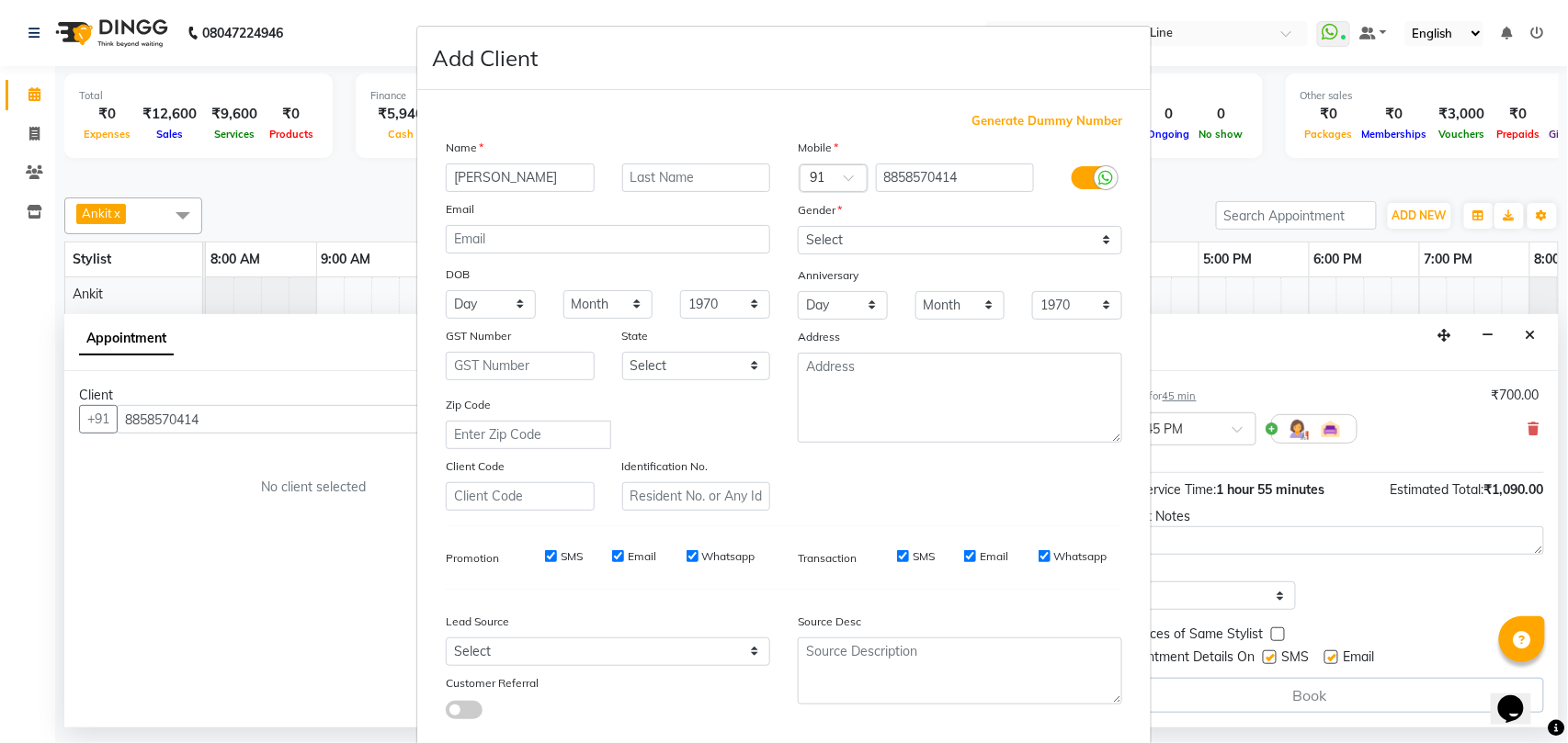
type input "[PERSON_NAME]"
click at [839, 233] on select "Select [DEMOGRAPHIC_DATA] [DEMOGRAPHIC_DATA] Other Prefer Not To Say" at bounding box center [960, 240] width 324 height 29
select select "[DEMOGRAPHIC_DATA]"
click at [798, 226] on select "Select [DEMOGRAPHIC_DATA] [DEMOGRAPHIC_DATA] Other Prefer Not To Say" at bounding box center [960, 240] width 324 height 29
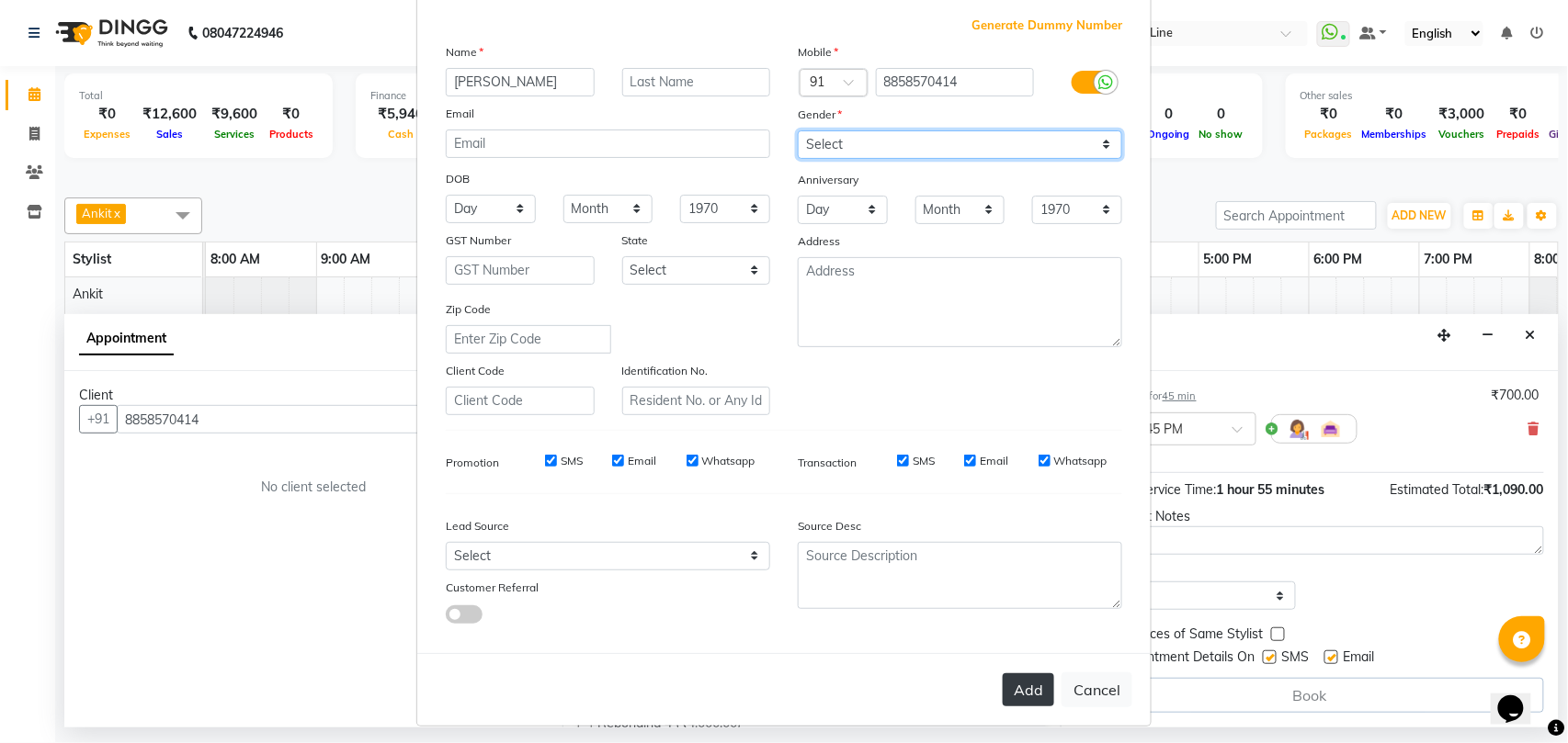
scroll to position [100, 0]
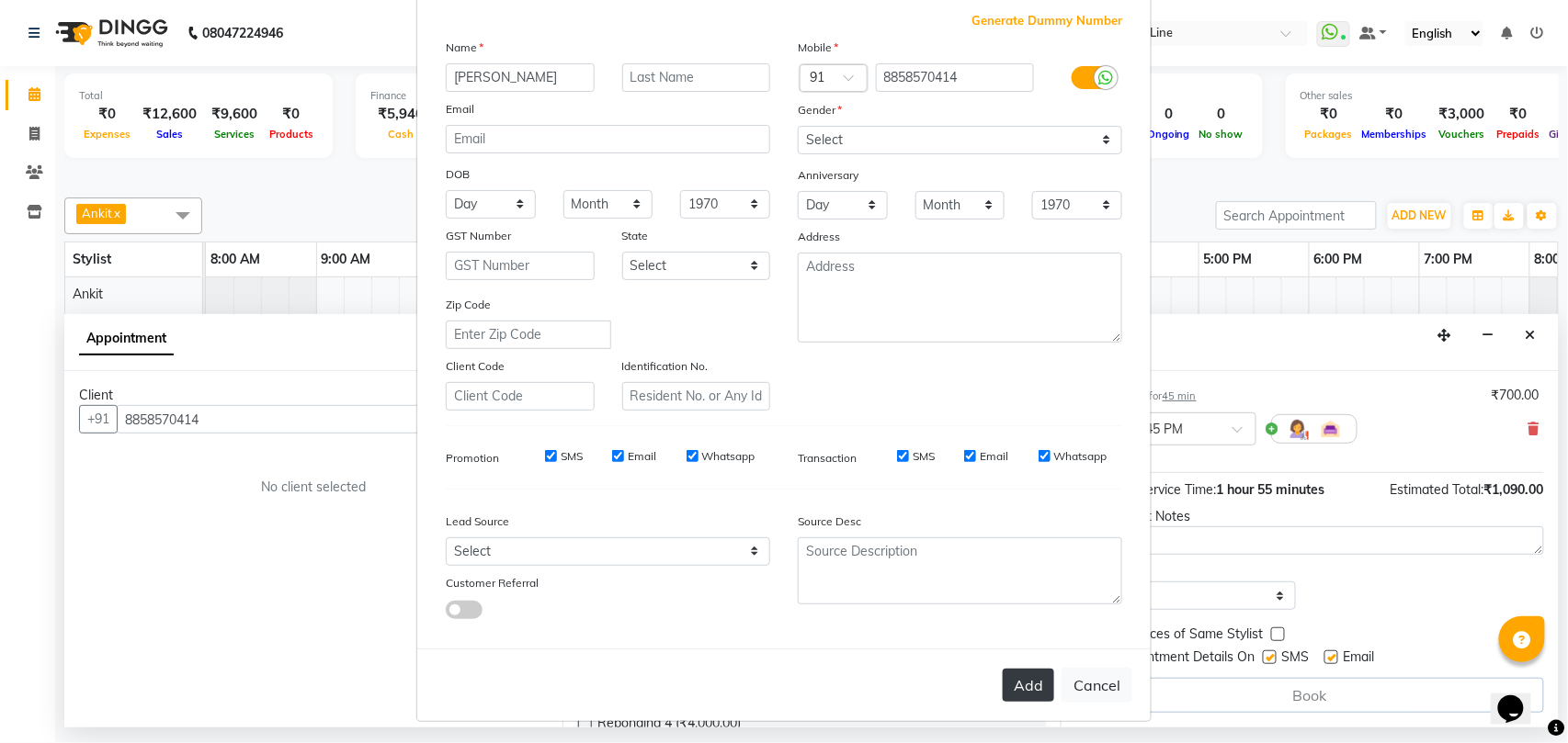
click at [1038, 693] on button "Add" at bounding box center [1027, 685] width 51 height 33
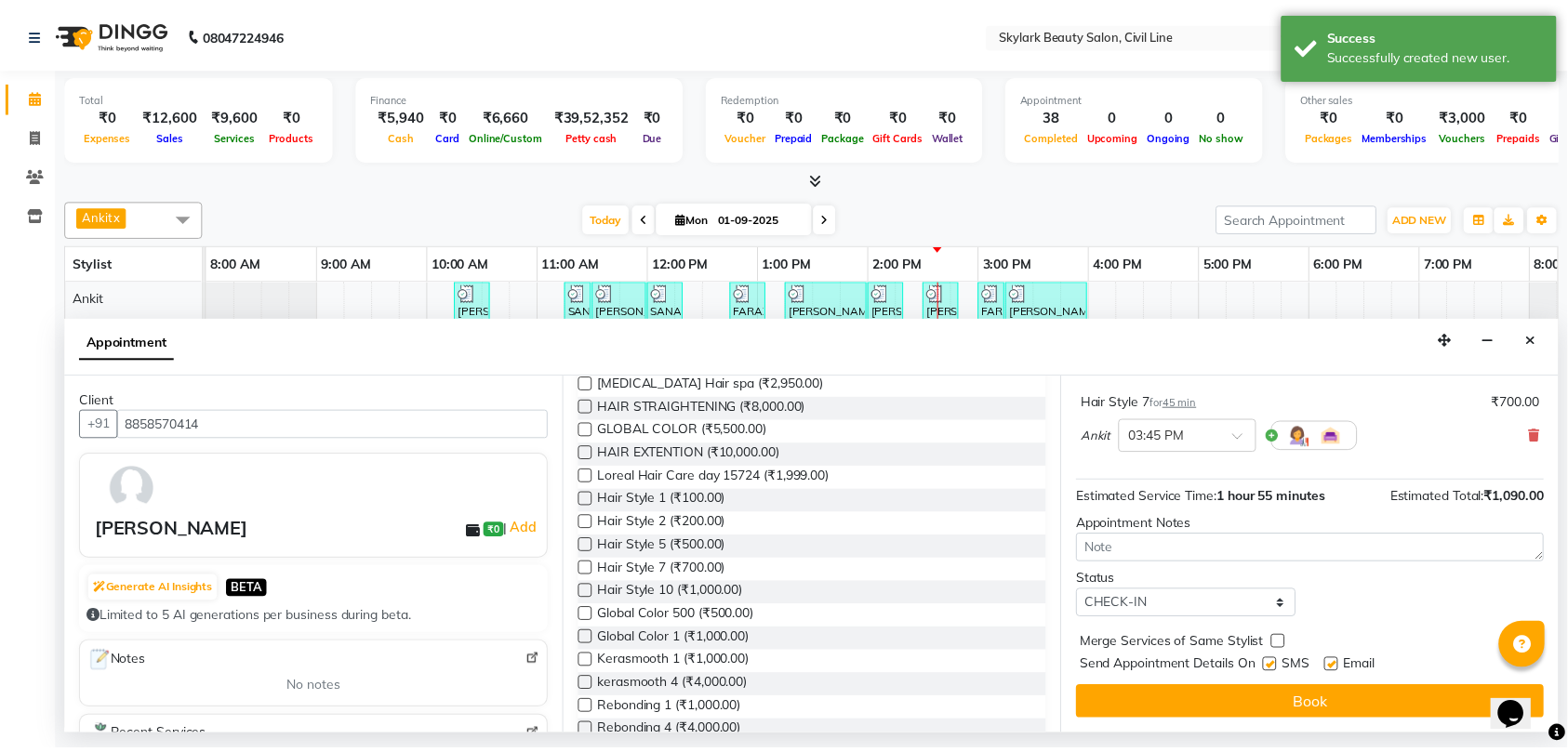
scroll to position [471, 0]
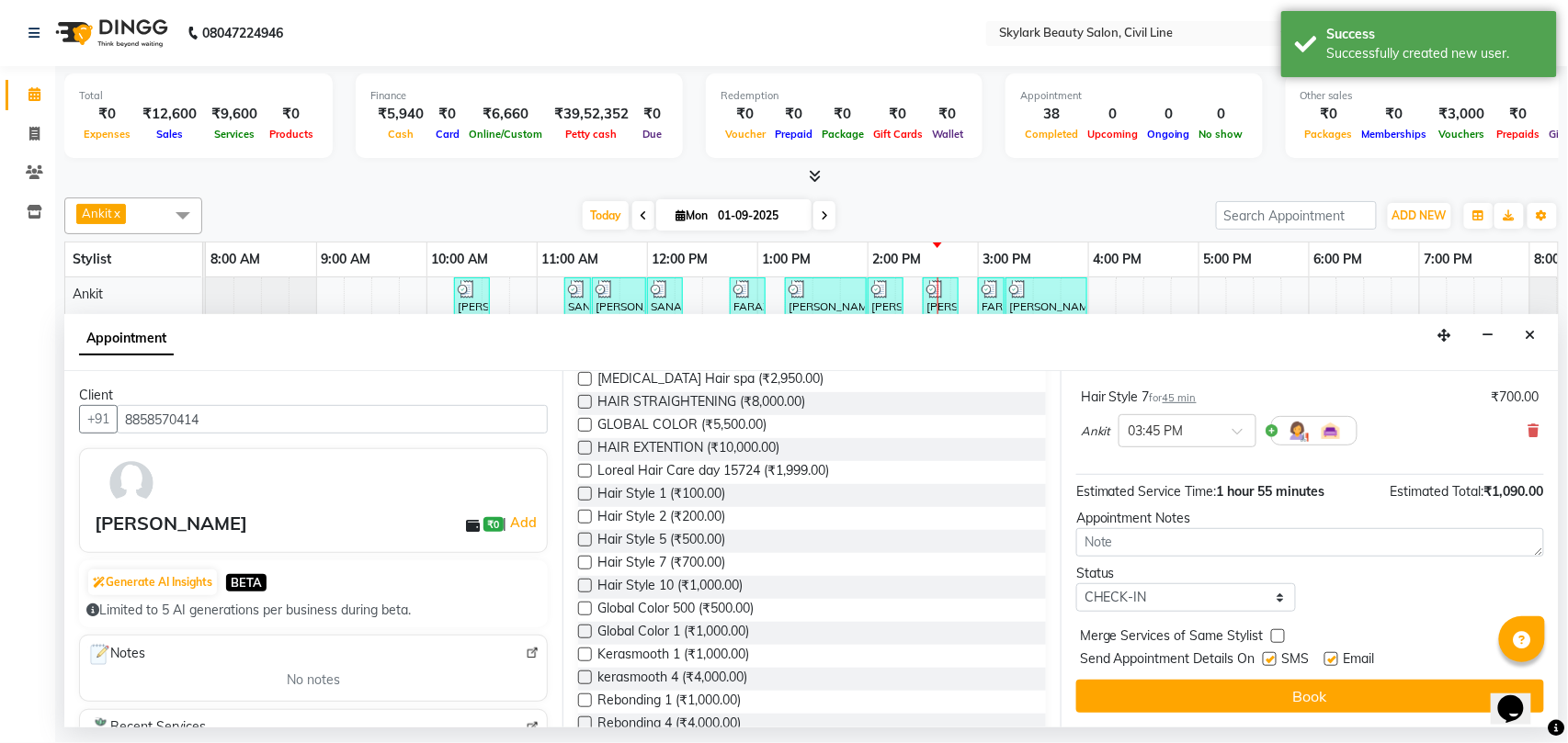
click at [1162, 700] on button "Book" at bounding box center [1310, 696] width 467 height 33
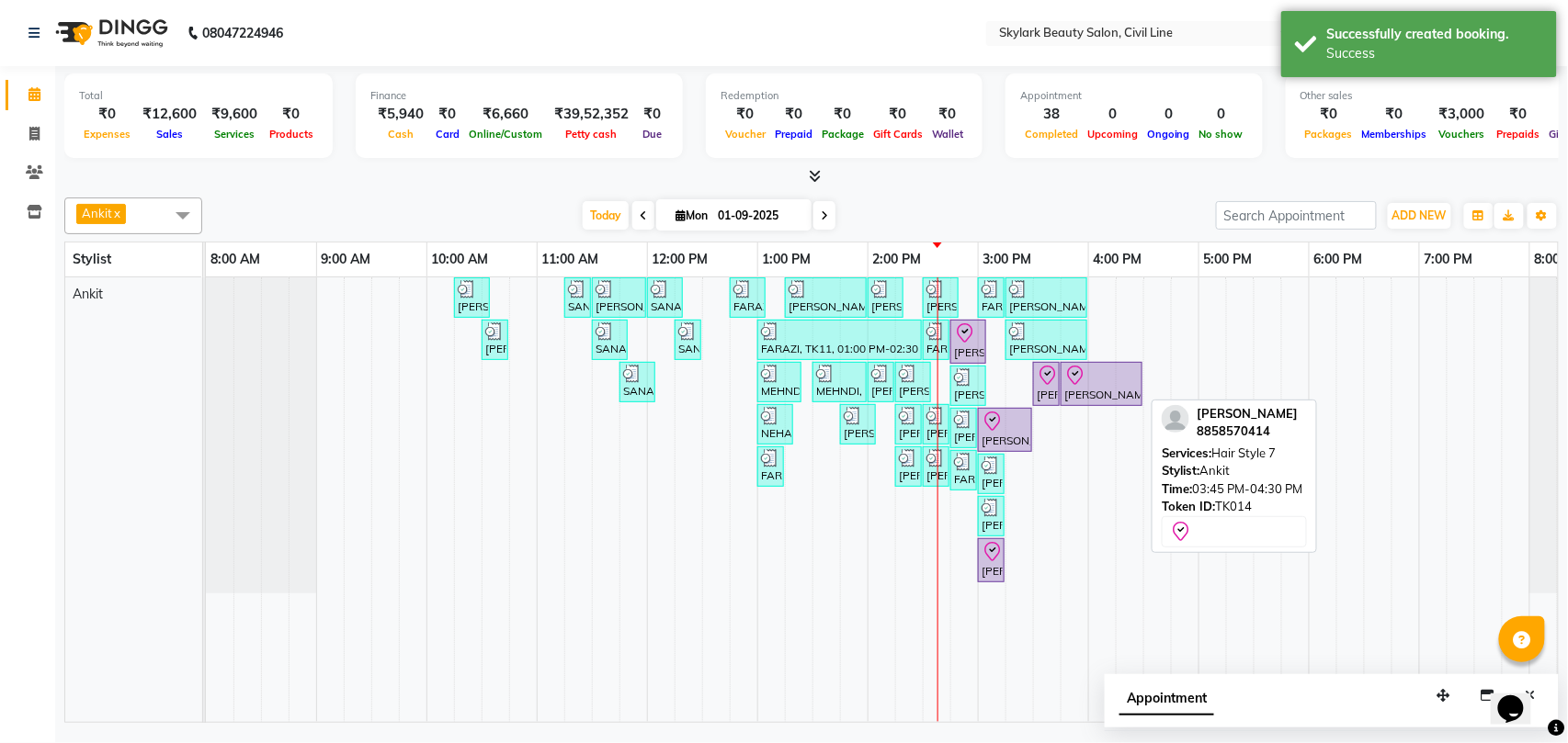
click at [1093, 382] on div at bounding box center [1101, 375] width 74 height 22
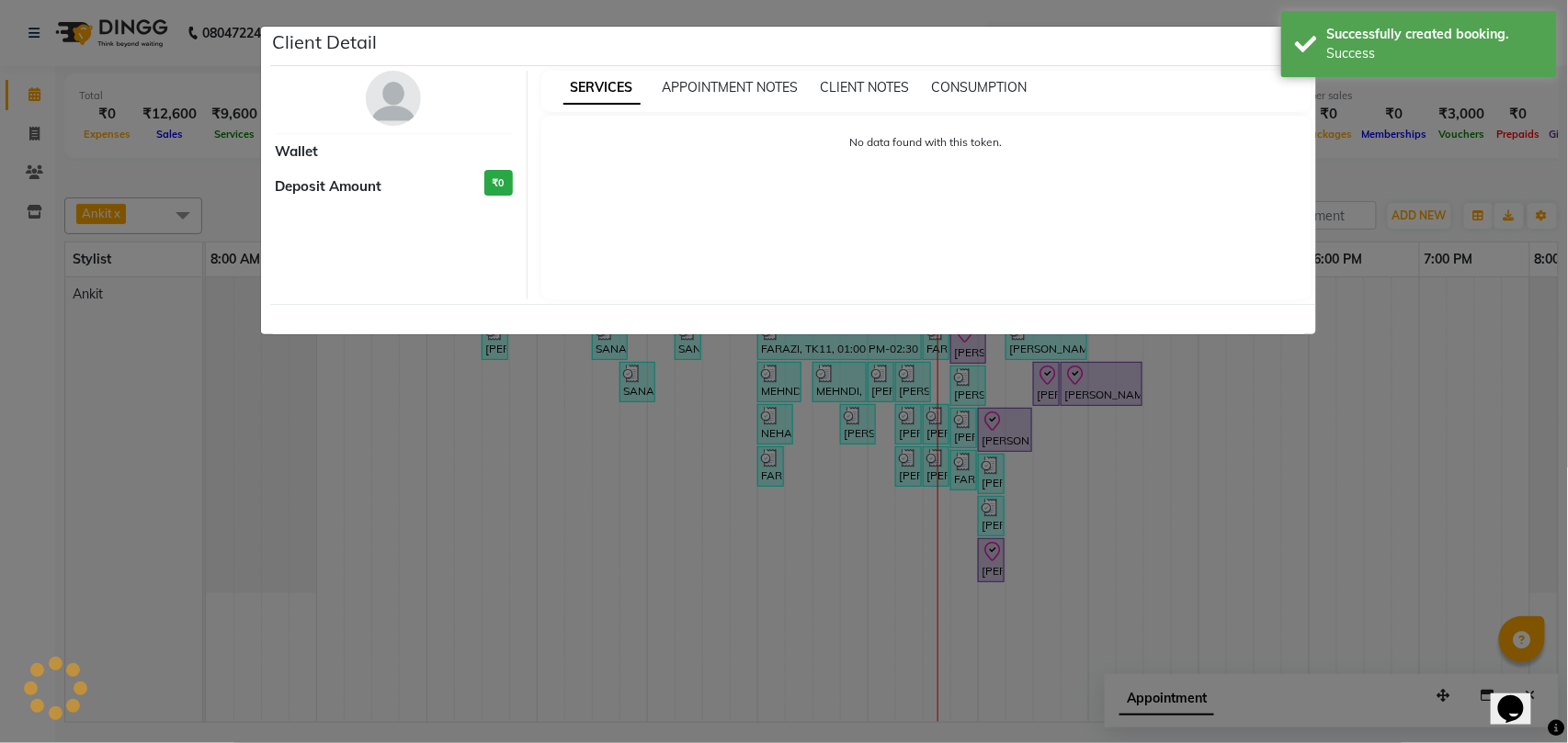
select select "8"
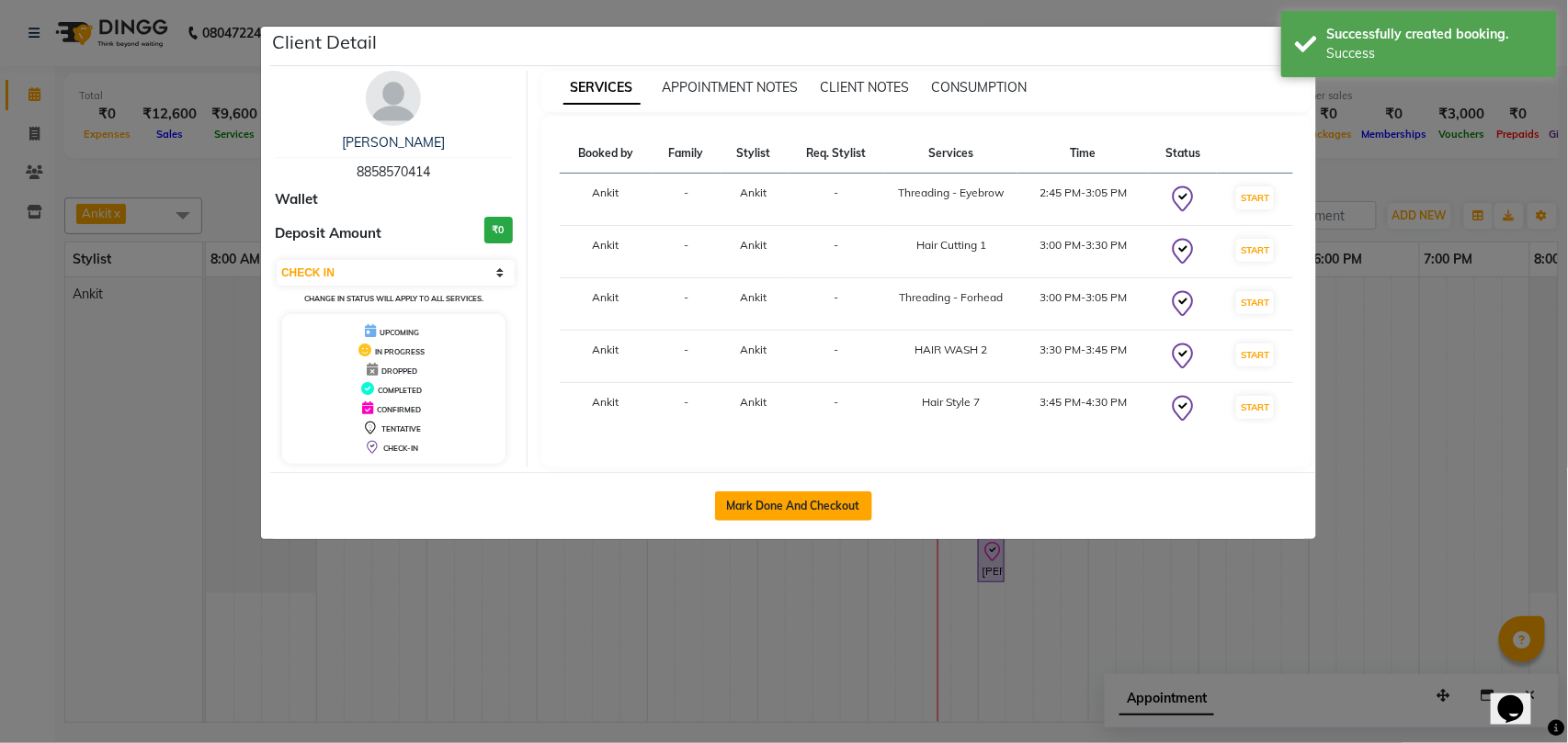
click at [784, 497] on button "Mark Done And Checkout" at bounding box center [793, 506] width 157 height 29
select select "service"
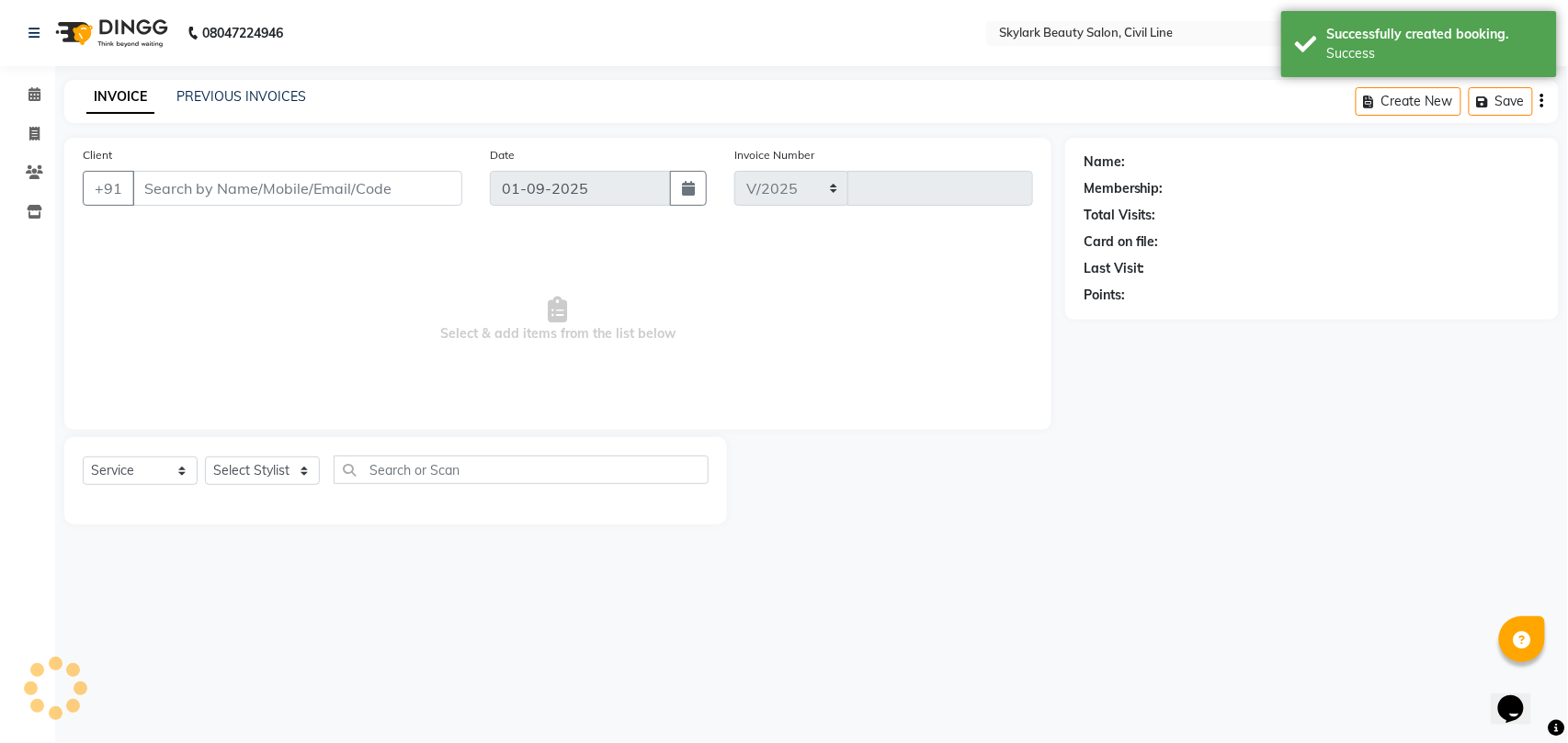
select select "4588"
type input "6173"
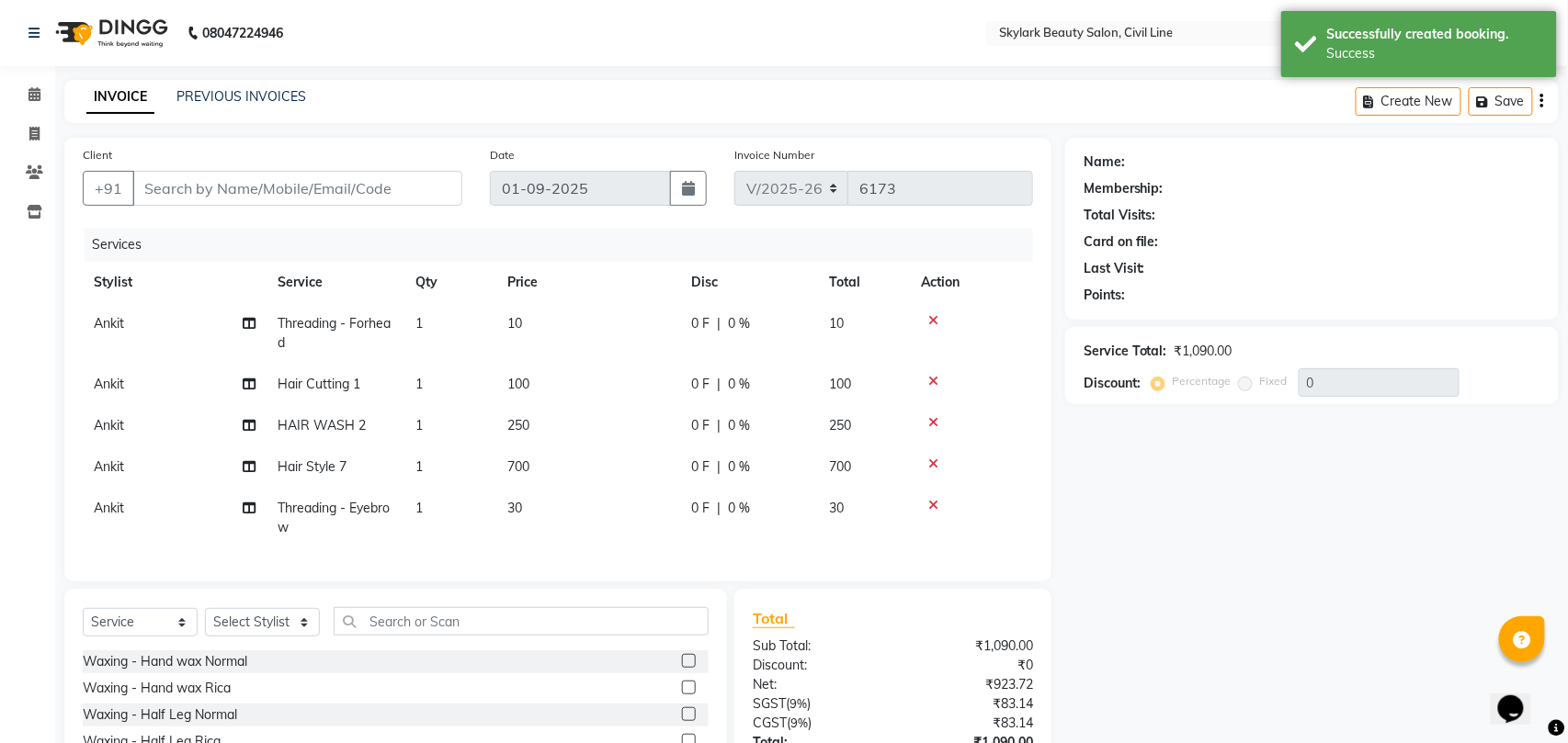
type input "8858570414"
select select "28120"
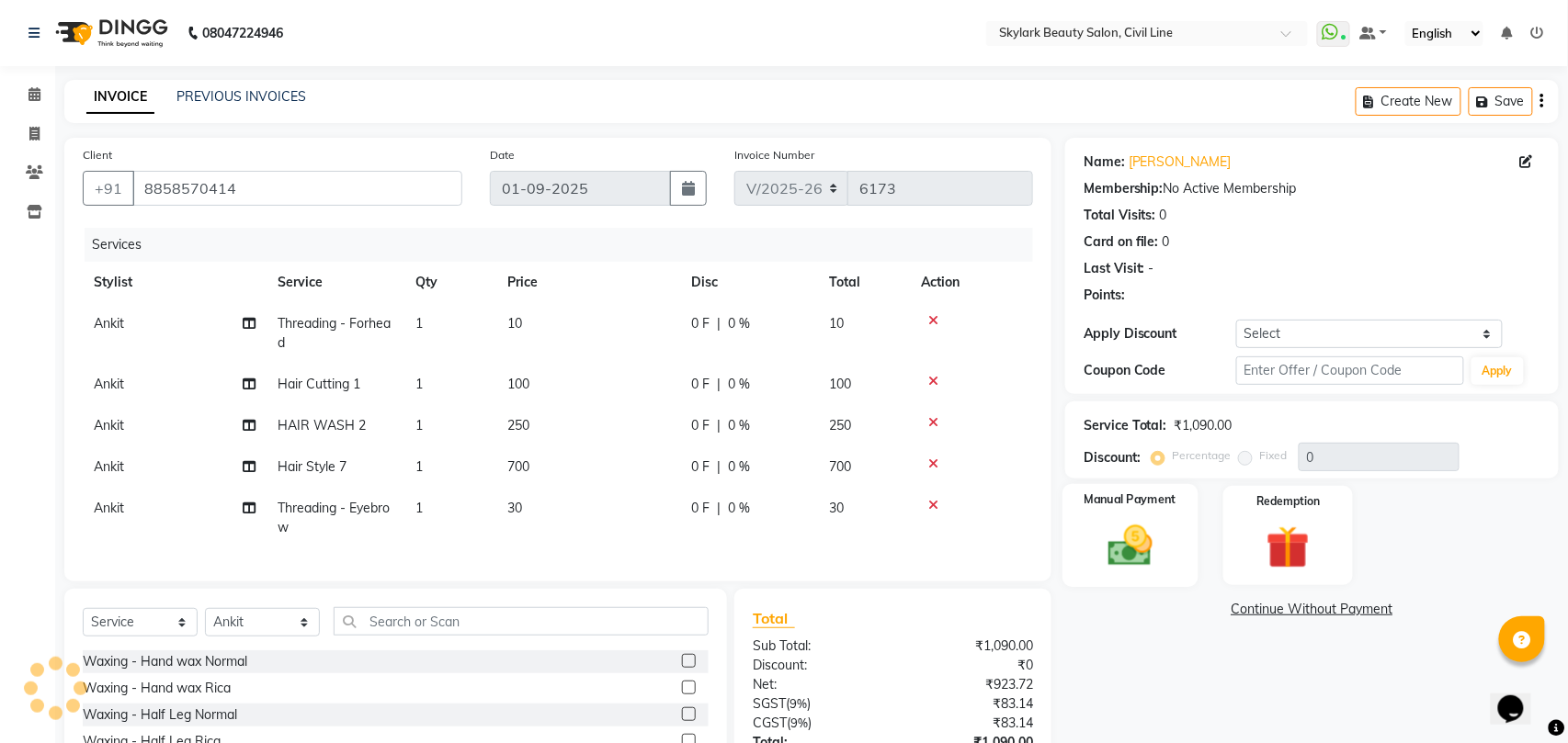
click at [1094, 523] on img at bounding box center [1130, 545] width 72 height 51
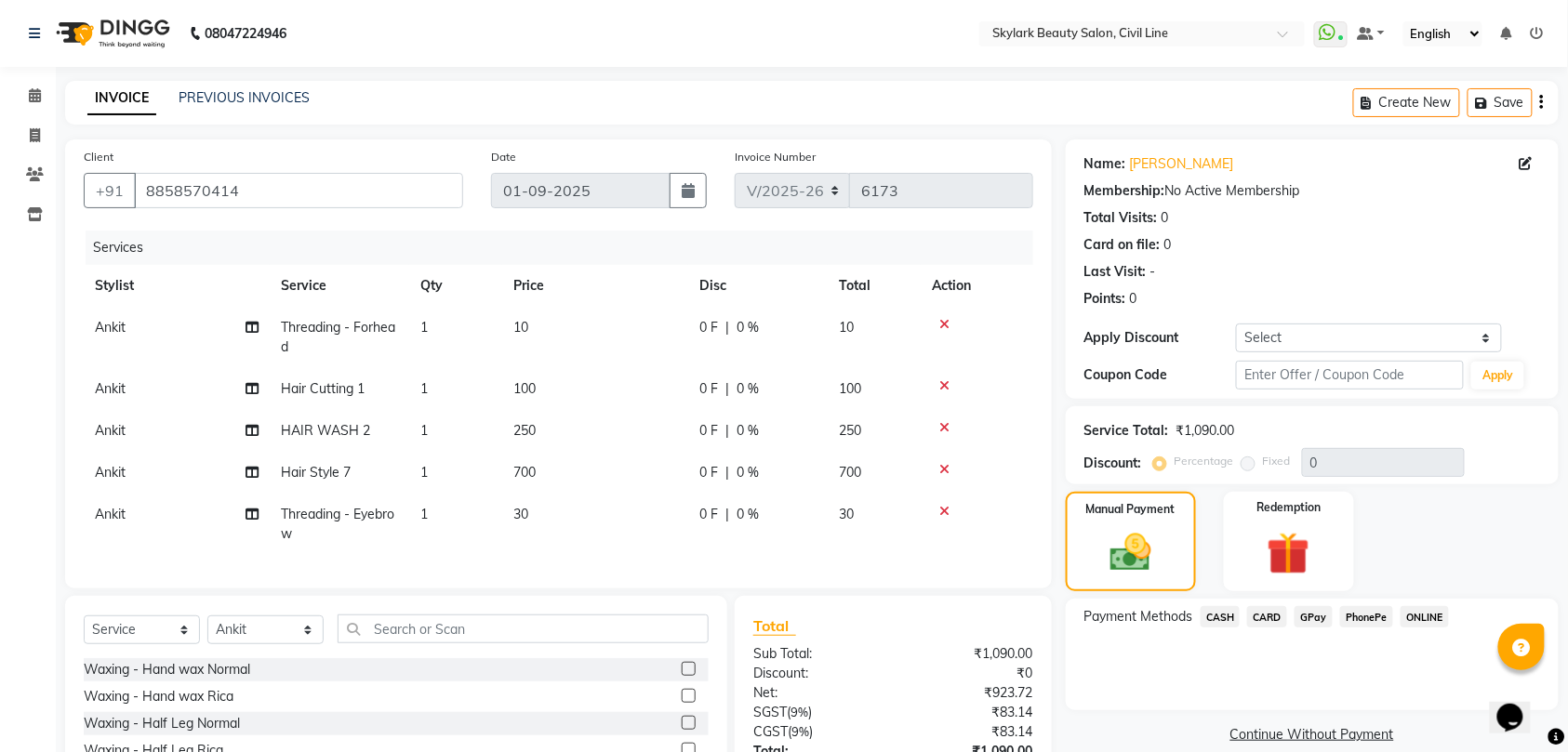
click at [1220, 615] on span "CASH" at bounding box center [1220, 617] width 40 height 21
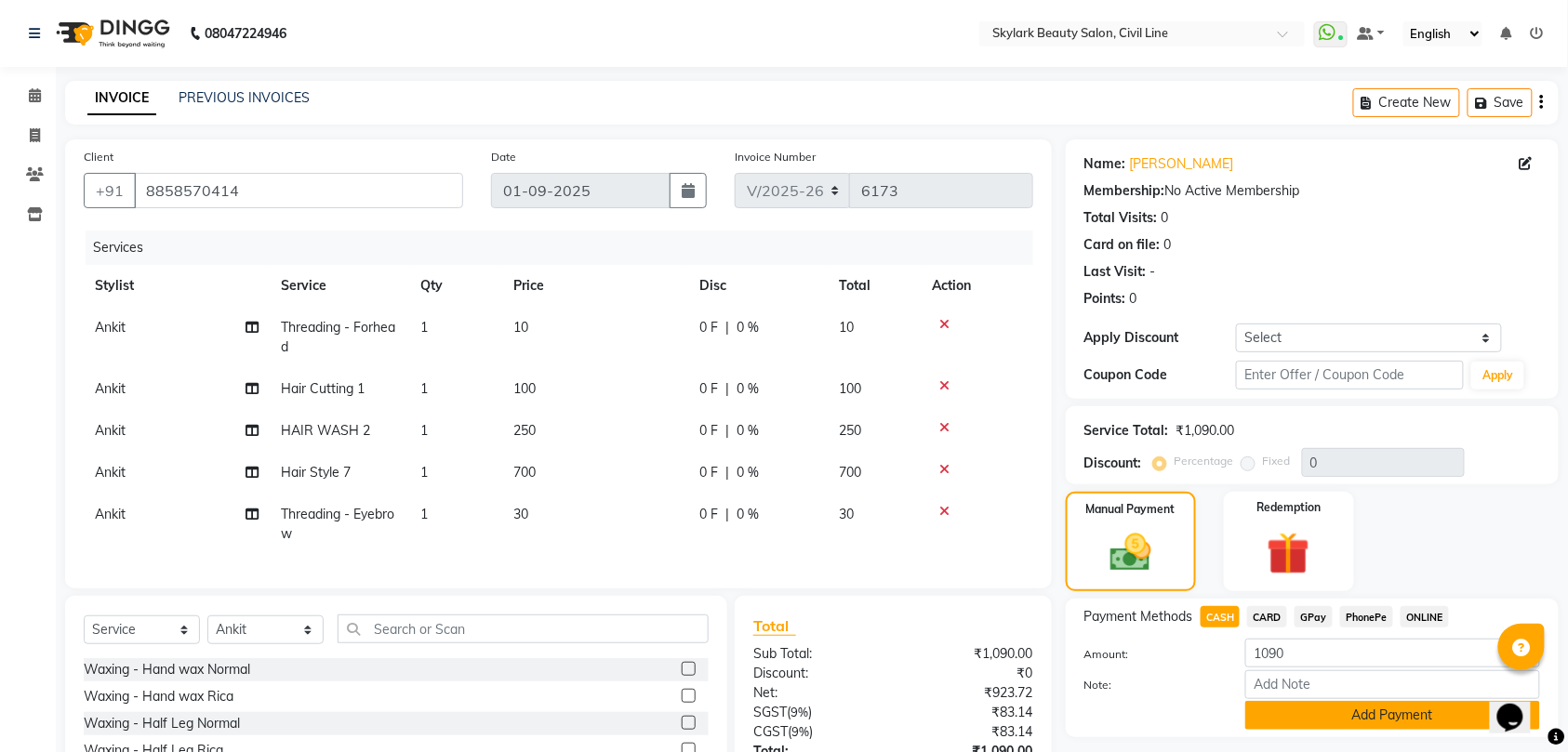
click at [1294, 704] on button "Add Payment" at bounding box center [1392, 716] width 295 height 29
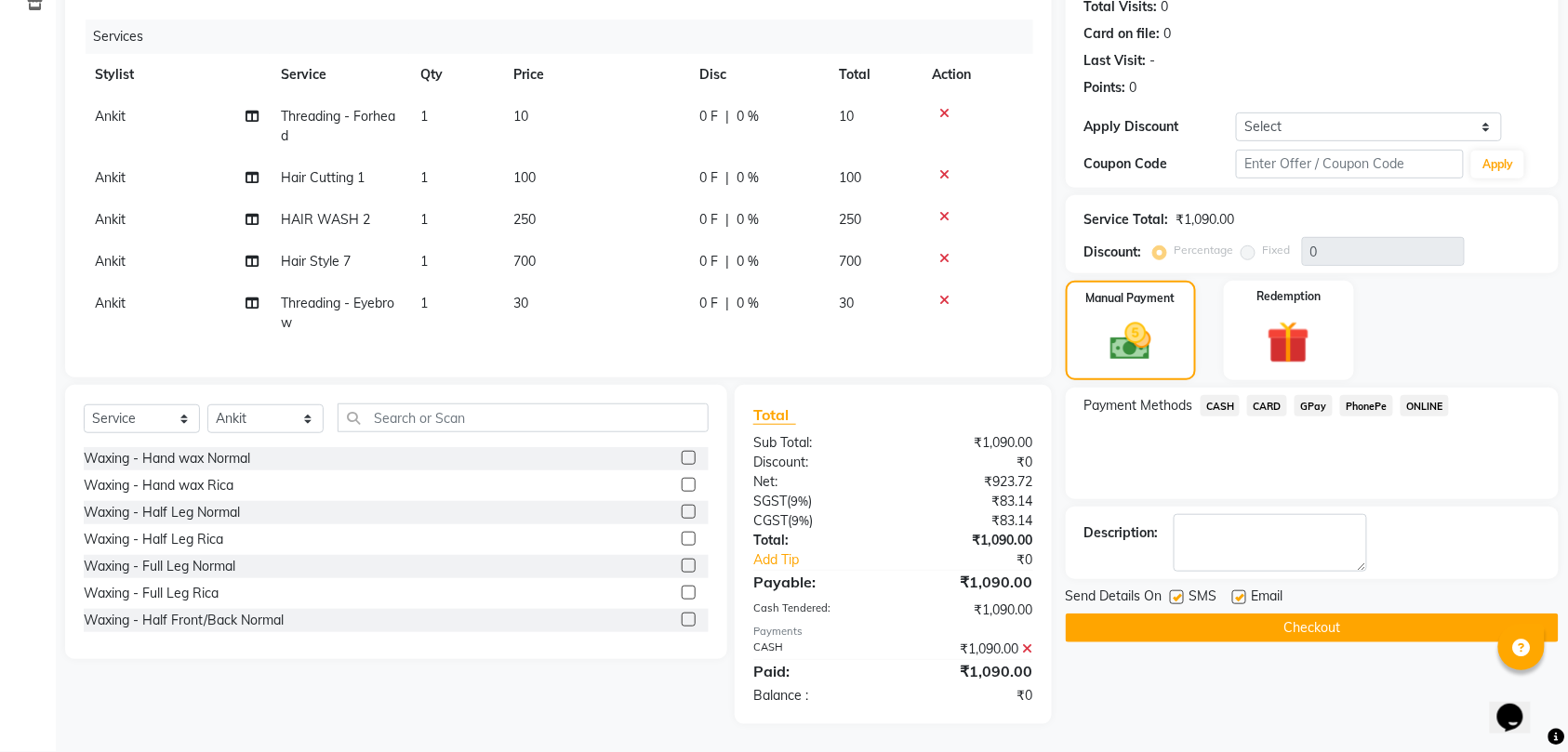
scroll to position [229, 0]
click at [1281, 614] on button "Checkout" at bounding box center [1312, 628] width 492 height 29
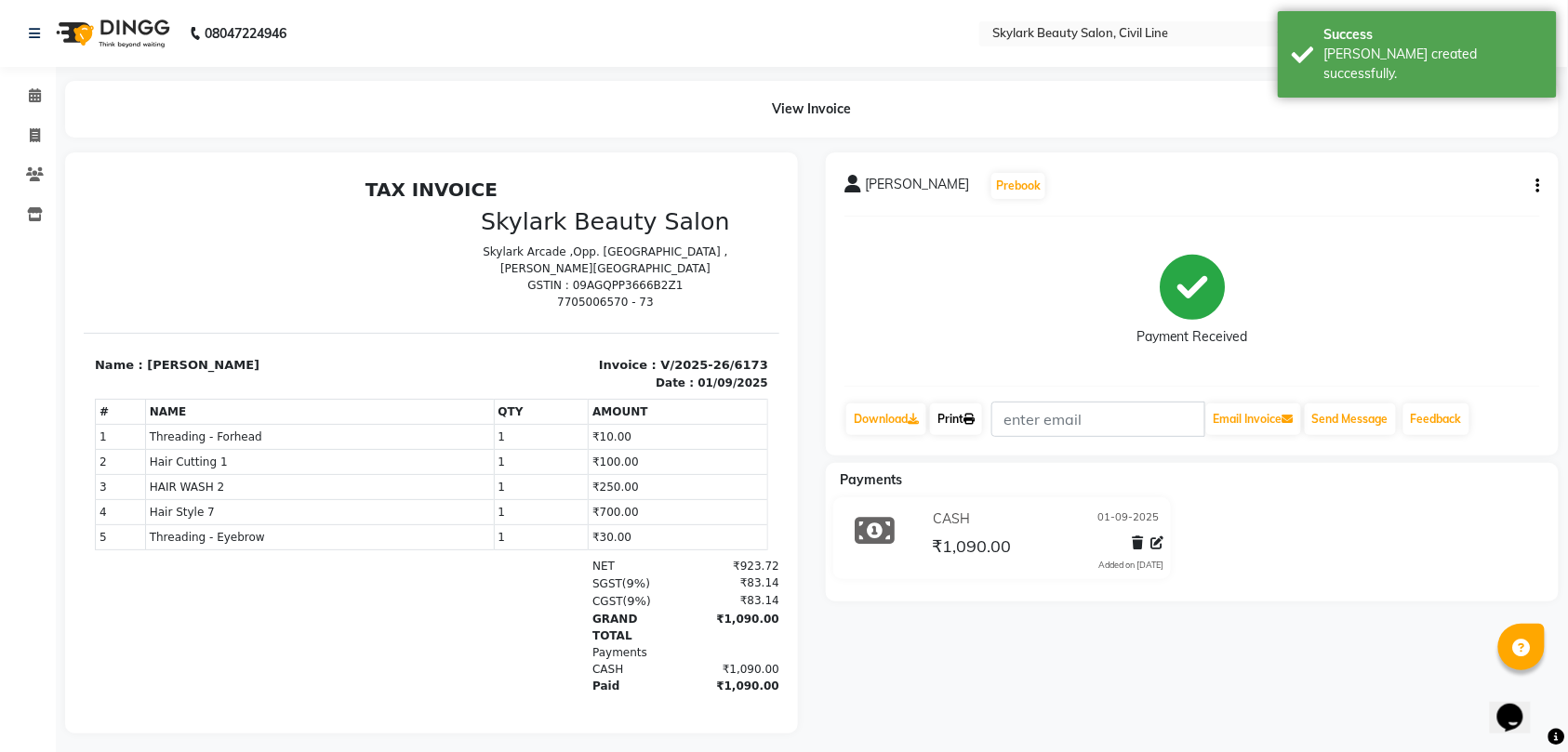
click at [956, 422] on link "Print" at bounding box center [955, 419] width 52 height 31
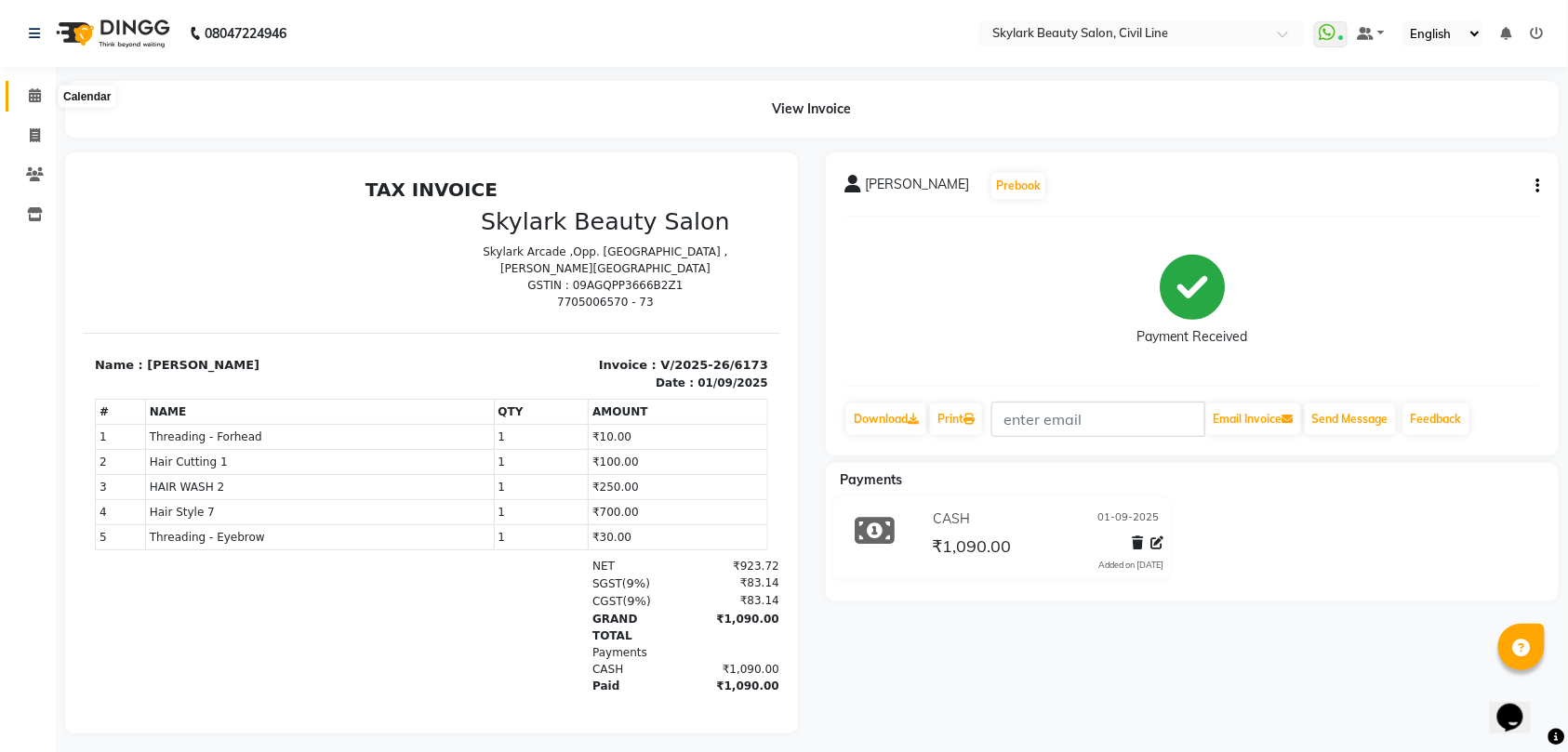
click at [35, 99] on icon at bounding box center [35, 95] width 12 height 14
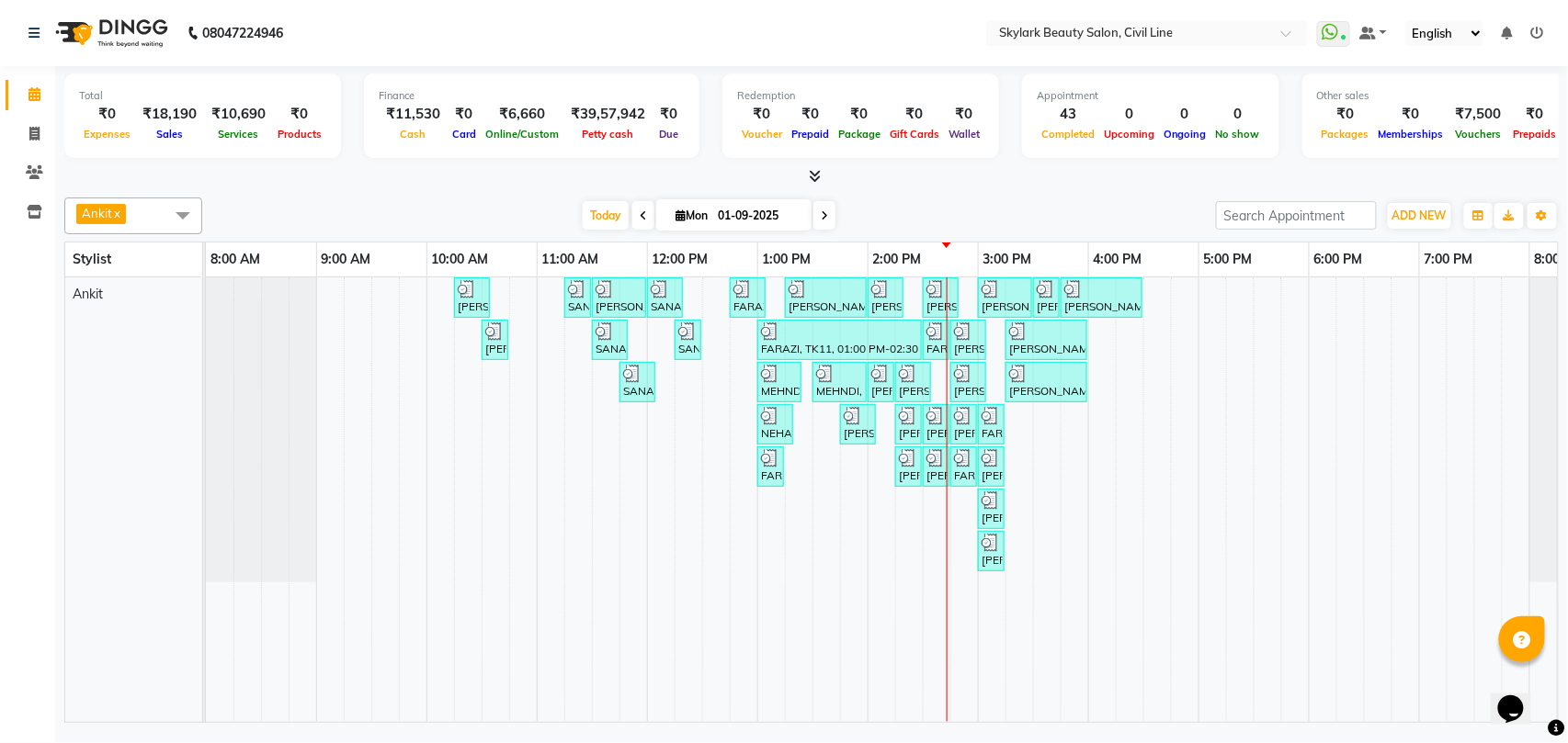
click at [1017, 427] on div "[PERSON_NAME], TK02, 10:15 AM-10:35 AM, Waxing - Hand wax Normal SANA, TK05, 11…" at bounding box center [922, 499] width 1434 height 445
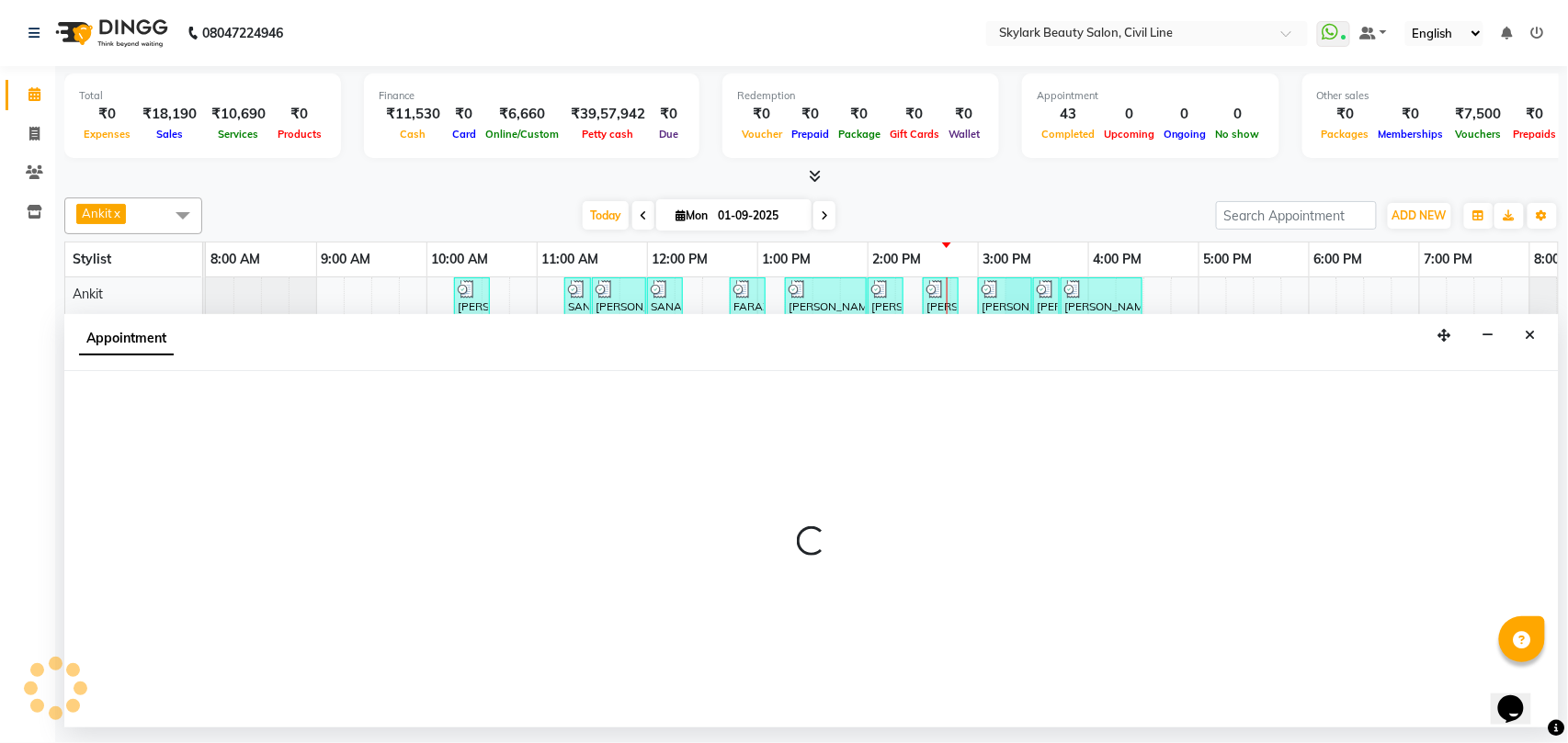
select select "28120"
select select "915"
select select "tentative"
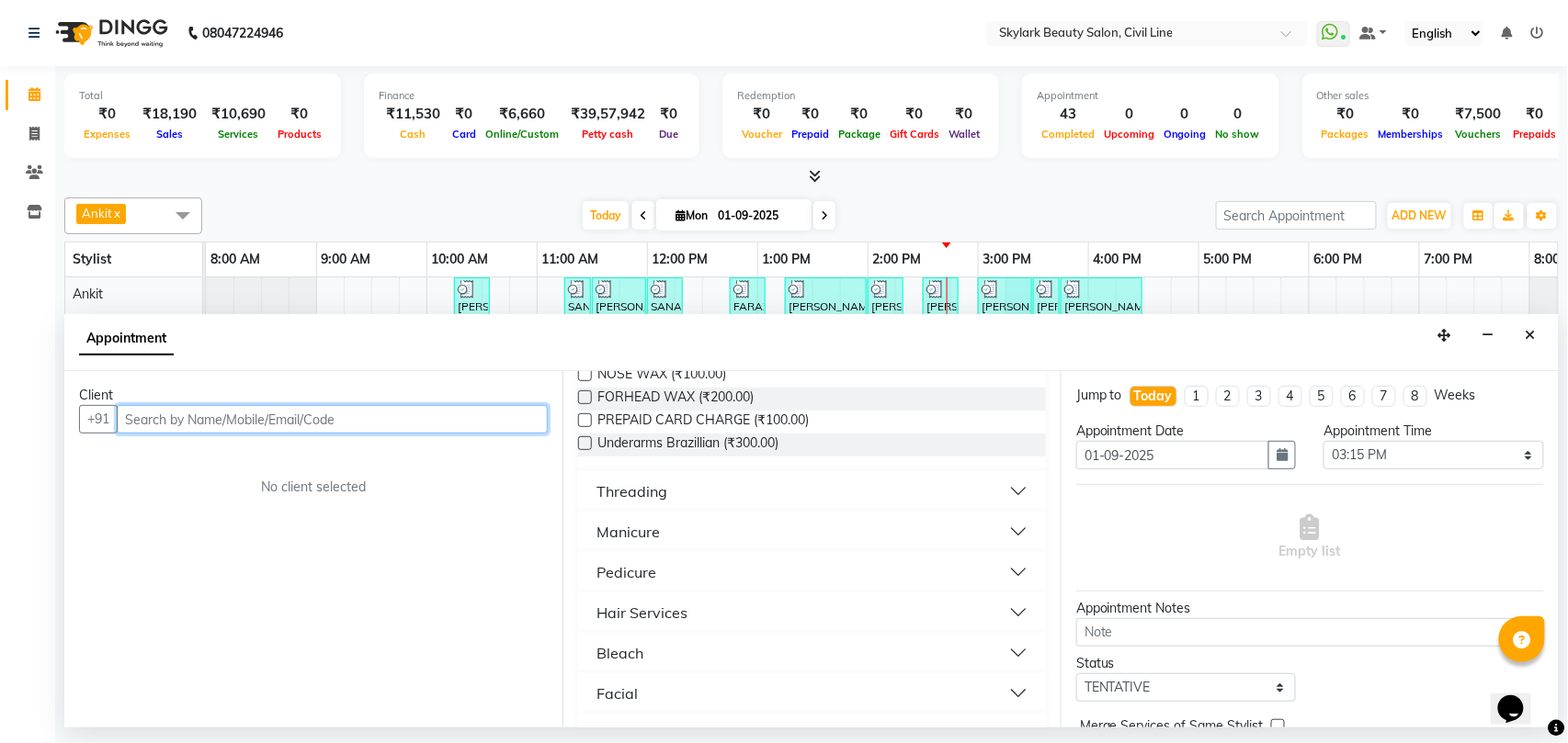
scroll to position [734, 0]
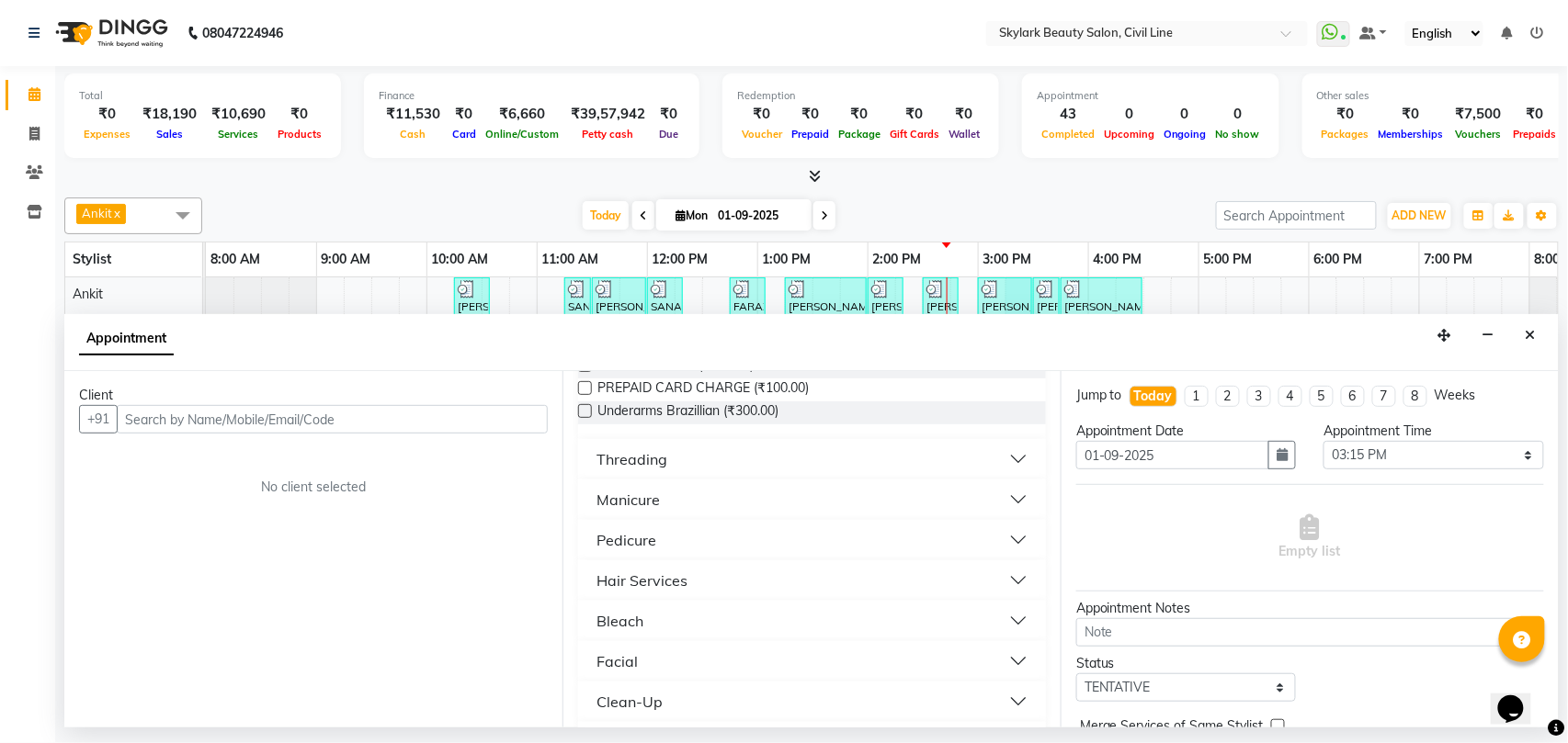
click at [659, 464] on div "Threading" at bounding box center [631, 458] width 70 height 22
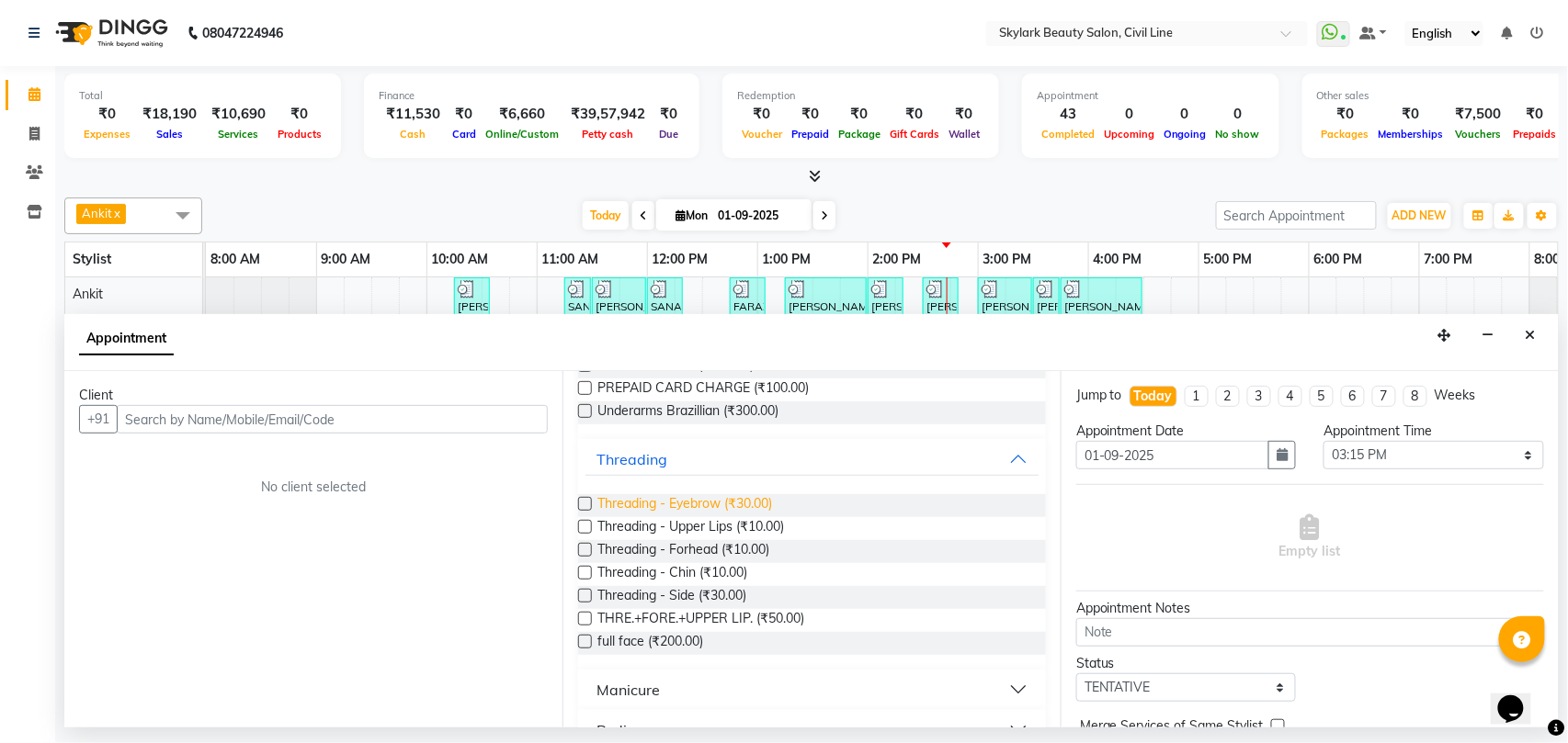
click at [717, 505] on span "Threading - Eyebrow (₹30.00)" at bounding box center [685, 506] width 175 height 23
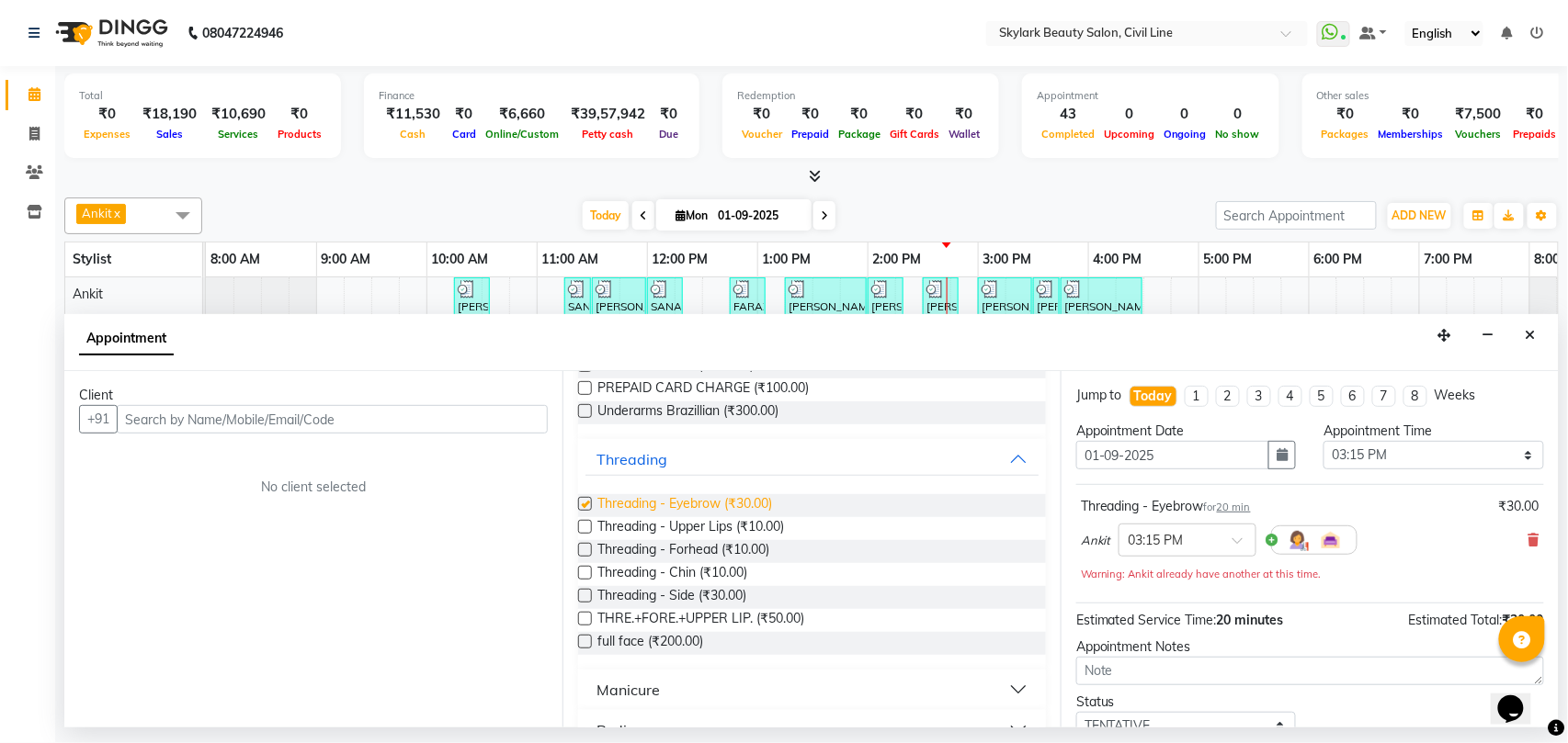
checkbox input "false"
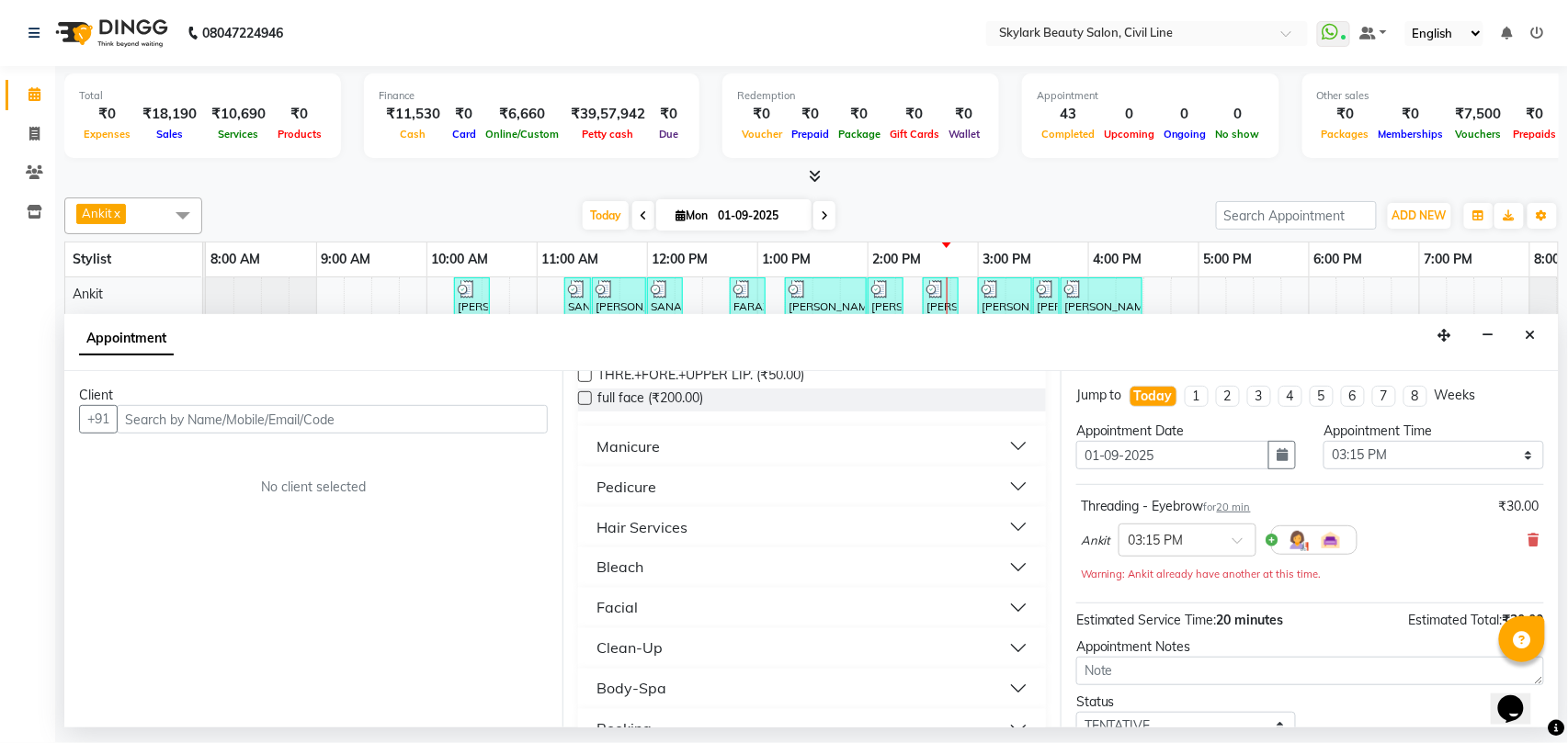
scroll to position [979, 0]
click at [622, 648] on div "Clean-Up" at bounding box center [630, 647] width 67 height 22
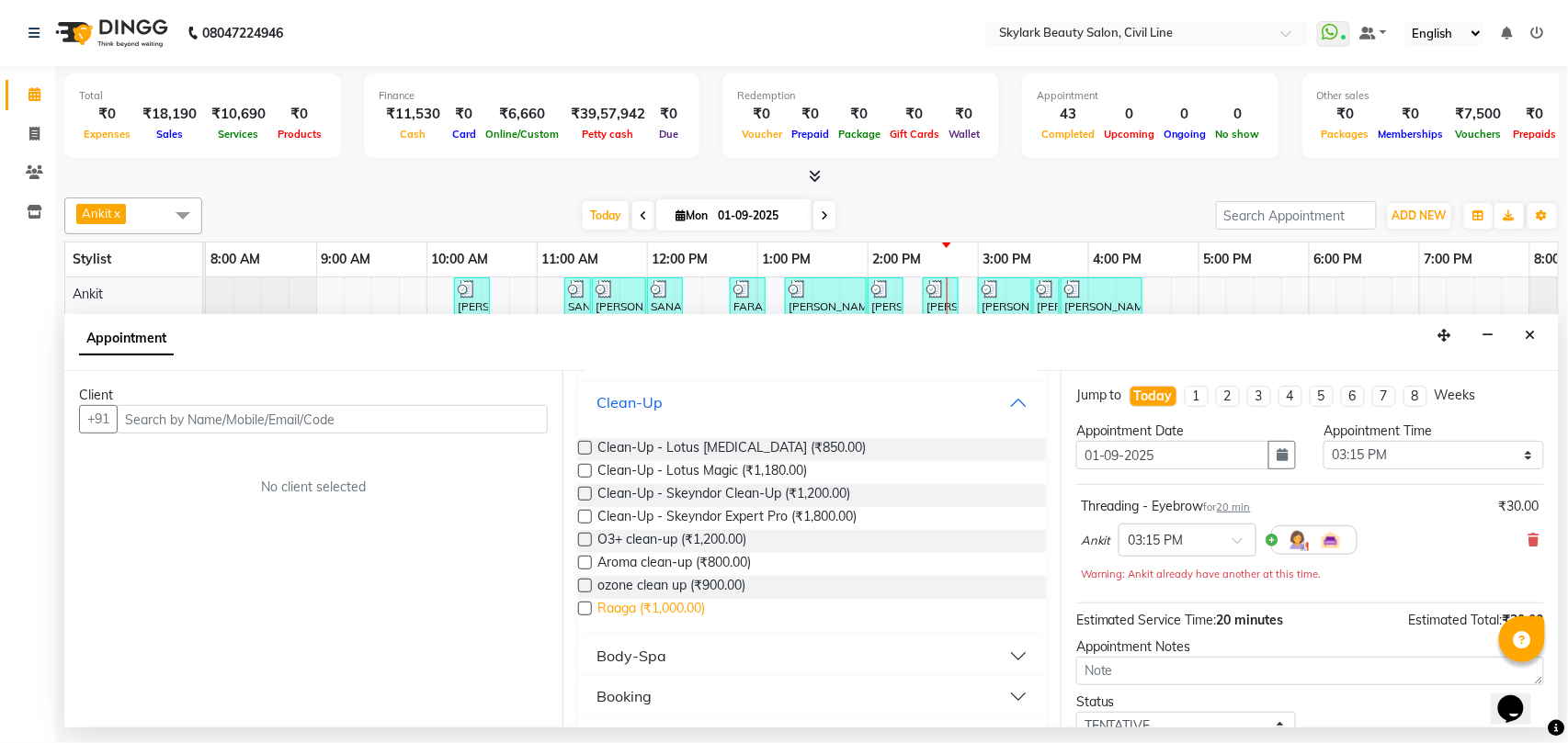
scroll to position [1225, 0]
click at [767, 497] on span "Clean-Up - Skeyndor Clean-Up (₹1,200.00)" at bounding box center [724, 495] width 253 height 23
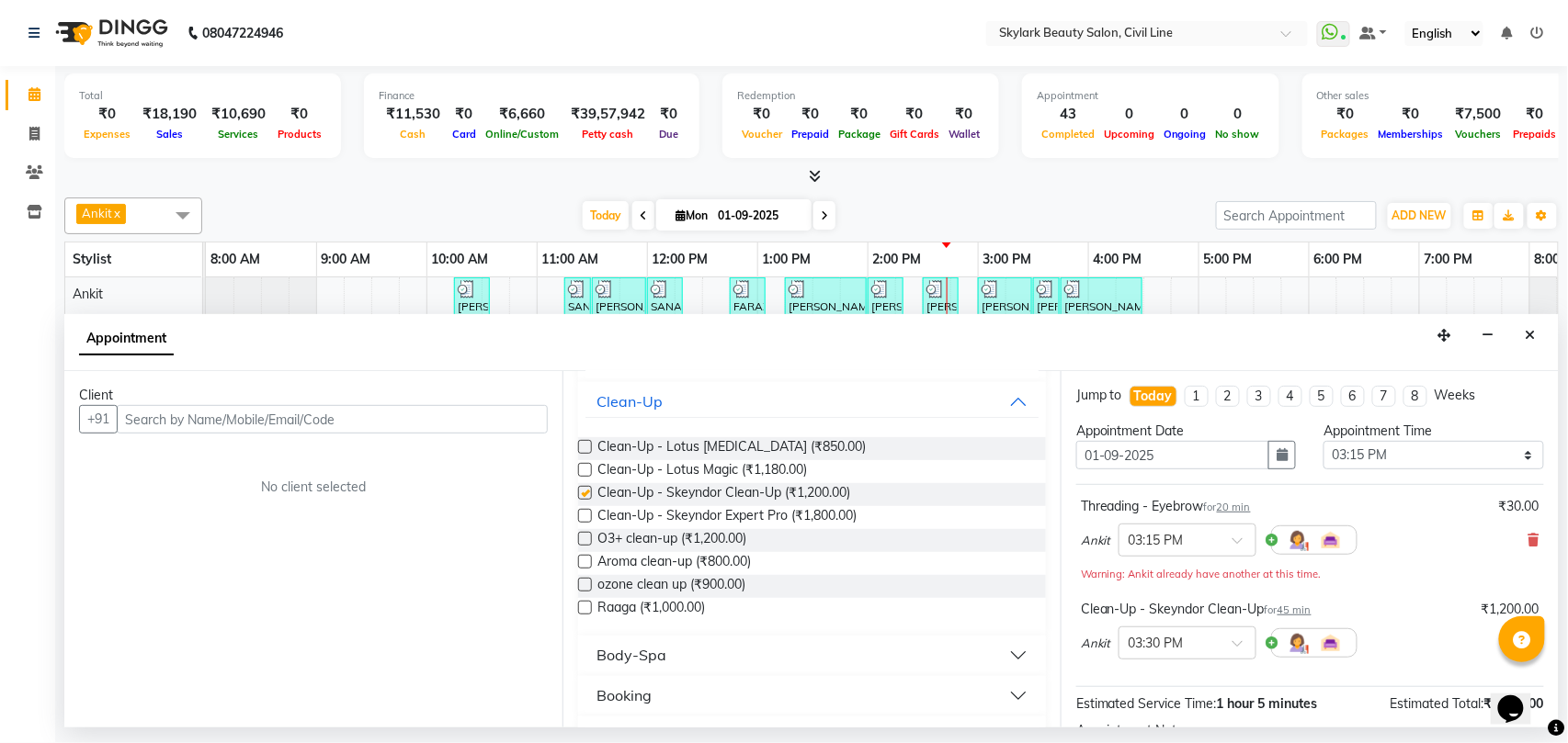
checkbox input "false"
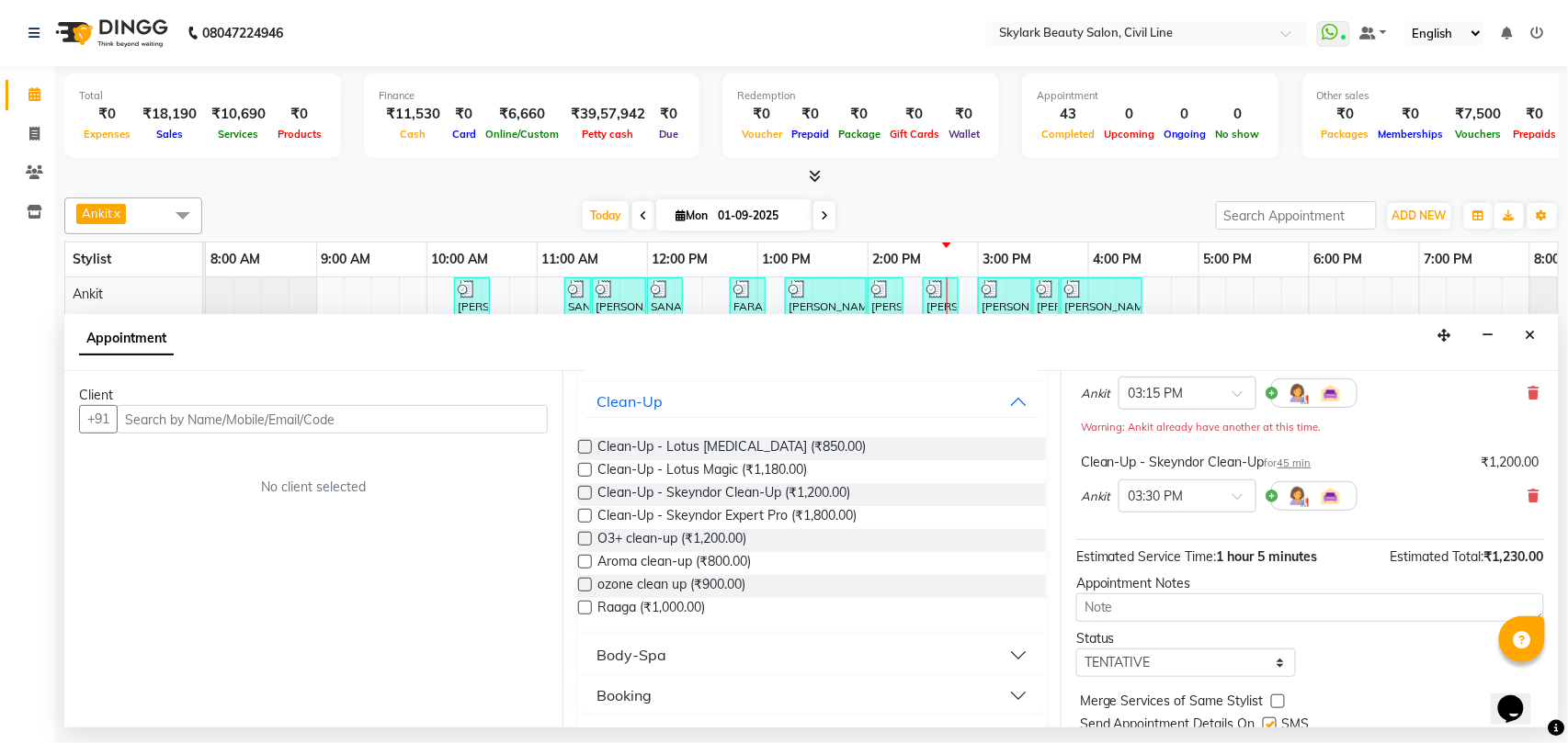
scroll to position [217, 0]
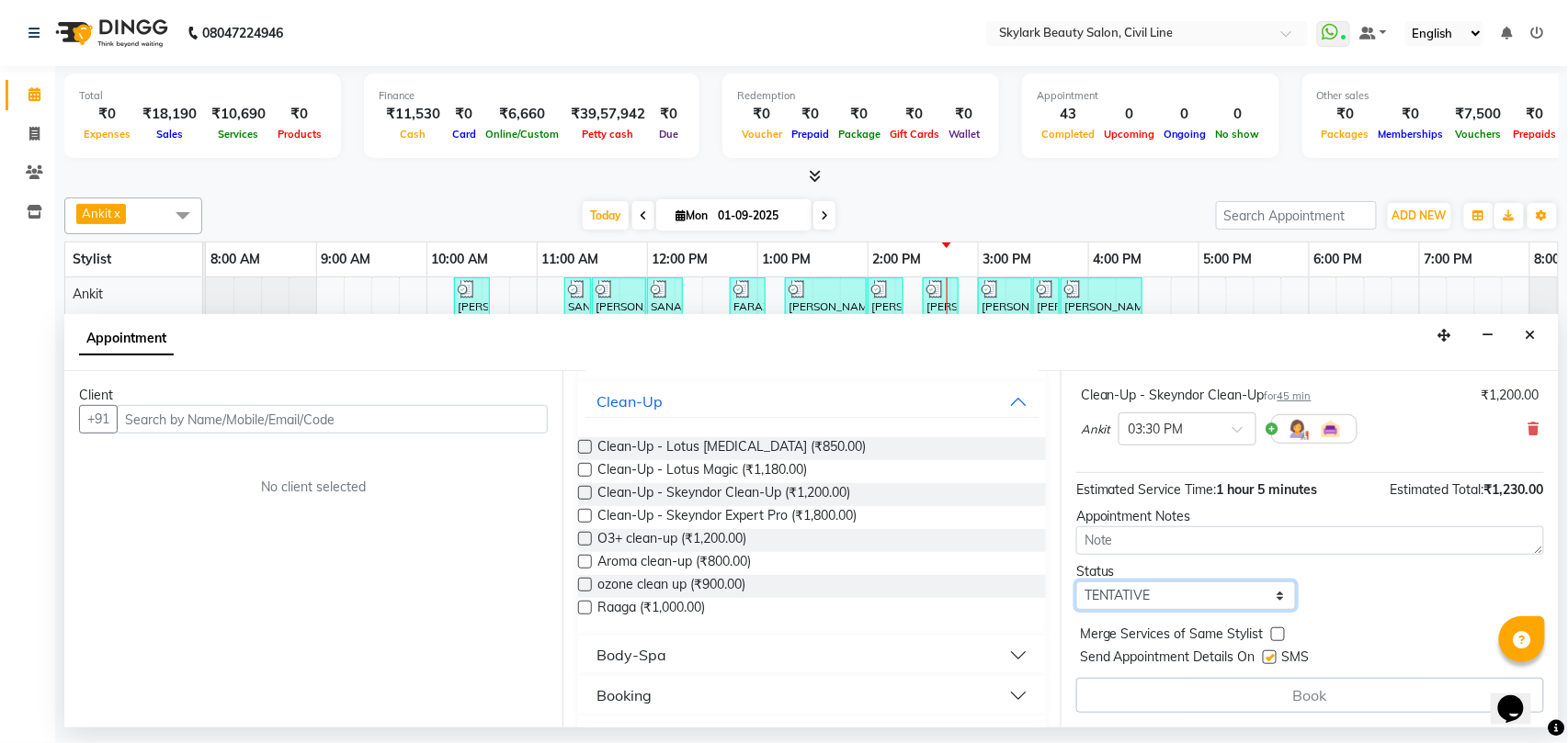
click at [1123, 602] on select "Select TENTATIVE CONFIRM CHECK-IN UPCOMING" at bounding box center [1186, 595] width 219 height 29
select select "check-in"
click at [1077, 583] on select "Select TENTATIVE CONFIRM CHECK-IN UPCOMING" at bounding box center [1186, 595] width 219 height 29
click at [313, 428] on input "text" at bounding box center [332, 420] width 431 height 29
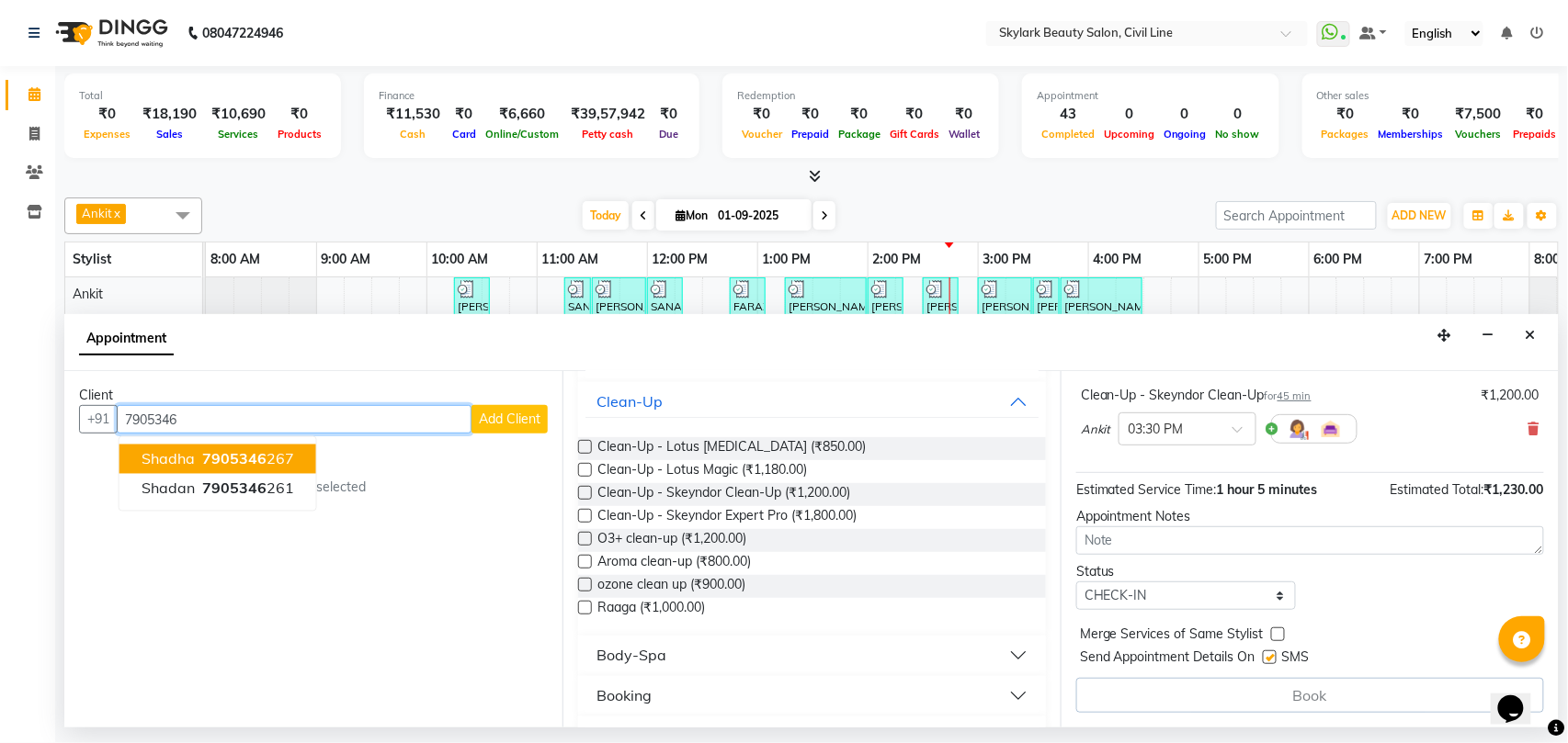
click at [210, 460] on span "7905346" at bounding box center [234, 458] width 65 height 18
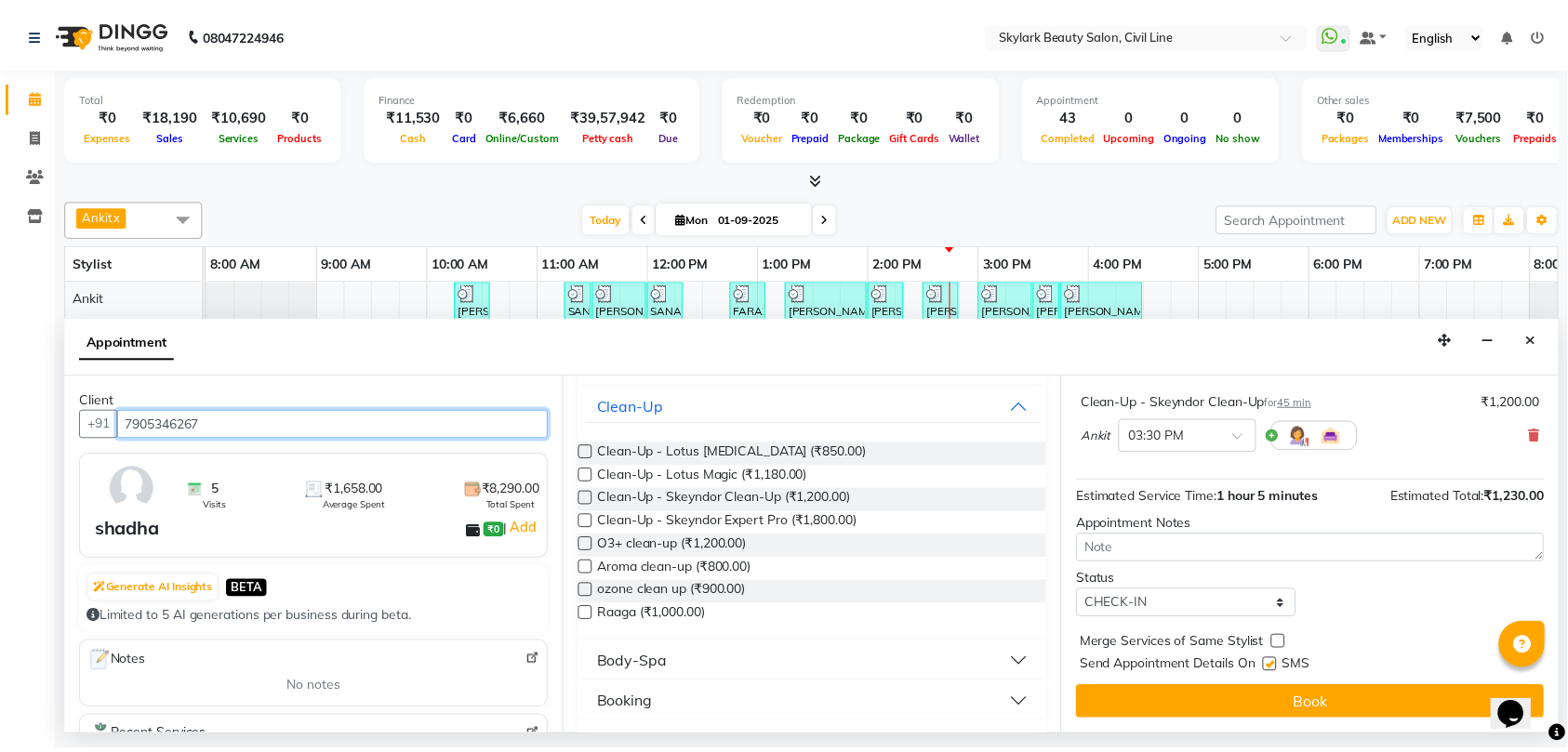
scroll to position [217, 0]
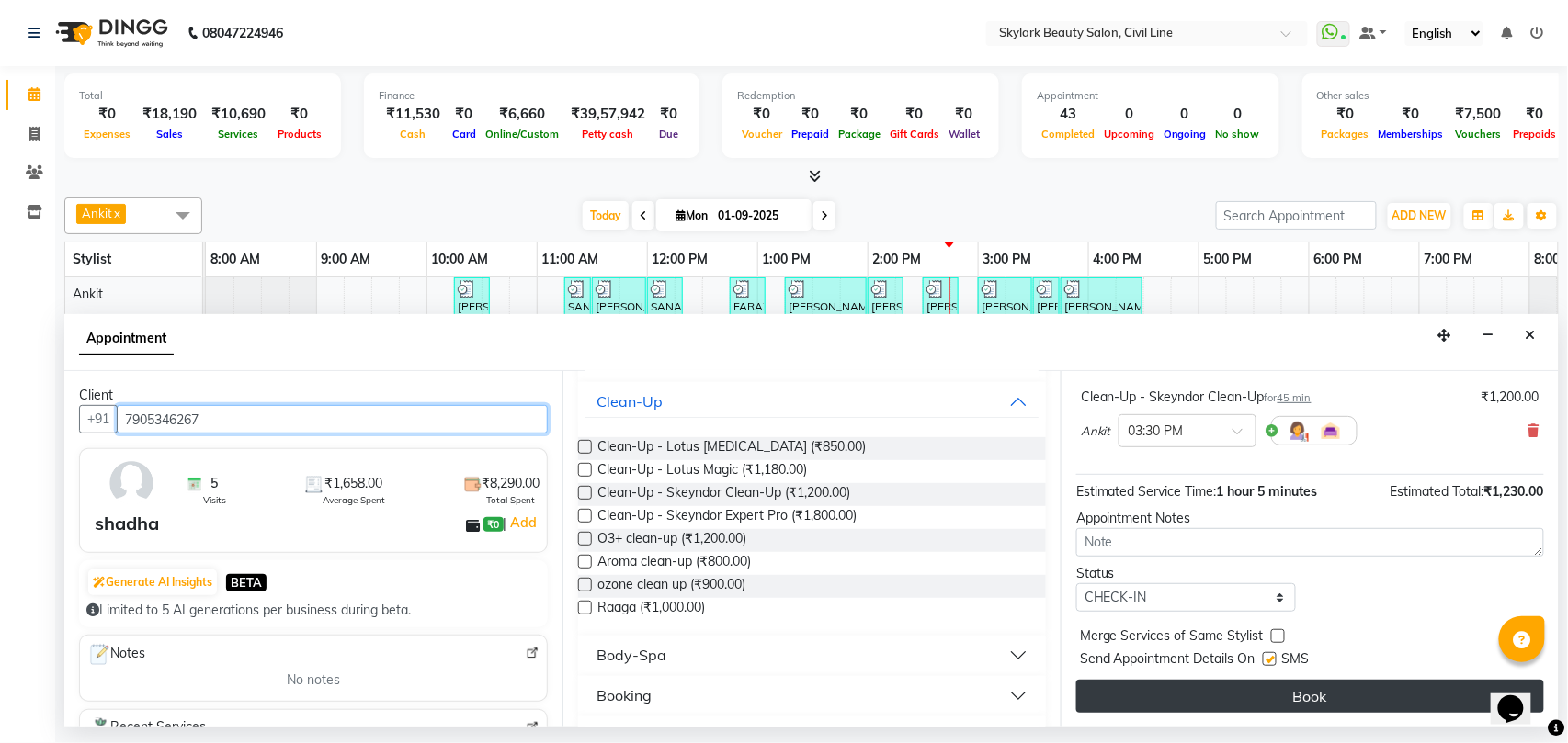
type input "7905346267"
click at [1196, 689] on button "Book" at bounding box center [1310, 696] width 467 height 33
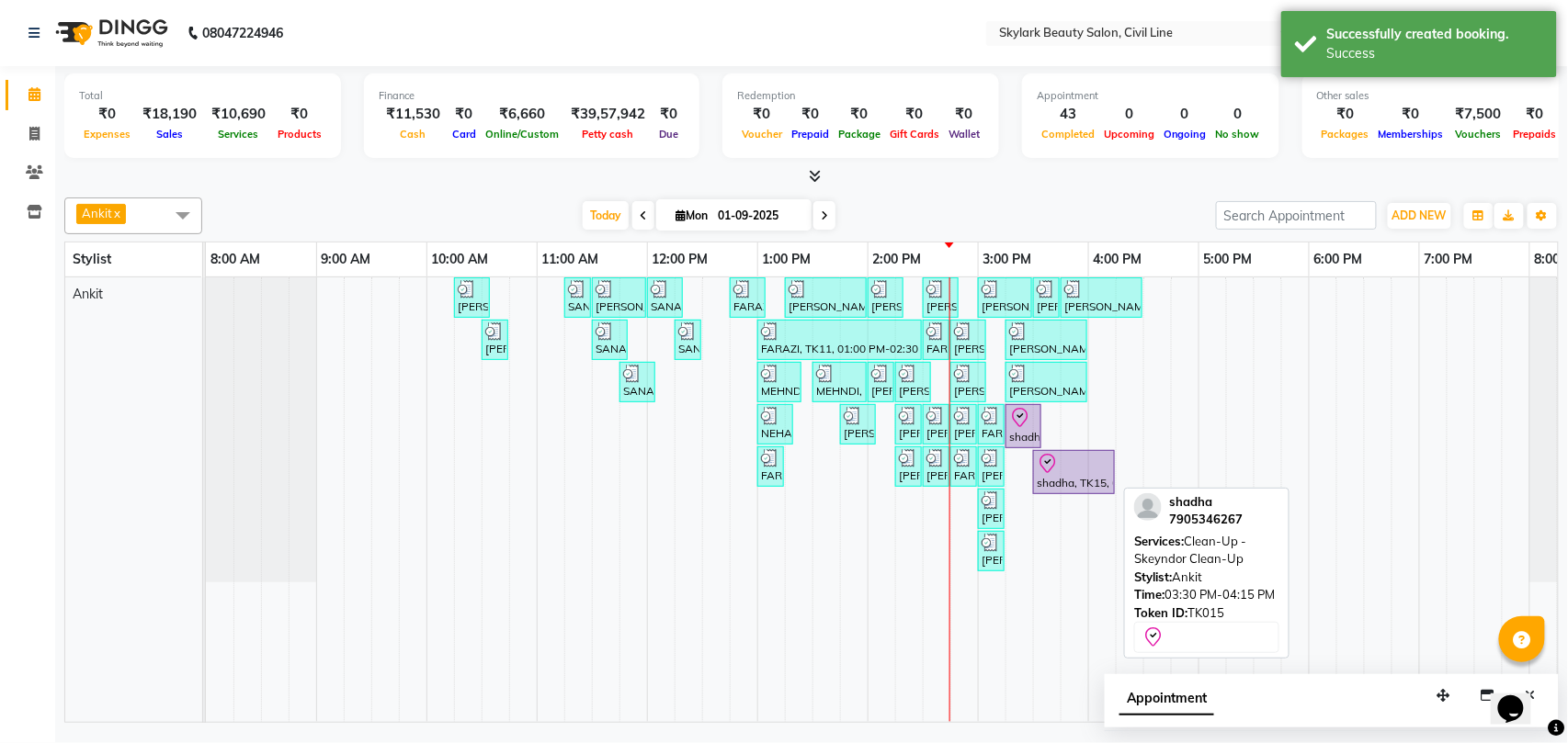
click at [1080, 475] on div at bounding box center [1074, 463] width 74 height 22
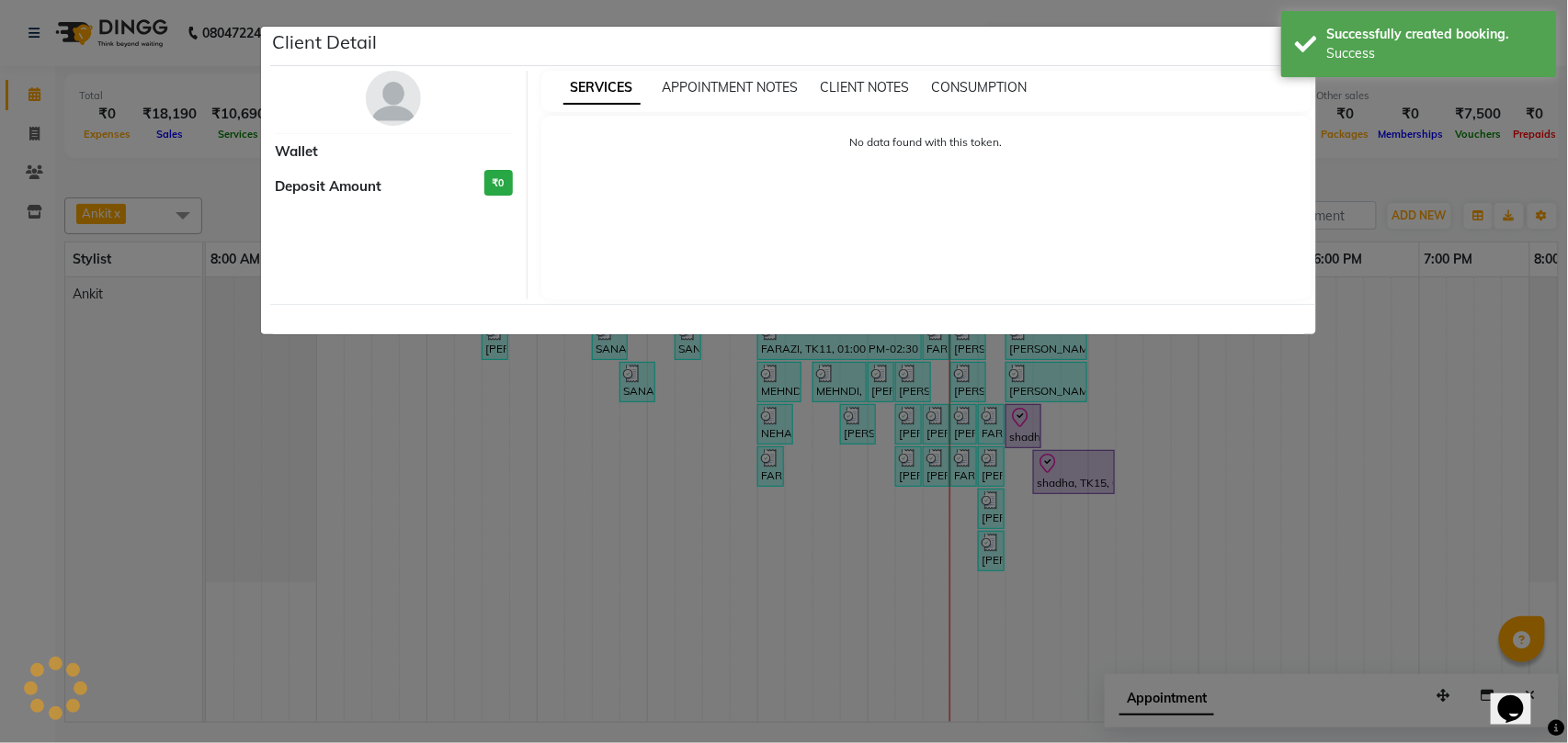
select select "8"
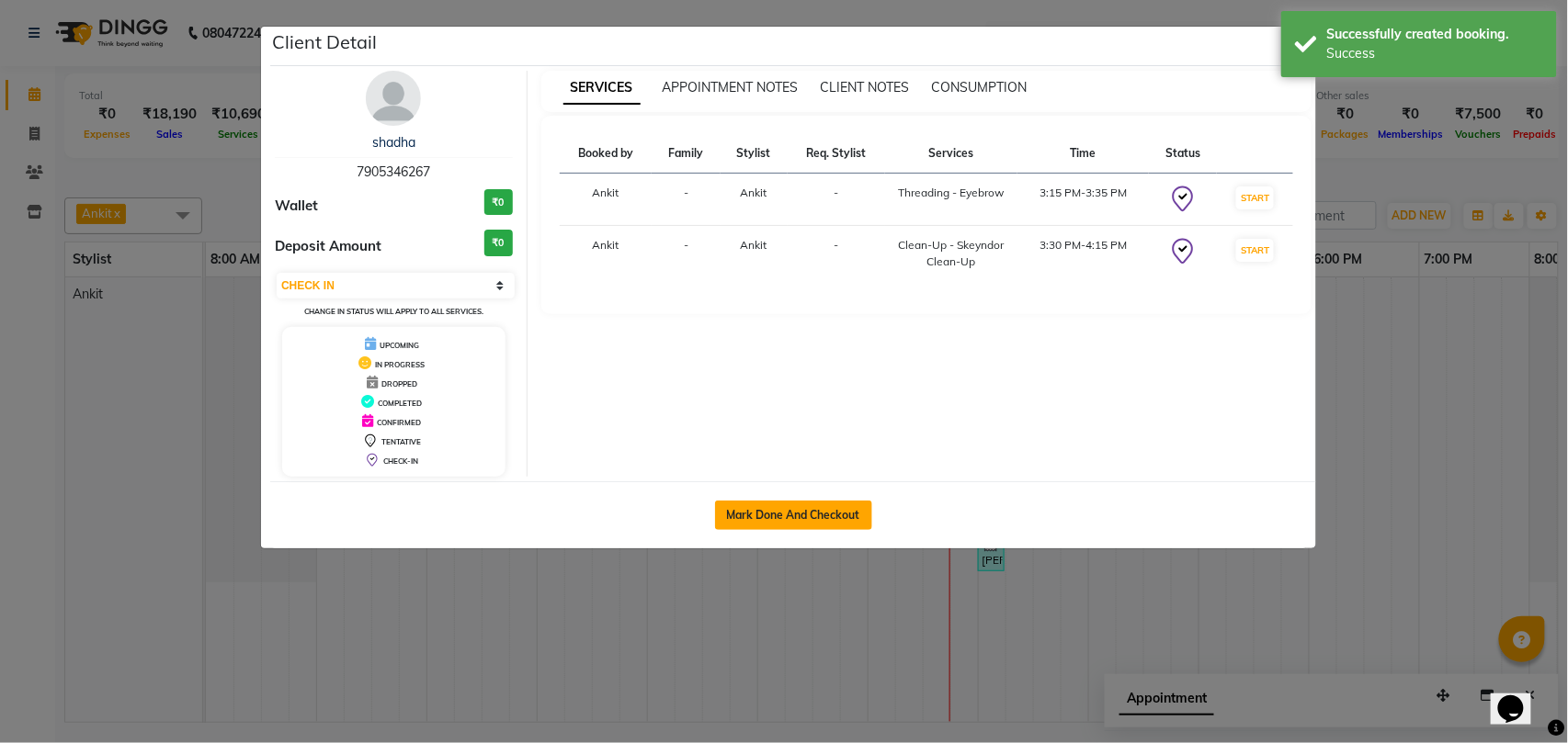
click at [776, 510] on button "Mark Done And Checkout" at bounding box center [793, 515] width 157 height 29
select select "service"
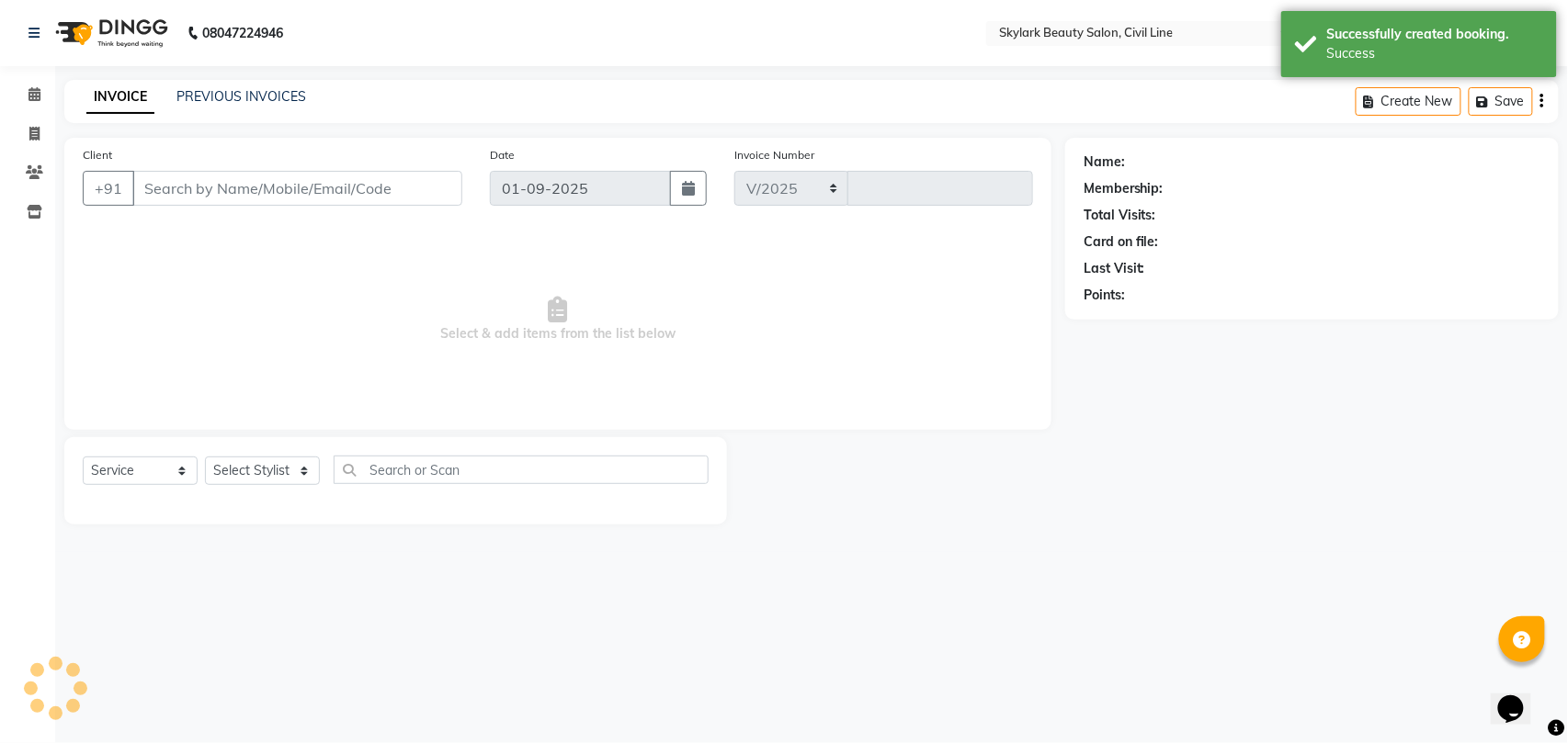
select select "4588"
type input "6174"
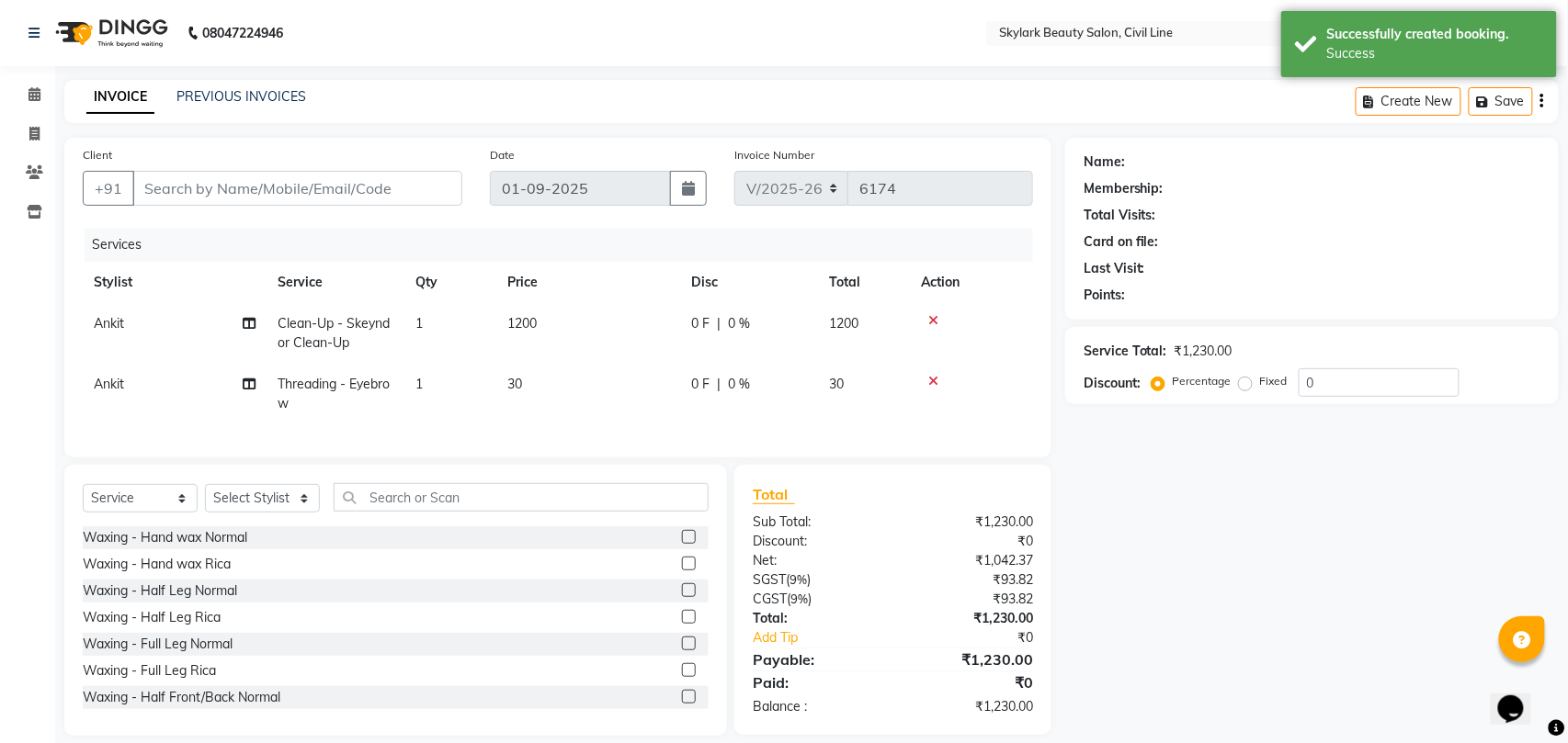
type input "7905346267"
select select "28120"
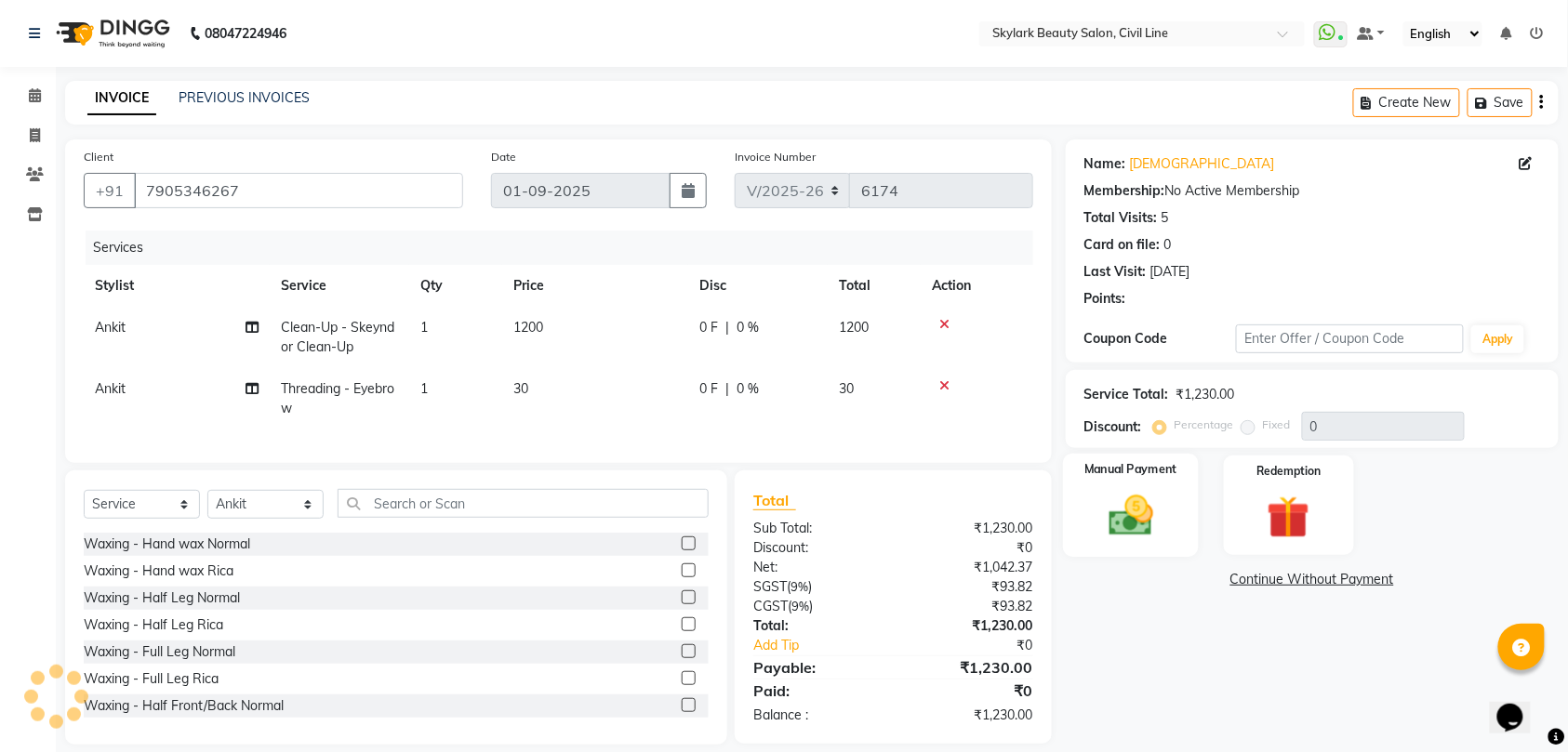
click at [1122, 522] on img at bounding box center [1130, 516] width 72 height 51
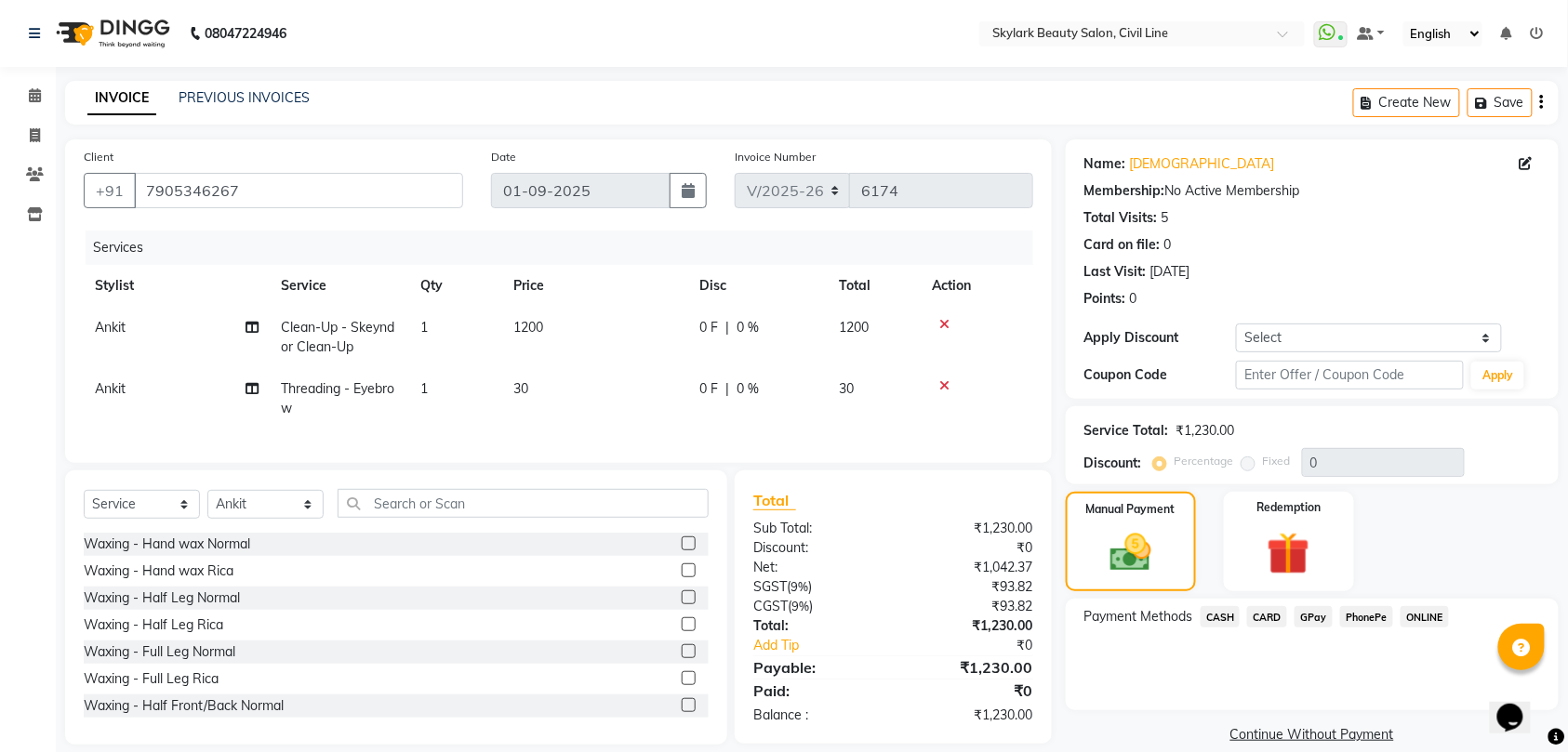
click at [1310, 615] on span "GPay" at bounding box center [1313, 617] width 38 height 21
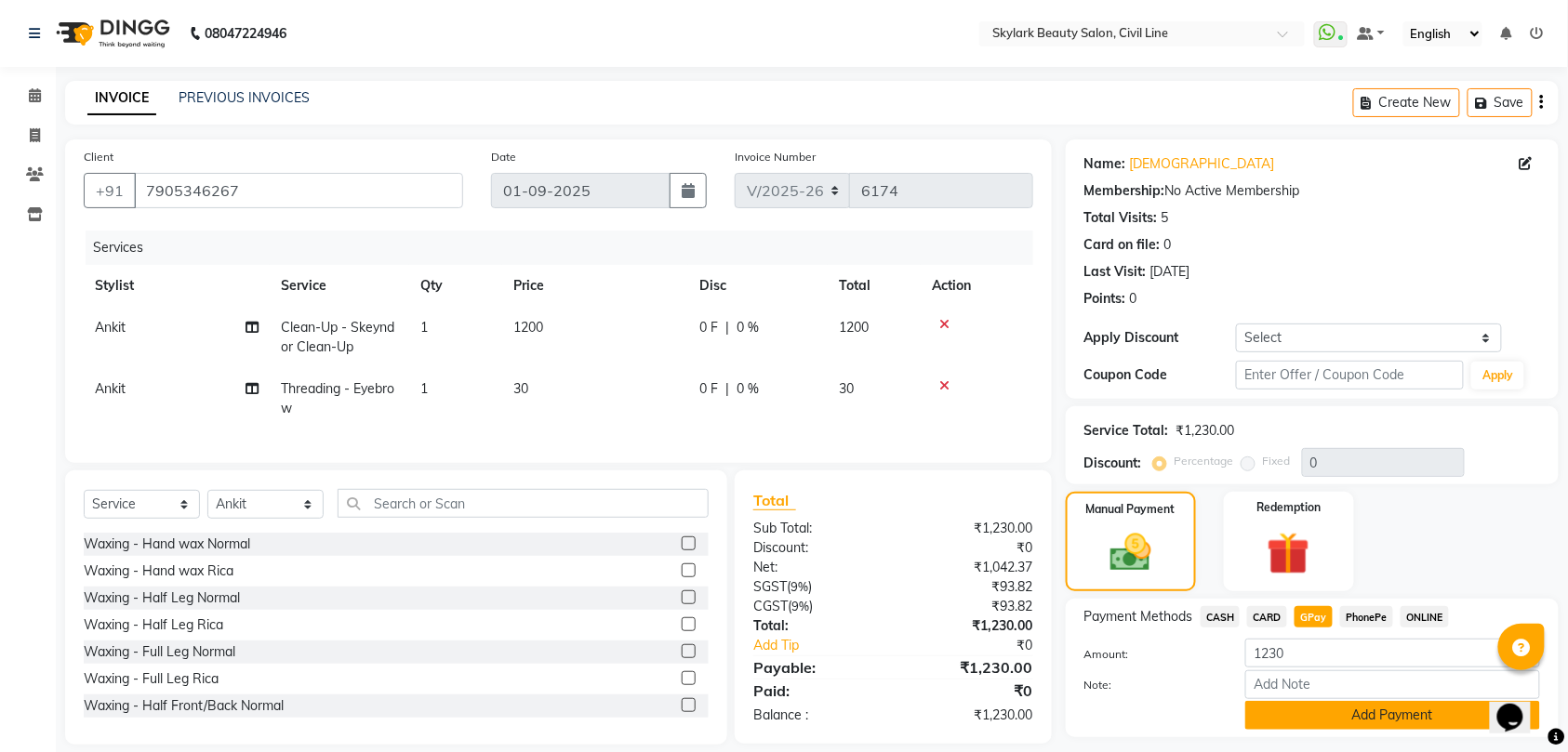
click at [1272, 718] on button "Add Payment" at bounding box center [1392, 716] width 295 height 29
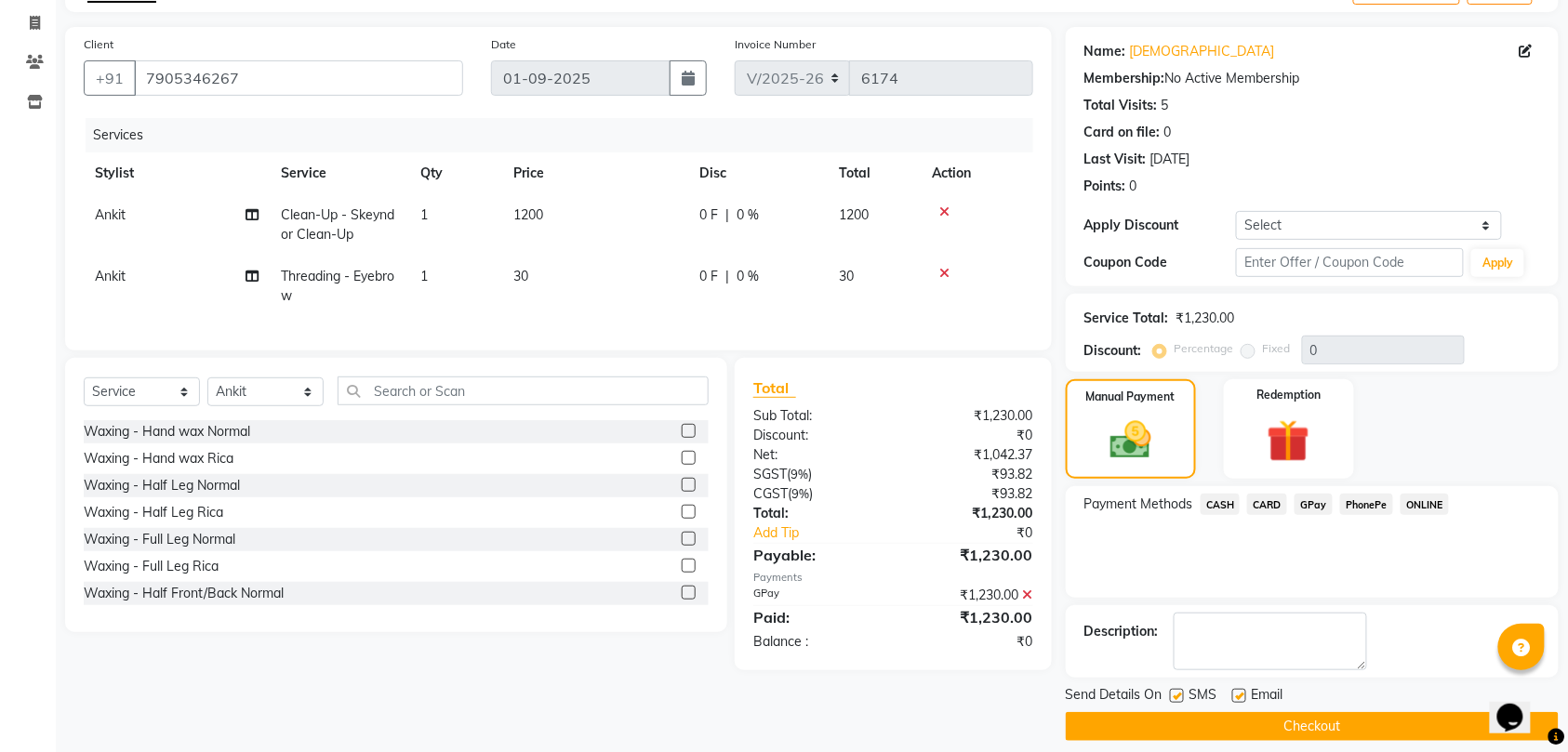
scroll to position [131, 0]
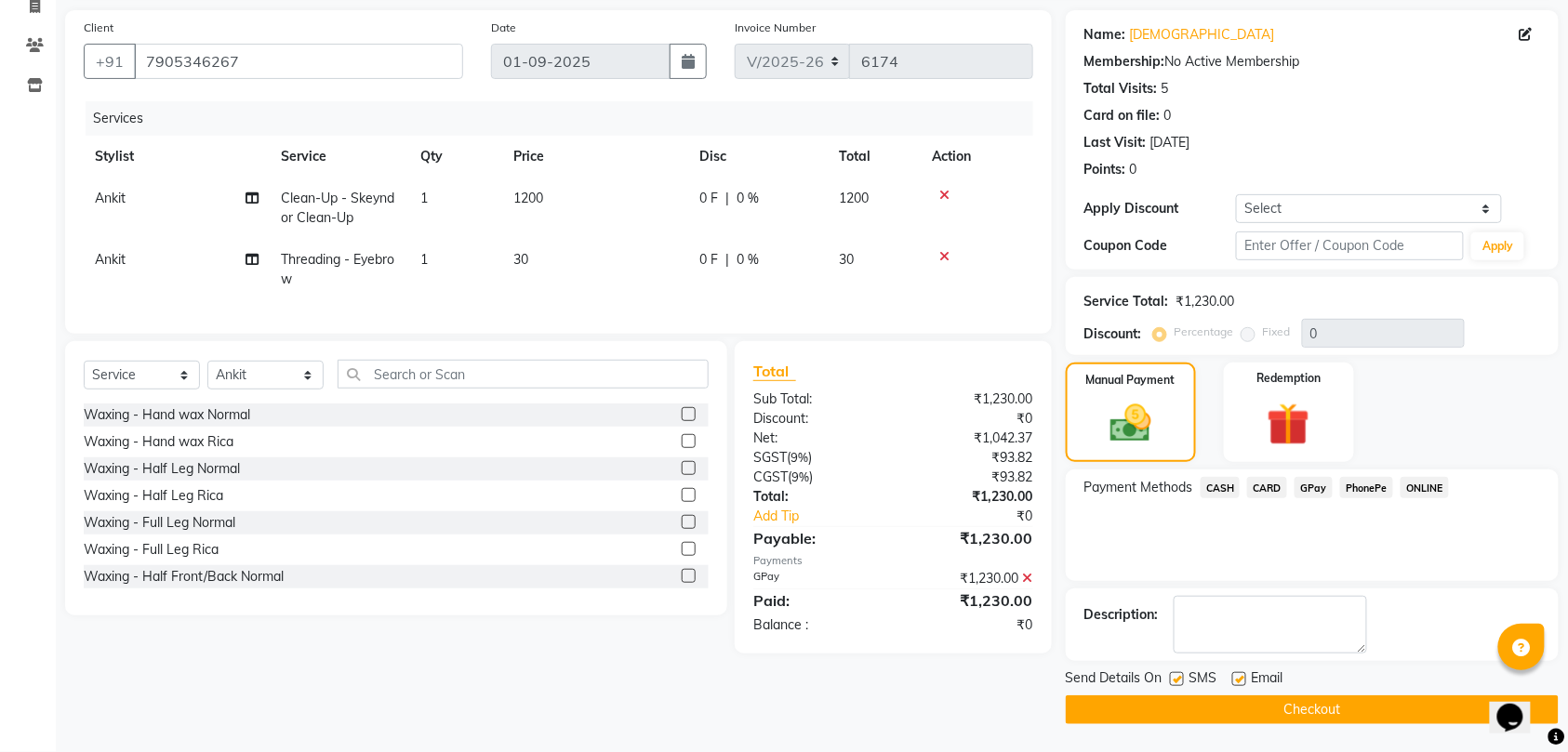
click at [1224, 712] on button "Checkout" at bounding box center [1312, 710] width 492 height 29
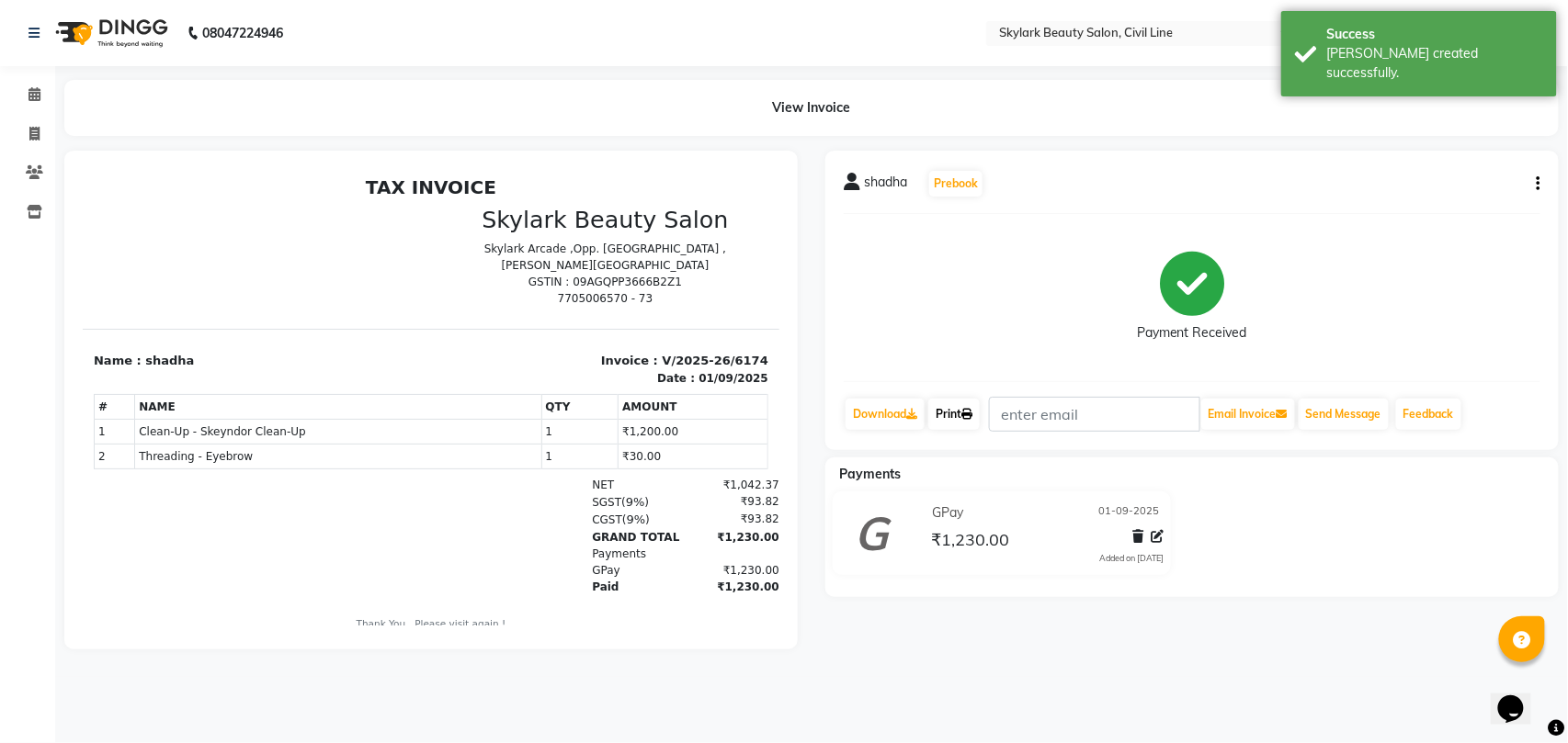
click at [944, 409] on link "Print" at bounding box center [953, 414] width 51 height 31
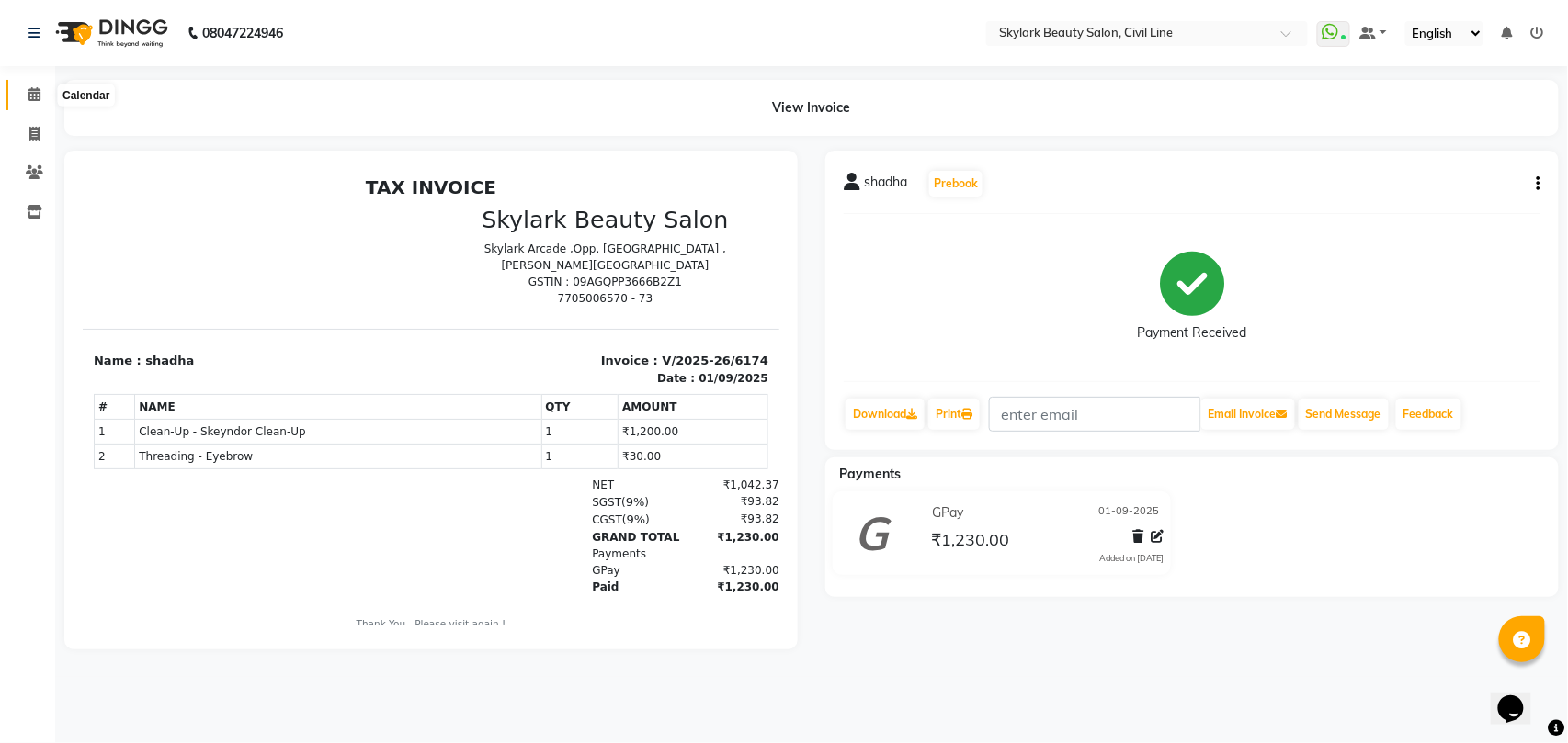
click at [31, 99] on icon at bounding box center [35, 94] width 12 height 14
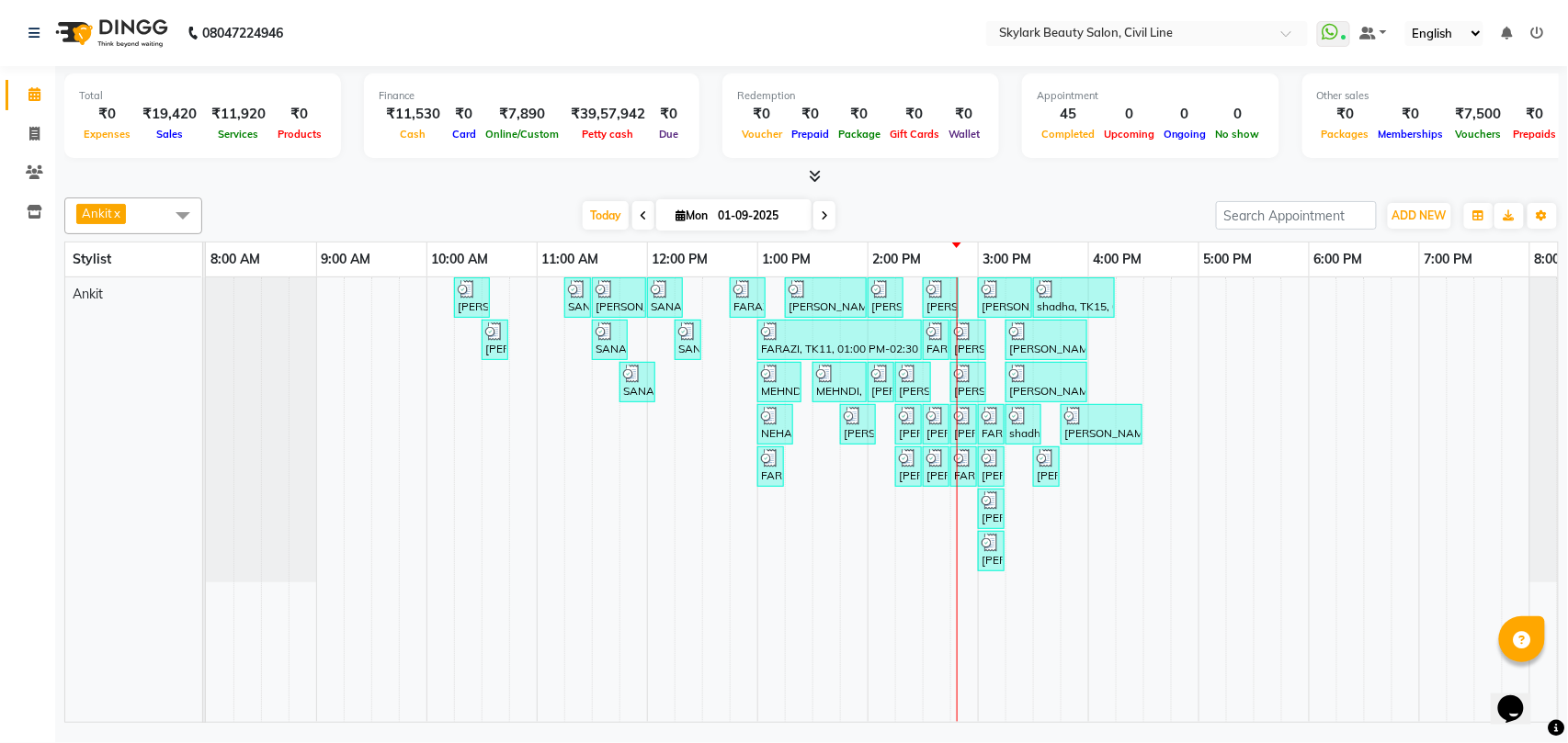
click at [913, 519] on div "[PERSON_NAME], TK02, 10:15 AM-10:35 AM, Waxing - Hand wax Normal SANA, TK05, 11…" at bounding box center [922, 499] width 1434 height 445
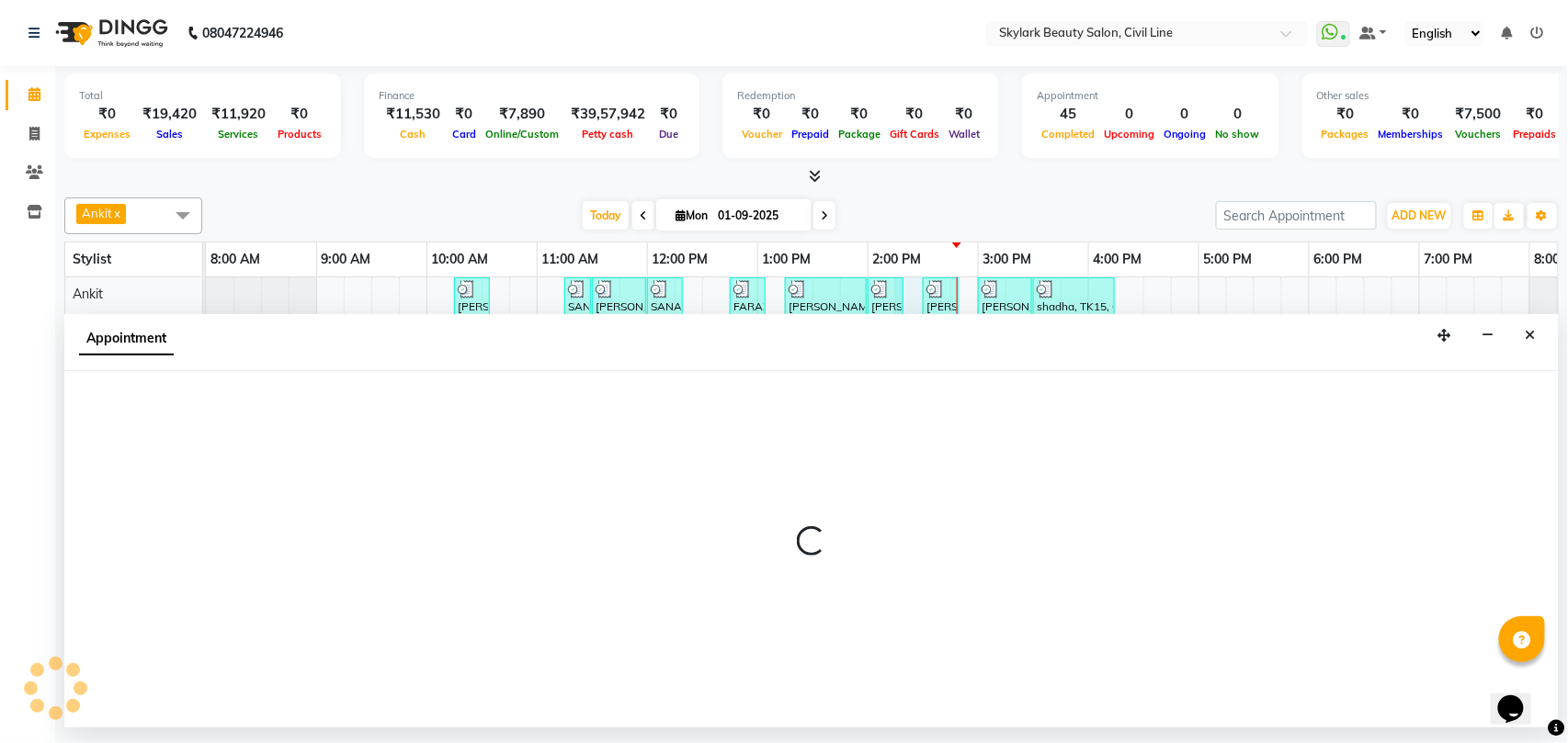
select select "28120"
select select "tentative"
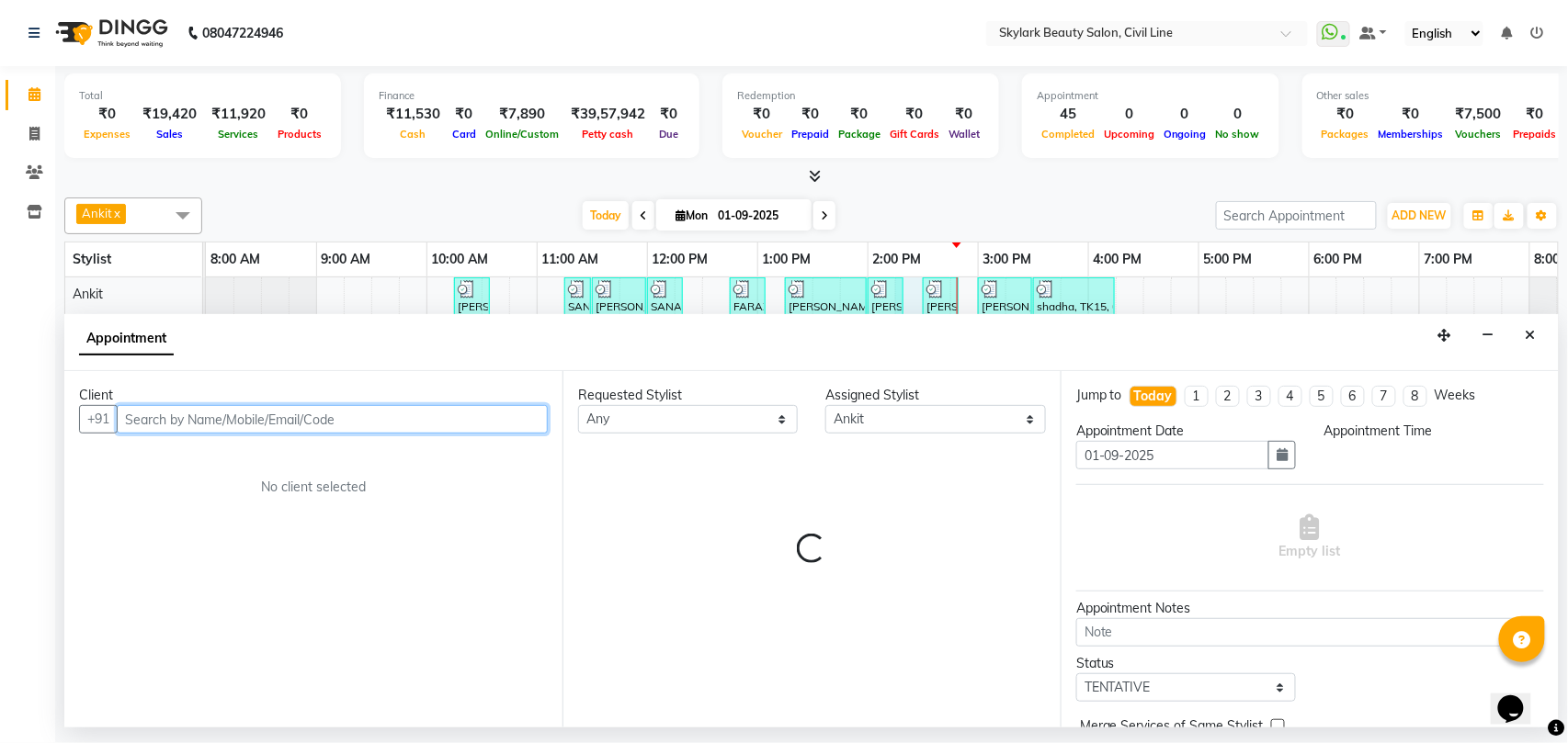
select select "855"
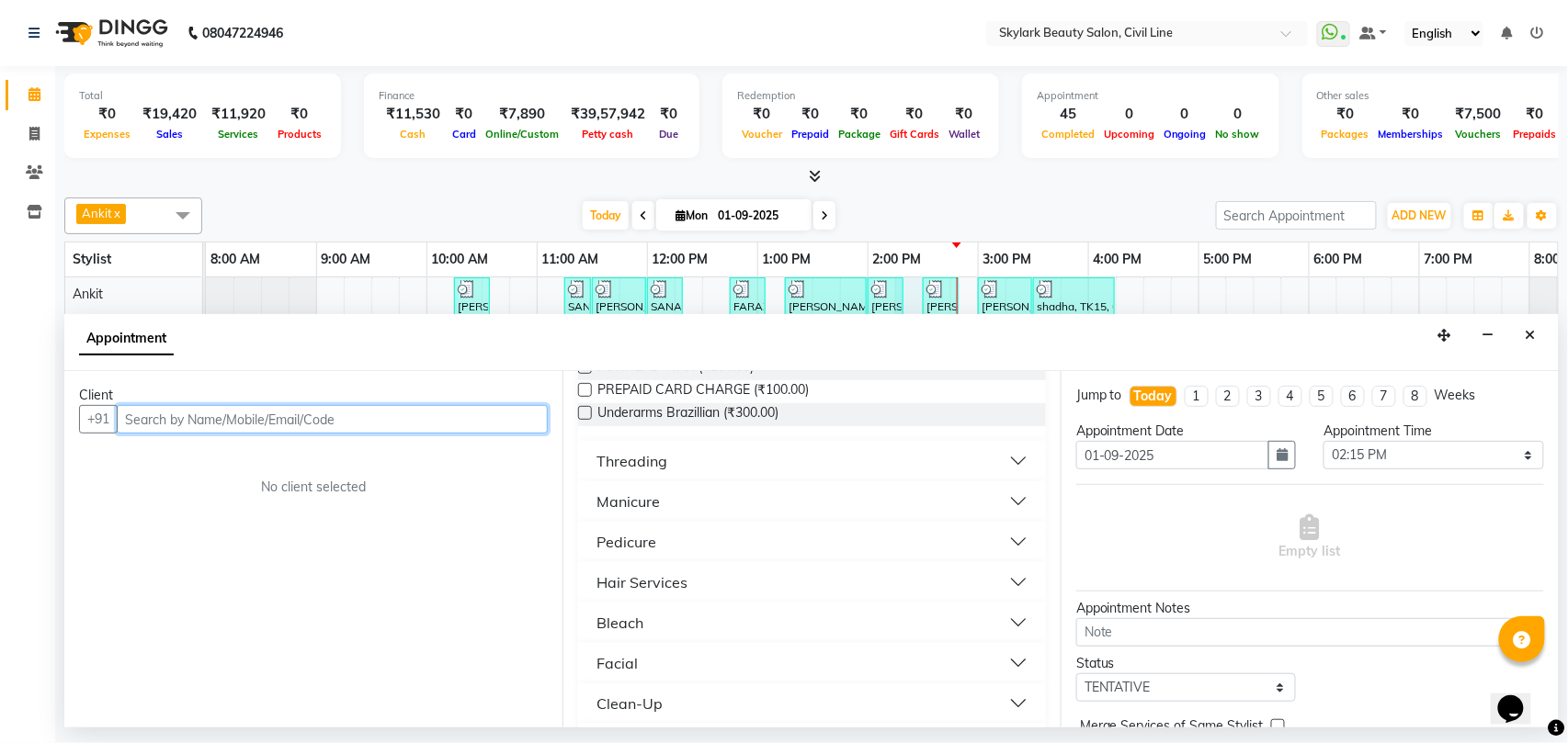
scroll to position [734, 0]
click at [676, 592] on div "Hair Services" at bounding box center [642, 580] width 91 height 22
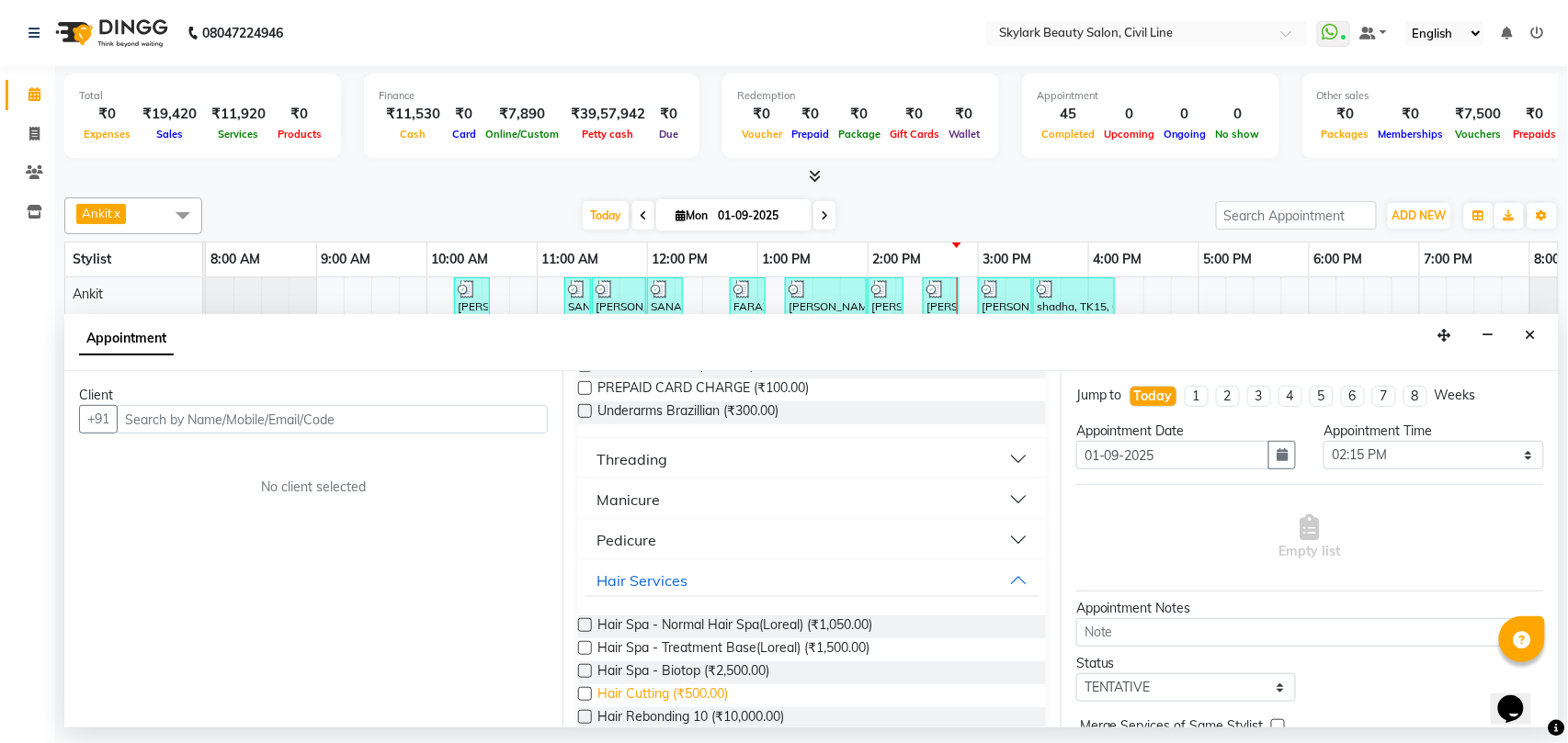
click at [704, 698] on span "Hair Cutting (₹500.00)" at bounding box center [662, 696] width 130 height 23
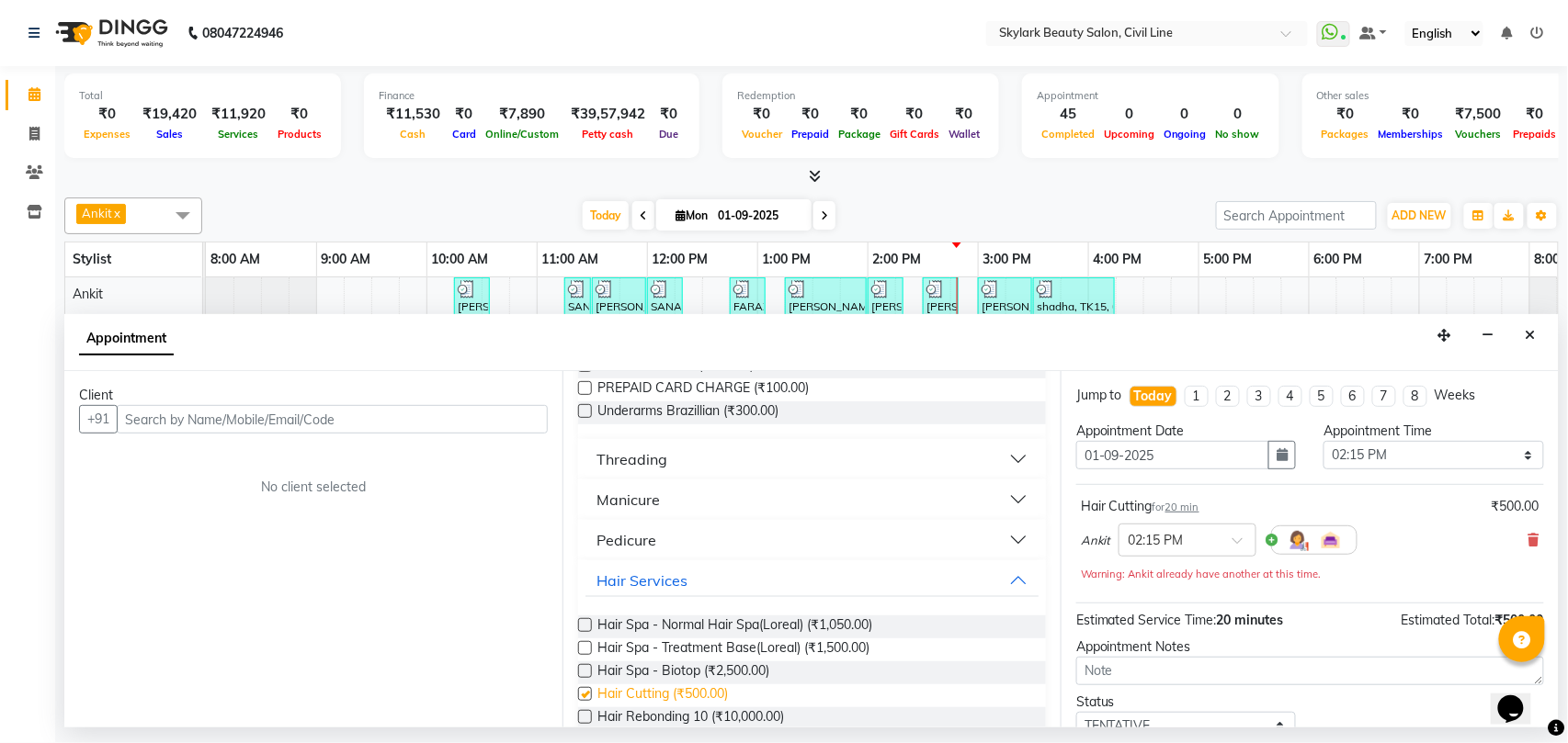
checkbox input "false"
click at [316, 415] on input "text" at bounding box center [332, 420] width 431 height 29
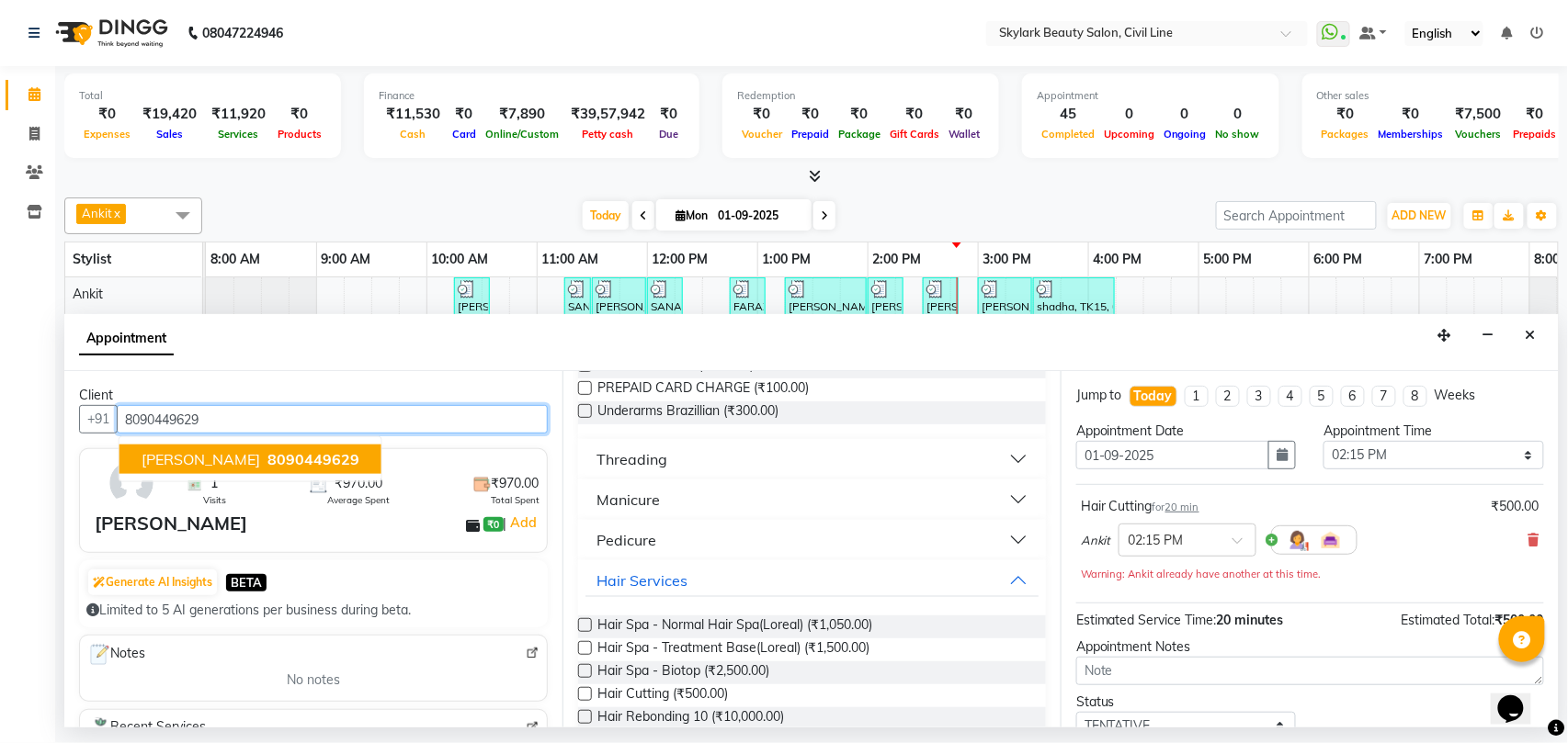
click at [267, 461] on span "8090449629" at bounding box center [313, 458] width 92 height 18
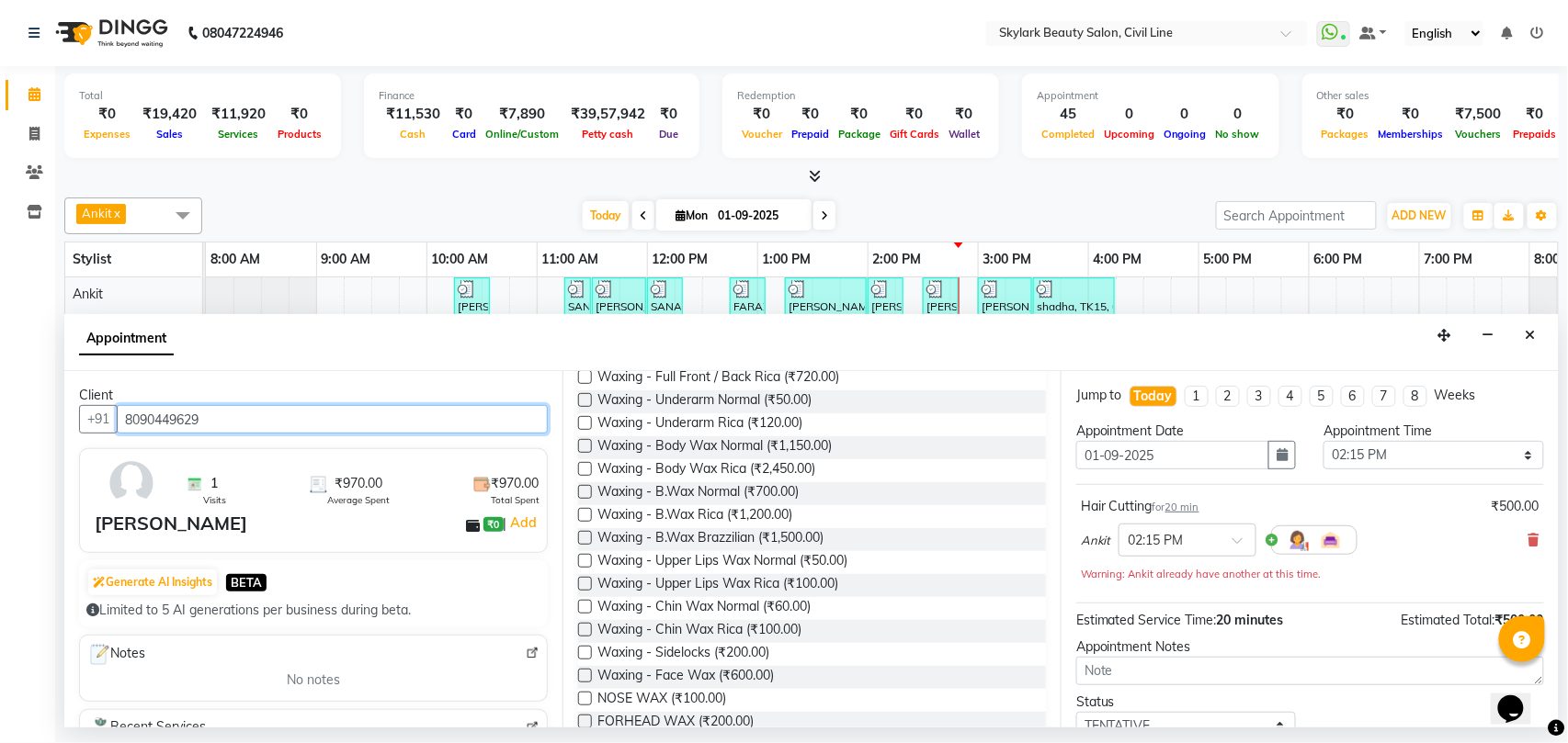
scroll to position [368, 0]
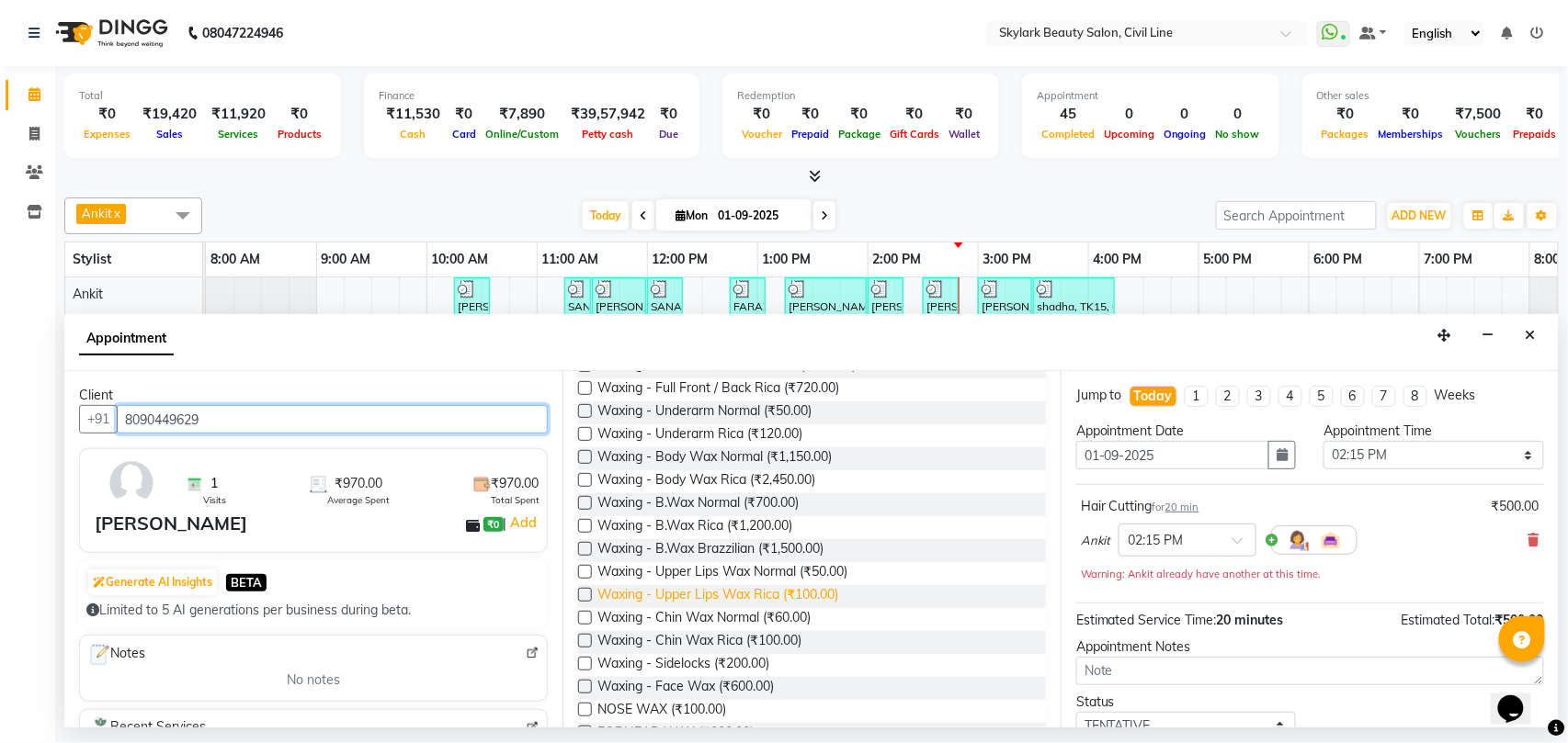
type input "8090449629"
click at [667, 599] on span "Waxing - Upper Lips Wax Rica (₹100.00)" at bounding box center [717, 596] width 240 height 23
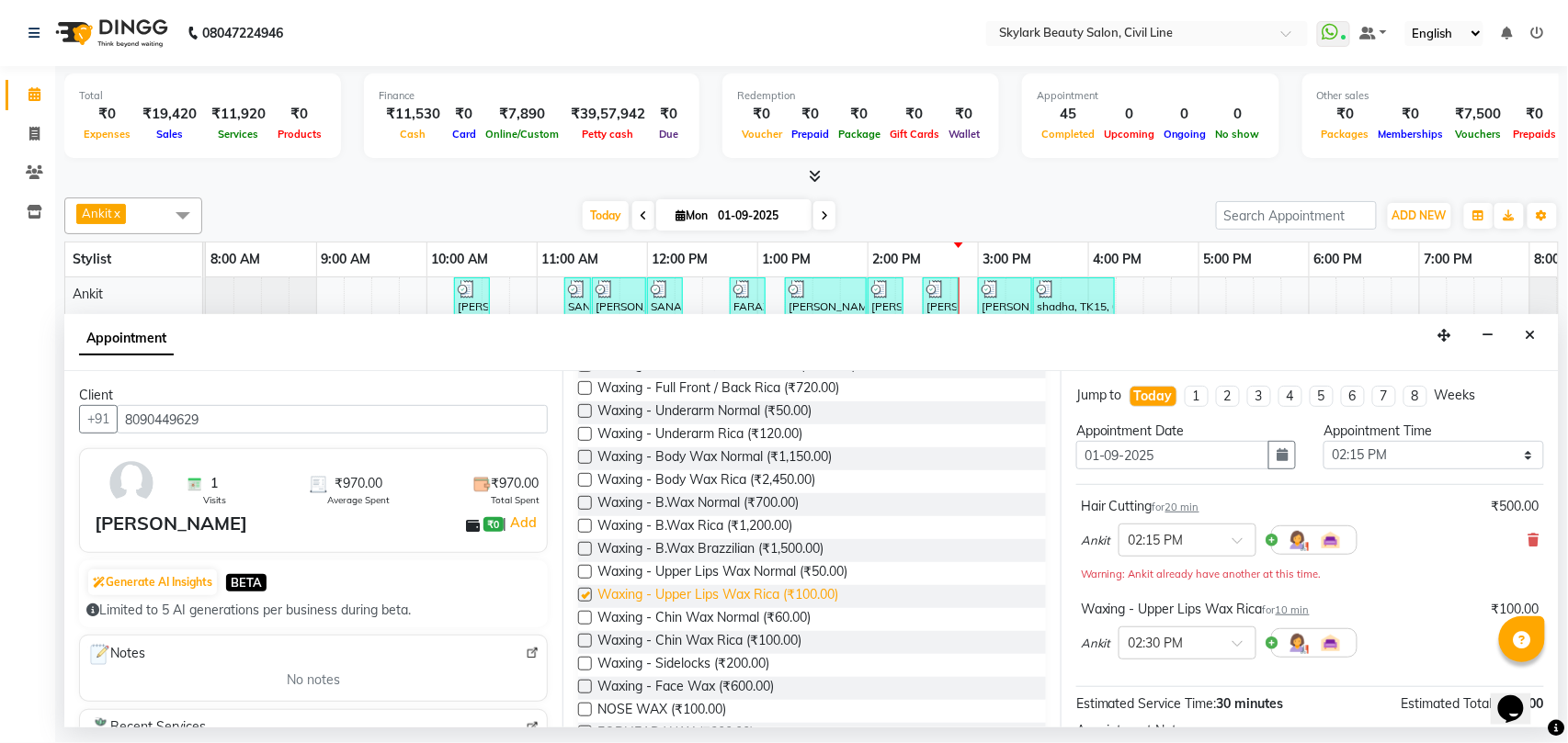
checkbox input "false"
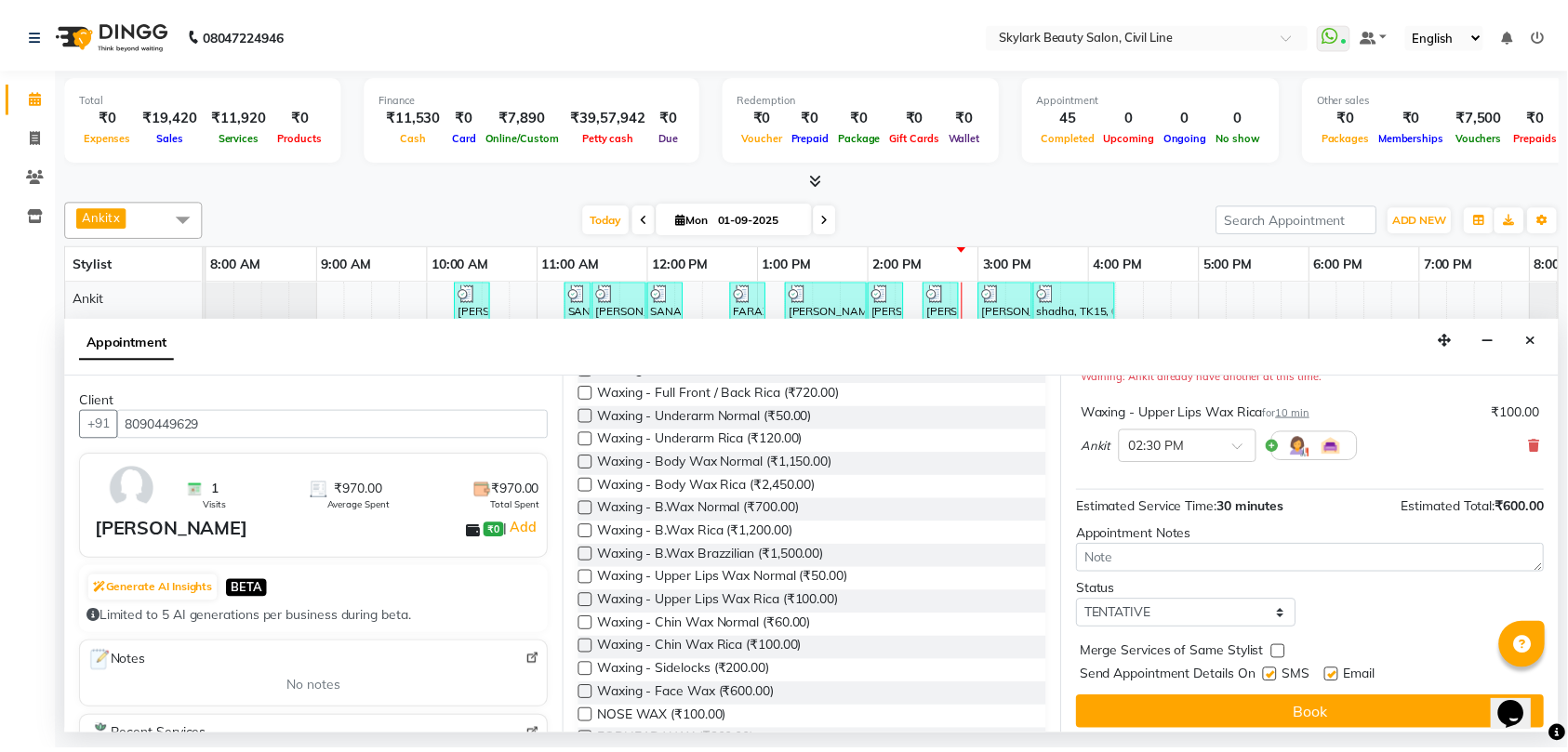
scroll to position [217, 0]
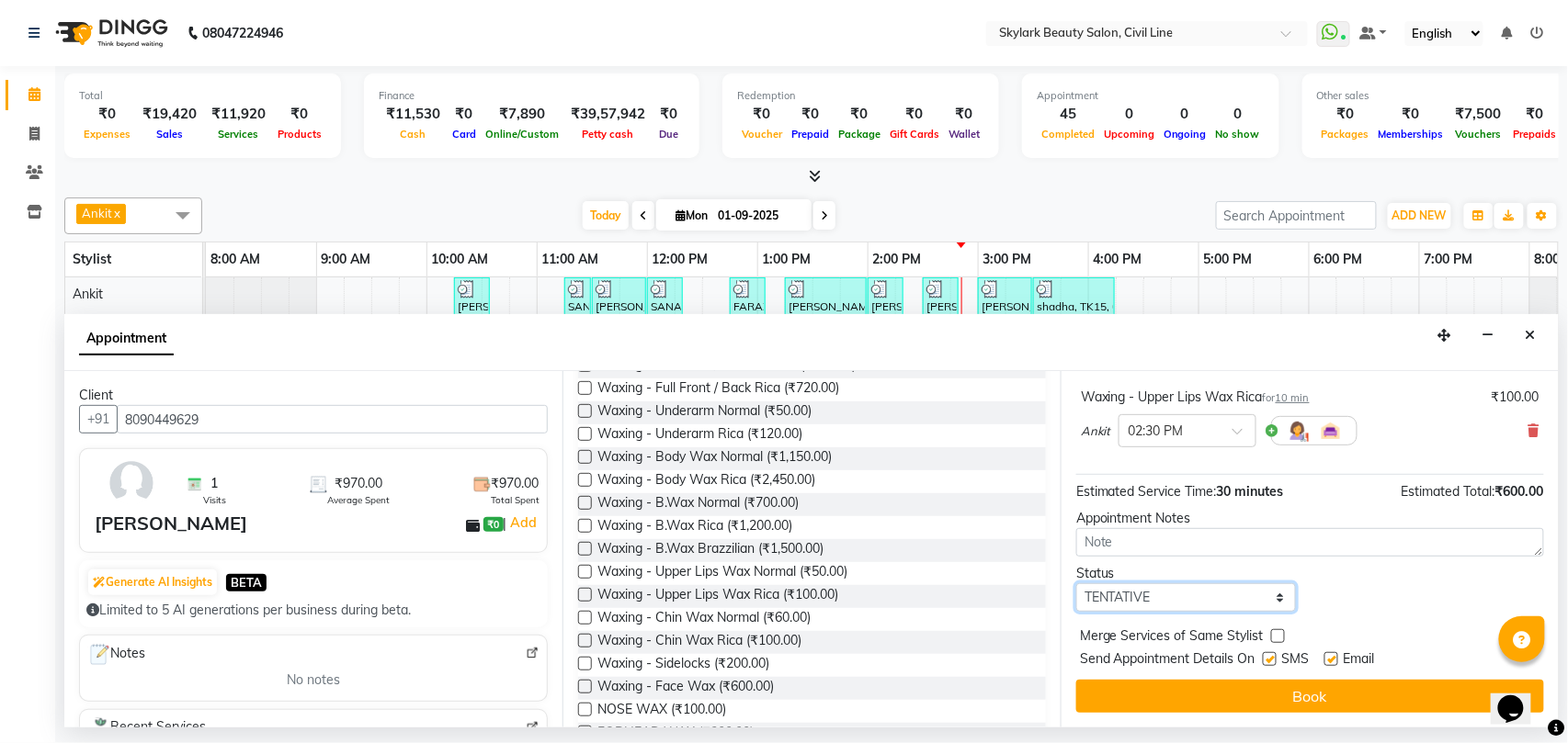
click at [1110, 597] on select "Select TENTATIVE CONFIRM CHECK-IN UPCOMING" at bounding box center [1186, 597] width 219 height 29
select select "check-in"
click at [1077, 585] on select "Select TENTATIVE CONFIRM CHECK-IN UPCOMING" at bounding box center [1186, 597] width 219 height 29
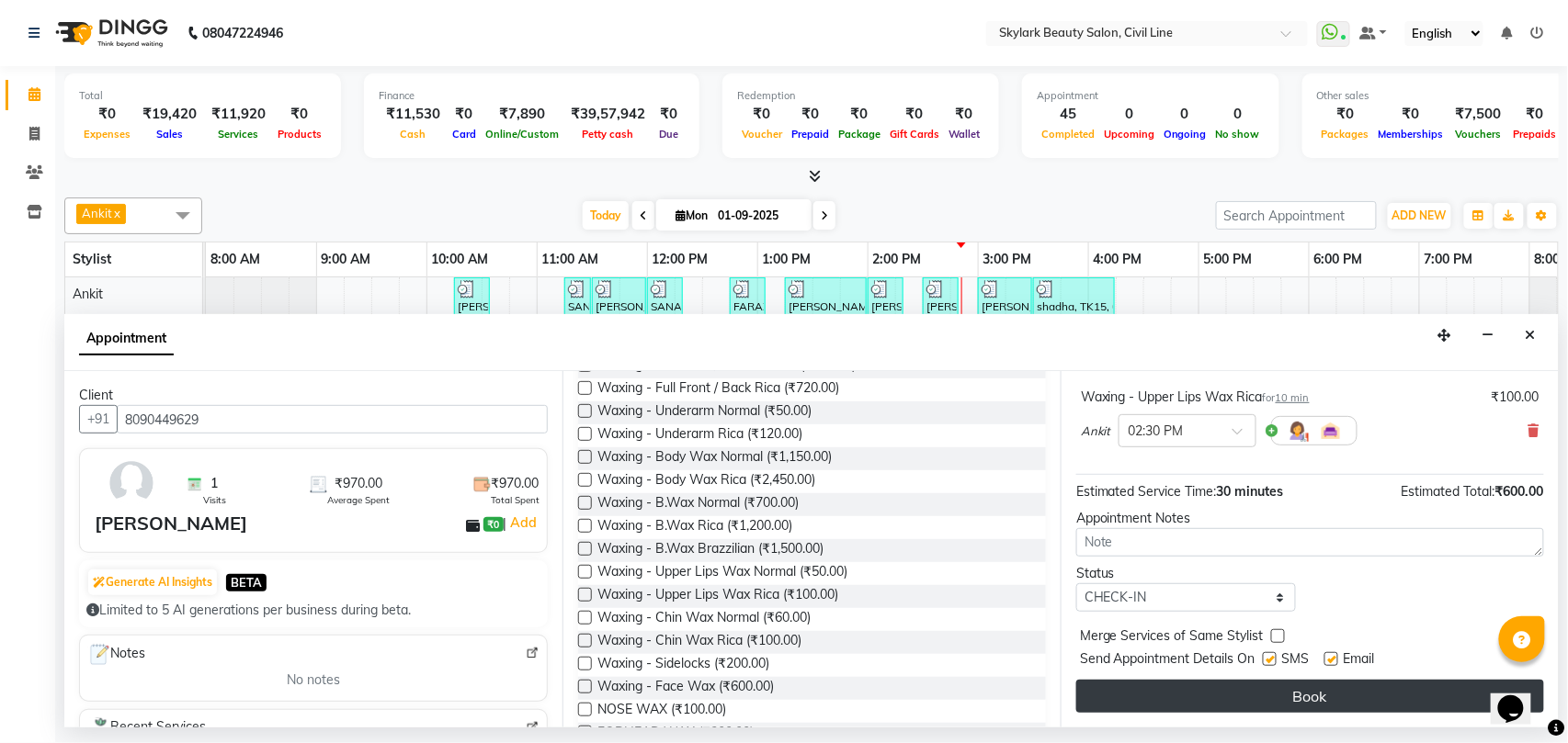
click at [1143, 705] on button "Book" at bounding box center [1310, 696] width 467 height 33
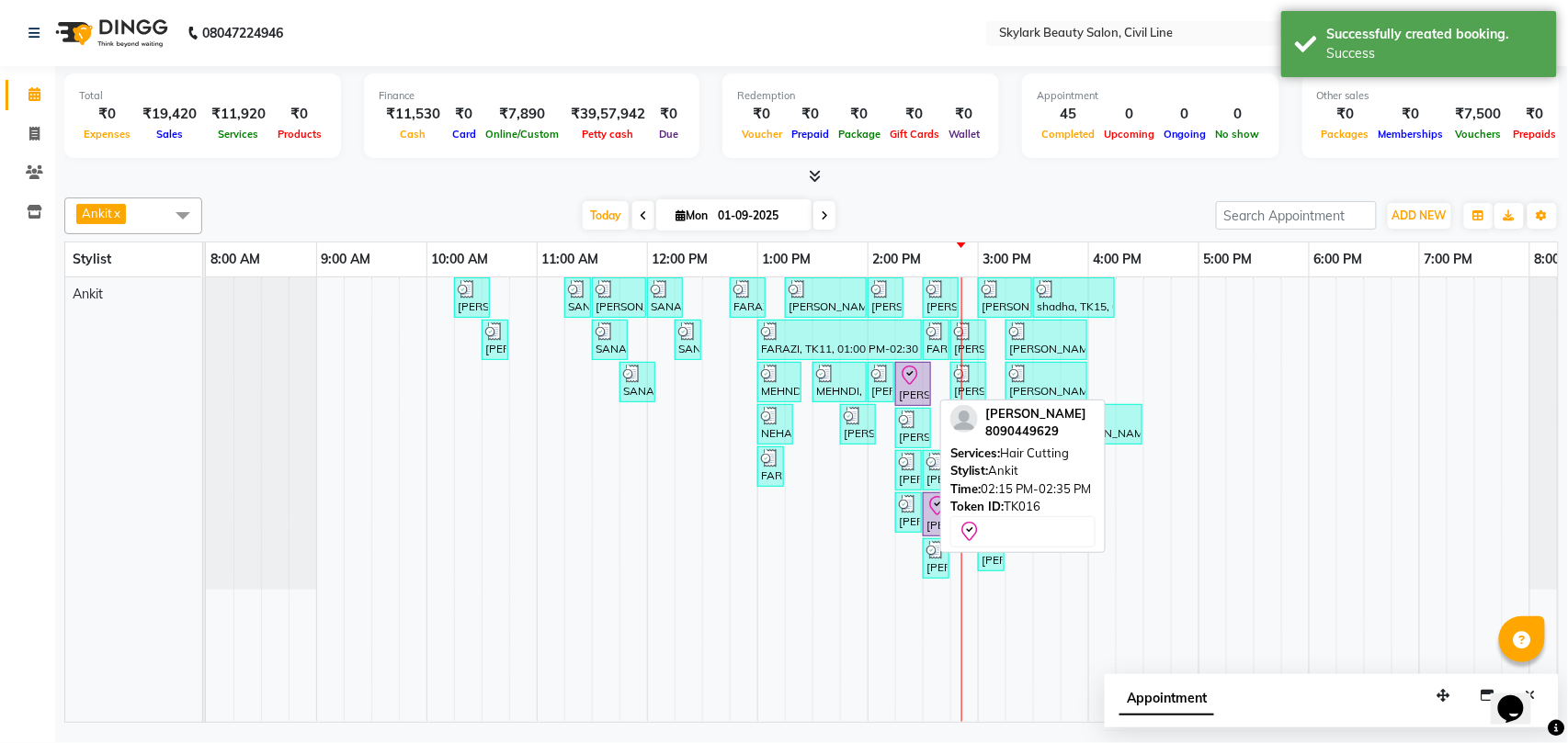
click at [915, 401] on div "[PERSON_NAME], TK16, 02:15 PM-02:35 PM, Hair Cutting" at bounding box center [912, 384] width 32 height 39
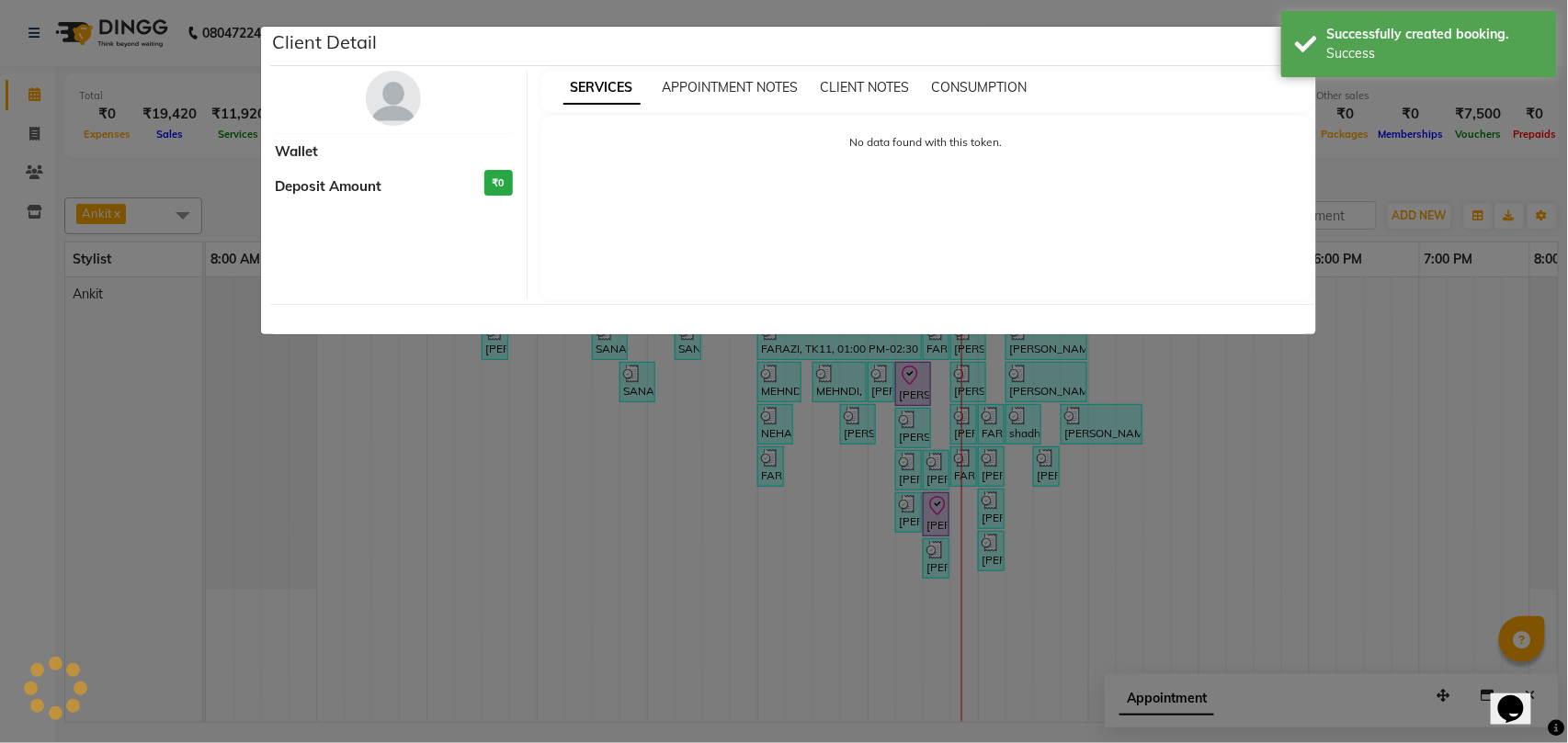
select select "8"
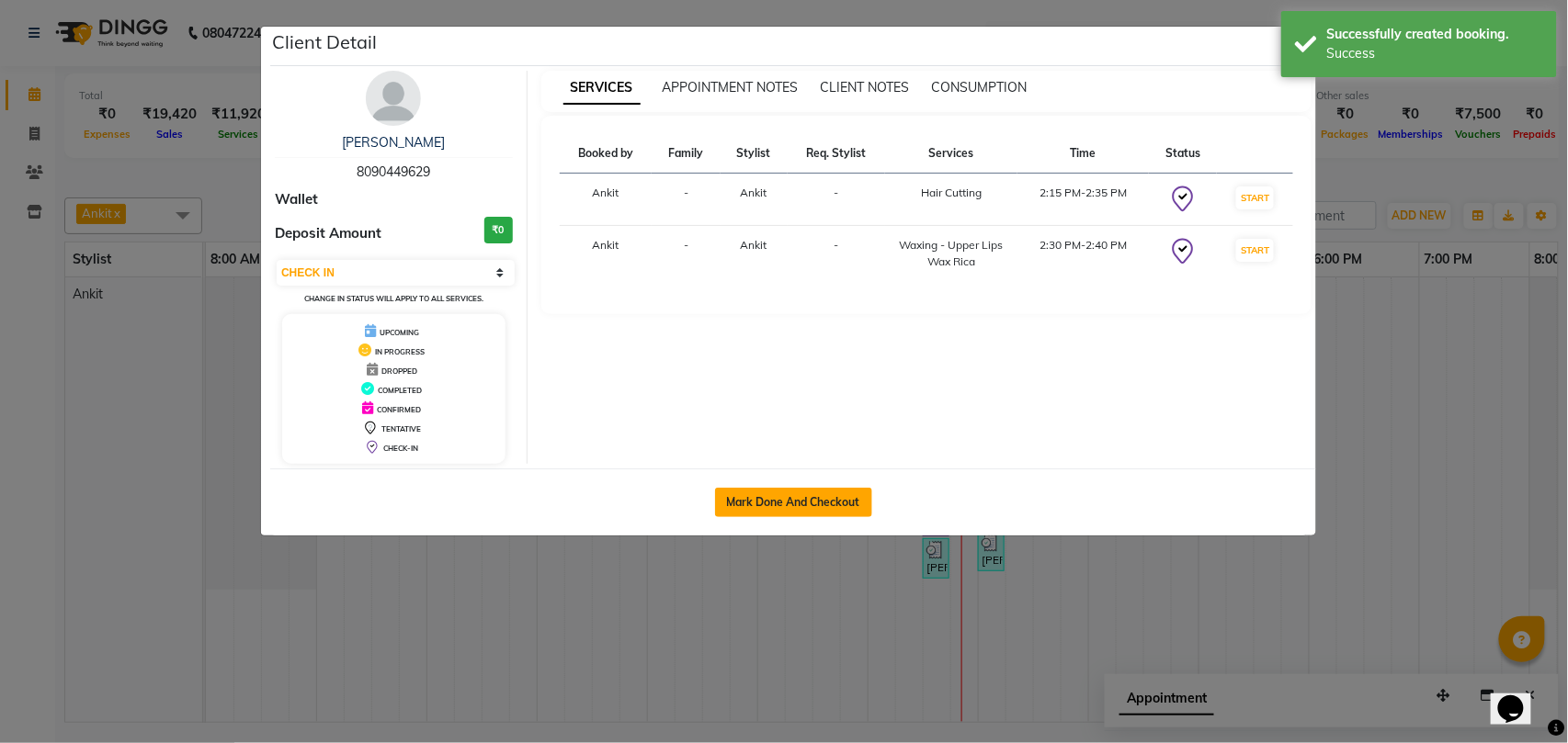
click at [787, 493] on button "Mark Done And Checkout" at bounding box center [793, 502] width 157 height 29
select select "service"
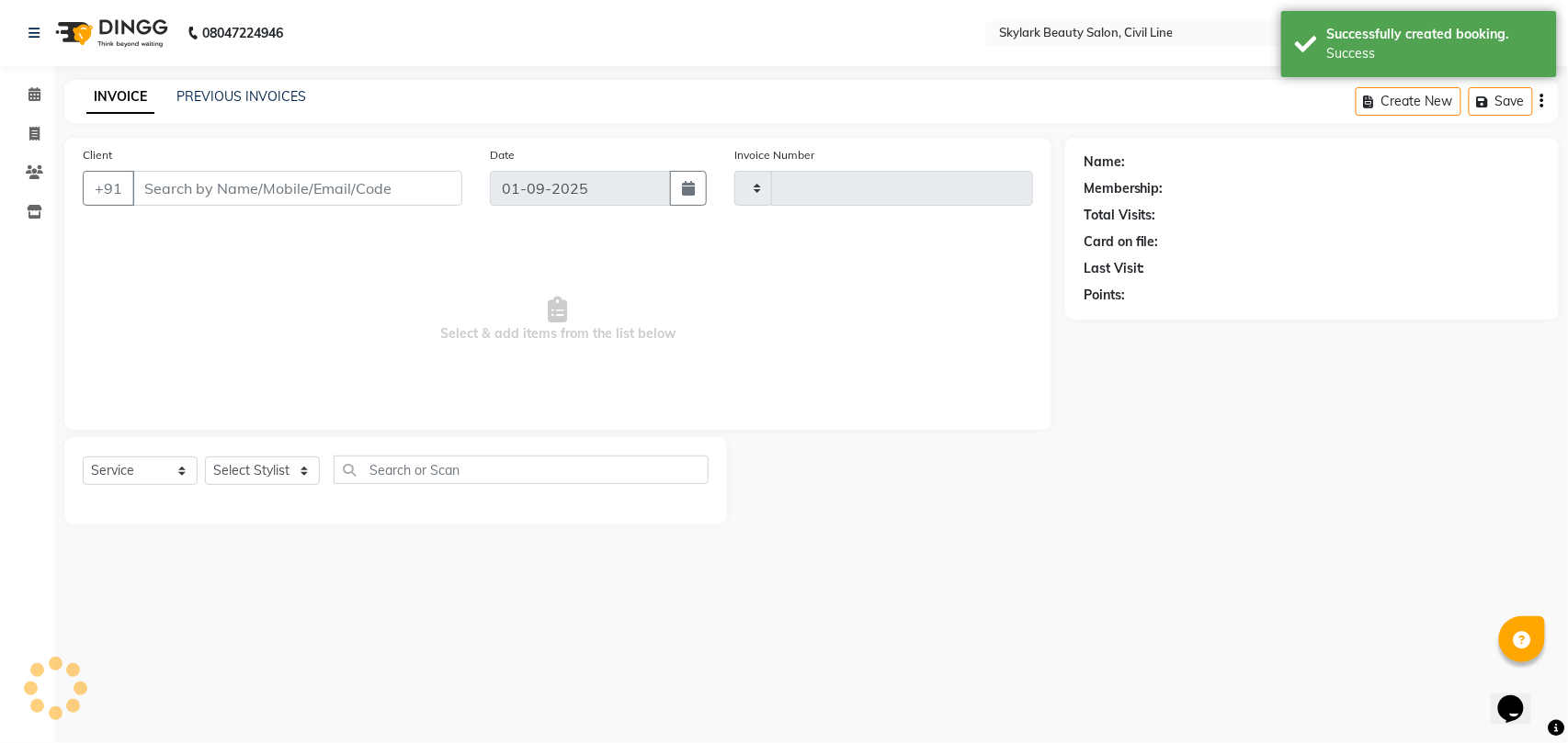
type input "6175"
select select "4588"
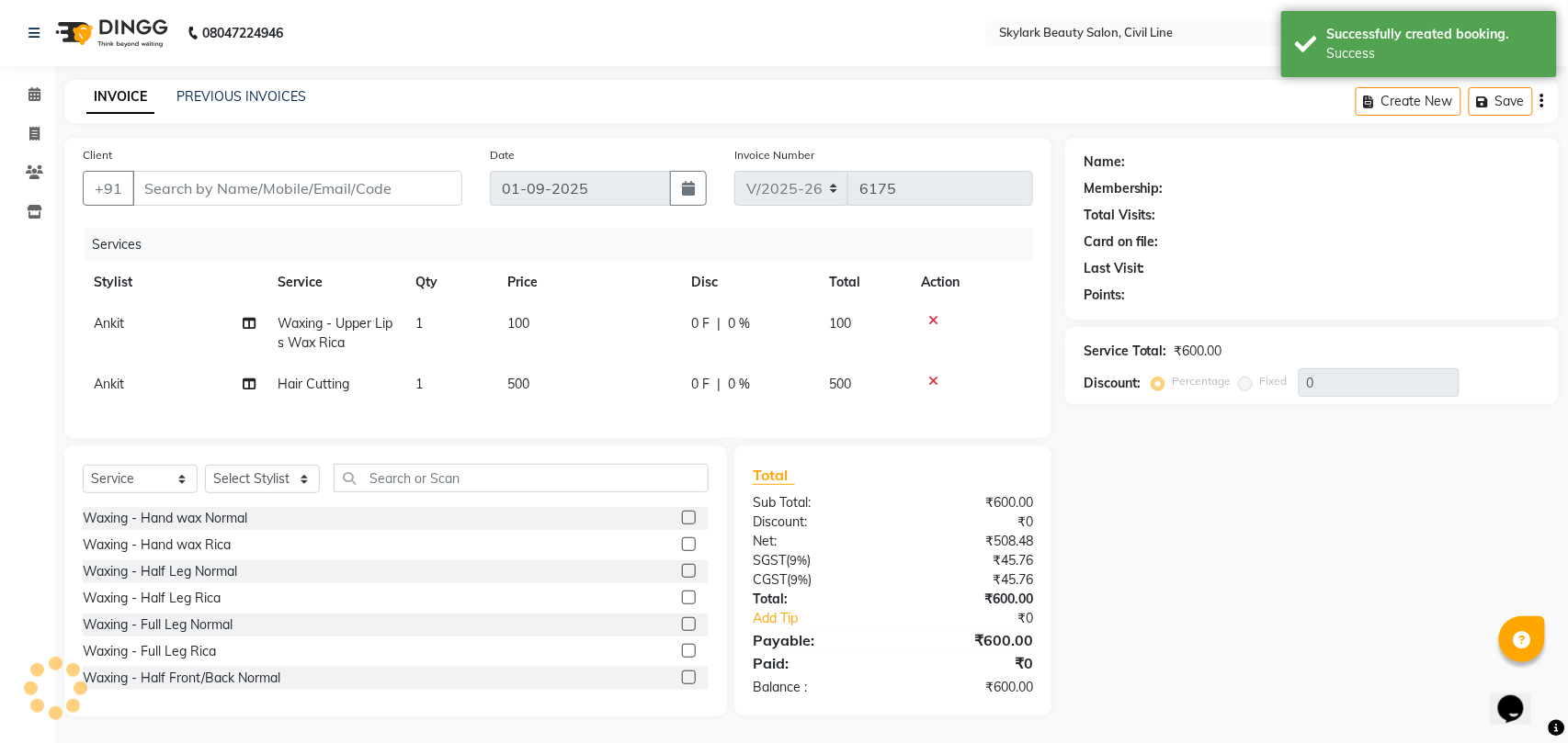
type input "8090449629"
select select "28120"
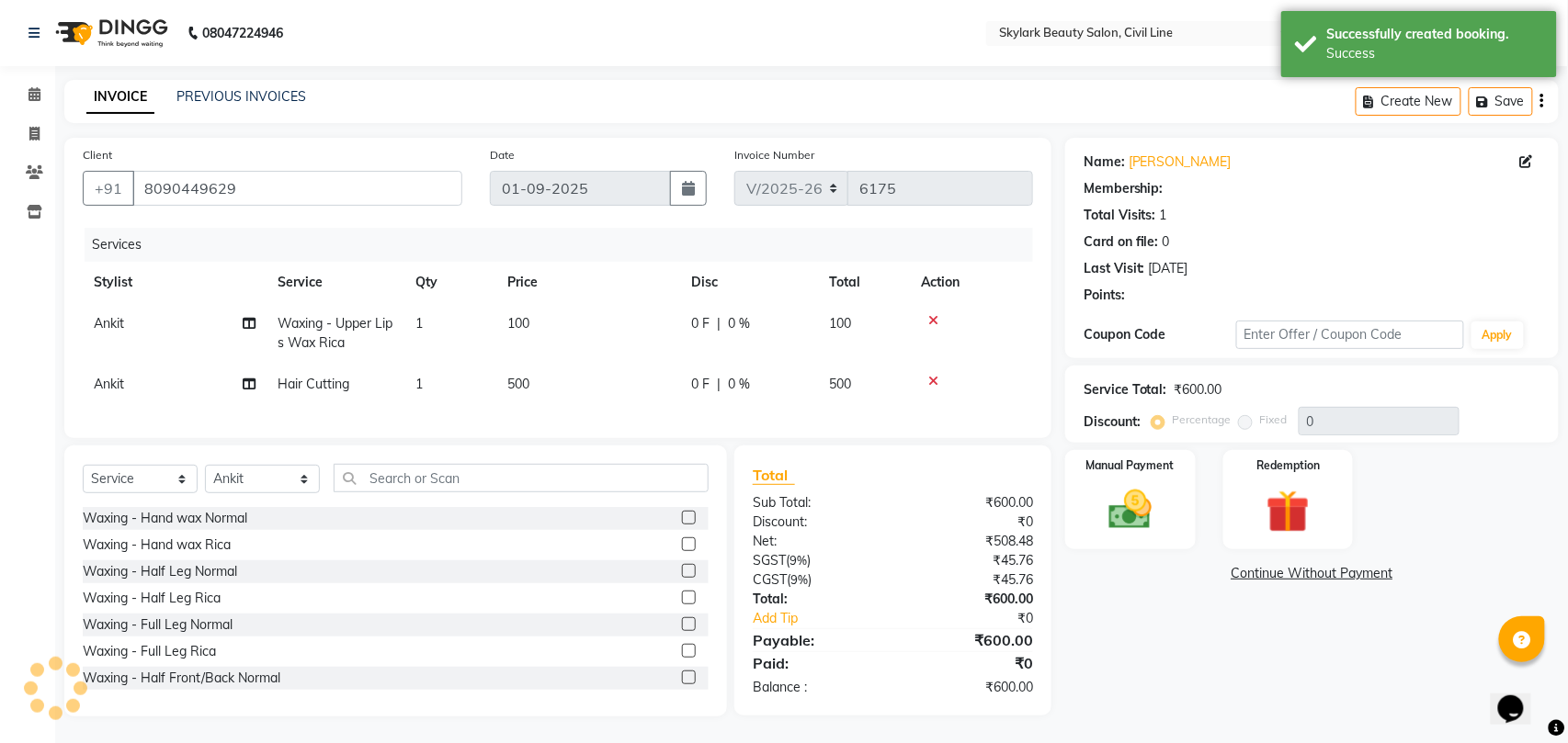
click at [1095, 524] on img at bounding box center [1130, 509] width 70 height 49
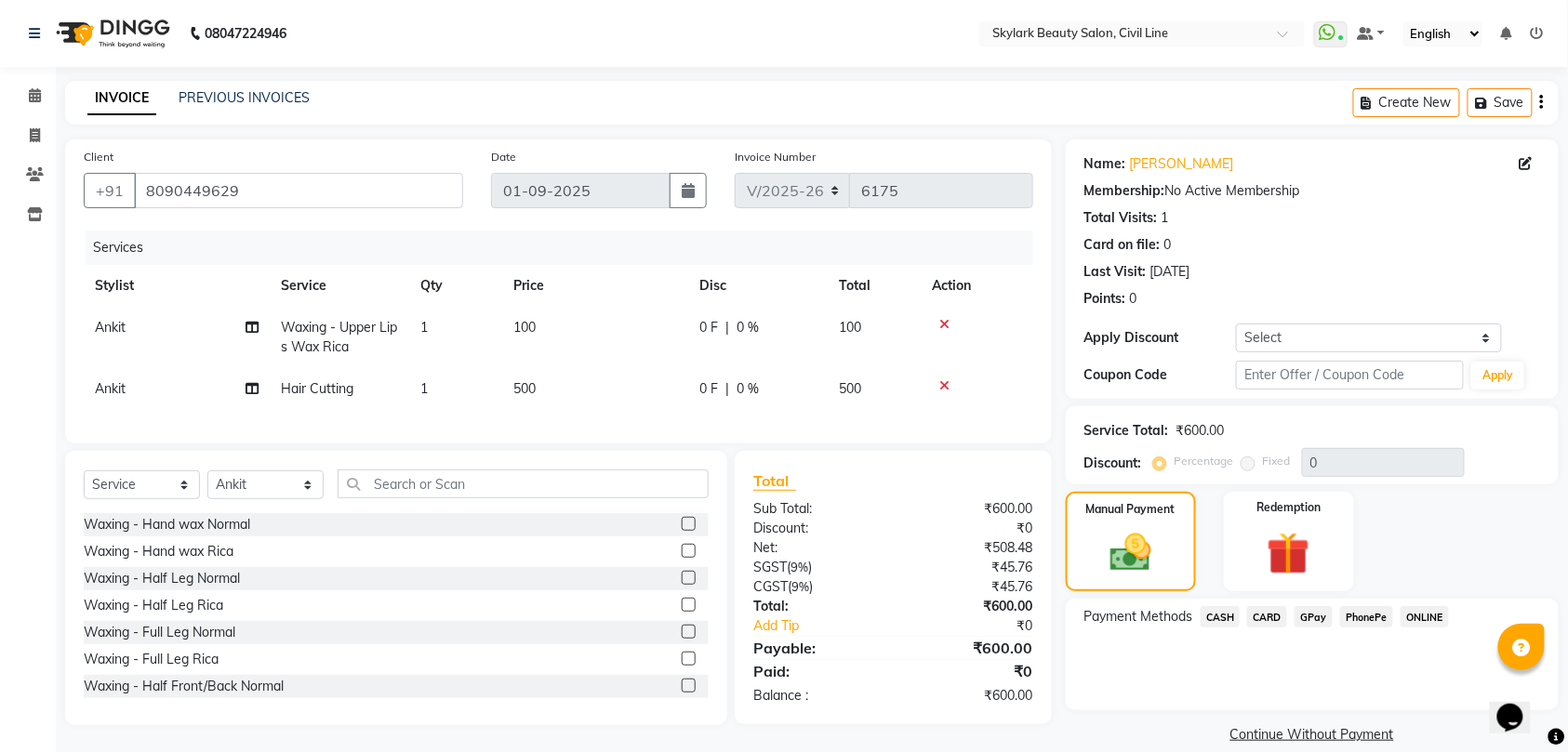
click at [1222, 610] on span "CASH" at bounding box center [1220, 617] width 40 height 21
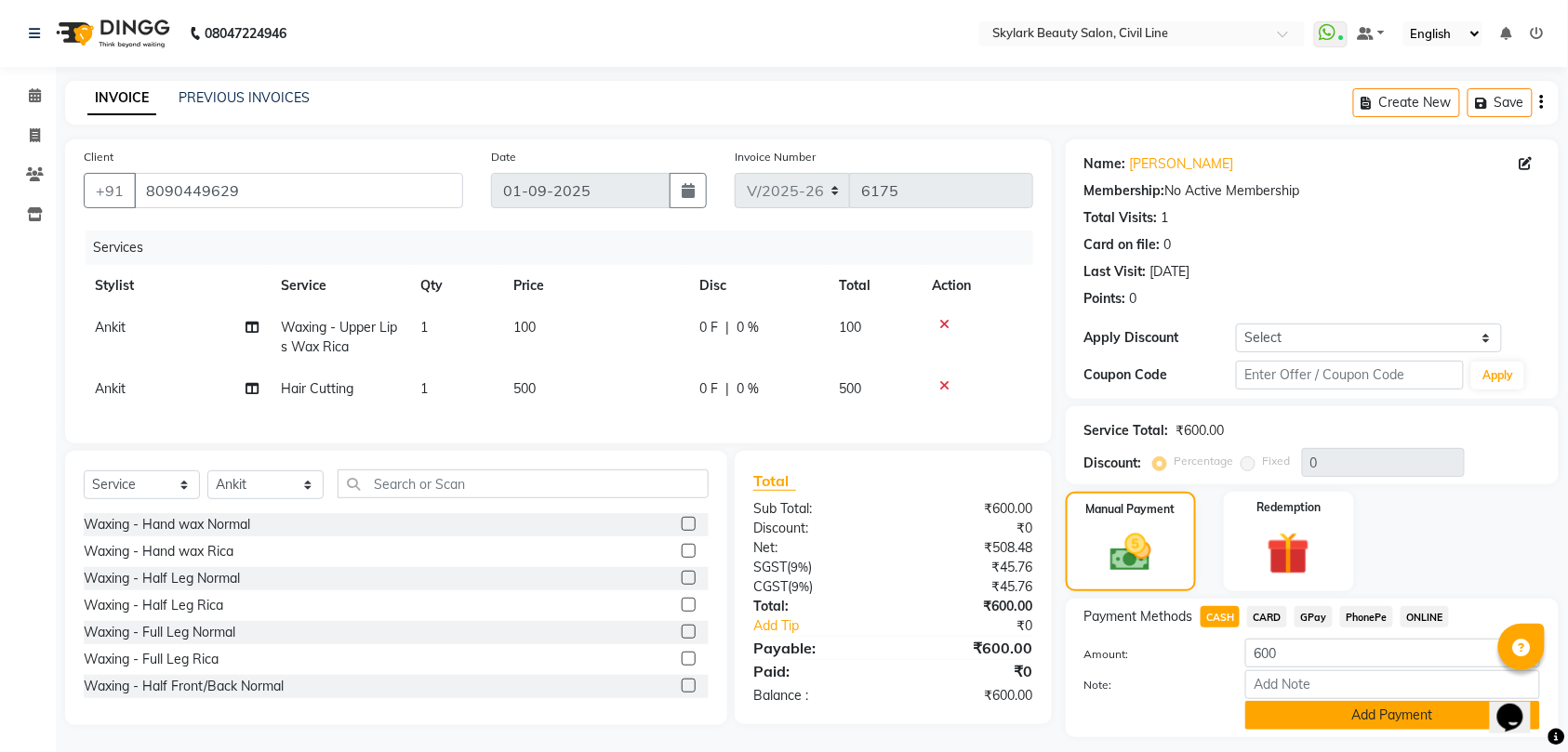
click at [1299, 707] on button "Add Payment" at bounding box center [1392, 716] width 295 height 29
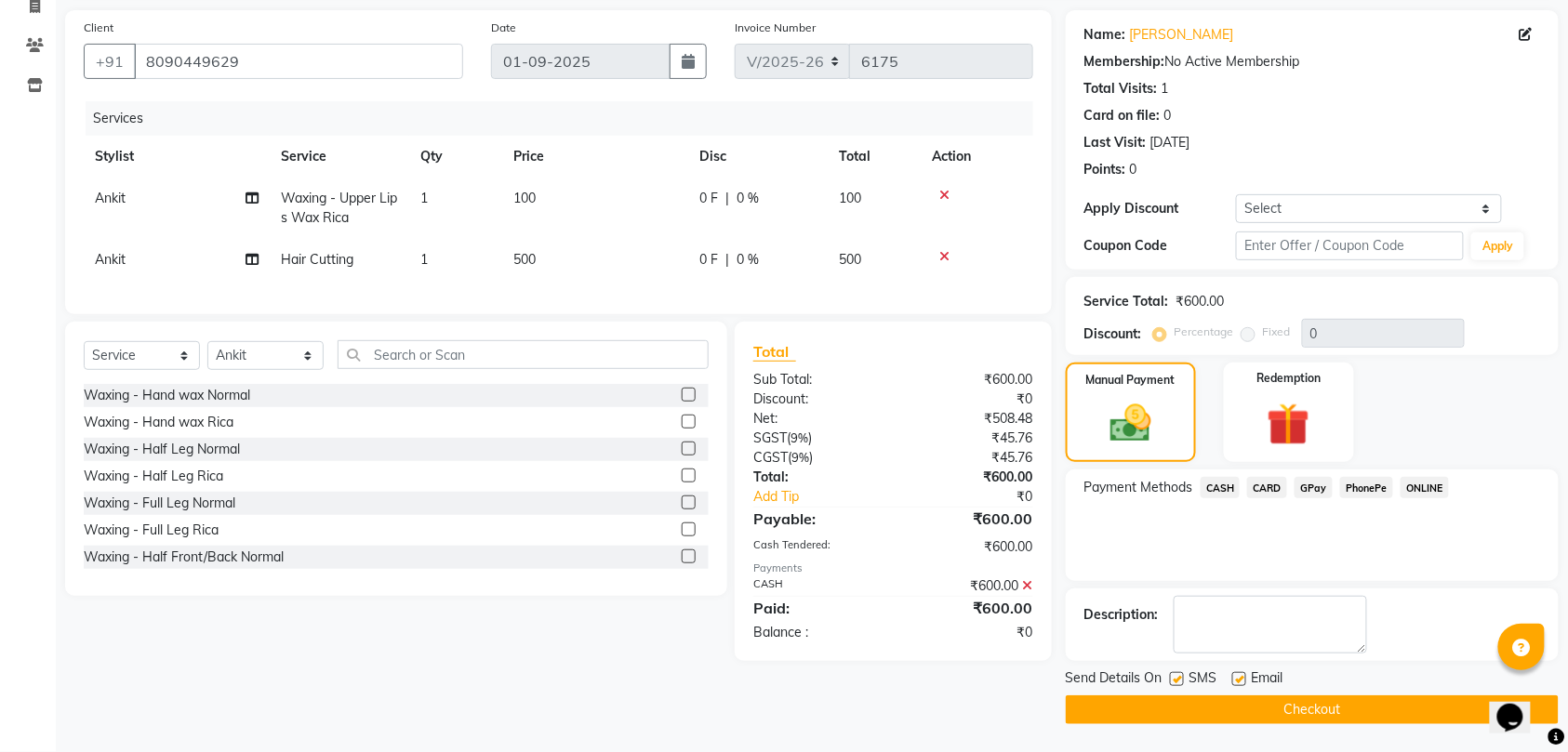
scroll to position [131, 0]
click at [1289, 718] on button "Checkout" at bounding box center [1312, 710] width 492 height 29
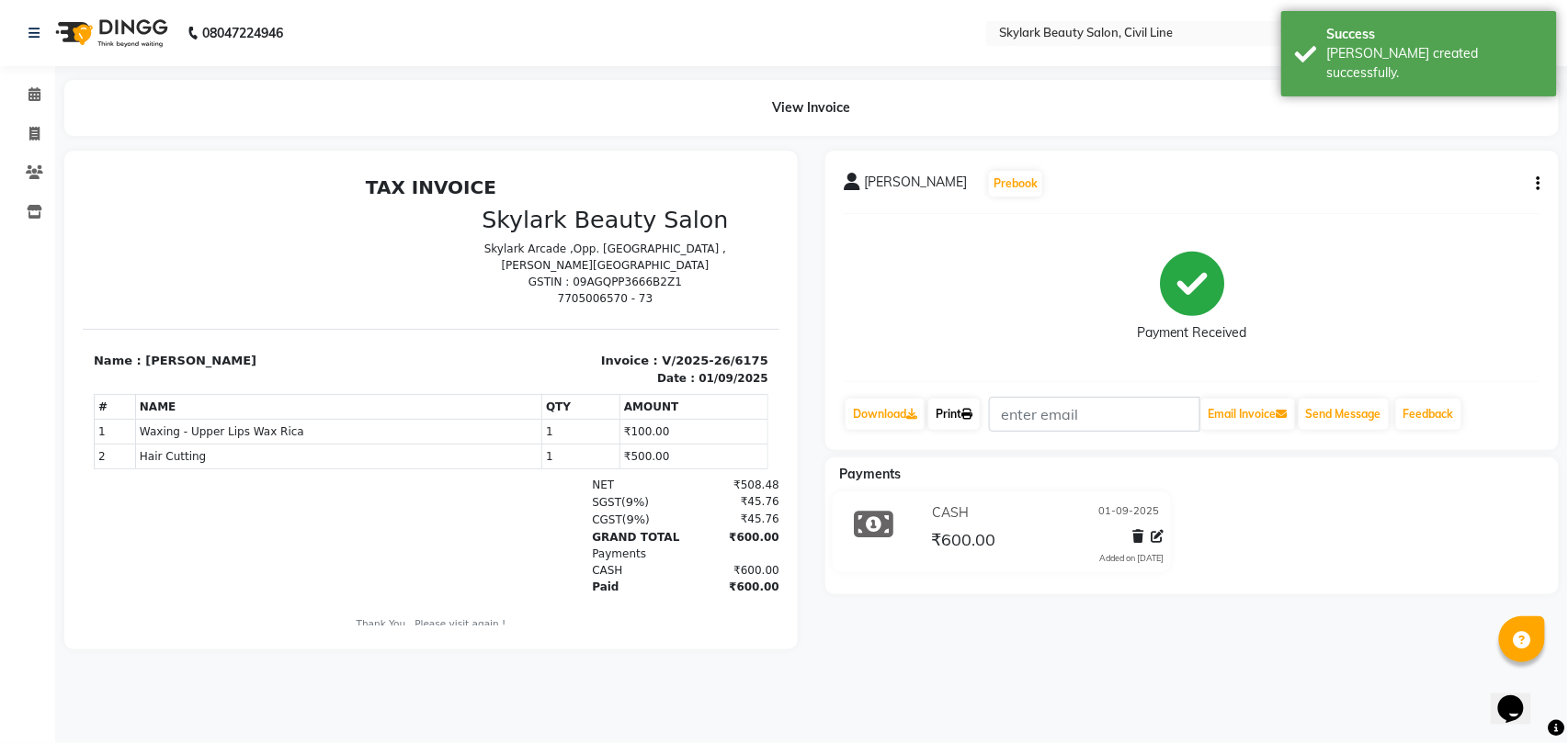
click at [952, 413] on link "Print" at bounding box center [953, 414] width 51 height 31
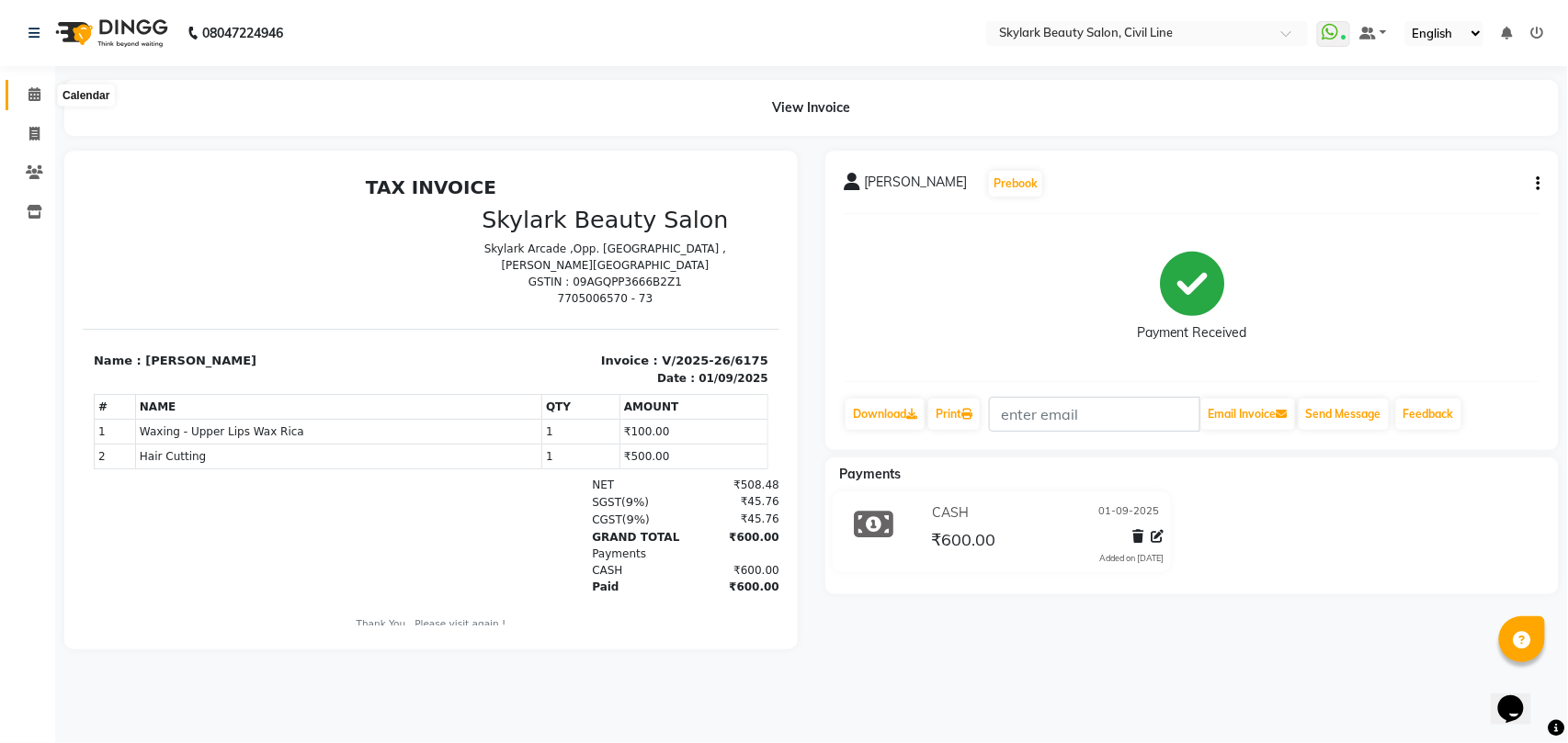
click at [33, 96] on icon at bounding box center [35, 94] width 12 height 14
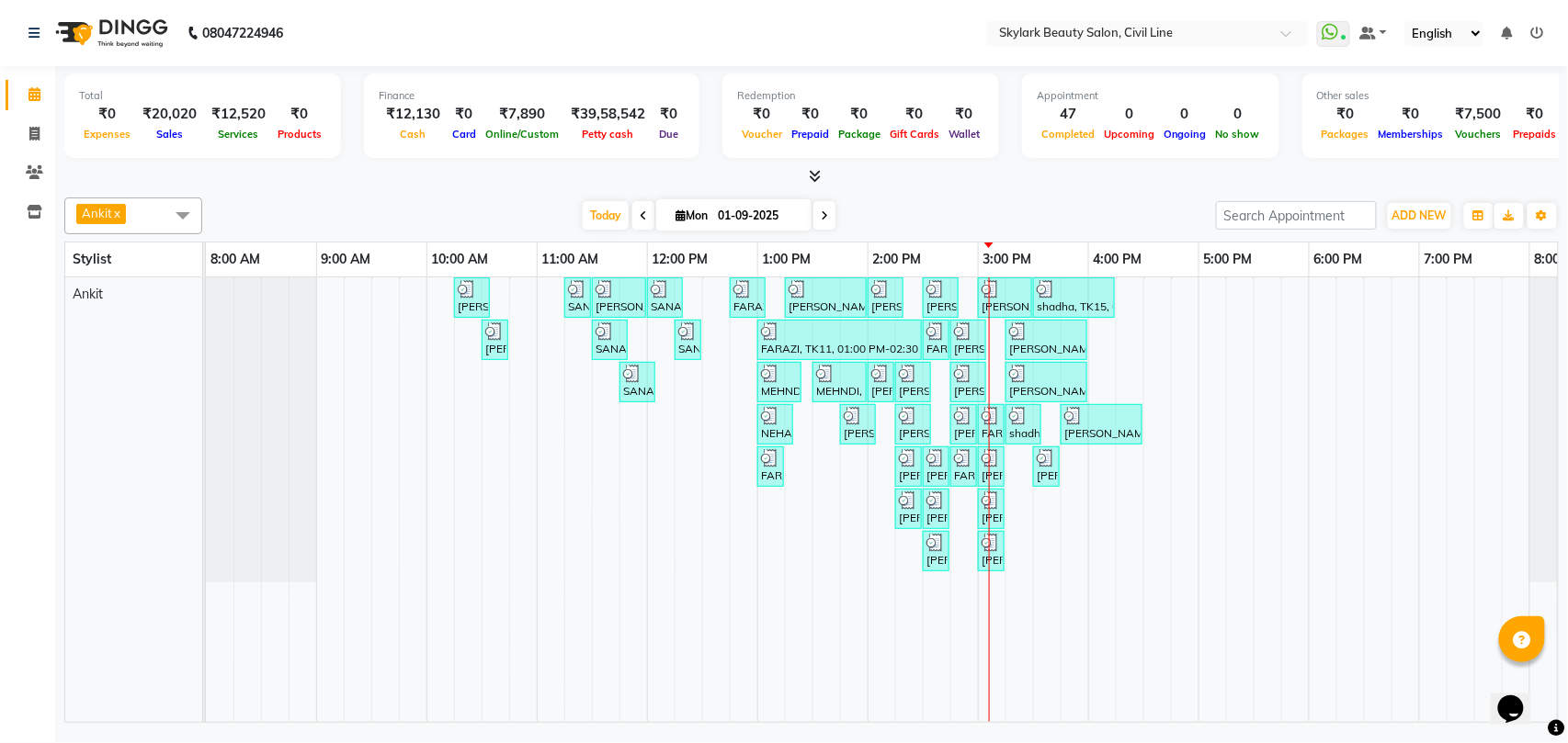
click at [1019, 485] on div "[PERSON_NAME], TK02, 10:15 AM-10:35 AM, Waxing - Hand wax Normal SANA, TK05, 11…" at bounding box center [922, 499] width 1434 height 445
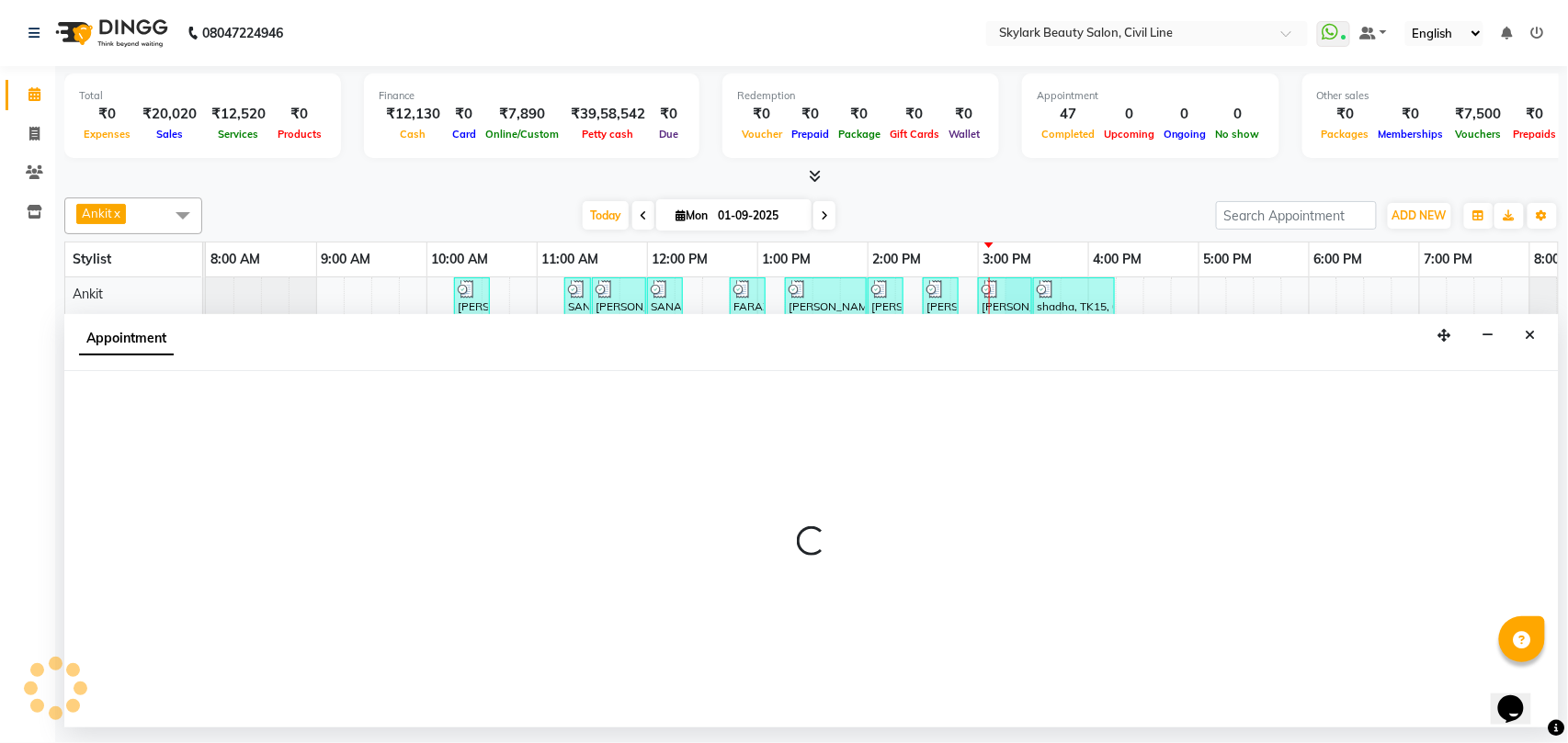
select select "28120"
select select "tentative"
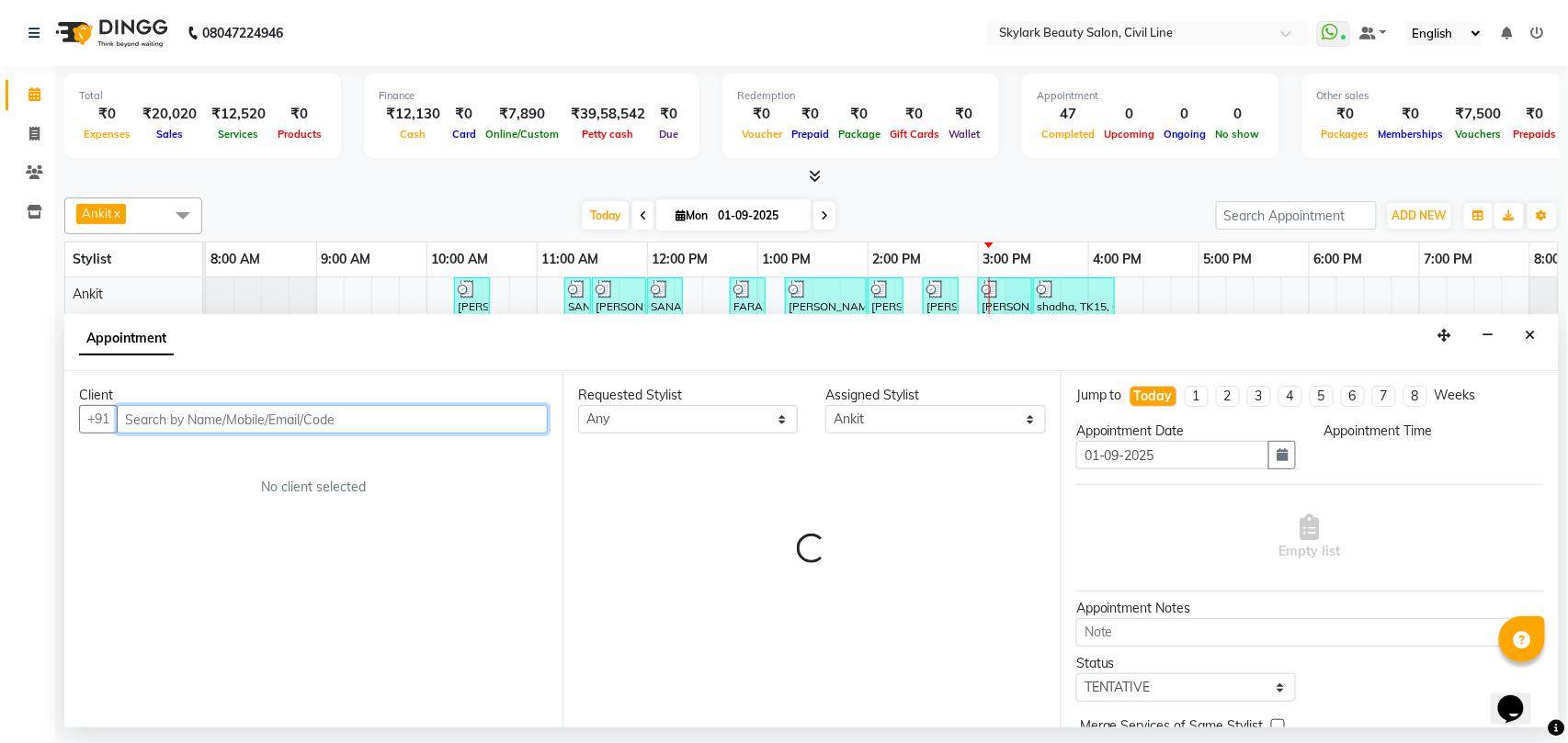
select select "915"
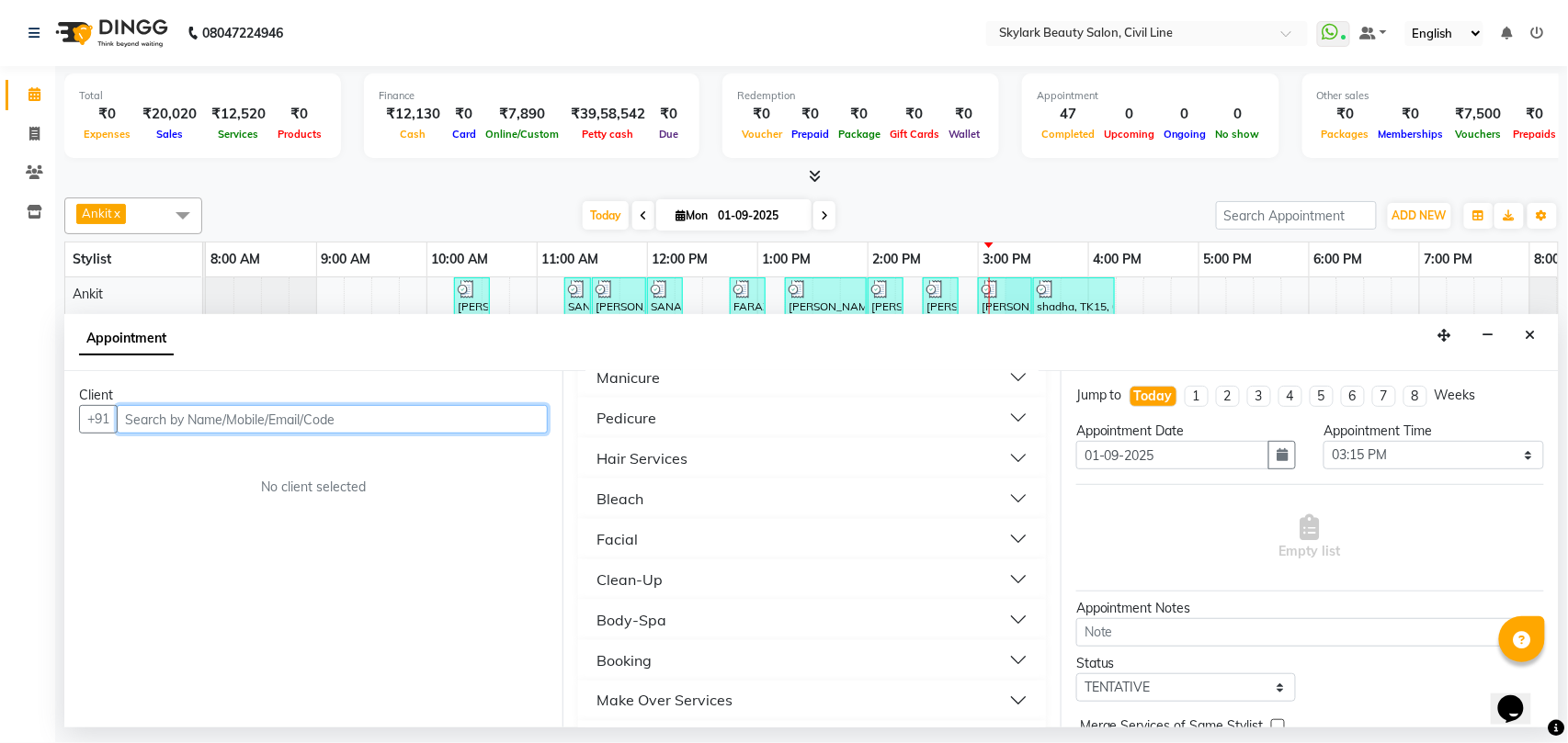
scroll to position [734, 0]
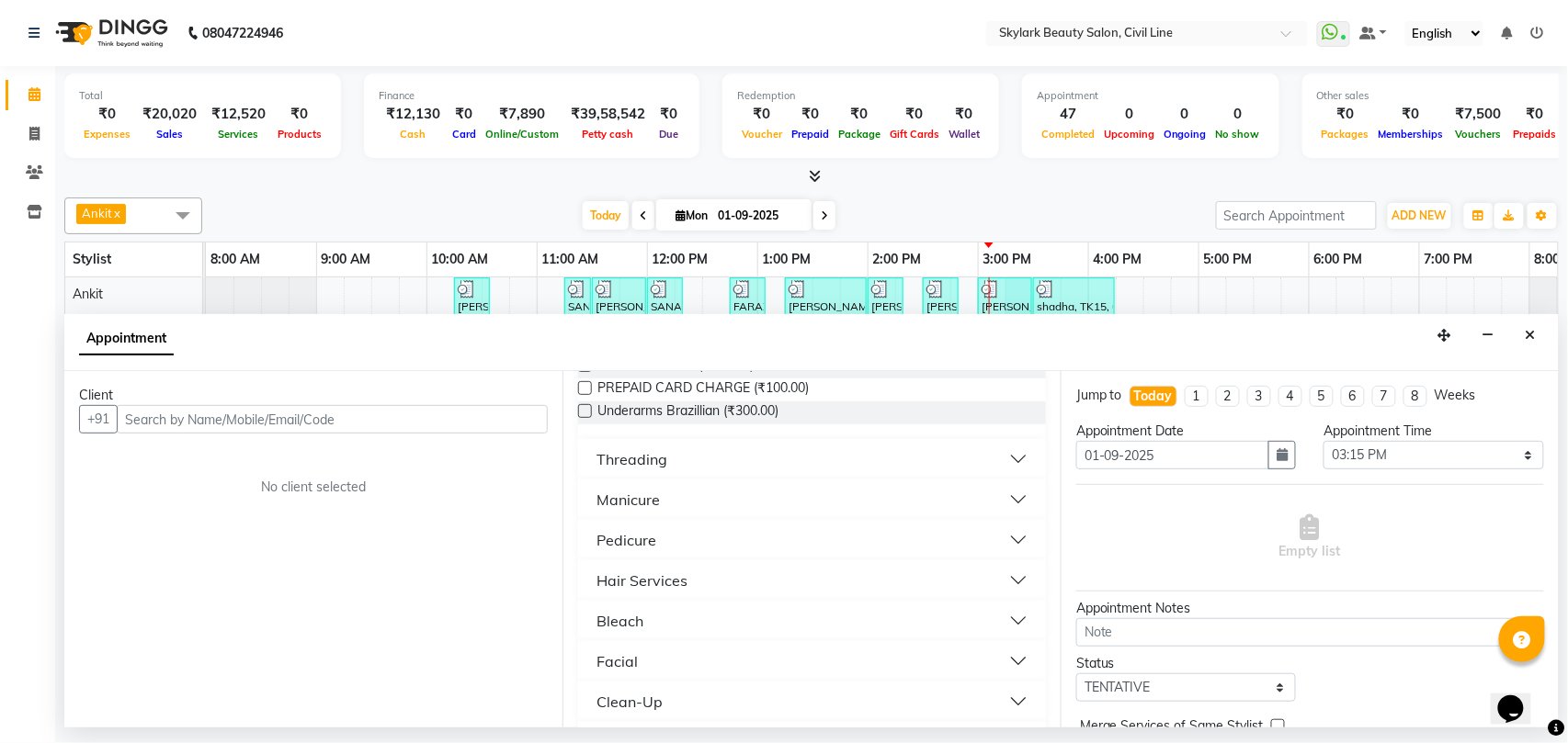
click at [655, 459] on div "Threading" at bounding box center [631, 458] width 70 height 22
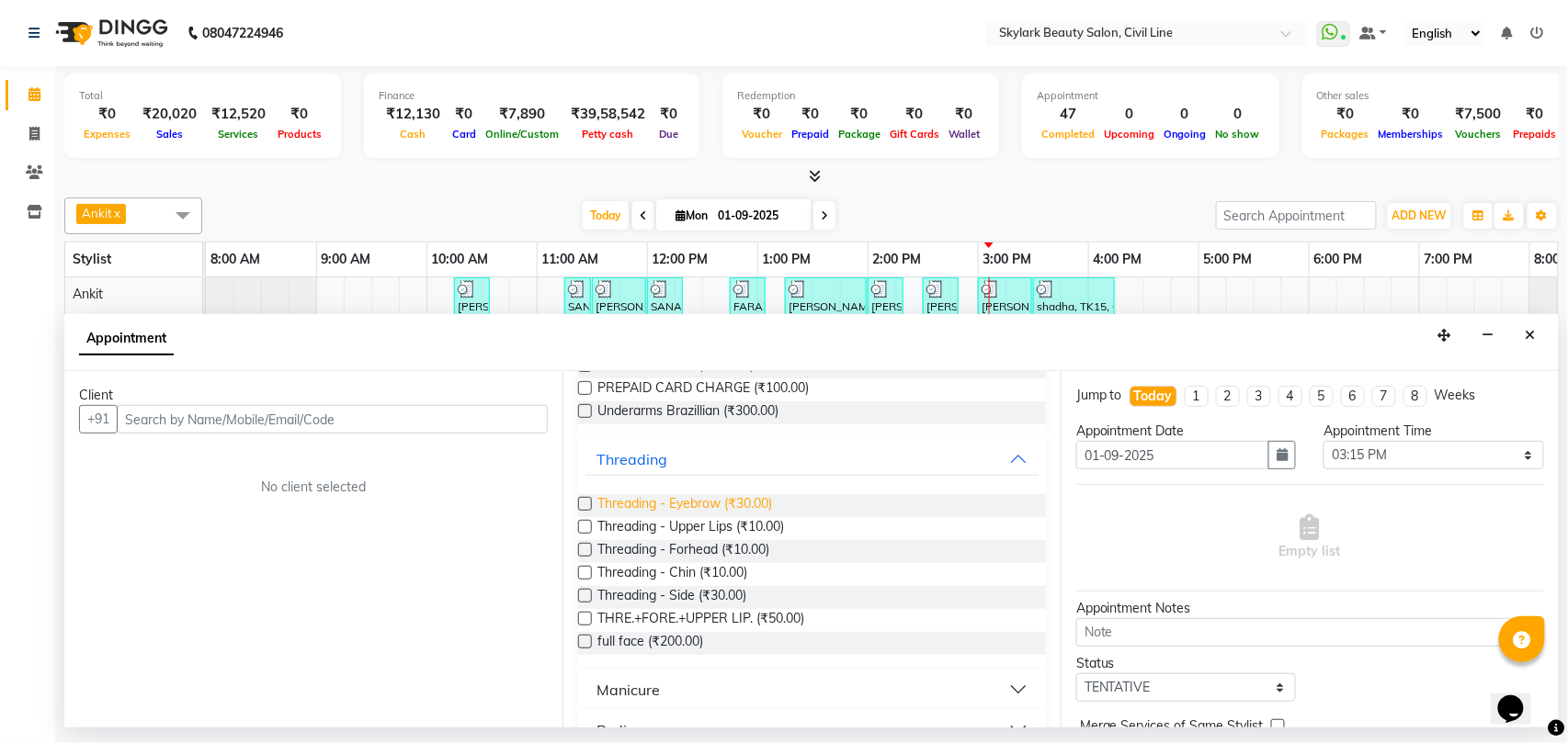
click at [699, 502] on span "Threading - Eyebrow (₹30.00)" at bounding box center [685, 506] width 175 height 23
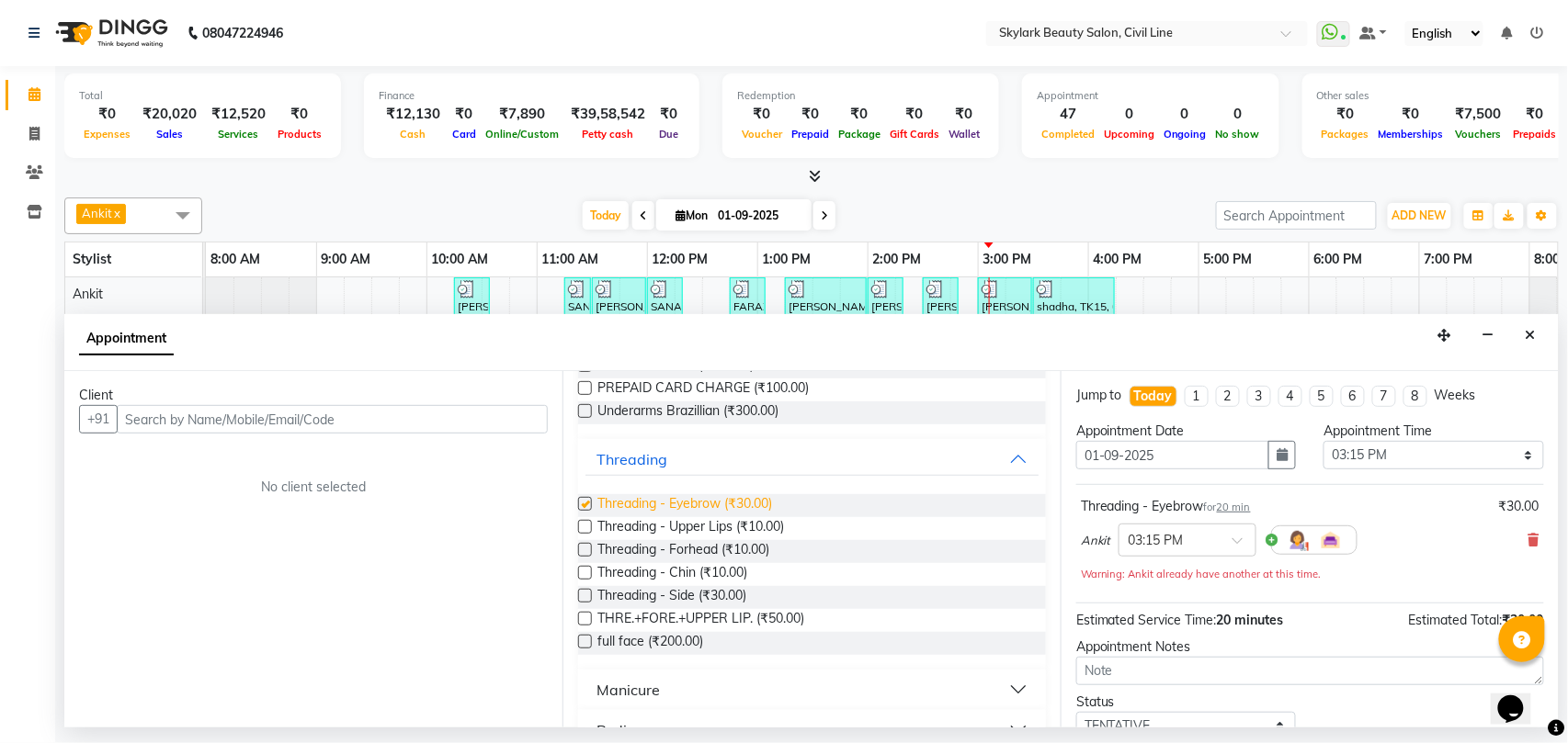
checkbox input "false"
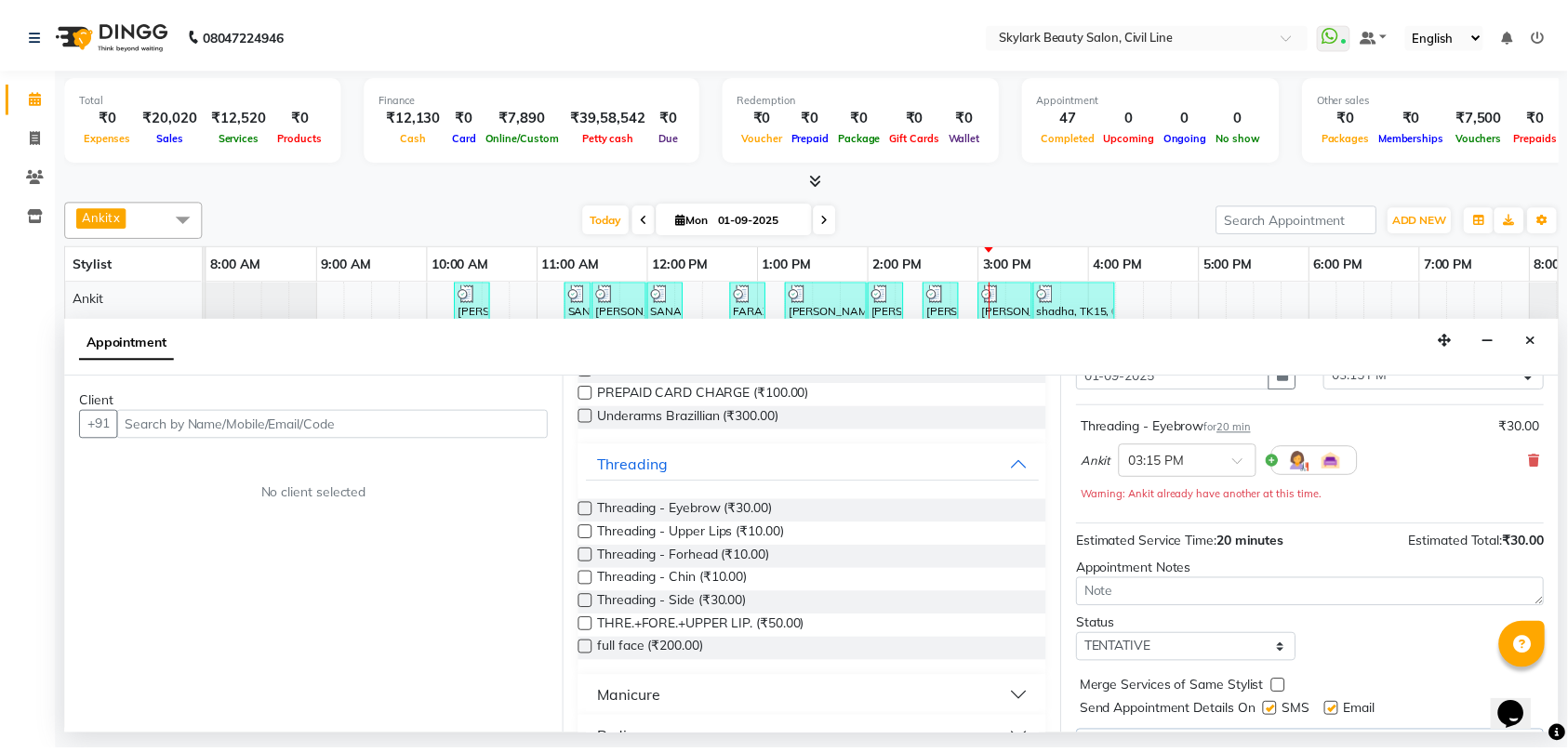
scroll to position [124, 0]
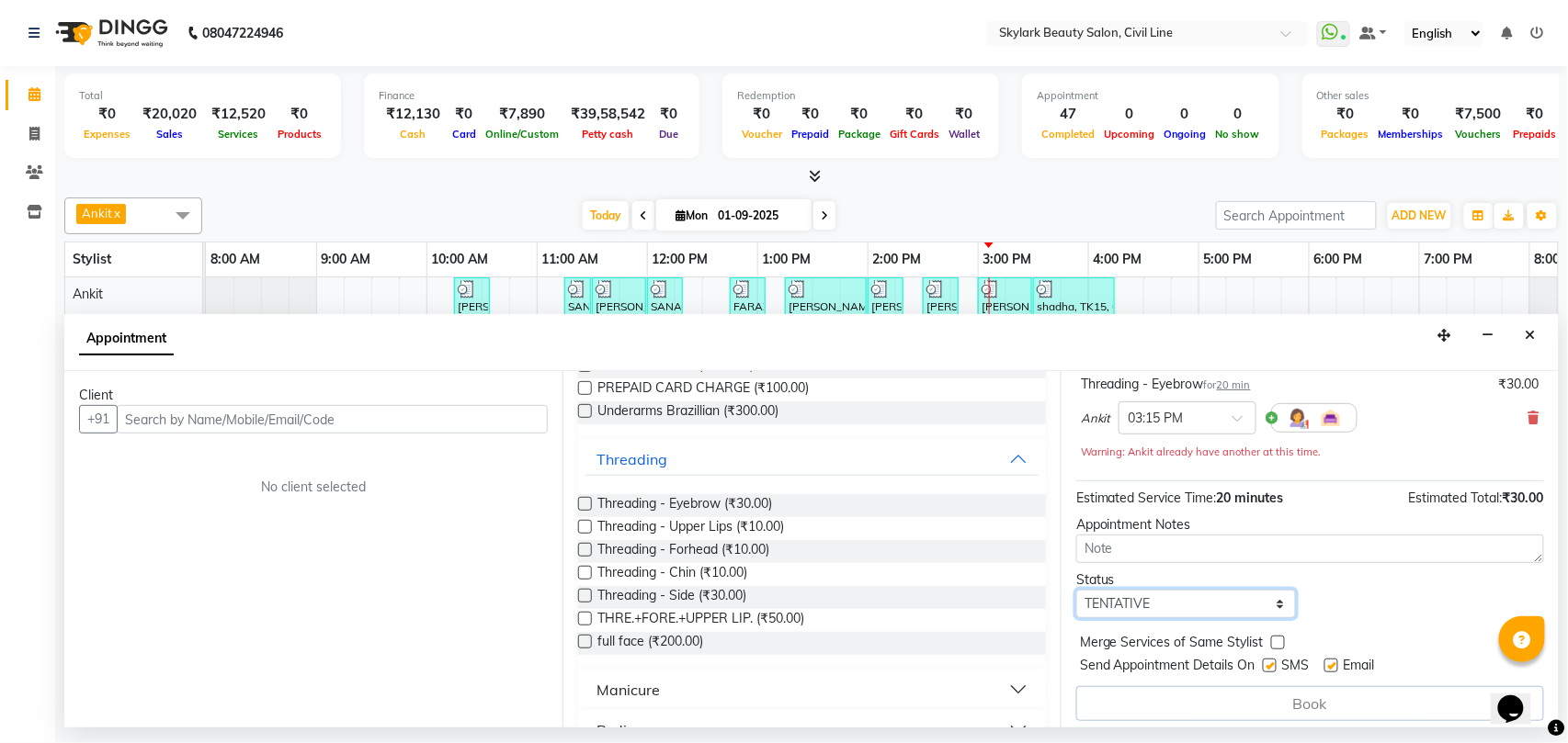
click at [1134, 600] on select "Select TENTATIVE CONFIRM CHECK-IN UPCOMING" at bounding box center [1186, 604] width 219 height 29
select select "check-in"
click at [1077, 593] on select "Select TENTATIVE CONFIRM CHECK-IN UPCOMING" at bounding box center [1186, 604] width 219 height 29
click at [402, 429] on input "text" at bounding box center [332, 420] width 431 height 29
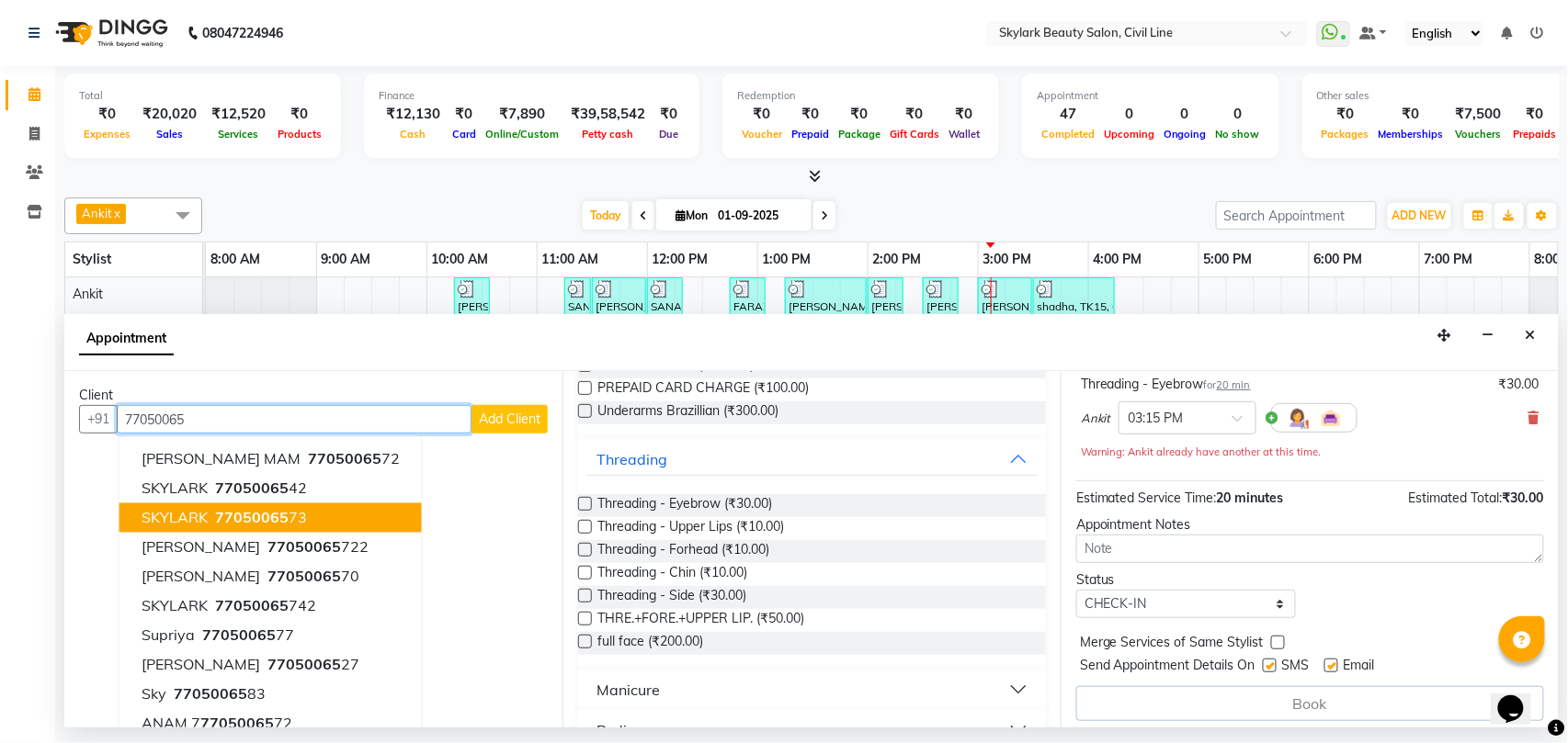
click at [263, 514] on span "77050065" at bounding box center [252, 517] width 73 height 18
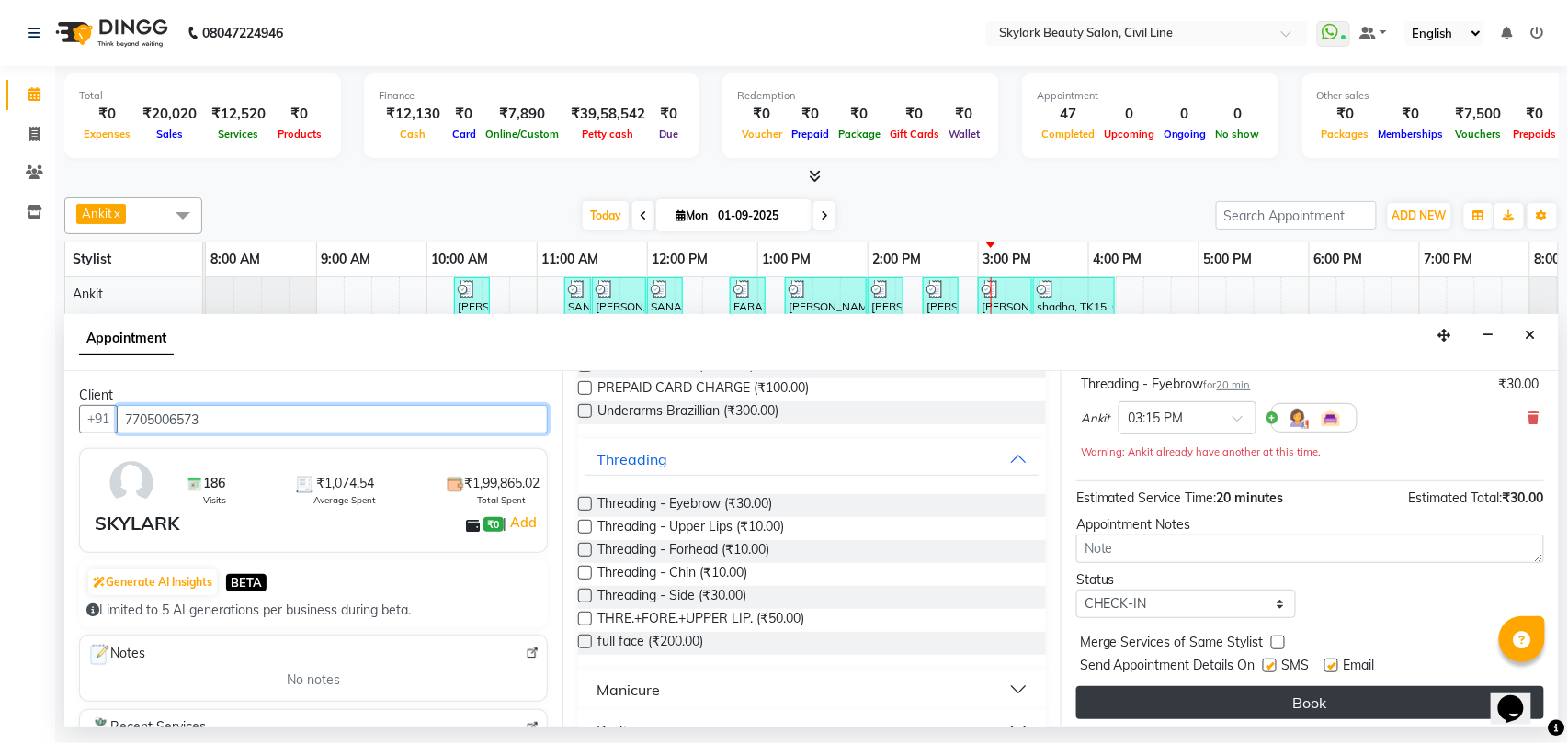
type input "7705006573"
click at [1200, 718] on button "Book" at bounding box center [1310, 702] width 467 height 33
click at [1215, 702] on button "Book" at bounding box center [1310, 702] width 467 height 33
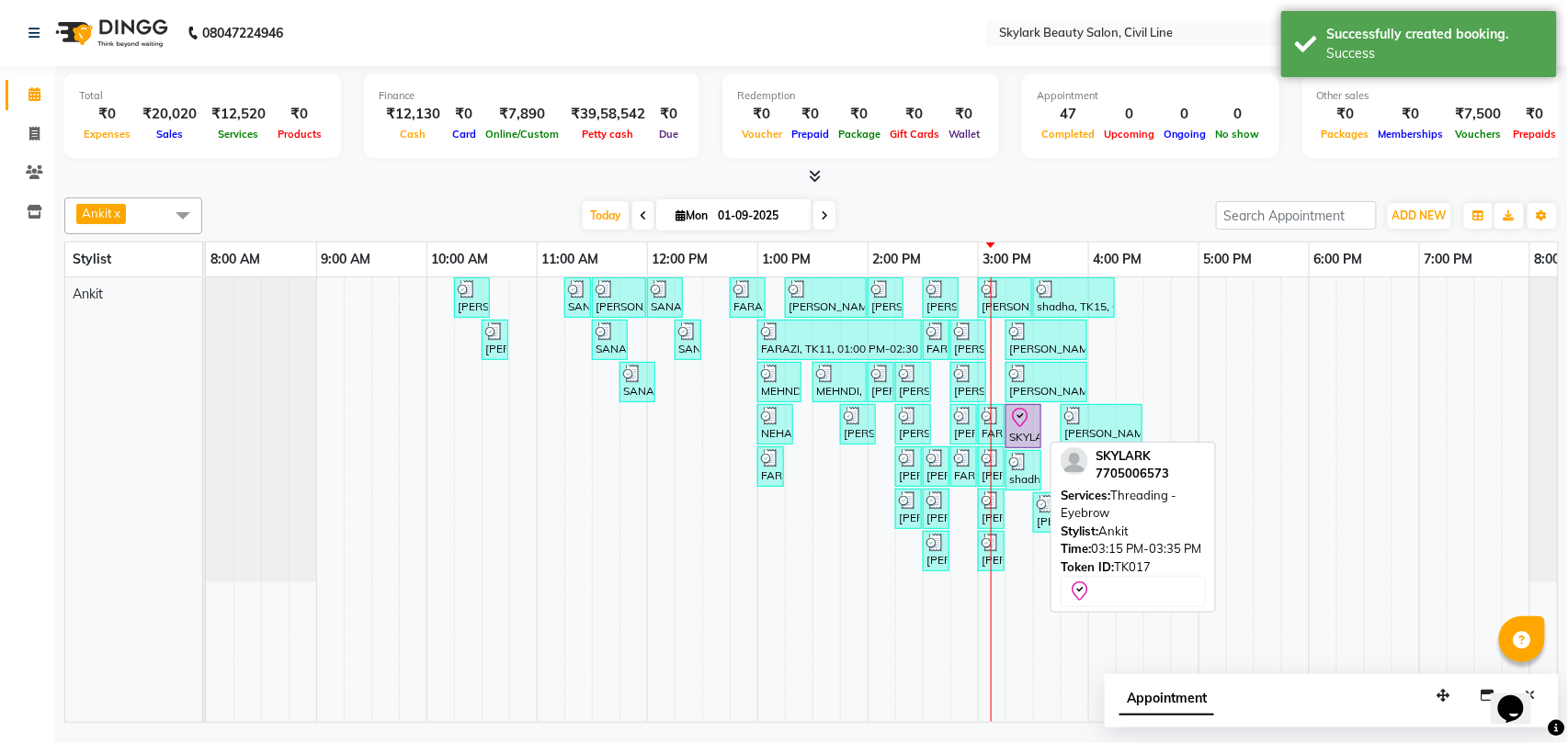
click at [1017, 437] on div "SKYLARK, TK17, 03:15 PM-03:35 PM, Threading - Eyebrow" at bounding box center [1022, 427] width 32 height 39
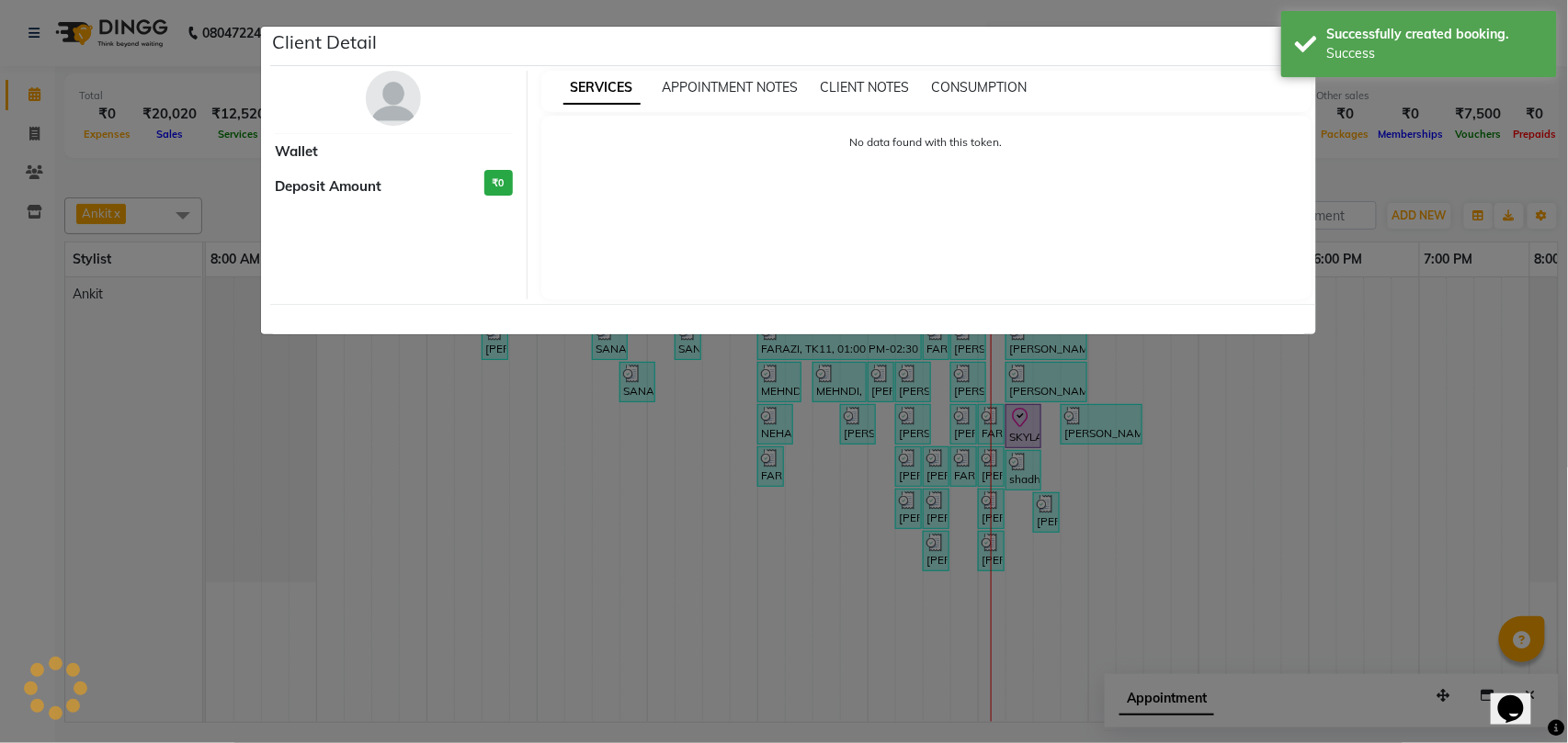
select select "8"
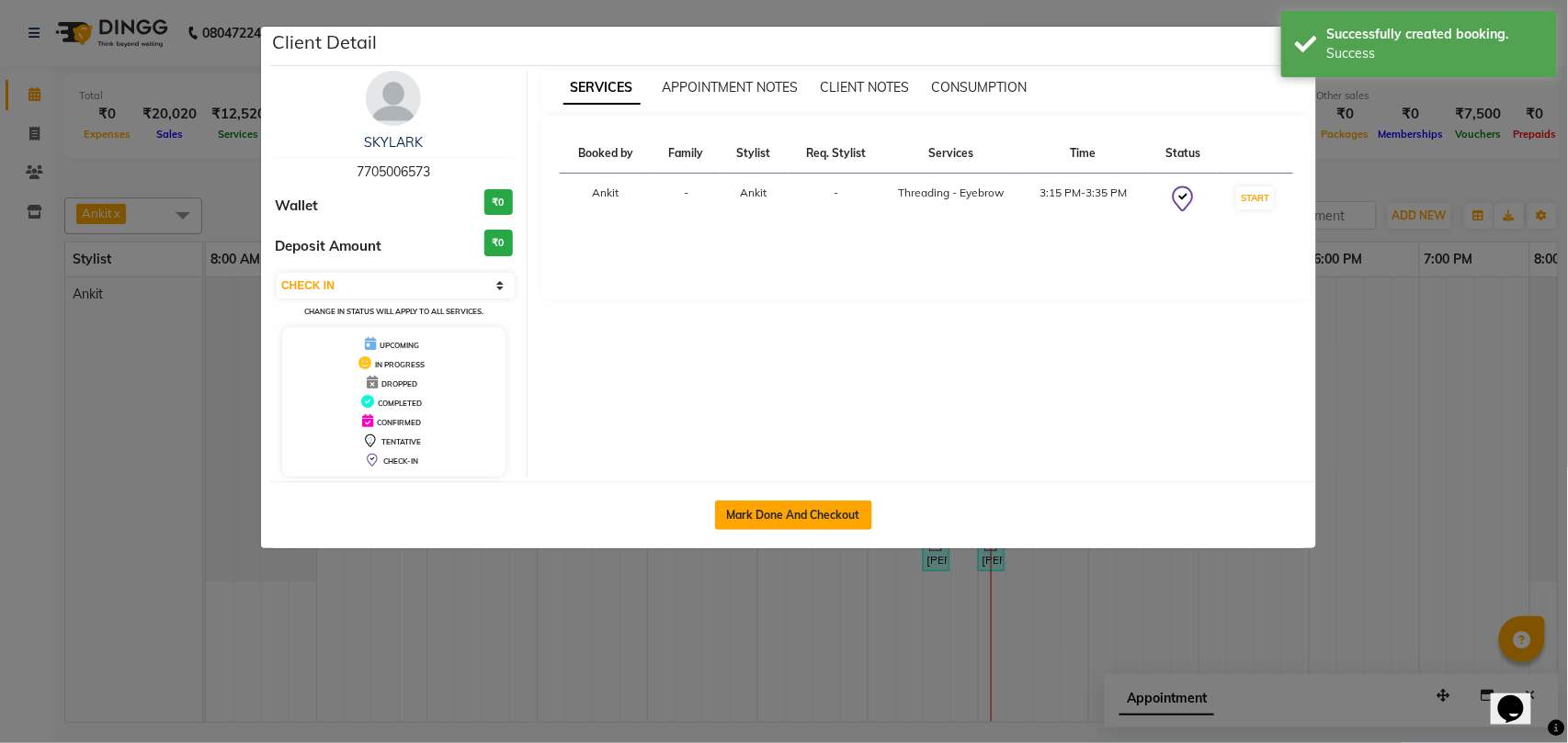
click at [791, 515] on button "Mark Done And Checkout" at bounding box center [793, 515] width 157 height 29
select select "service"
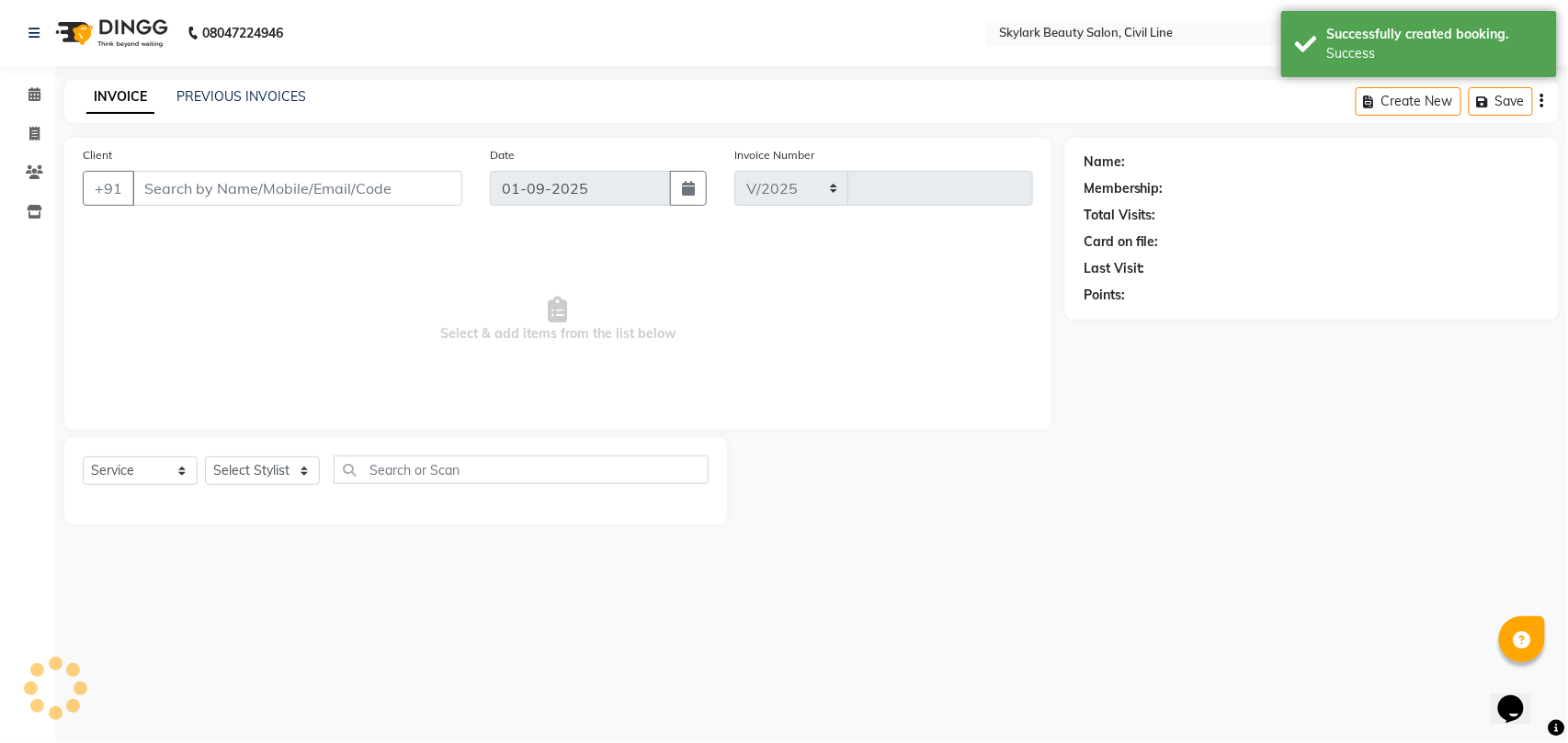
select select "4588"
type input "6176"
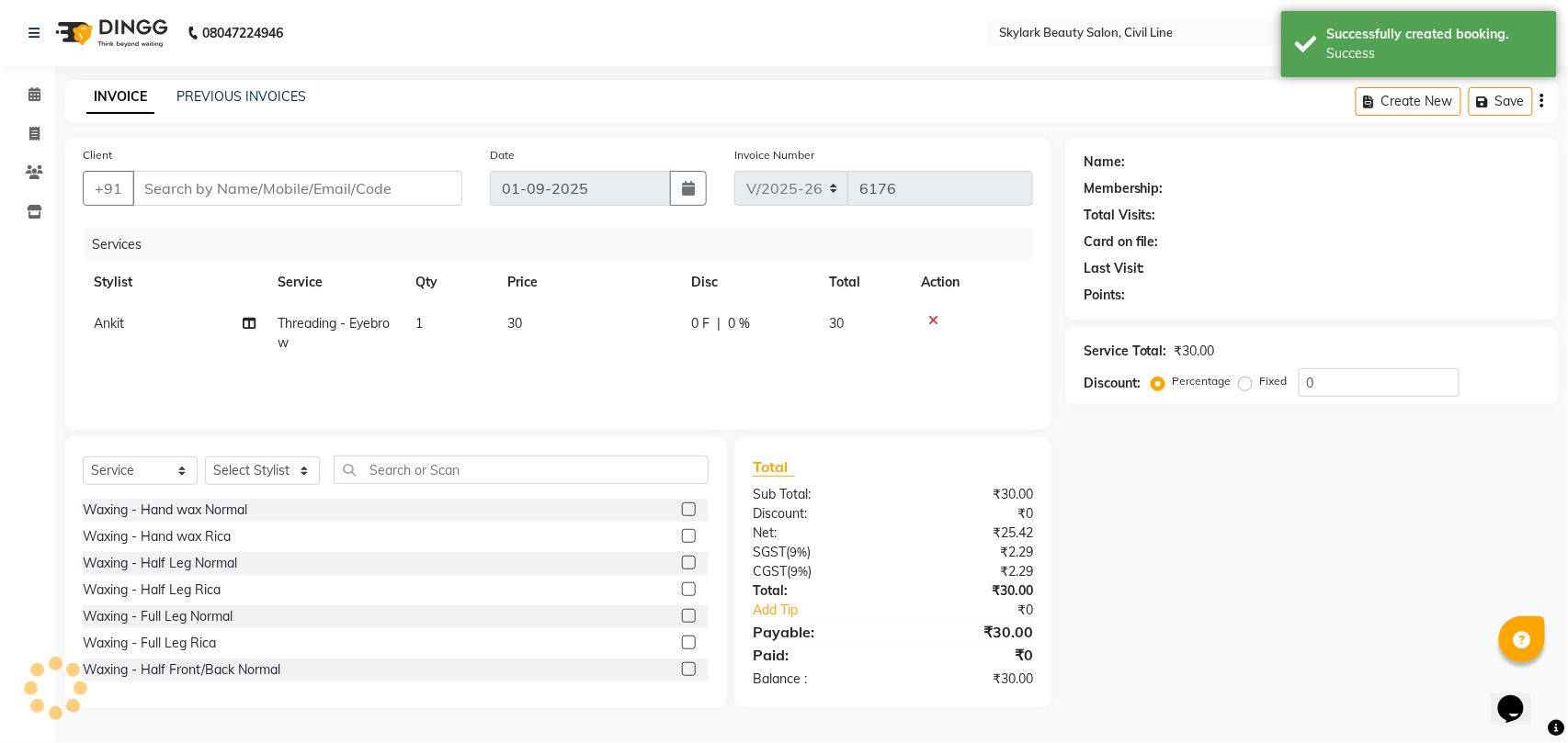
type input "7705006573"
select select "28120"
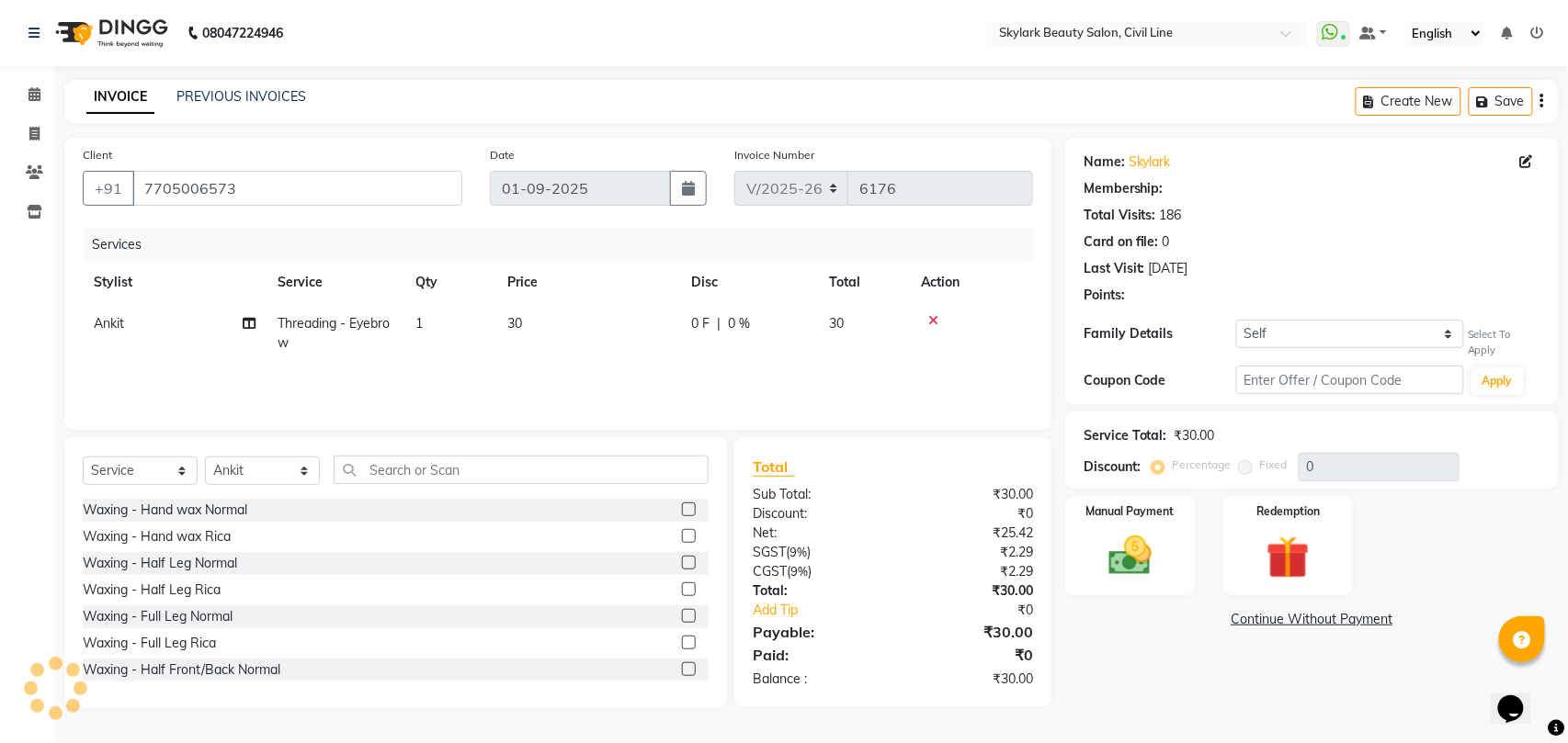
click at [1106, 516] on label "Manual Payment" at bounding box center [1130, 511] width 88 height 16
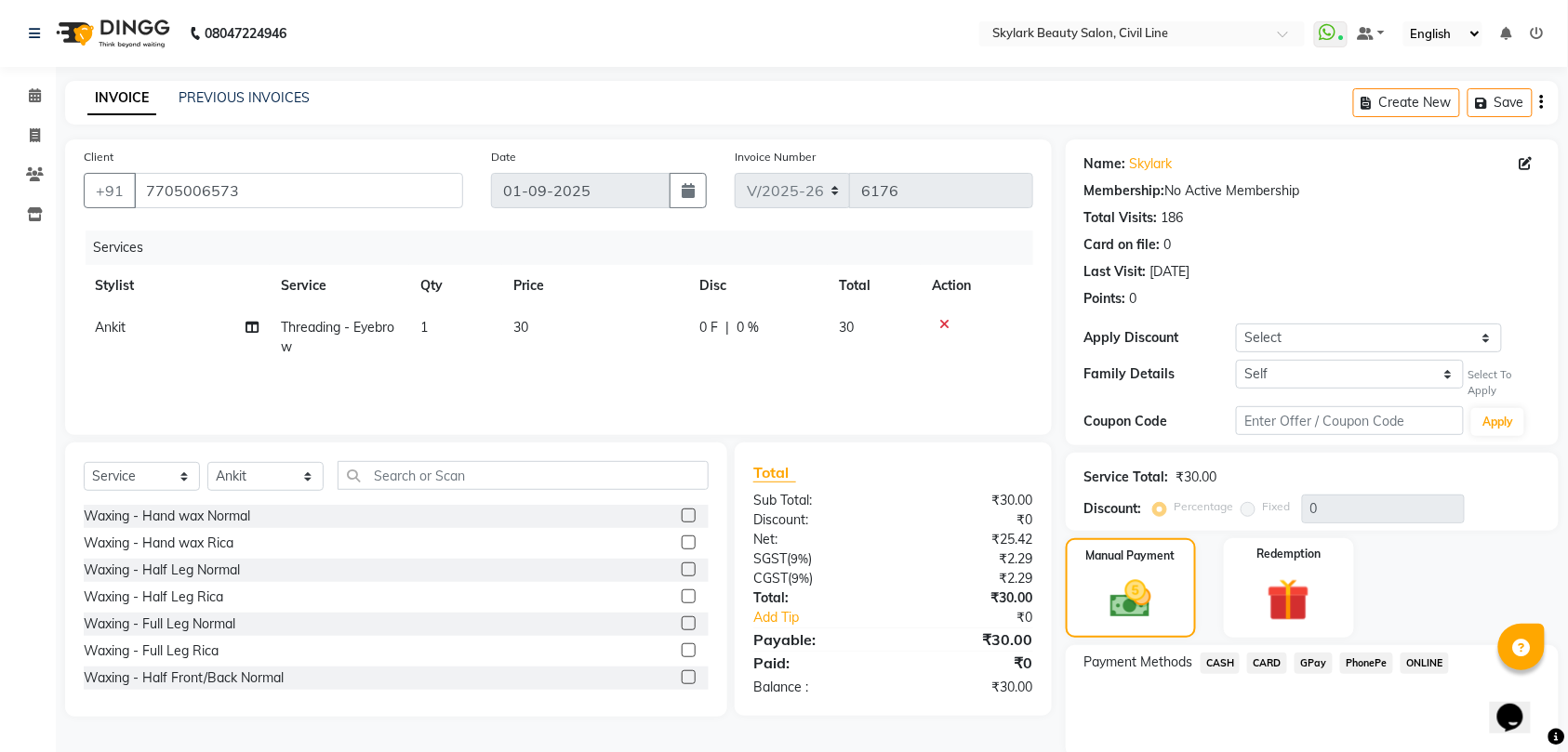
click at [1224, 655] on span "CASH" at bounding box center [1220, 663] width 40 height 21
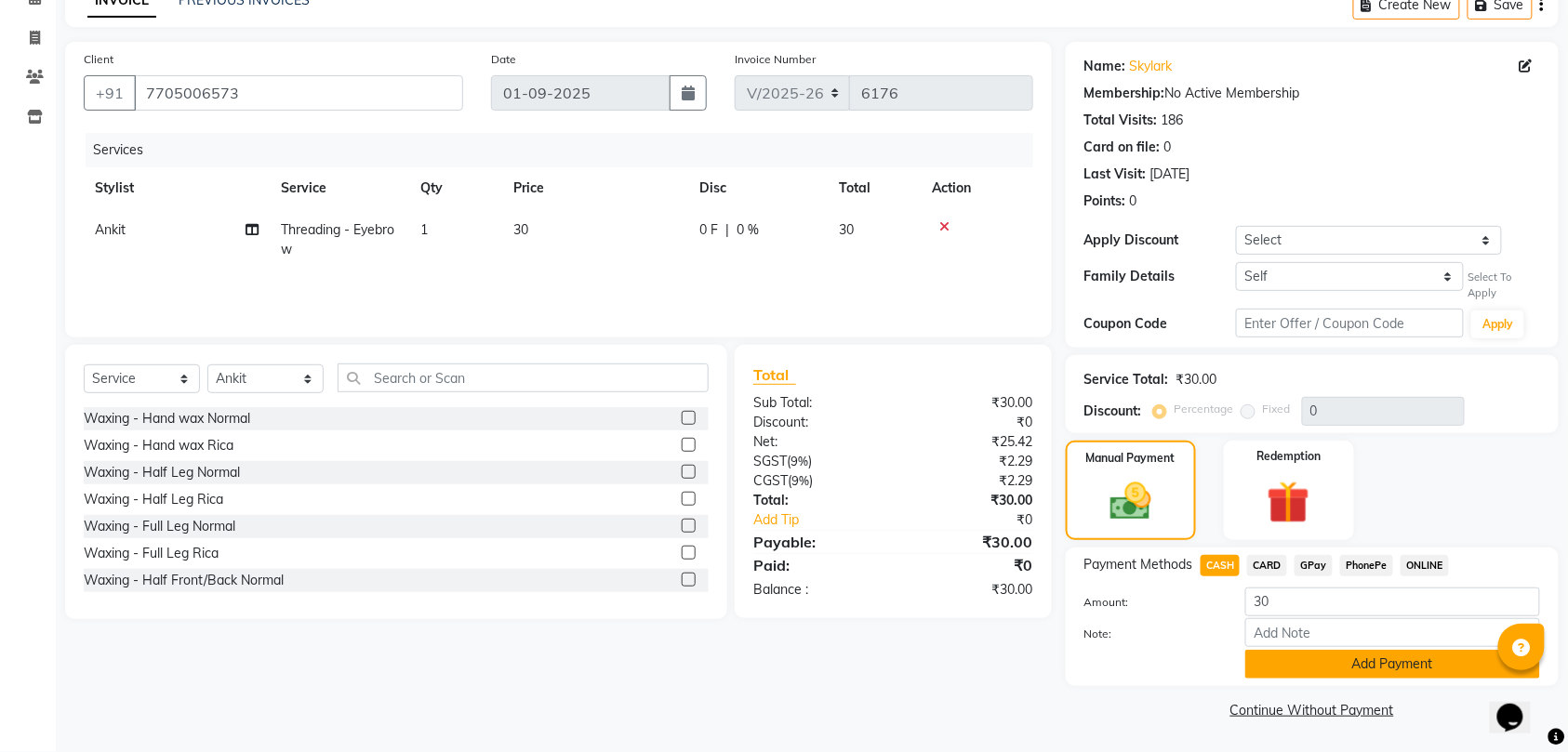
click at [1285, 662] on button "Add Payment" at bounding box center [1392, 664] width 295 height 29
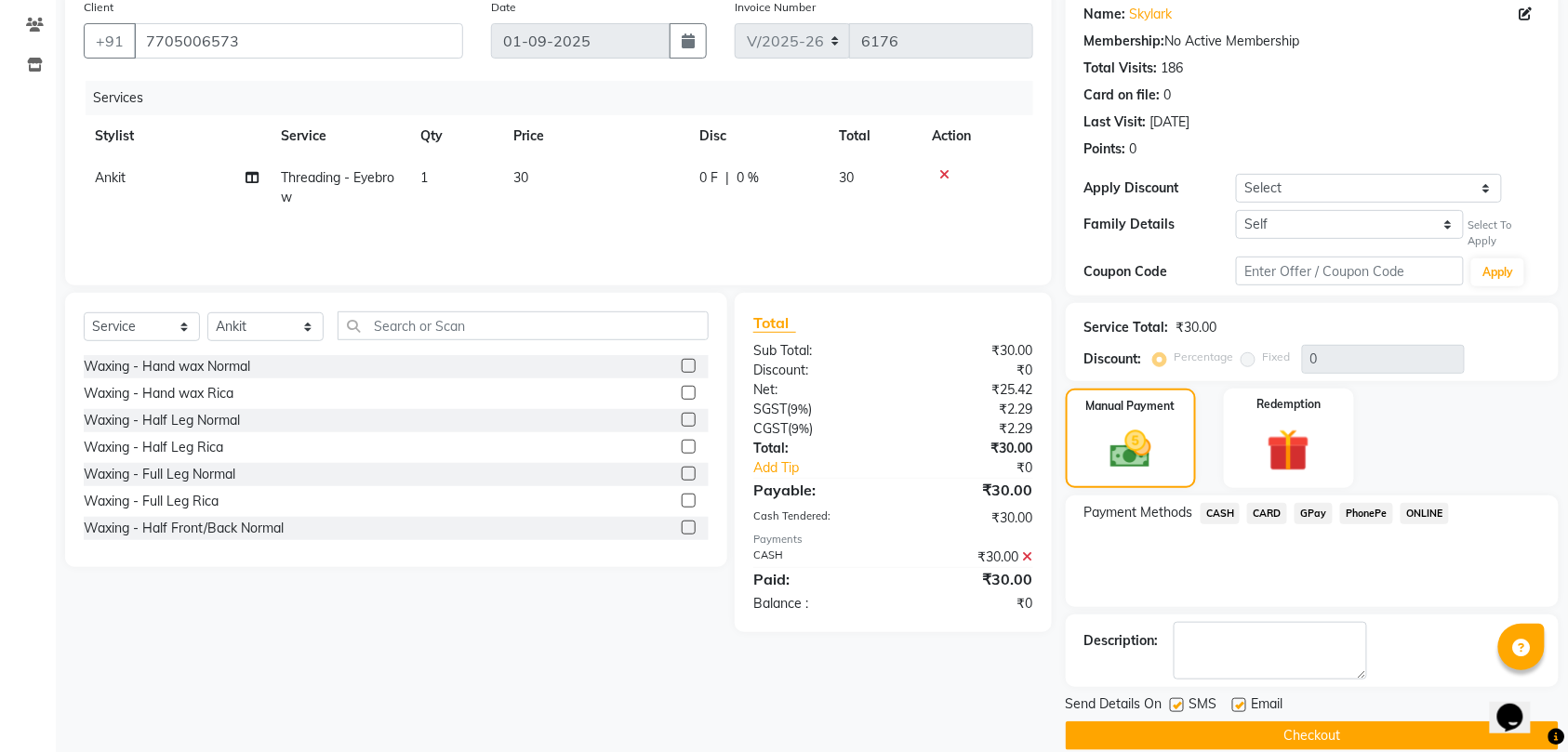
scroll to position [177, 0]
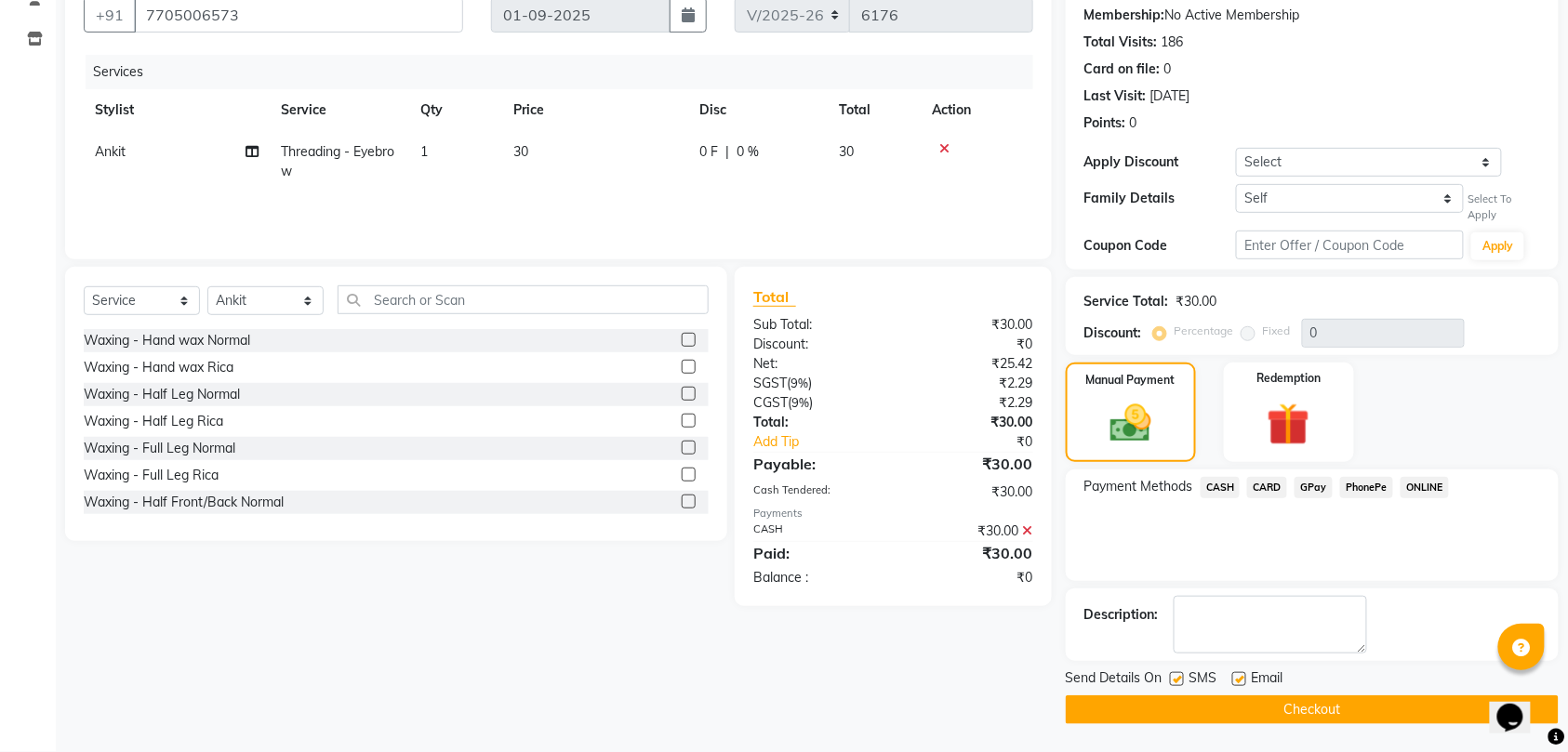
click at [1190, 716] on button "Checkout" at bounding box center [1312, 710] width 492 height 29
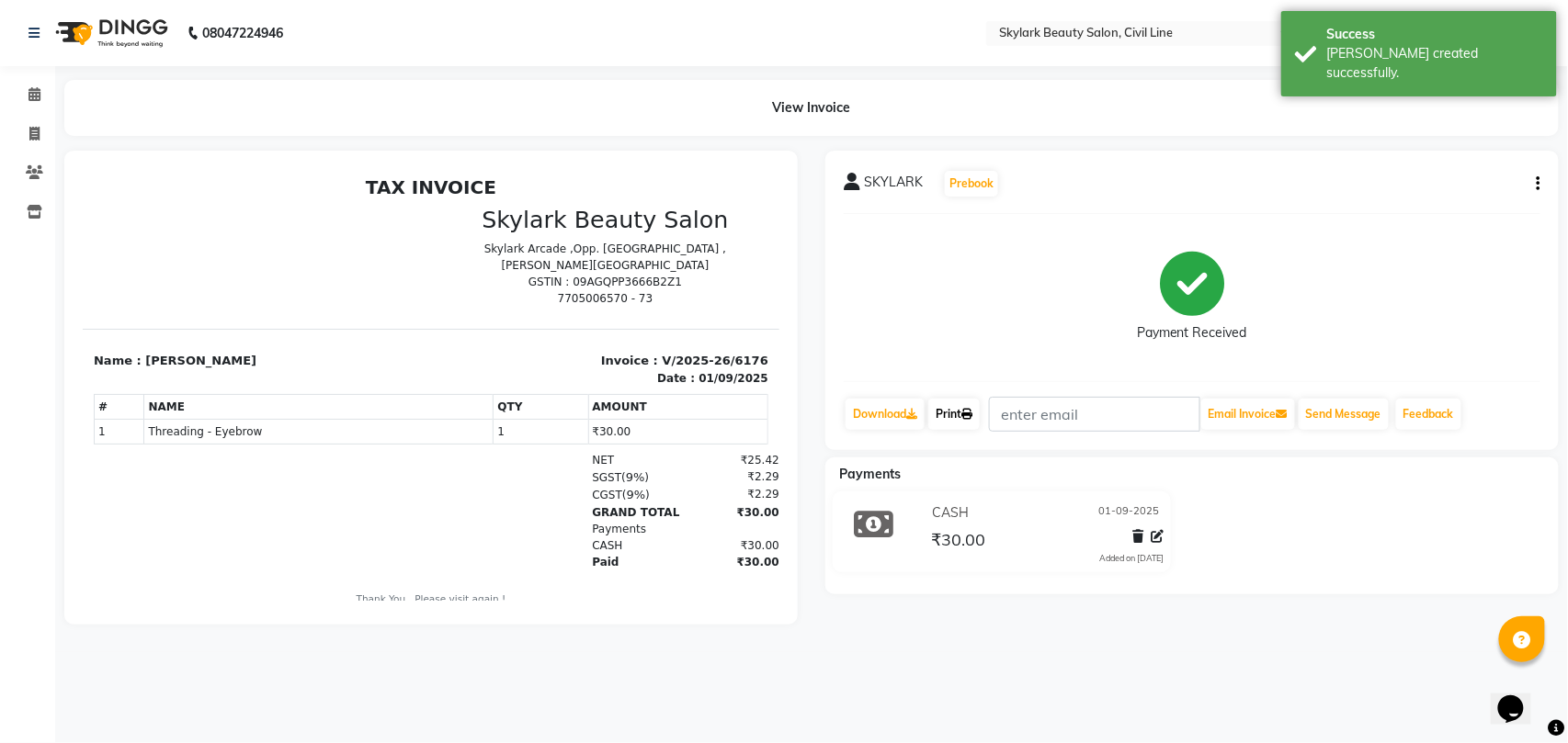
click at [941, 412] on link "Print" at bounding box center [953, 414] width 51 height 31
click at [30, 96] on icon at bounding box center [35, 94] width 12 height 14
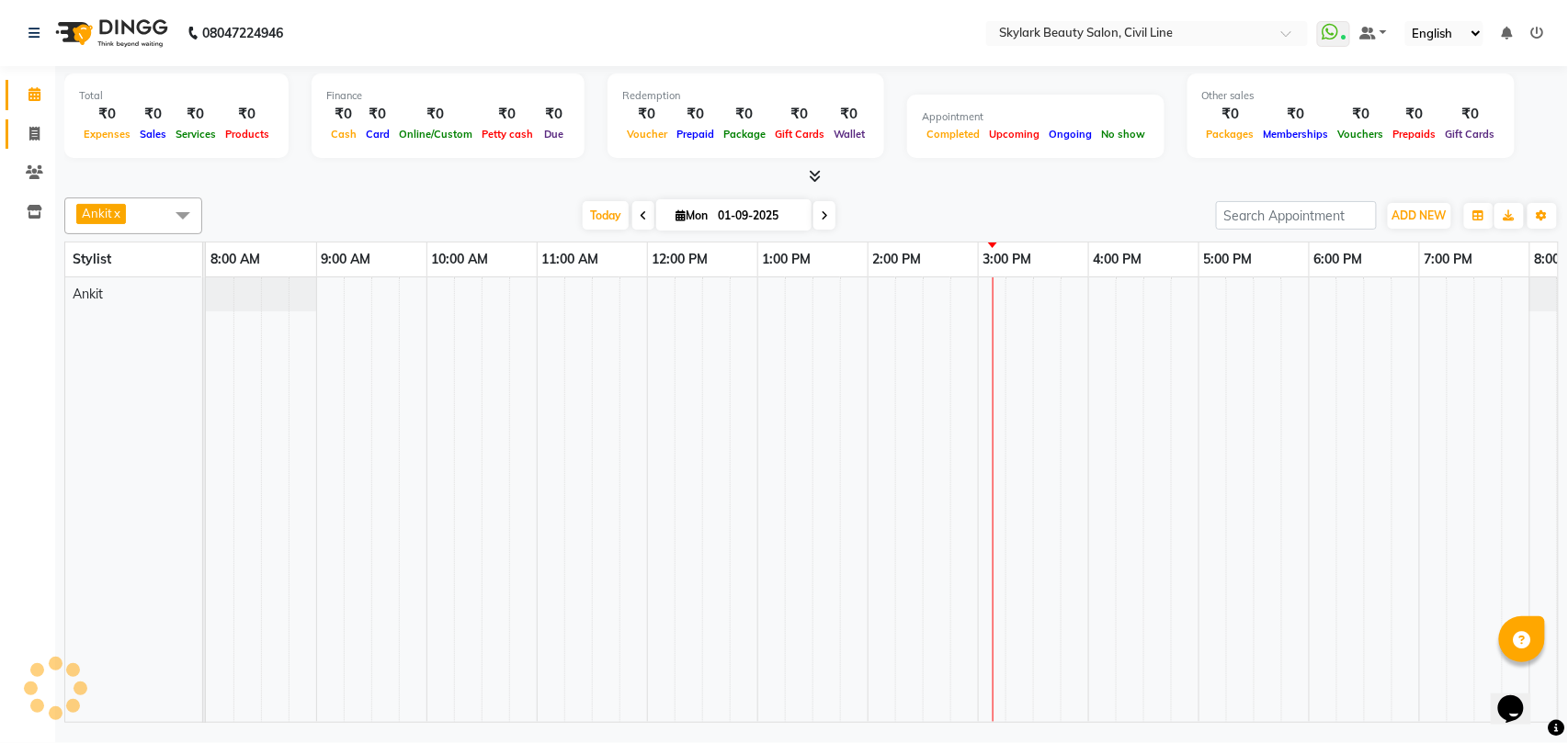
click at [31, 128] on icon at bounding box center [34, 133] width 10 height 14
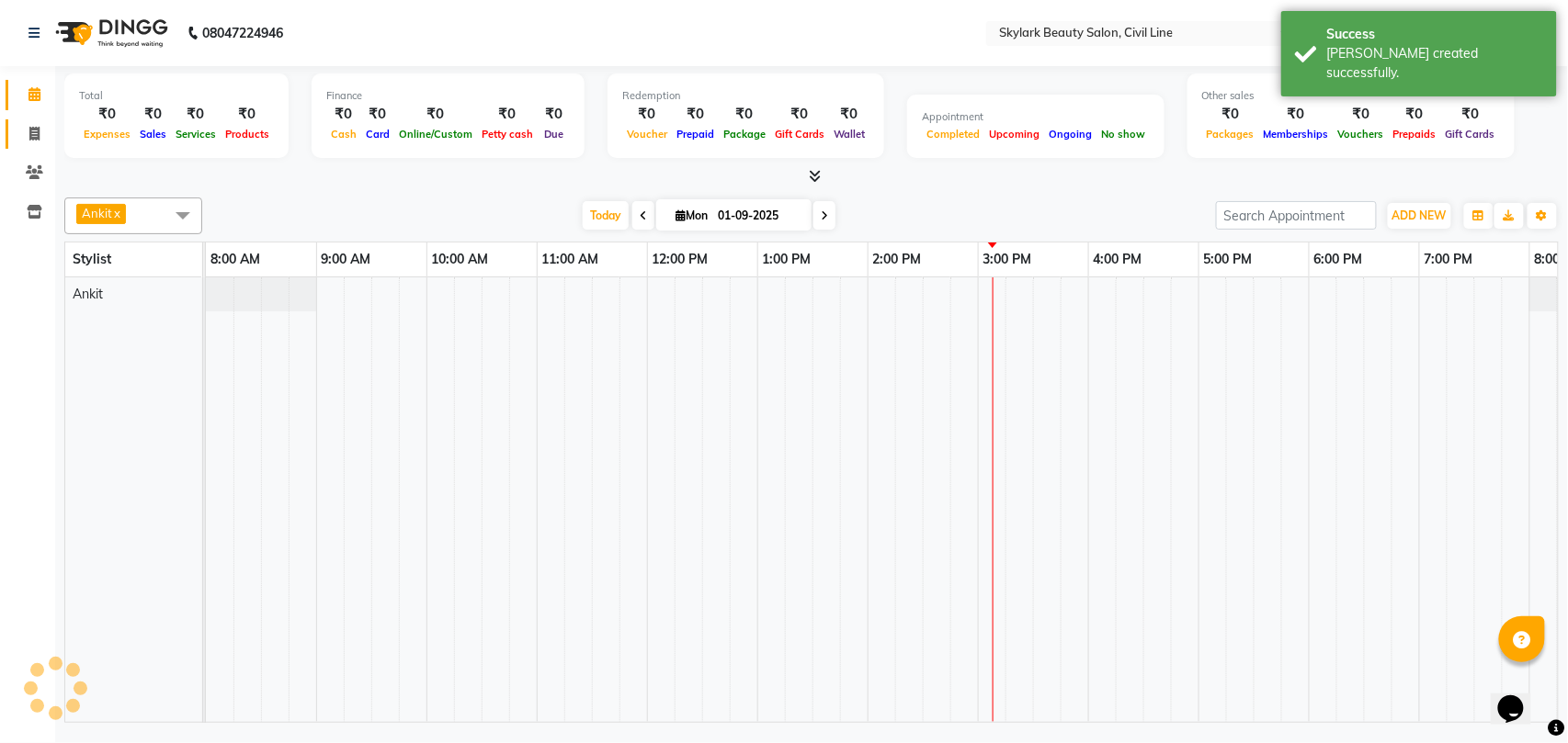
select select "service"
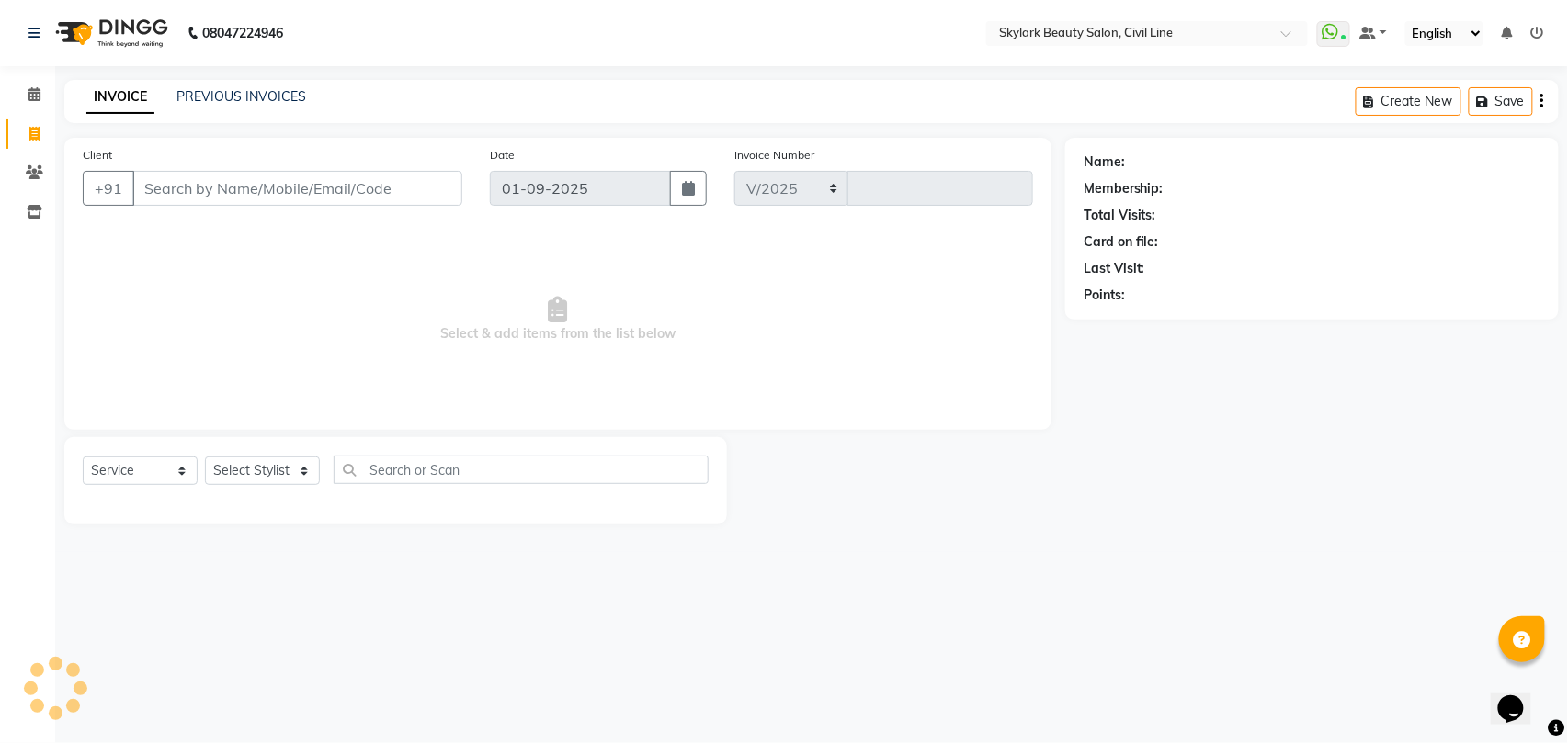
select select "4588"
type input "6177"
click at [124, 465] on select "Select Service Product Membership Package Voucher Prepaid Gift Card" at bounding box center [140, 471] width 115 height 29
select select "product"
click at [83, 456] on select "Select Service Product Membership Package Voucher Prepaid Gift Card" at bounding box center [140, 471] width 115 height 29
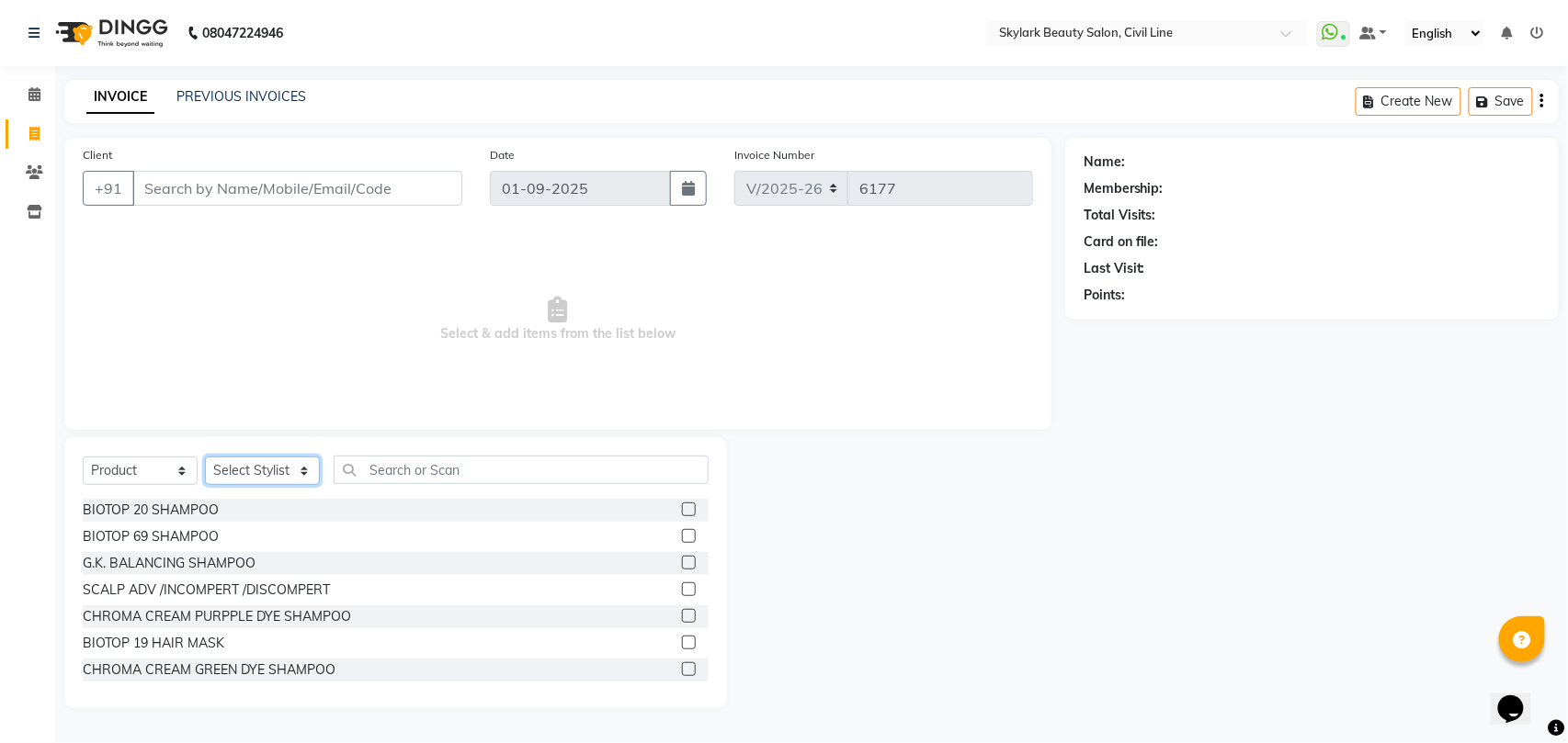
click at [285, 466] on select "Select Stylist [PERSON_NAME] [PERSON_NAME] [PERSON_NAME] WASU" at bounding box center [262, 471] width 115 height 29
select select "28120"
click at [205, 456] on select "Select Stylist [PERSON_NAME] [PERSON_NAME] [PERSON_NAME] WASU" at bounding box center [262, 471] width 115 height 29
click at [430, 470] on input "text" at bounding box center [520, 470] width 375 height 29
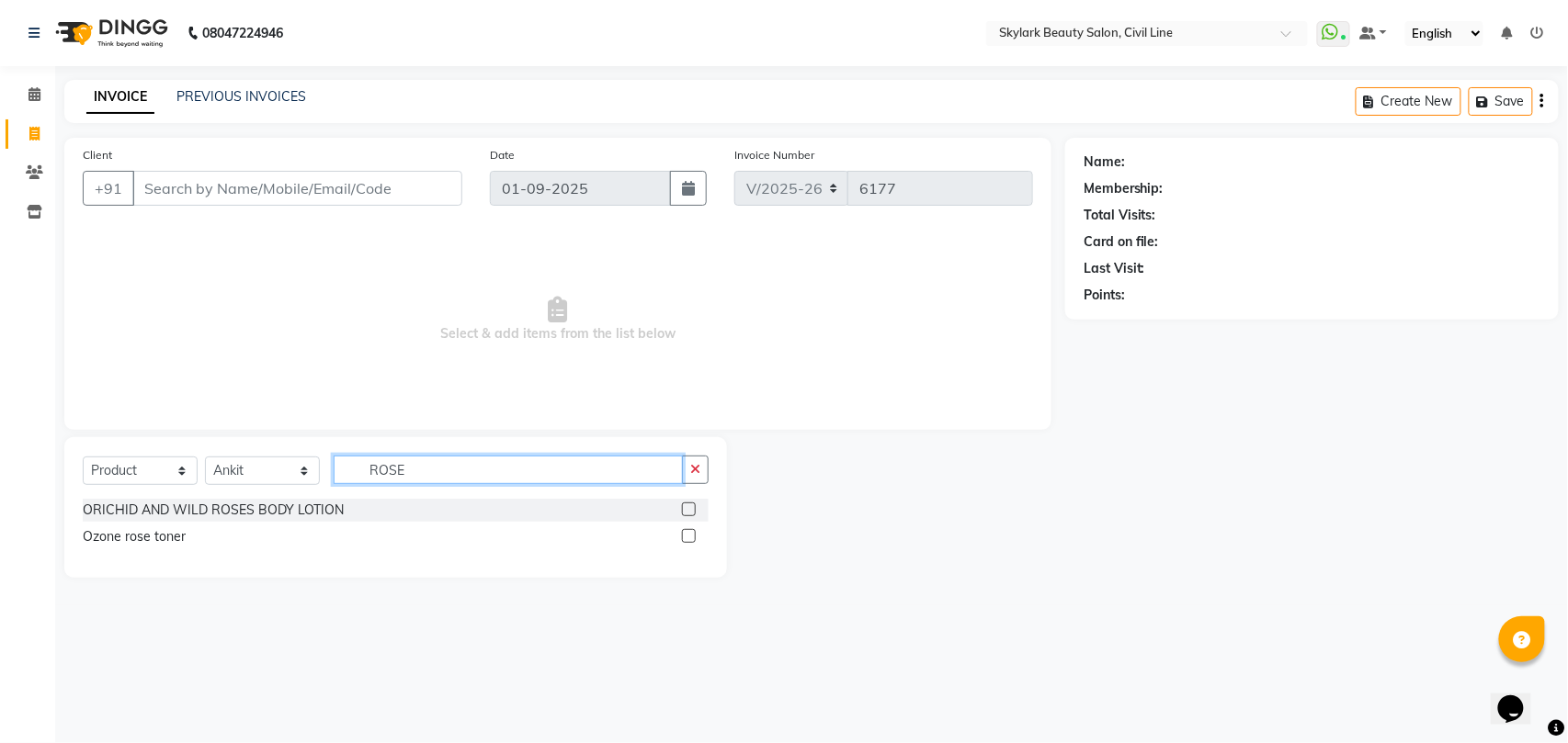
type input "ROSE"
click at [686, 537] on label at bounding box center [688, 536] width 14 height 14
click at [686, 537] on input "checkbox" at bounding box center [687, 537] width 12 height 12
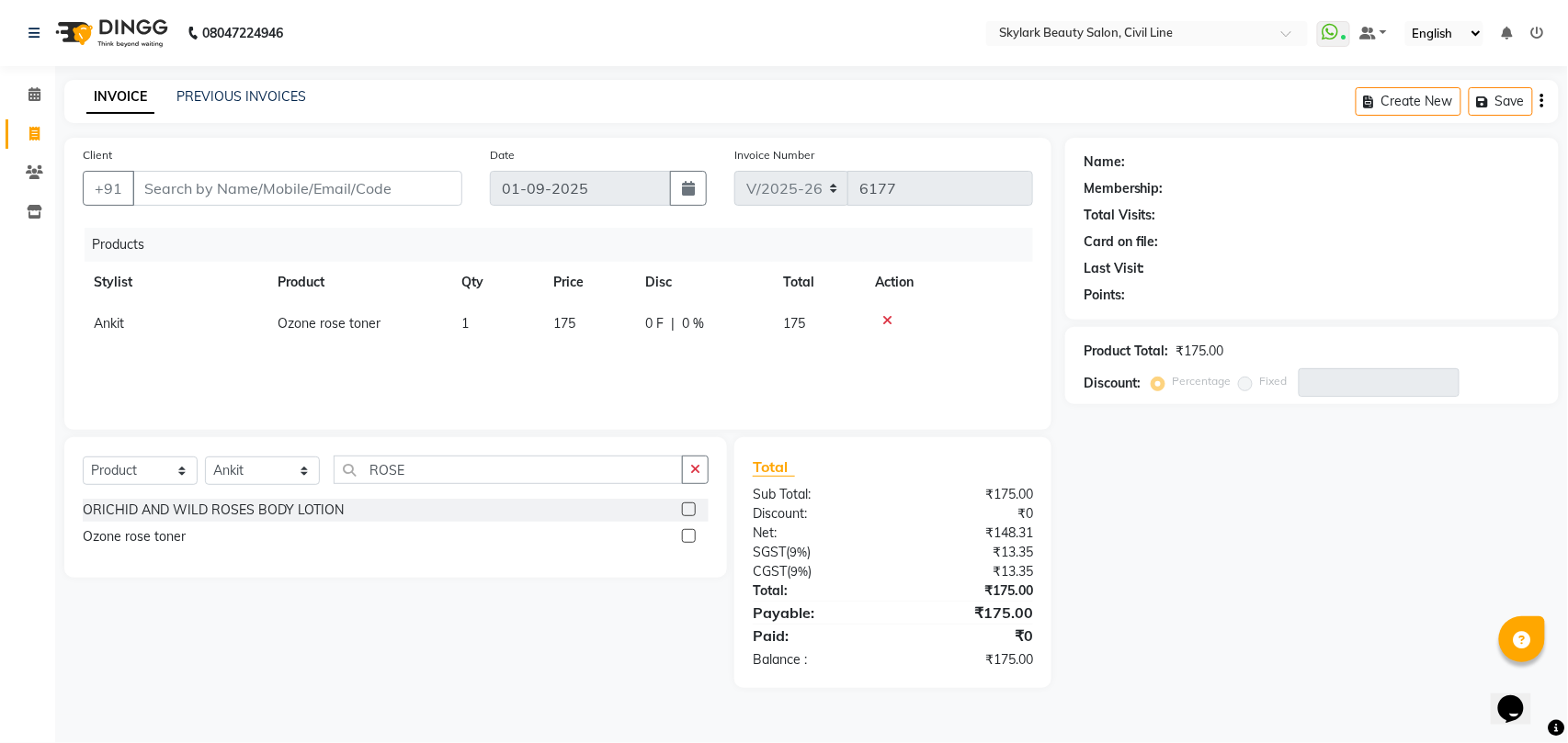
click at [686, 537] on label at bounding box center [688, 536] width 14 height 14
click at [686, 537] on input "checkbox" at bounding box center [687, 537] width 12 height 12
checkbox input "false"
click at [151, 199] on input "Client" at bounding box center [297, 188] width 330 height 35
type input "7"
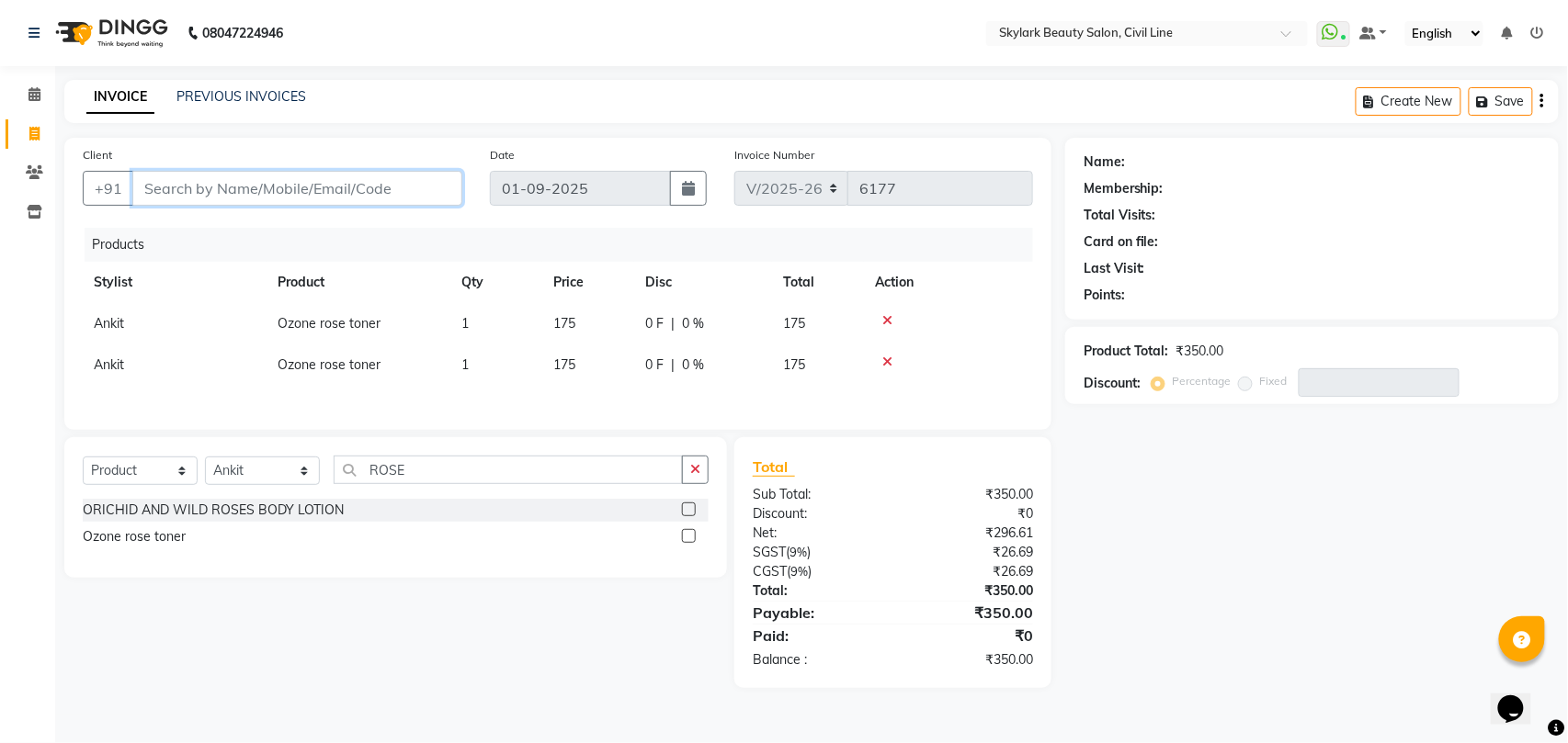
type input "0"
type input "7236059368"
click at [409, 193] on span "Add Client" at bounding box center [414, 188] width 72 height 18
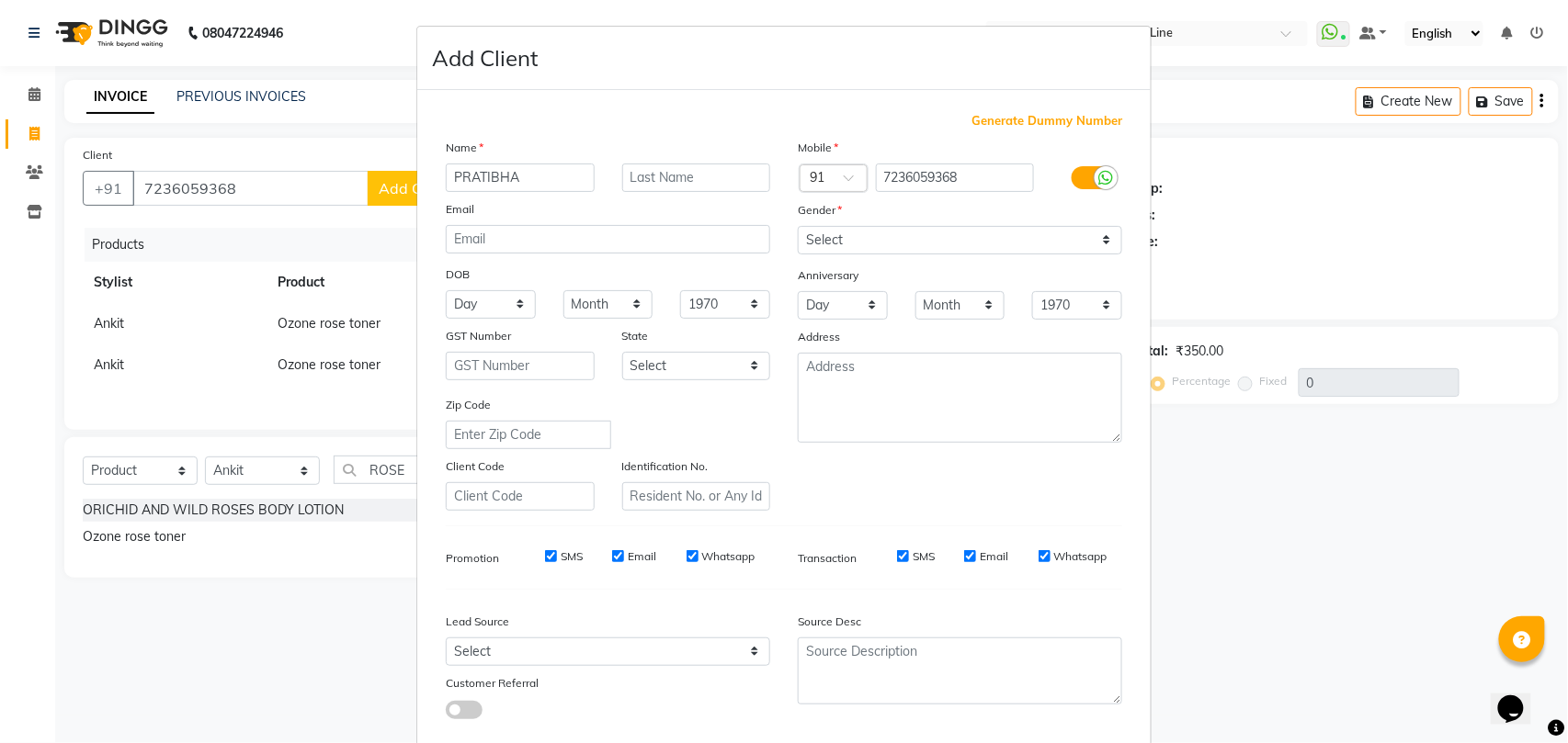
type input "PRATIBHA"
click at [809, 232] on select "Select [DEMOGRAPHIC_DATA] [DEMOGRAPHIC_DATA] Other Prefer Not To Say" at bounding box center [960, 240] width 324 height 29
select select "[DEMOGRAPHIC_DATA]"
click at [798, 226] on select "Select [DEMOGRAPHIC_DATA] [DEMOGRAPHIC_DATA] Other Prefer Not To Say" at bounding box center [960, 240] width 324 height 29
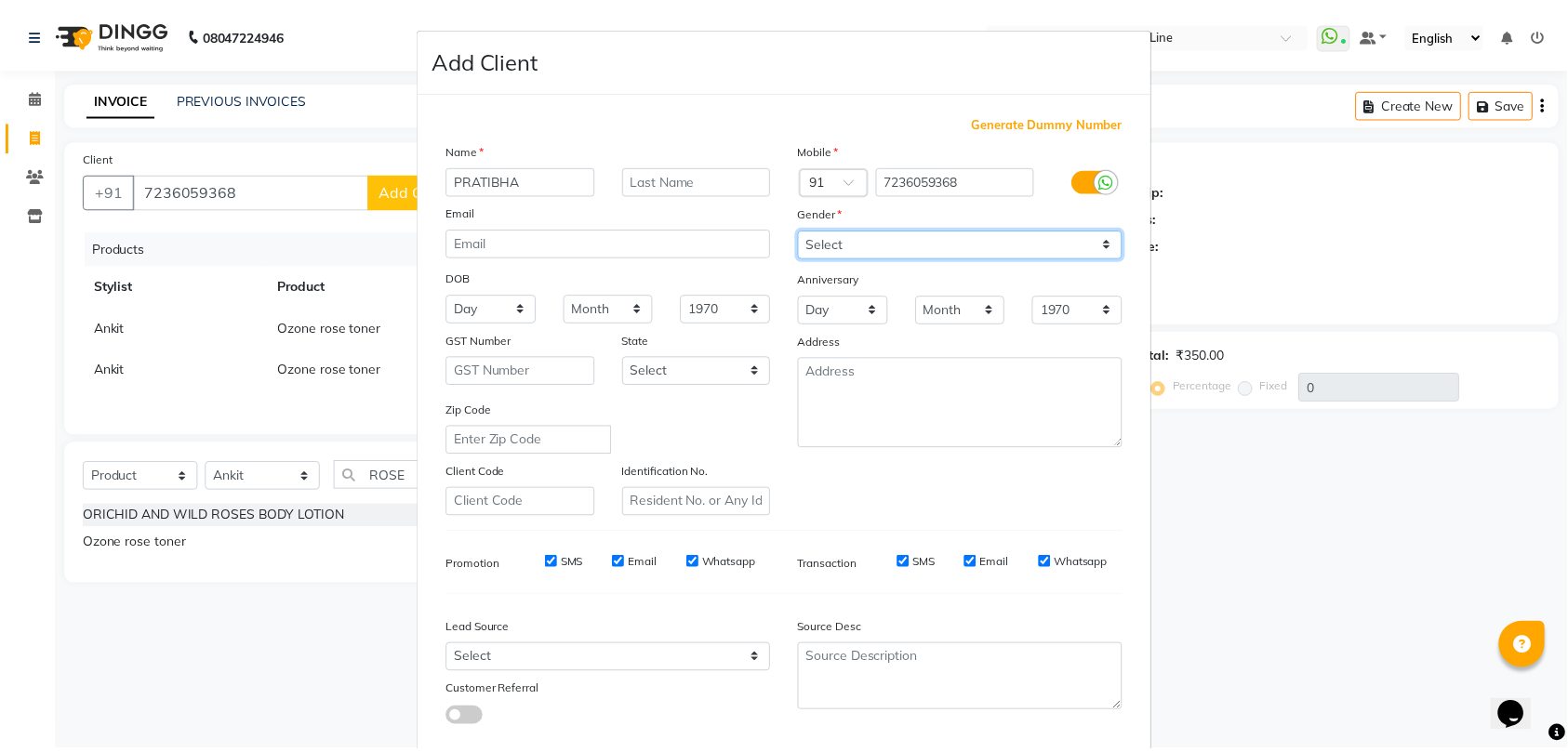
scroll to position [102, 0]
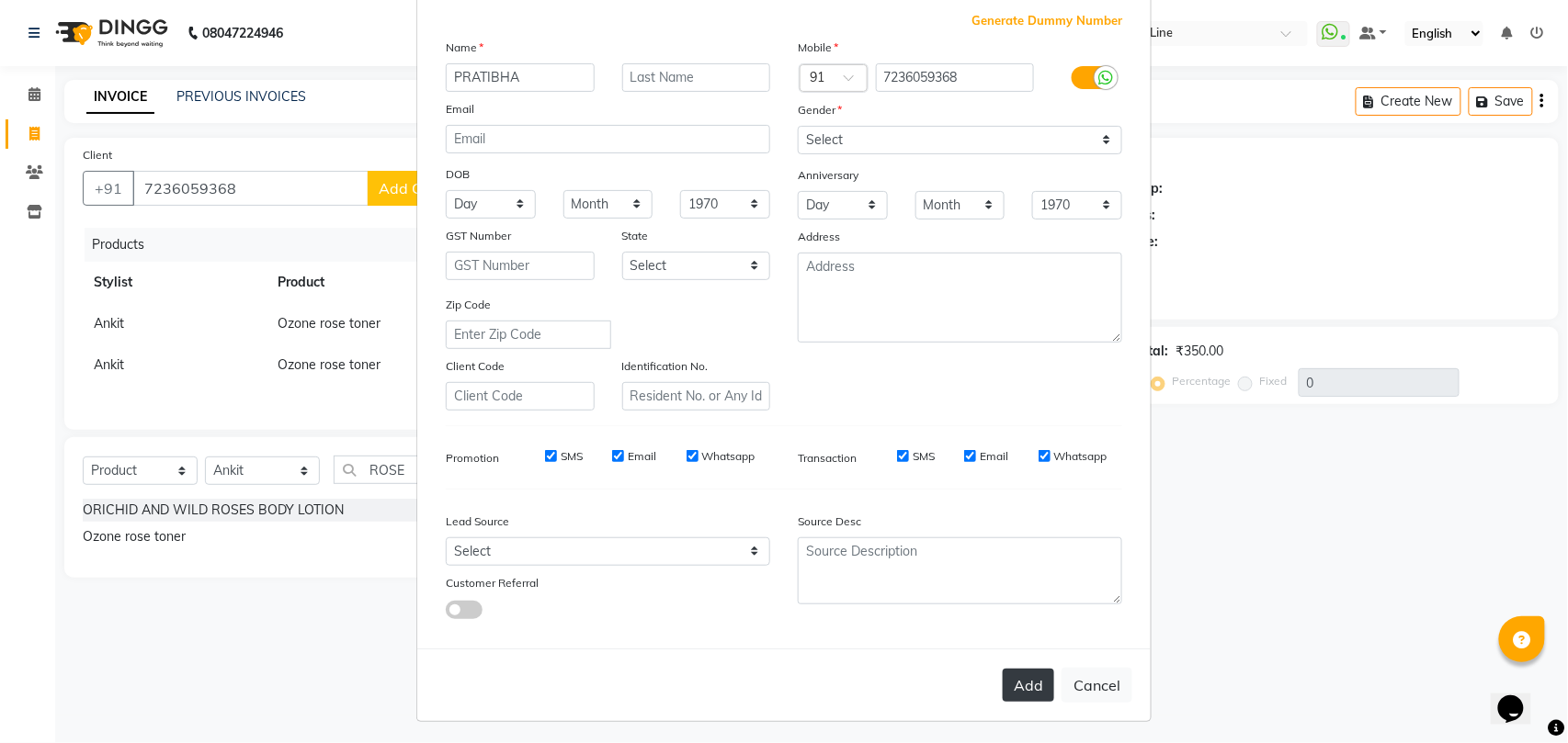
click at [1034, 677] on button "Add" at bounding box center [1027, 685] width 51 height 33
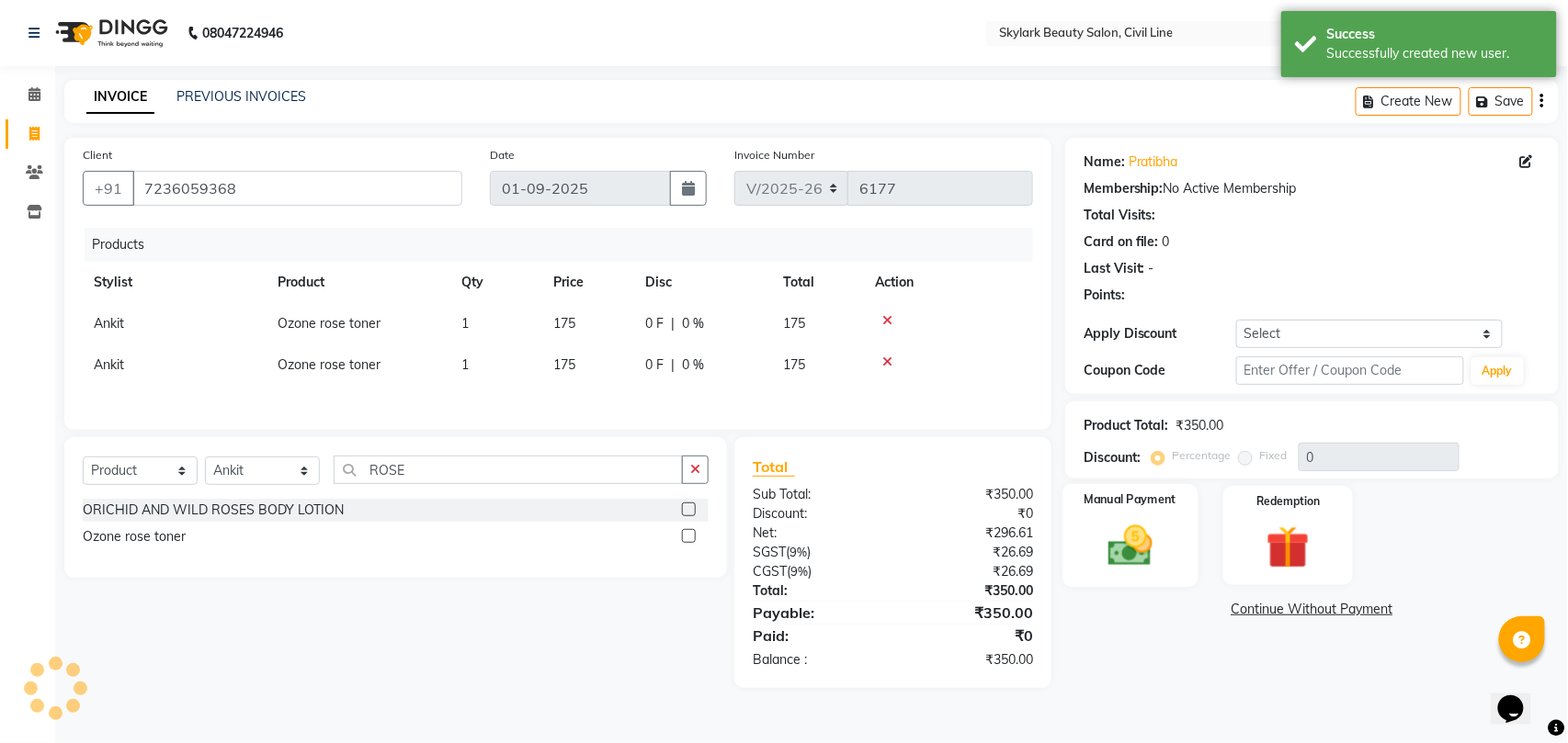
click at [1152, 514] on div "Manual Payment" at bounding box center [1130, 537] width 135 height 104
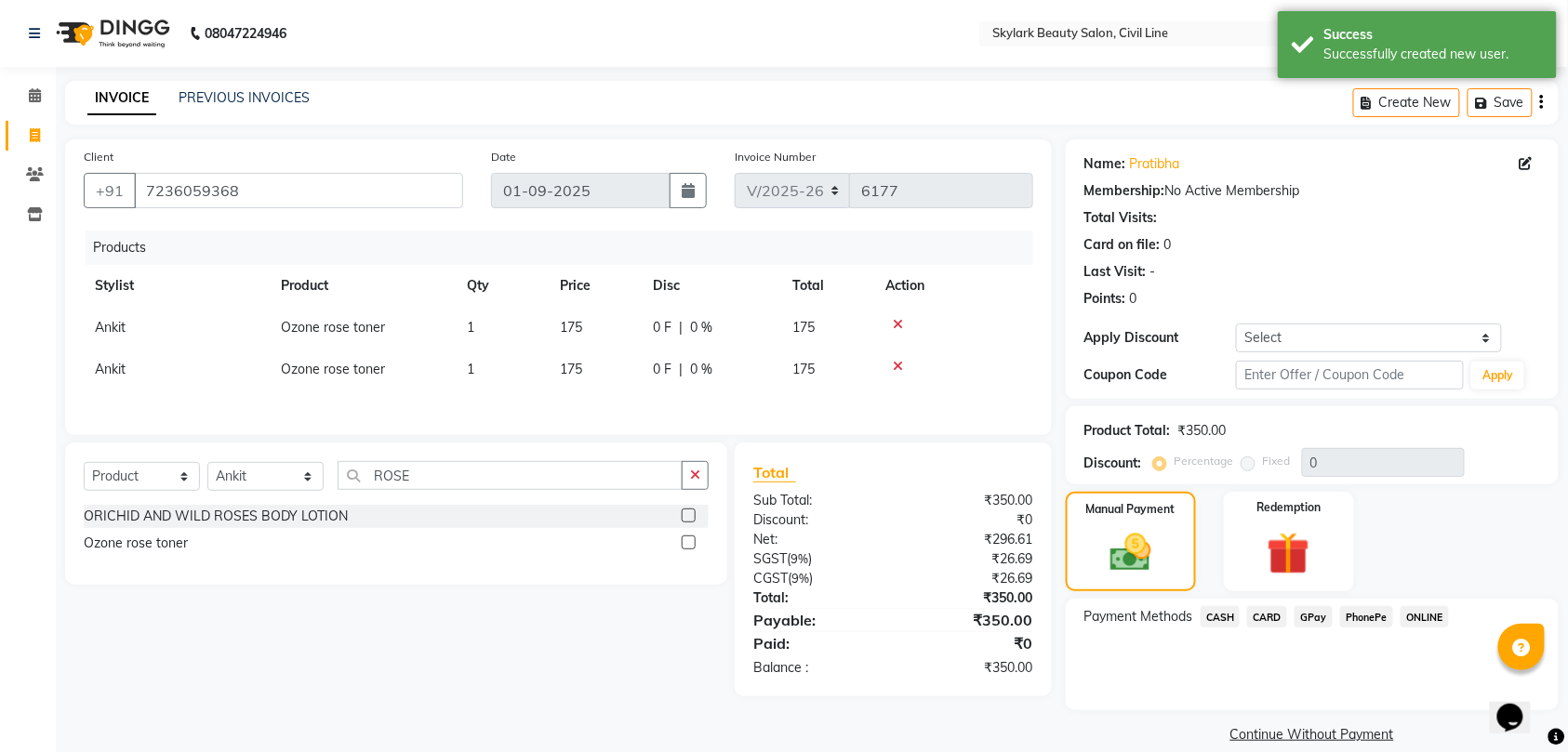
click at [1305, 619] on span "GPay" at bounding box center [1313, 617] width 38 height 21
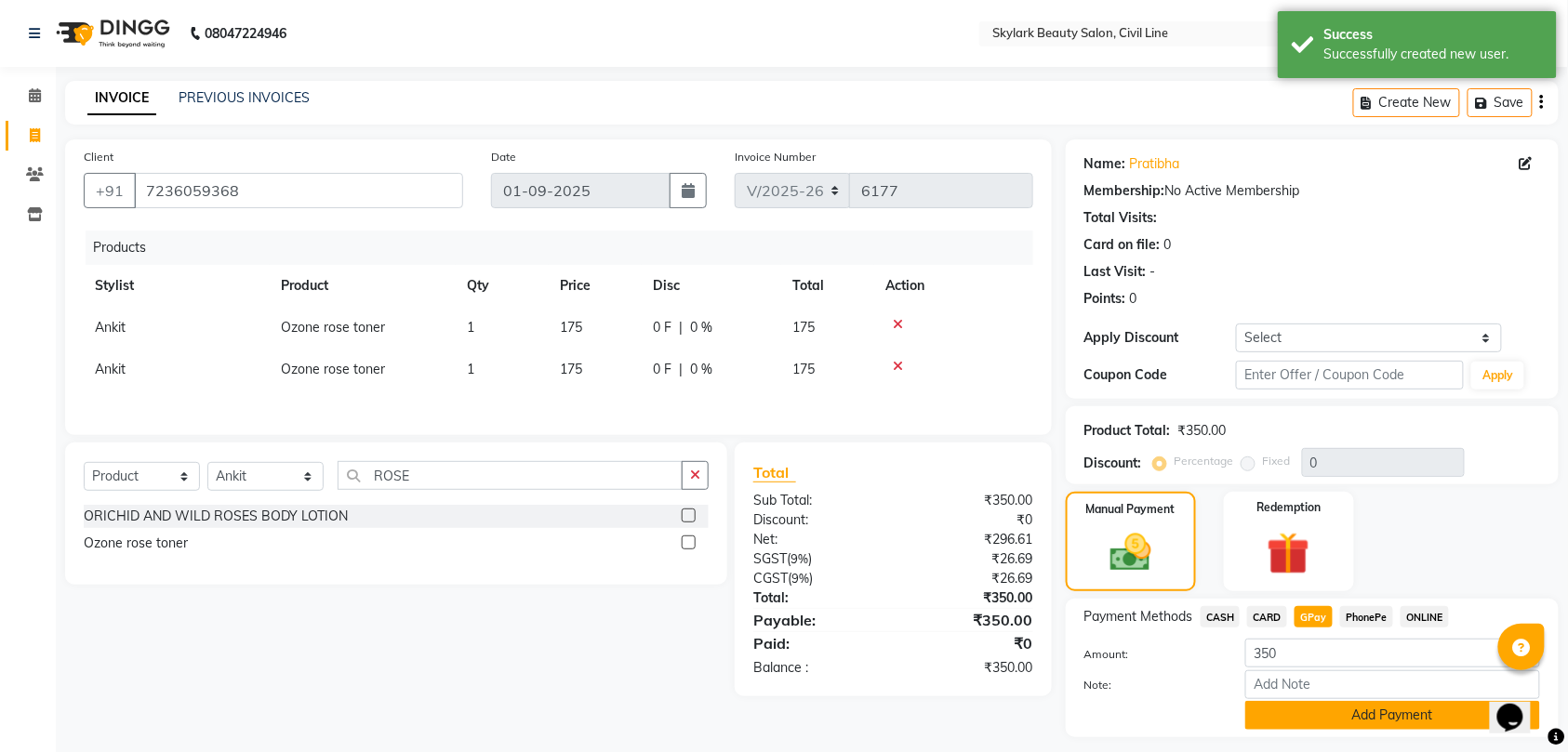
click at [1300, 730] on button "Add Payment" at bounding box center [1392, 716] width 295 height 29
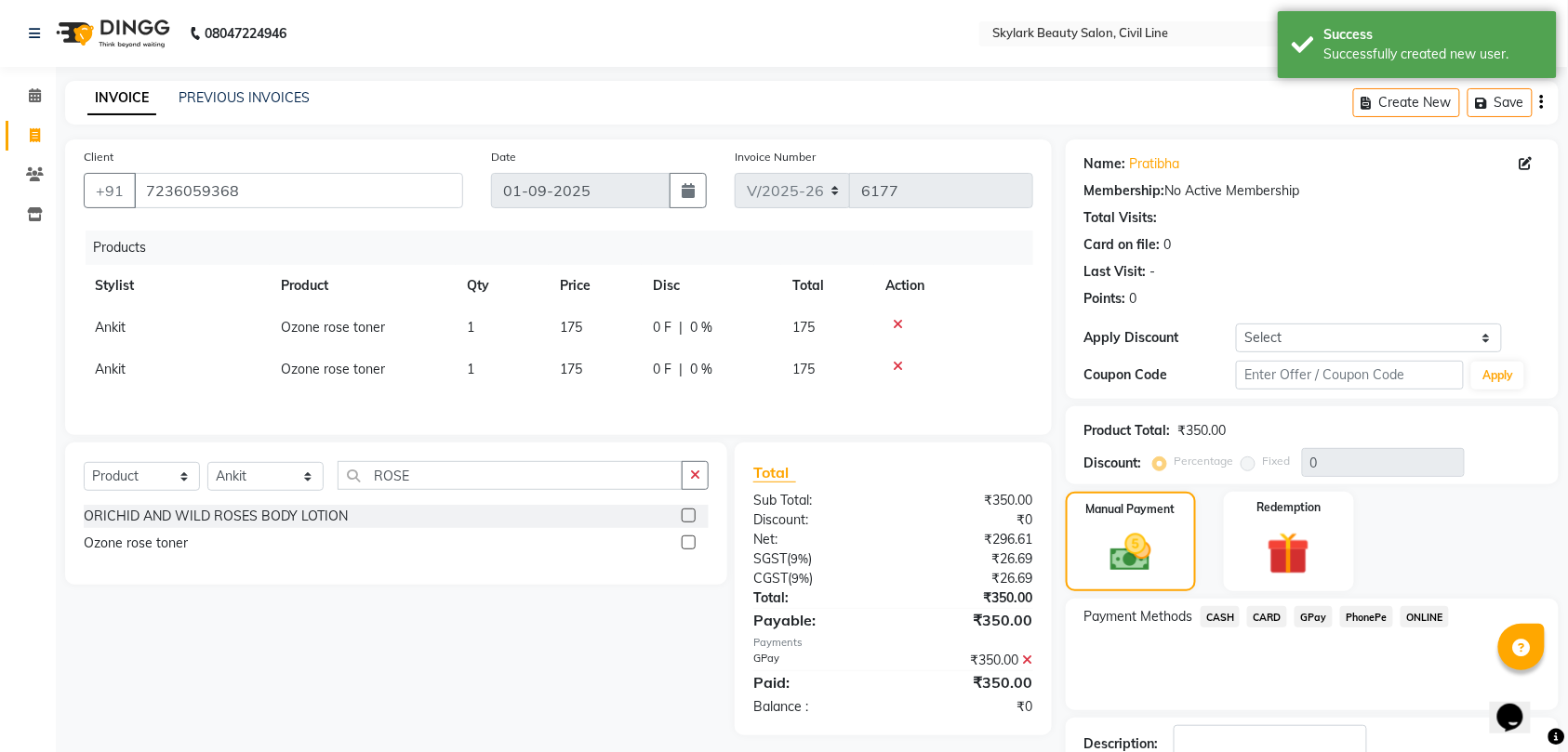
scroll to position [131, 0]
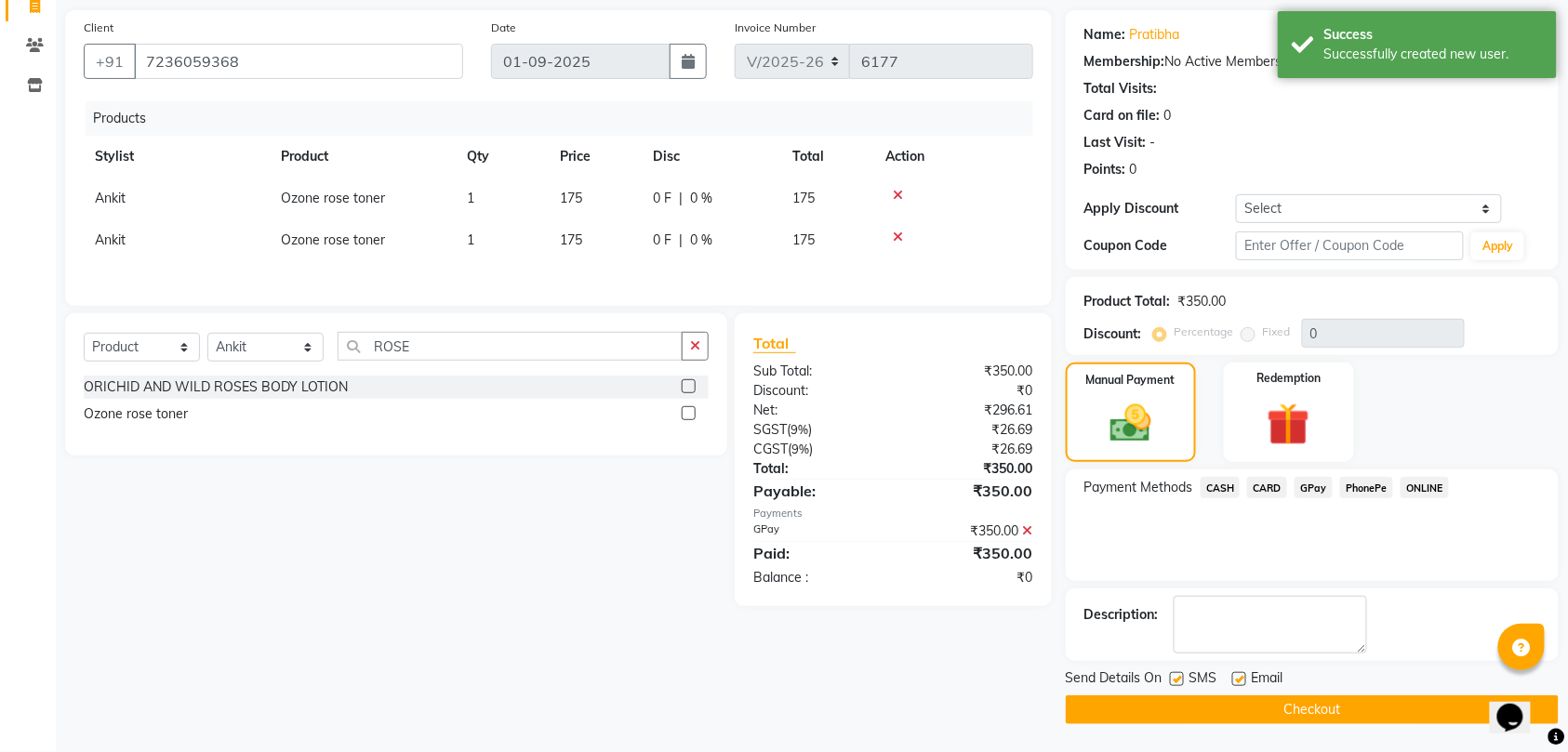
click at [1295, 711] on button "Checkout" at bounding box center [1312, 710] width 492 height 29
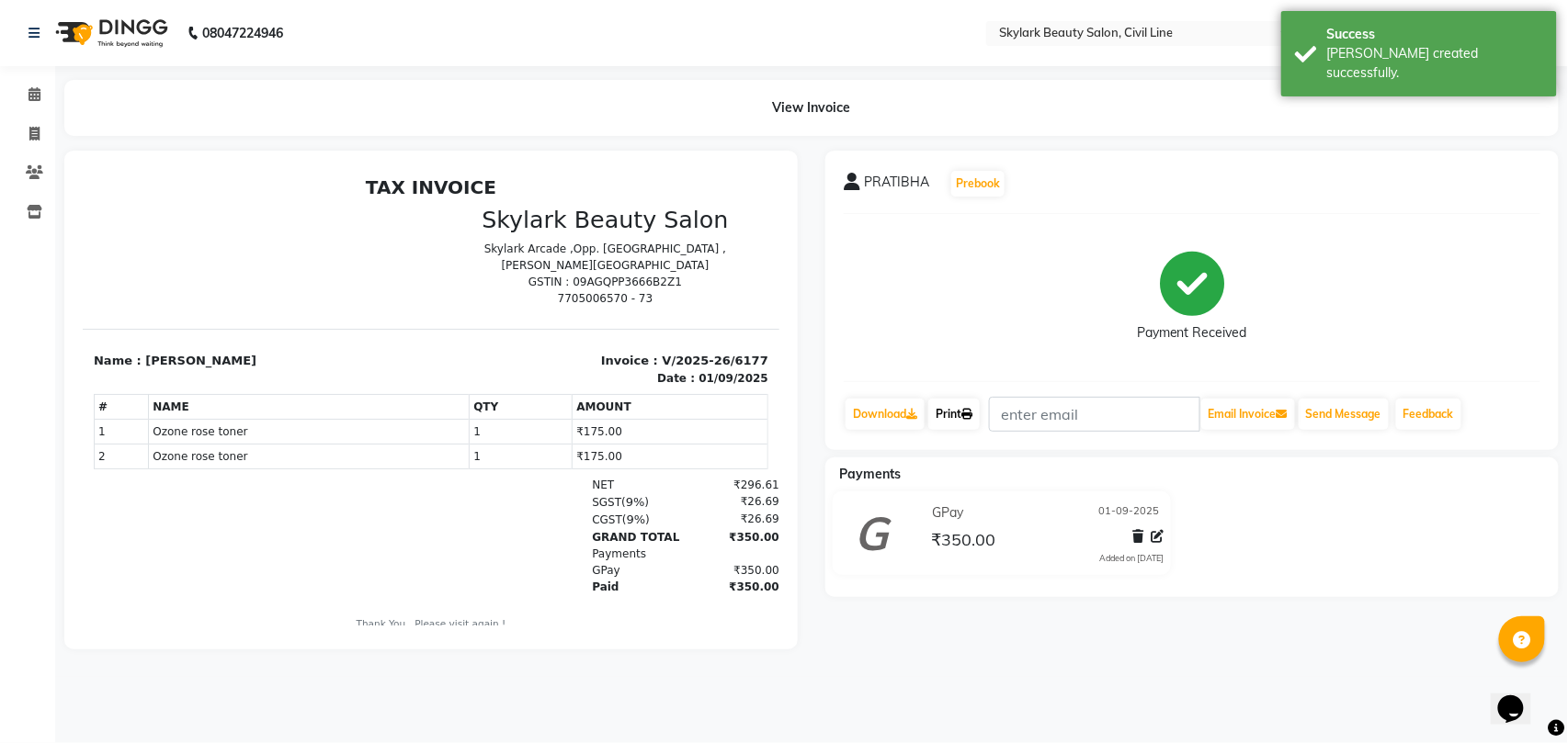
click at [972, 411] on icon at bounding box center [966, 414] width 11 height 11
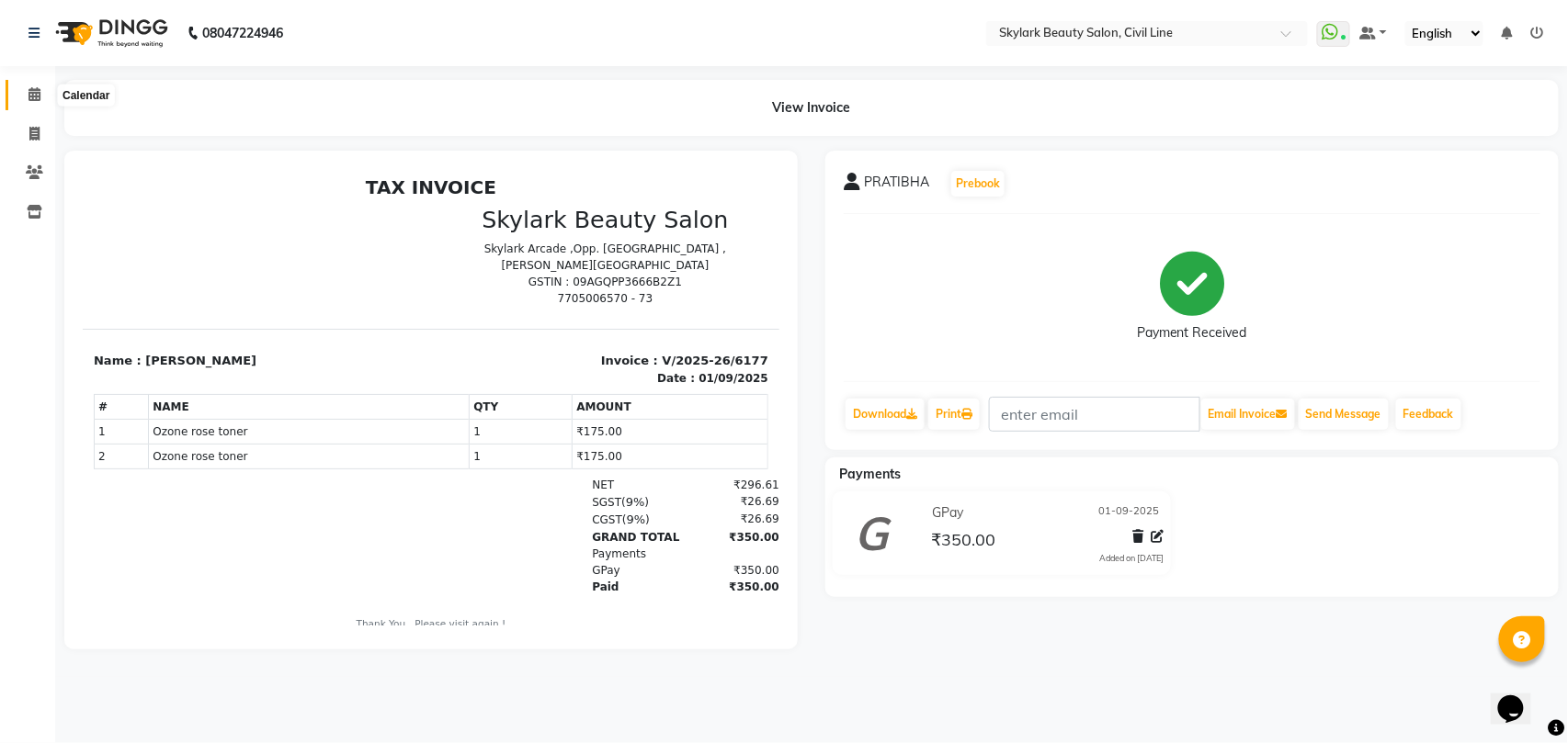
click at [30, 90] on icon at bounding box center [35, 94] width 12 height 14
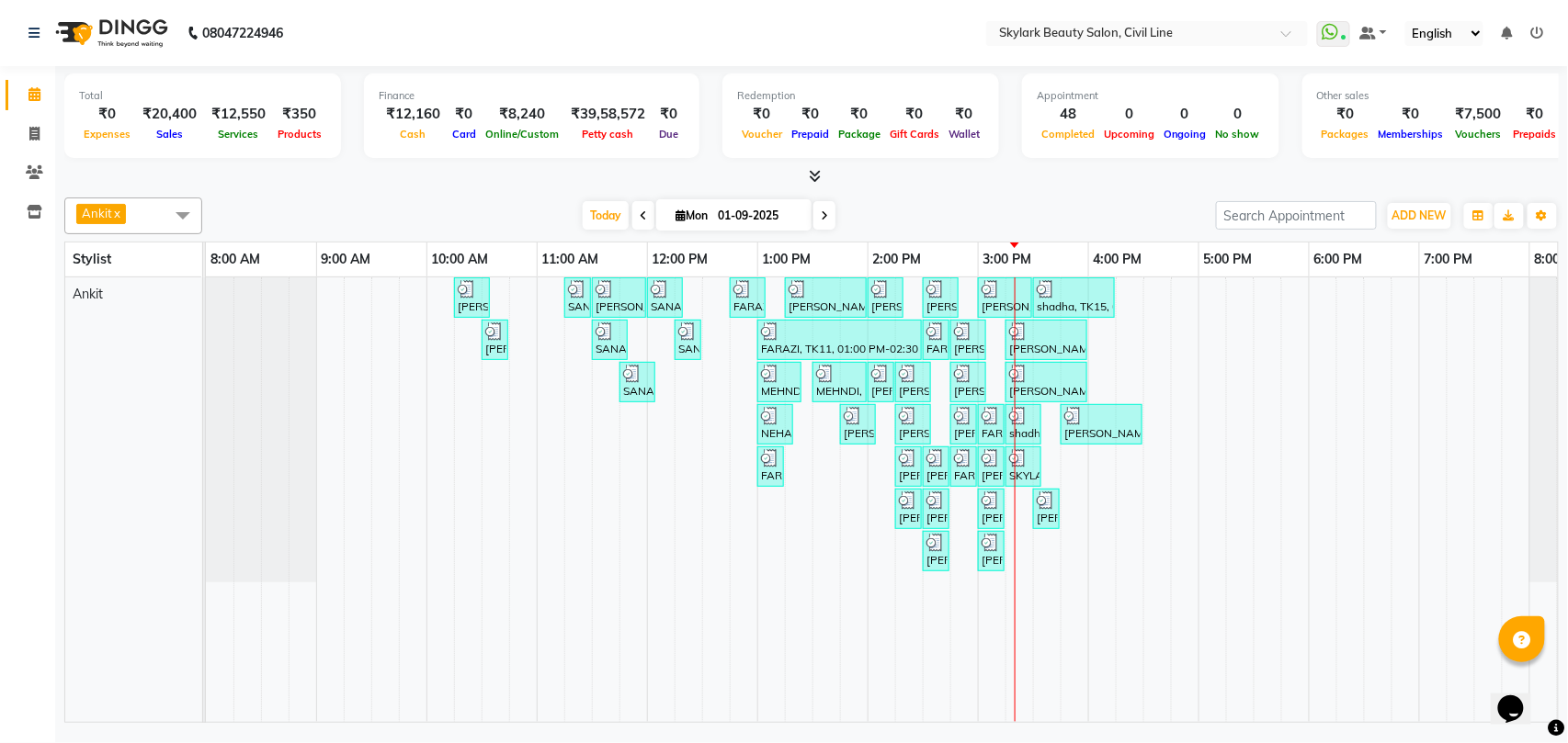
click at [1152, 352] on div "[PERSON_NAME], TK02, 10:15 AM-10:35 AM, Waxing - Hand wax Normal SANA, TK05, 11…" at bounding box center [922, 499] width 1434 height 445
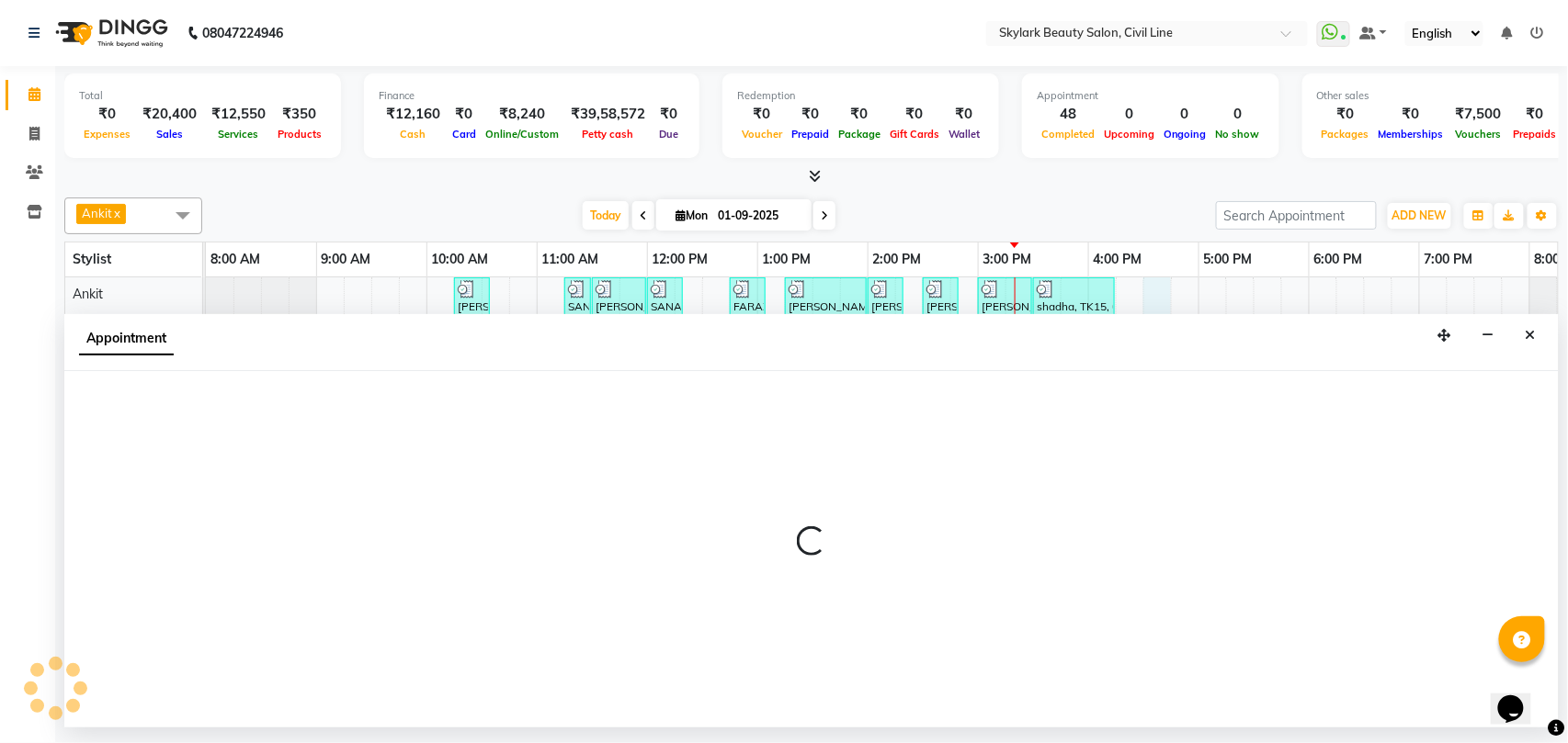
select select "28120"
select select "tentative"
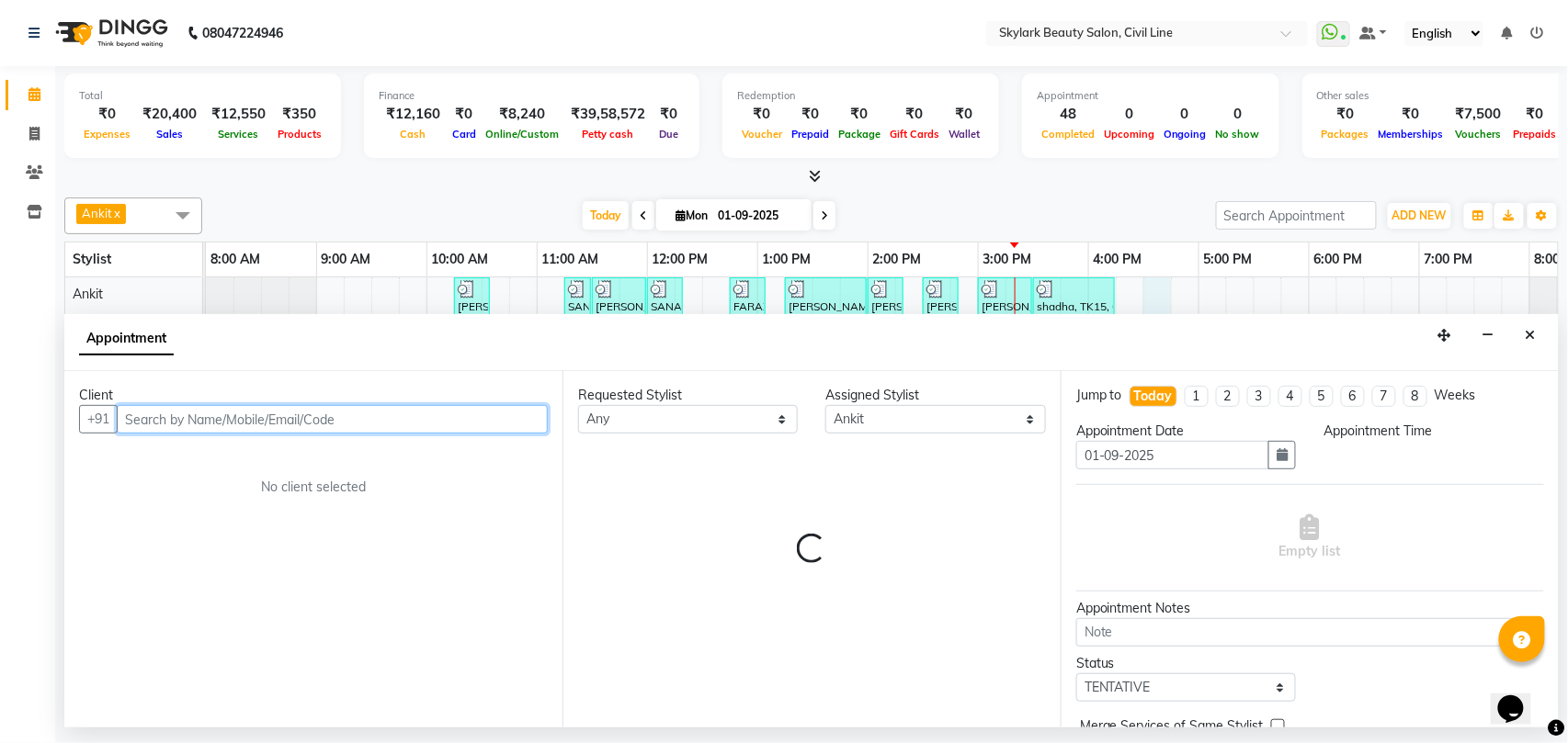
select select "990"
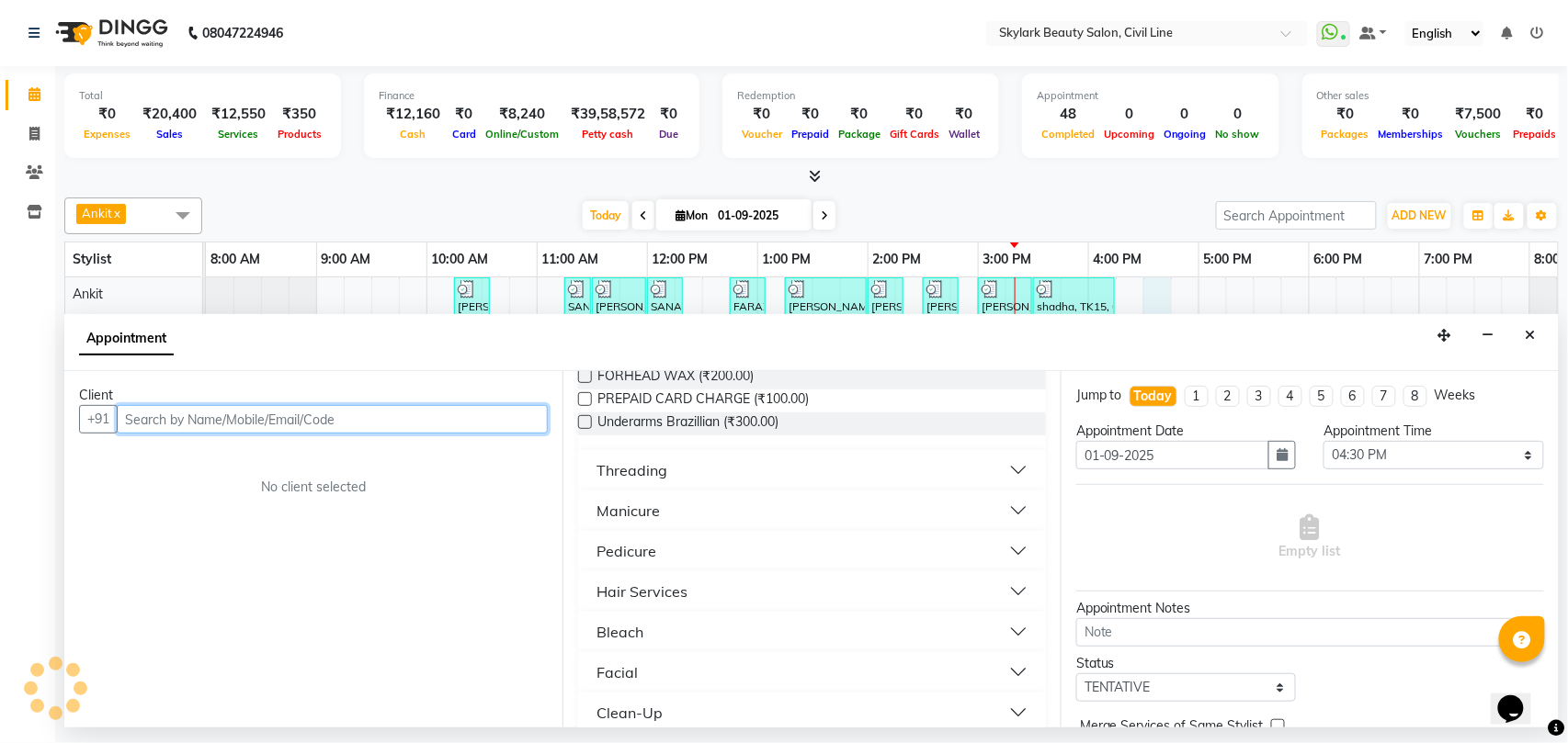
scroll to position [857, 0]
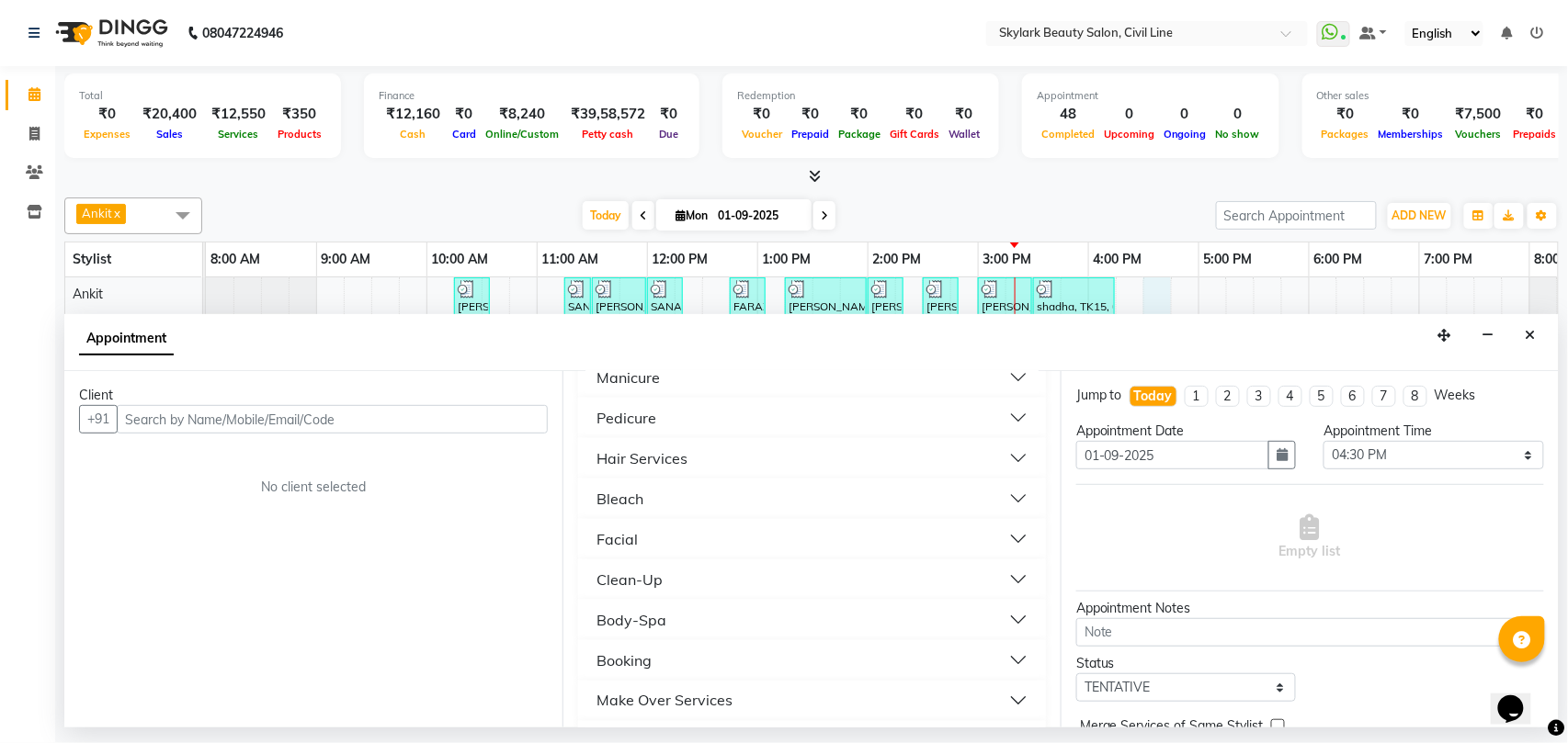
click at [622, 493] on div "Bleach" at bounding box center [620, 498] width 47 height 22
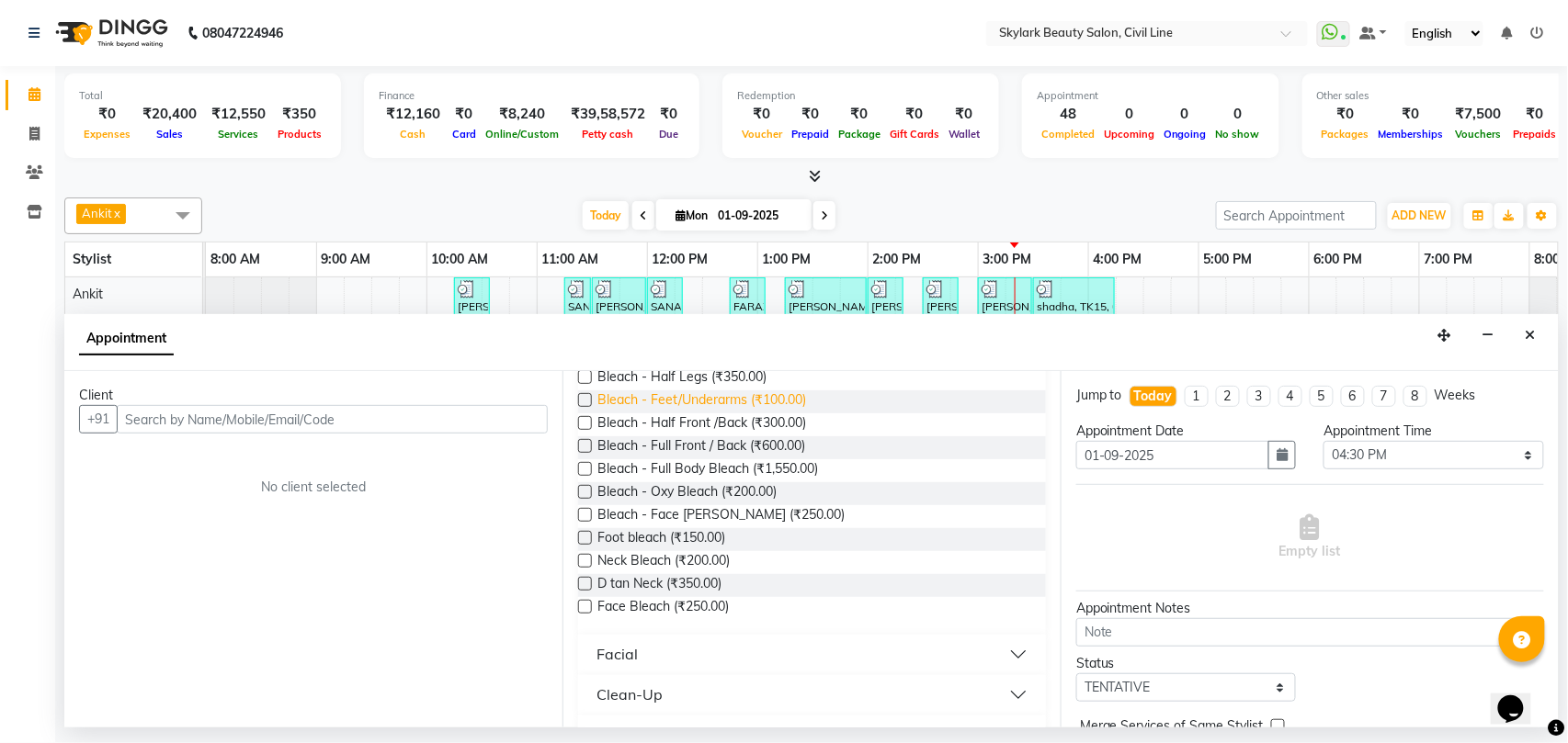
scroll to position [1225, 0]
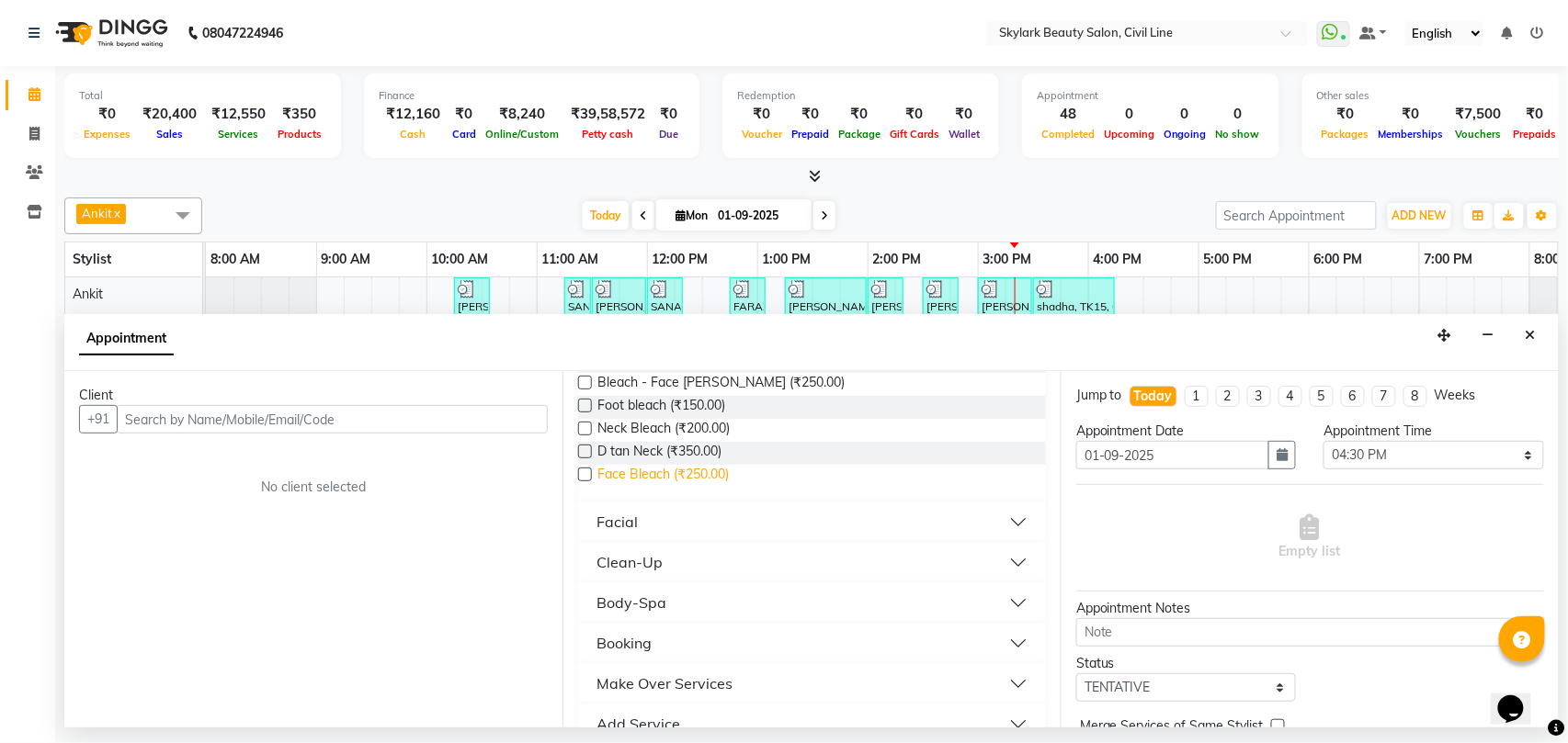
click at [700, 480] on span "Face Bleach (₹250.00)" at bounding box center [663, 477] width 131 height 23
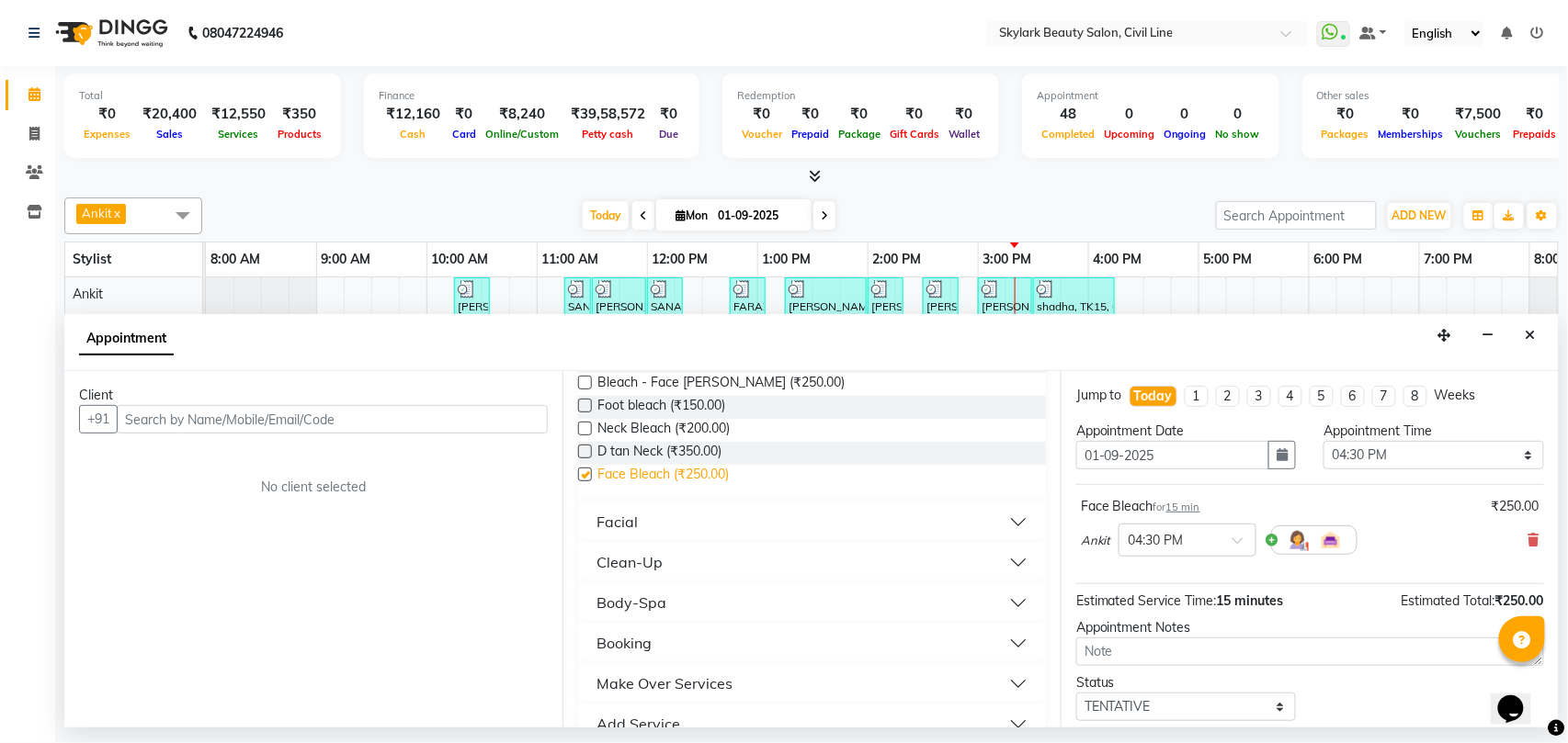
checkbox input "false"
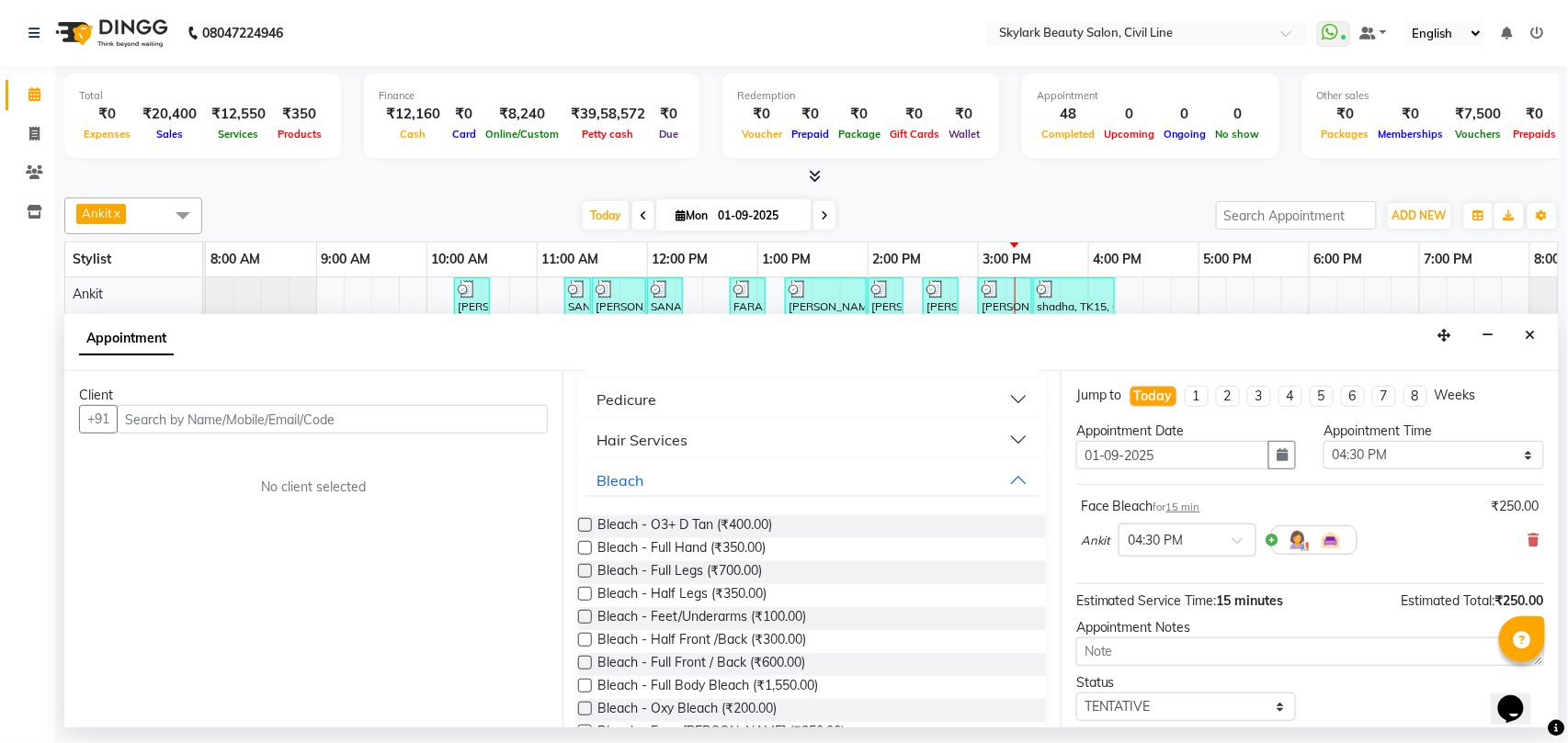
scroll to position [734, 0]
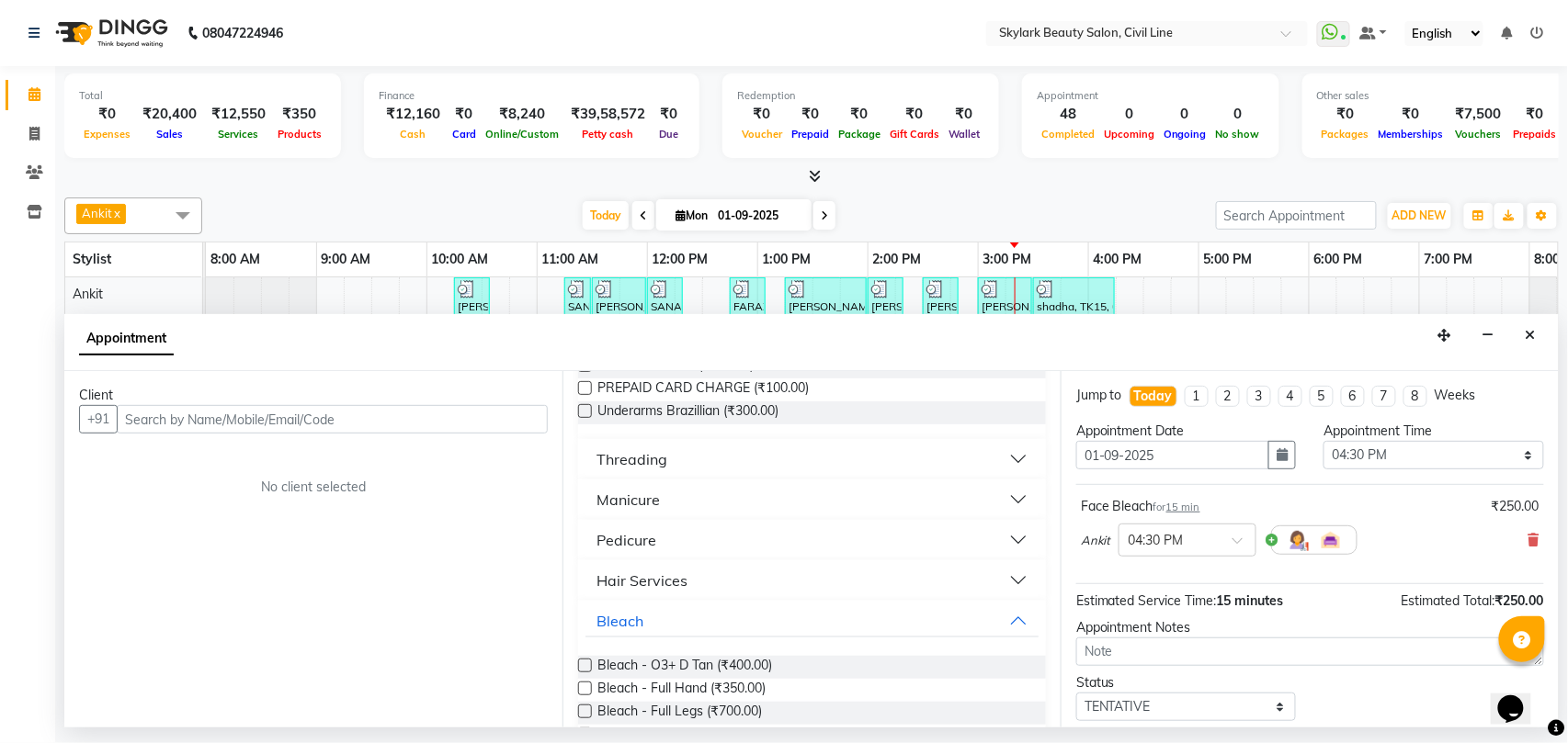
click at [658, 464] on div "Threading" at bounding box center [631, 458] width 70 height 22
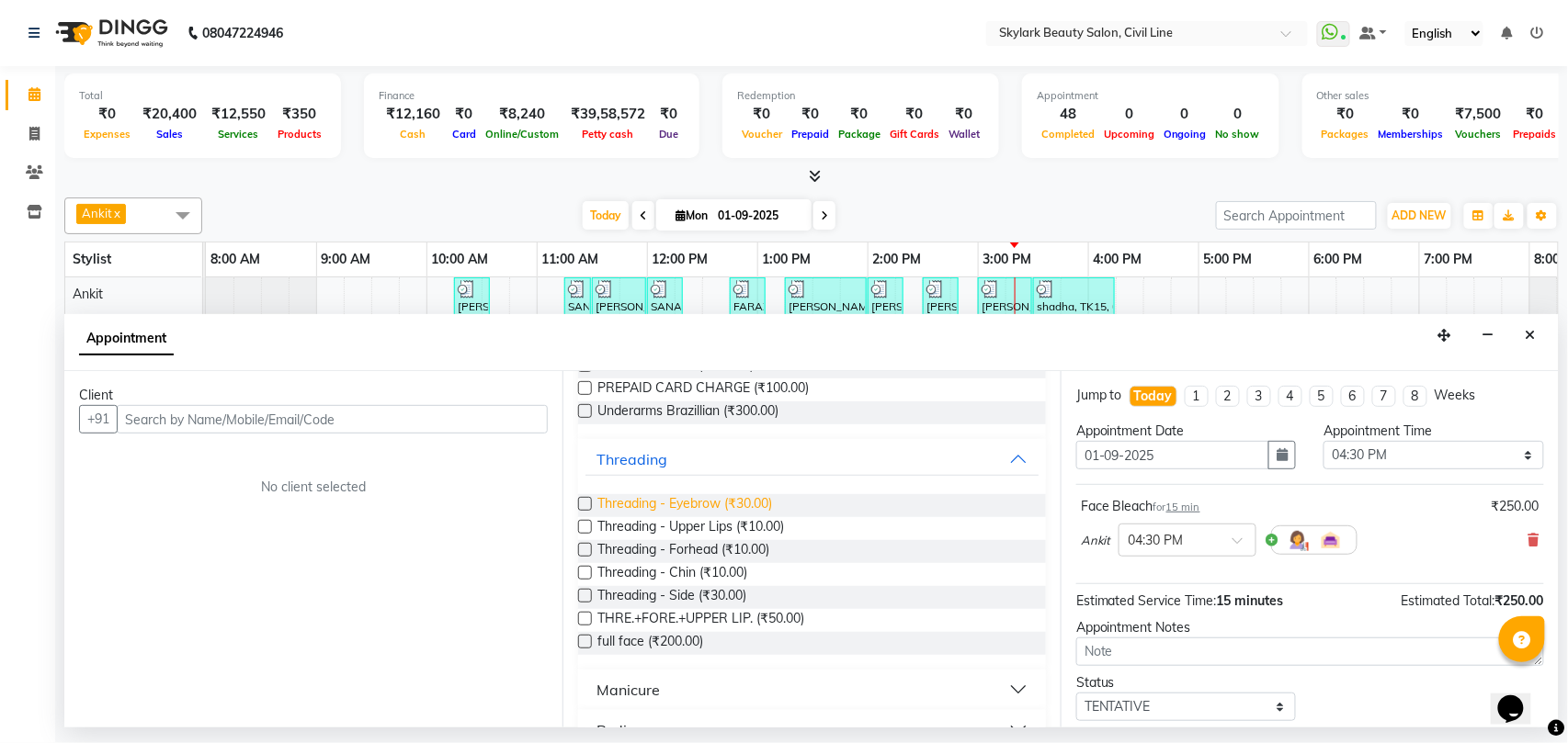
click at [700, 508] on span "Threading - Eyebrow (₹30.00)" at bounding box center [685, 506] width 175 height 23
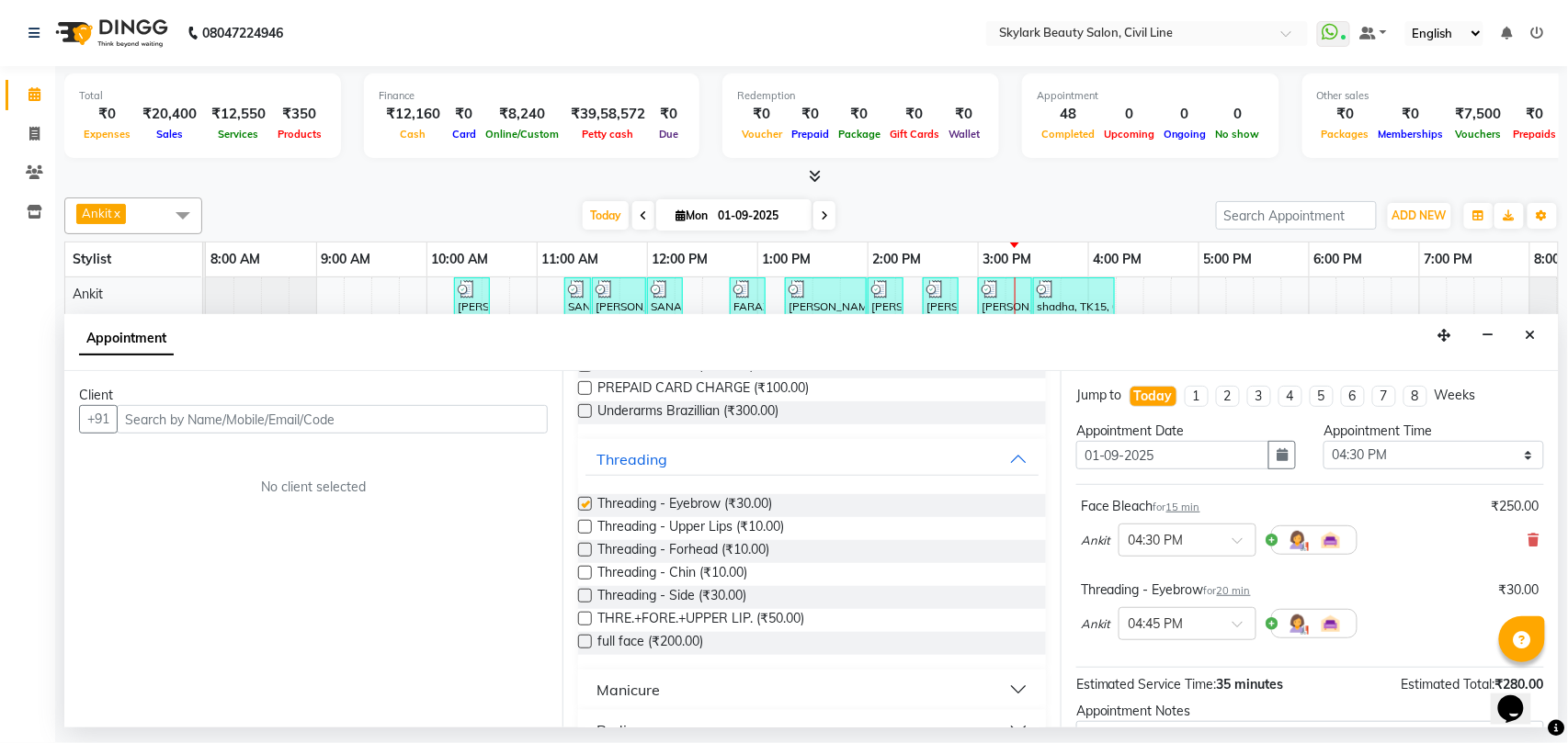
checkbox input "false"
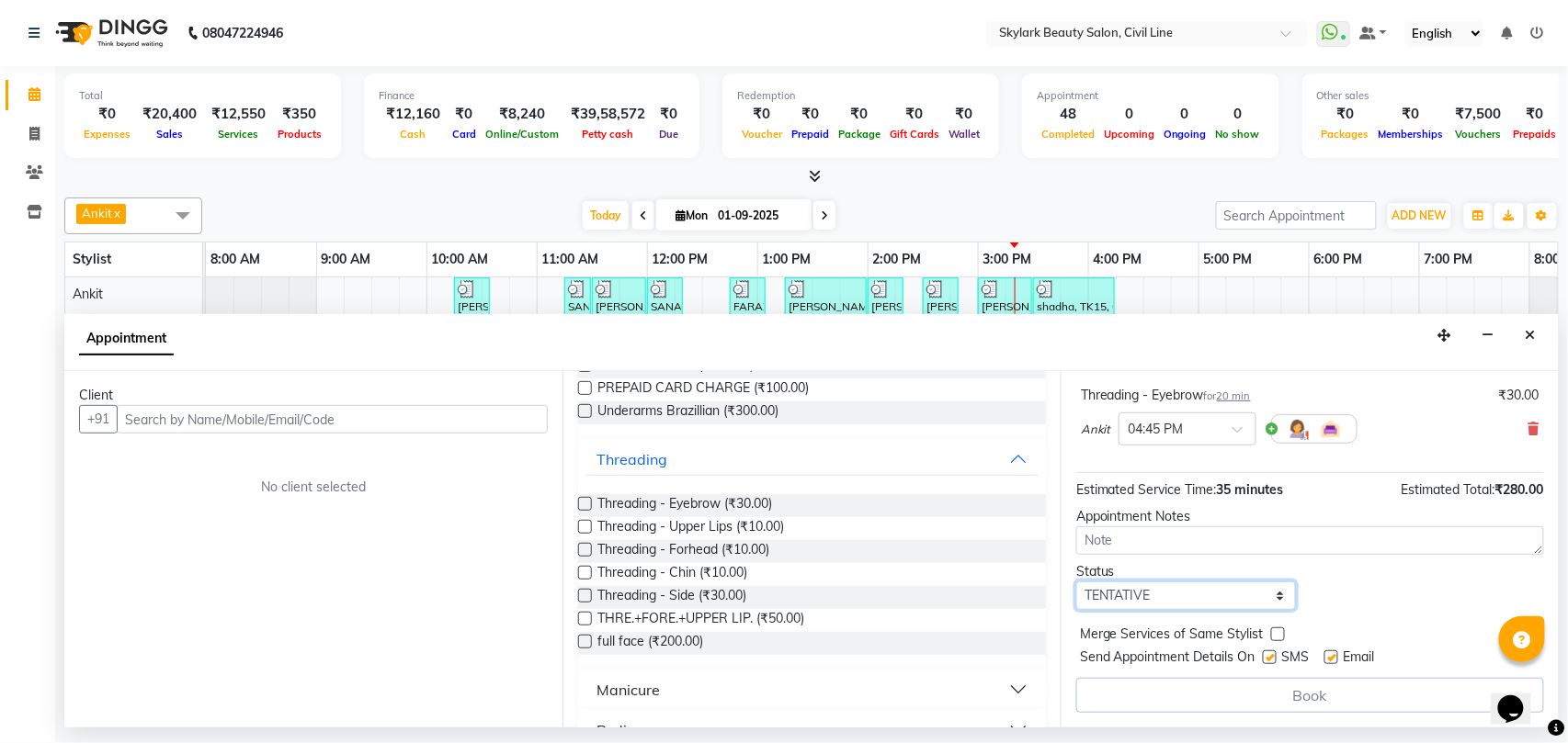
click at [1114, 600] on select "Select TENTATIVE CONFIRM CHECK-IN UPCOMING" at bounding box center [1186, 595] width 219 height 29
select select "check-in"
click at [1077, 583] on select "Select TENTATIVE CONFIRM CHECK-IN UPCOMING" at bounding box center [1186, 595] width 219 height 29
click at [238, 423] on input "text" at bounding box center [332, 420] width 431 height 29
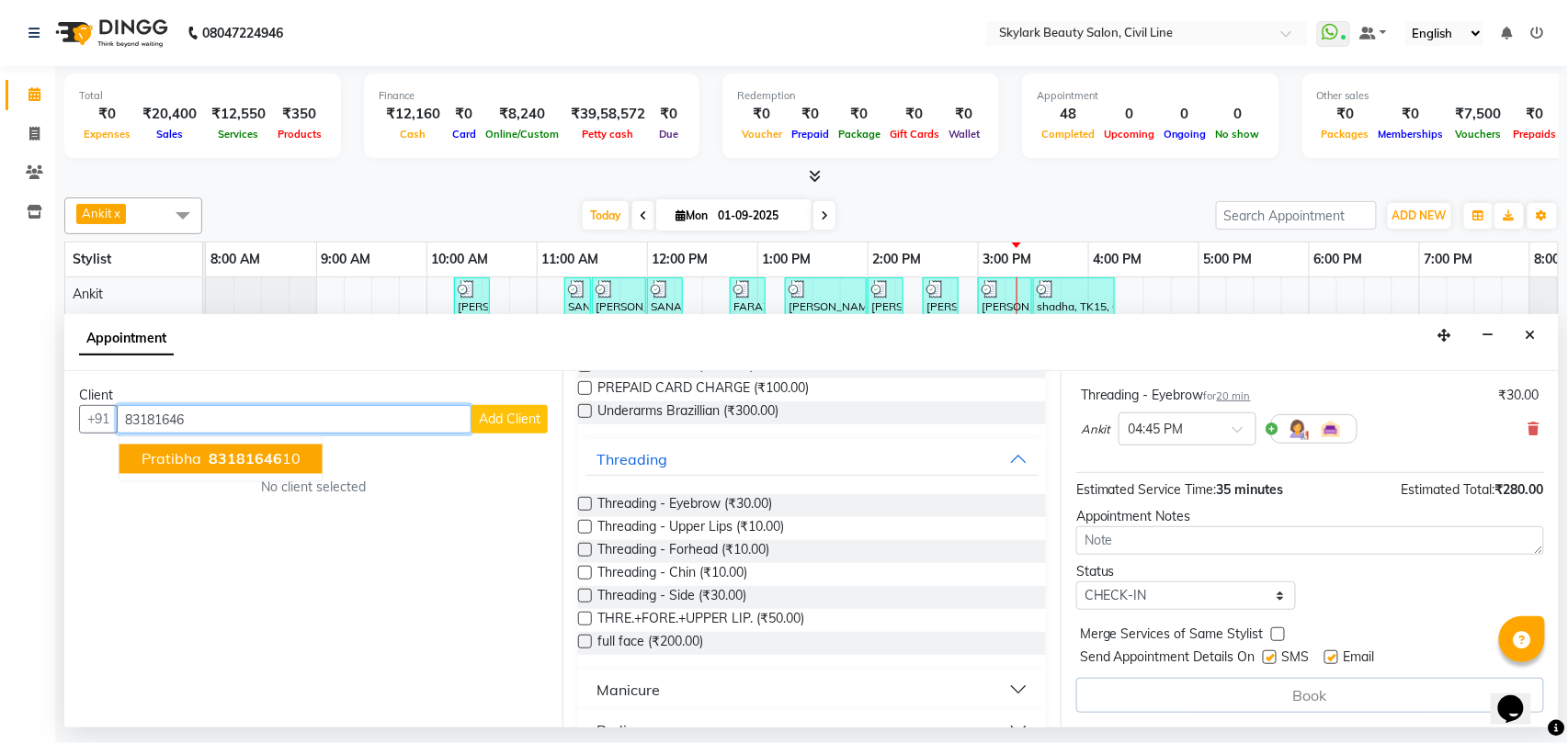
click at [214, 456] on span "83181646" at bounding box center [245, 458] width 73 height 18
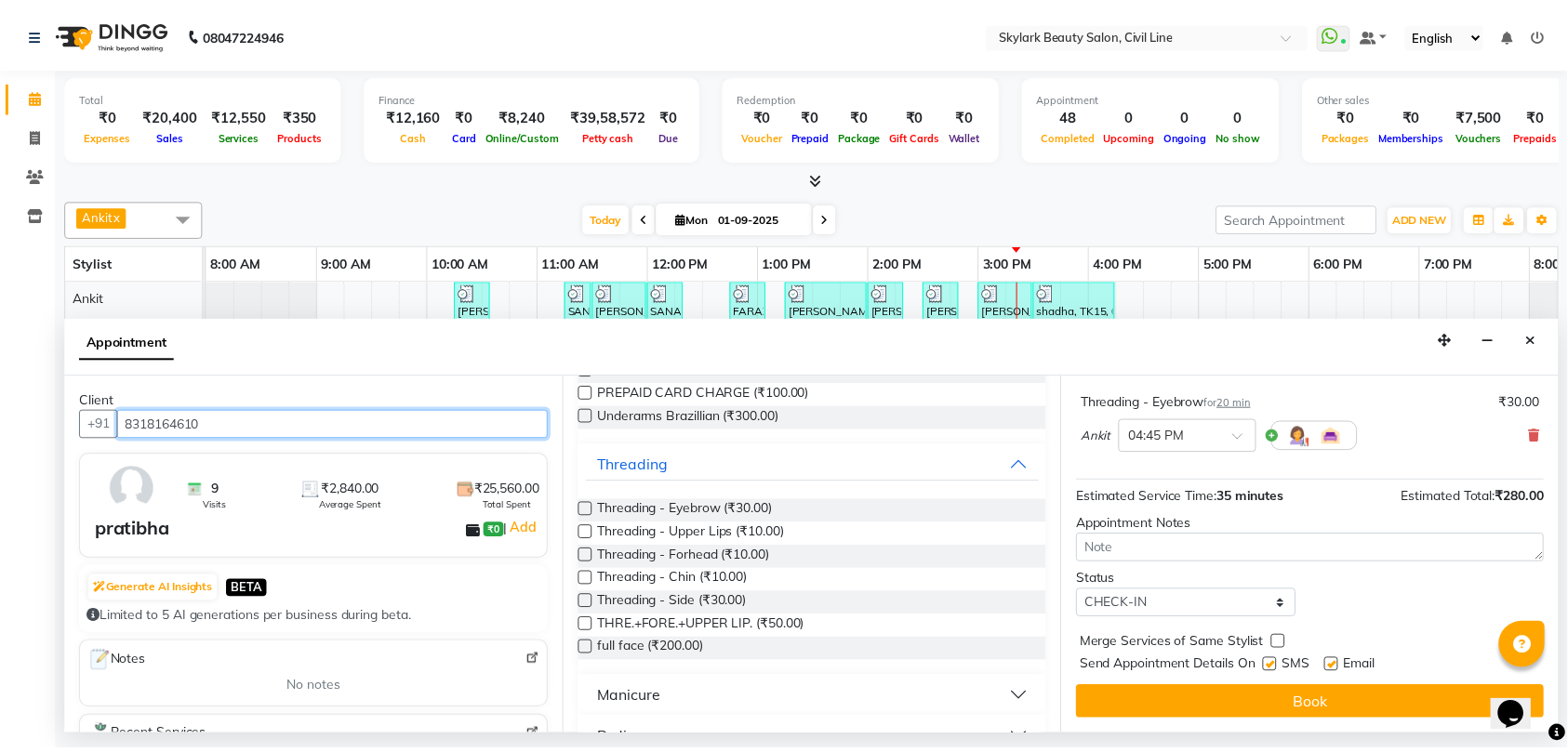
scroll to position [198, 0]
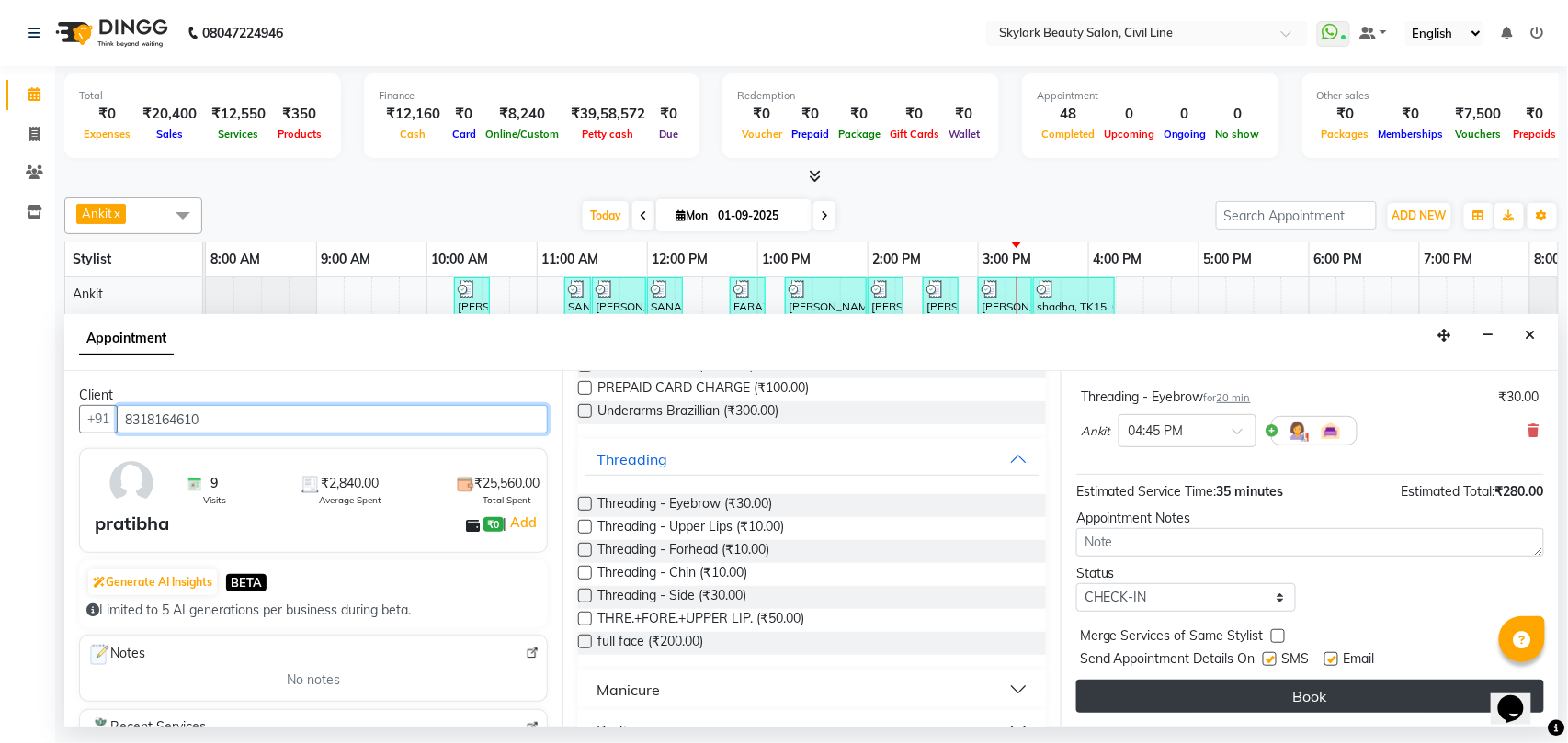
type input "8318164610"
click at [1210, 689] on button "Book" at bounding box center [1310, 696] width 467 height 33
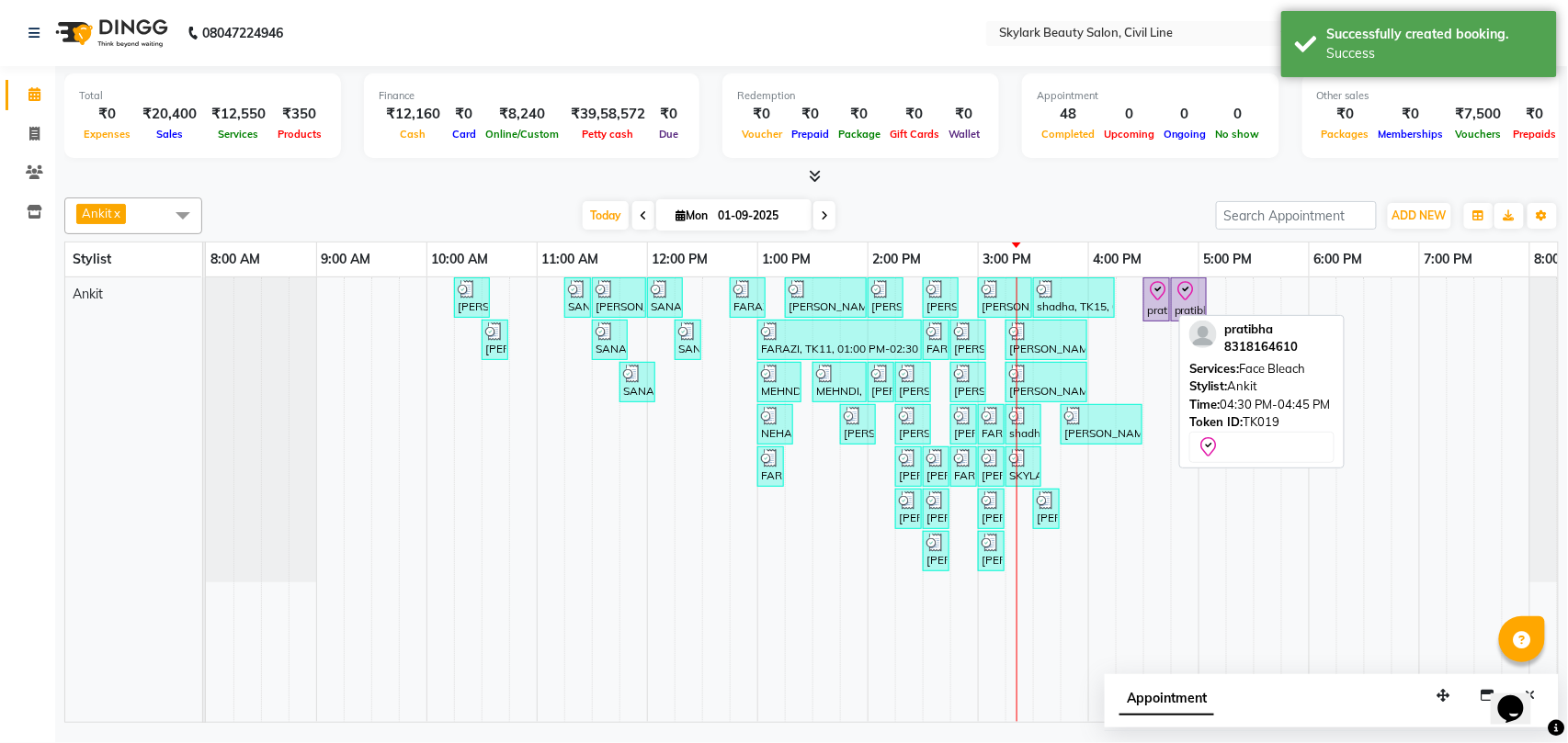
click at [1148, 307] on div "pratibha, TK19, 04:30 PM-04:45 PM, Face Bleach" at bounding box center [1157, 299] width 23 height 39
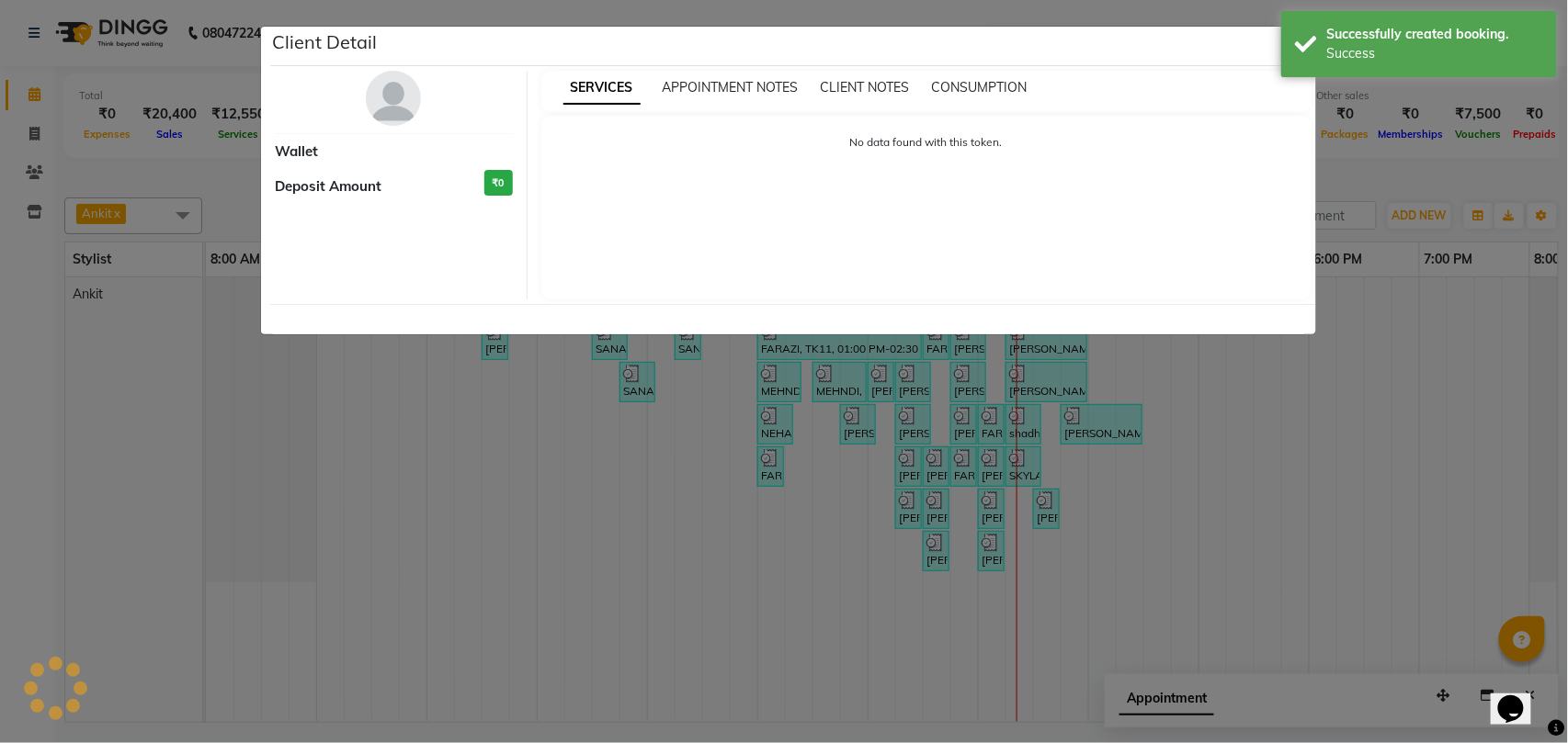
select select "8"
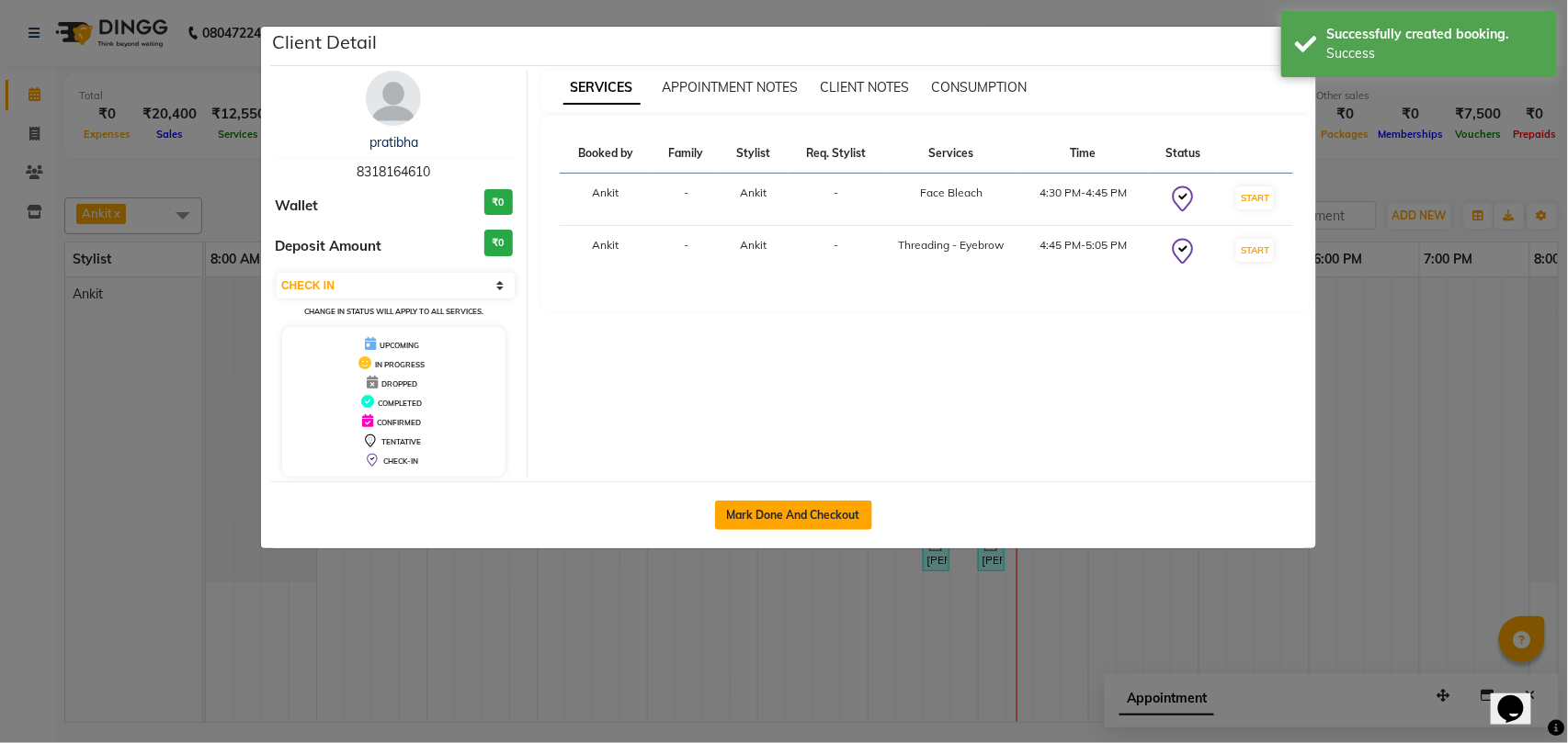
click at [753, 520] on button "Mark Done And Checkout" at bounding box center [793, 515] width 157 height 29
select select "service"
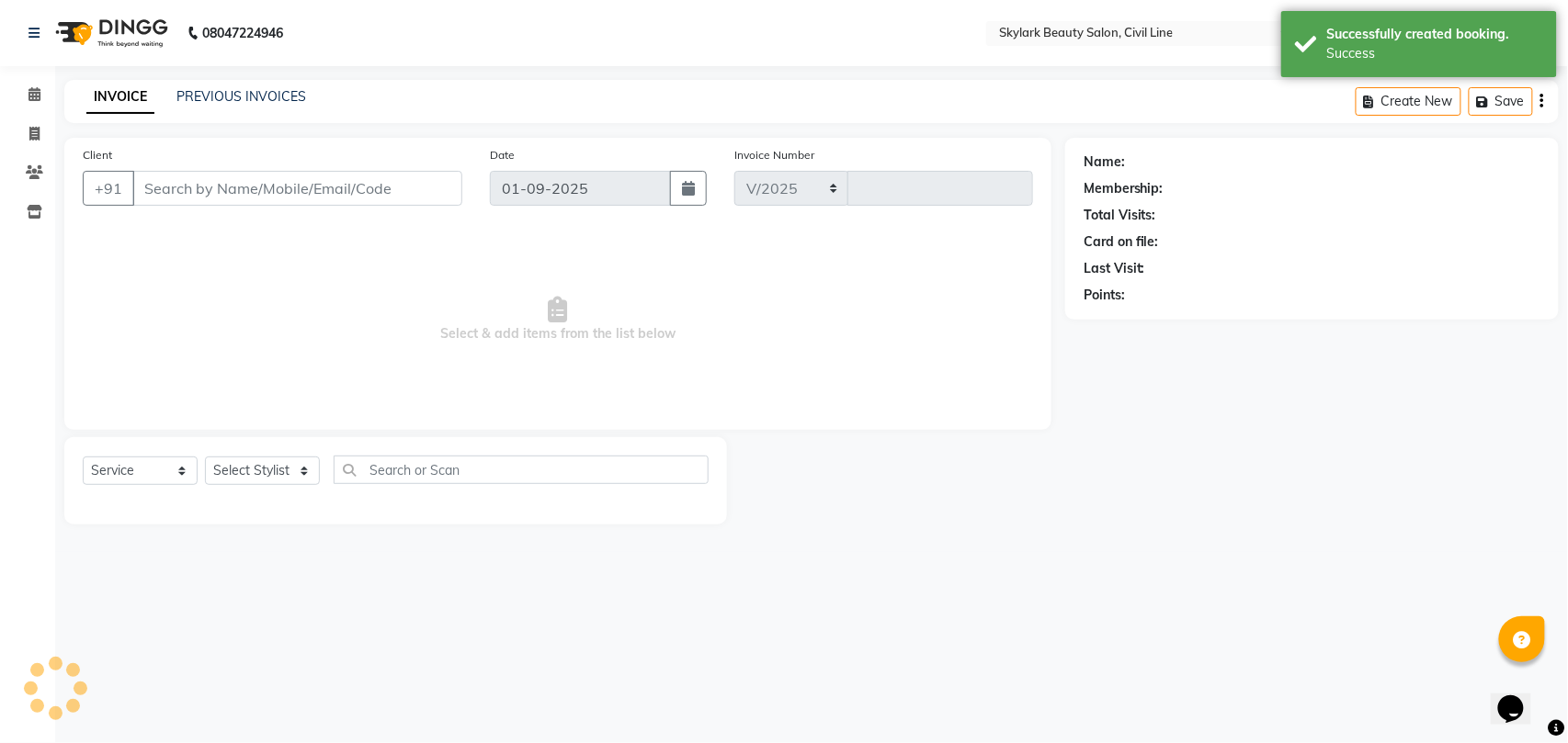
select select "4588"
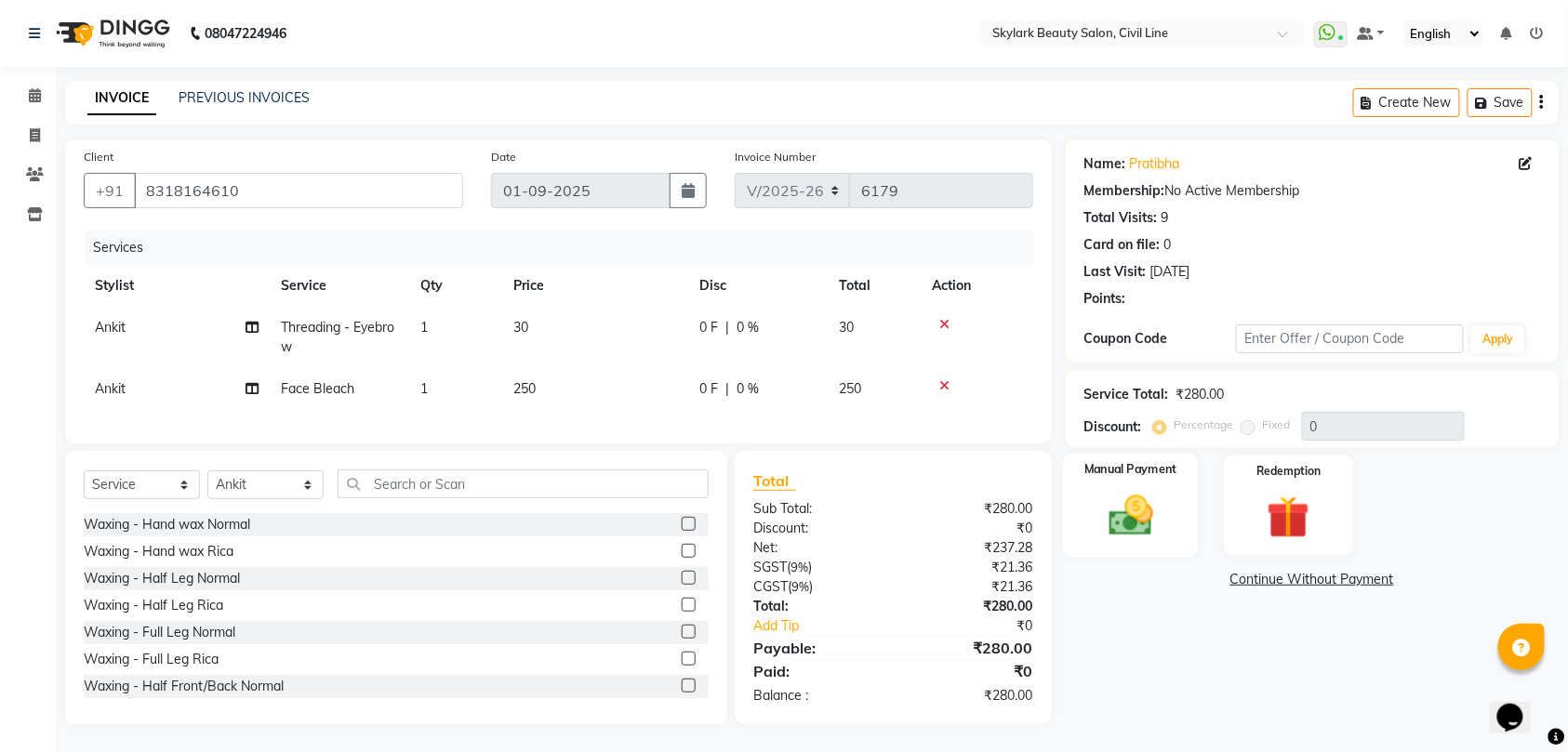
click at [1095, 498] on img at bounding box center [1130, 516] width 72 height 51
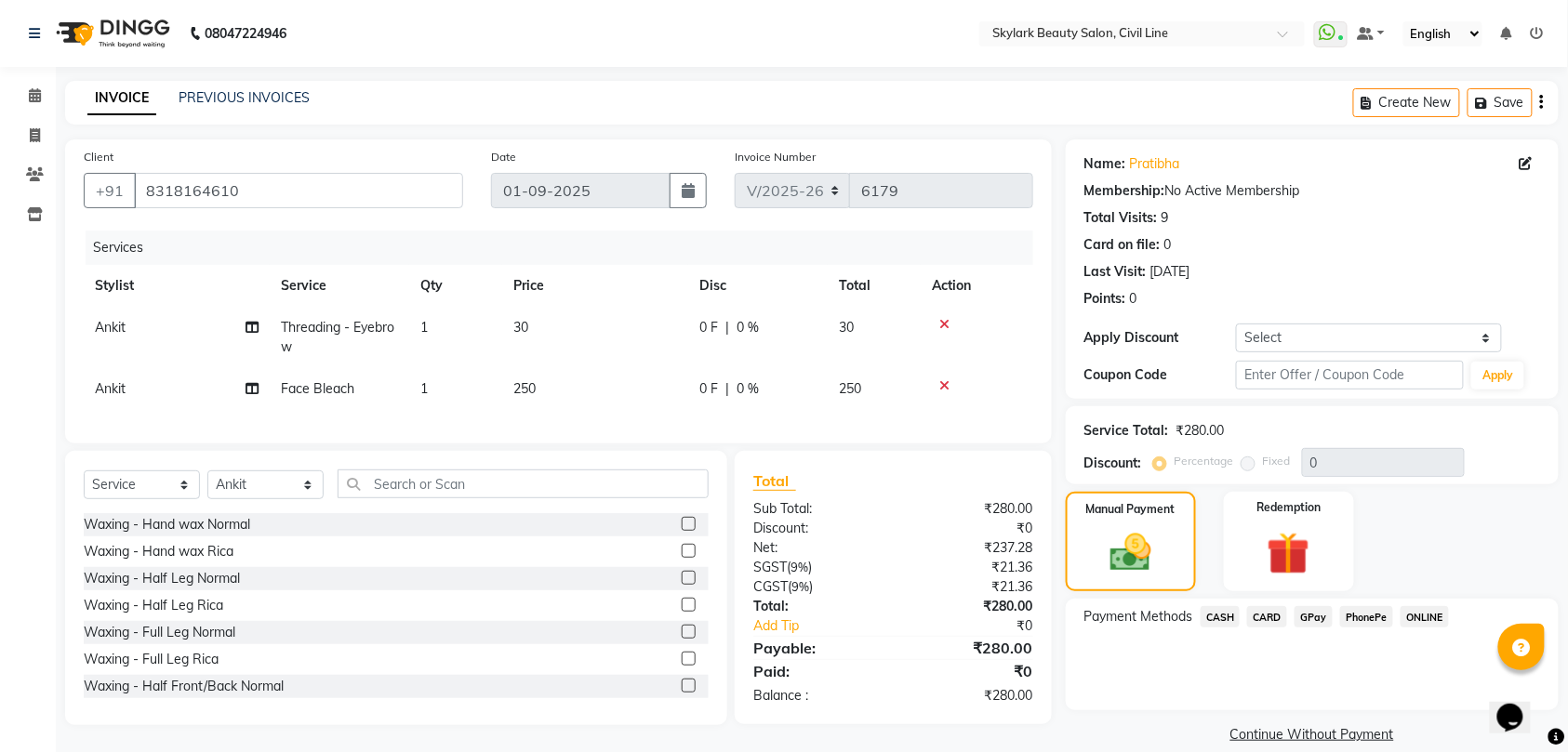
click at [1217, 617] on span "CASH" at bounding box center [1220, 617] width 40 height 21
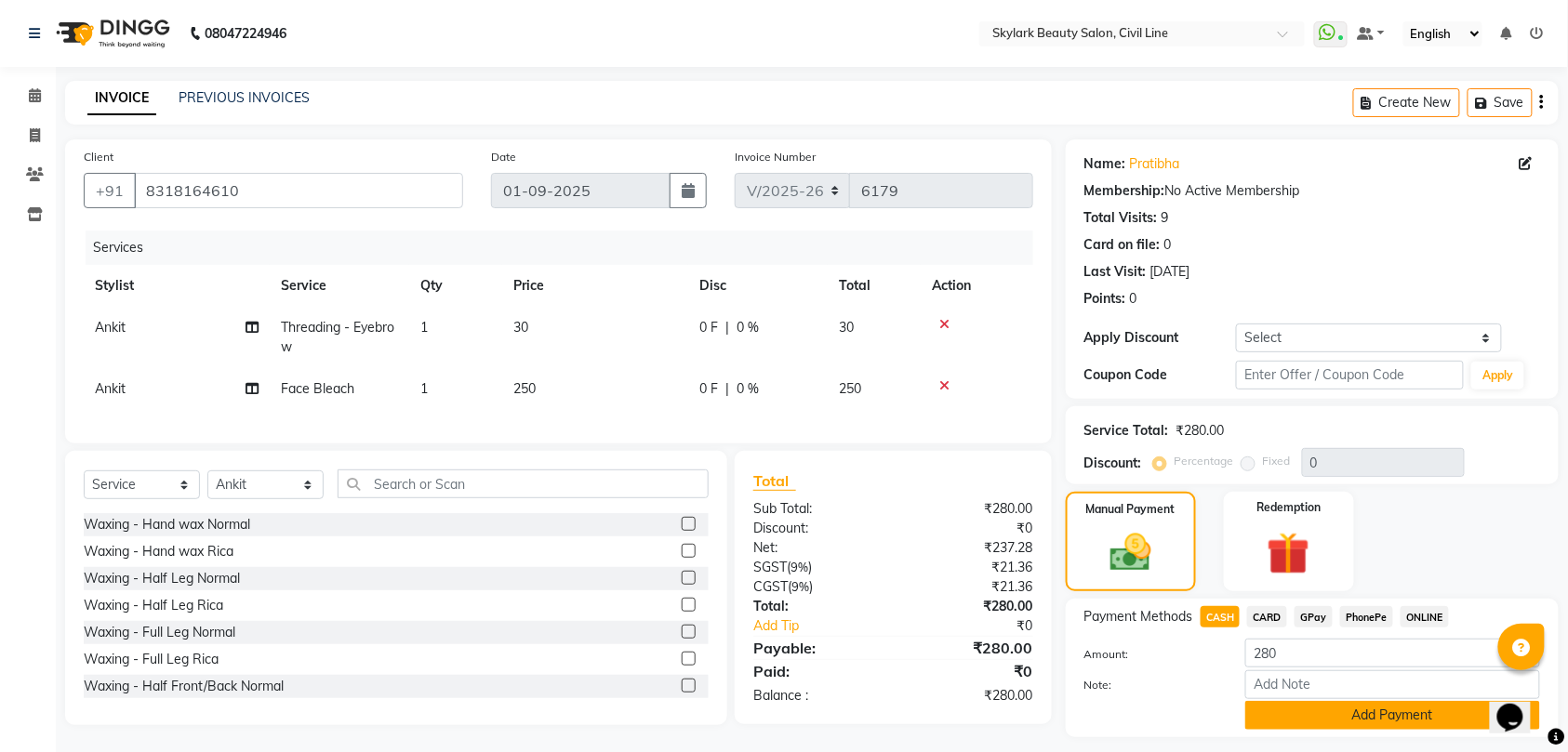
click at [1300, 720] on button "Add Payment" at bounding box center [1392, 716] width 295 height 29
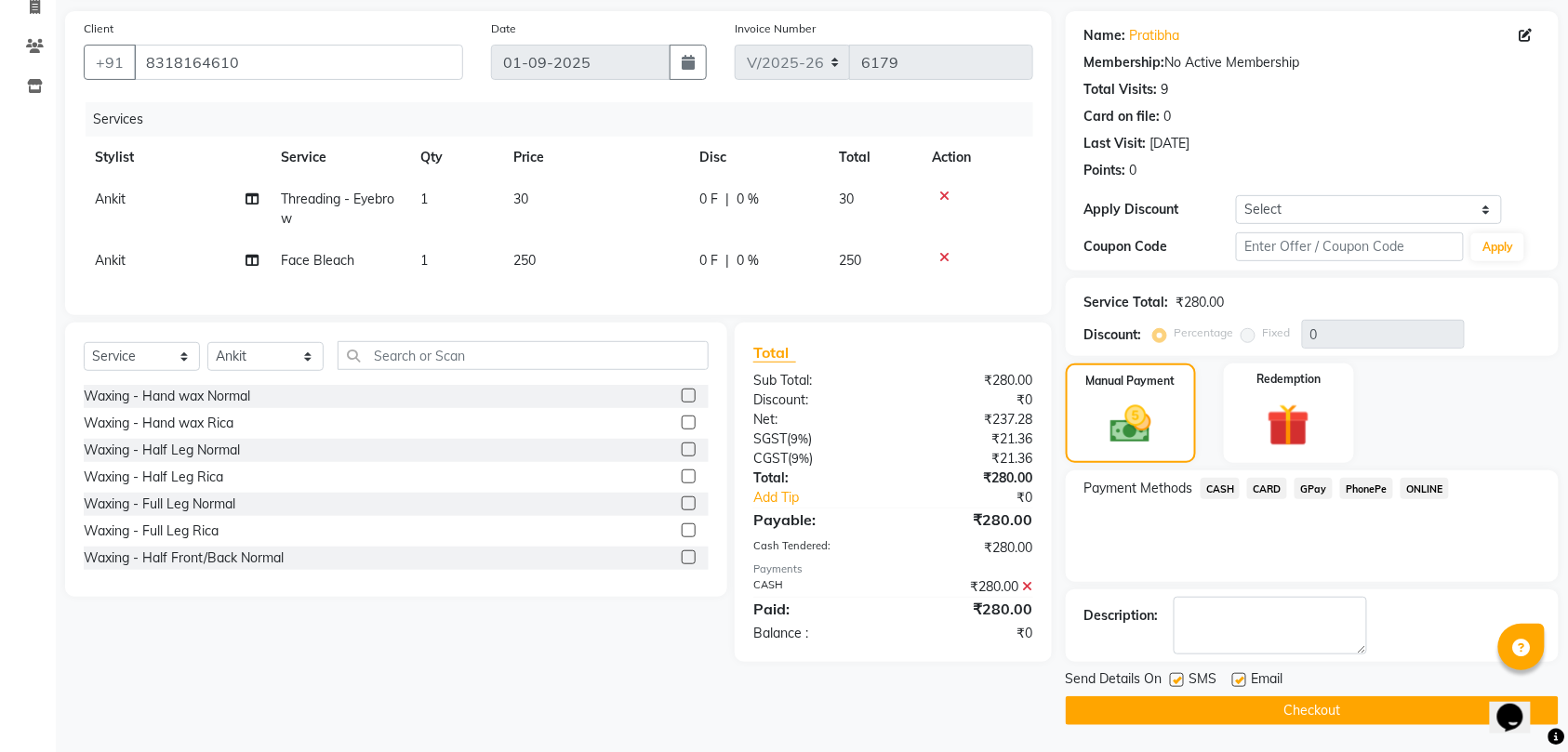
scroll to position [131, 0]
click at [1282, 706] on button "Checkout" at bounding box center [1312, 710] width 492 height 29
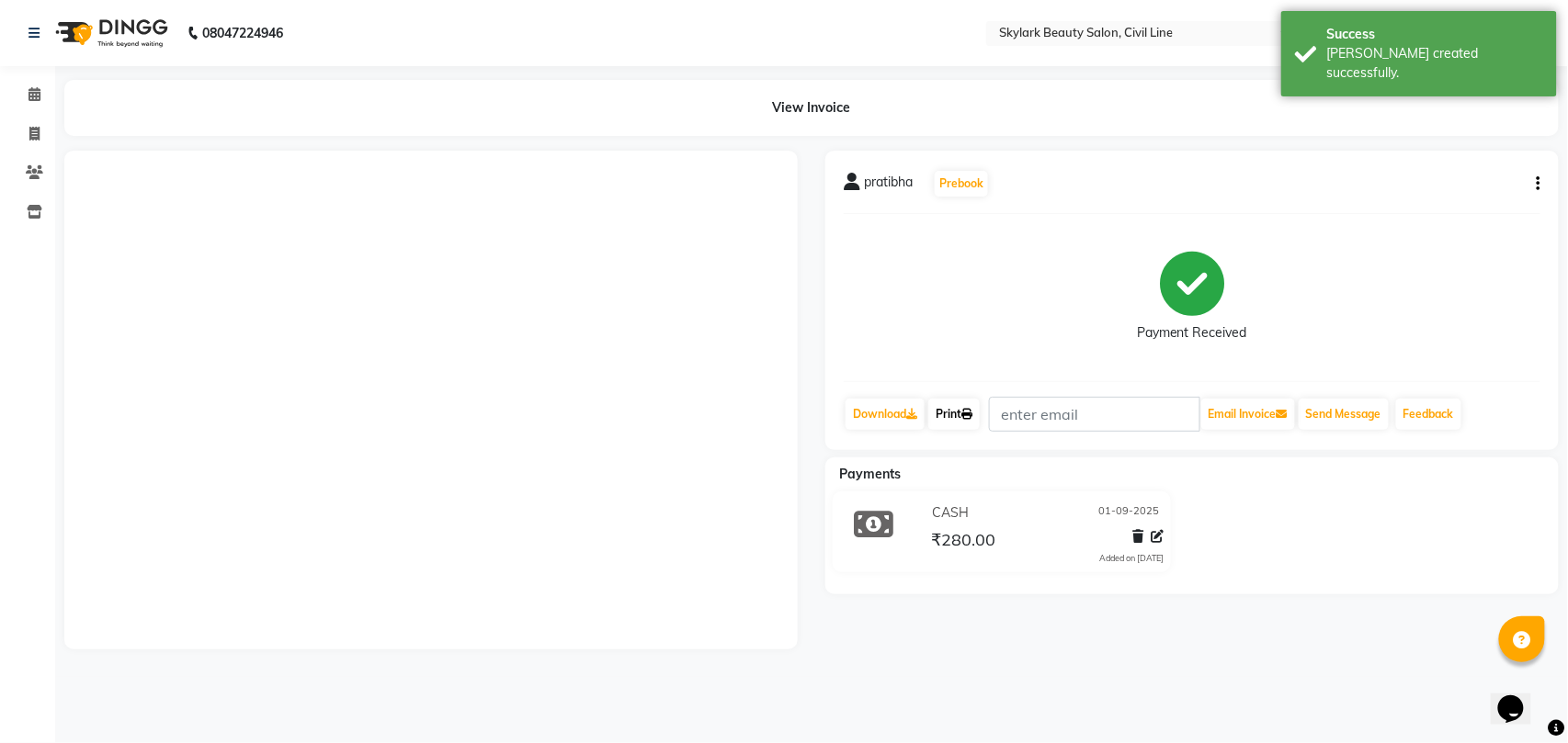
click at [966, 415] on link "Print" at bounding box center [953, 414] width 51 height 31
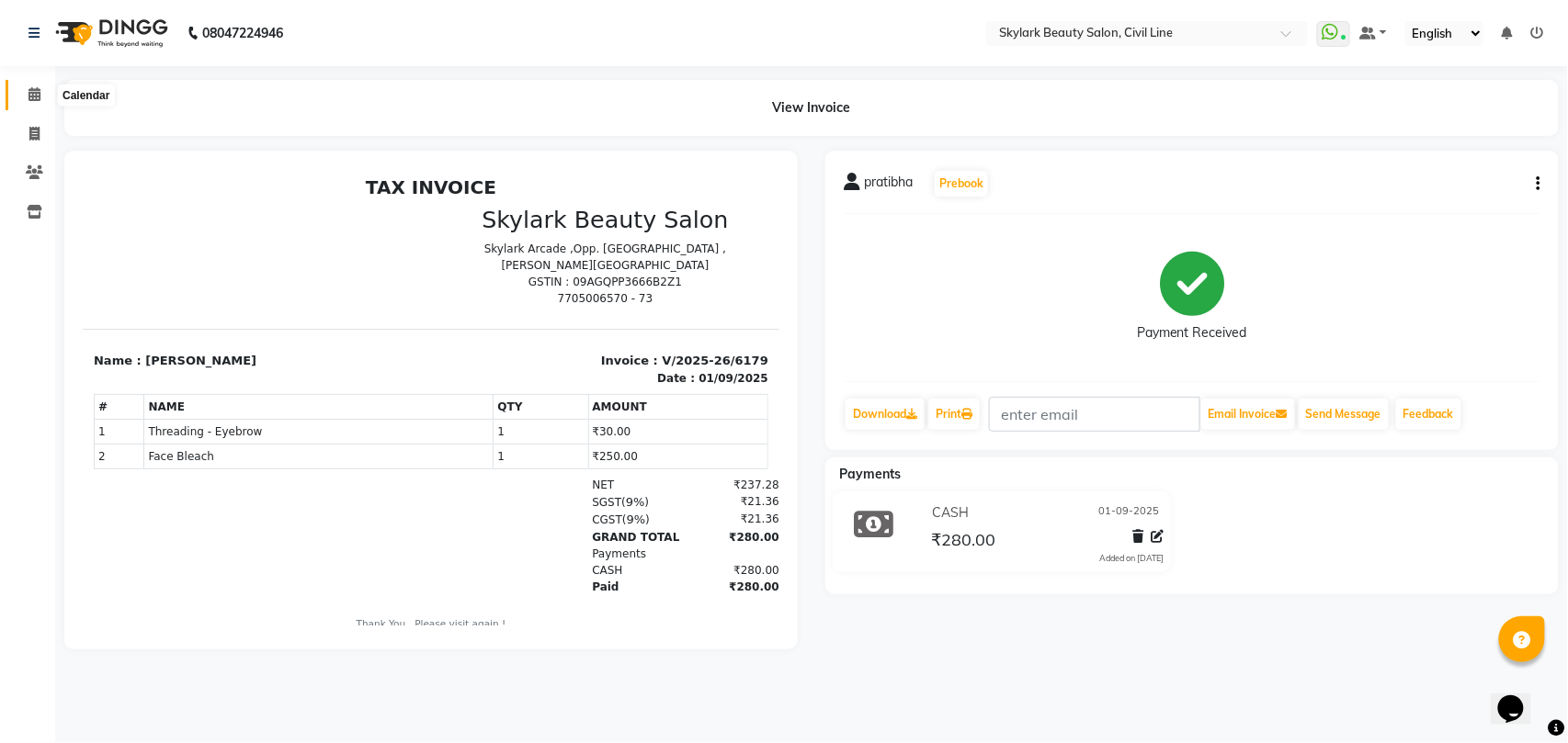
click at [33, 90] on icon at bounding box center [35, 94] width 12 height 14
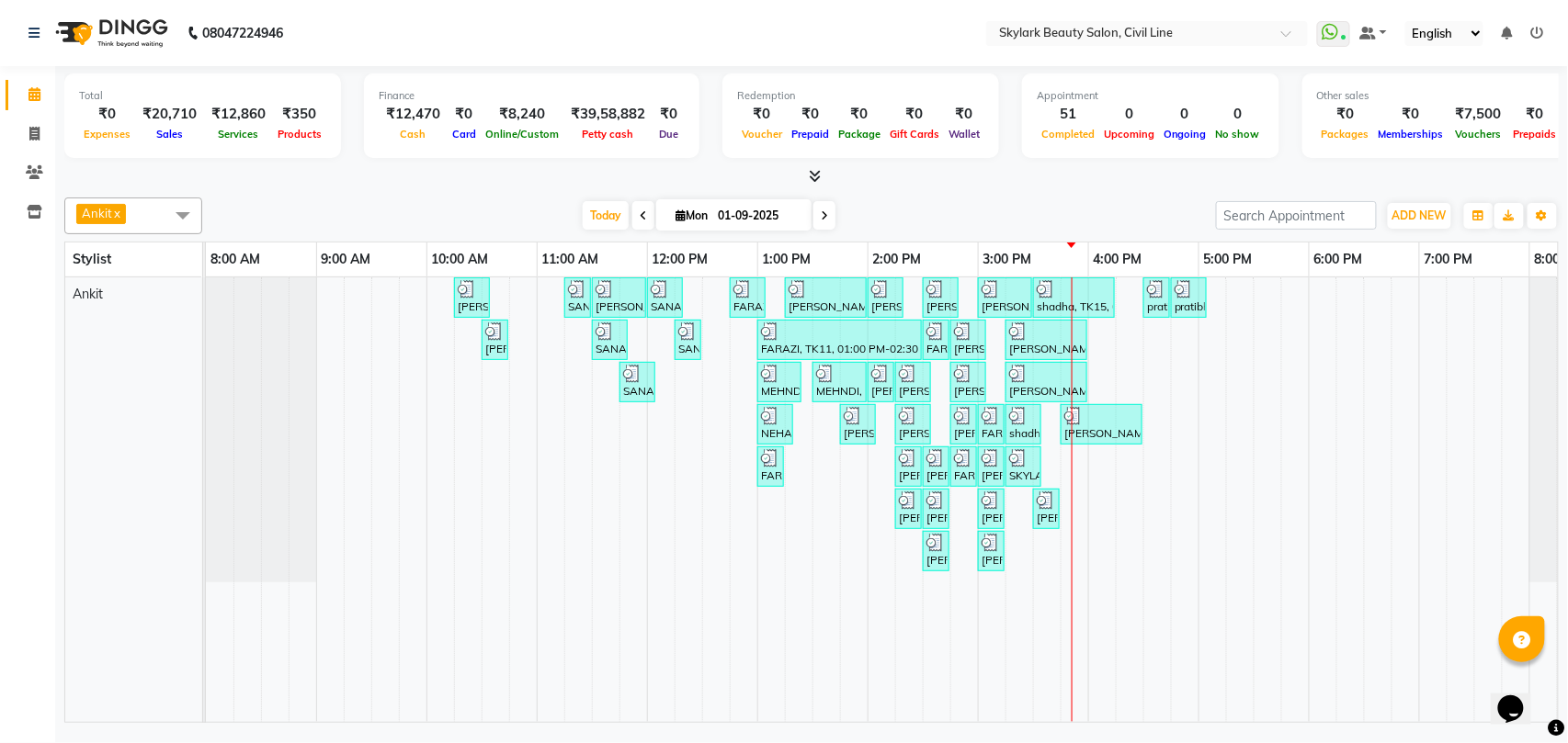
click at [1119, 361] on div "[PERSON_NAME], TK02, 10:15 AM-10:35 AM, Waxing - Hand wax Normal SANA, TK05, 11…" at bounding box center [922, 499] width 1434 height 445
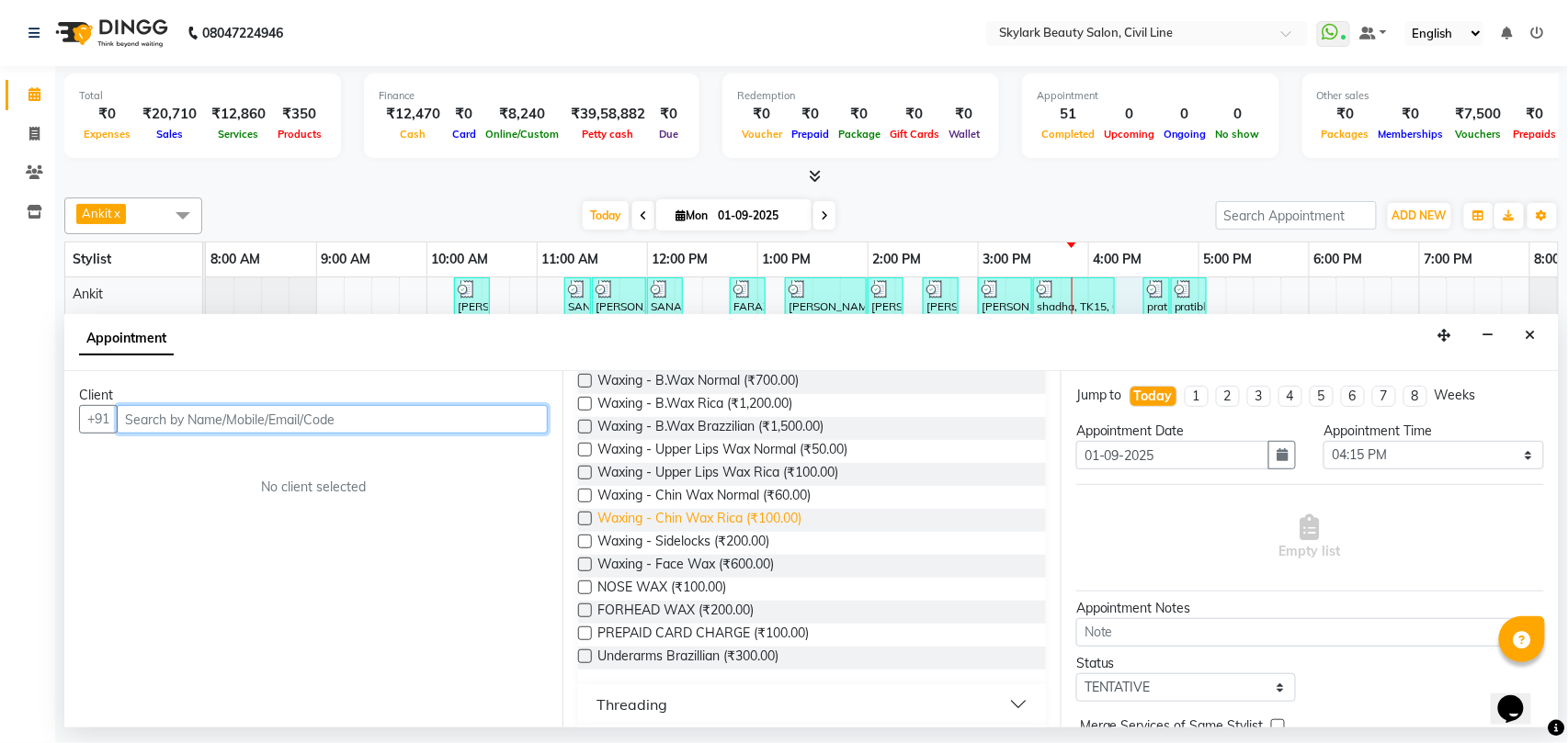
scroll to position [612, 0]
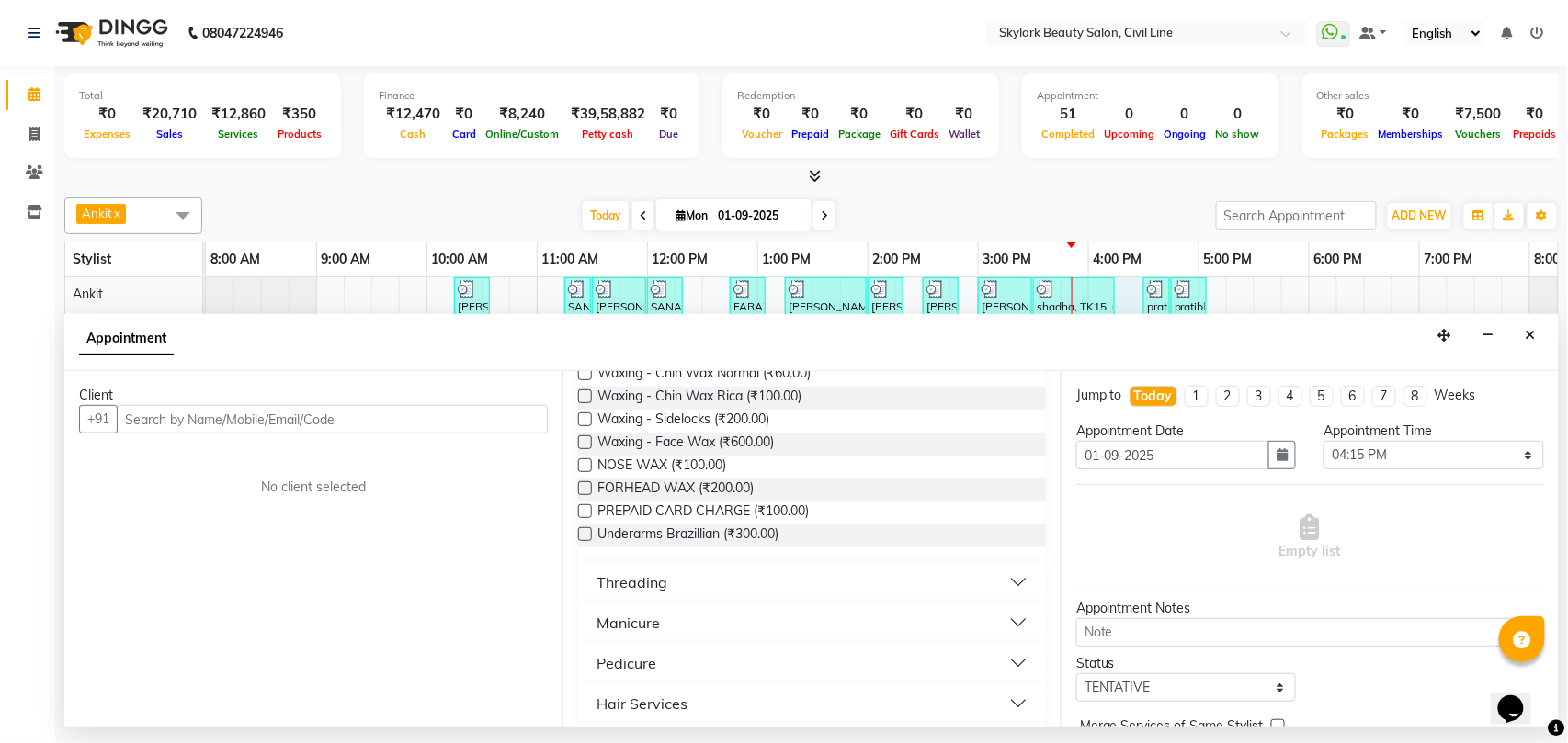
click at [644, 585] on div "Threading" at bounding box center [631, 582] width 70 height 22
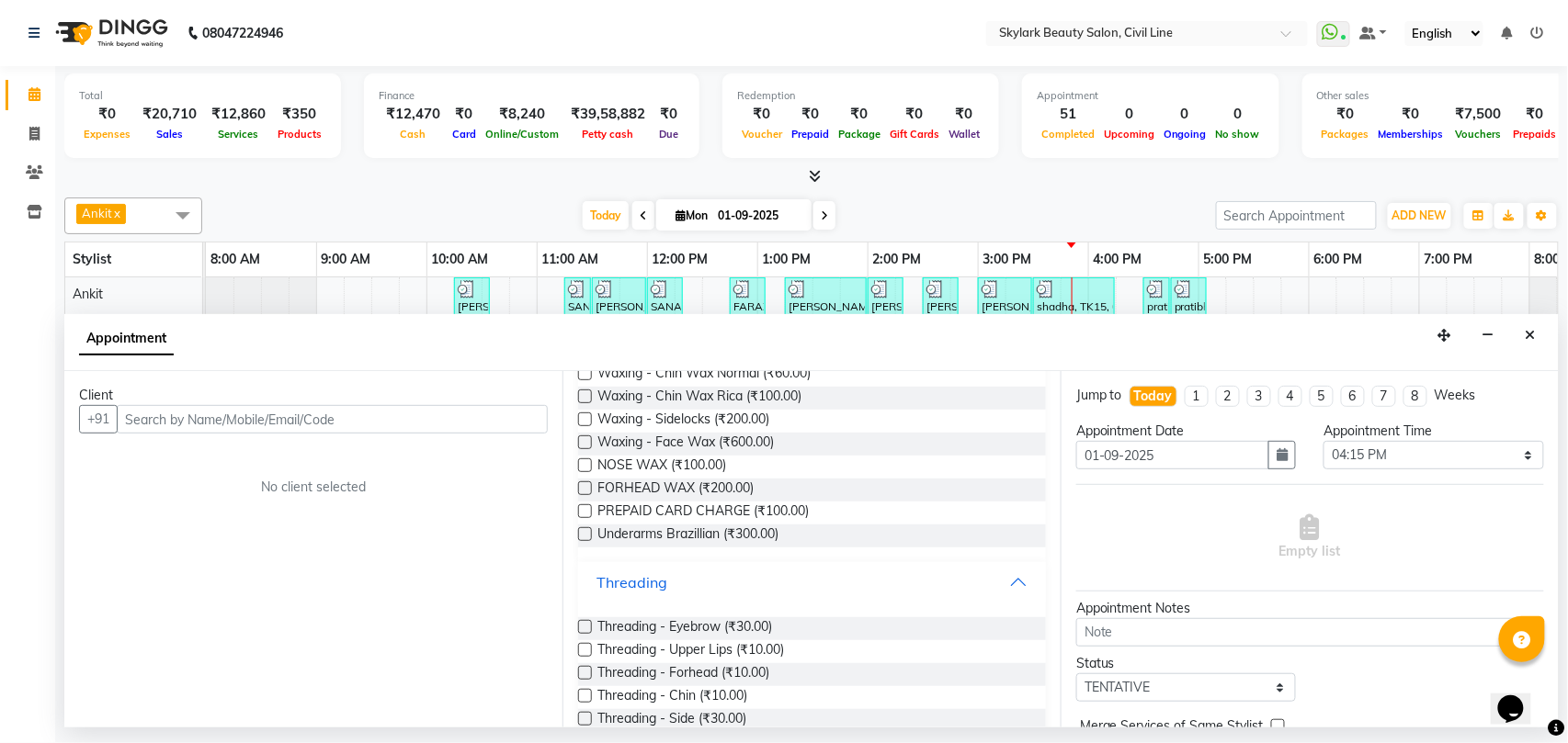
scroll to position [734, 0]
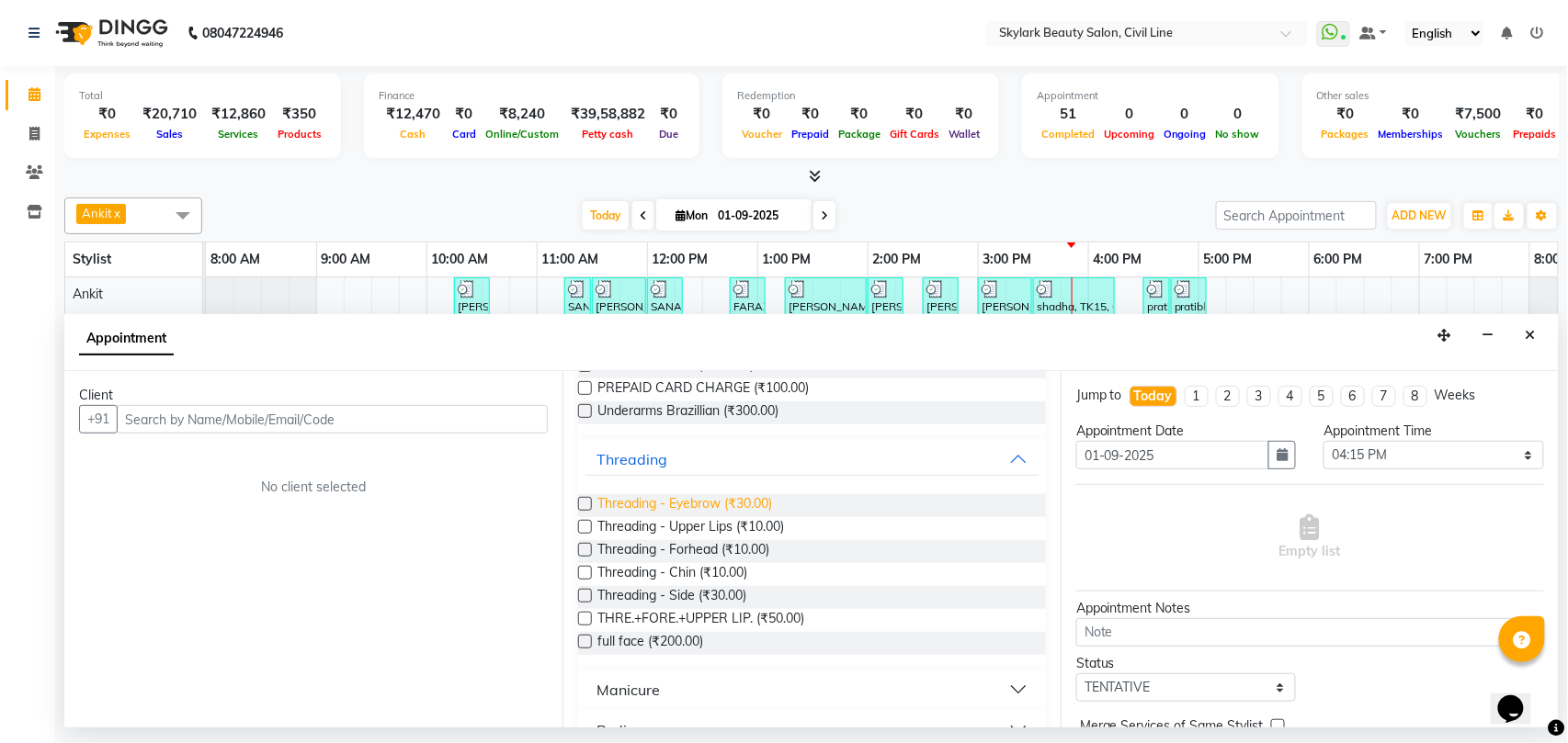
click at [695, 505] on span "Threading - Eyebrow (₹30.00)" at bounding box center [685, 506] width 175 height 23
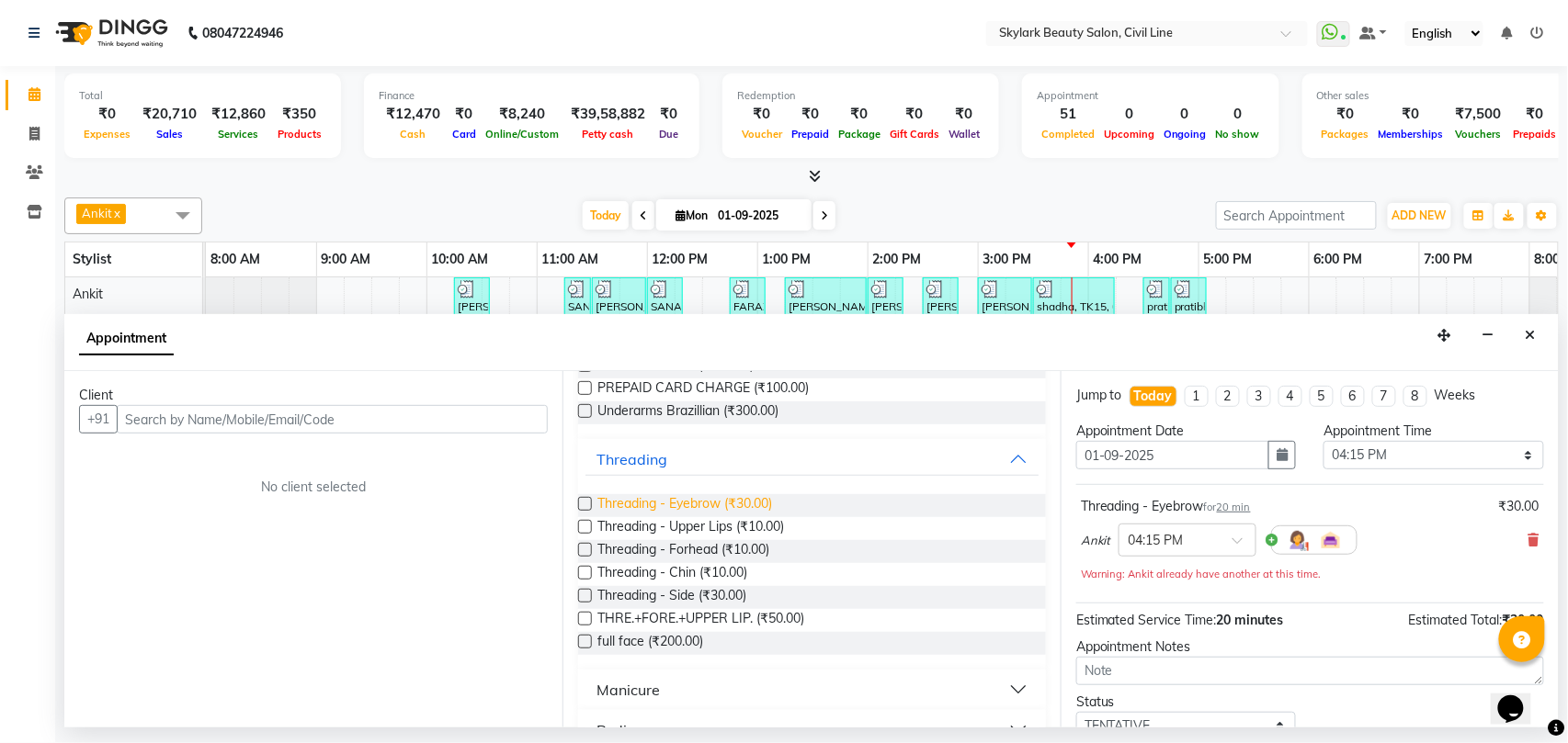
click at [695, 505] on span "Threading - Eyebrow (₹30.00)" at bounding box center [685, 506] width 175 height 23
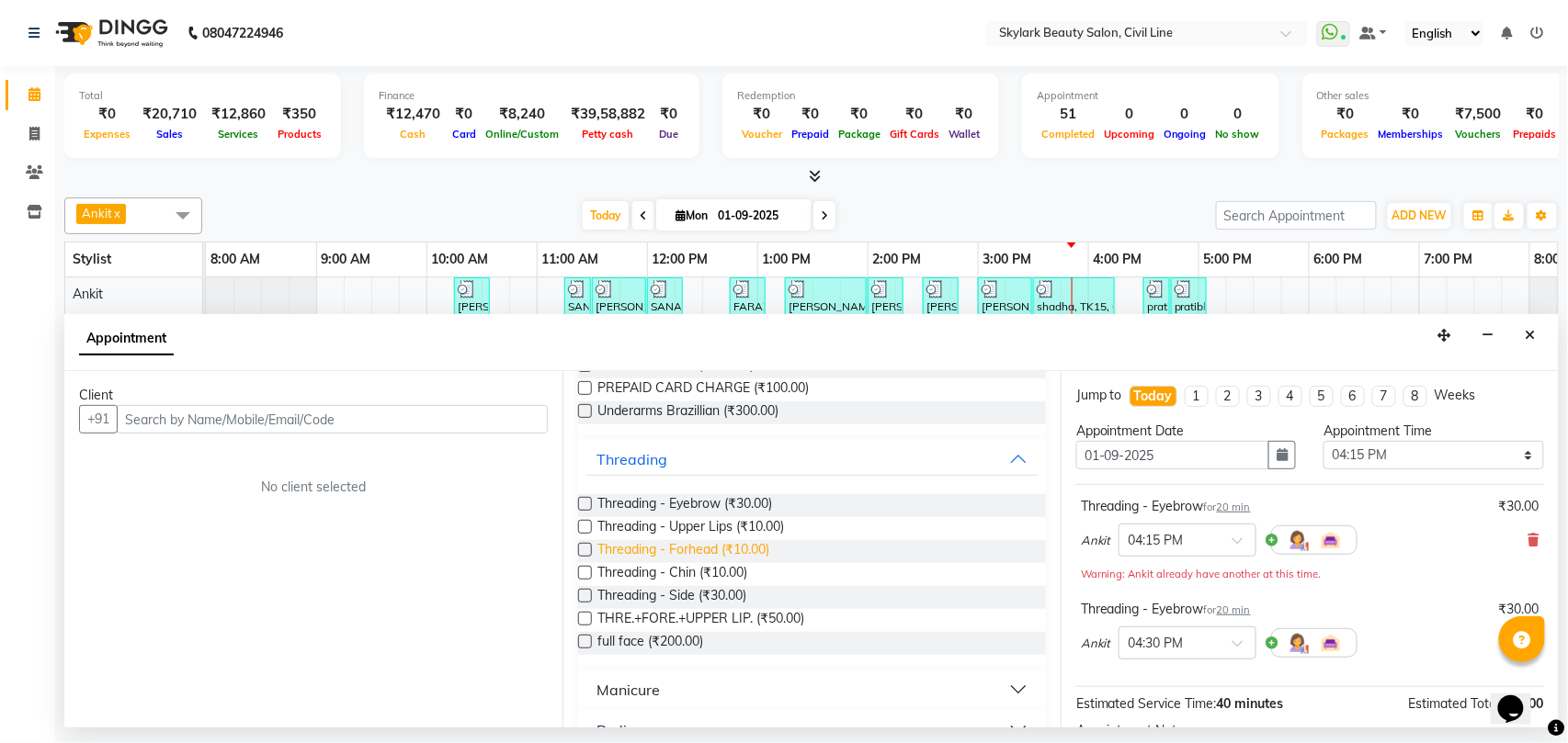
click at [675, 553] on span "Threading - Forhead (₹10.00)" at bounding box center [684, 552] width 172 height 23
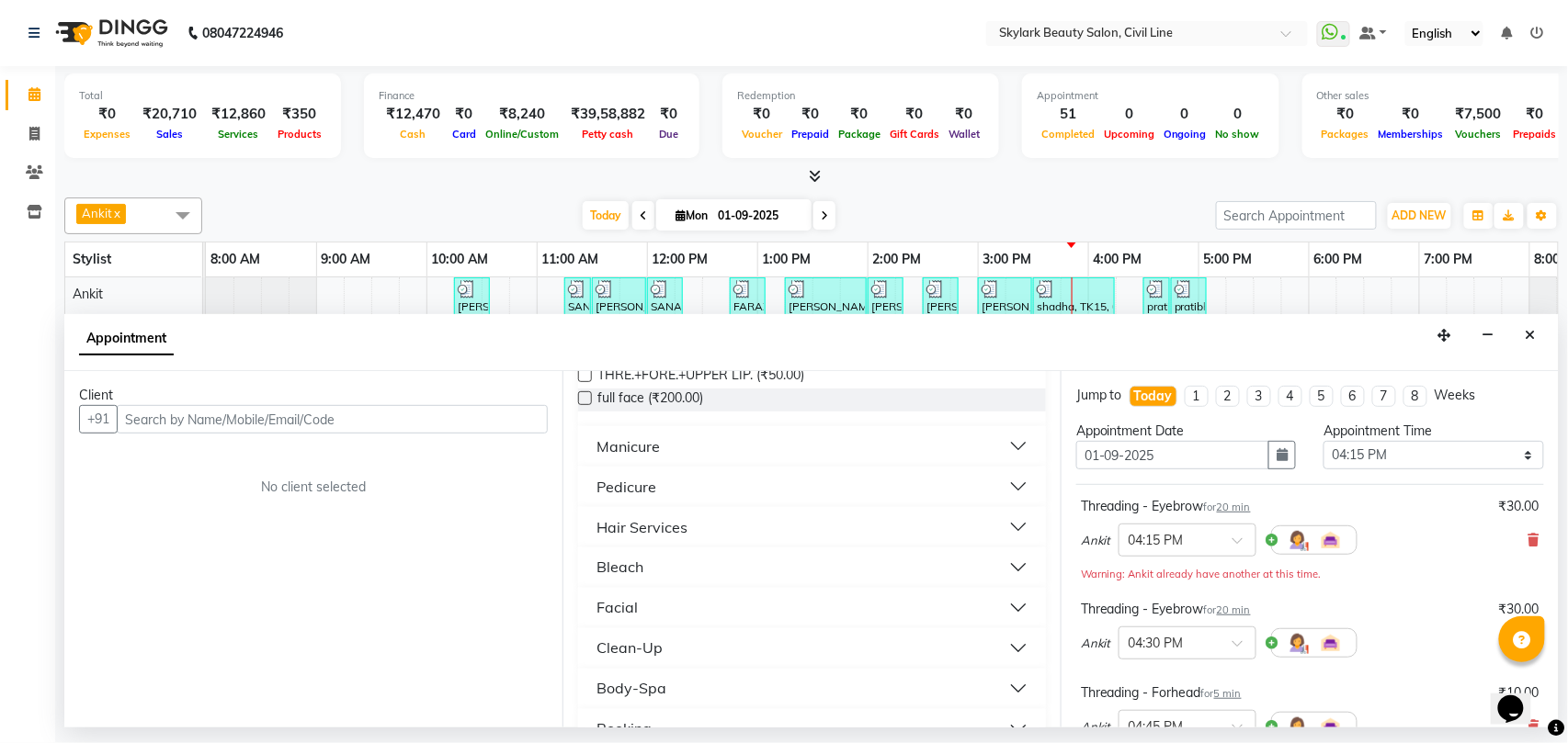
scroll to position [979, 0]
click at [676, 527] on div "Hair Services" at bounding box center [642, 526] width 91 height 22
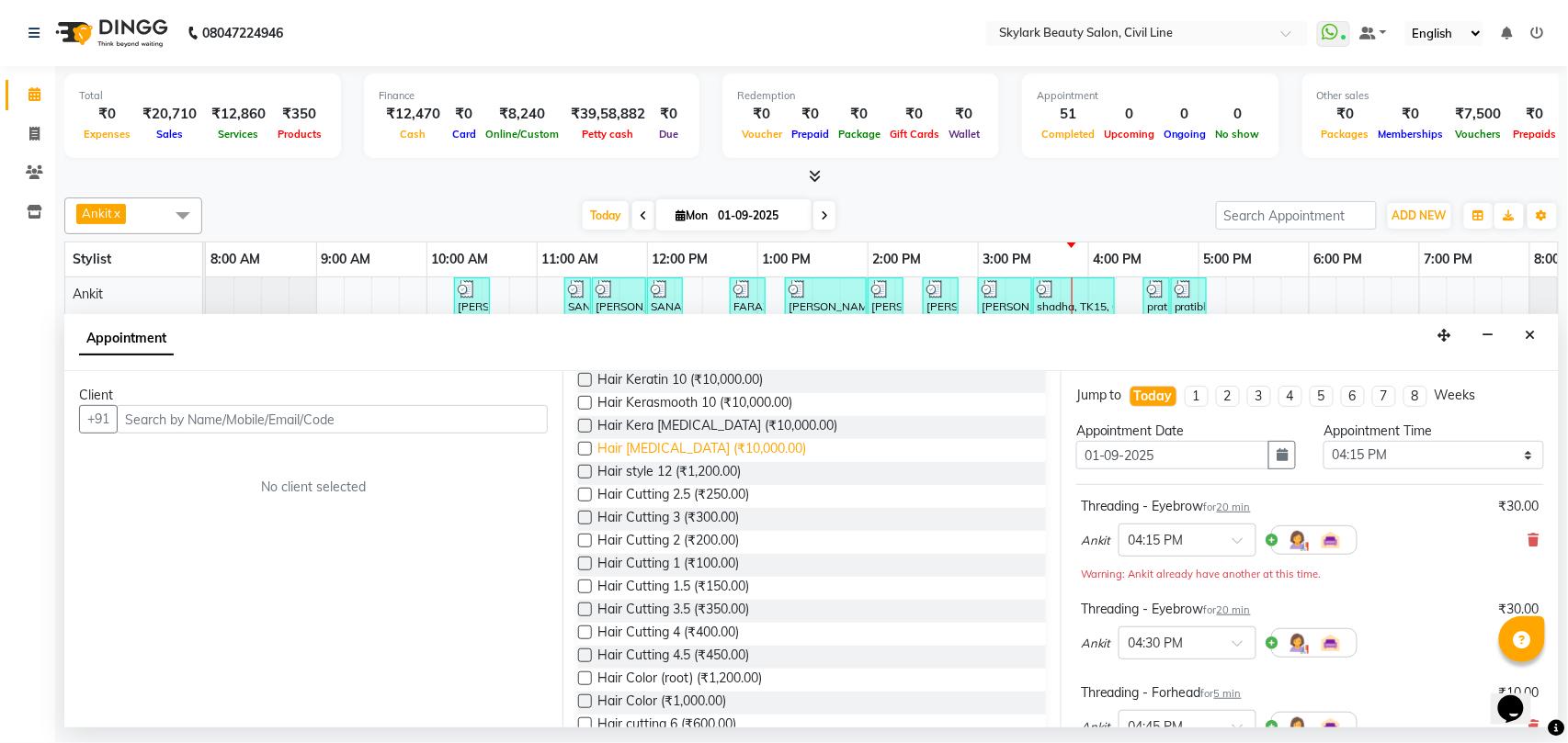
scroll to position [1346, 0]
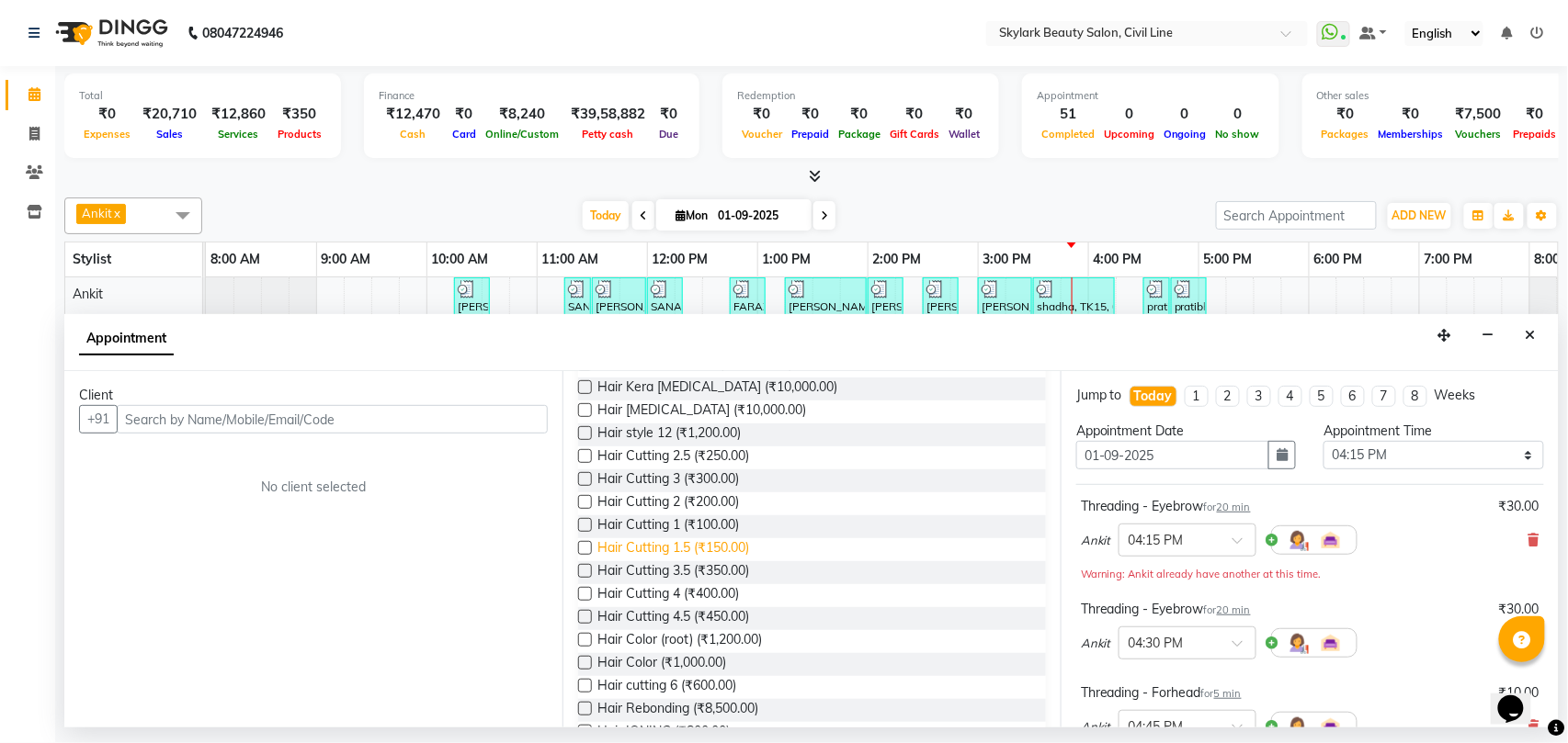
click at [714, 552] on span "Hair Cutting 1.5 (₹150.00)" at bounding box center [673, 550] width 152 height 23
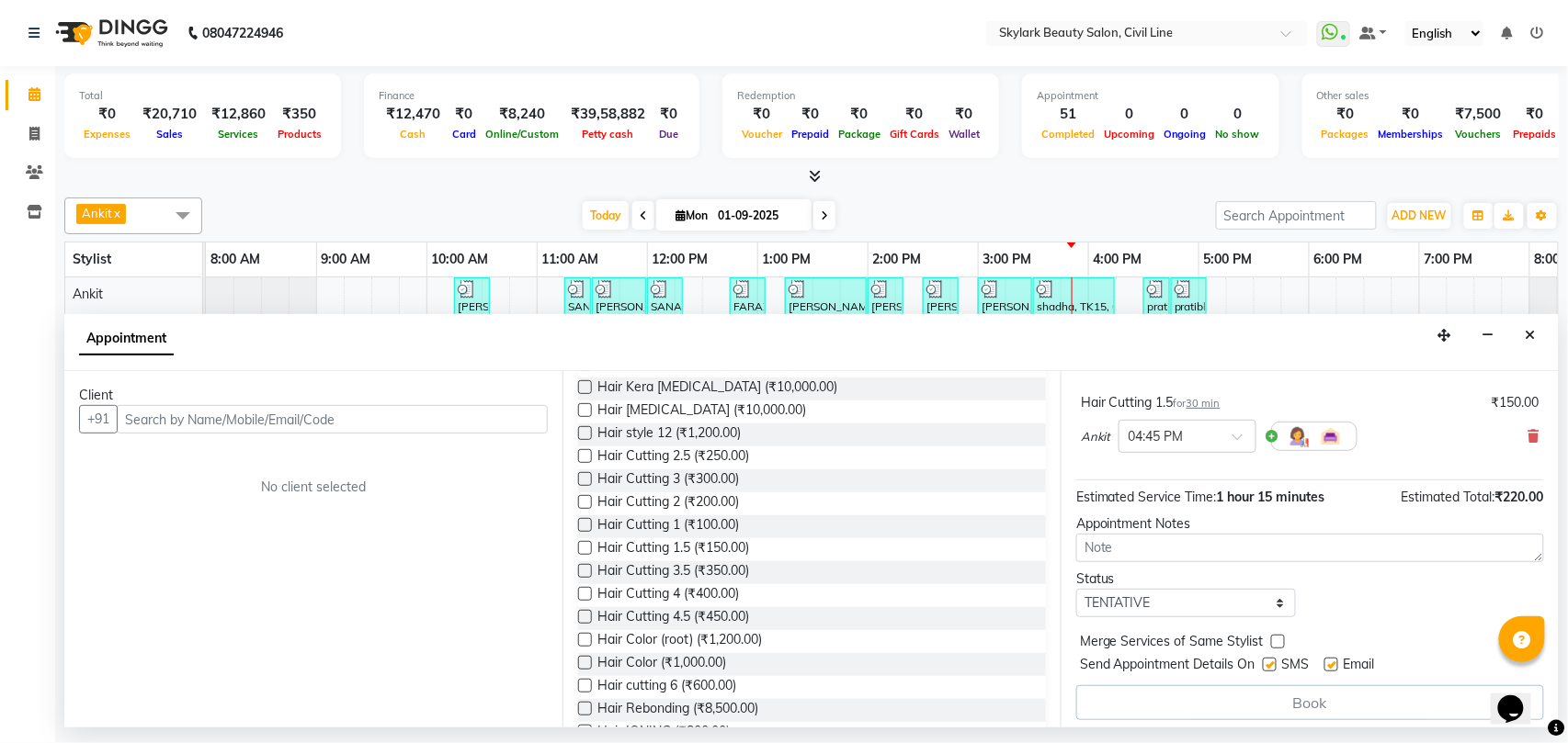
scroll to position [402, 0]
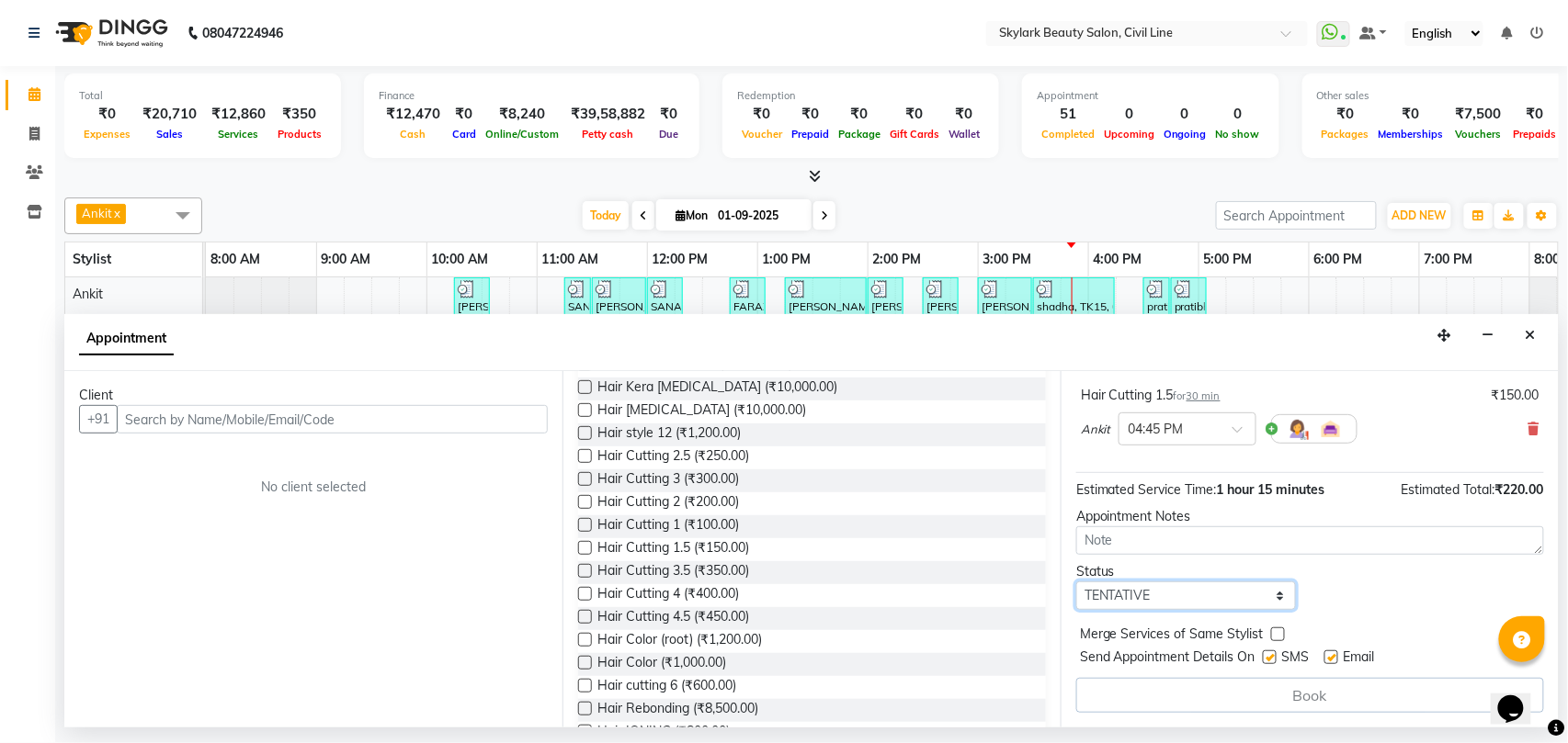
click at [1134, 593] on select "Select TENTATIVE CONFIRM CHECK-IN UPCOMING" at bounding box center [1186, 595] width 219 height 29
click at [1077, 583] on select "Select TENTATIVE CONFIRM CHECK-IN UPCOMING" at bounding box center [1186, 595] width 219 height 29
click at [283, 416] on input "text" at bounding box center [332, 420] width 431 height 29
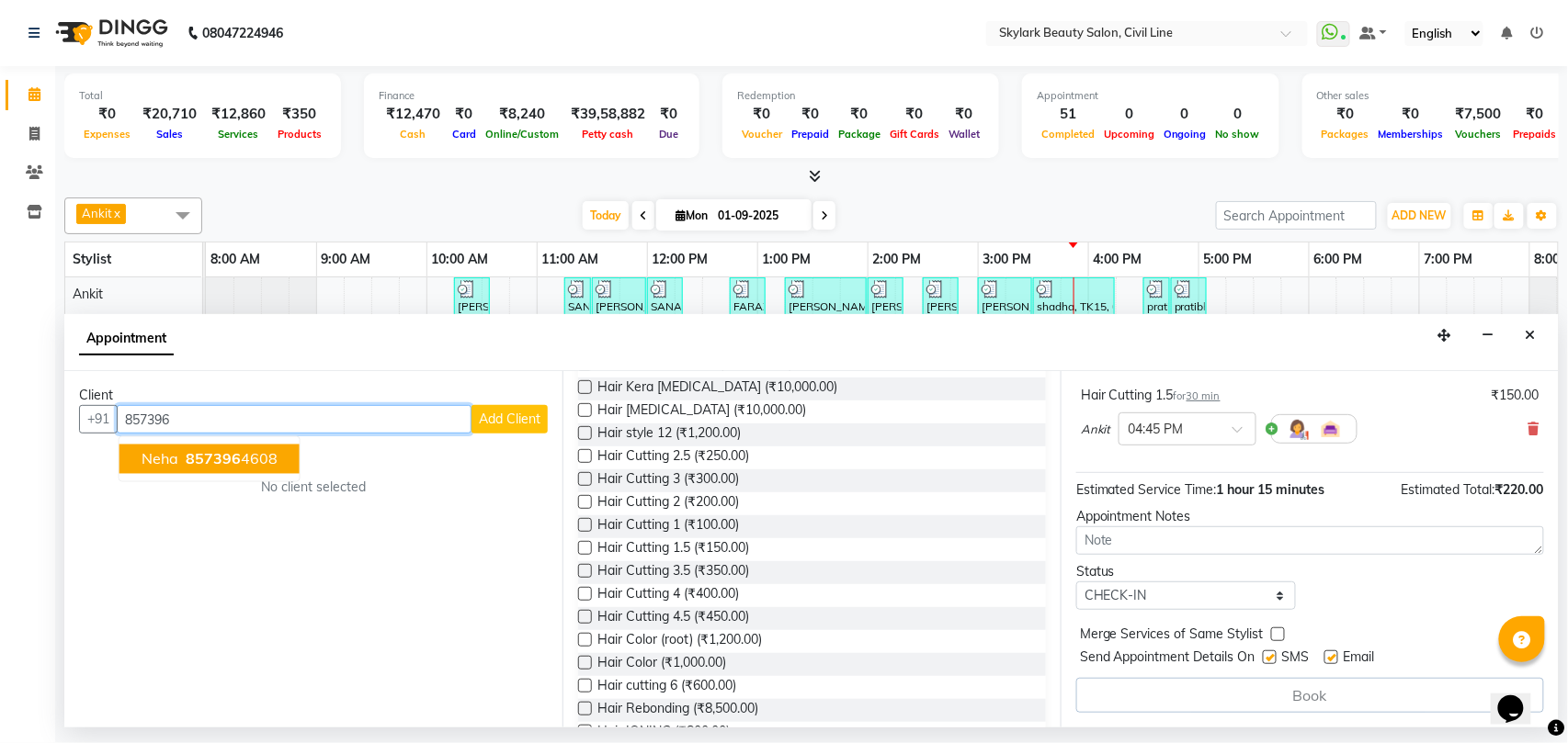
click at [196, 467] on span "857396" at bounding box center [212, 458] width 55 height 18
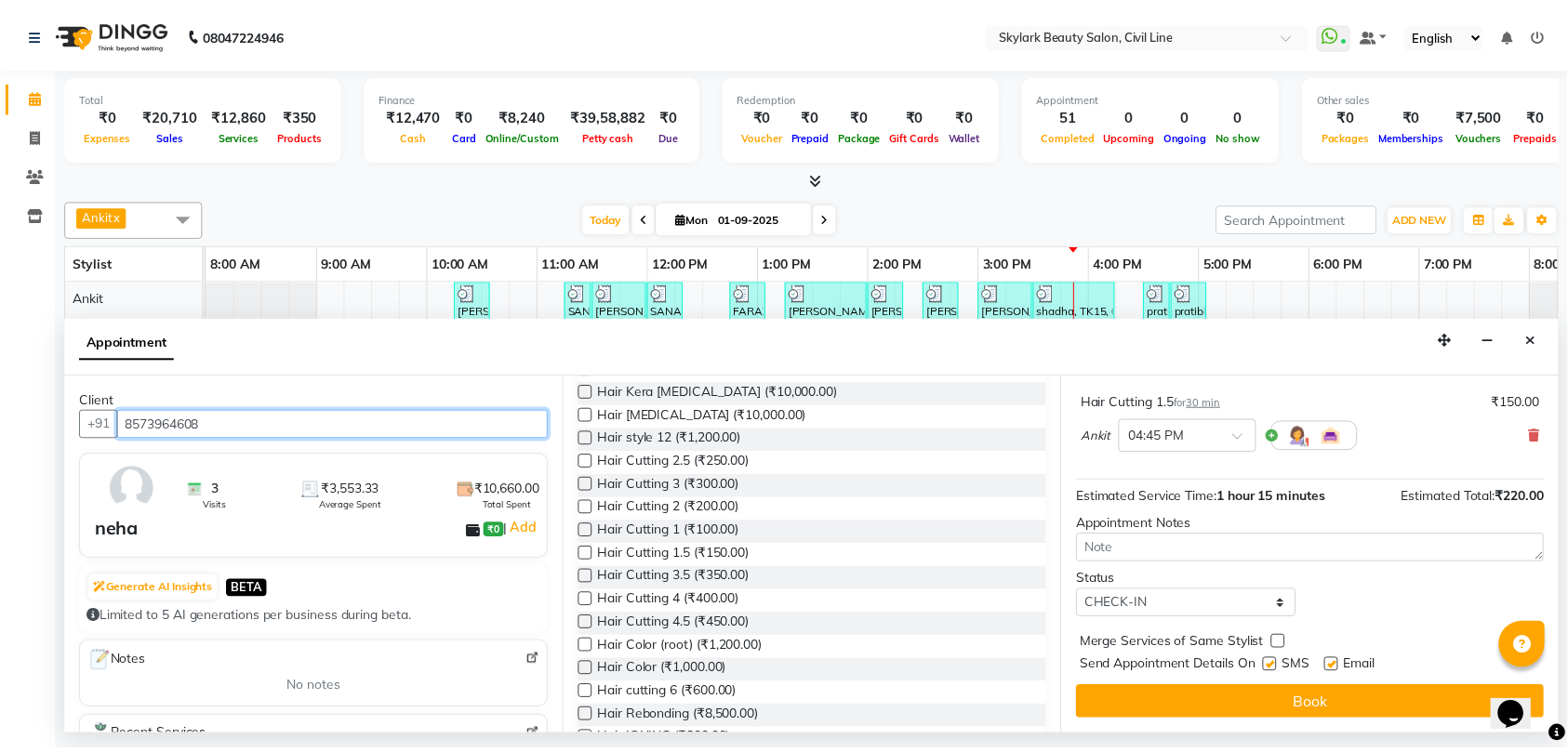
scroll to position [406, 0]
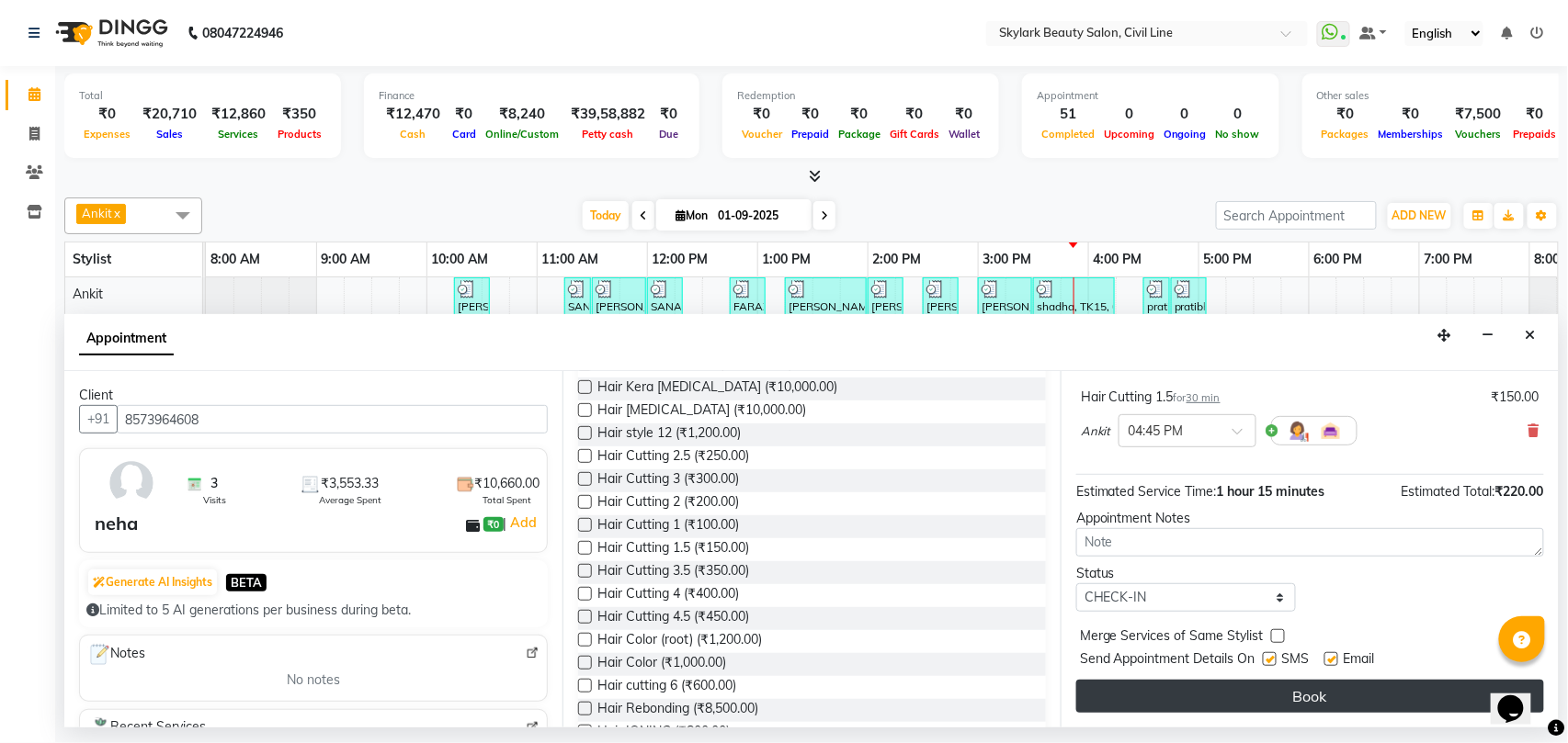
click at [1172, 696] on button "Book" at bounding box center [1310, 696] width 467 height 33
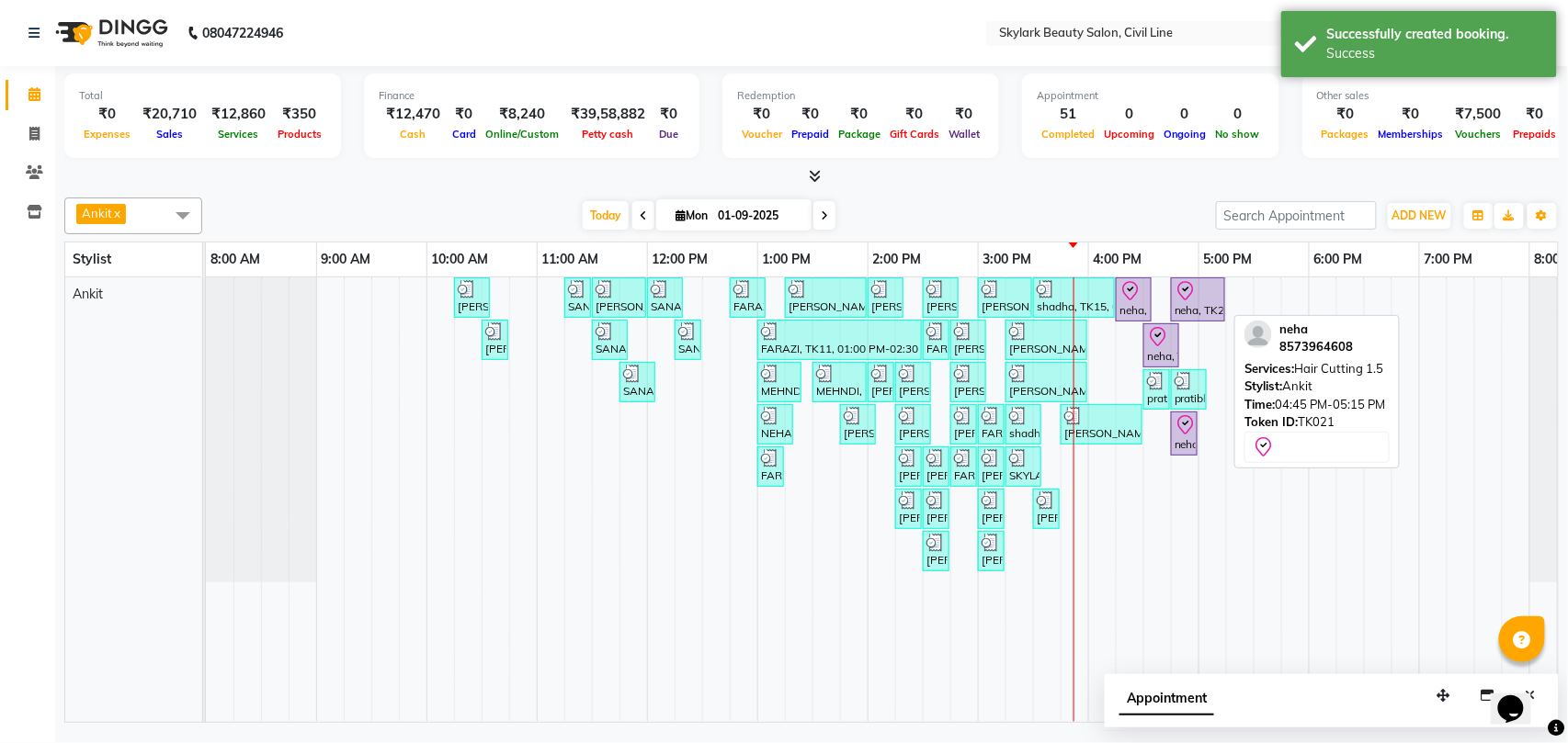
click at [1199, 311] on div "neha, TK21, 04:45 PM-05:15 PM, Hair Cutting 1.5" at bounding box center [1197, 299] width 50 height 39
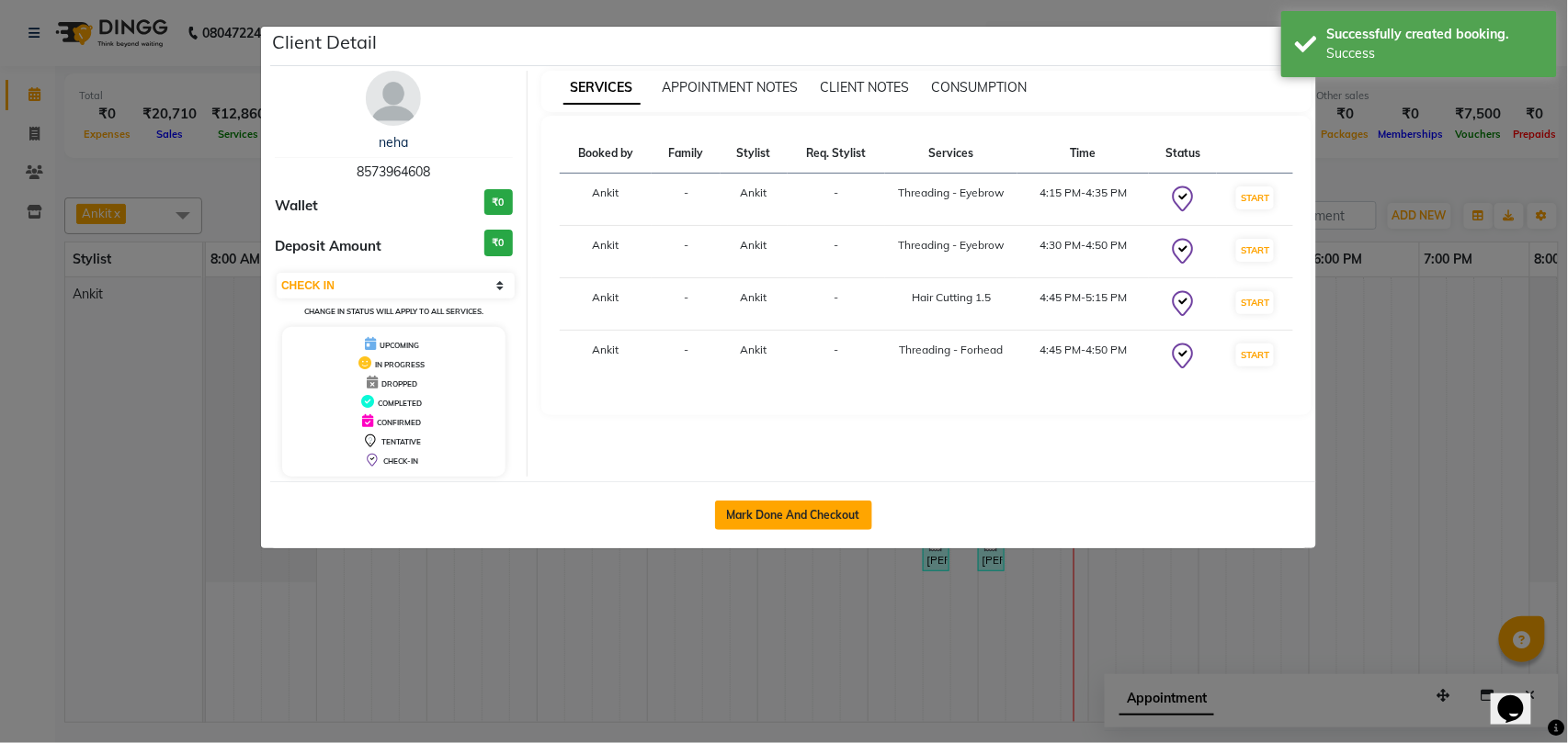
click at [792, 514] on button "Mark Done And Checkout" at bounding box center [793, 515] width 157 height 29
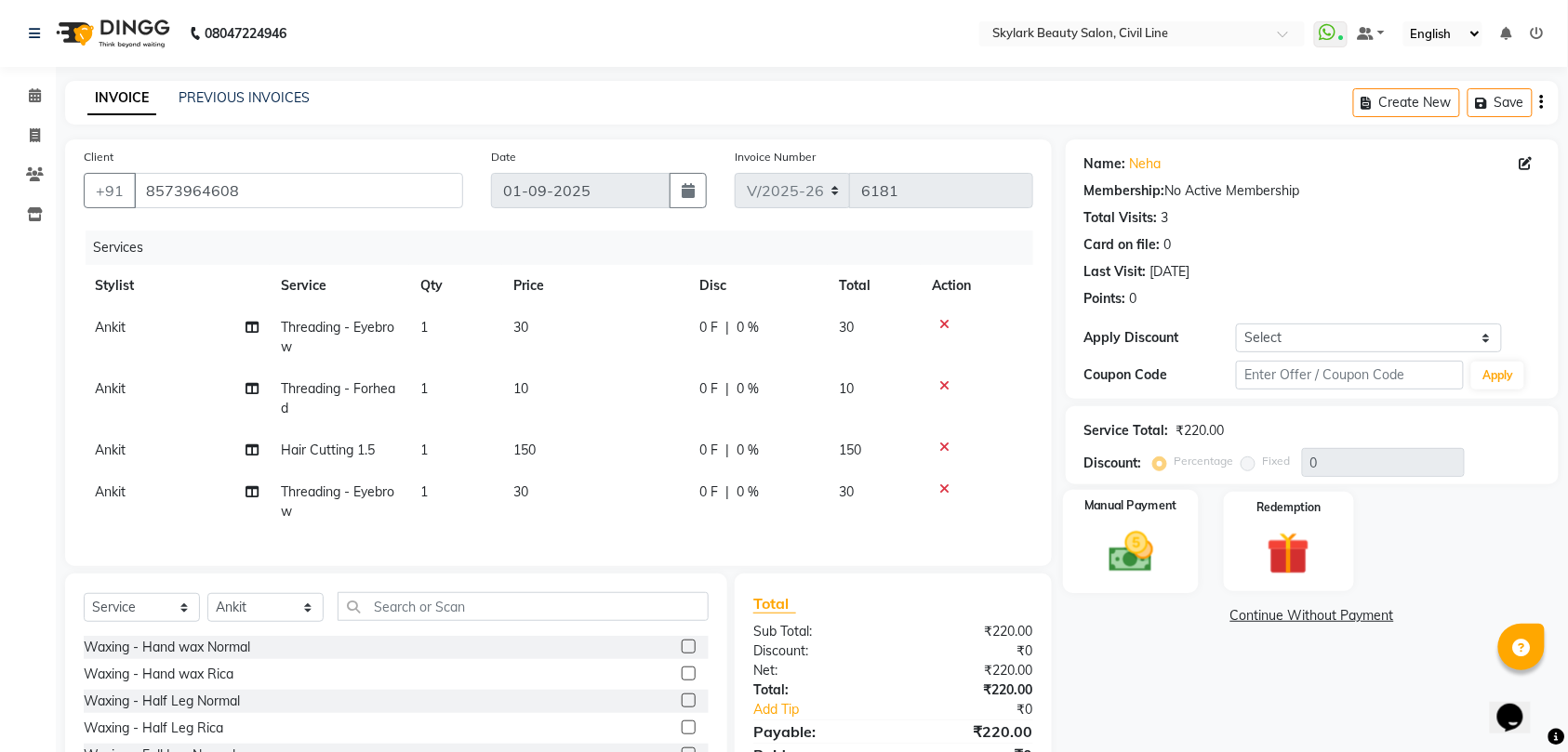
click at [1146, 521] on div "Manual Payment" at bounding box center [1130, 542] width 136 height 104
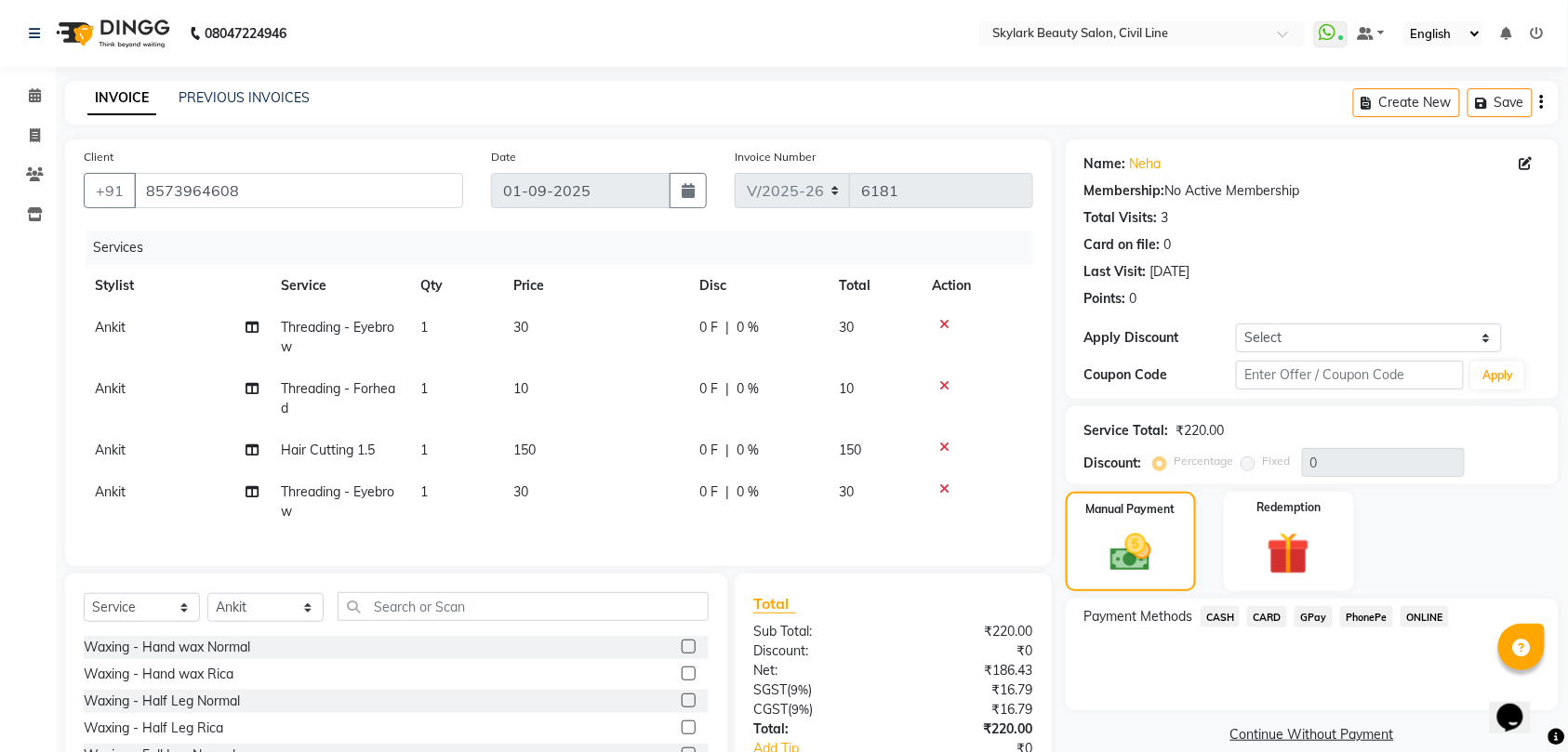
click at [1218, 611] on span "CASH" at bounding box center [1220, 617] width 40 height 21
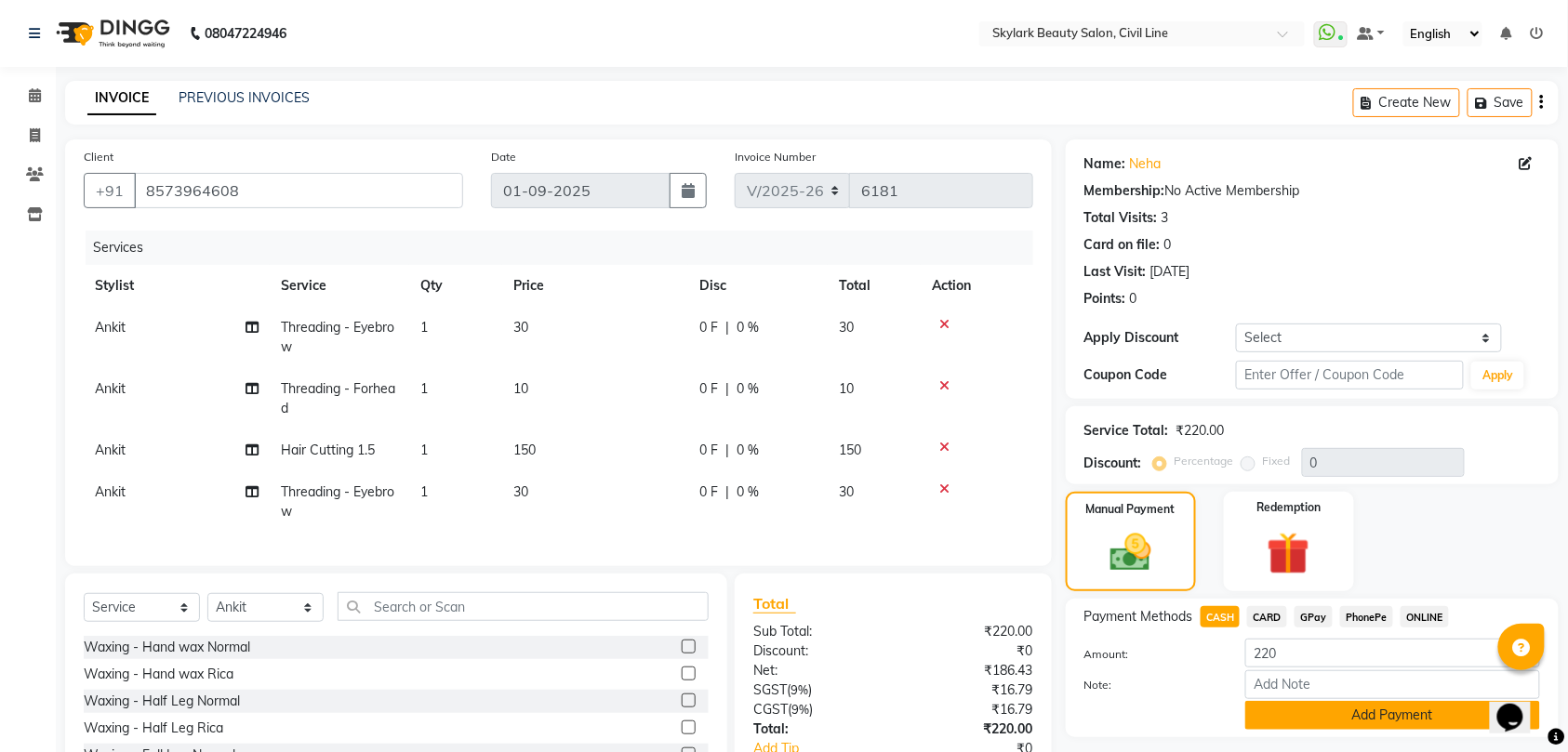
click at [1293, 718] on button "Add Payment" at bounding box center [1392, 716] width 295 height 29
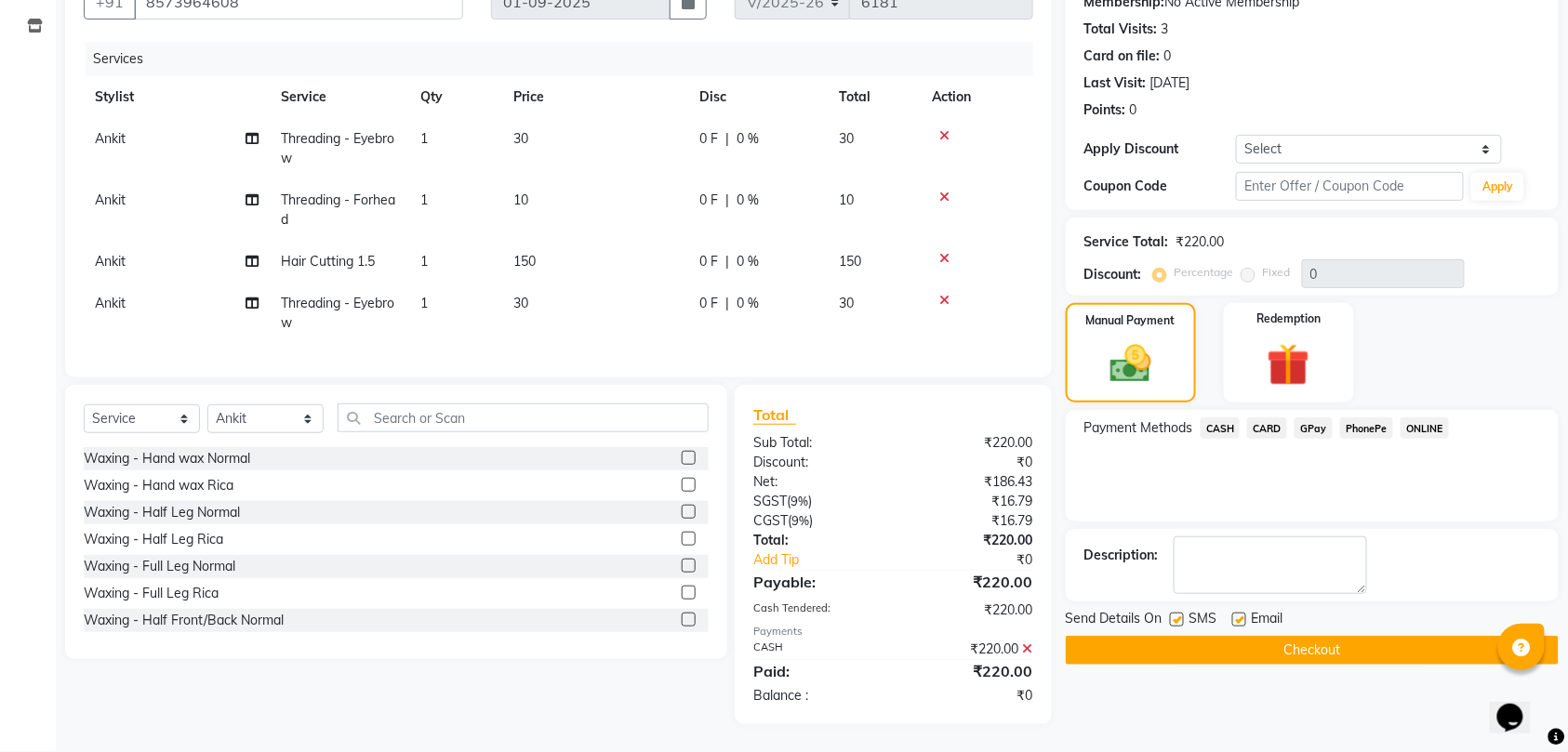
scroll to position [206, 0]
click at [1273, 636] on button "Checkout" at bounding box center [1312, 650] width 492 height 29
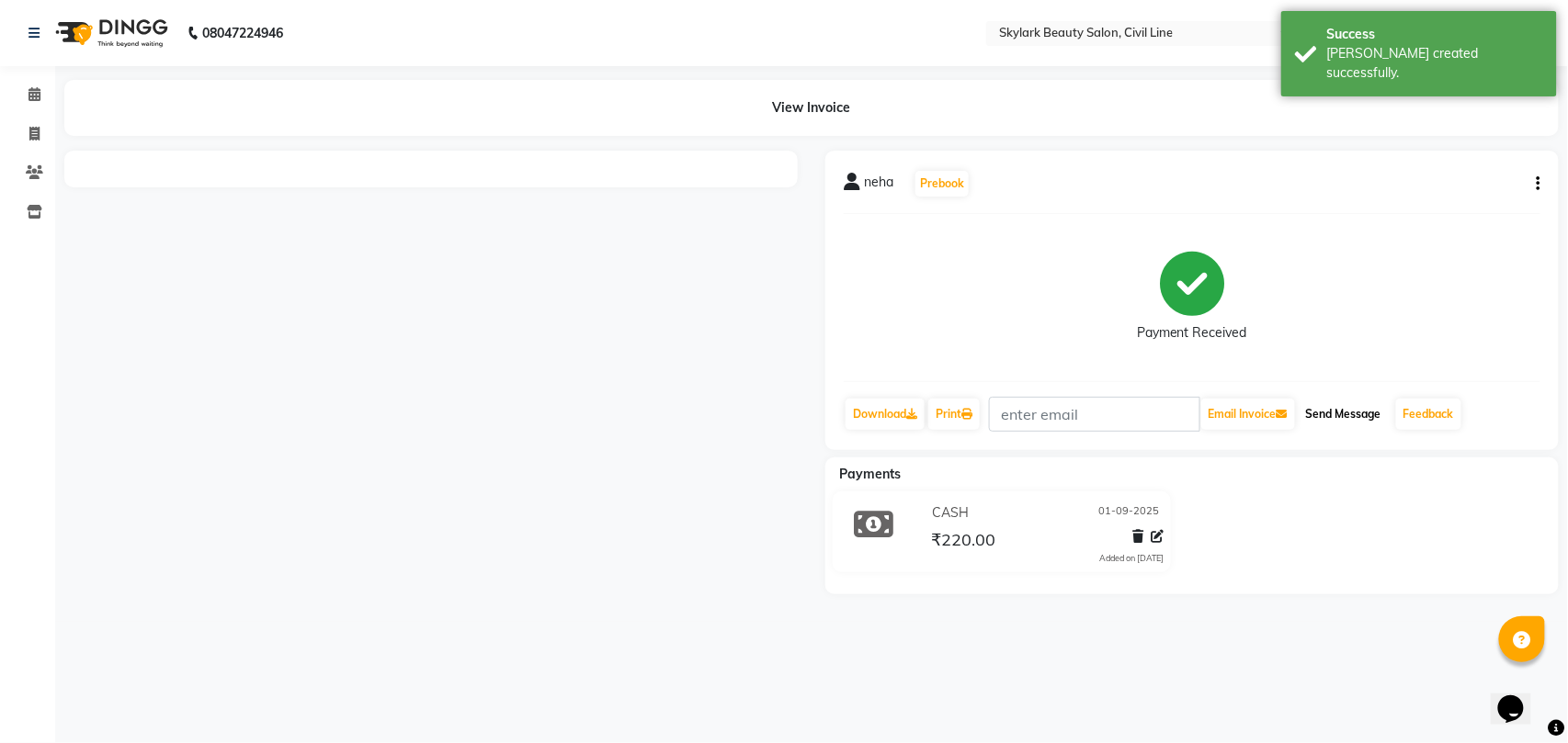
click at [1324, 415] on button "Send Message" at bounding box center [1343, 414] width 90 height 31
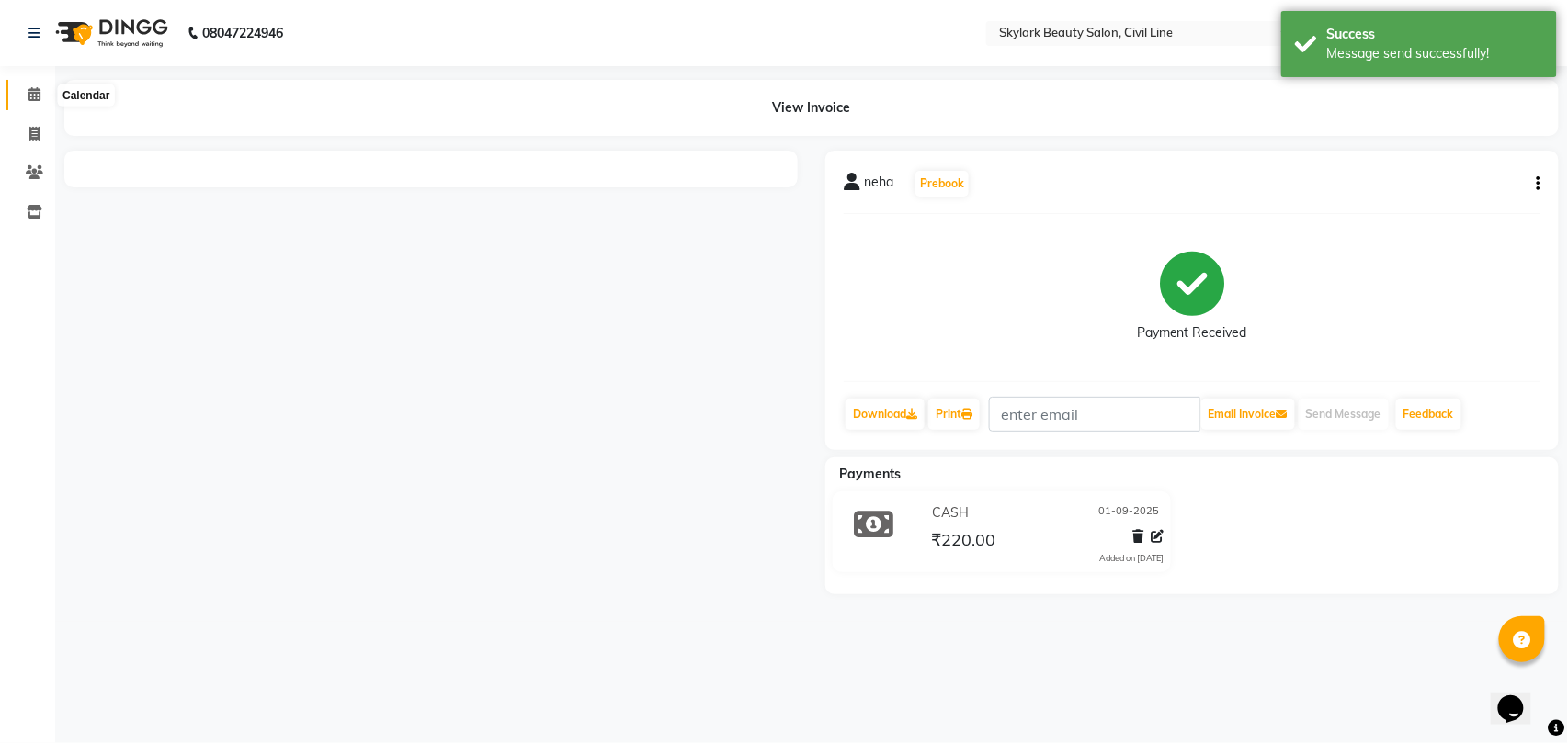
click at [41, 90] on span at bounding box center [34, 96] width 32 height 21
